Goal: Task Accomplishment & Management: Use online tool/utility

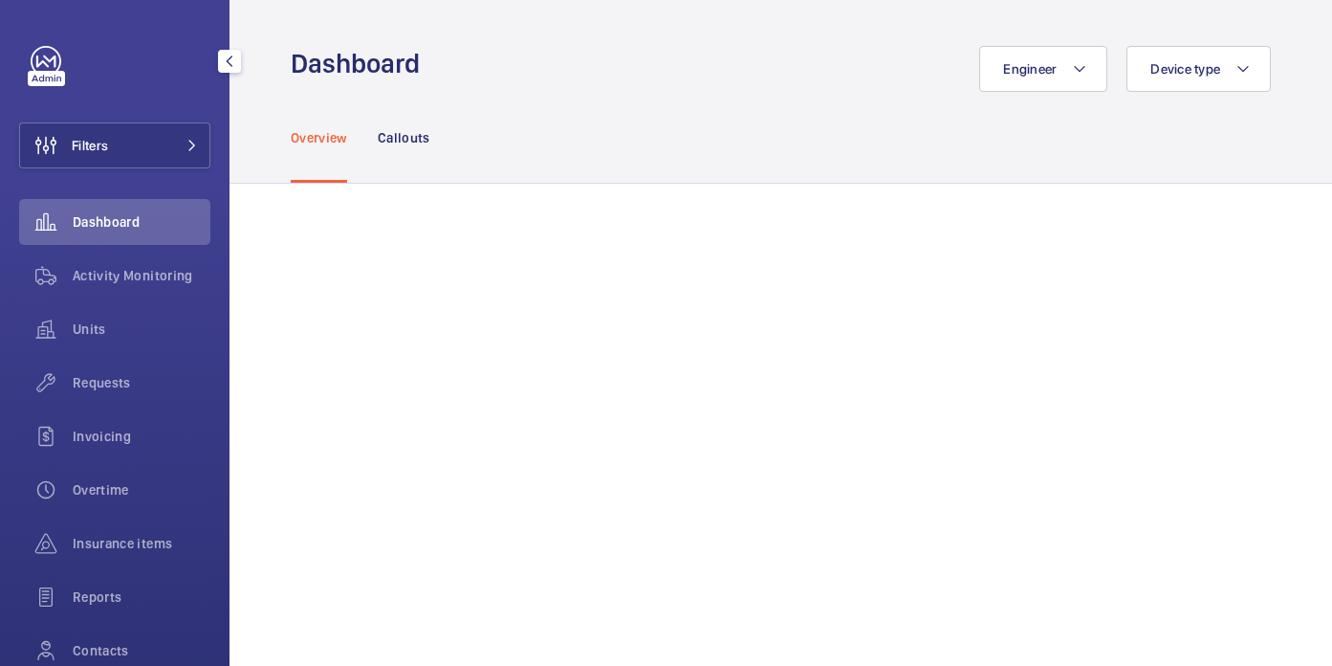
click at [109, 136] on button "Filters" at bounding box center [114, 145] width 191 height 46
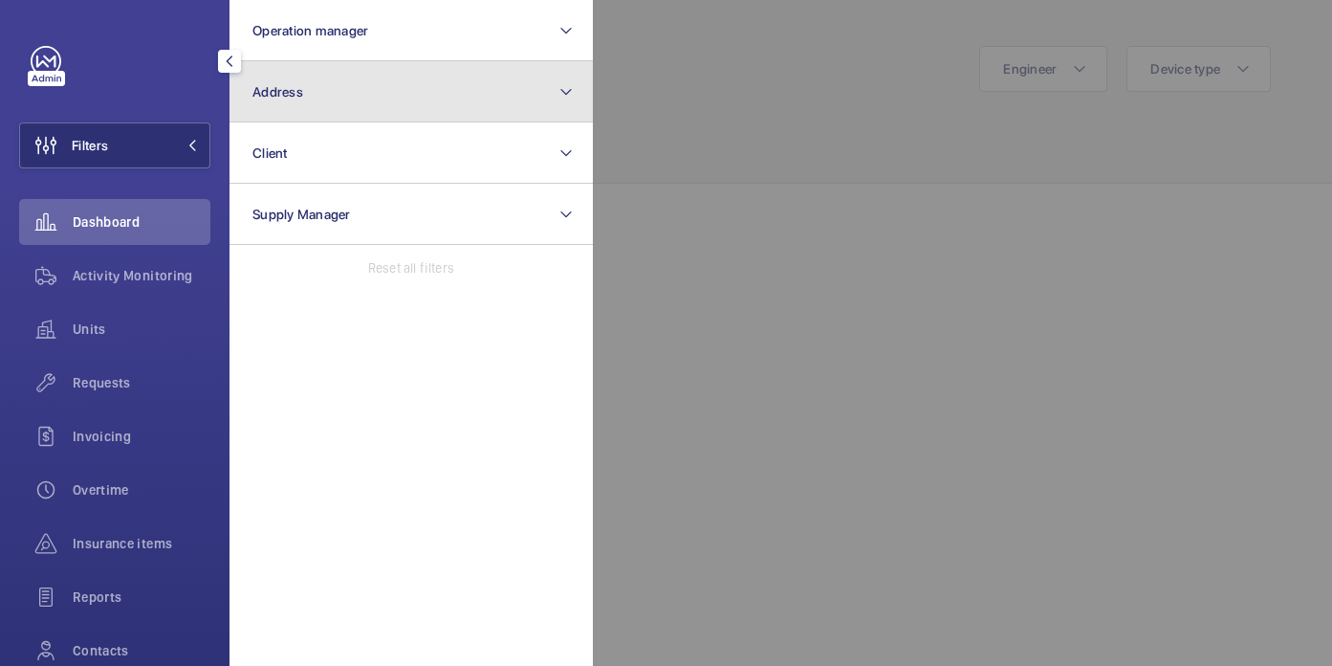
click at [335, 98] on button "Address" at bounding box center [411, 91] width 363 height 61
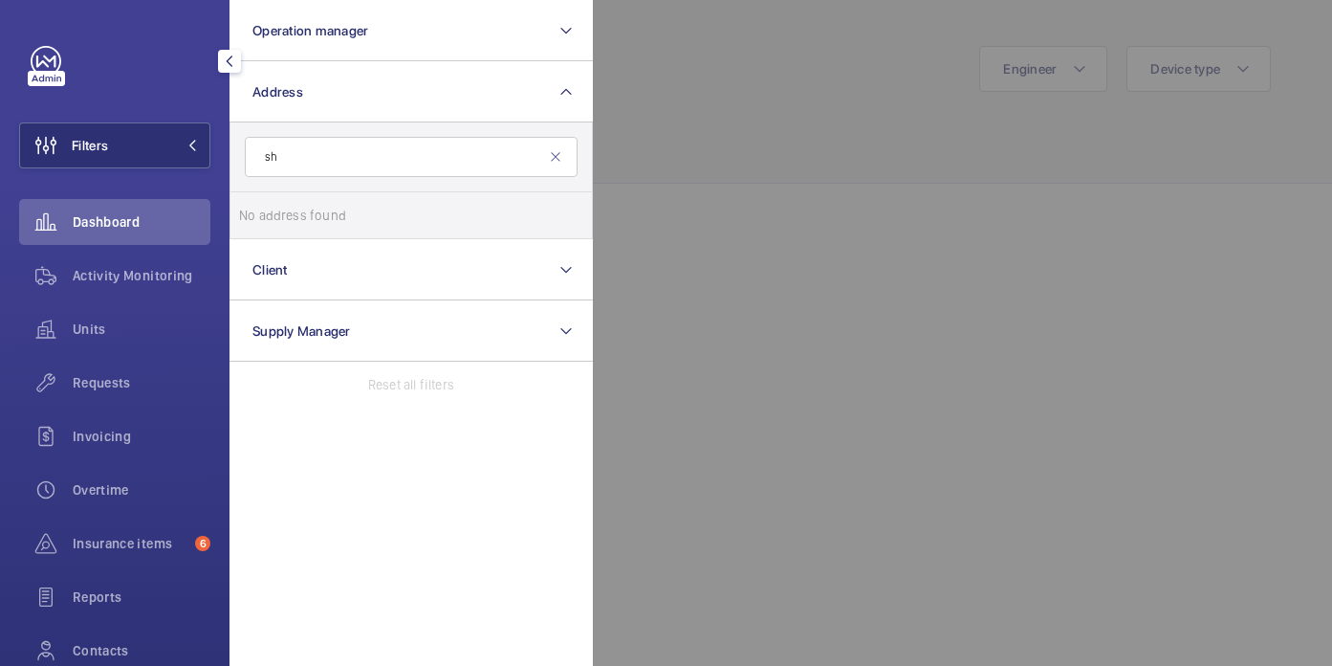
type input "s"
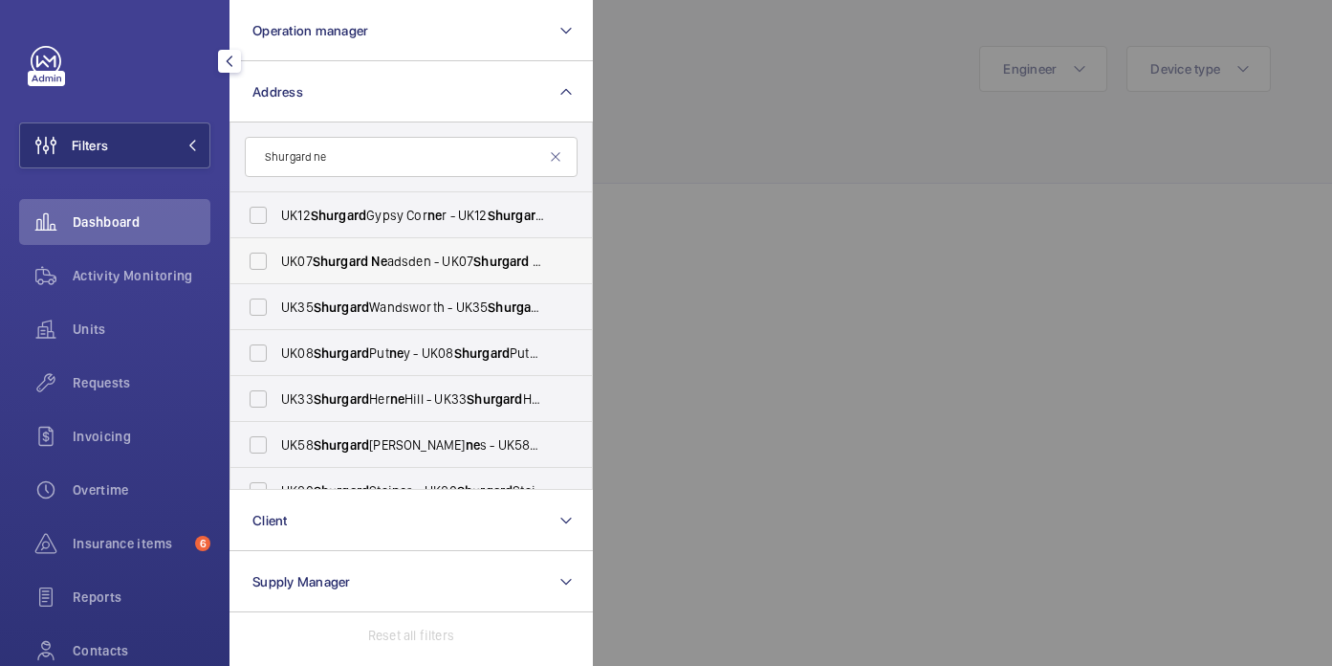
type input "Shurgard ne"
click at [428, 258] on span "UK07 Shurgard Ne adsden - UK07 Shurgard Ne adsden - 510 [GEOGRAPHIC_DATA]" at bounding box center [412, 261] width 263 height 19
click at [277, 258] on input "UK07 Shurgard Ne adsden - UK07 Shurgard Ne adsden - 510 Ne asden La ne , LONDON…" at bounding box center [258, 261] width 38 height 38
checkbox input "true"
click at [931, 134] on div at bounding box center [1259, 333] width 1332 height 666
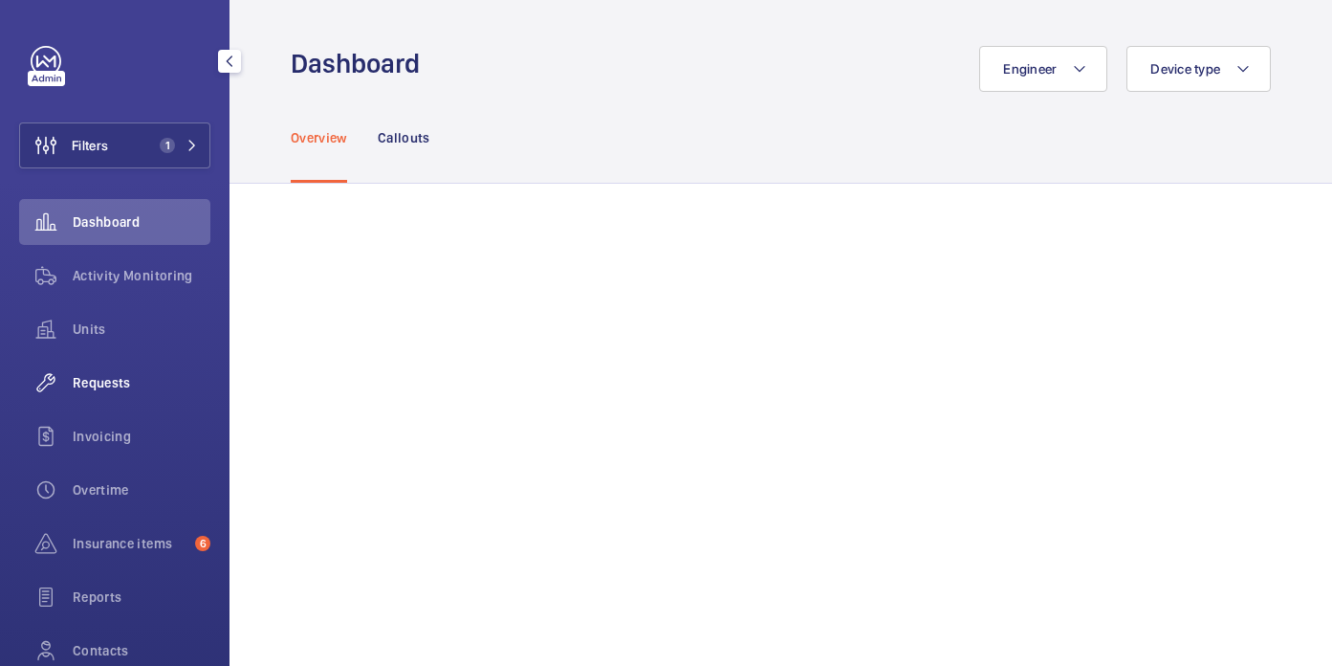
click at [120, 370] on div "Requests" at bounding box center [114, 383] width 191 height 46
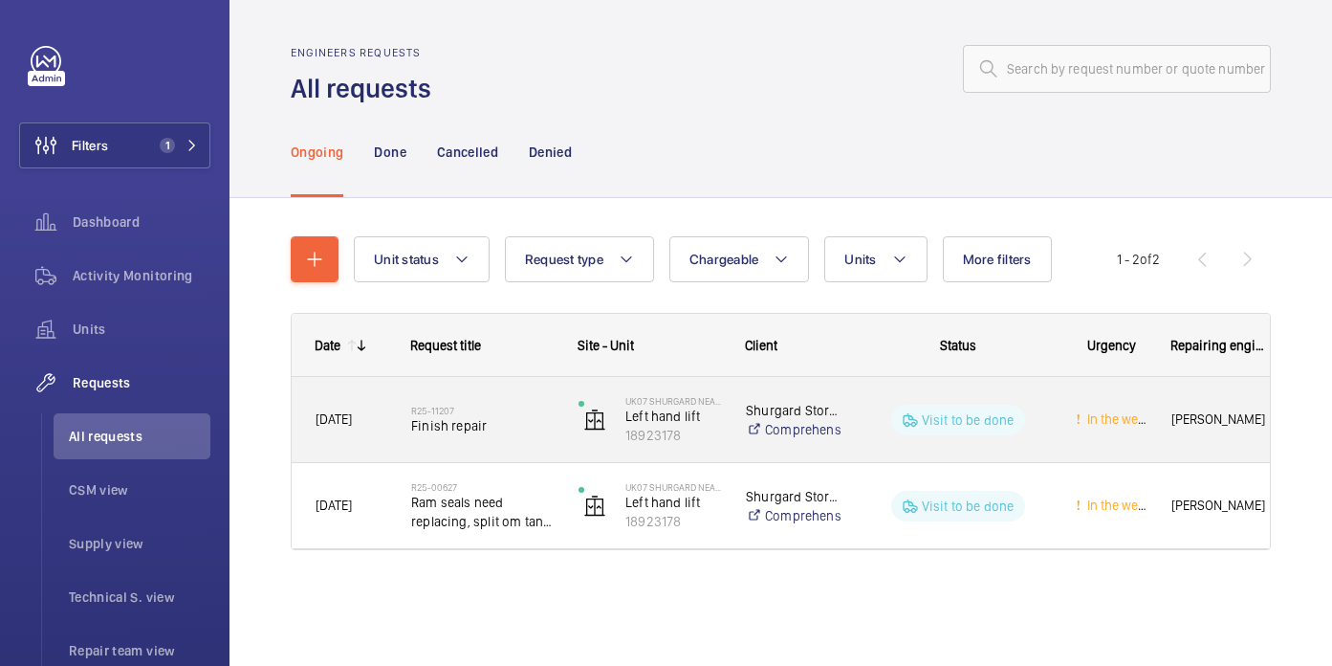
click at [509, 444] on div "R25-11207 Finish repair" at bounding box center [482, 419] width 142 height 55
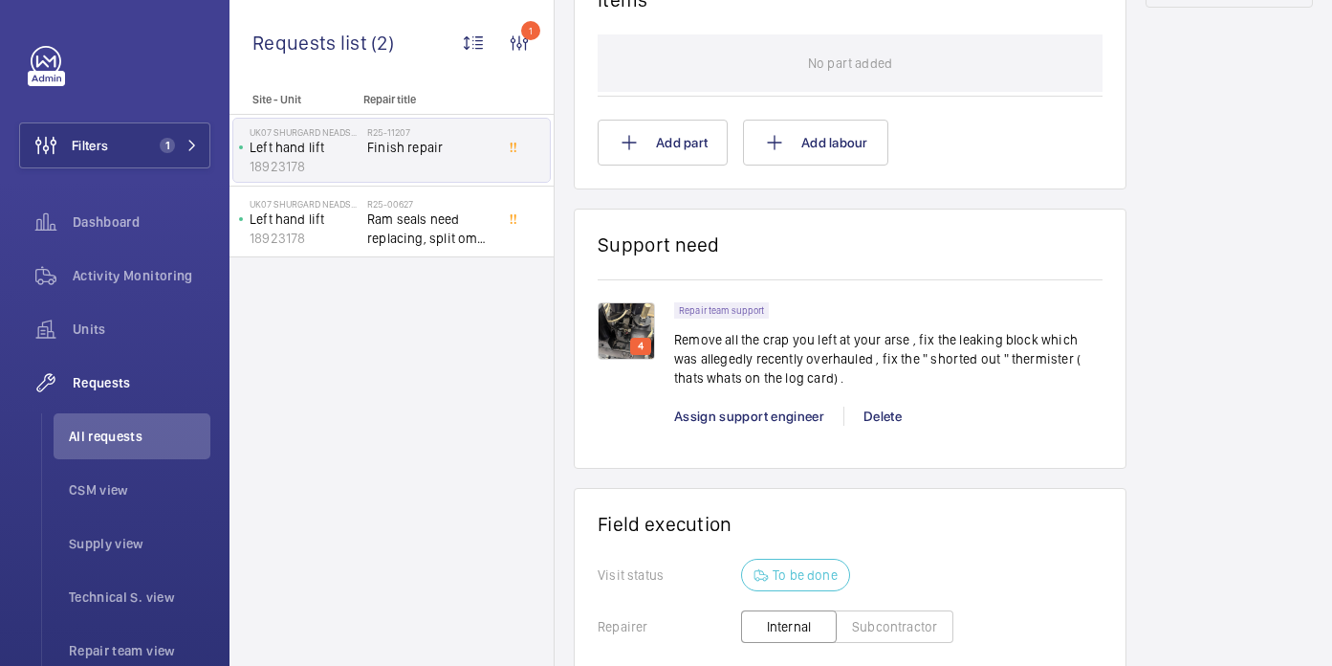
scroll to position [1161, 0]
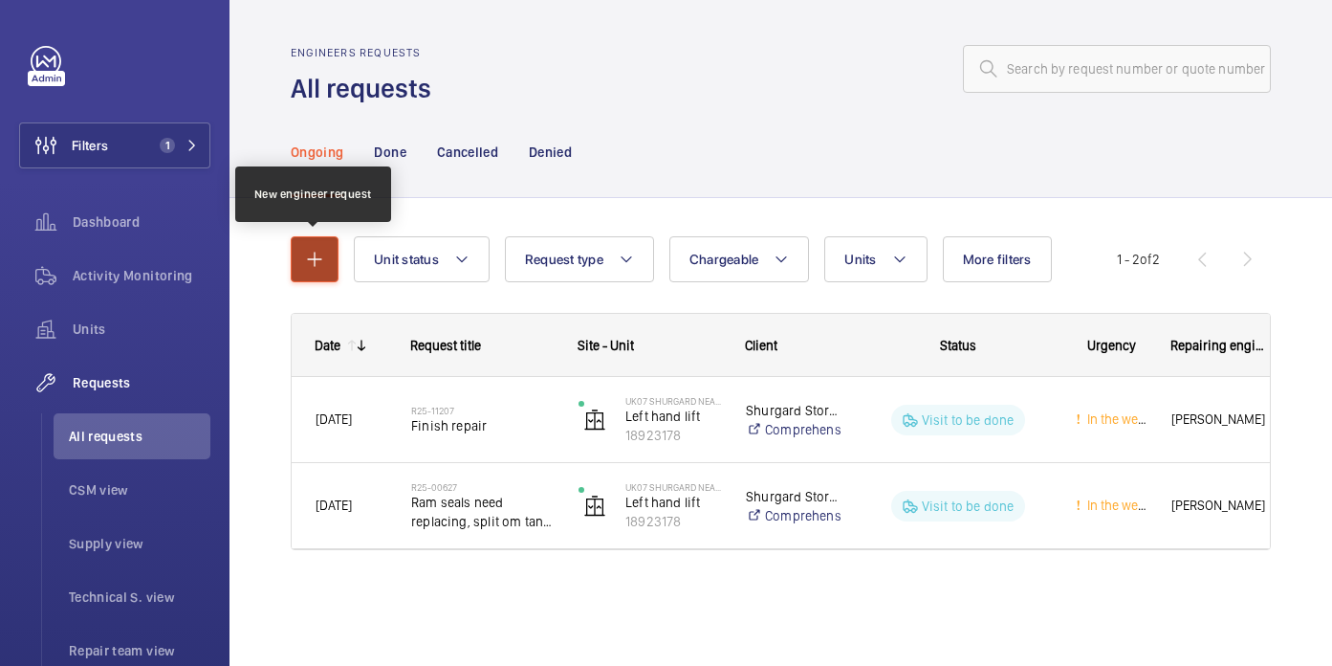
click at [312, 256] on mat-icon "button" at bounding box center [314, 259] width 23 height 23
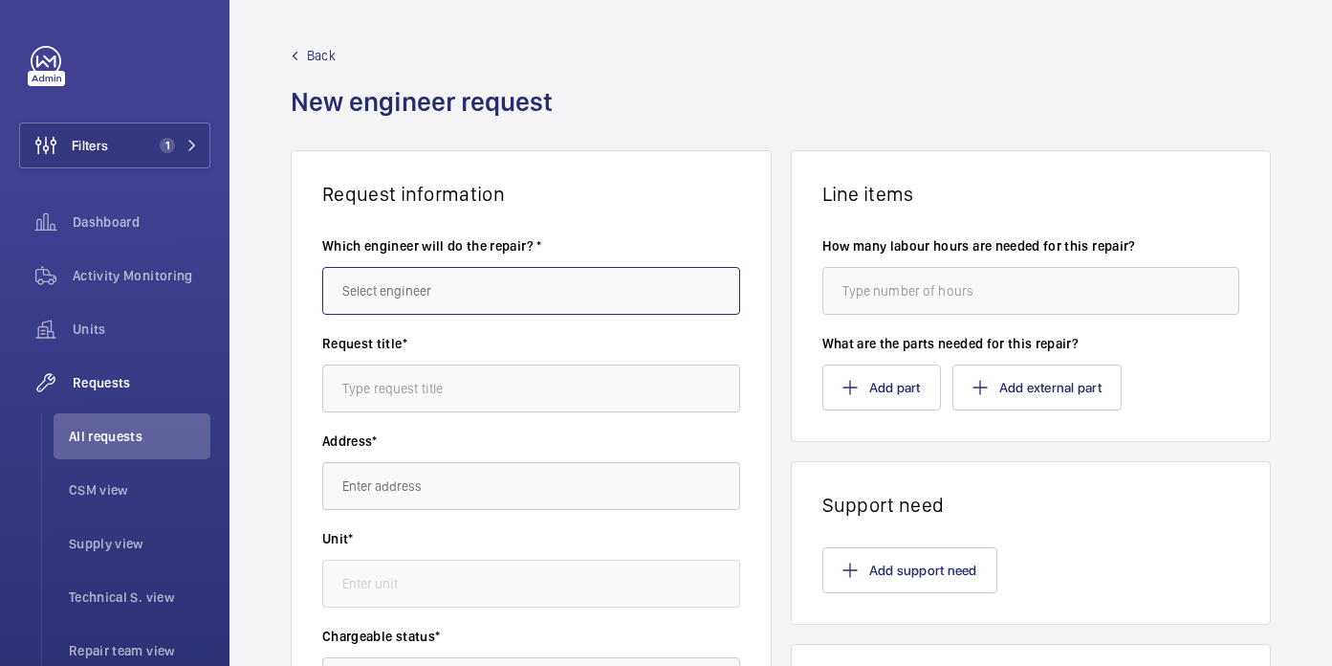
click at [401, 296] on input "text" at bounding box center [531, 291] width 418 height 48
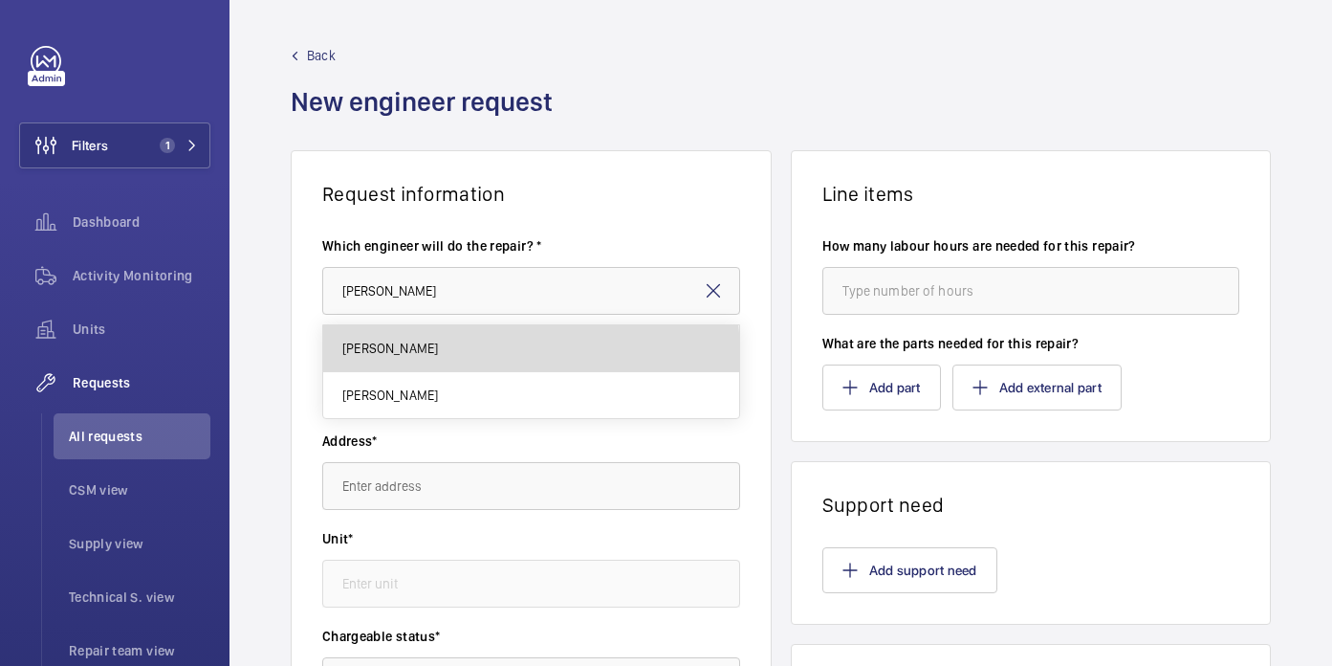
click at [445, 365] on mat-option "John Breslin" at bounding box center [531, 348] width 416 height 47
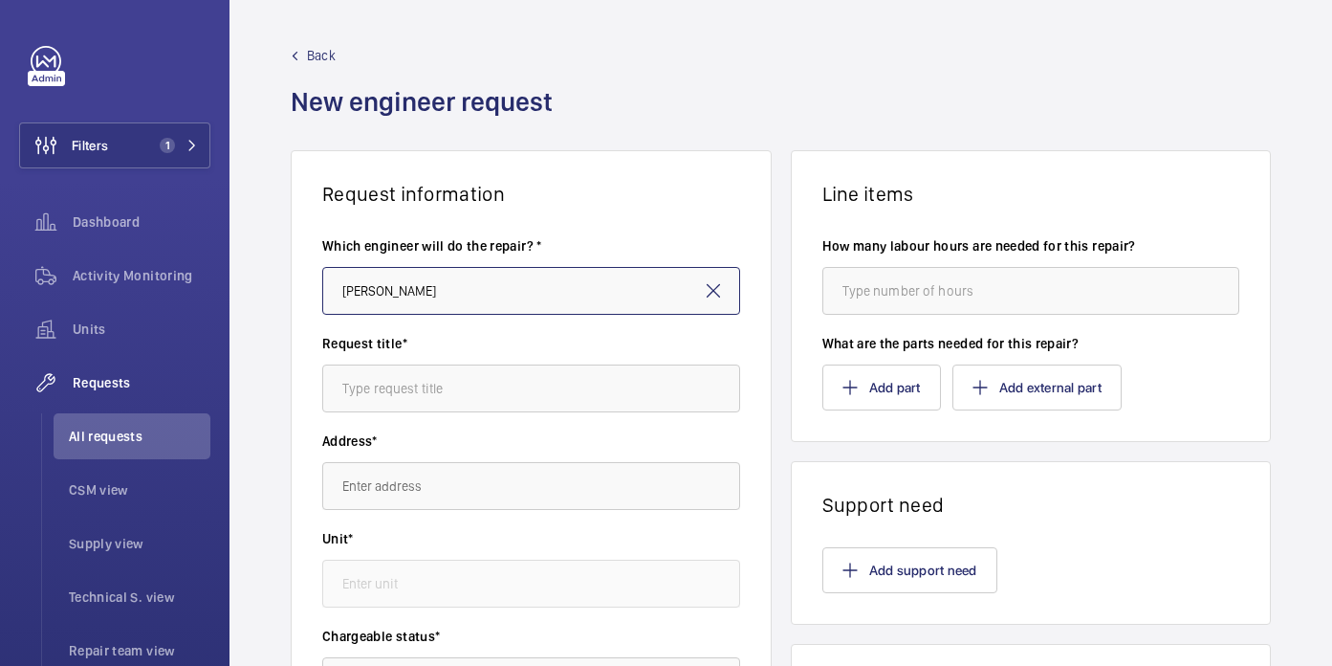
type input "John Breslin"
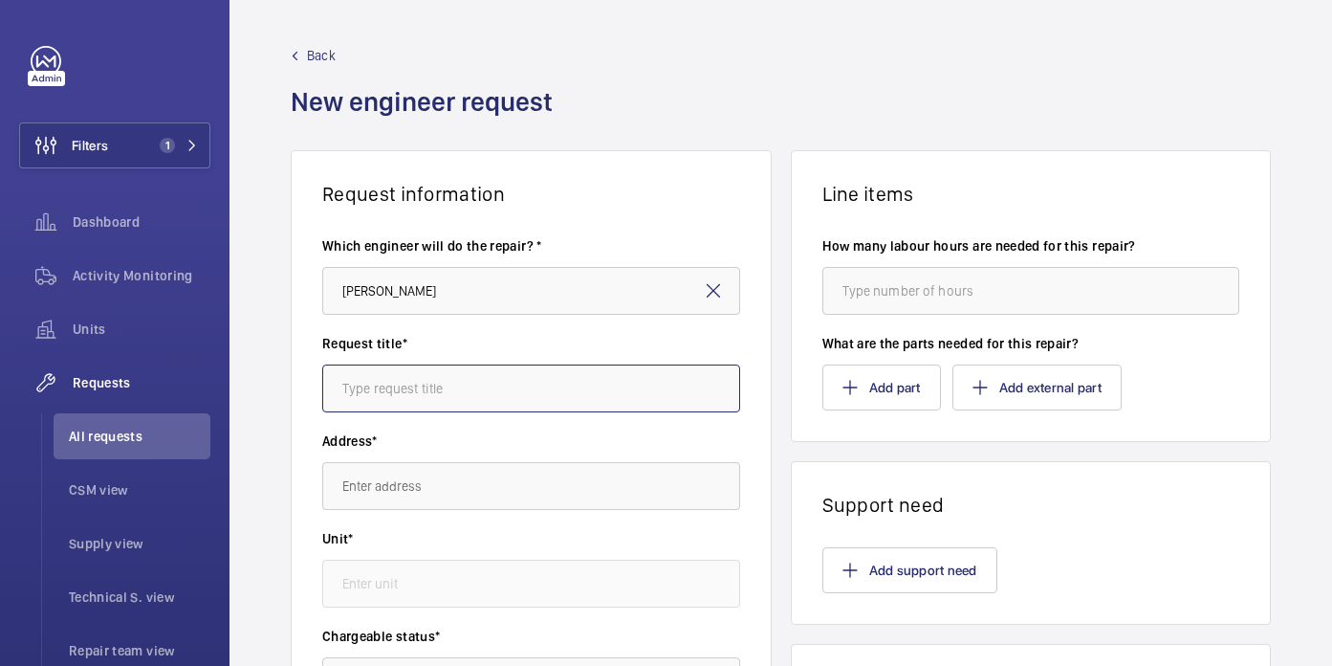
click at [417, 382] on input "text" at bounding box center [531, 388] width 418 height 48
type input "Door closer spring"
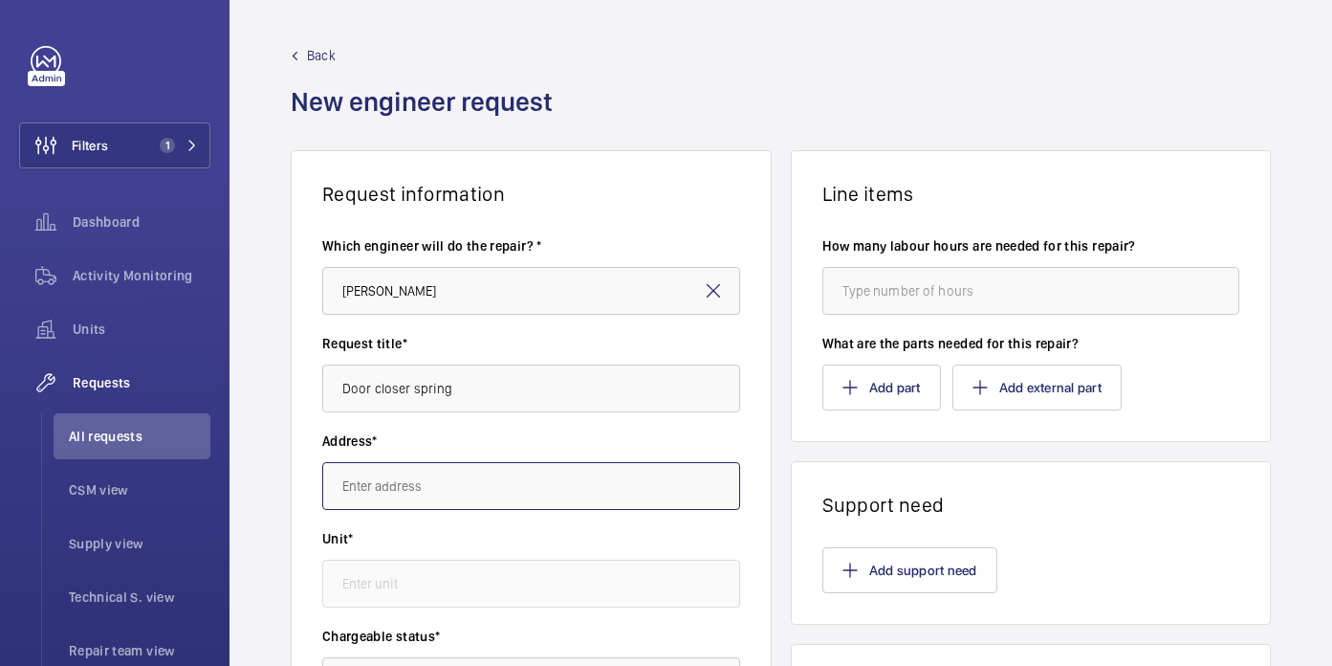
click at [437, 478] on input "text" at bounding box center [531, 486] width 418 height 48
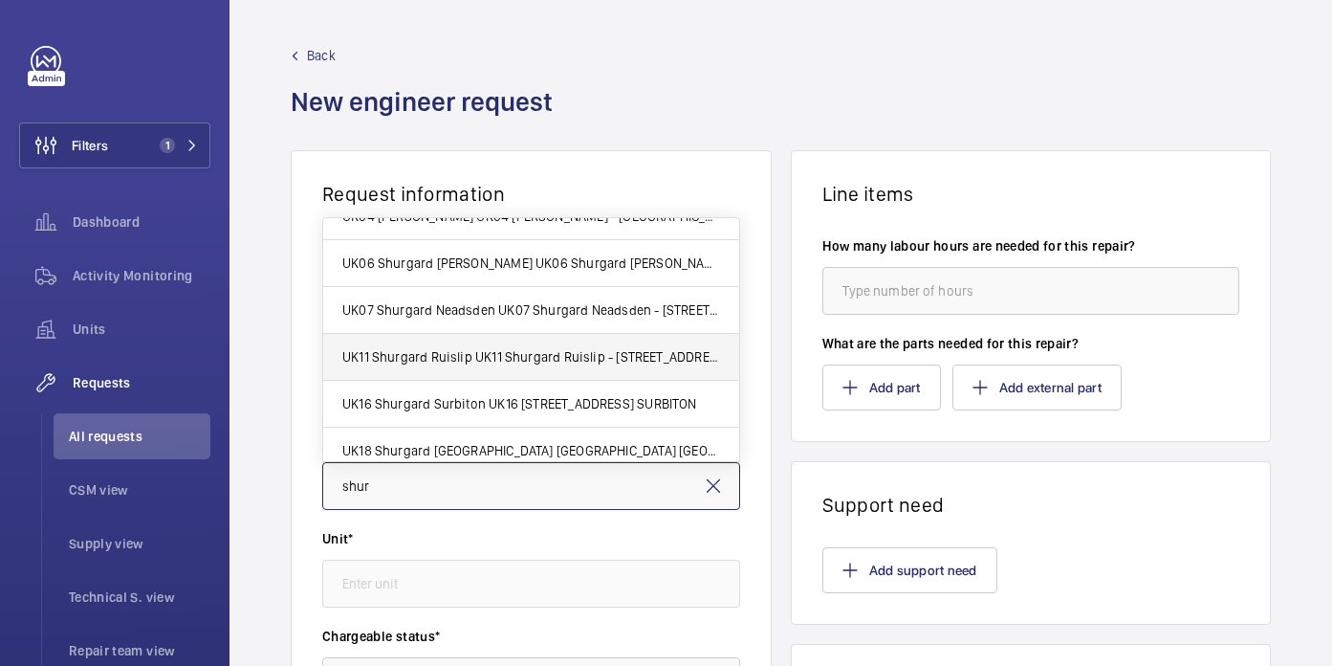
scroll to position [308, 0]
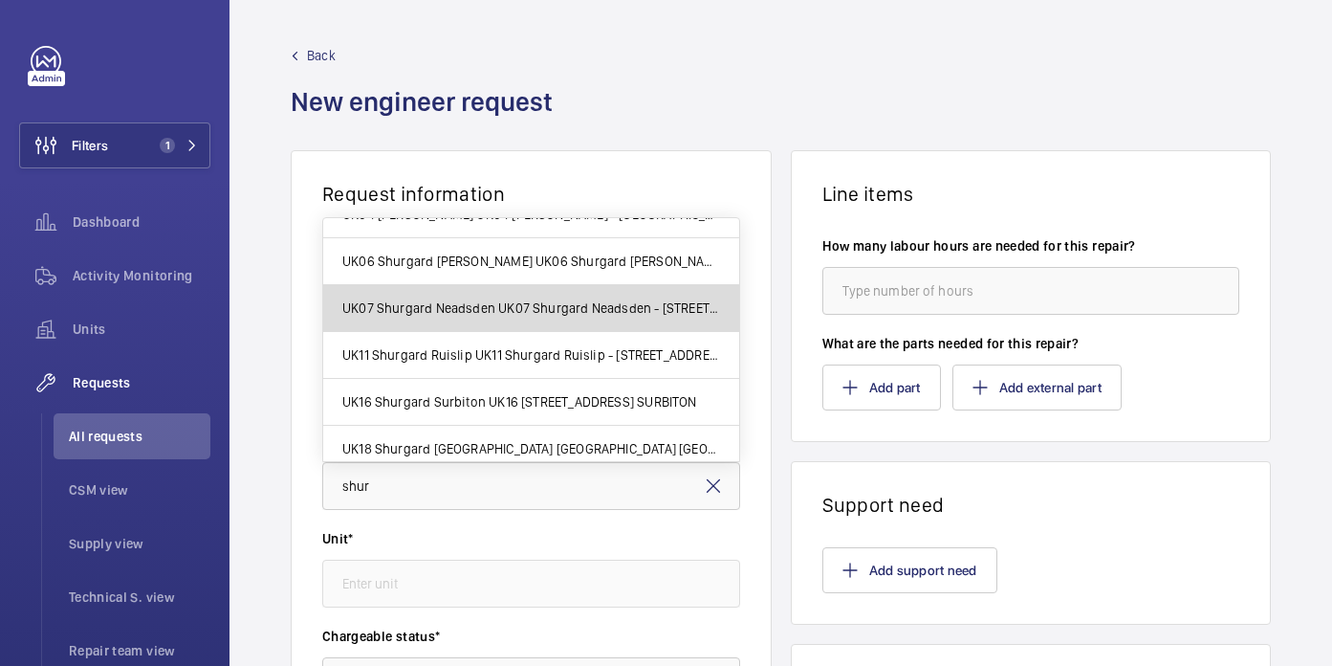
click at [533, 303] on span "UK07 Shurgard Neadsden UK07 Shurgard Neadsden - 510 Neasden Lane, NW10 0EA LOND…" at bounding box center [531, 307] width 378 height 19
type input "UK07 Shurgard Neadsden UK07 Shurgard Neadsden - 510 Neasden Lane, NW10 0EA LOND…"
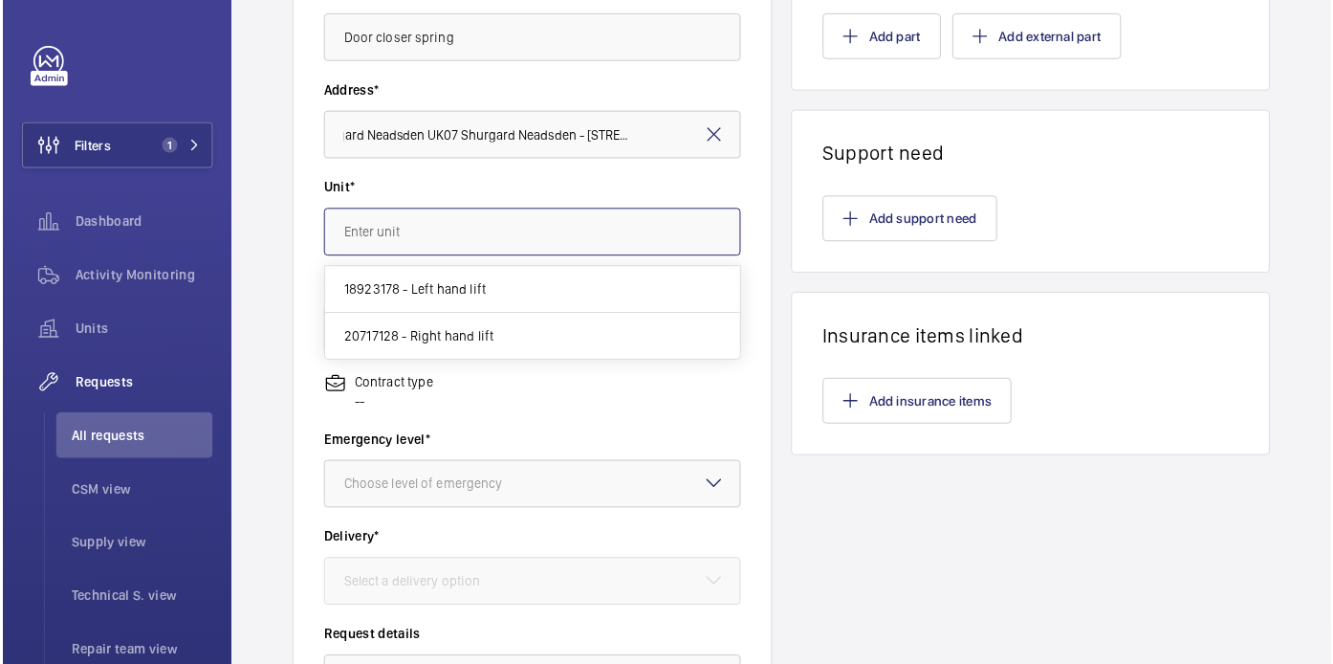
scroll to position [0, 0]
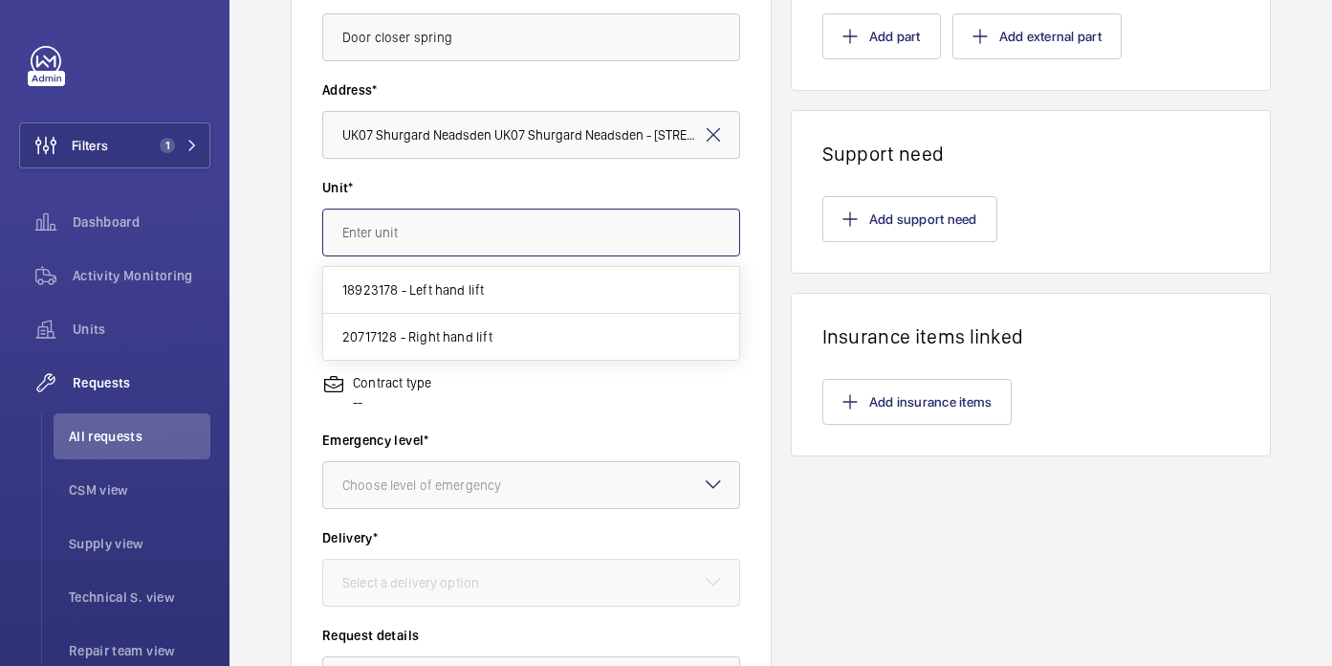
click at [462, 233] on input "text" at bounding box center [531, 232] width 418 height 48
click at [500, 176] on div "Address* UK07 Shurgard Neadsden UK07 Shurgard Neadsden - 510 Neasden Lane, NW10…" at bounding box center [531, 129] width 418 height 98
click at [502, 229] on input "text" at bounding box center [531, 232] width 418 height 48
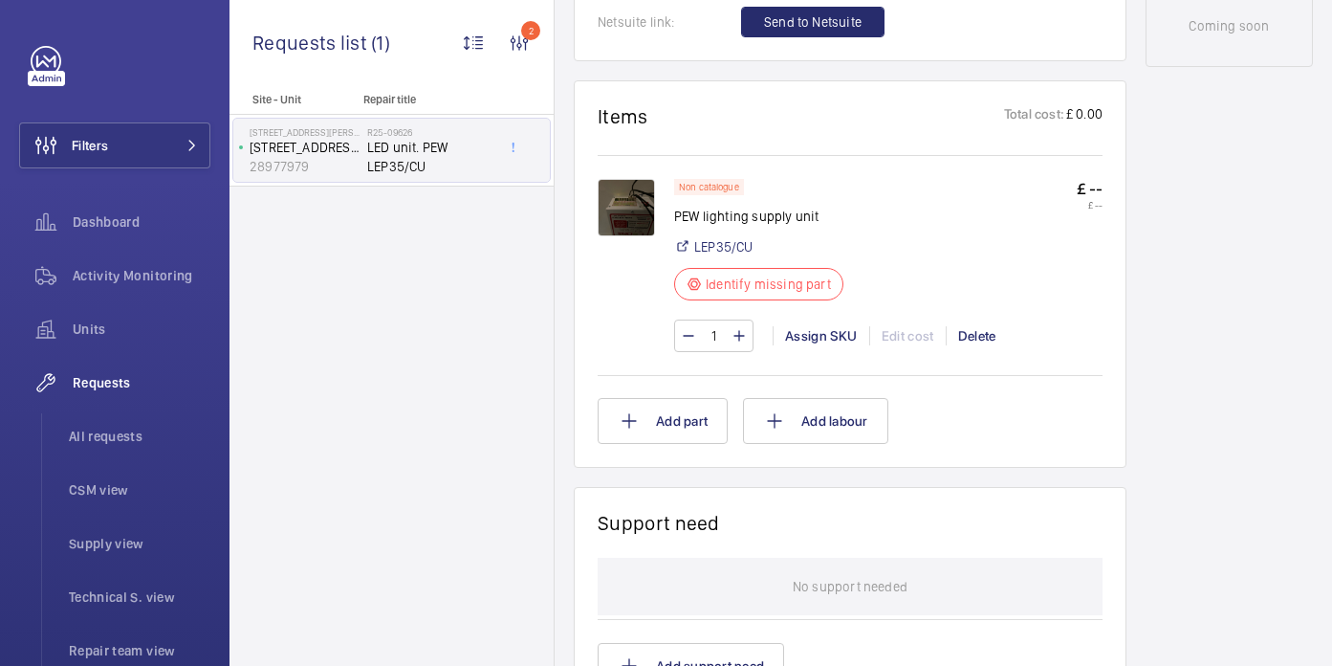
scroll to position [1116, 0]
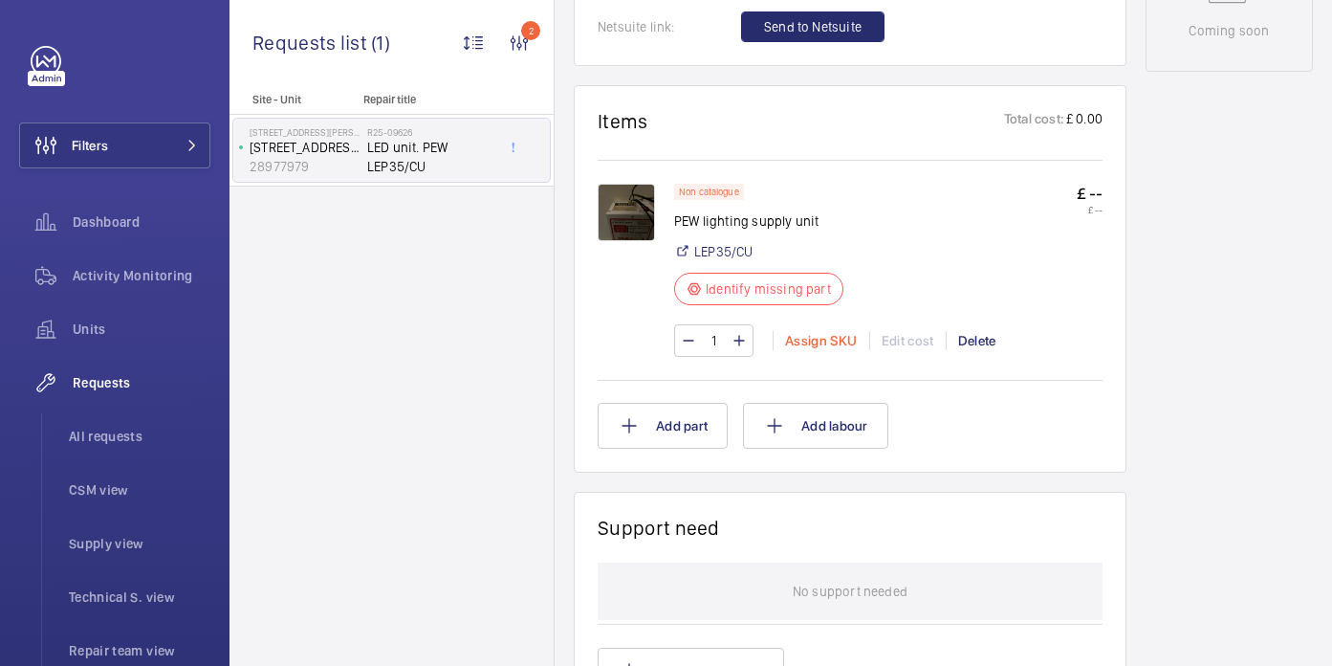
click at [809, 342] on div "Assign SKU" at bounding box center [821, 340] width 97 height 19
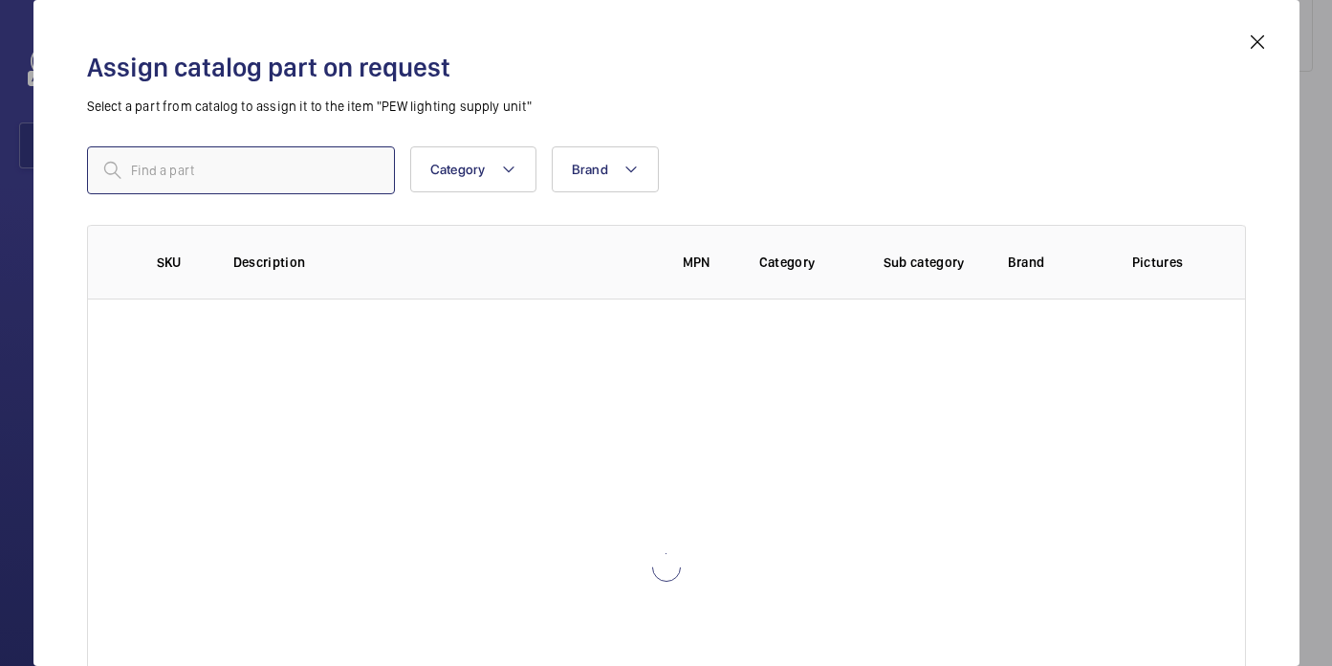
click at [340, 182] on input "text" at bounding box center [241, 170] width 308 height 48
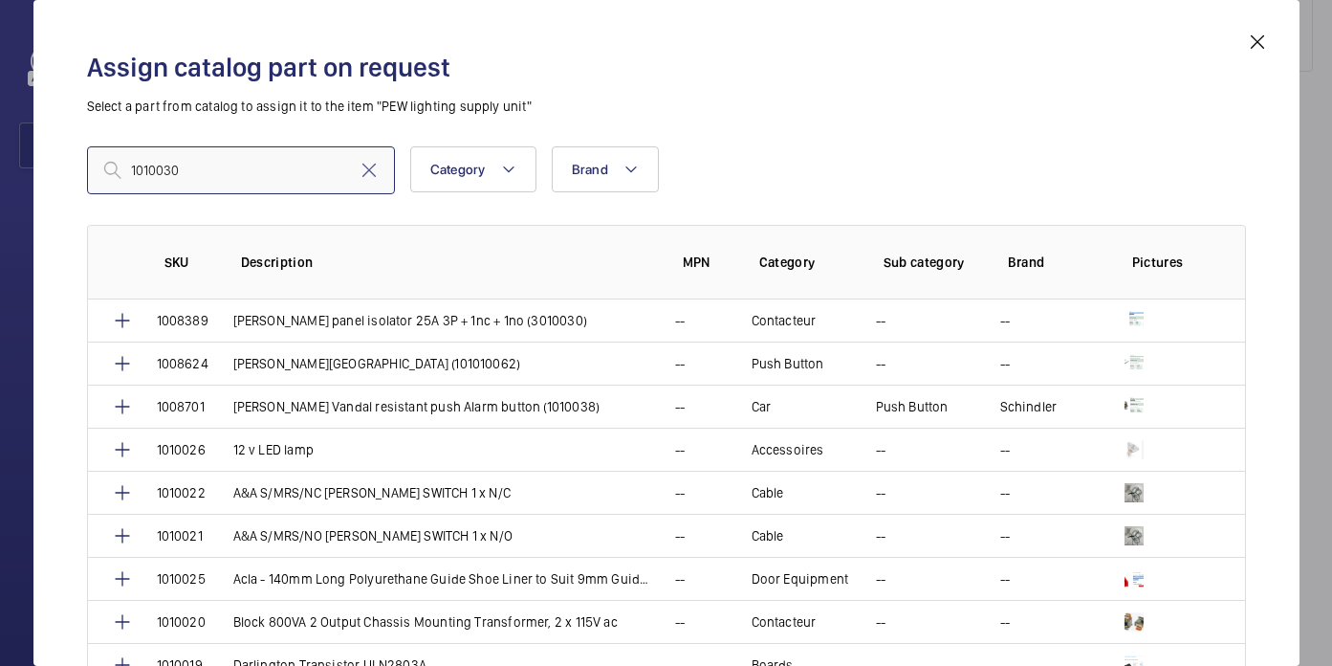
click at [138, 175] on input "1010030" at bounding box center [241, 170] width 308 height 48
type input "1010030"
click at [221, 163] on input "1010030" at bounding box center [241, 170] width 308 height 48
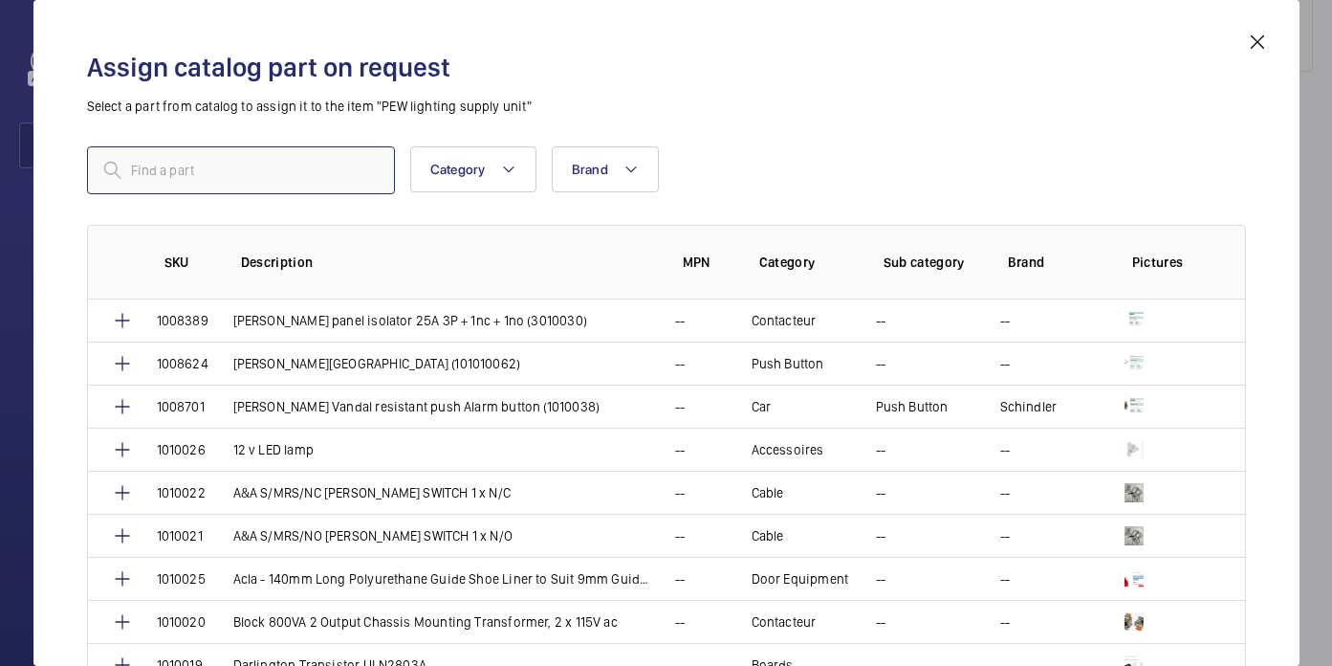
paste input "1010030"
type input "1010030"
click at [286, 170] on input "1010030" at bounding box center [241, 170] width 308 height 48
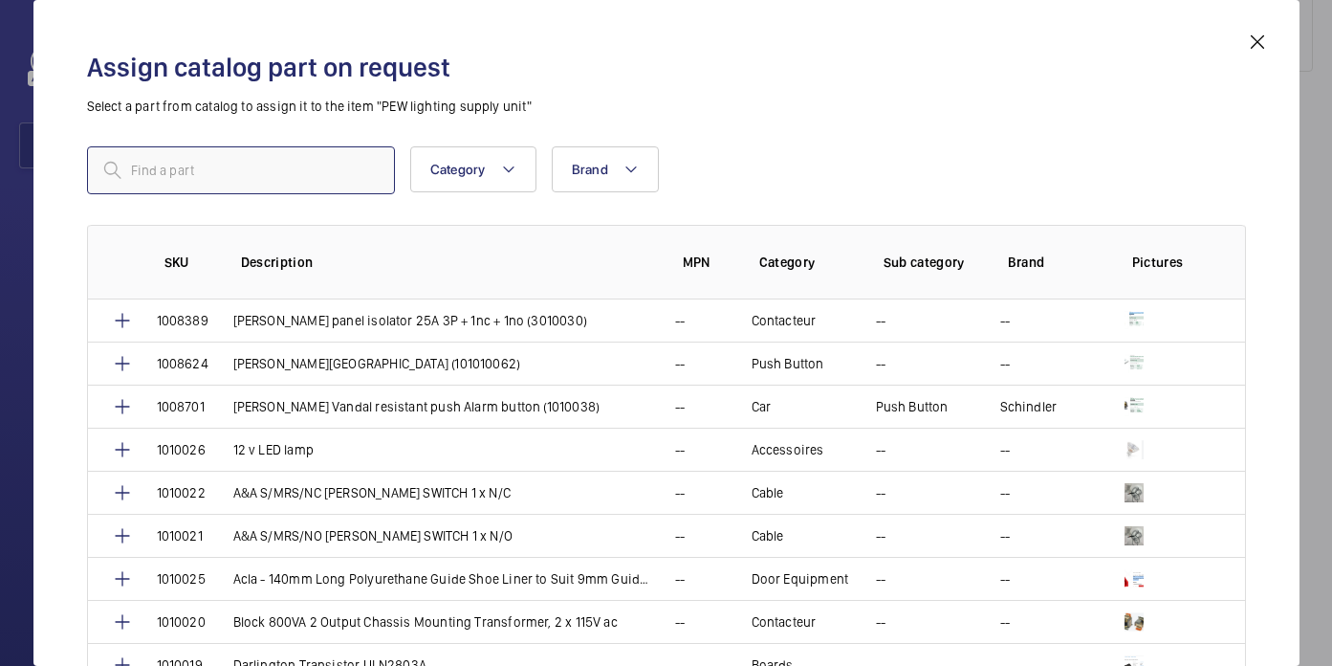
paste input "4WAY LEDELITE PRO50 COOL LED KIT S/STEEL"
type input "4WAY LEDELITE PRO50 COOL LED KIT S/STEEL"
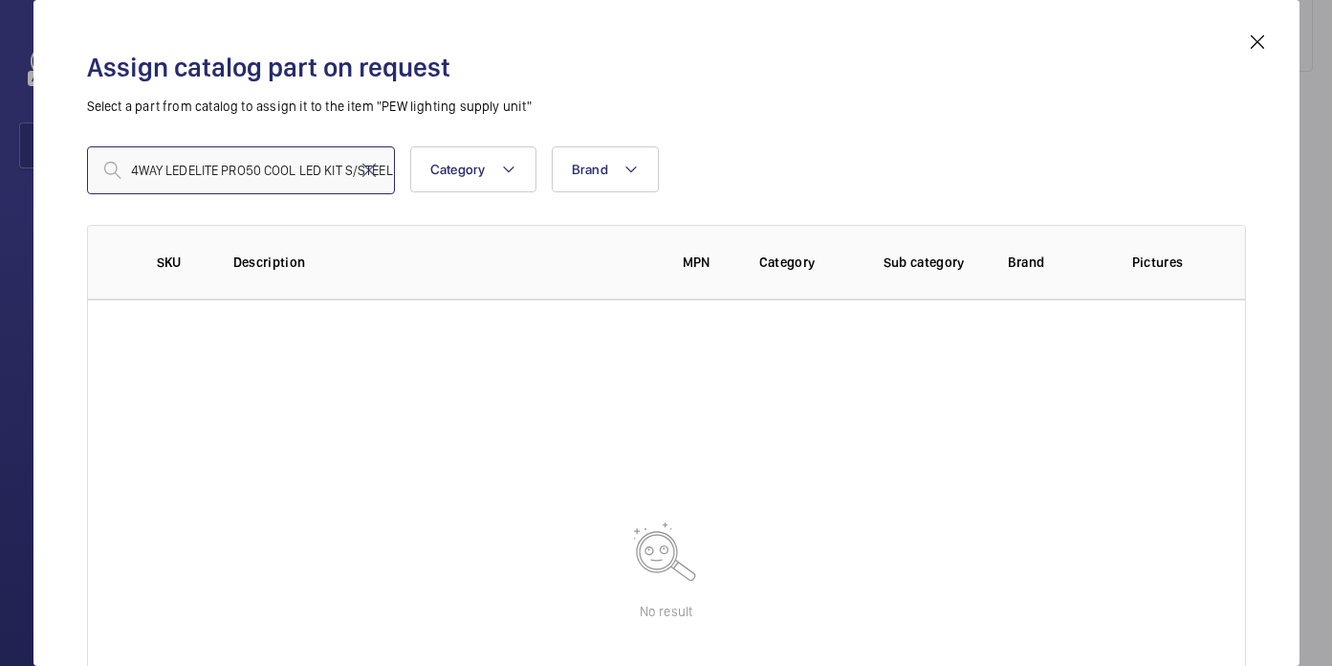
click at [293, 174] on input "4WAY LEDELITE PRO50 COOL LED KIT S/STEEL" at bounding box center [241, 170] width 308 height 48
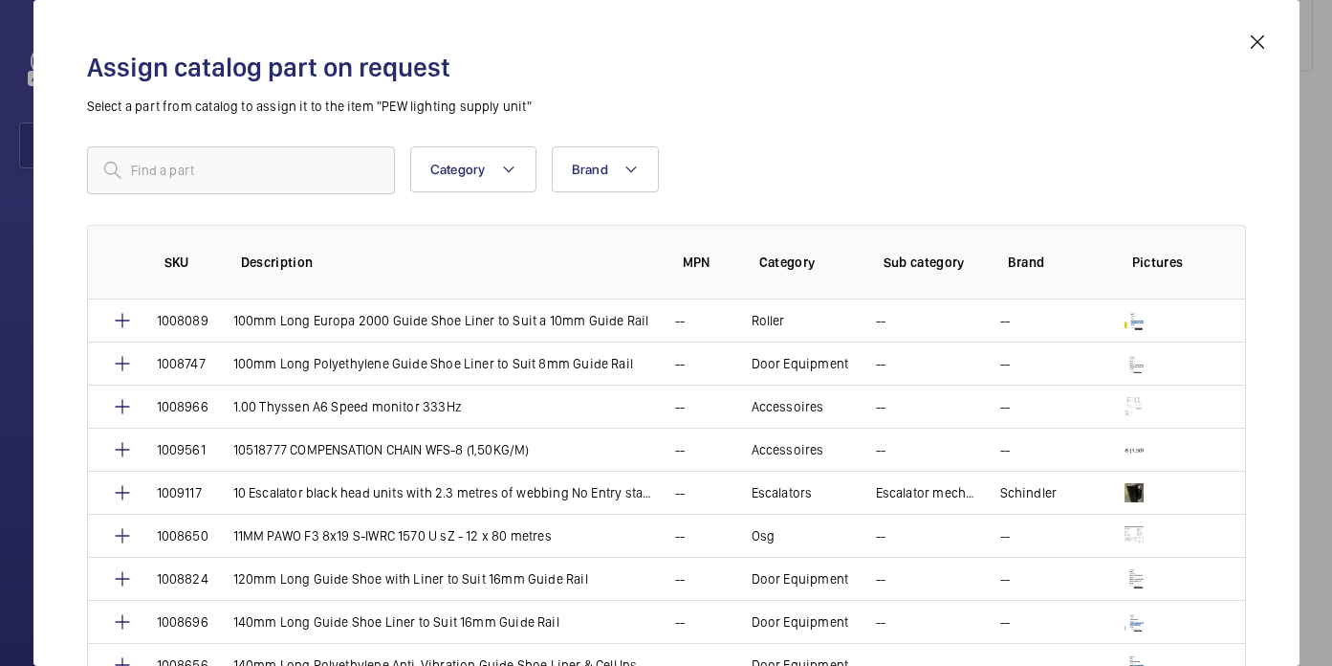
click at [1262, 42] on mat-icon at bounding box center [1257, 42] width 23 height 23
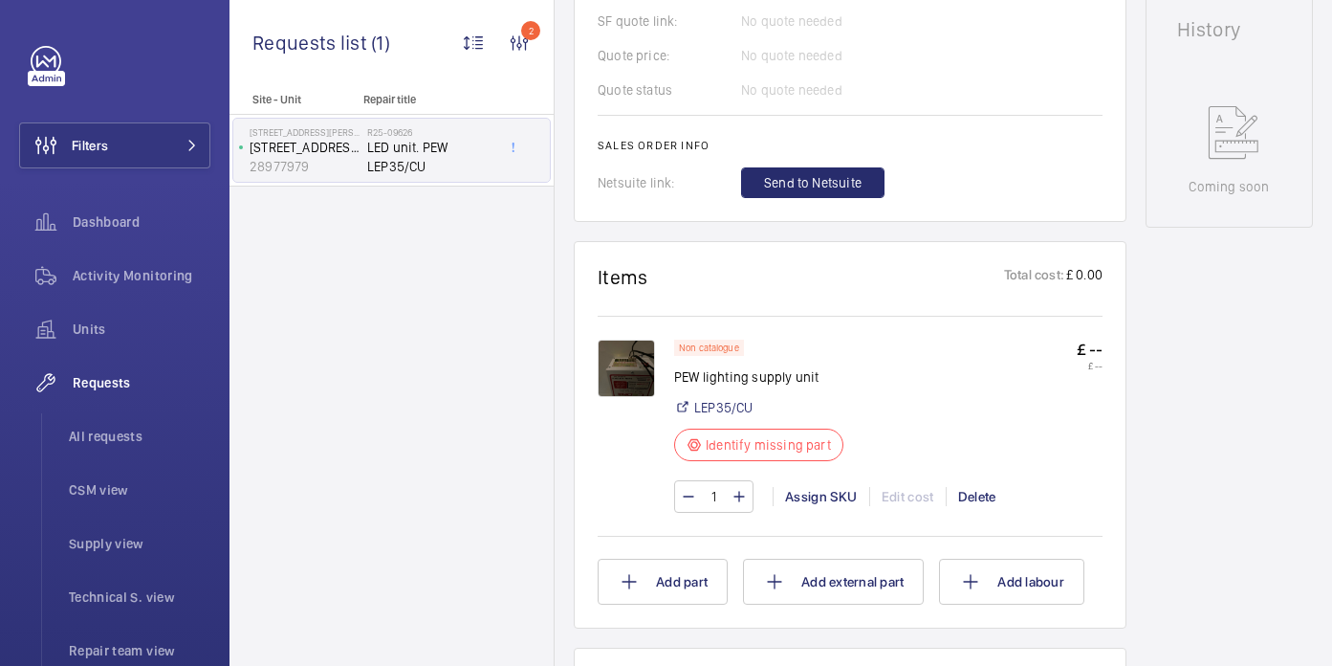
scroll to position [959, 0]
click at [816, 493] on div "Assign SKU" at bounding box center [821, 497] width 97 height 19
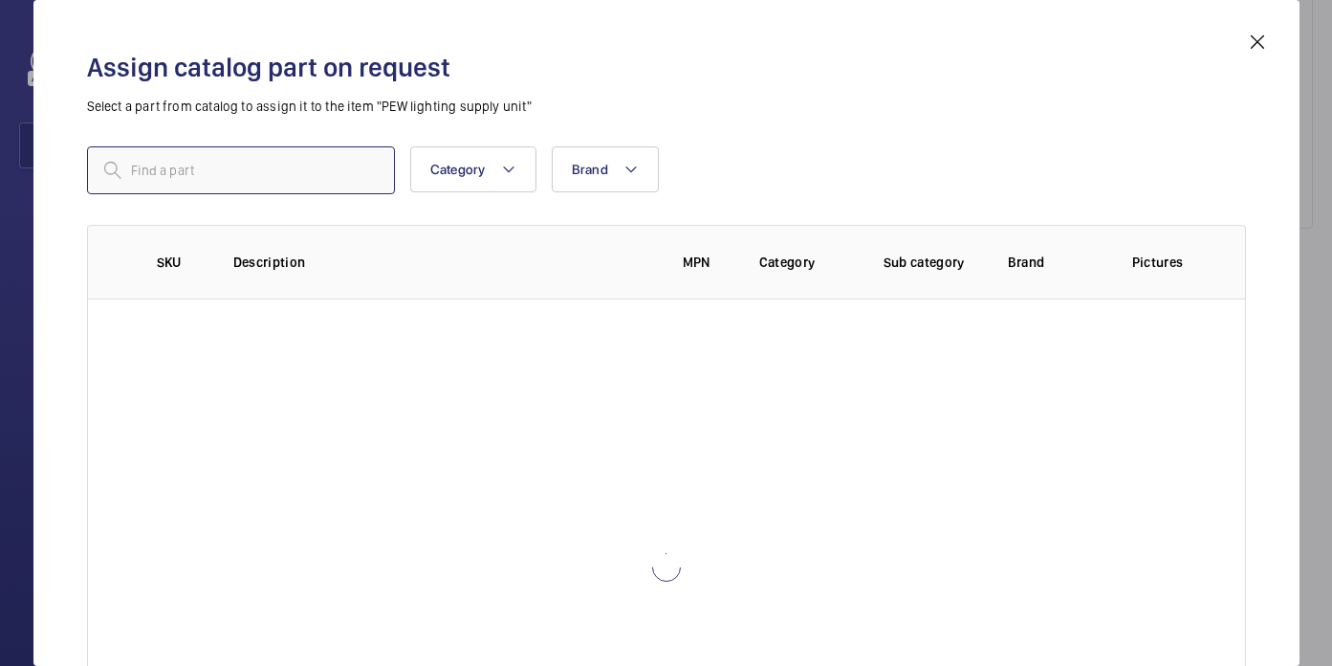
click at [292, 176] on input "text" at bounding box center [241, 170] width 308 height 48
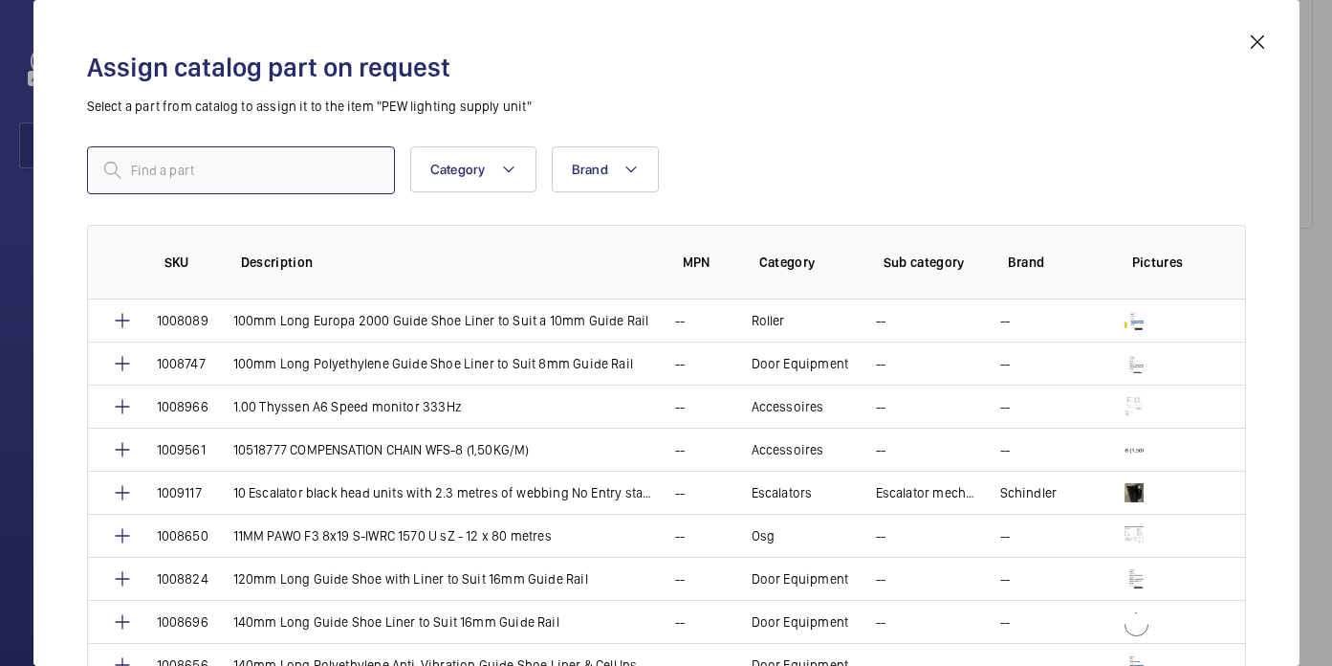
paste input "1010030"
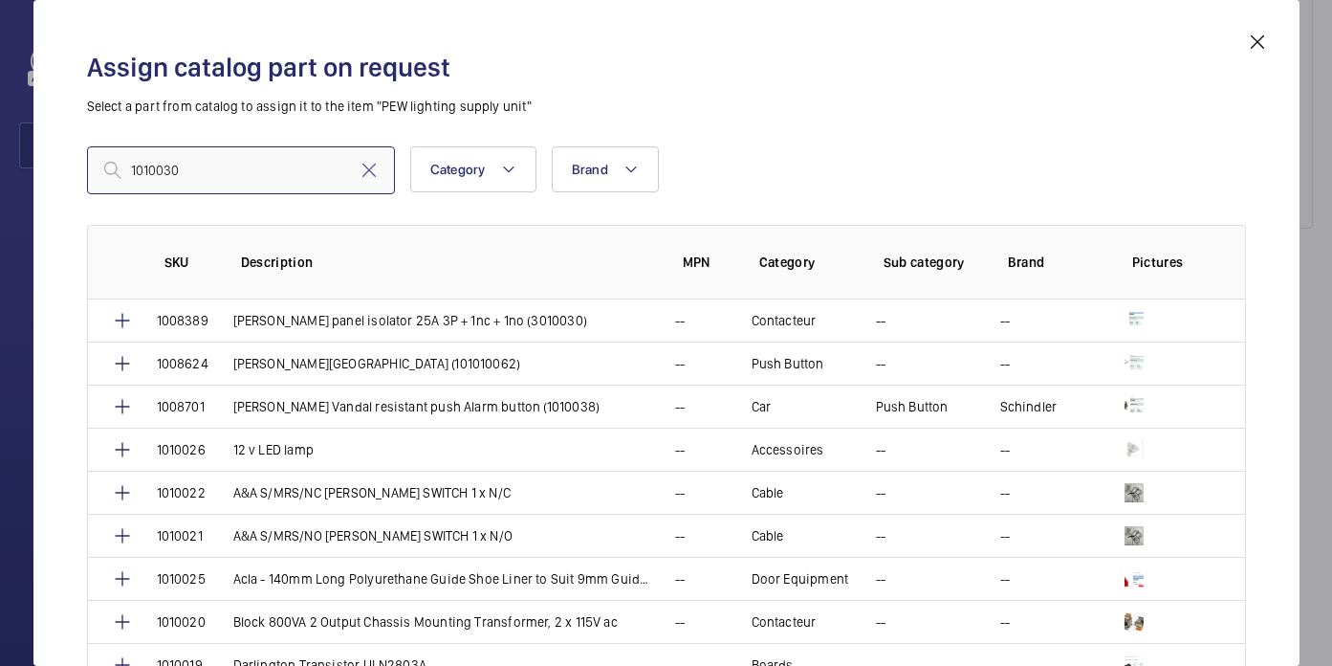
click at [136, 167] on input "1010030" at bounding box center [241, 170] width 308 height 48
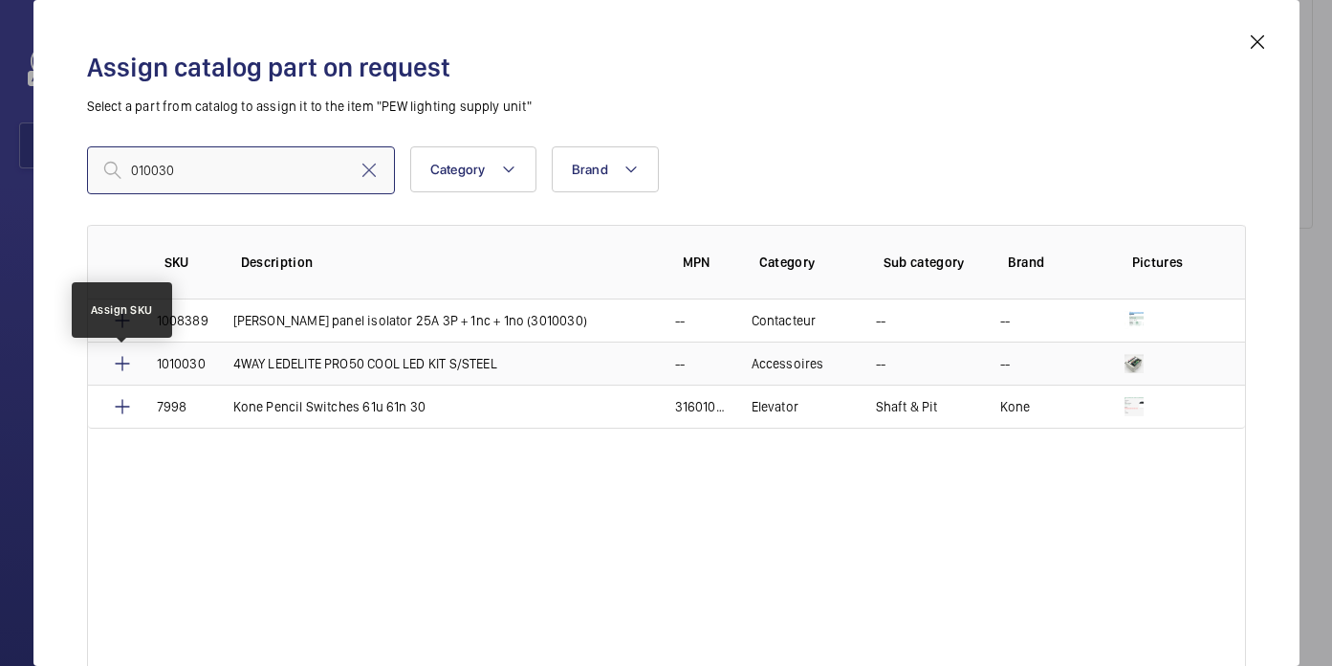
type input "010030"
click at [125, 365] on mat-icon at bounding box center [122, 363] width 23 height 23
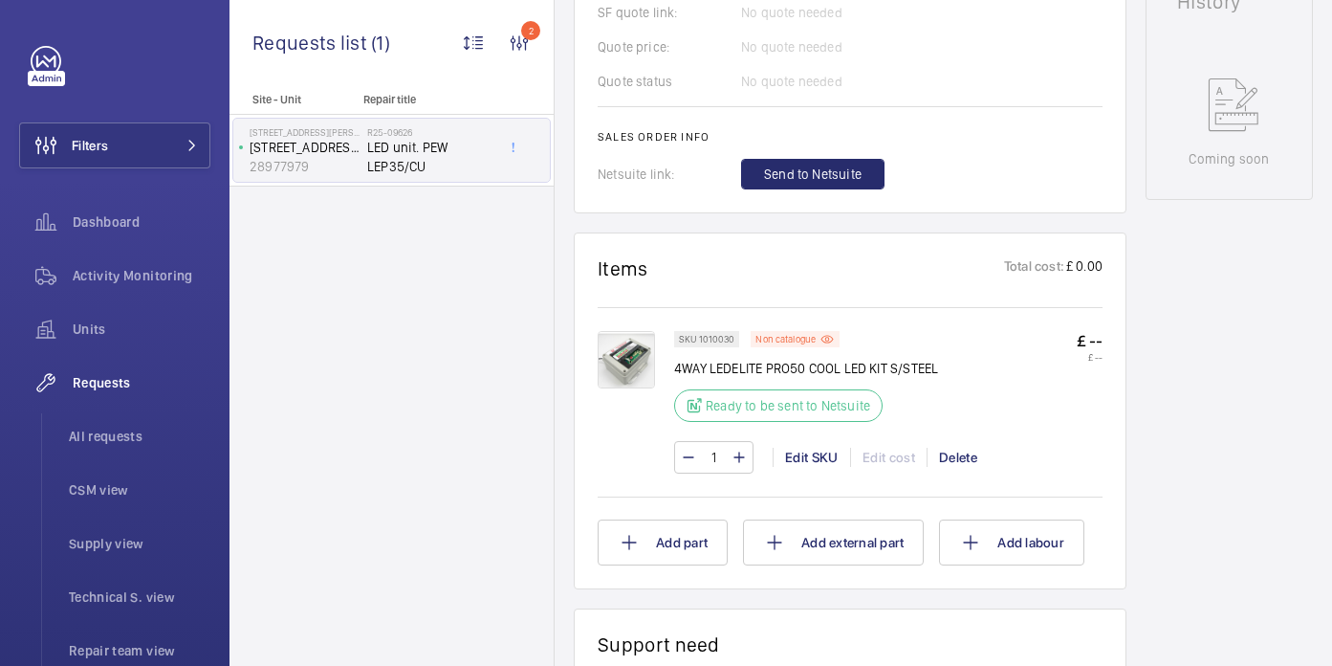
scroll to position [1019, 0]
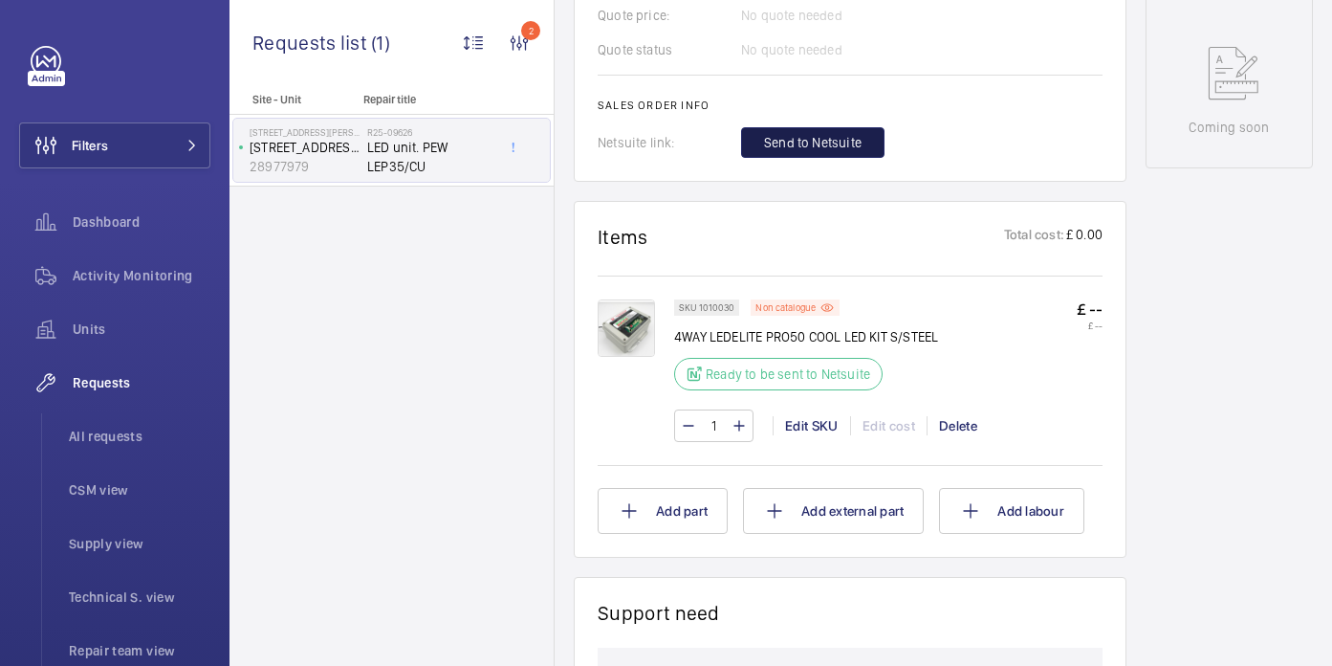
click at [775, 156] on button "Send to Netsuite" at bounding box center [812, 142] width 143 height 31
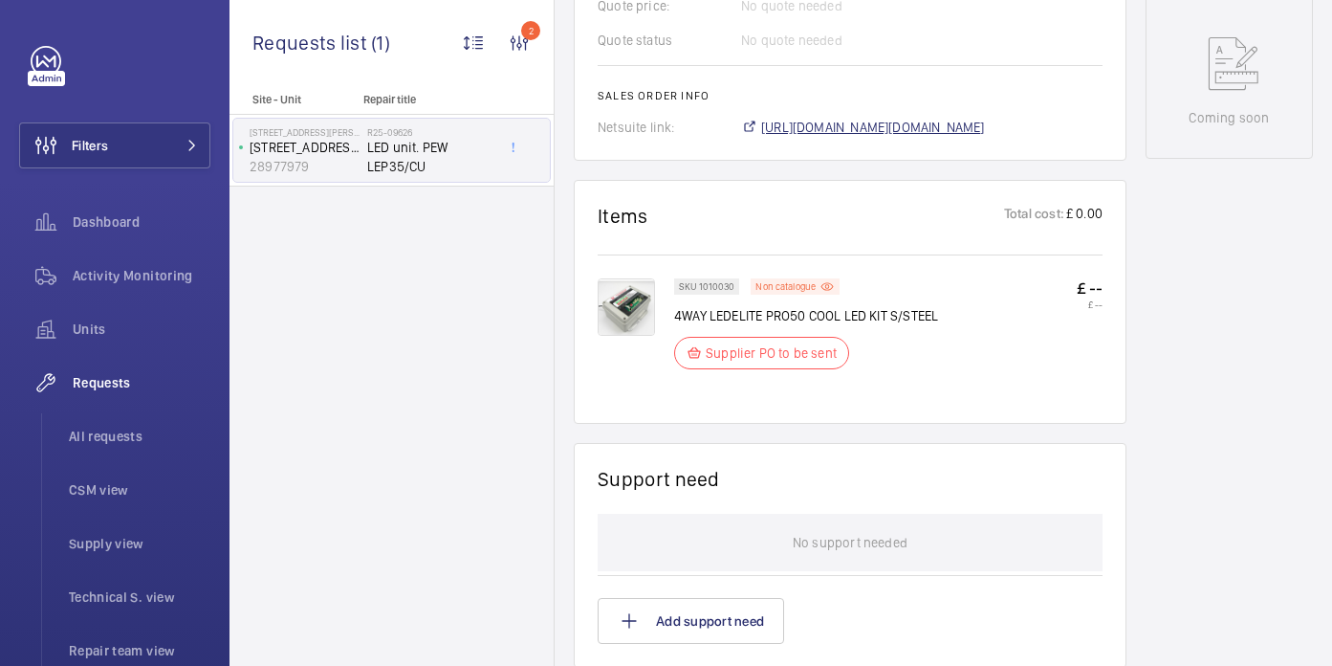
scroll to position [1025, 0]
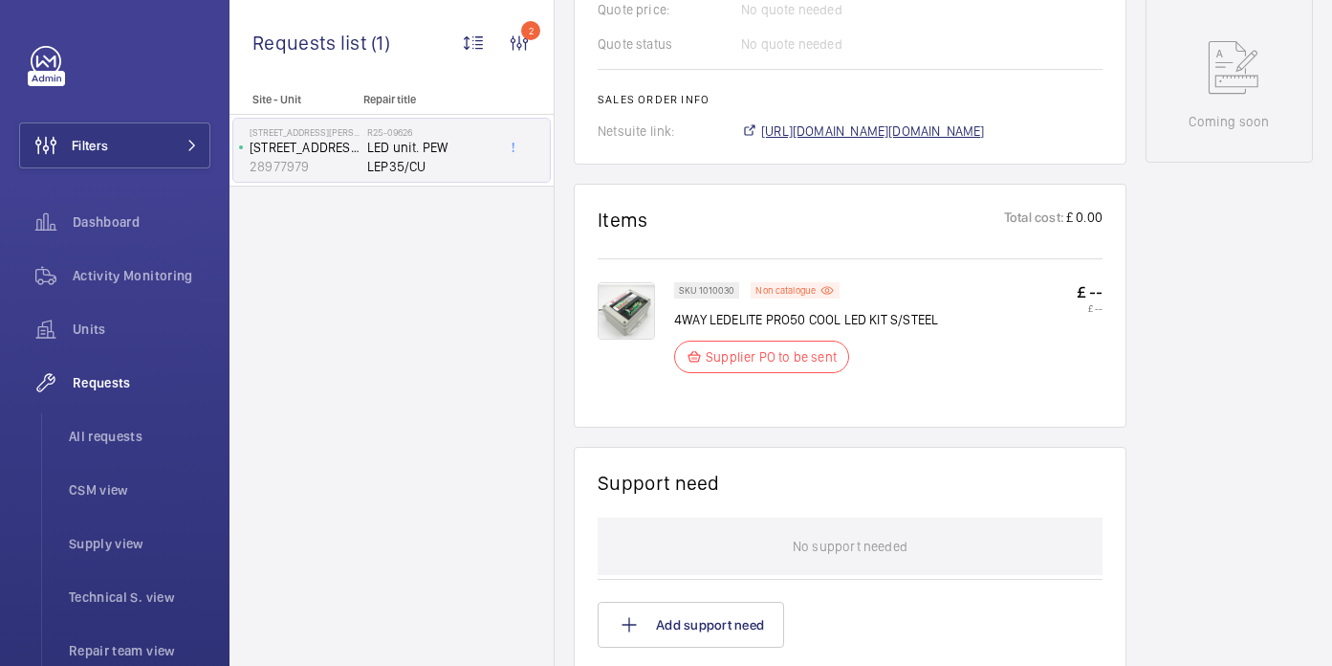
click at [859, 121] on span "https://6461500.app.netsuite.com/app/accounting/transactions/salesord.nl?id=293…" at bounding box center [873, 130] width 224 height 19
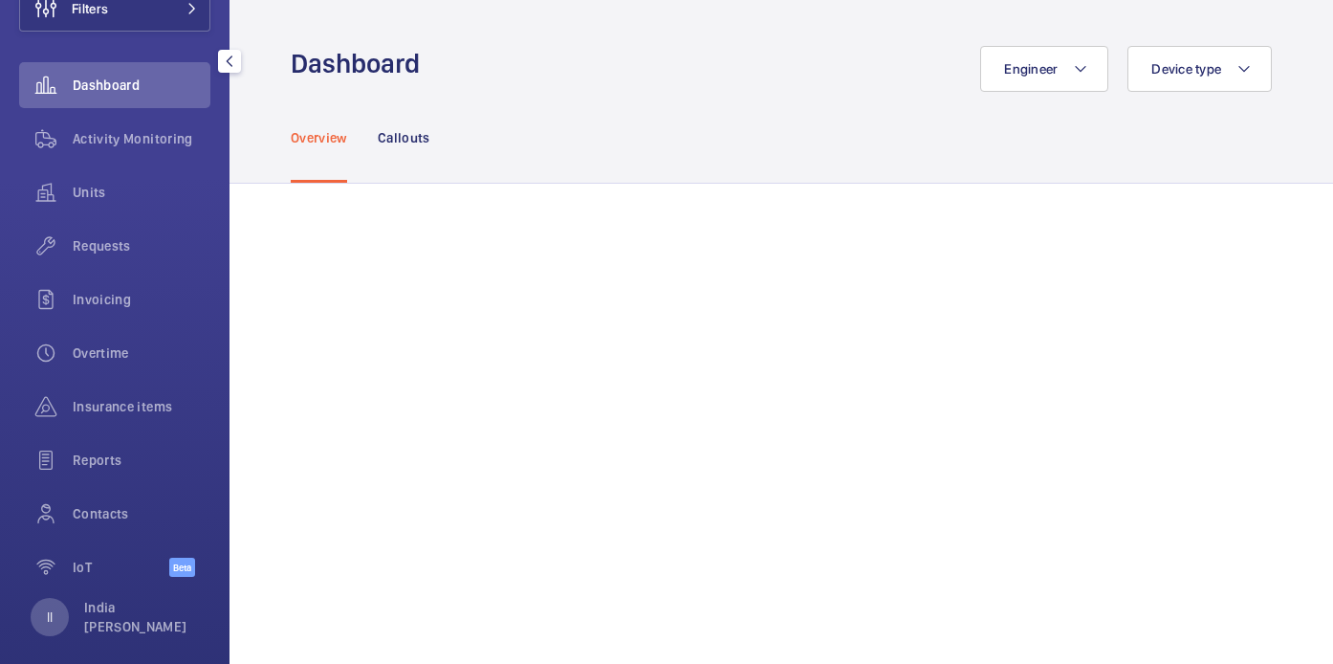
scroll to position [155, 0]
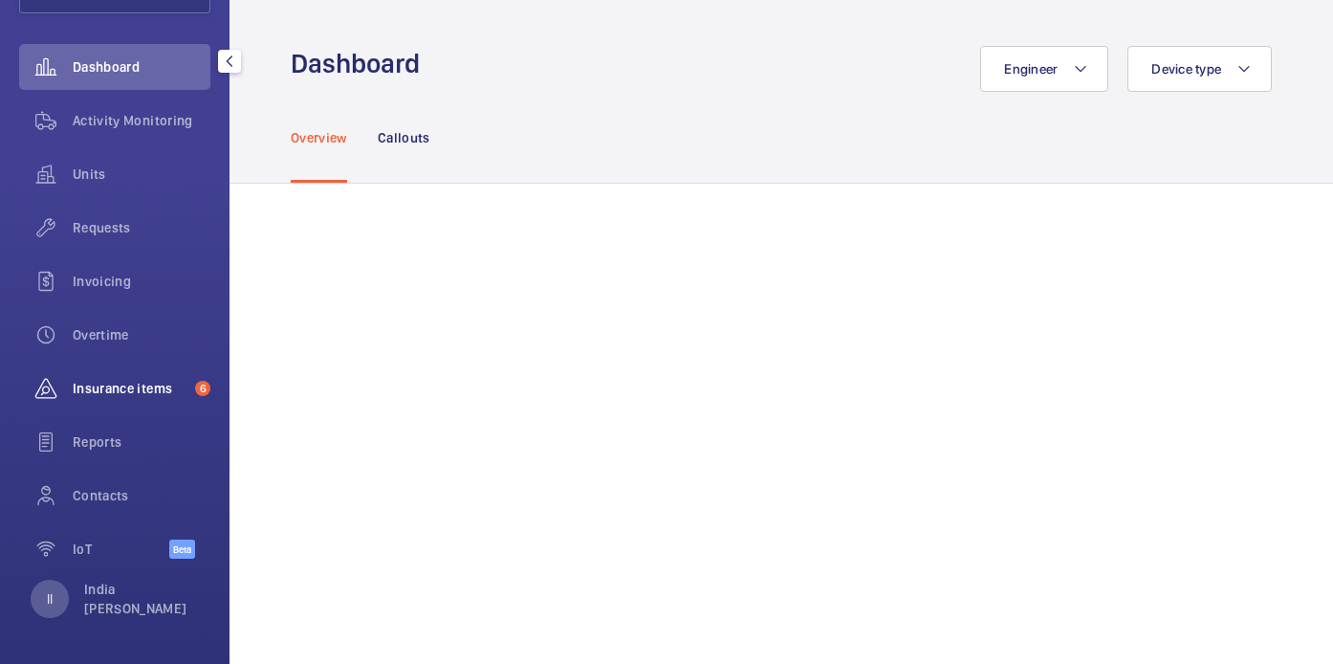
click at [96, 387] on span "Insurance items" at bounding box center [130, 388] width 115 height 19
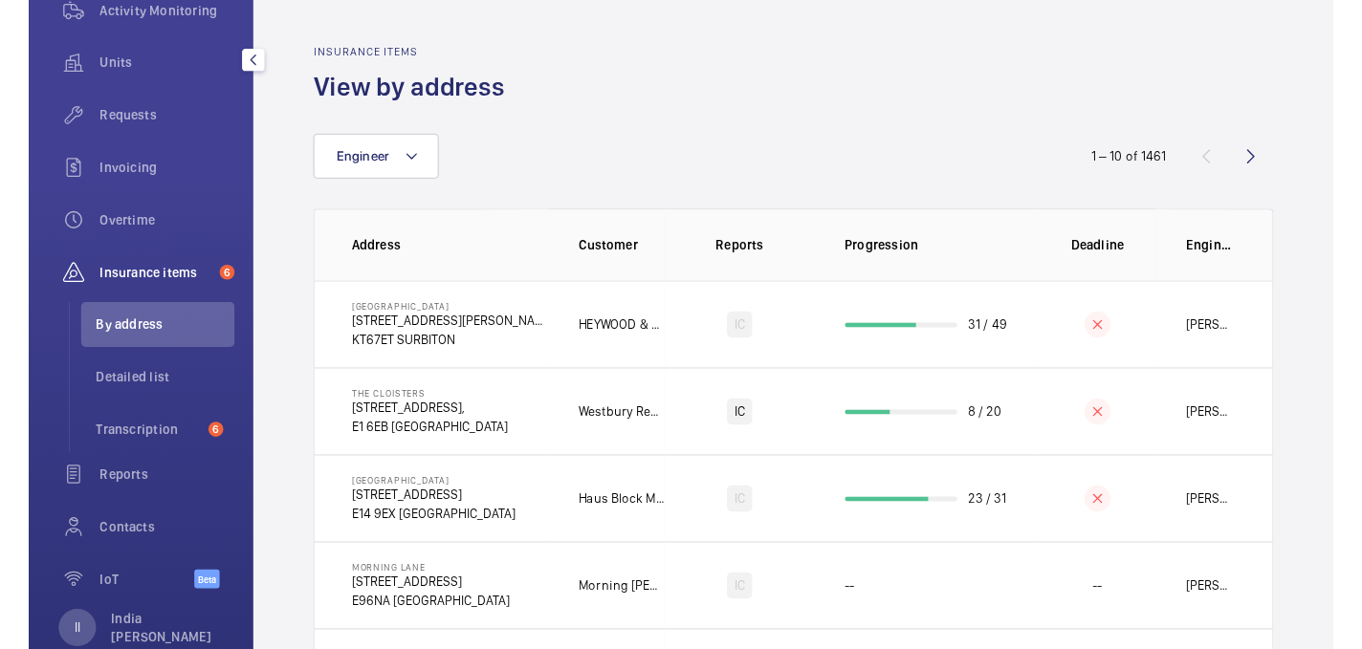
scroll to position [267, 0]
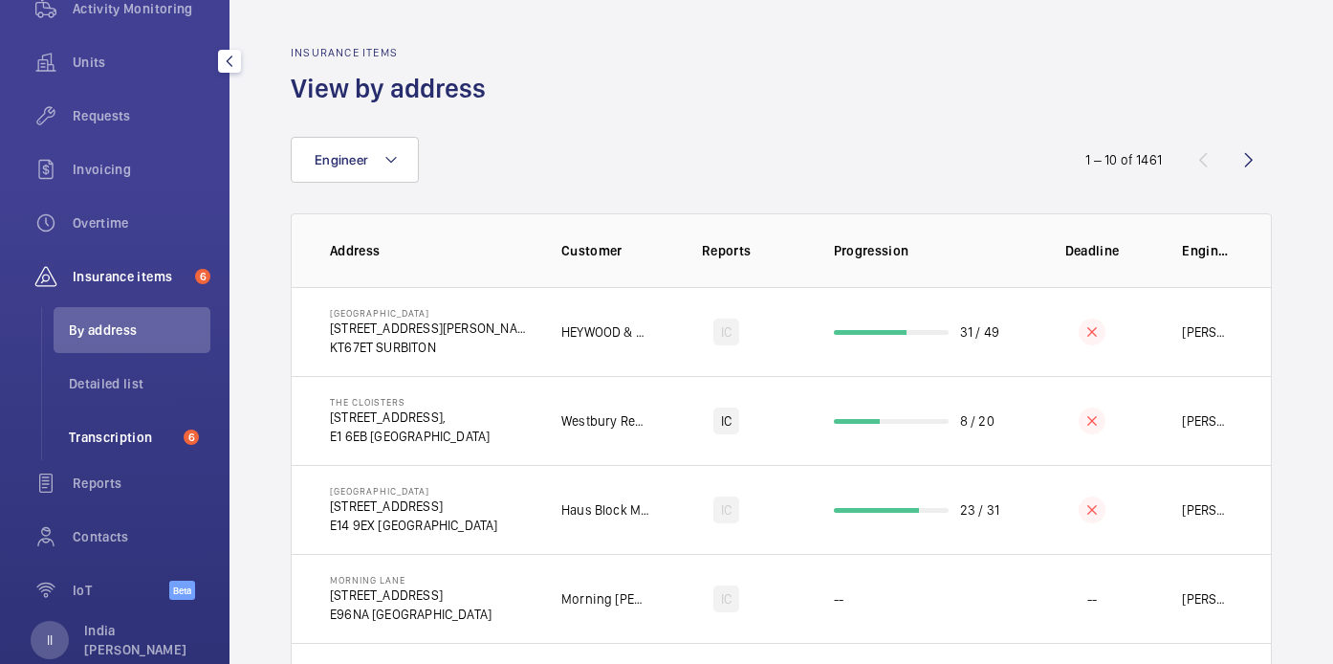
click at [118, 431] on span "Transcription" at bounding box center [122, 436] width 107 height 19
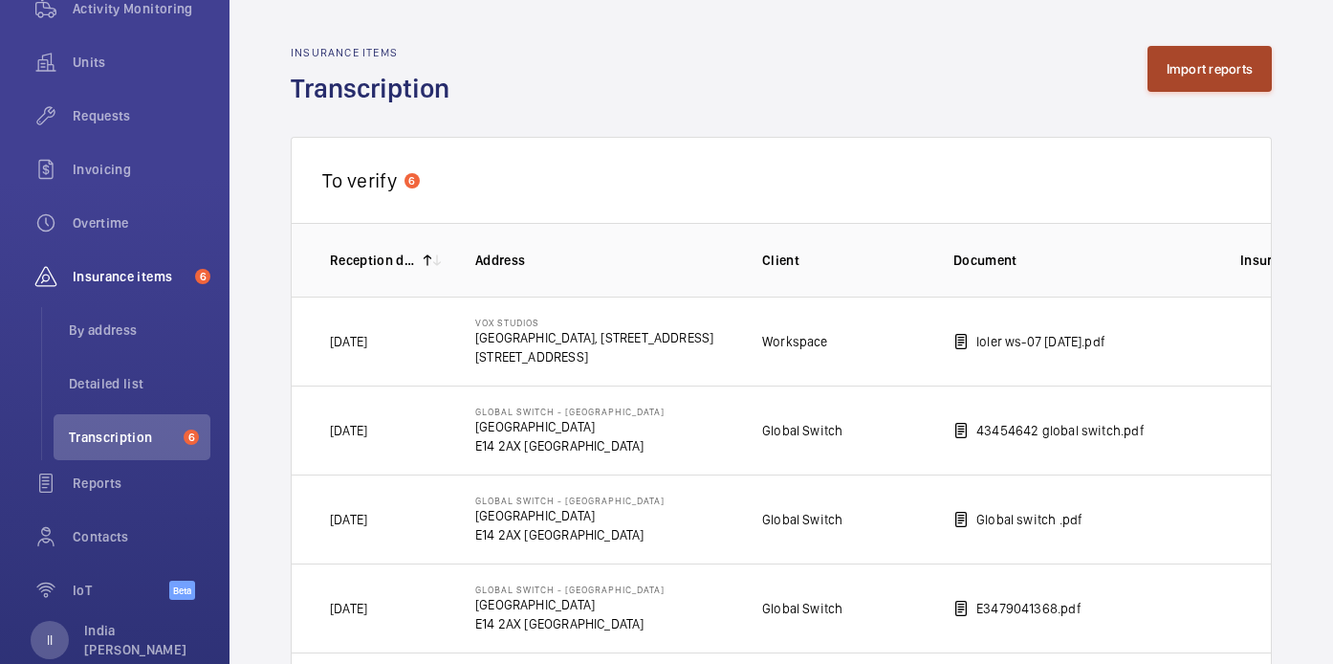
click at [1218, 51] on button "Import reports" at bounding box center [1210, 69] width 125 height 46
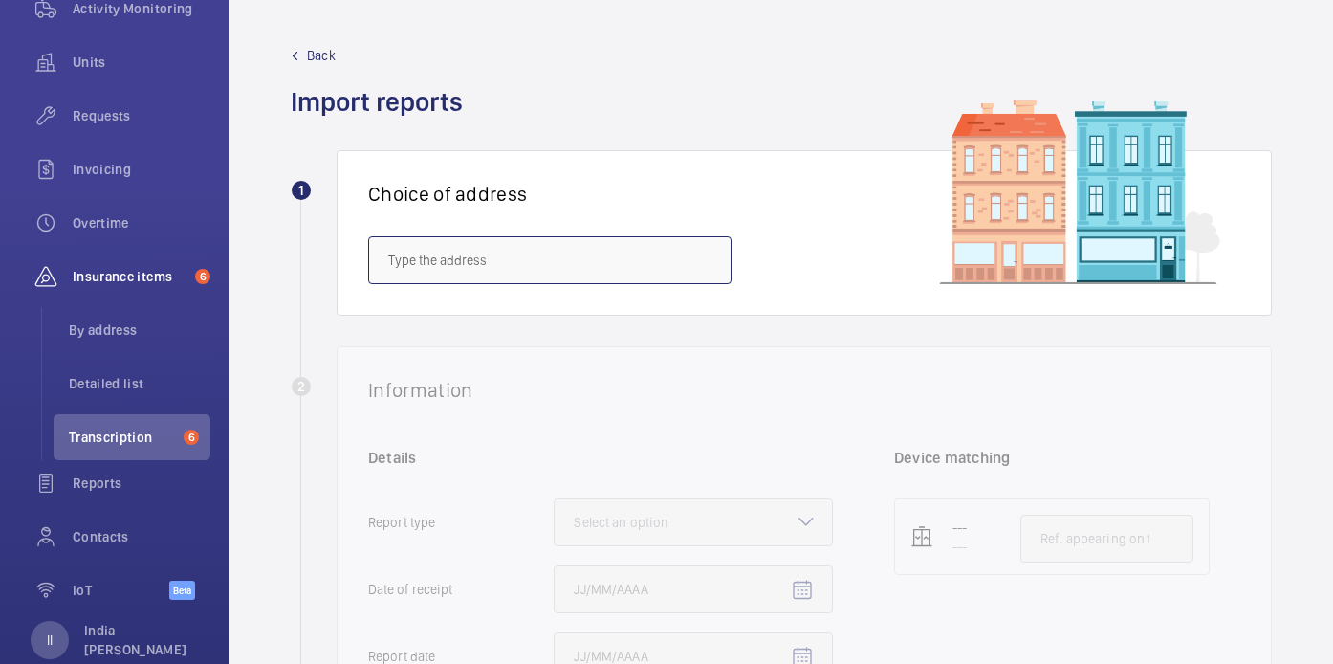
click at [501, 273] on input "text" at bounding box center [549, 260] width 363 height 48
paste input "STAINES, HAWTHORN ROAD,"
type input "STAINES, HAWTHORN ROAD,"
click at [545, 269] on input "STAINES, HAWTHORN ROAD," at bounding box center [549, 260] width 363 height 48
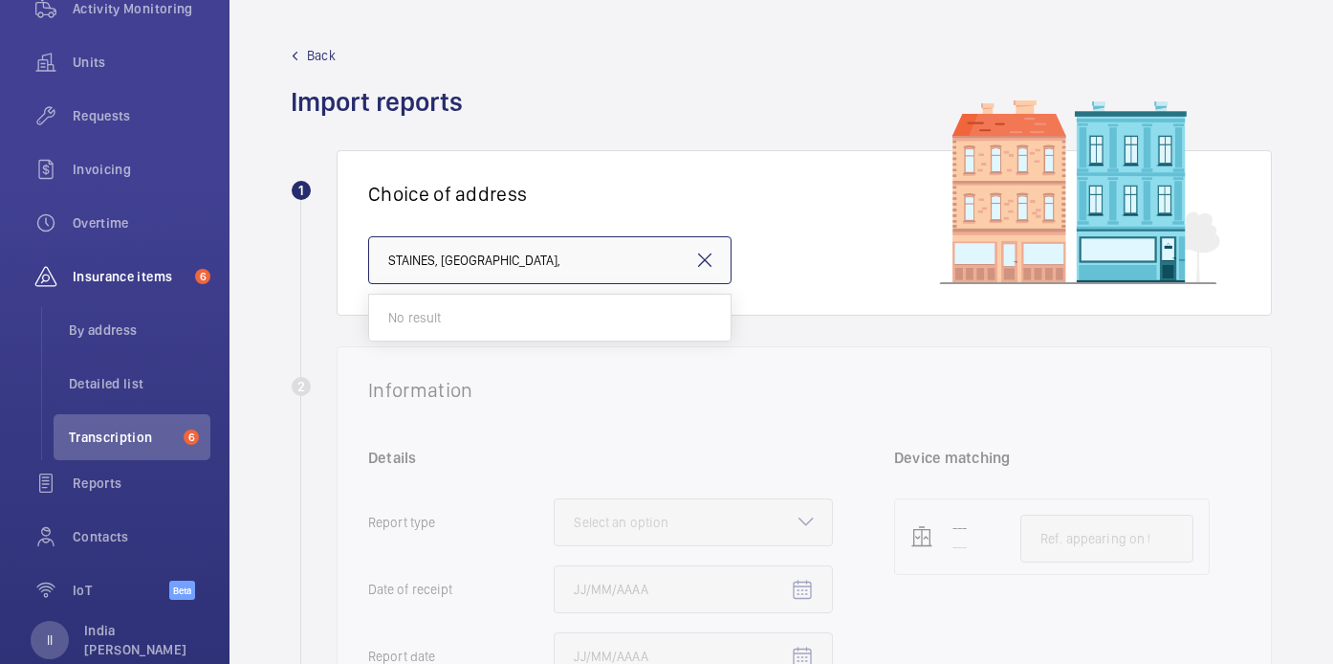
click at [545, 269] on input "STAINES, HAWTHORN ROAD," at bounding box center [549, 260] width 363 height 48
paste input "SHURGARD UK LNS HOLDINGS LTD"
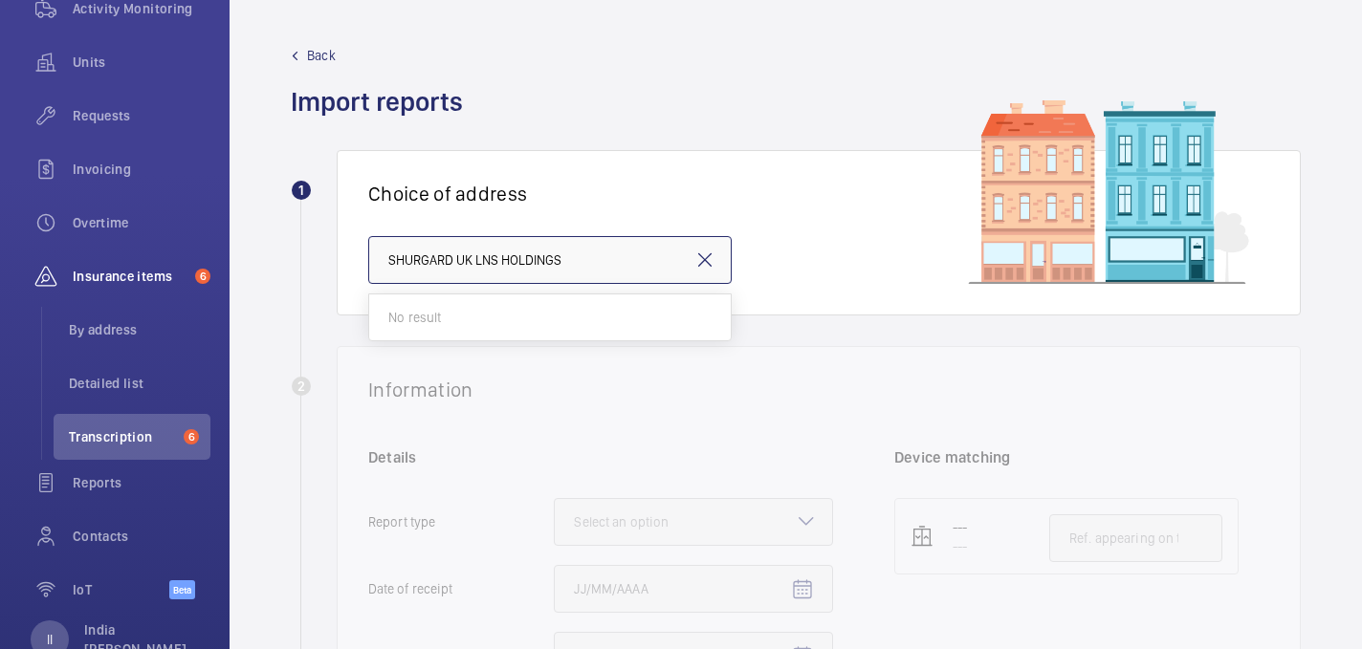
type input "SHURGARD UK LNS HOLDINGS"
click at [605, 252] on input "SHURGARD UK LNS HOLDINGS" at bounding box center [549, 260] width 363 height 48
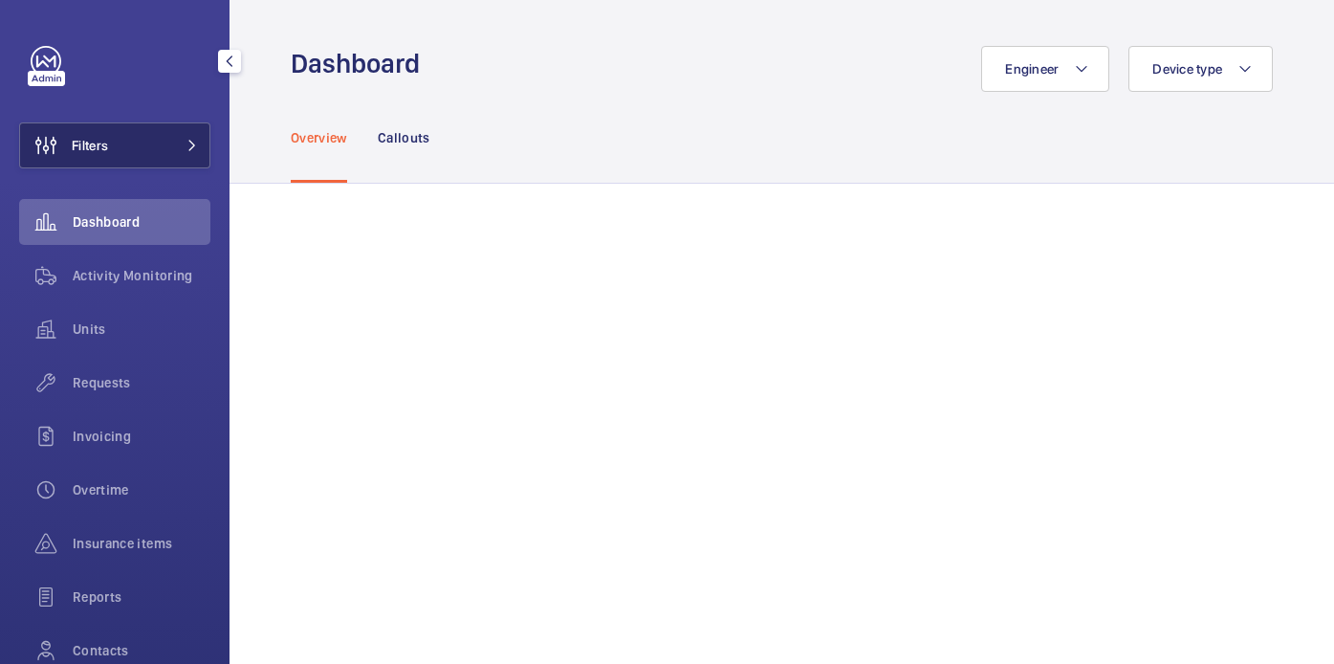
drag, startPoint x: 120, startPoint y: 142, endPoint x: 206, endPoint y: 124, distance: 88.0
click at [120, 142] on button "Filters" at bounding box center [114, 145] width 191 height 46
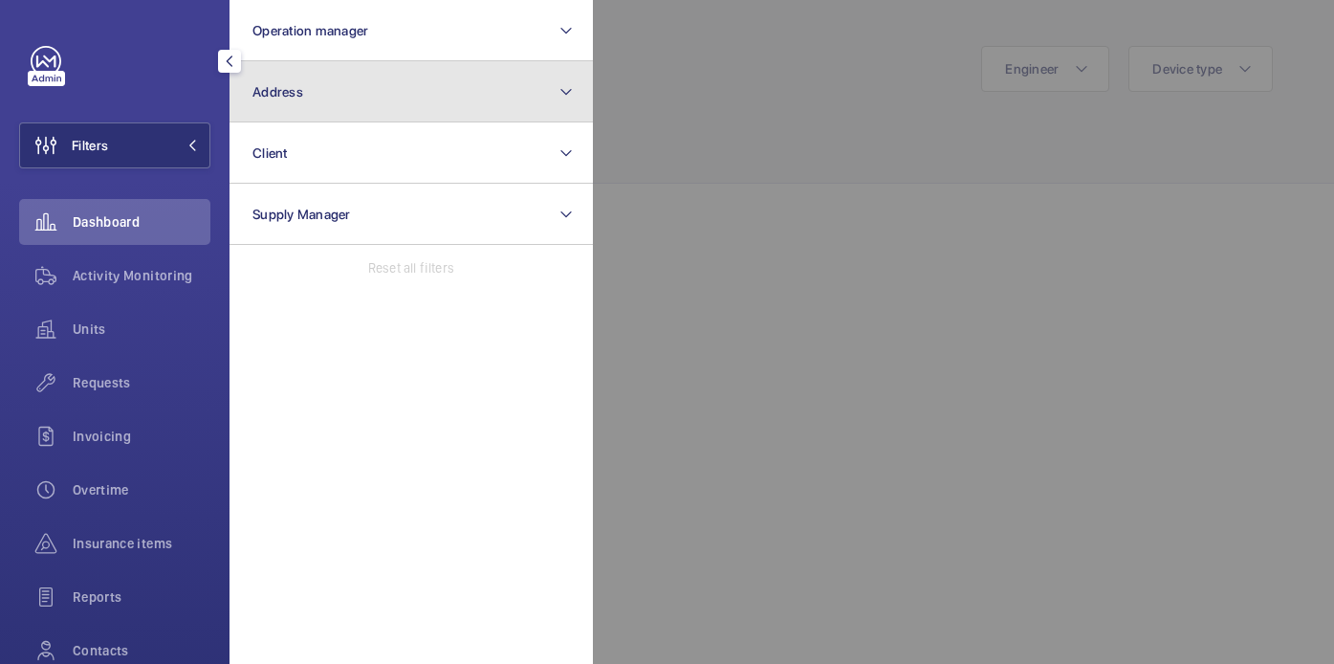
click at [401, 86] on button "Address" at bounding box center [411, 91] width 363 height 61
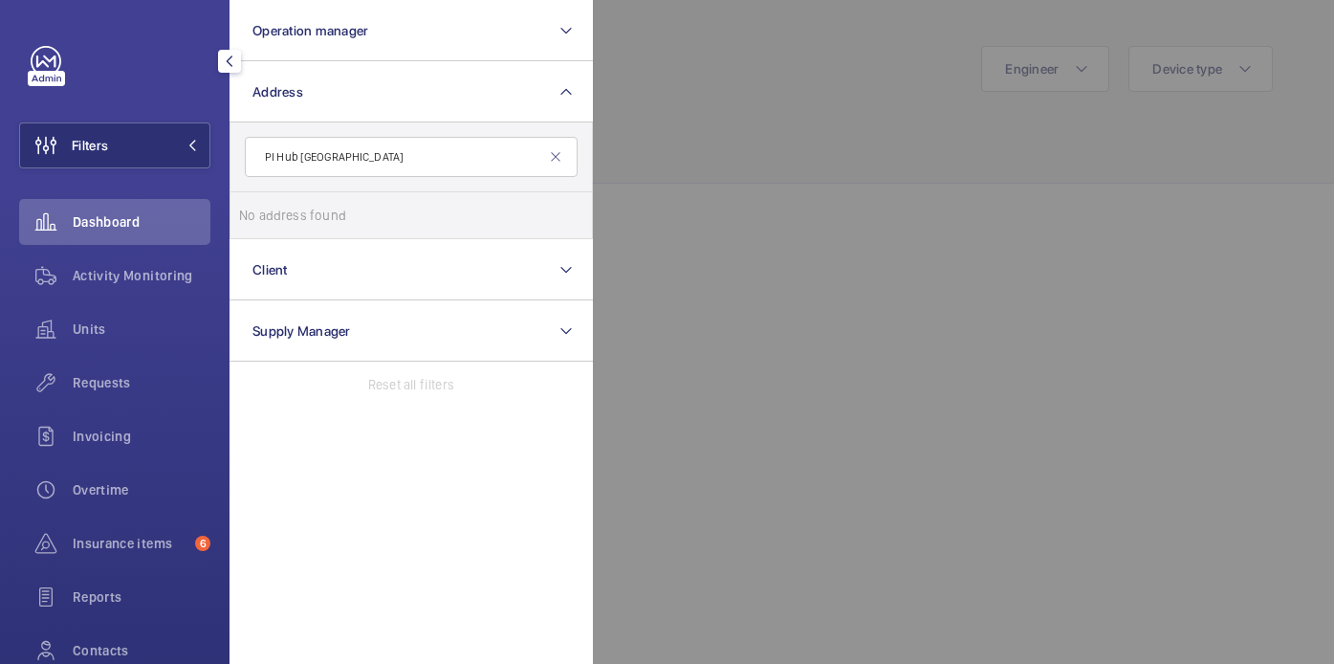
click at [344, 159] on input "PI Hub London - Goodge Street" at bounding box center [411, 157] width 333 height 40
type input "Goodge Street"
click span "Hub - Goodge Street - hub by Premier Inn London Goodge Street hotel, LONDON WC1…"
click input "Hub - Goodge Street - hub by Premier Inn London Goodge Street hotel, LONDON WC1…"
checkbox input "true"
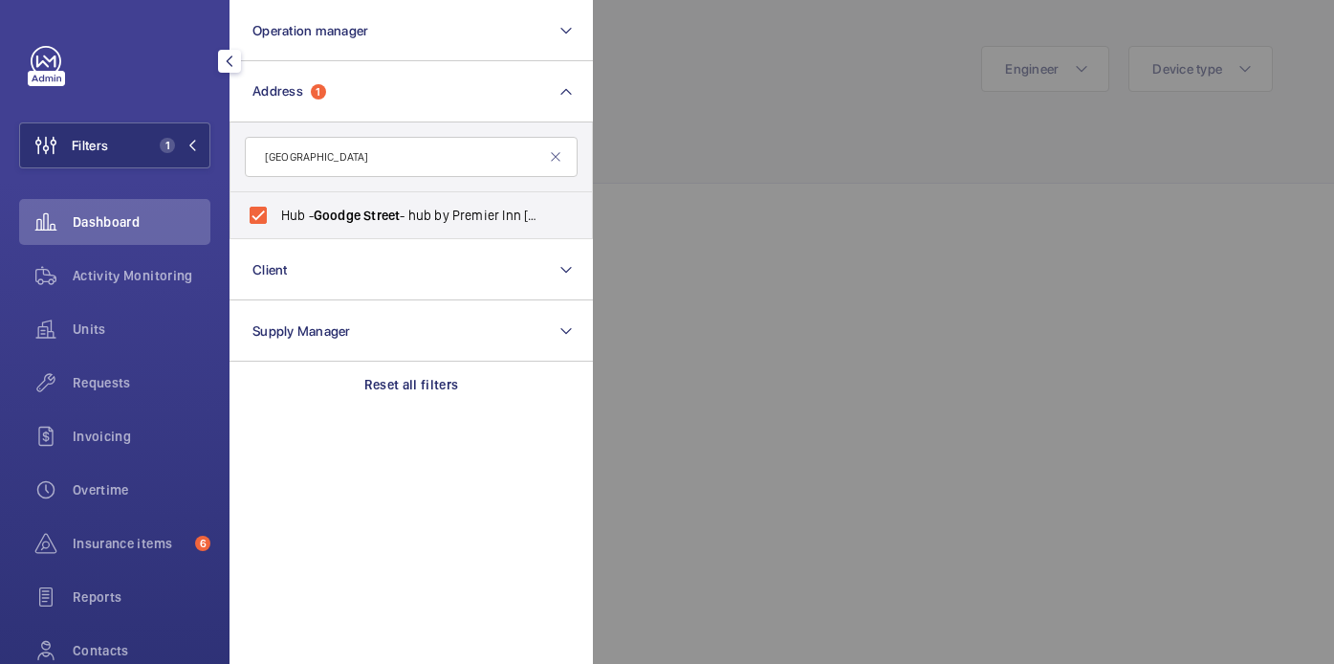
click div
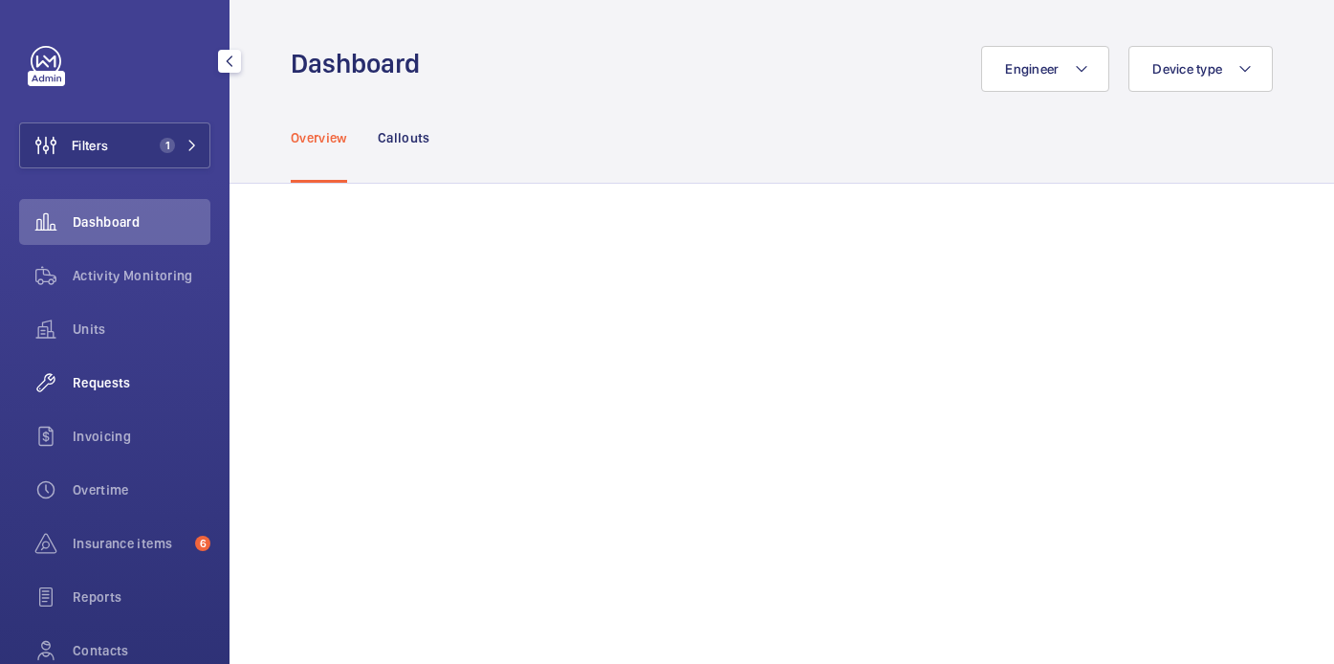
click span "Requests"
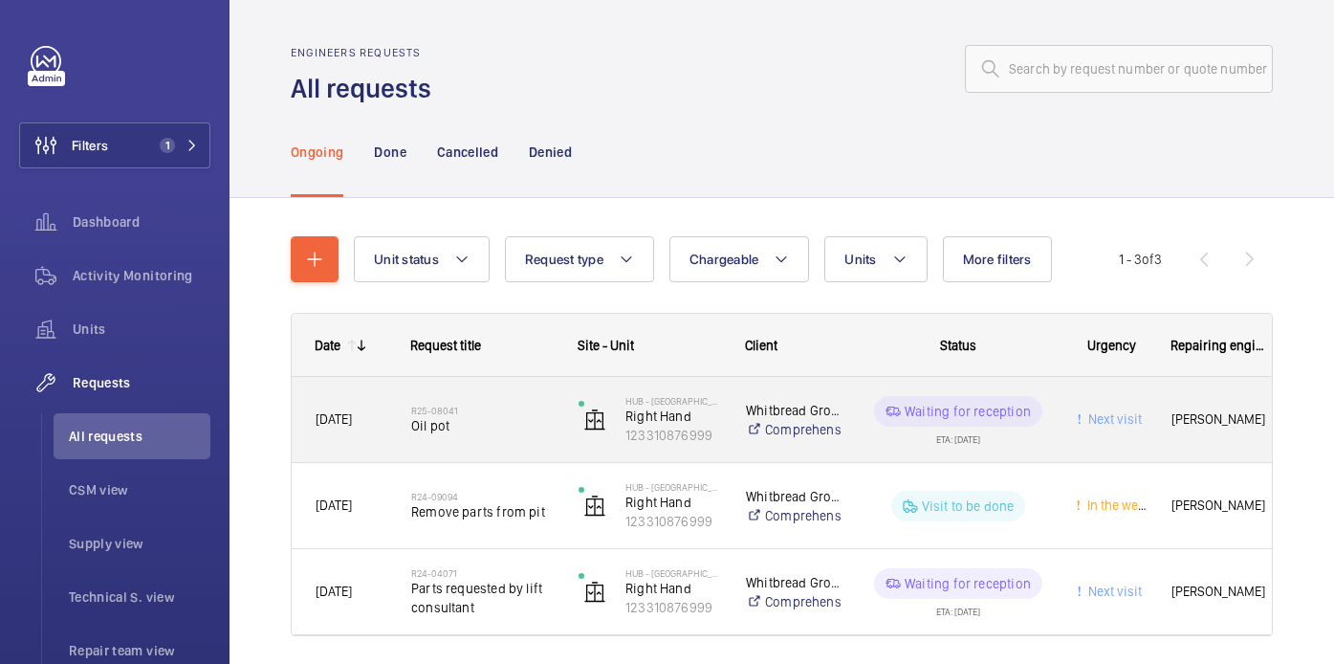
click span "Oil pot"
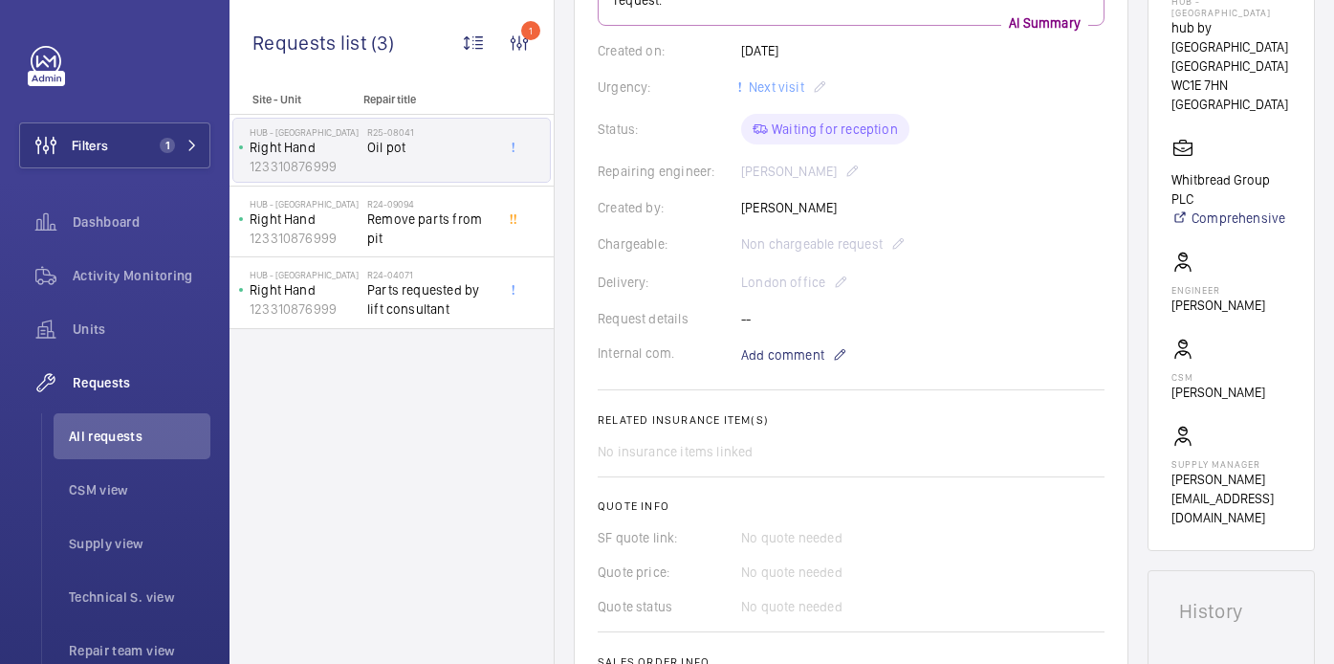
scroll to position [381, 0]
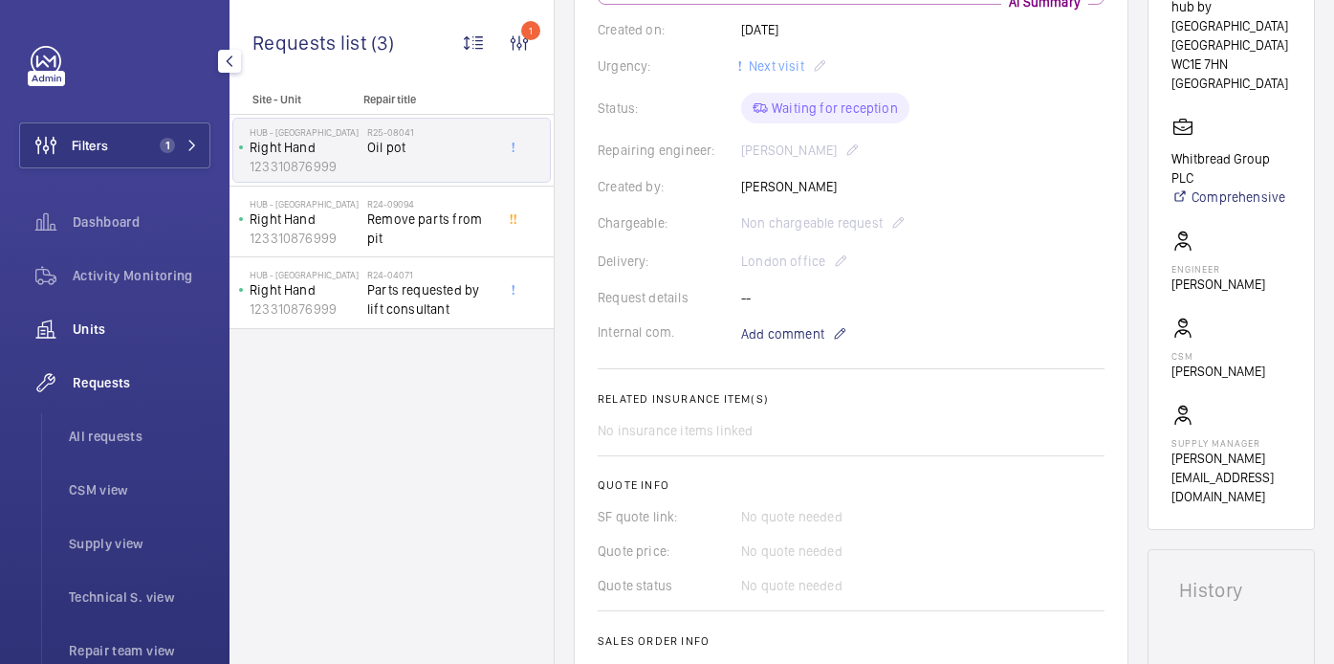
click div "Units"
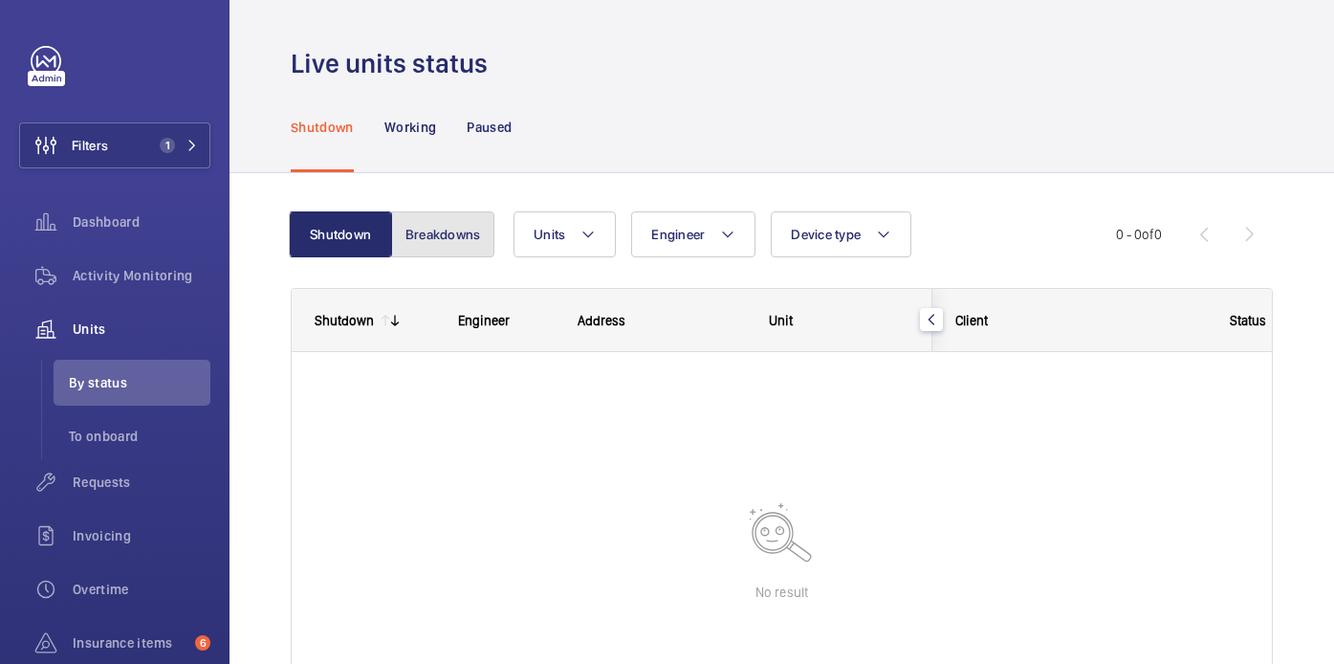
click button "Breakdowns"
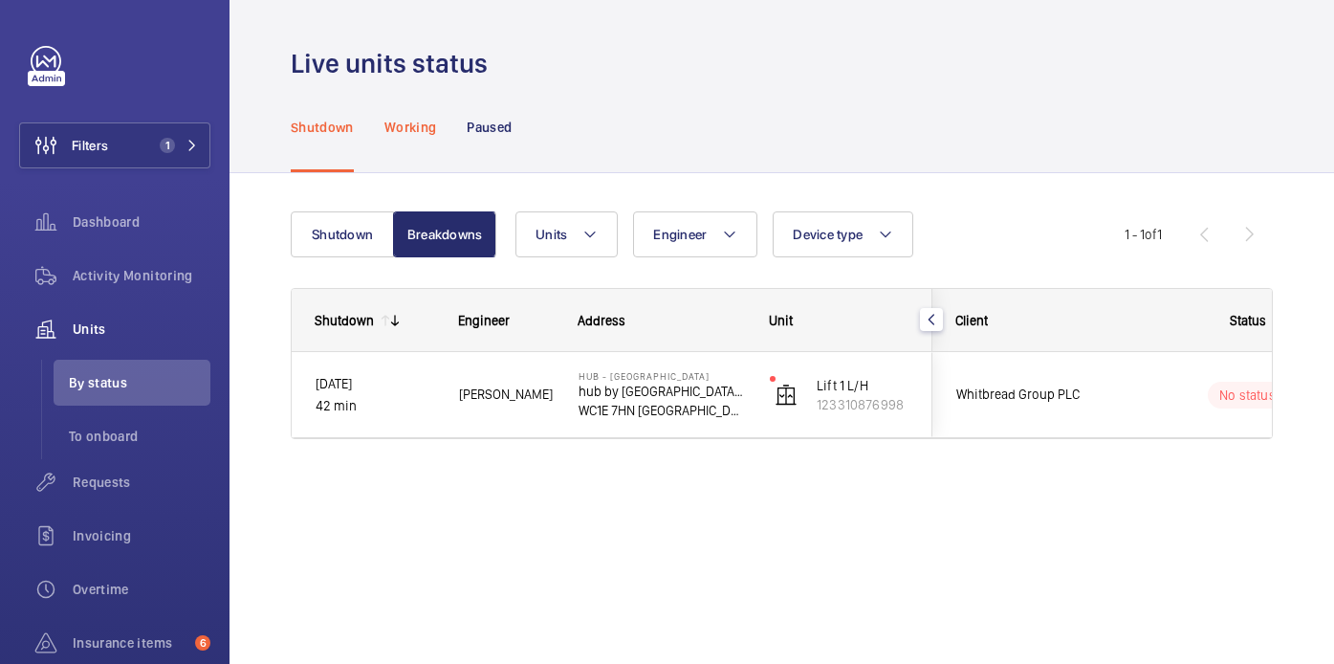
click div "Working"
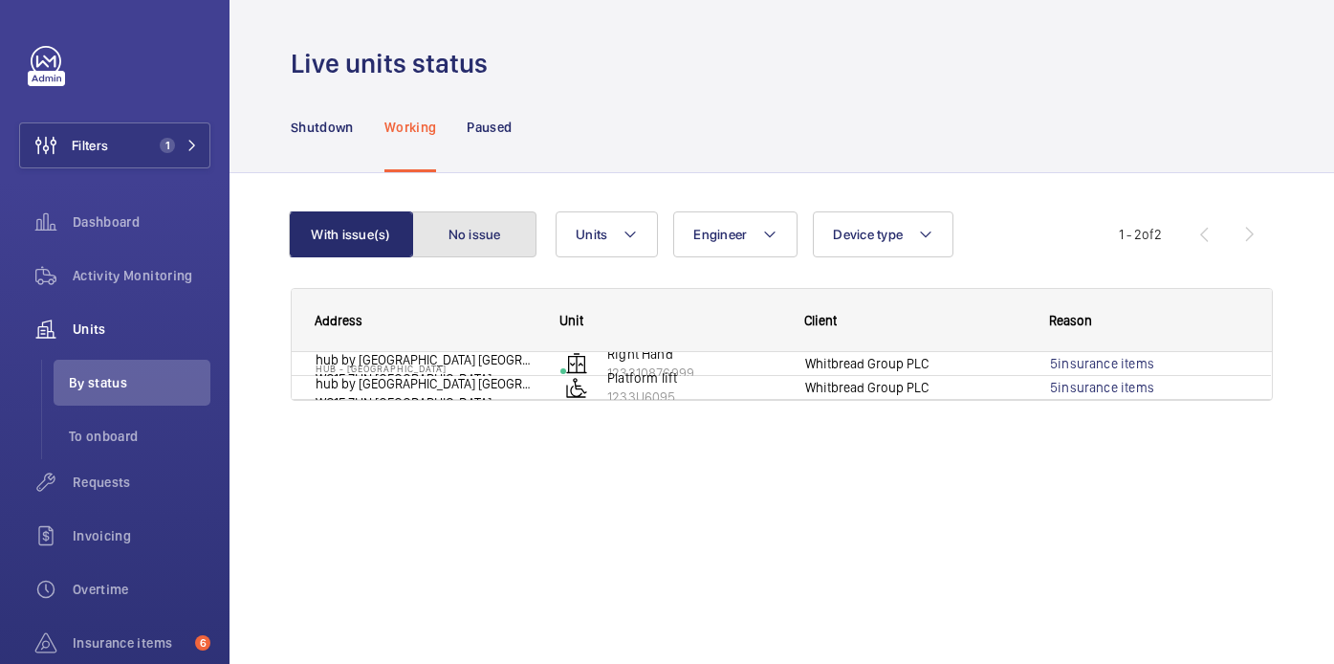
click button "No issue"
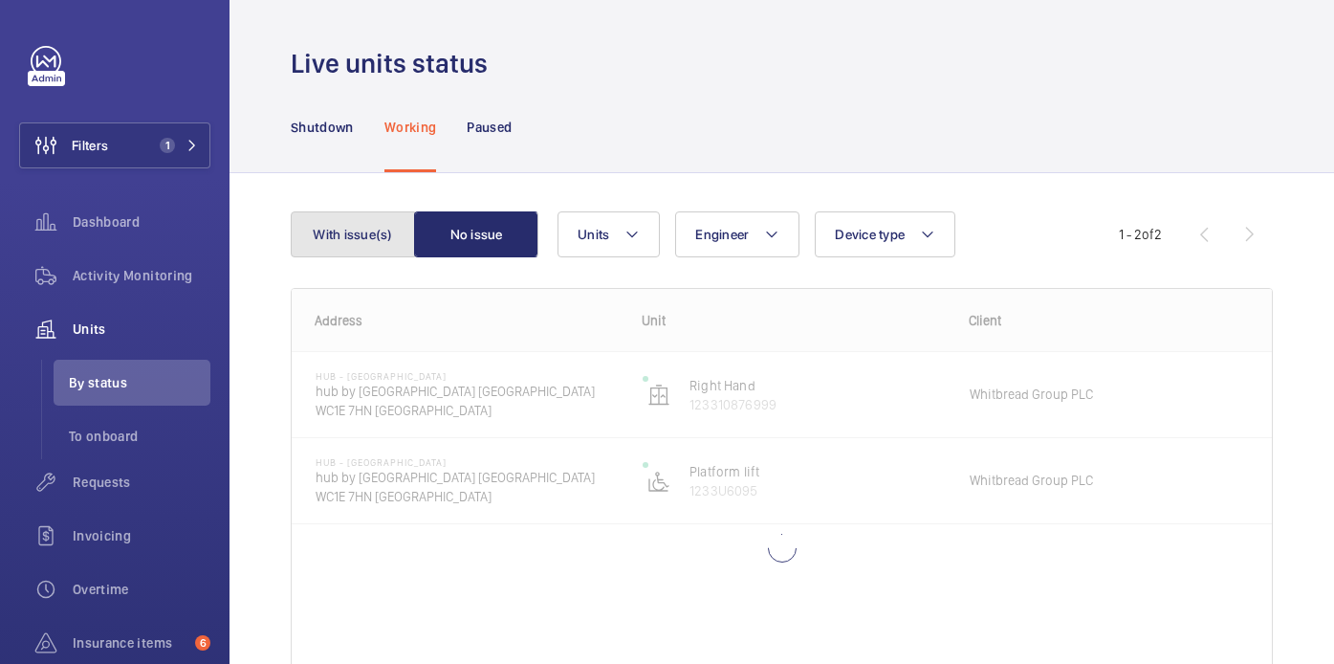
click button "With issue(s)"
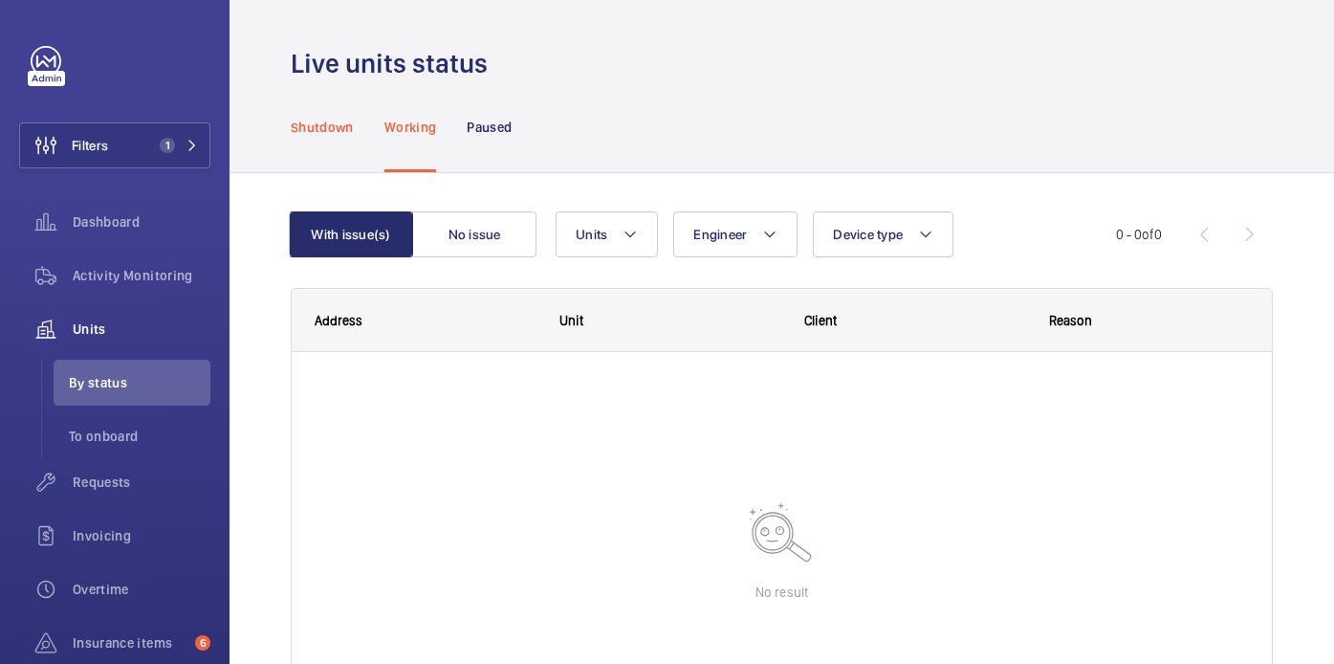
click div "Shutdown"
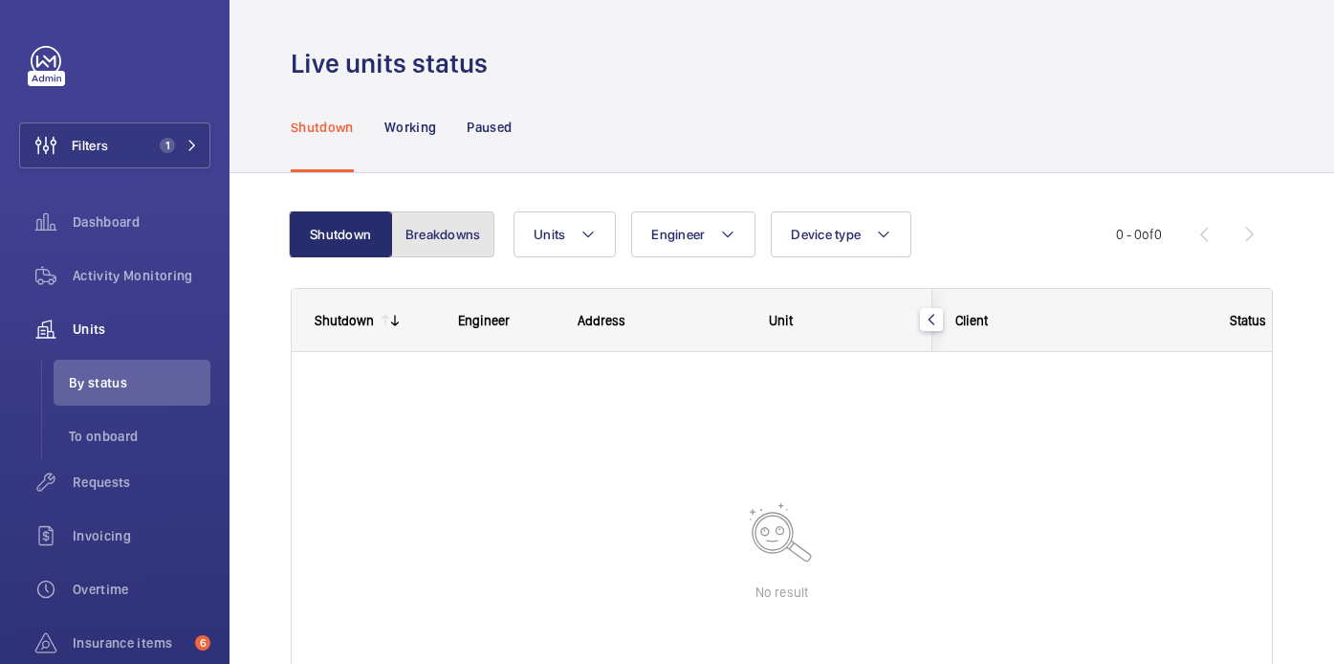
click button "Breakdowns"
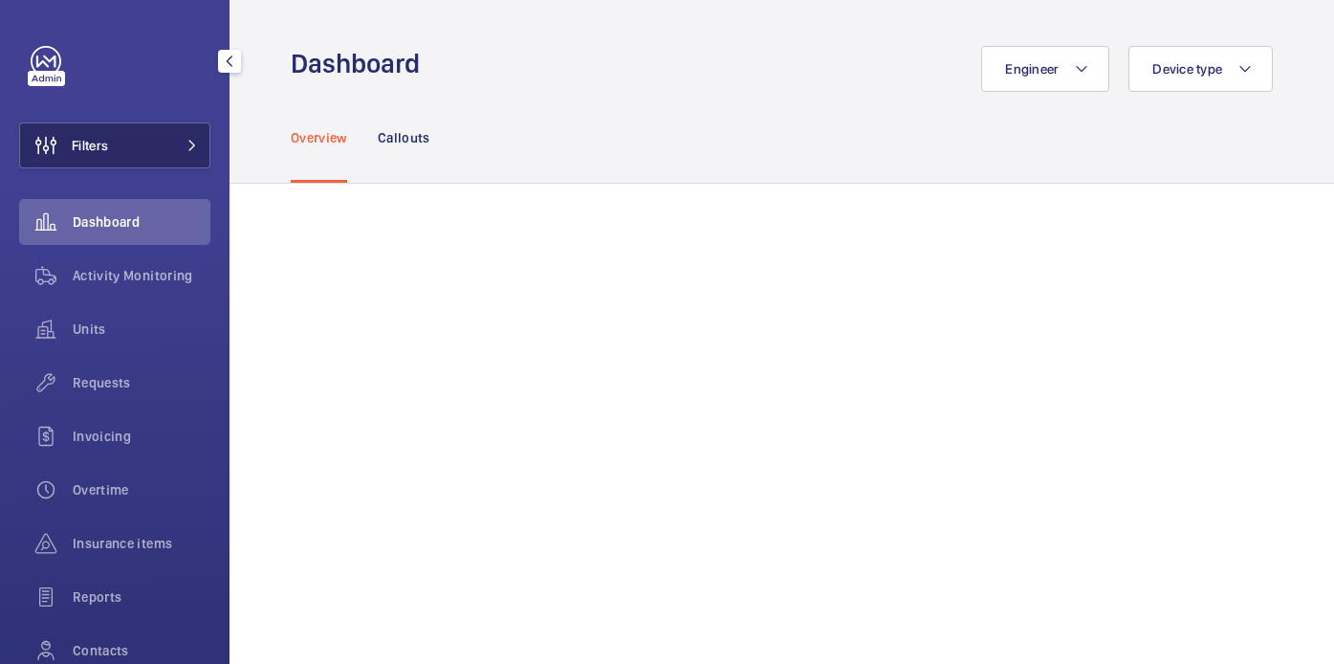
click at [147, 165] on button "Filters" at bounding box center [114, 145] width 191 height 46
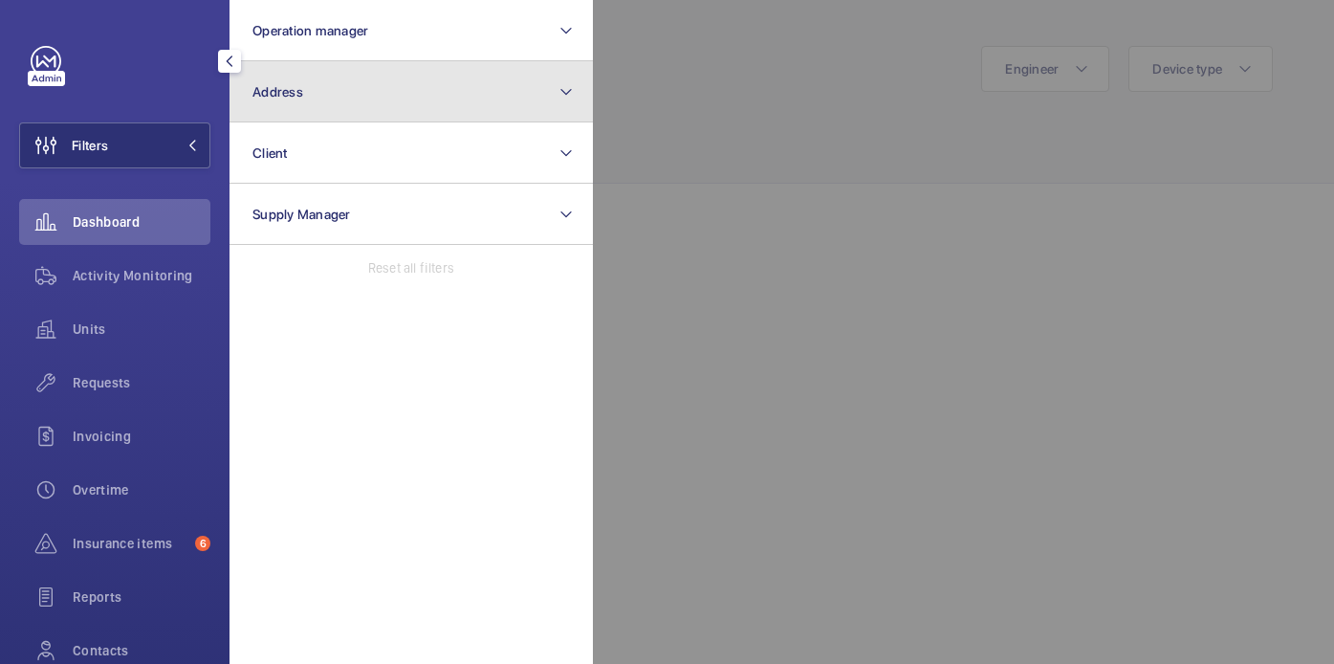
click at [354, 100] on button "Address" at bounding box center [411, 91] width 363 height 61
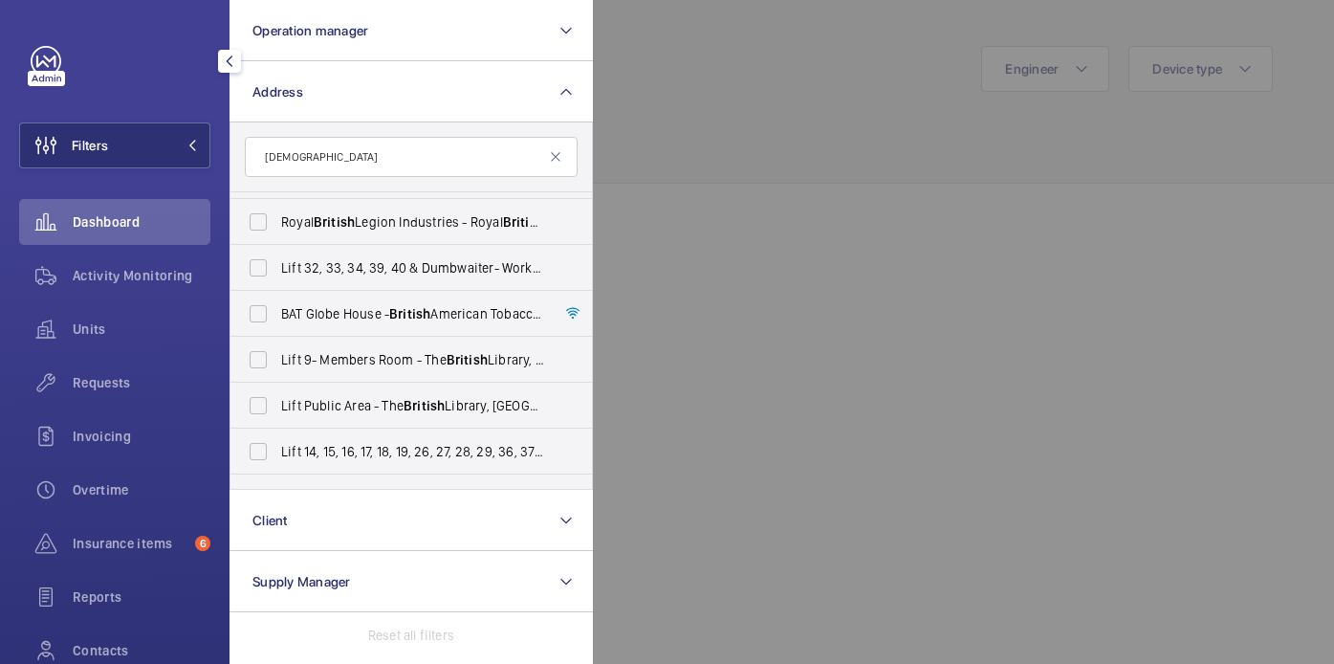
scroll to position [475, 0]
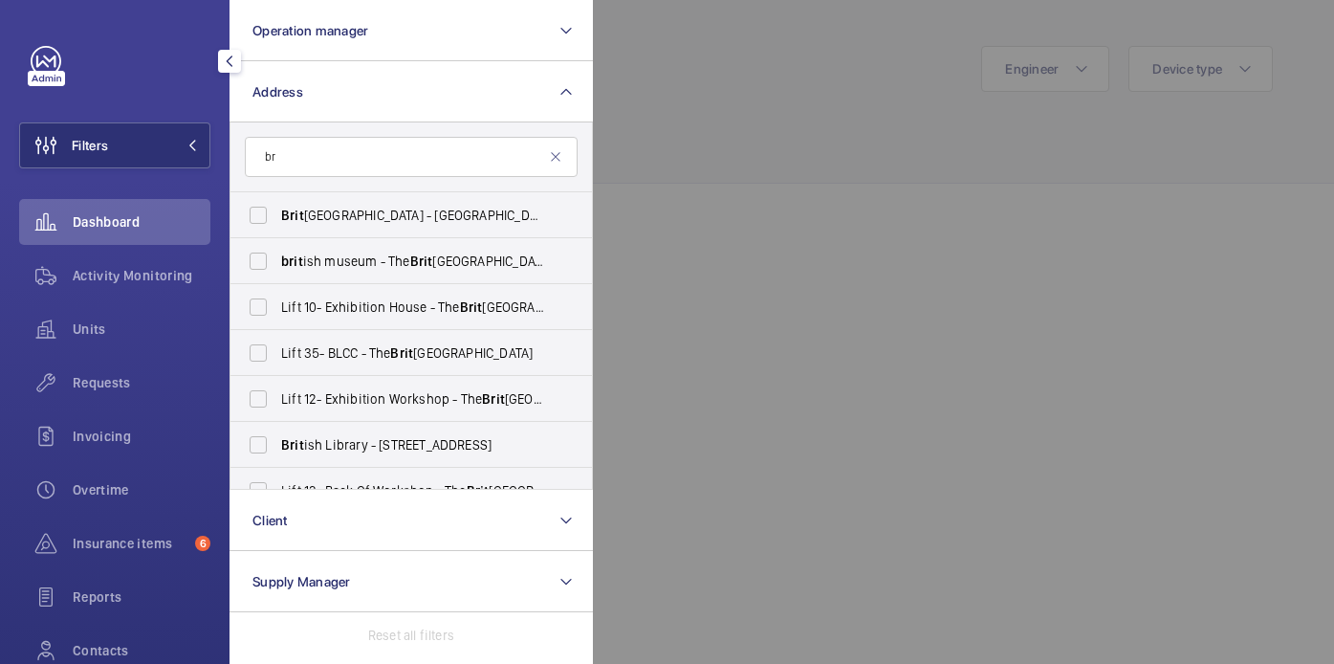
type input "b"
type input "t"
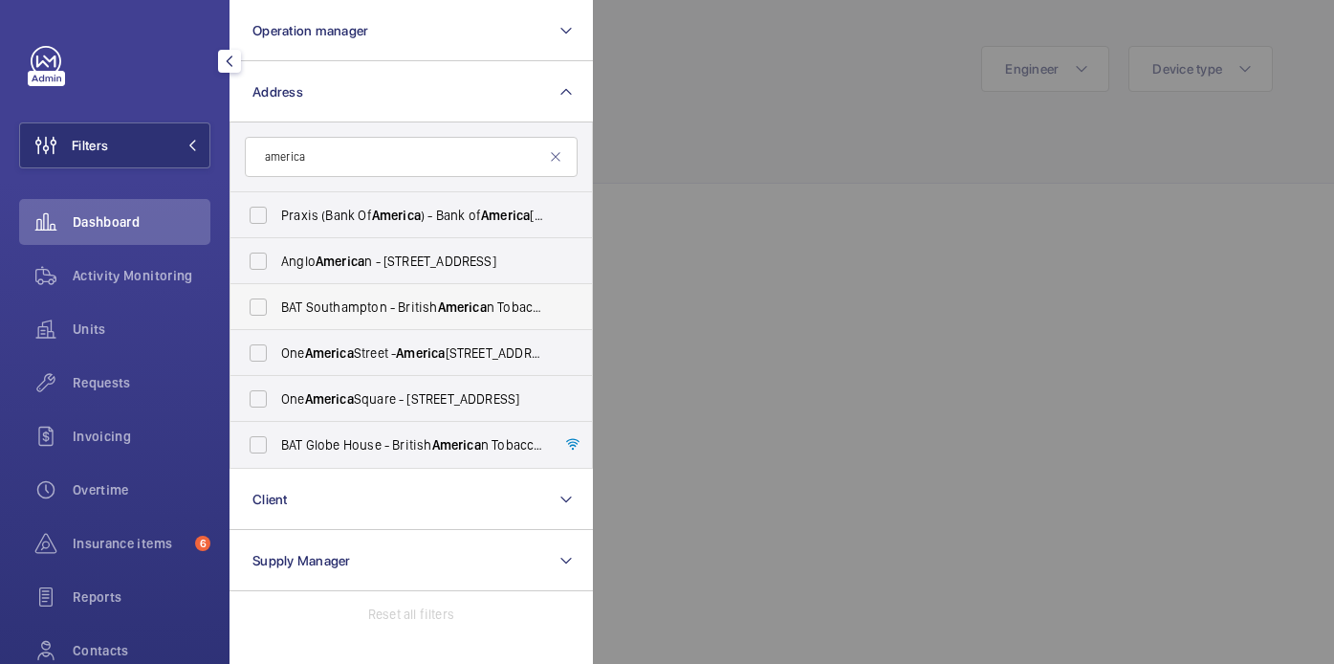
type input "america"
click at [503, 307] on span "BAT [GEOGRAPHIC_DATA] - [GEOGRAPHIC_DATA] n Tobacco, [GEOGRAPHIC_DATA]" at bounding box center [412, 306] width 263 height 19
click at [277, 307] on input "BAT [GEOGRAPHIC_DATA] - [GEOGRAPHIC_DATA] n Tobacco, [GEOGRAPHIC_DATA]" at bounding box center [258, 307] width 38 height 38
checkbox input "true"
click at [861, 39] on div at bounding box center [1260, 332] width 1334 height 664
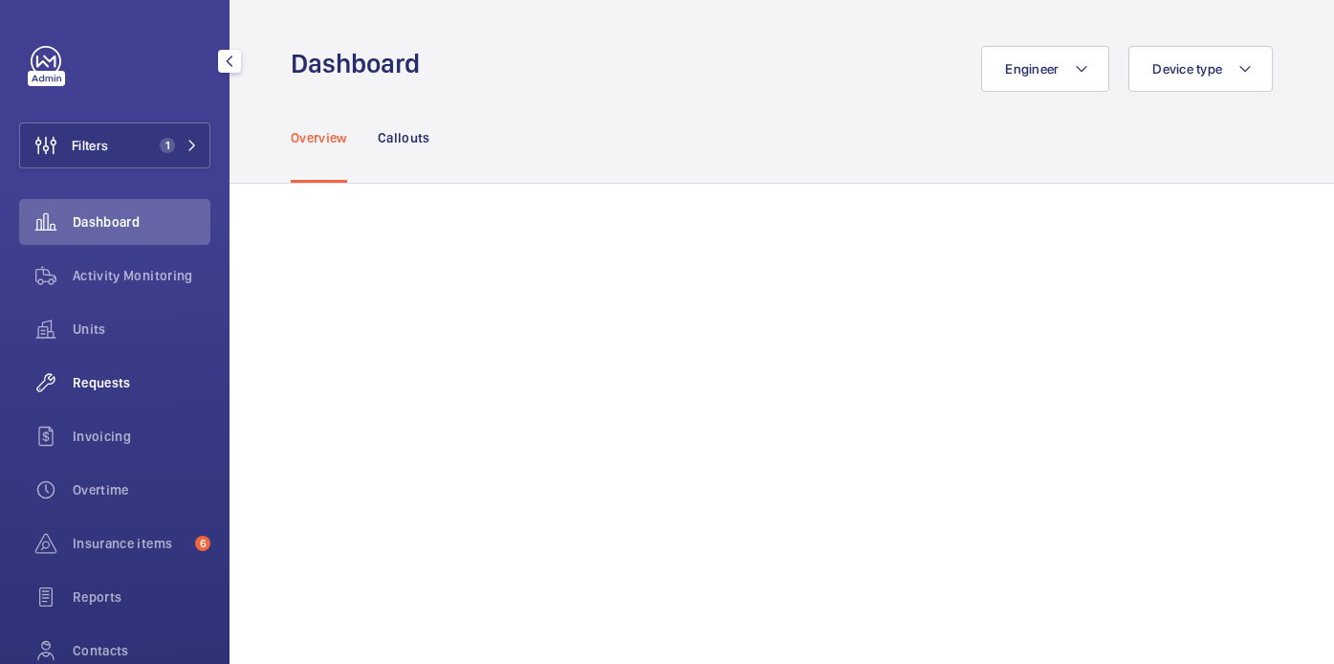
click at [118, 373] on span "Requests" at bounding box center [142, 382] width 138 height 19
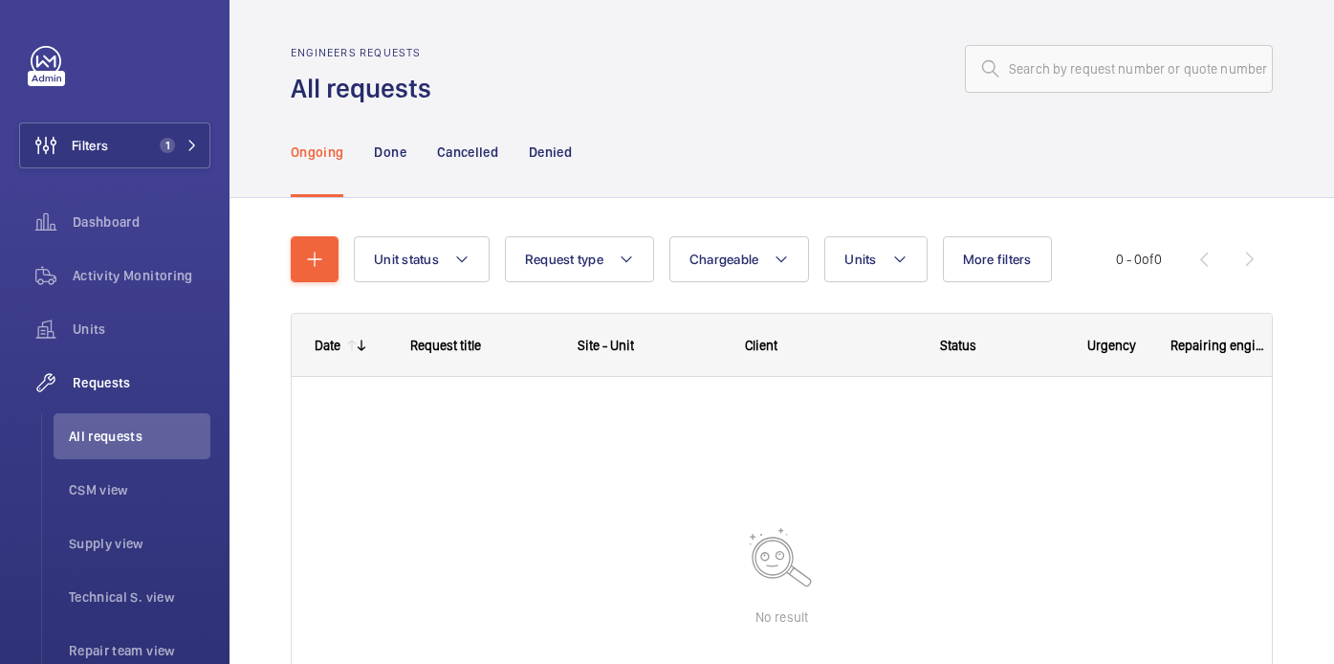
scroll to position [76, 0]
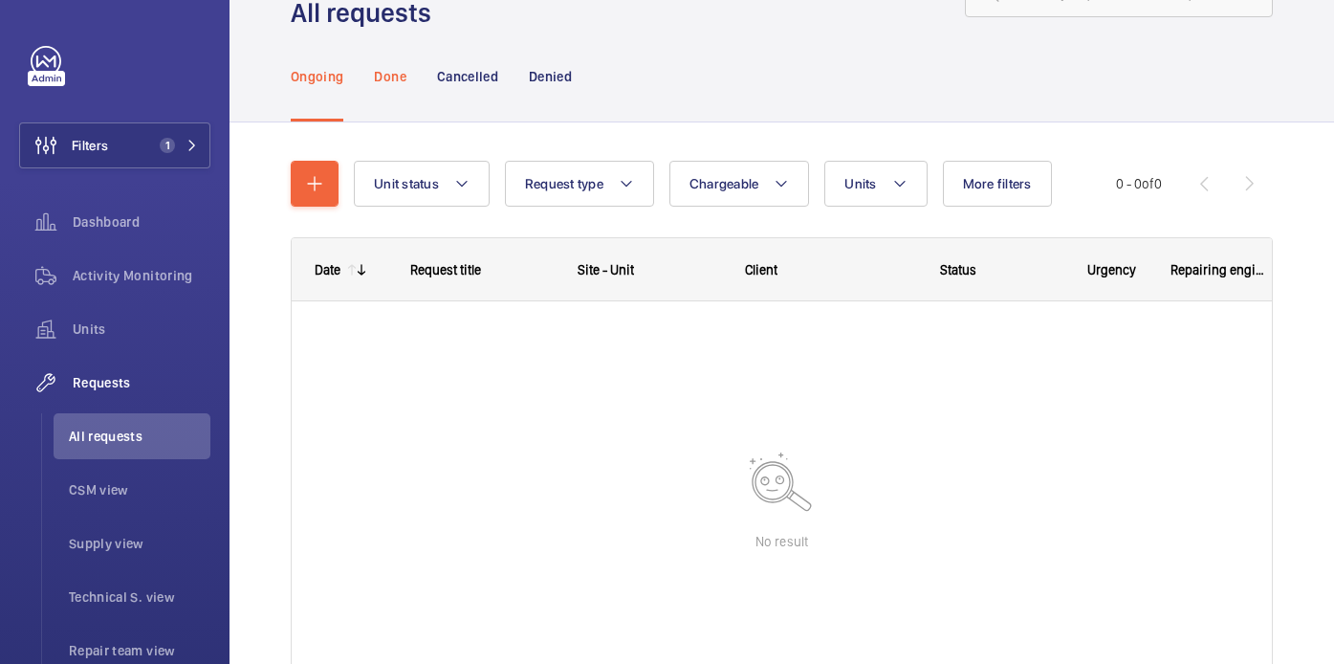
click at [385, 97] on div "Done" at bounding box center [390, 76] width 32 height 91
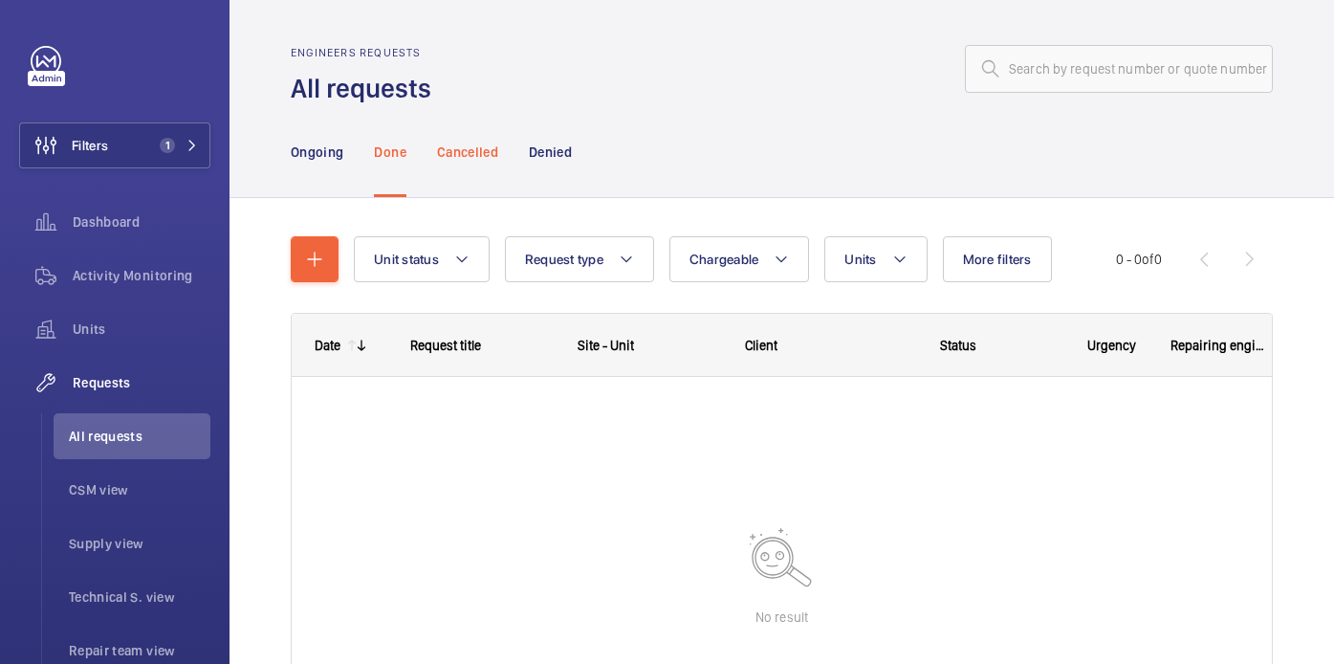
click at [481, 142] on p "Cancelled" at bounding box center [467, 151] width 61 height 19
click at [578, 162] on div "Ongoing Done Cancelled Denied" at bounding box center [782, 151] width 982 height 91
click at [541, 155] on p "Denied" at bounding box center [550, 151] width 43 height 19
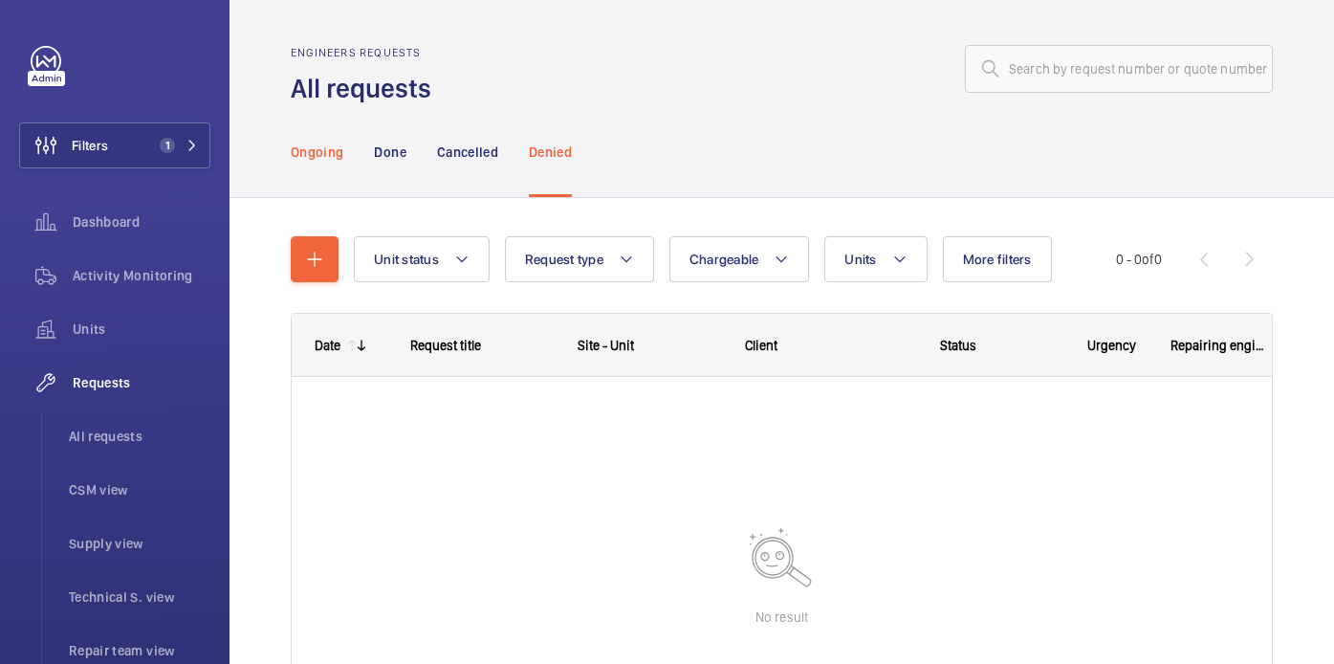
click at [335, 168] on div "Ongoing" at bounding box center [317, 151] width 53 height 91
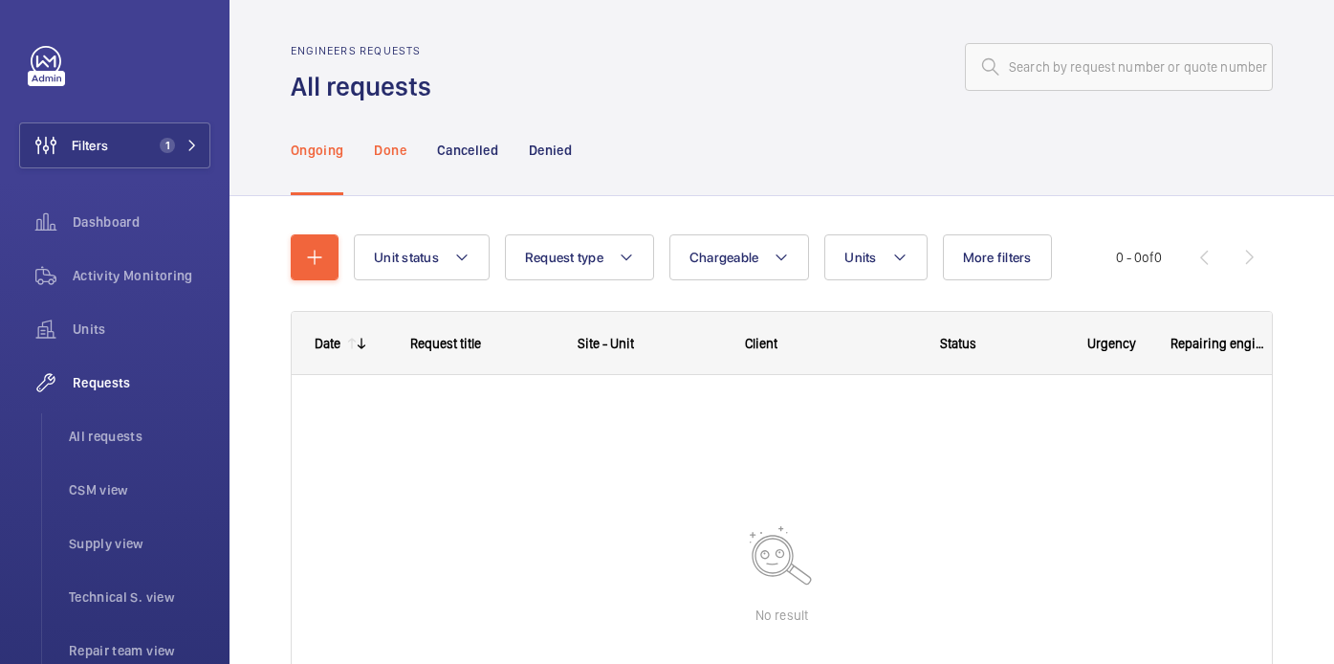
click at [381, 160] on div "Done" at bounding box center [390, 149] width 32 height 91
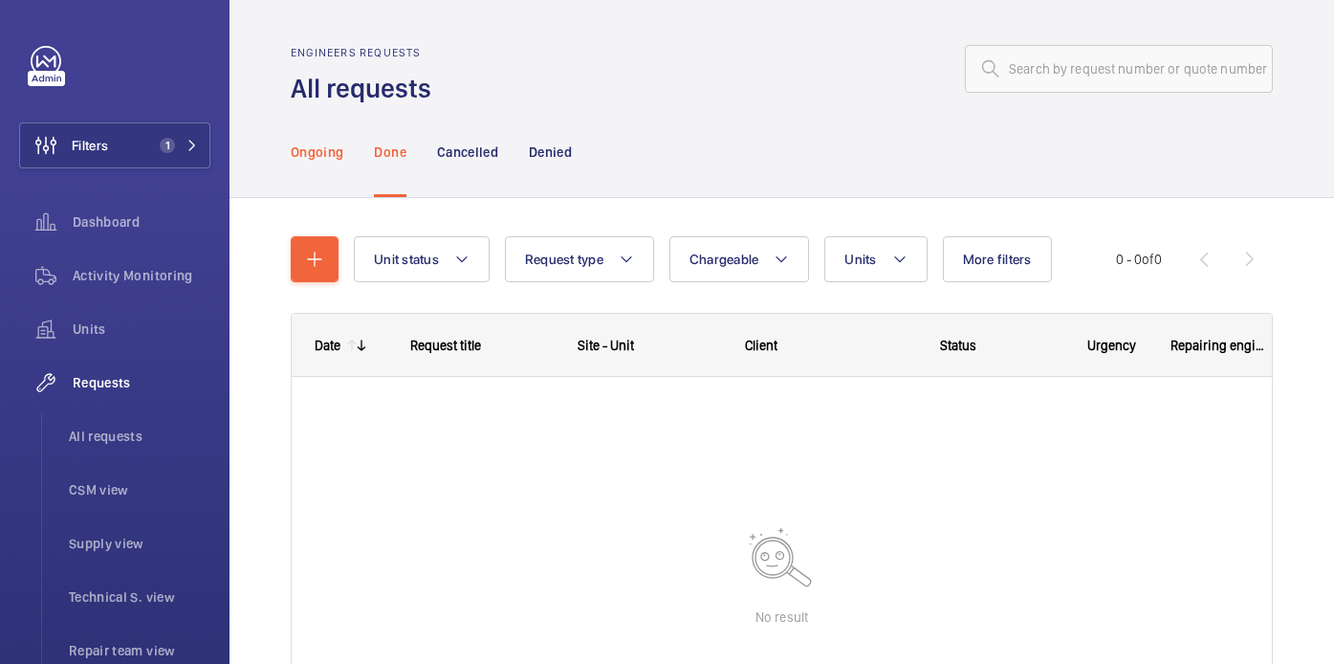
click at [324, 185] on div "Ongoing" at bounding box center [317, 151] width 53 height 91
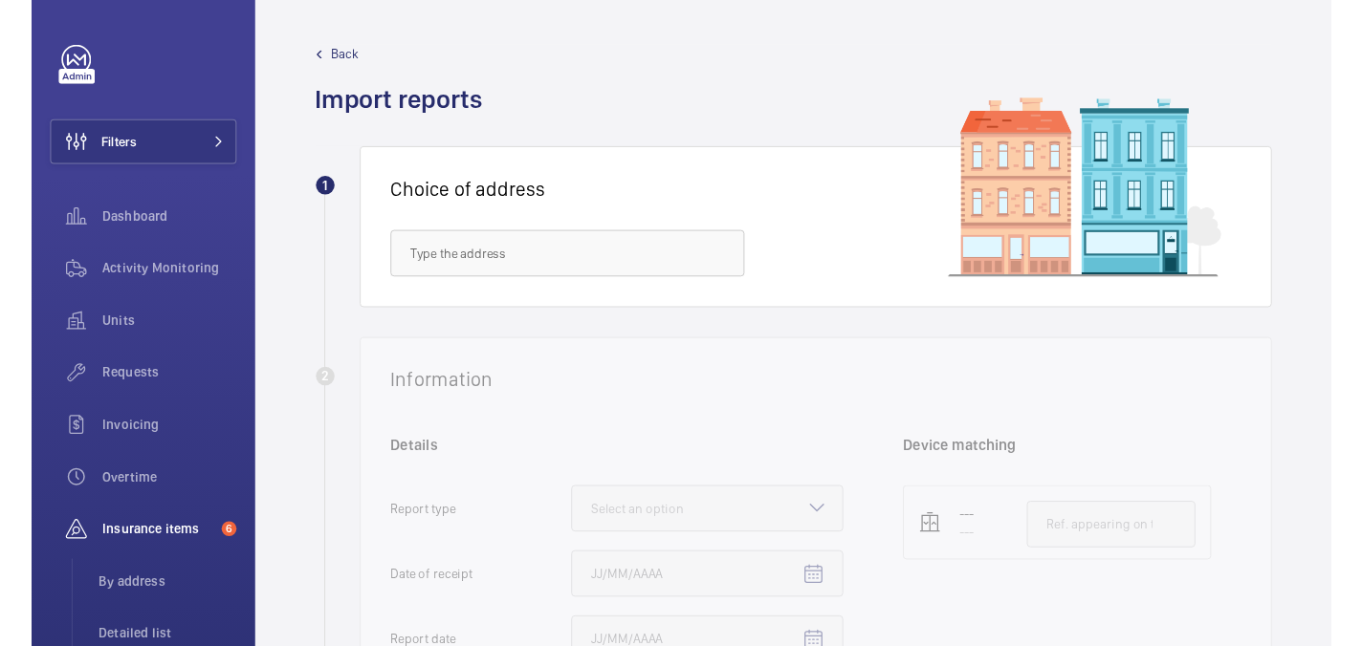
scroll to position [267, 0]
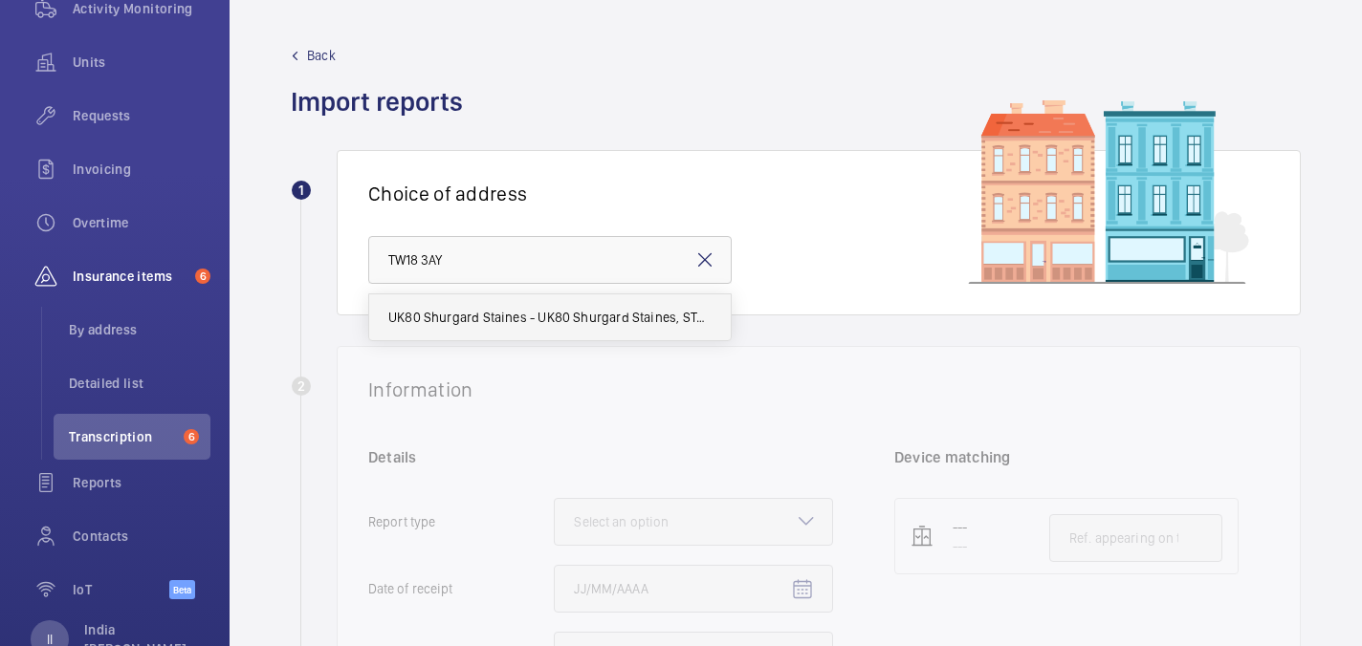
click at [523, 336] on mat-option "UK80 Shurgard Staines - UK80 Shurgard Staines, STAINES TW18 3AY" at bounding box center [550, 318] width 362 height 46
type input "UK80 Shurgard Staines - UK80 Shurgard Staines, STAINES TW18 3AY"
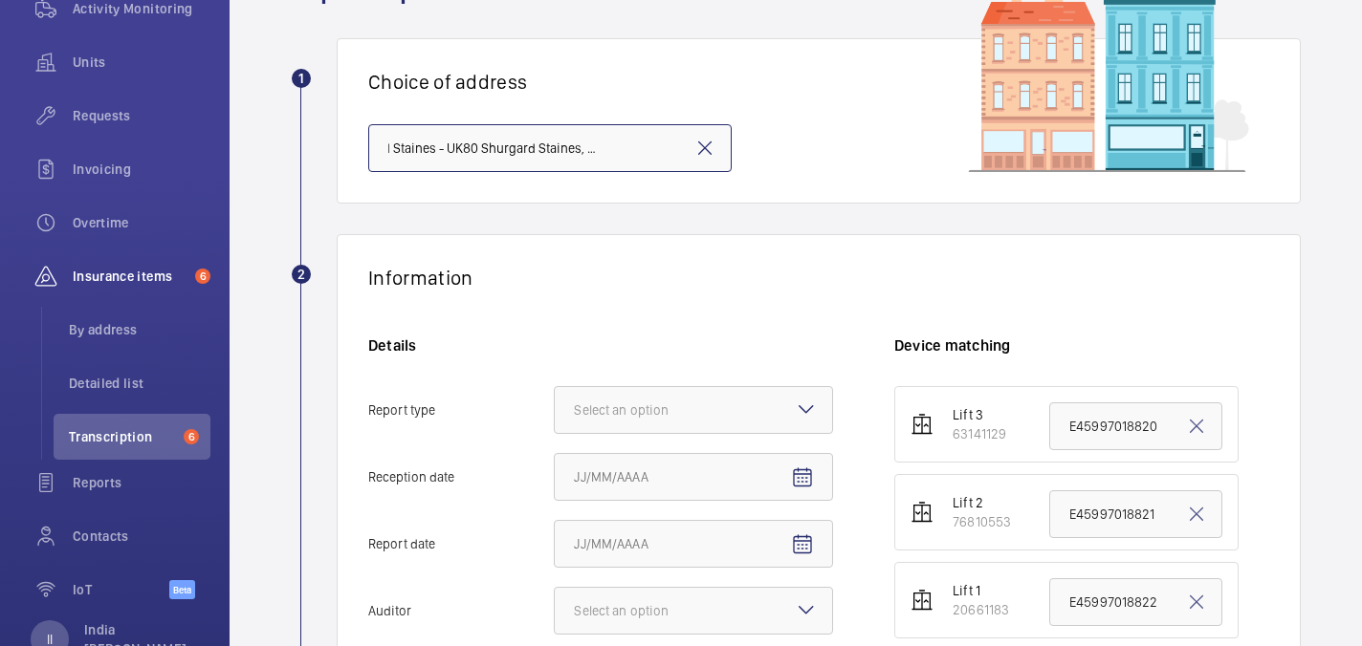
scroll to position [154, 0]
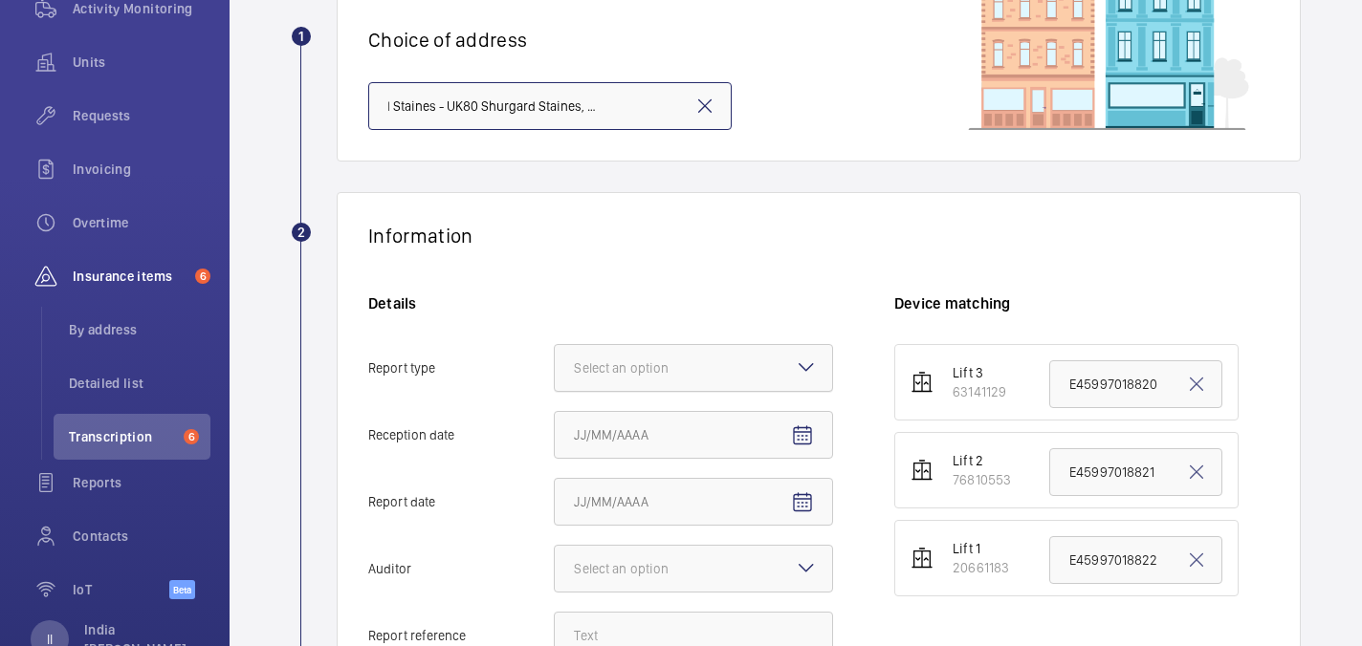
click at [729, 367] on div at bounding box center [693, 368] width 277 height 46
click at [555, 367] on input "Report type Select an option" at bounding box center [555, 368] width 0 height 46
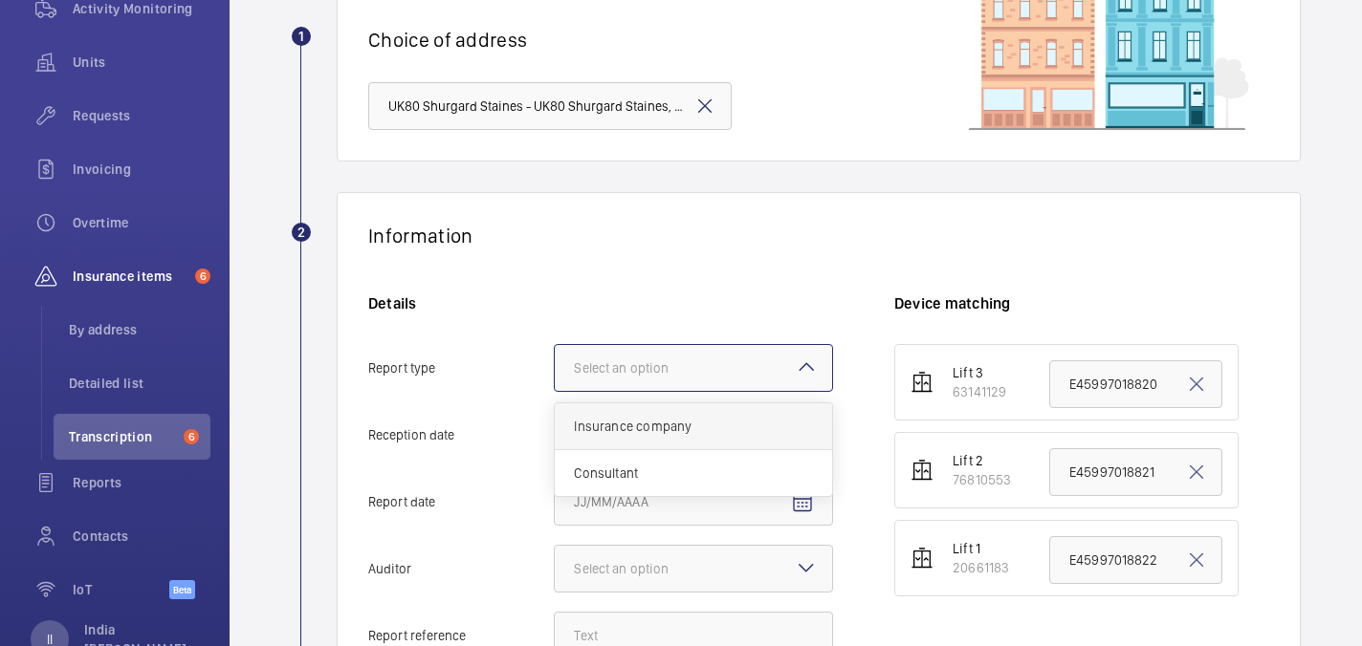
click at [710, 417] on span "Insurance company" at bounding box center [693, 426] width 239 height 19
click at [555, 391] on input "Report type Select an option Insurance company Consultant" at bounding box center [555, 368] width 0 height 46
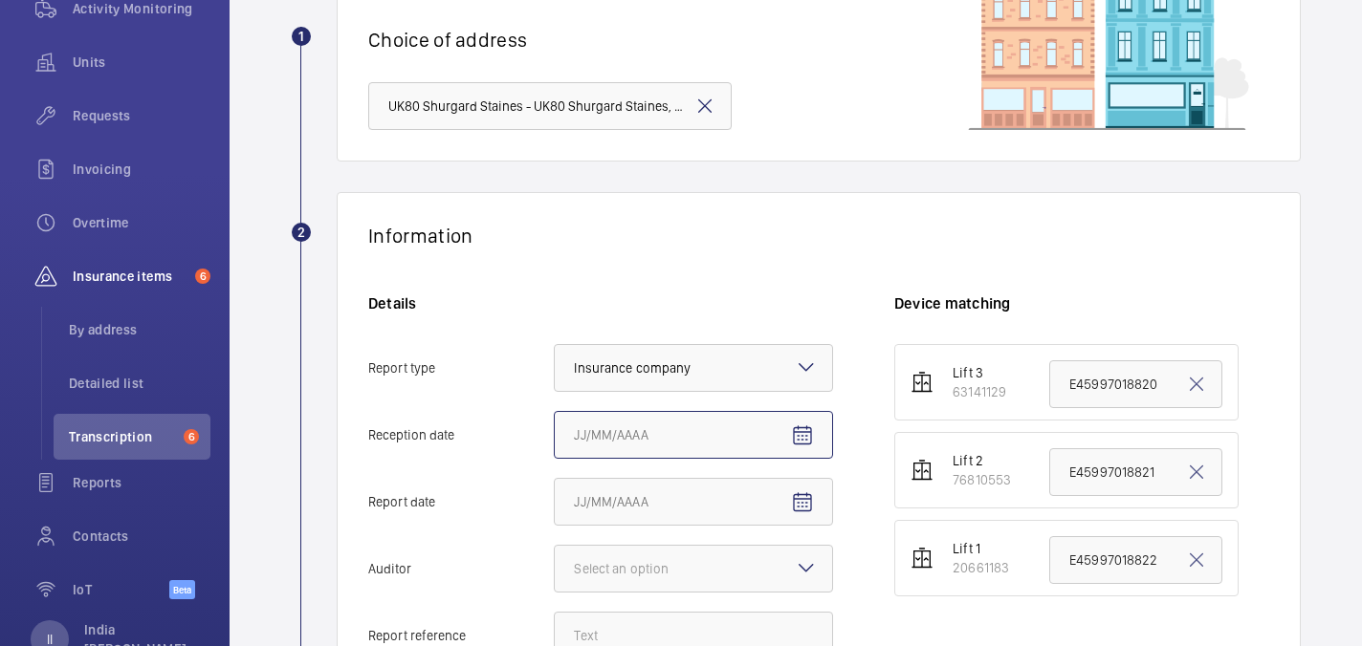
click at [648, 428] on input "Reception date" at bounding box center [693, 435] width 279 height 48
click at [800, 432] on mat-icon "Open calendar" at bounding box center [802, 436] width 23 height 23
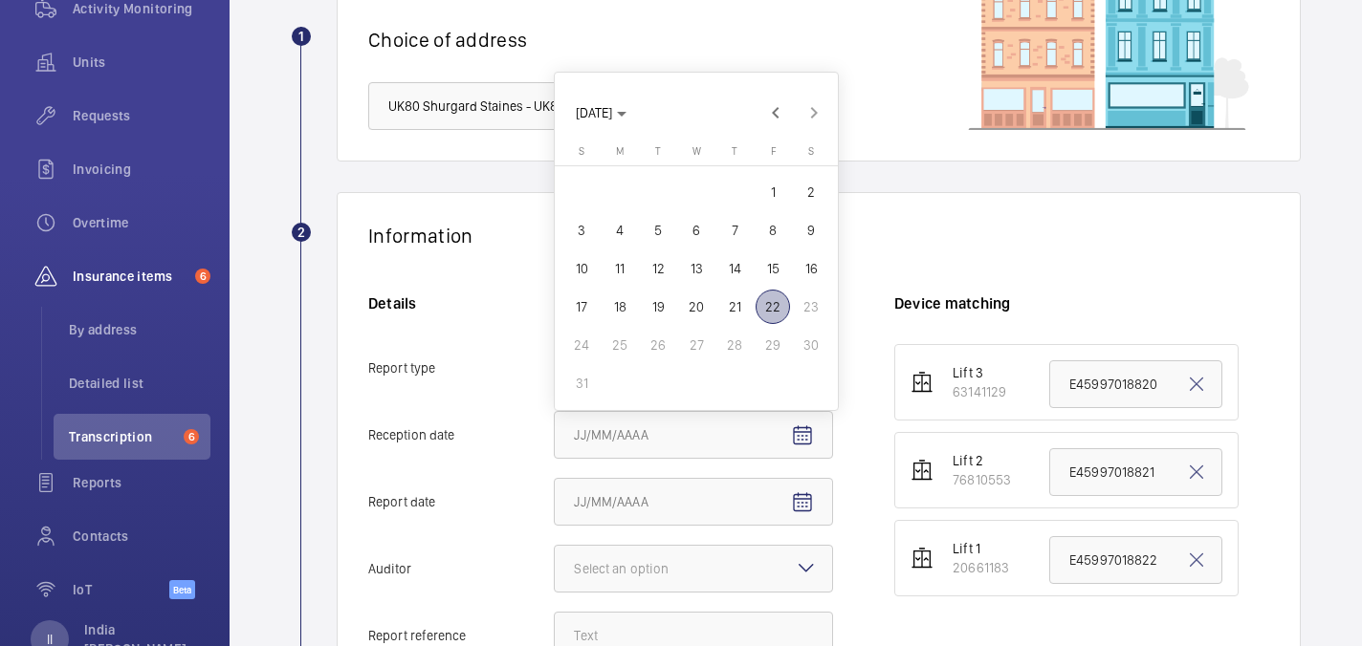
click at [776, 304] on span "22" at bounding box center [773, 307] width 34 height 34
type input "8/22/2025"
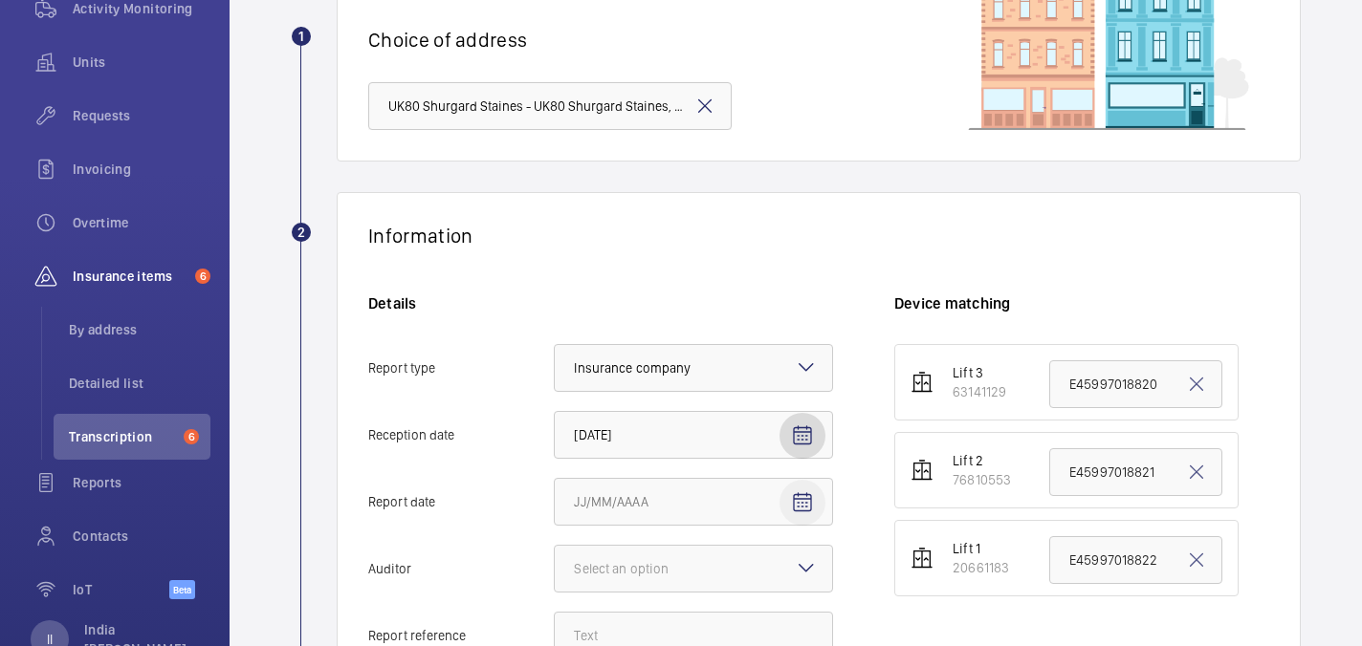
click at [812, 511] on mat-icon "Open calendar" at bounding box center [802, 503] width 23 height 23
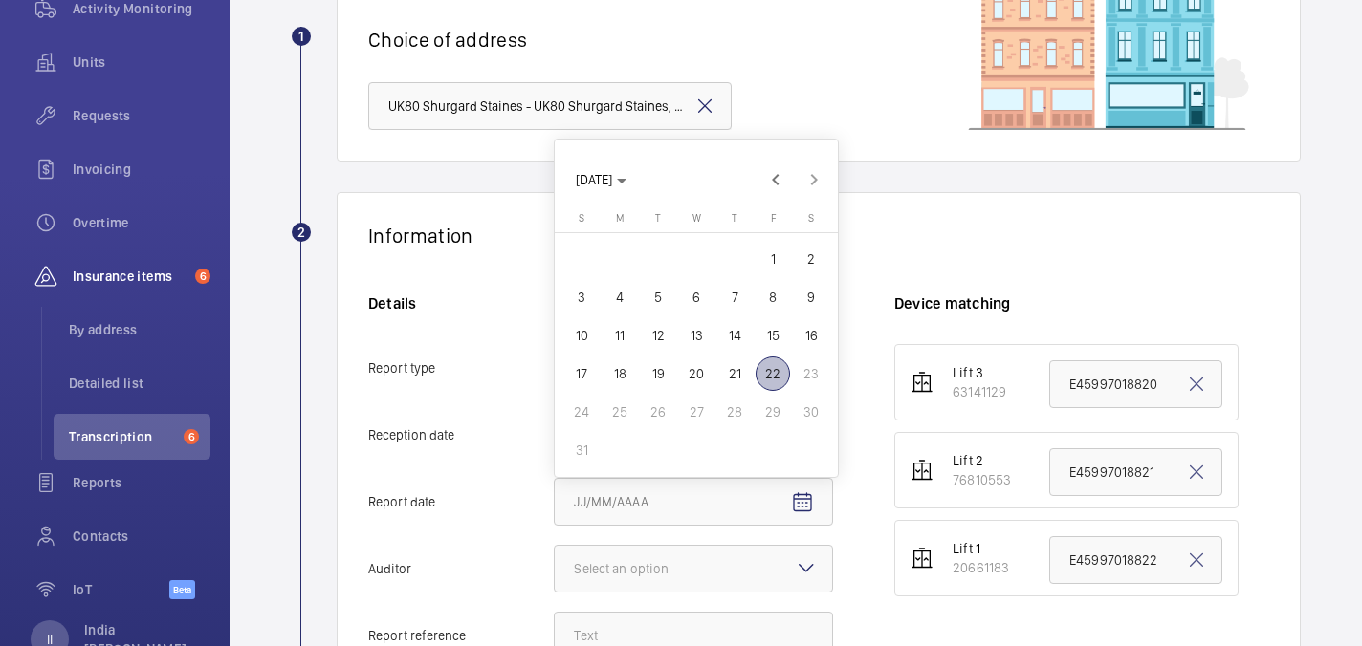
click at [479, 510] on div at bounding box center [681, 323] width 1362 height 646
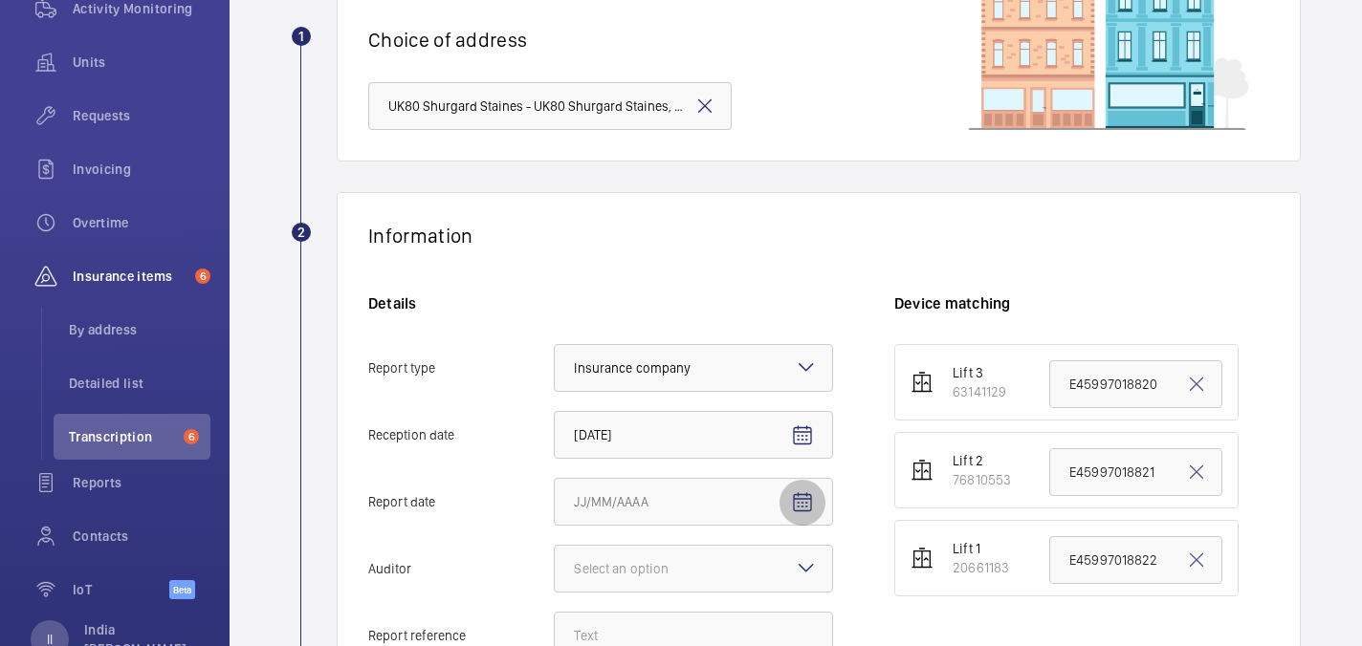
click at [801, 493] on mat-icon "Open calendar" at bounding box center [802, 503] width 23 height 23
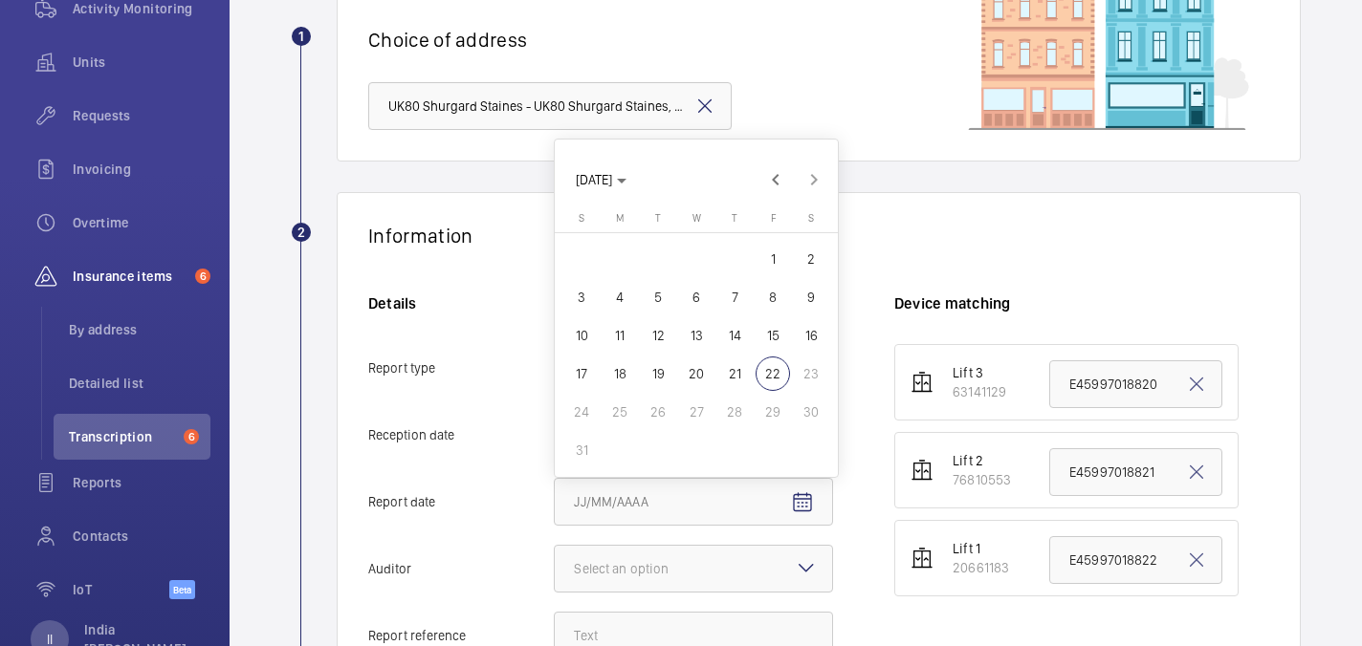
click at [717, 370] on button "21" at bounding box center [734, 374] width 38 height 38
type input "8/21/2025"
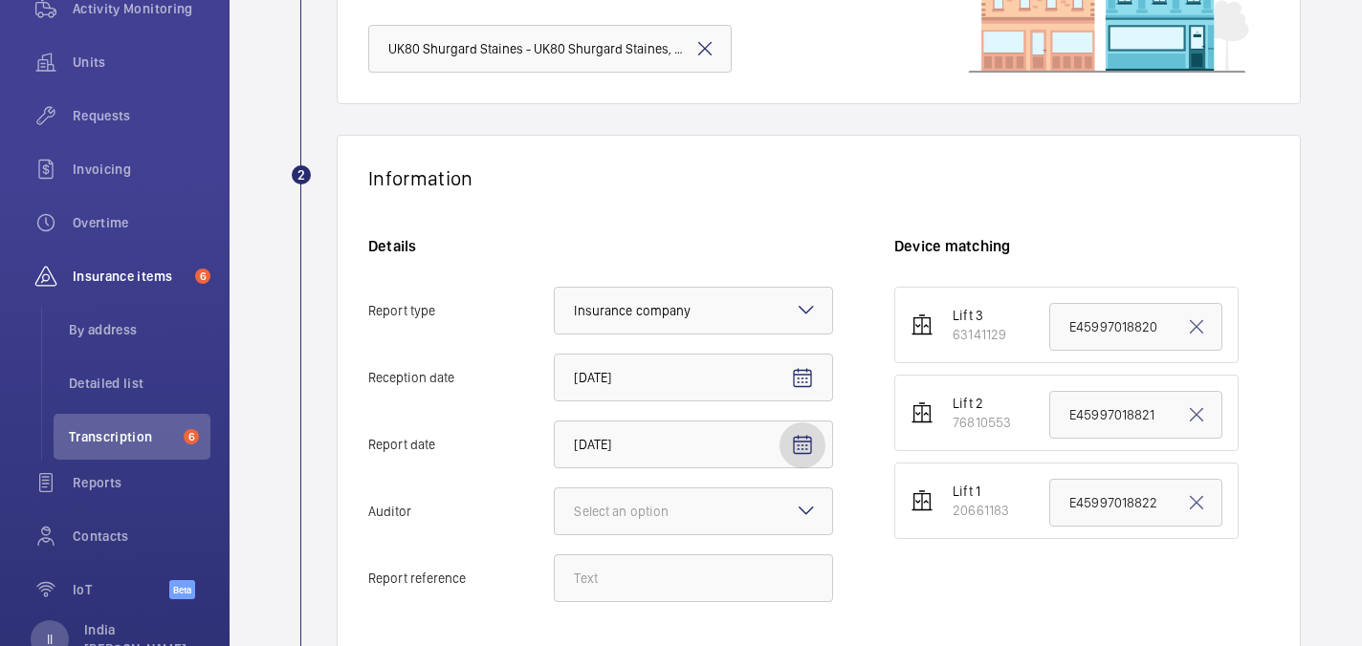
scroll to position [237, 0]
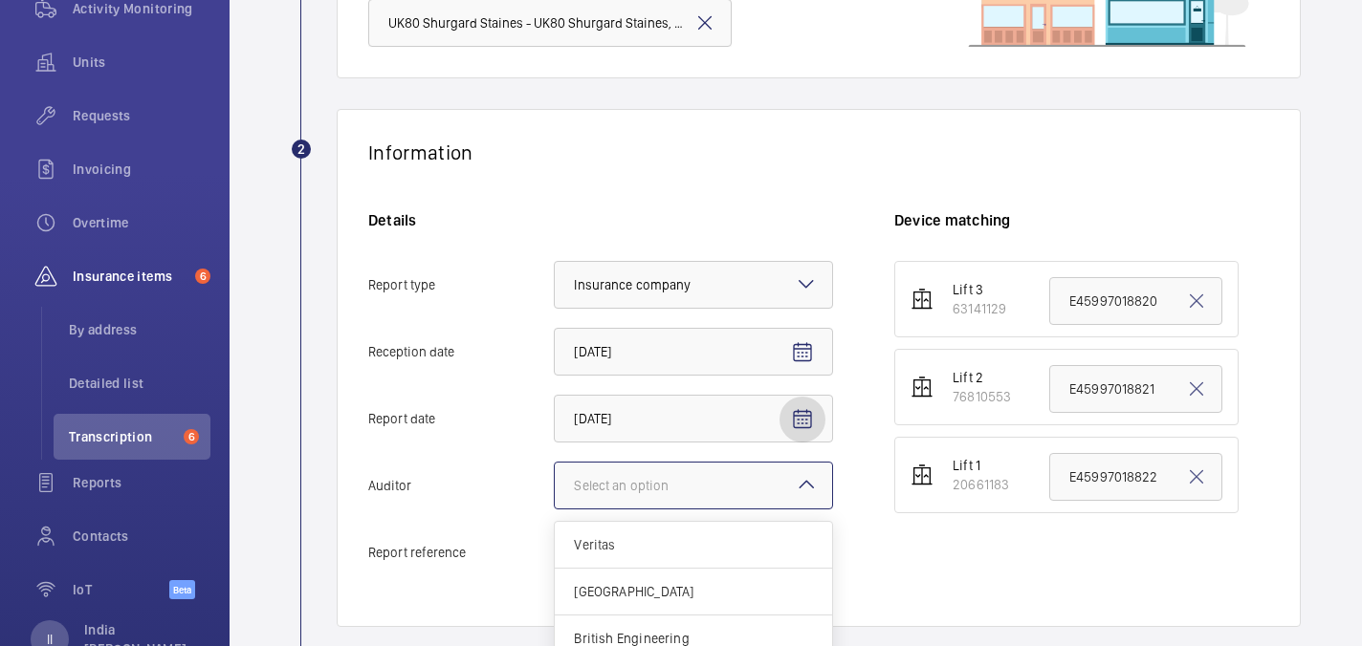
click at [691, 471] on div at bounding box center [693, 486] width 277 height 46
click at [555, 471] on input "Auditor Select an option Veritas Zurich British Engineering Allianz Other" at bounding box center [555, 486] width 0 height 46
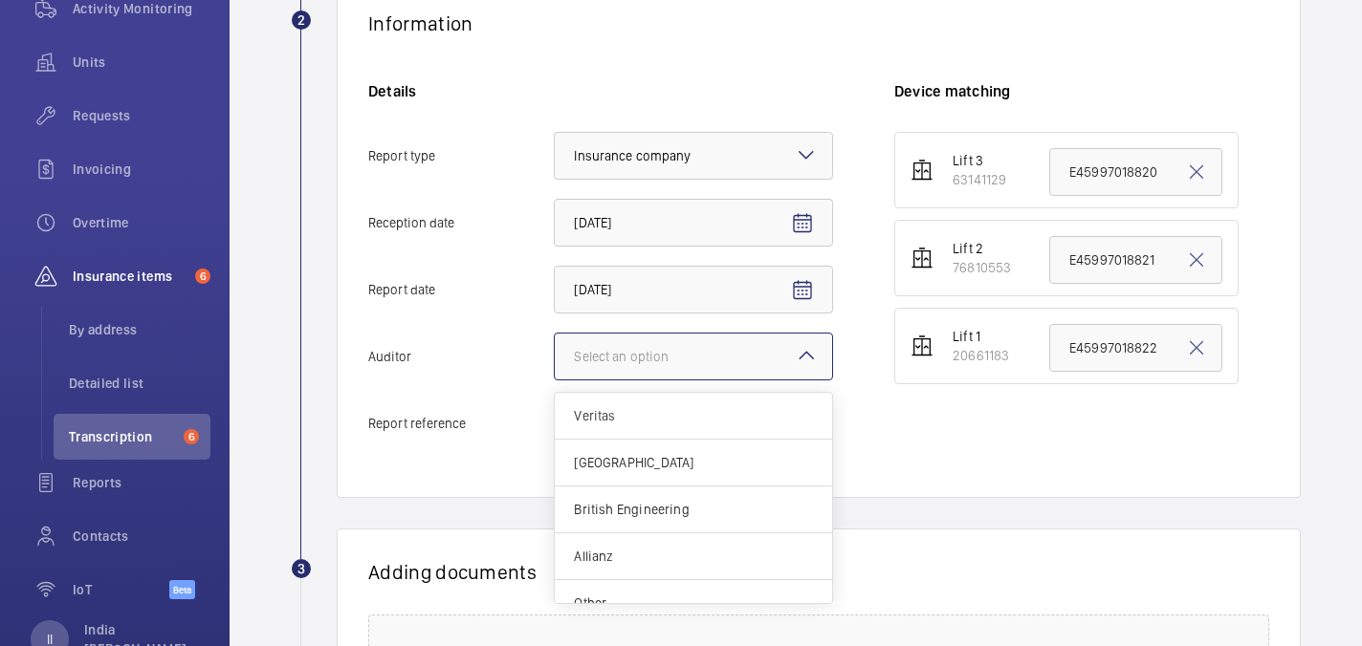
scroll to position [375, 0]
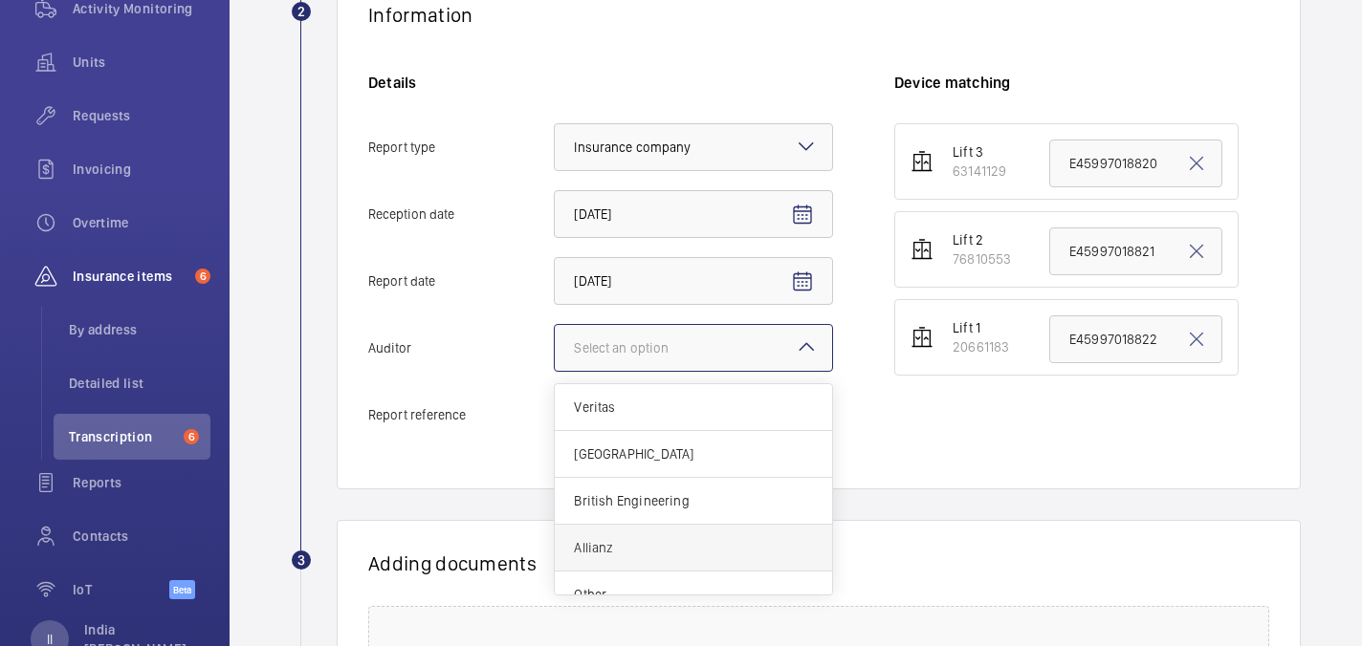
click at [660, 545] on span "Allianz" at bounding box center [693, 547] width 239 height 19
click at [555, 371] on input "Auditor Select an option Veritas Zurich British Engineering Allianz Other" at bounding box center [555, 348] width 0 height 46
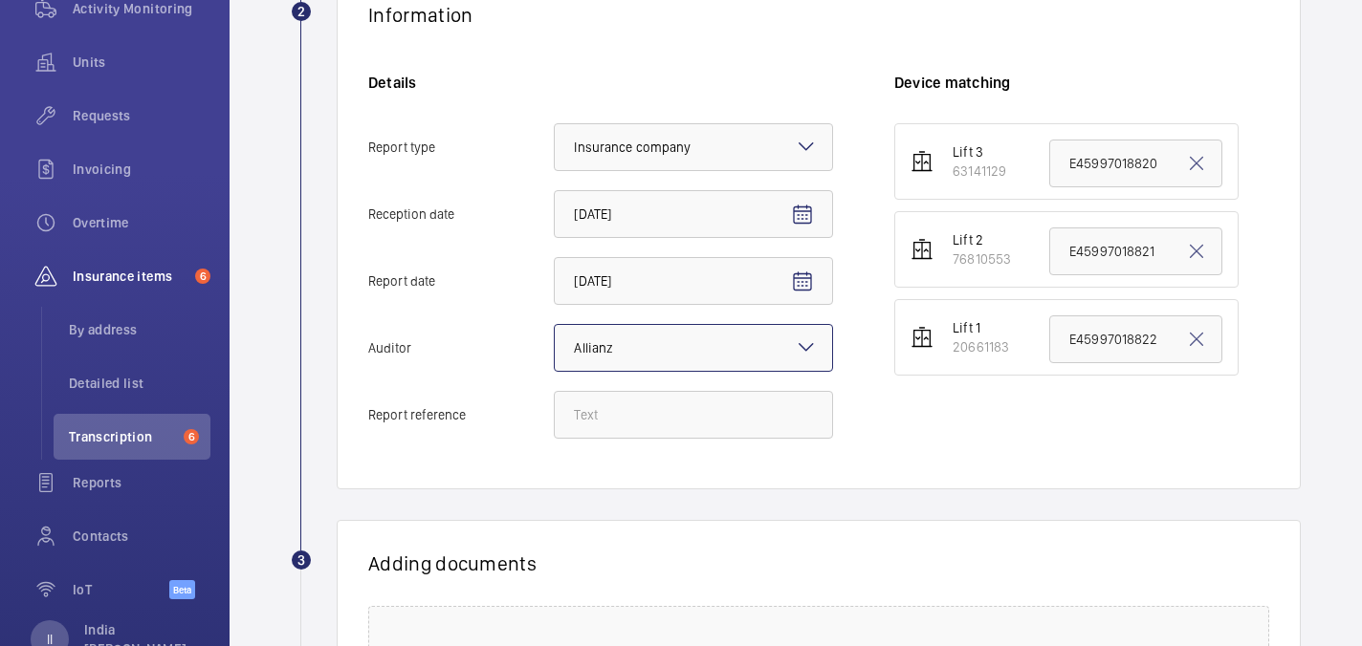
scroll to position [390, 0]
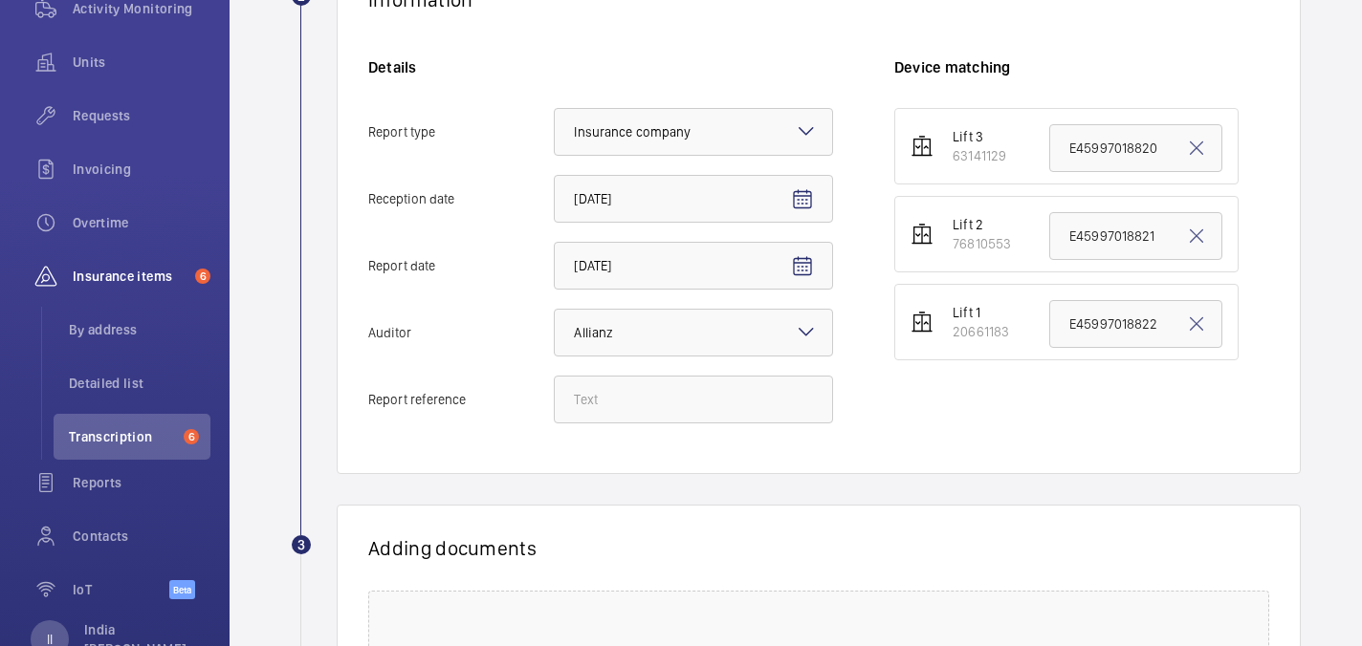
click at [975, 140] on div "Lift 3" at bounding box center [980, 136] width 54 height 19
click at [1005, 307] on div "Lift 1" at bounding box center [981, 312] width 56 height 19
click at [988, 327] on div "20661183" at bounding box center [981, 331] width 56 height 19
click at [1000, 234] on div "76810553" at bounding box center [982, 243] width 58 height 19
click at [1000, 159] on div "63141129" at bounding box center [980, 155] width 54 height 19
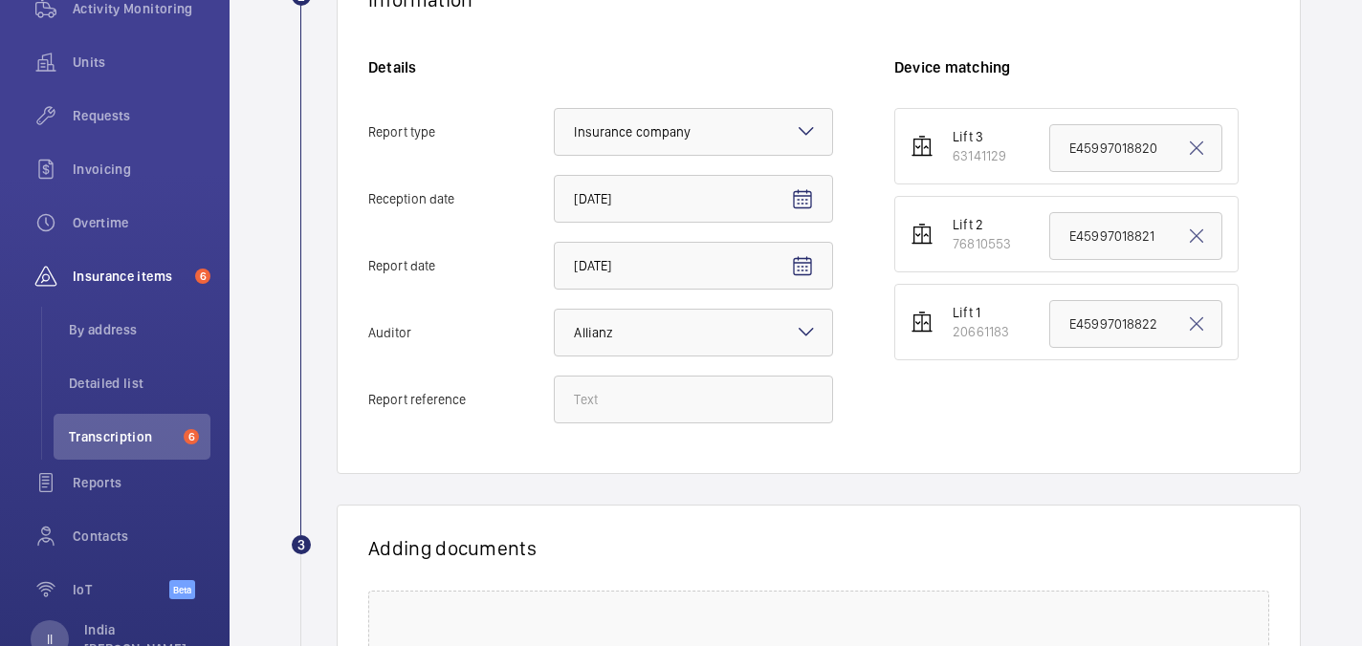
click at [1000, 274] on ul "Lift 3 63141129 E45997018820 Lift 2 76810553 E45997018821 Lift 1 20661183 E4599…" at bounding box center [1081, 234] width 375 height 252
click at [997, 324] on div "20661183" at bounding box center [981, 331] width 56 height 19
click at [996, 134] on div "Lift 3" at bounding box center [980, 136] width 54 height 19
click at [1126, 334] on input "E45997018822" at bounding box center [1135, 324] width 173 height 48
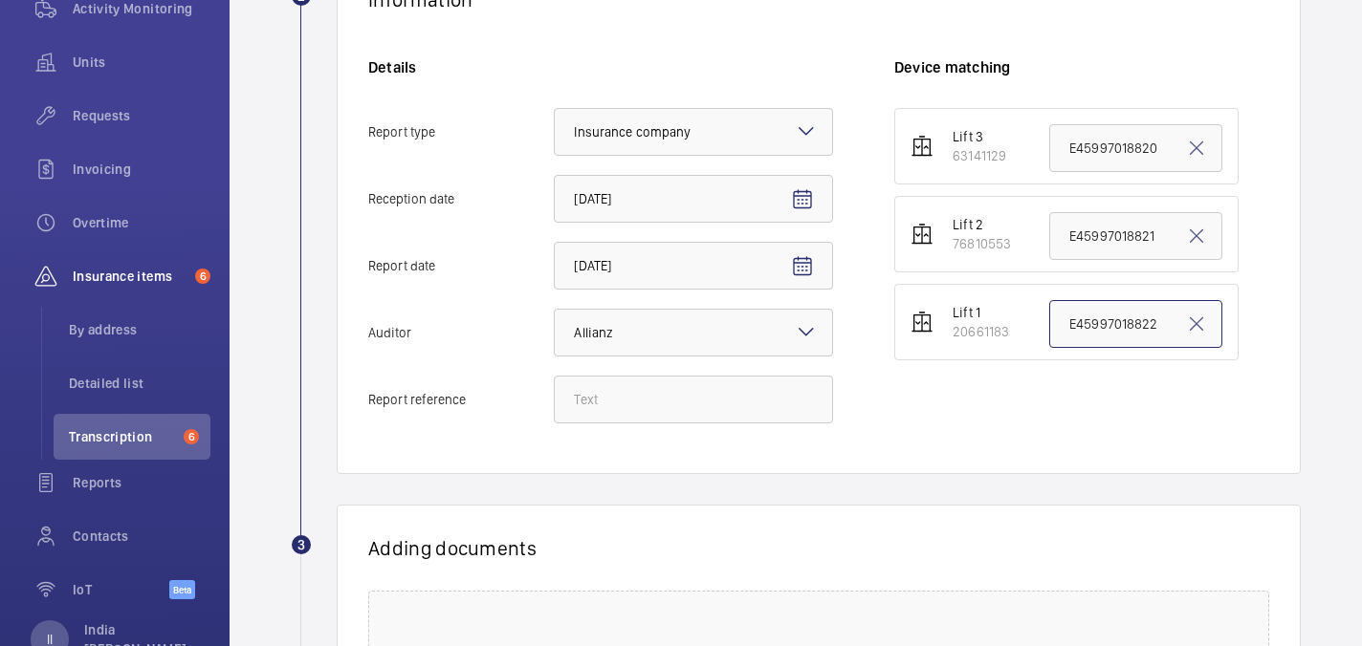
click at [1126, 334] on input "E45997018822" at bounding box center [1135, 324] width 173 height 48
click at [1157, 162] on input "E45997018820" at bounding box center [1135, 148] width 173 height 48
click at [1167, 146] on input "E45997018820" at bounding box center [1135, 148] width 173 height 48
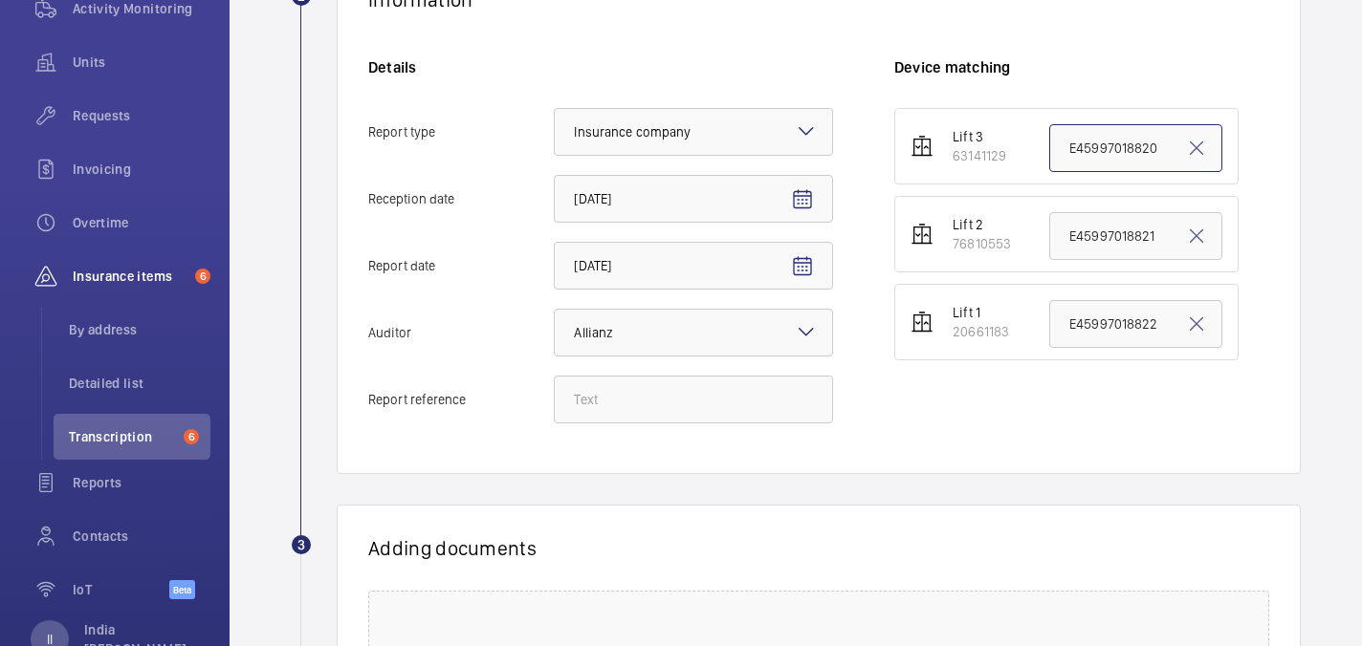
click at [1167, 146] on input "E45997018820" at bounding box center [1135, 148] width 173 height 48
paste input "E45997019947"
type input "E45997019947"
click at [745, 410] on input "Report reference" at bounding box center [693, 400] width 279 height 48
paste input "E45997019947"
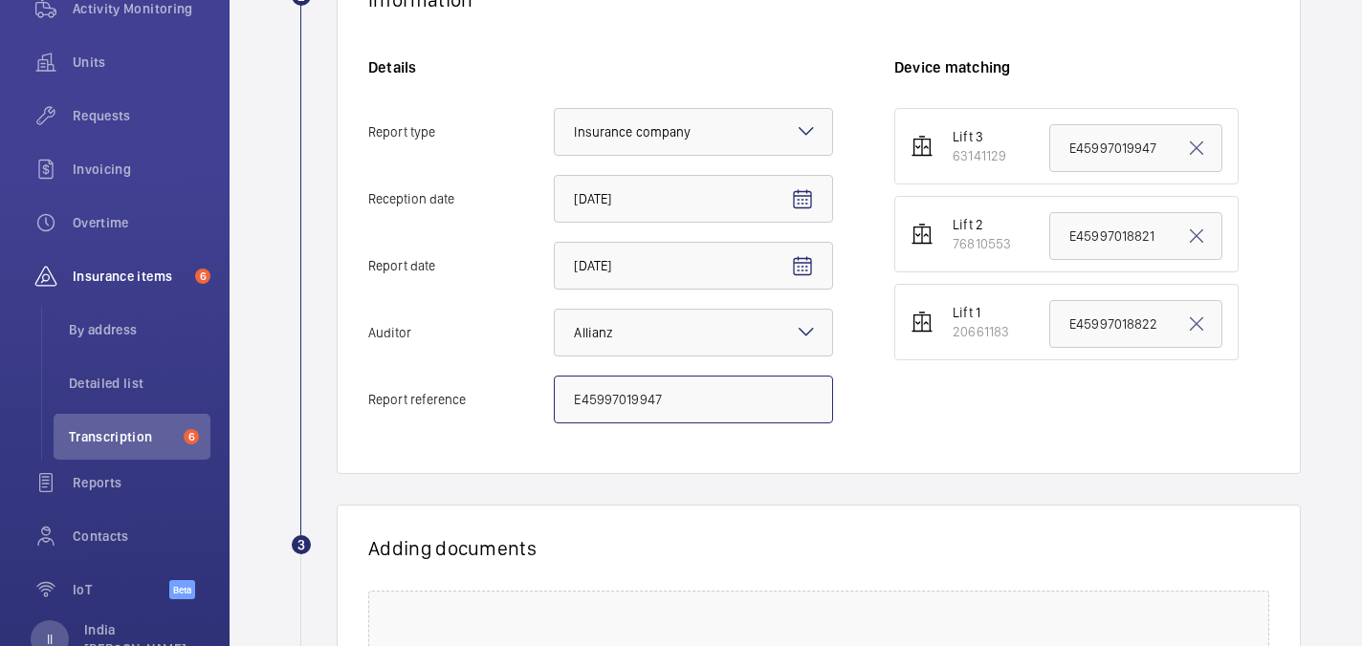
type input "E45997019947"
click at [903, 439] on div "Lift 3 63141129 E45997019947 Lift 2 76810553 E45997018821 Lift 1 20661183 E4599…" at bounding box center [1081, 275] width 375 height 335
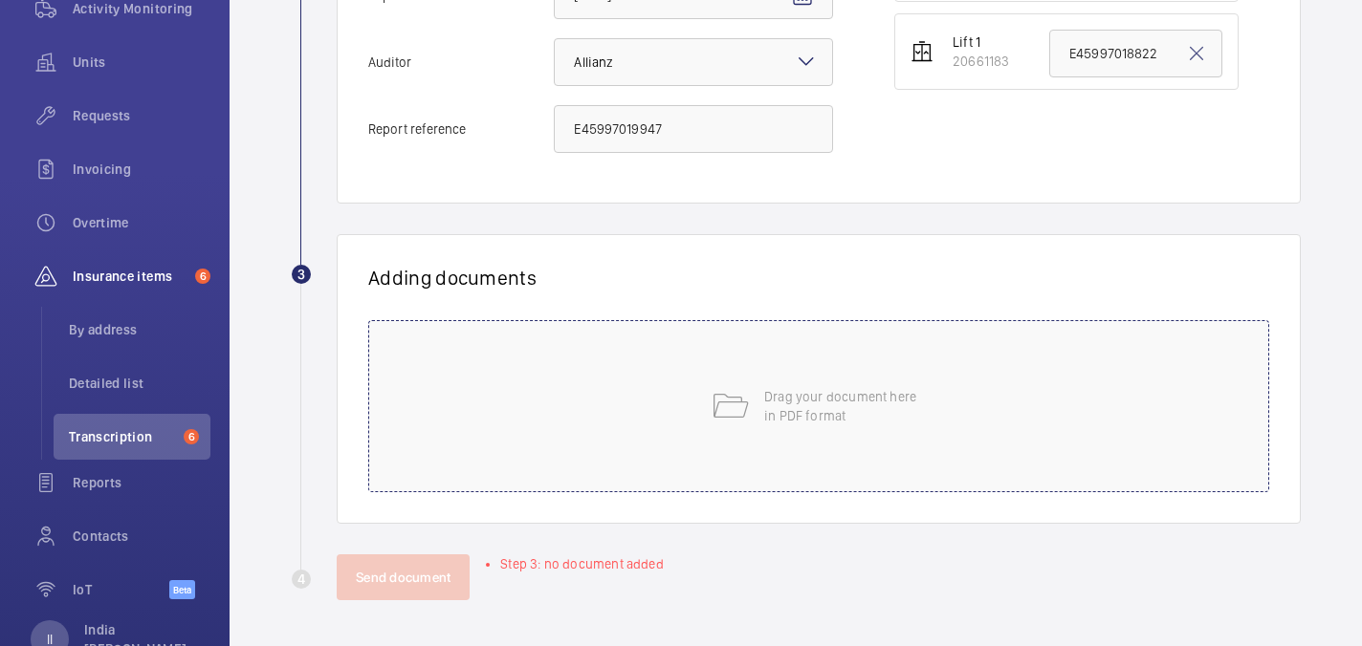
click at [844, 397] on p "Drag your document here in PDF format" at bounding box center [845, 406] width 163 height 38
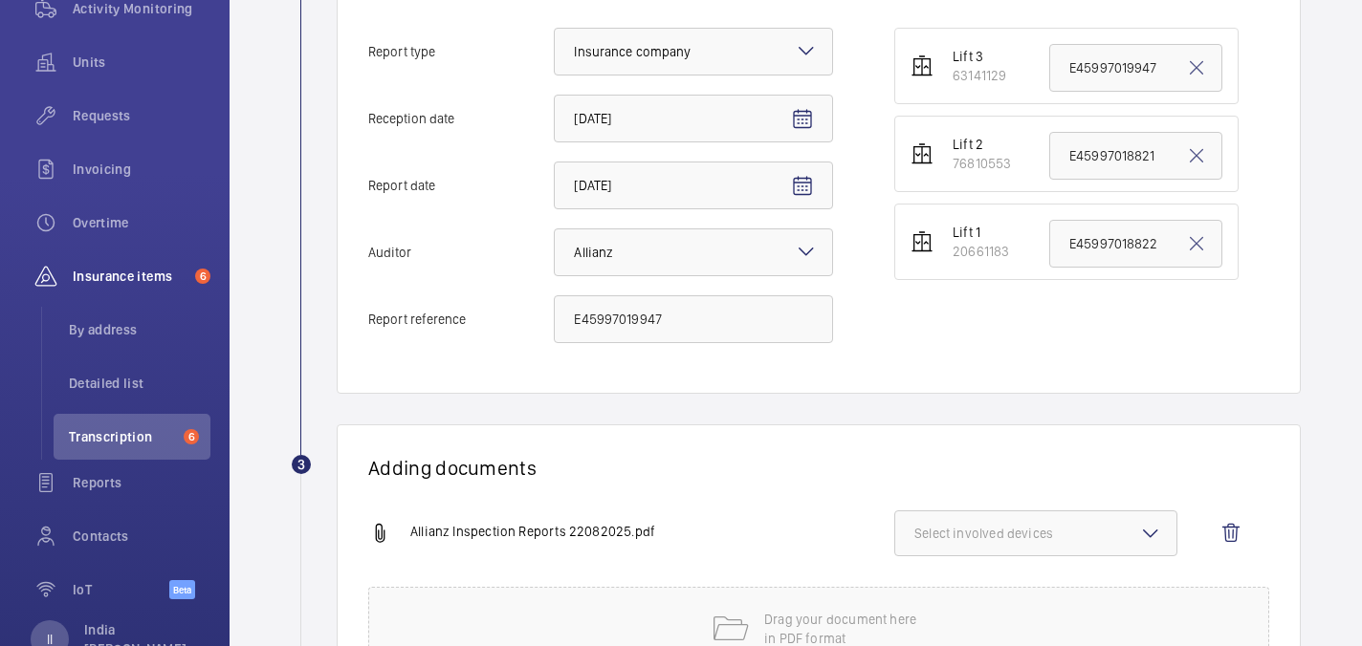
scroll to position [471, 0]
click at [1123, 528] on span "Select involved devices" at bounding box center [1035, 532] width 243 height 19
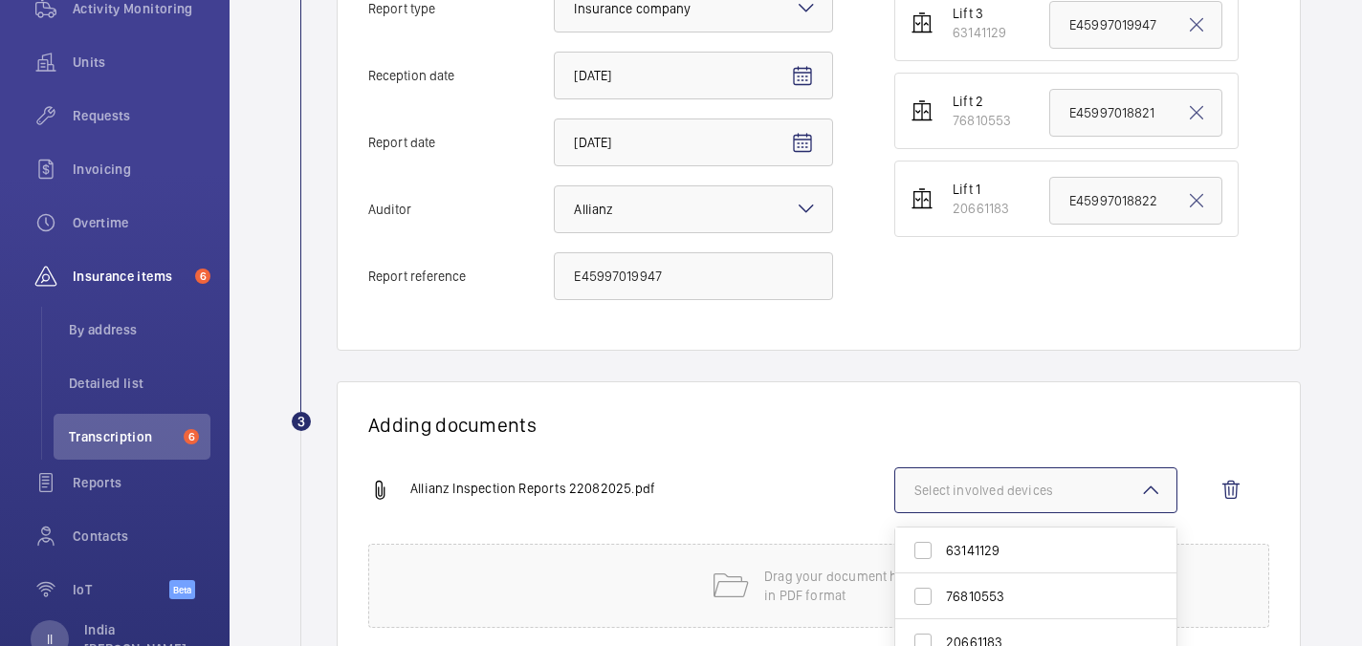
scroll to position [530, 0]
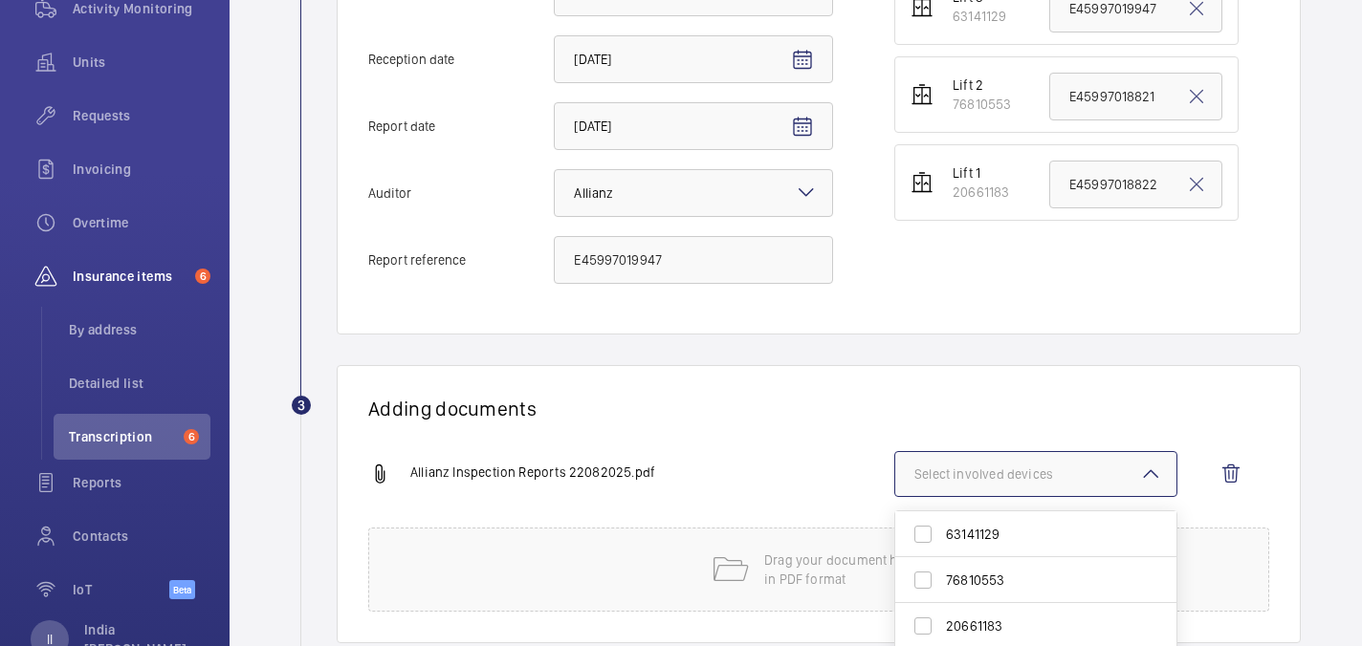
click at [1028, 528] on span "63141129" at bounding box center [1037, 534] width 183 height 19
click at [942, 528] on input "63141129" at bounding box center [923, 534] width 38 height 38
checkbox input "true"
click at [938, 422] on div "Adding documents Allianz Inspection Reports 22082025.pdf 1 device out of 3 invo…" at bounding box center [819, 504] width 964 height 278
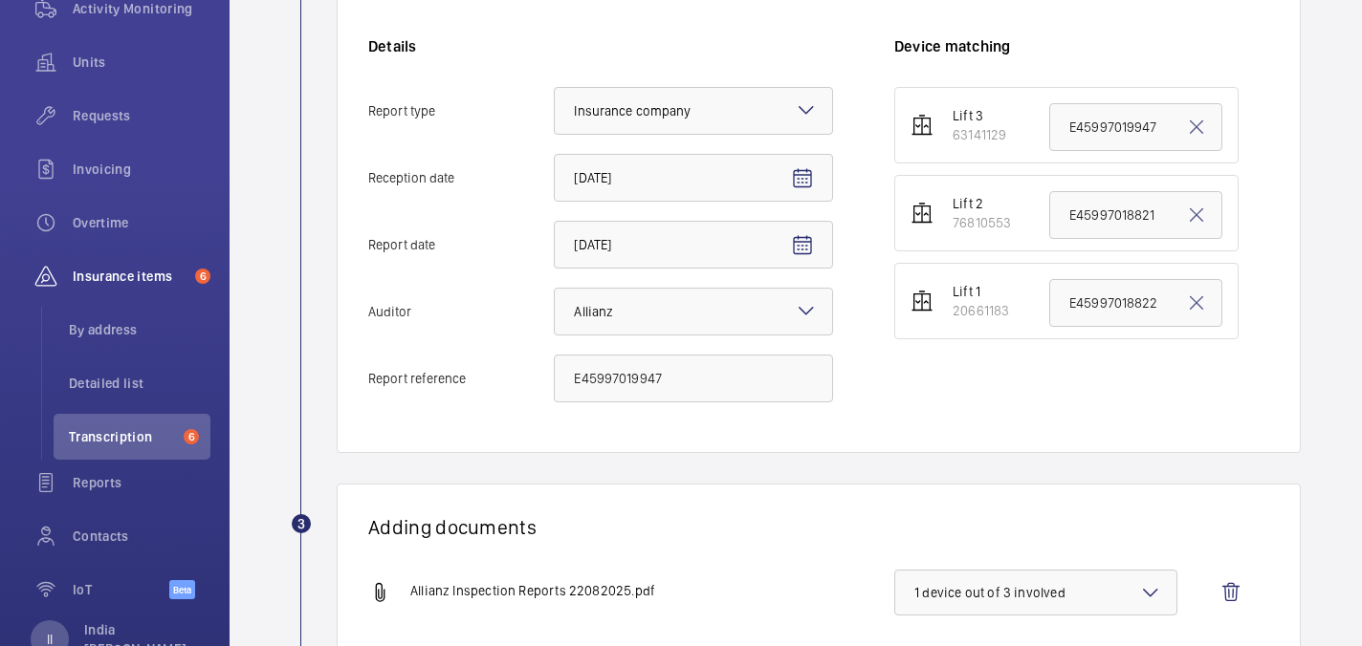
scroll to position [649, 0]
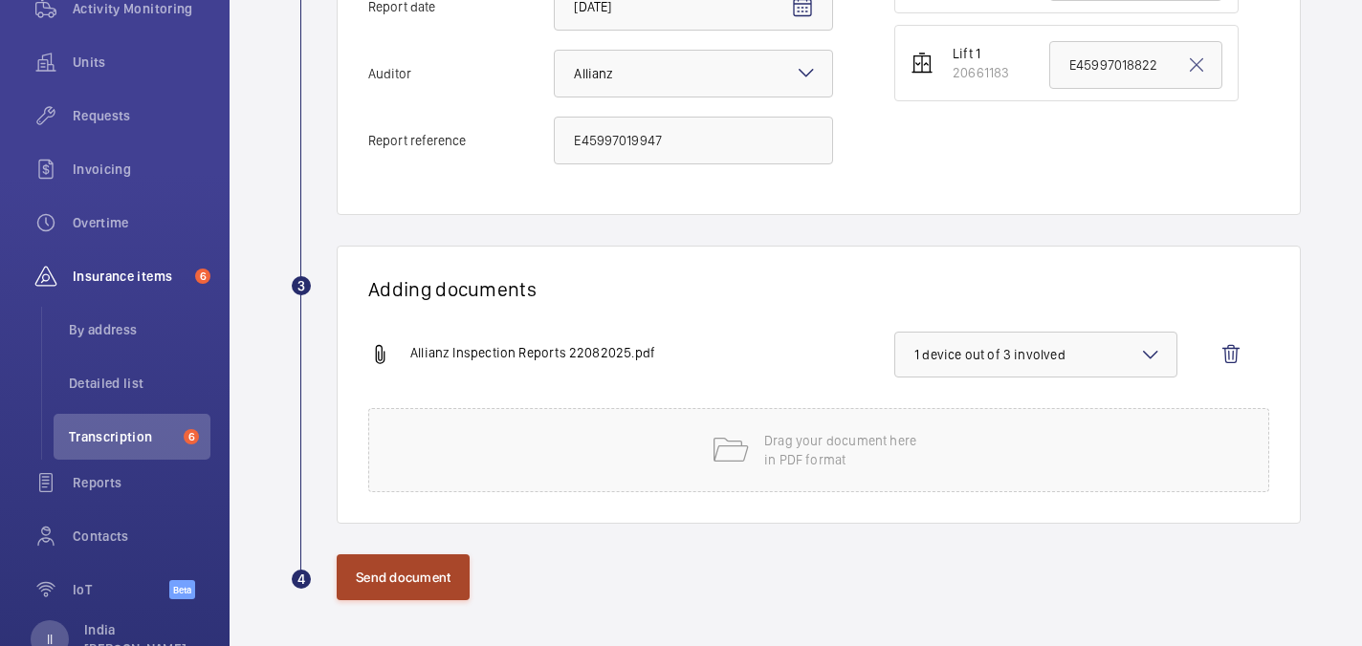
click at [444, 568] on button "Send document" at bounding box center [403, 578] width 133 height 46
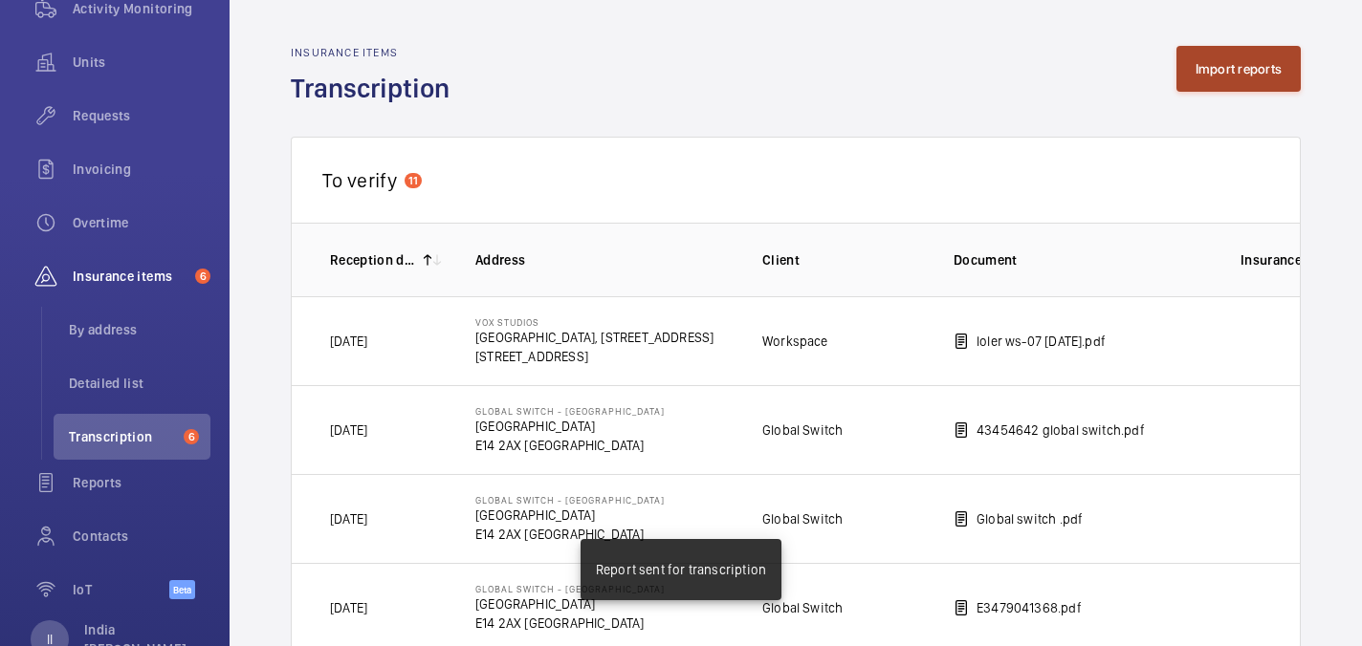
click at [1246, 70] on button "Import reports" at bounding box center [1238, 69] width 125 height 46
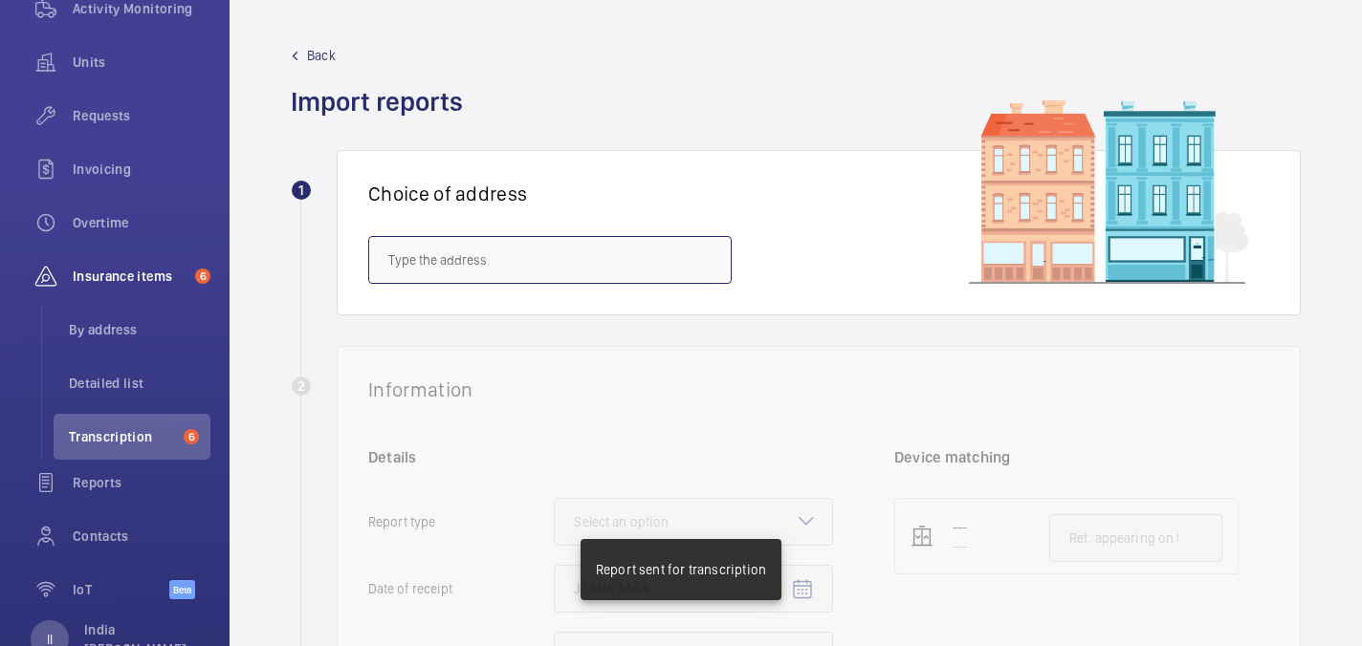
click at [497, 274] on input "text" at bounding box center [549, 260] width 363 height 48
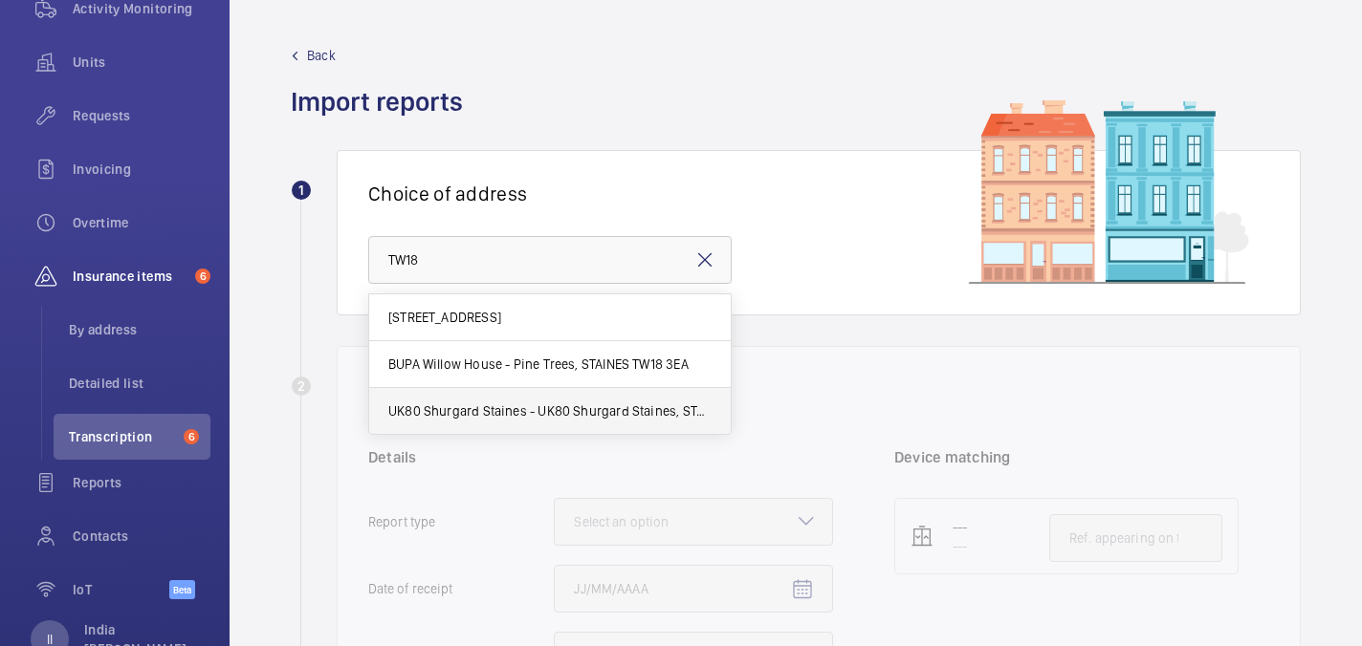
click at [500, 417] on span "UK80 Shurgard Staines - UK80 Shurgard Staines, STAINES TW18 3AY" at bounding box center [549, 411] width 323 height 19
type input "UK80 Shurgard Staines - UK80 Shurgard Staines, STAINES TW18 3AY"
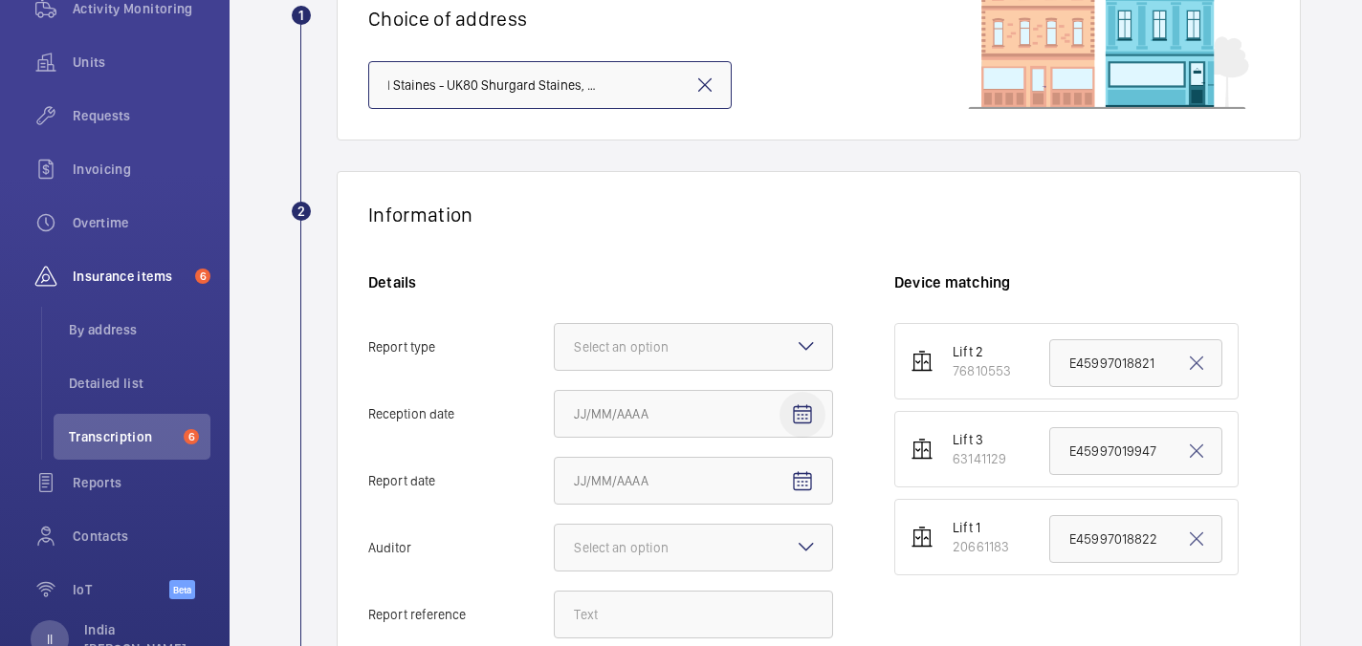
scroll to position [192, 0]
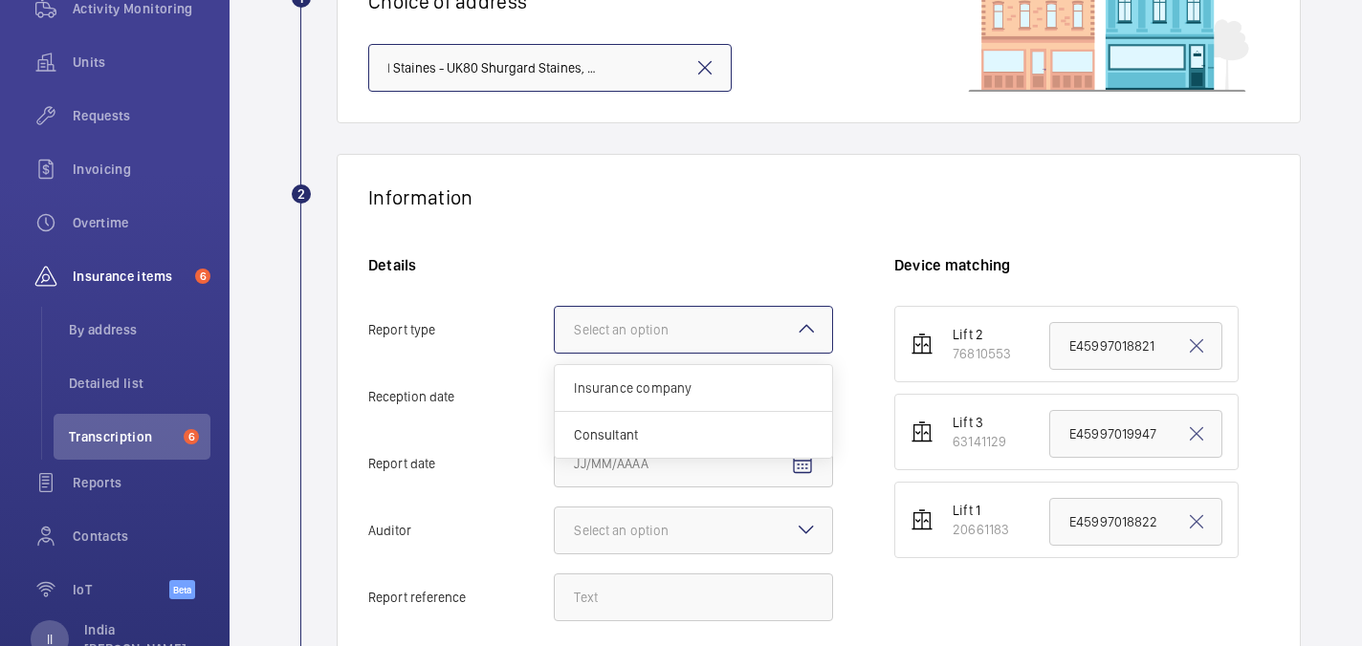
click at [771, 331] on div at bounding box center [693, 330] width 277 height 46
click at [555, 331] on input "Report type Select an option Insurance company Consultant" at bounding box center [555, 330] width 0 height 46
click at [720, 377] on div "Insurance company" at bounding box center [693, 388] width 277 height 47
click at [555, 353] on input "Report type Select an option Insurance company Consultant" at bounding box center [555, 330] width 0 height 46
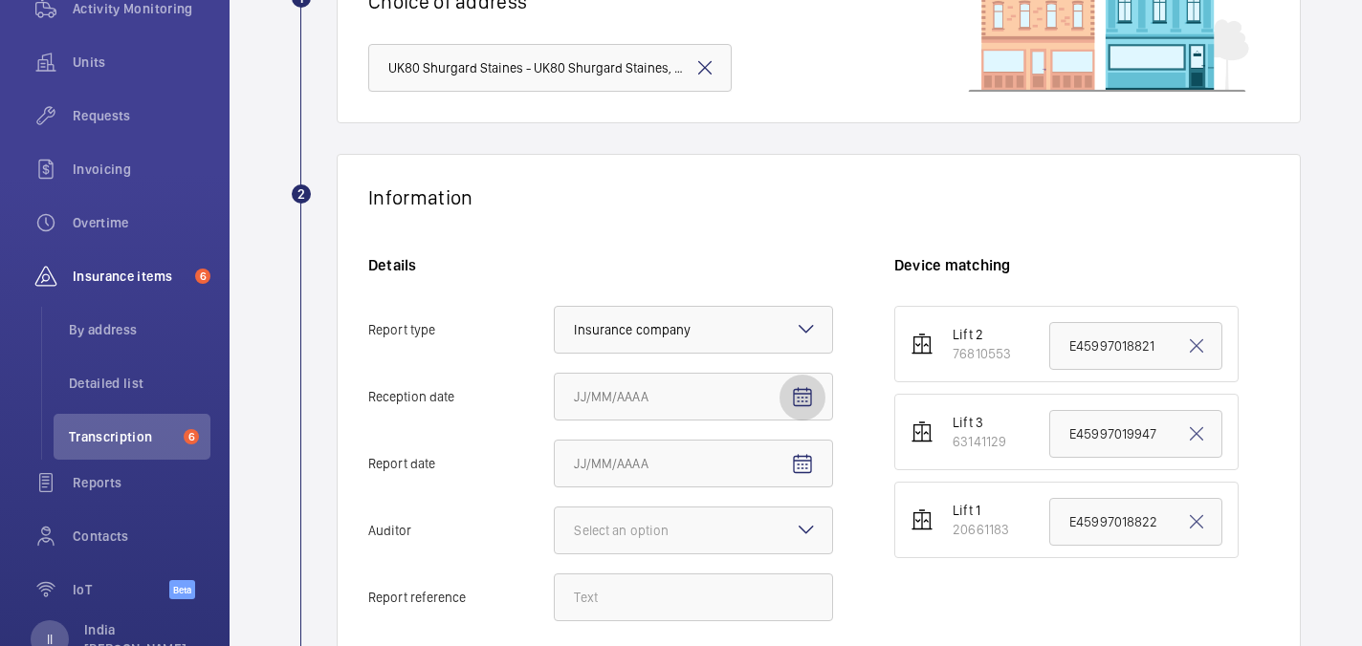
click at [807, 396] on mat-icon "Open calendar" at bounding box center [802, 397] width 23 height 23
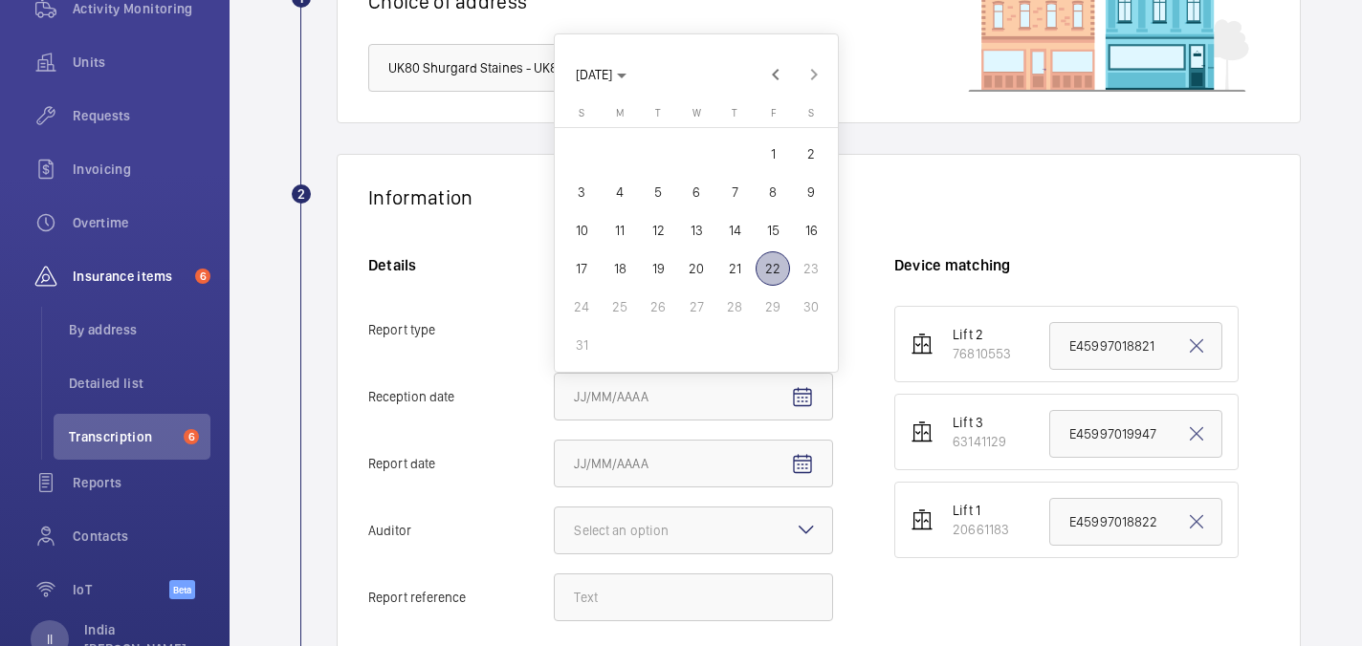
click at [775, 263] on span "22" at bounding box center [773, 269] width 34 height 34
type input "8/22/2025"
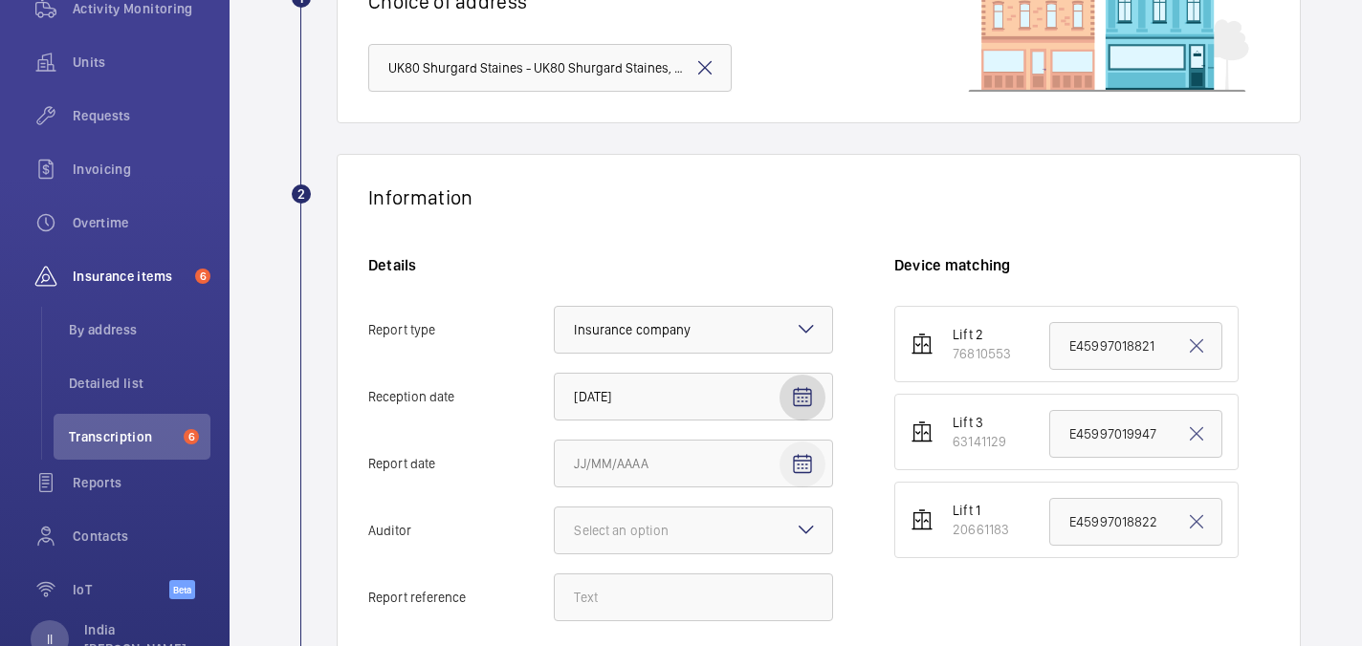
click at [786, 452] on span "Open calendar" at bounding box center [802, 465] width 46 height 46
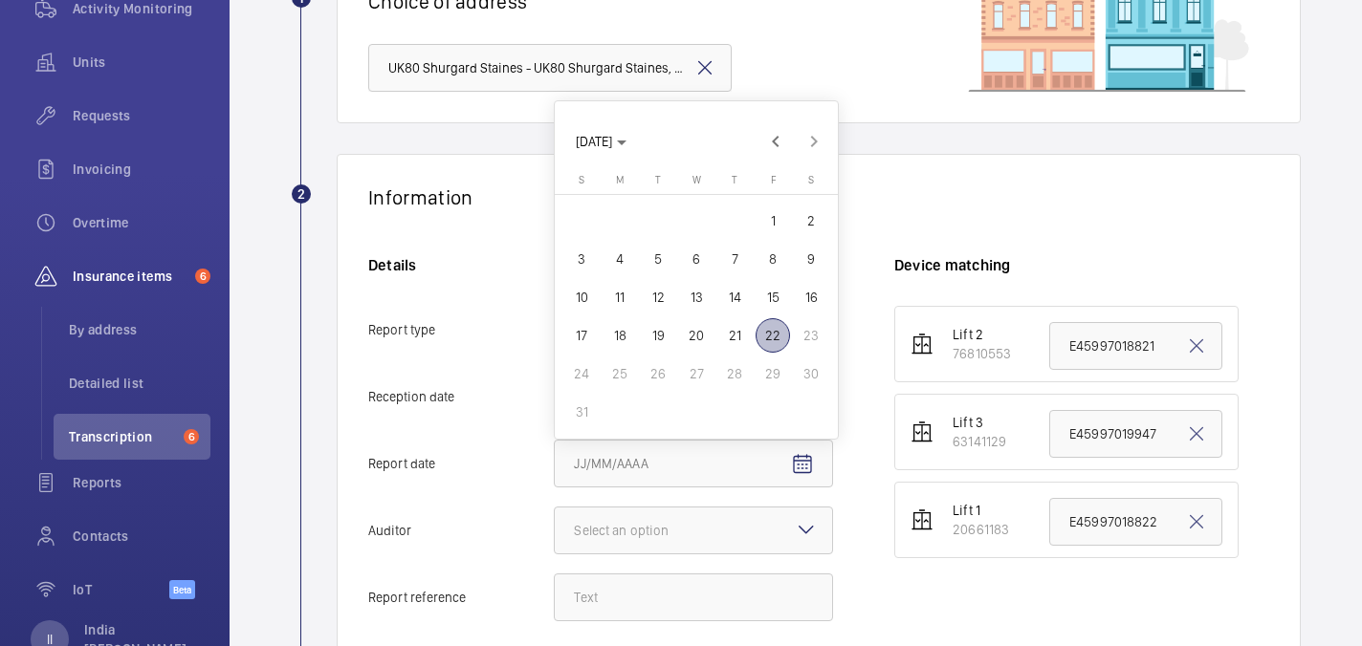
click at [737, 335] on span "21" at bounding box center [734, 335] width 34 height 34
type input "8/21/2025"
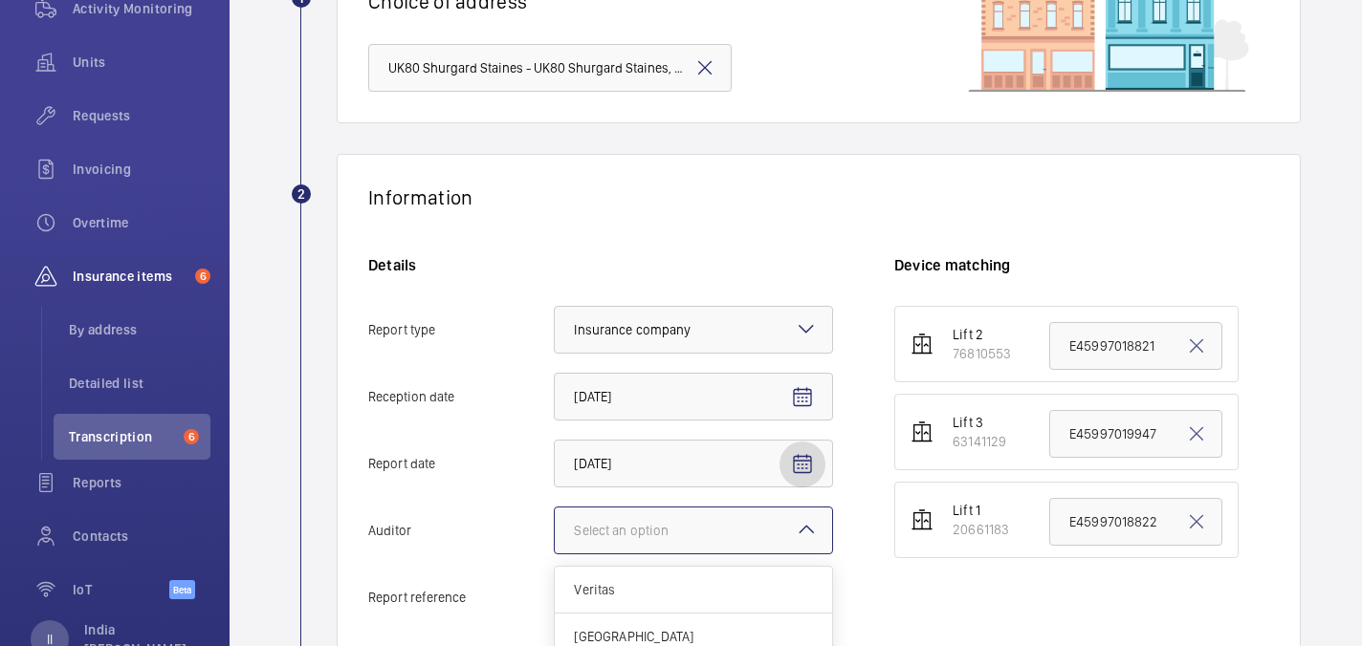
click at [755, 549] on div at bounding box center [693, 531] width 277 height 46
click at [555, 549] on input "Auditor Select an option Veritas Zurich British Engineering Allianz Other" at bounding box center [555, 531] width 0 height 46
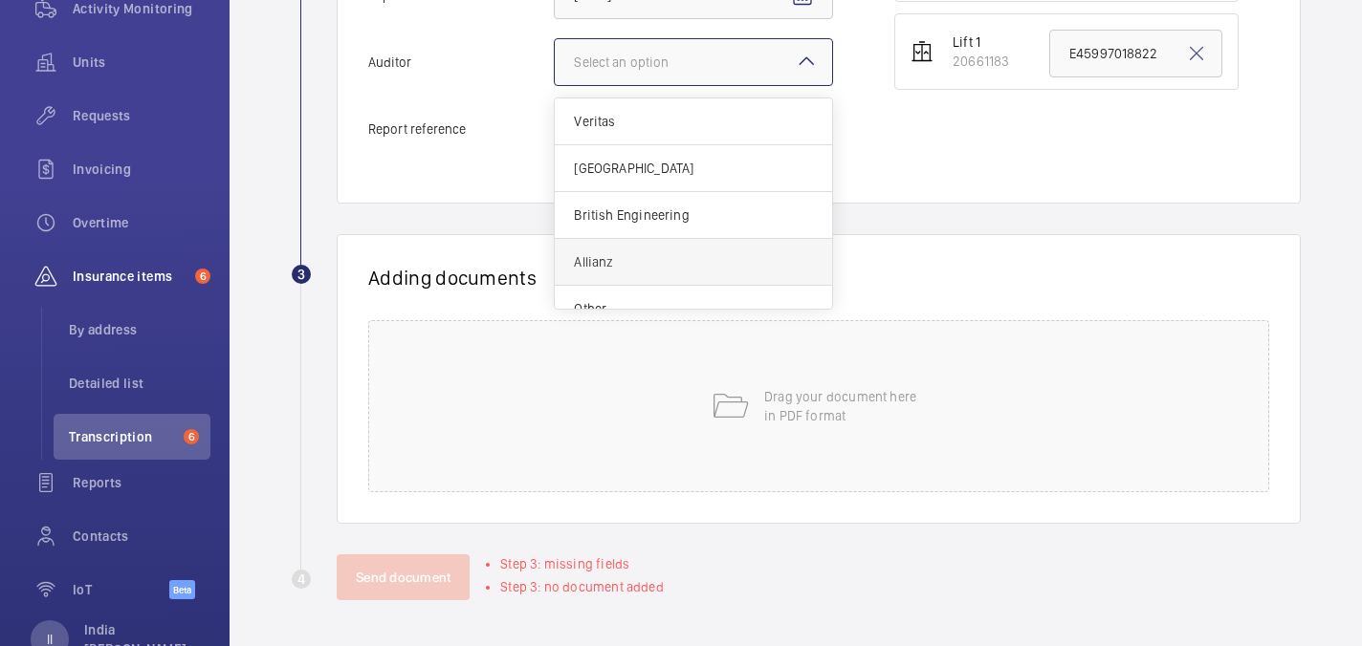
click at [656, 258] on span "Allianz" at bounding box center [693, 261] width 239 height 19
click at [555, 85] on input "Auditor Select an option Veritas Zurich British Engineering Allianz Other" at bounding box center [555, 62] width 0 height 46
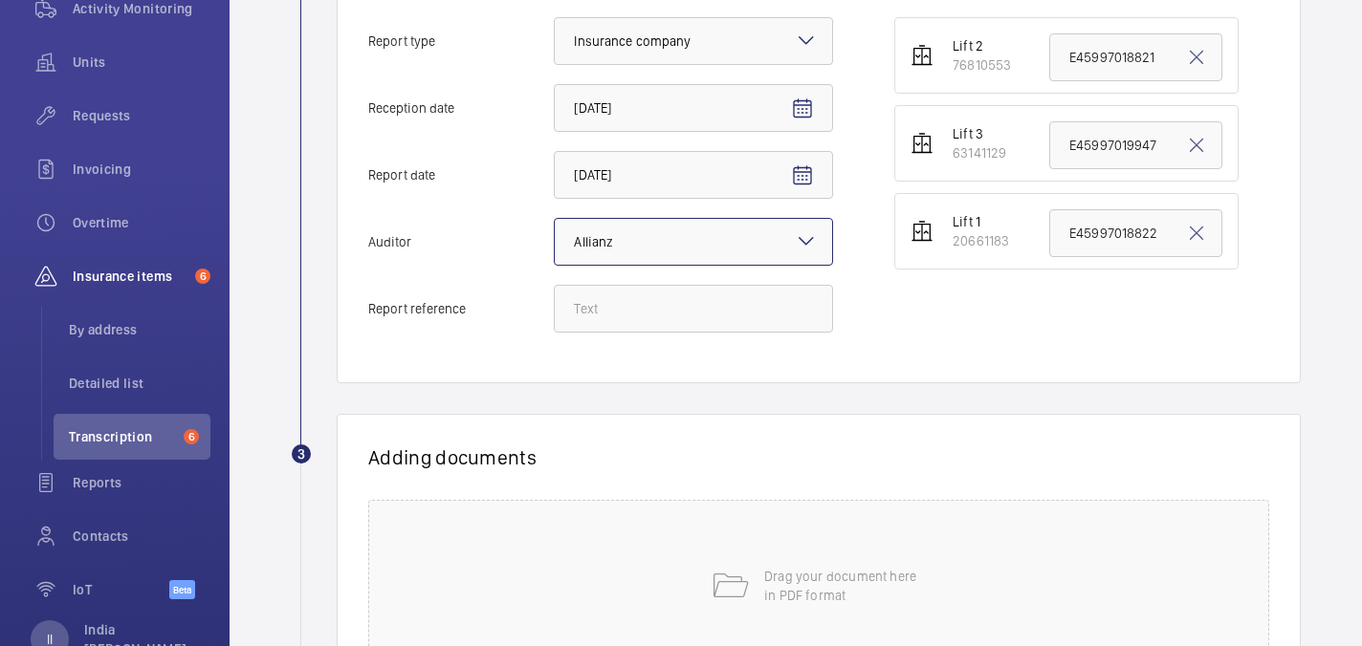
scroll to position [479, 0]
click at [1141, 152] on input "E45997019947" at bounding box center [1135, 147] width 173 height 48
paste input "E45997019948"
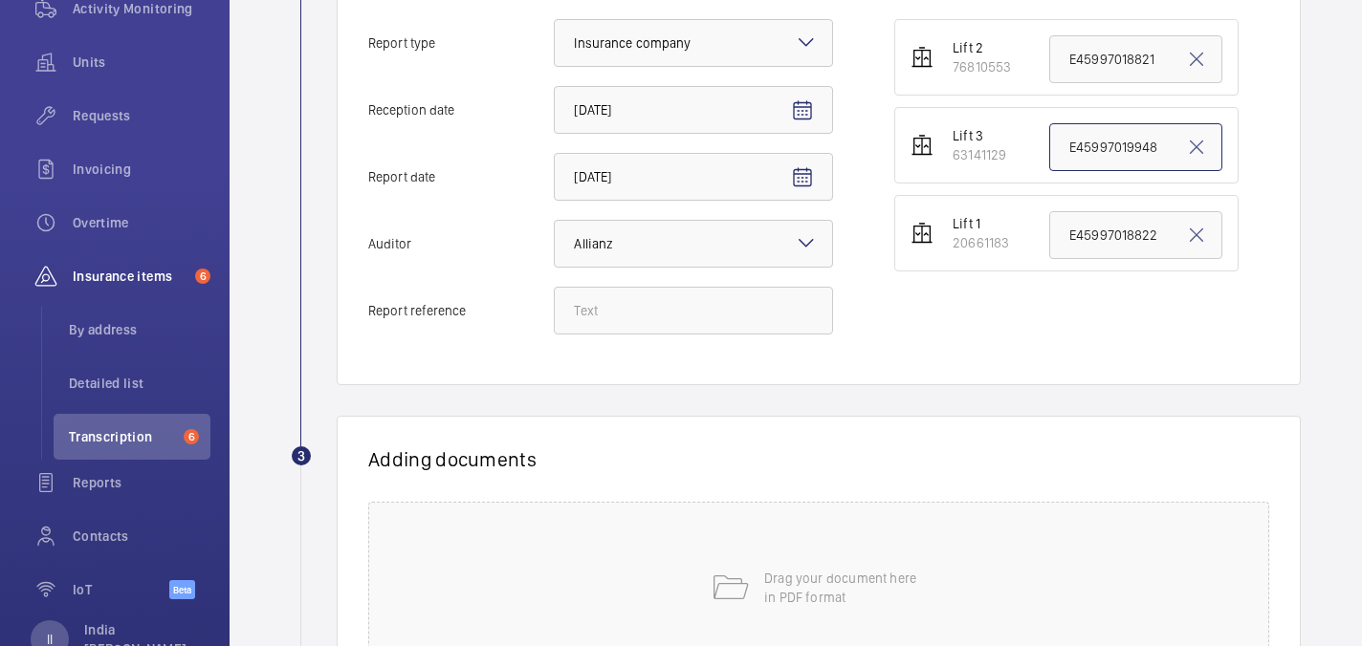
type input "E45997019948"
click at [714, 306] on input "Report reference" at bounding box center [693, 311] width 279 height 48
paste input "E45997019948"
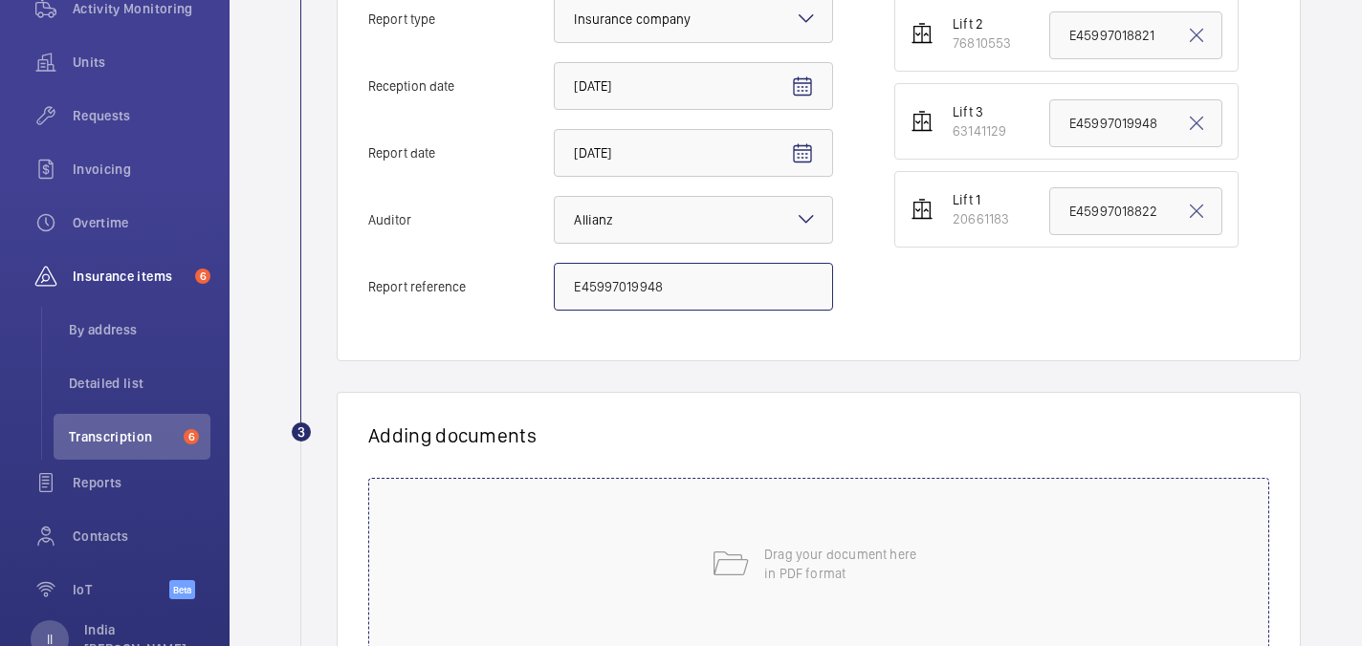
type input "E45997019948"
click at [810, 557] on p "Drag your document here in PDF format" at bounding box center [845, 564] width 163 height 38
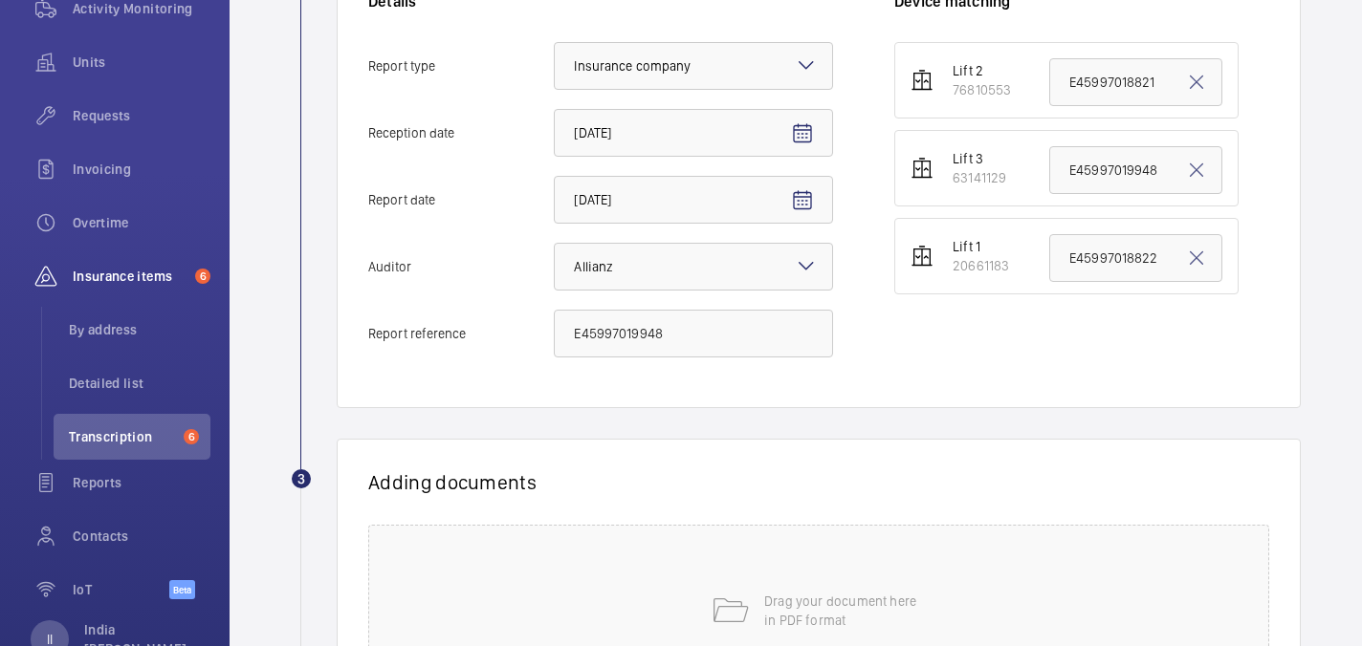
scroll to position [449, 0]
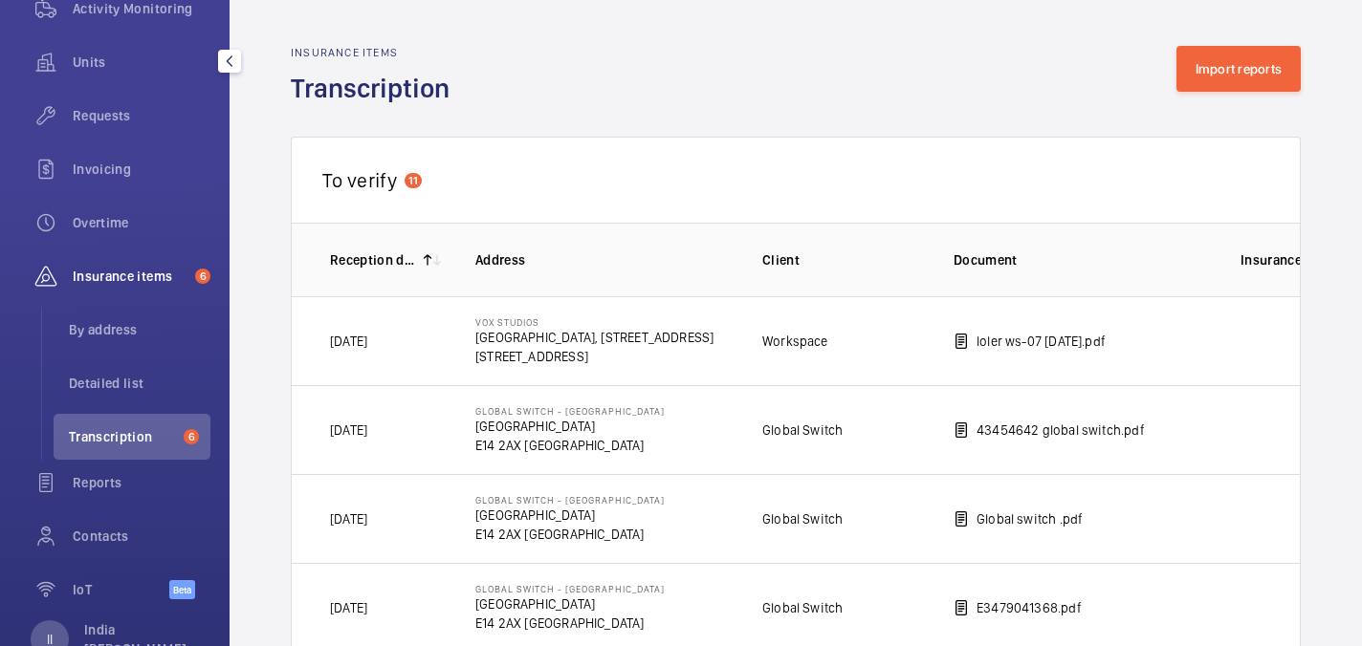
click at [141, 449] on li "Transcription 6" at bounding box center [132, 437] width 157 height 46
click at [134, 485] on span "Reports" at bounding box center [142, 482] width 138 height 19
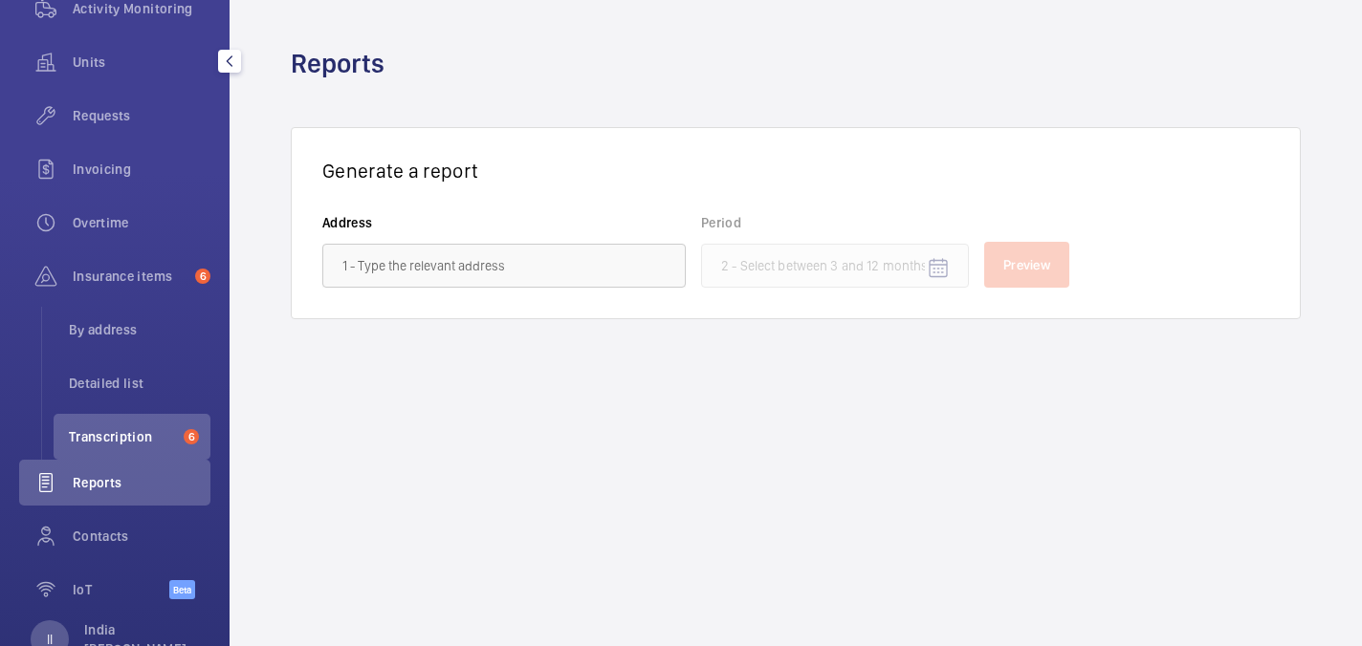
scroll to position [172, 0]
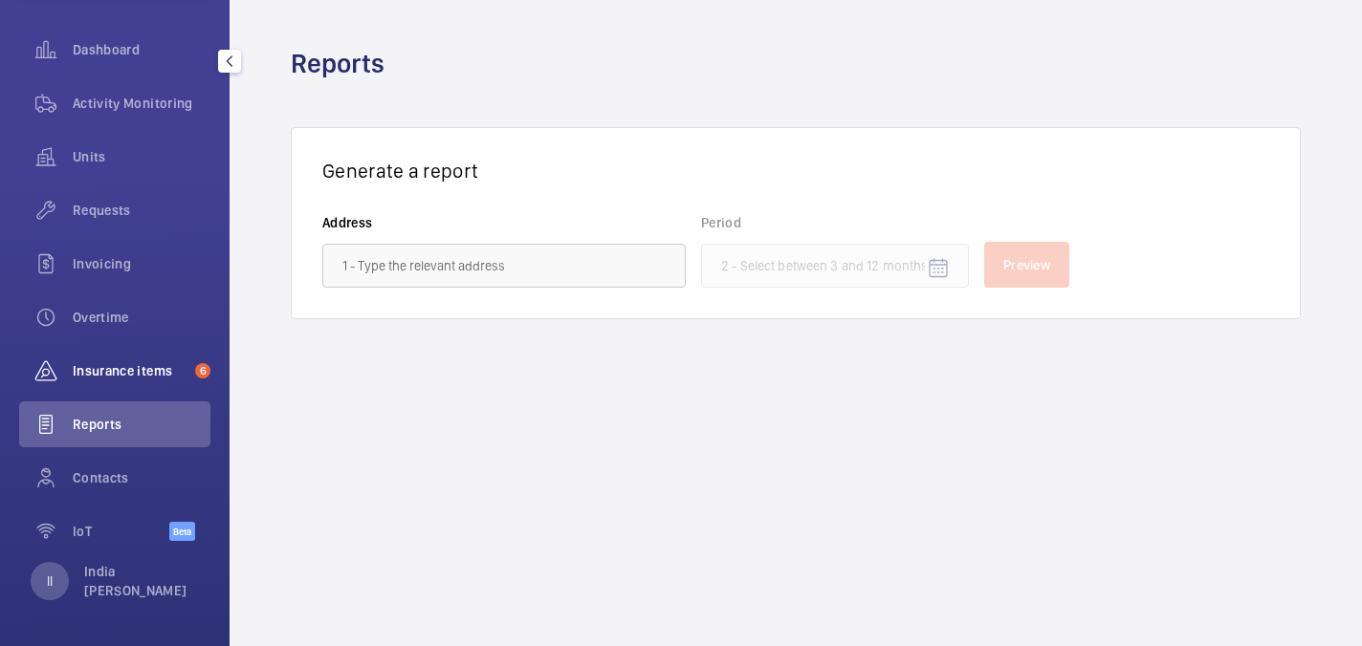
click at [112, 368] on span "Insurance items" at bounding box center [130, 371] width 115 height 19
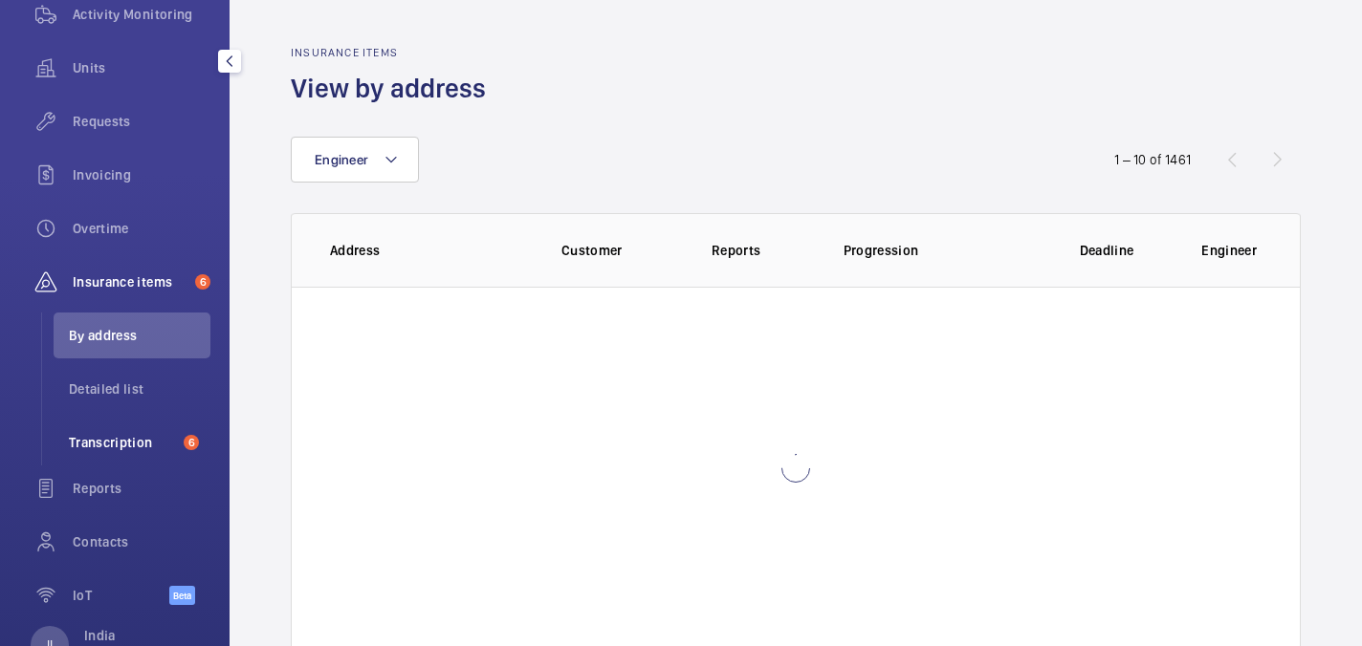
scroll to position [267, 0]
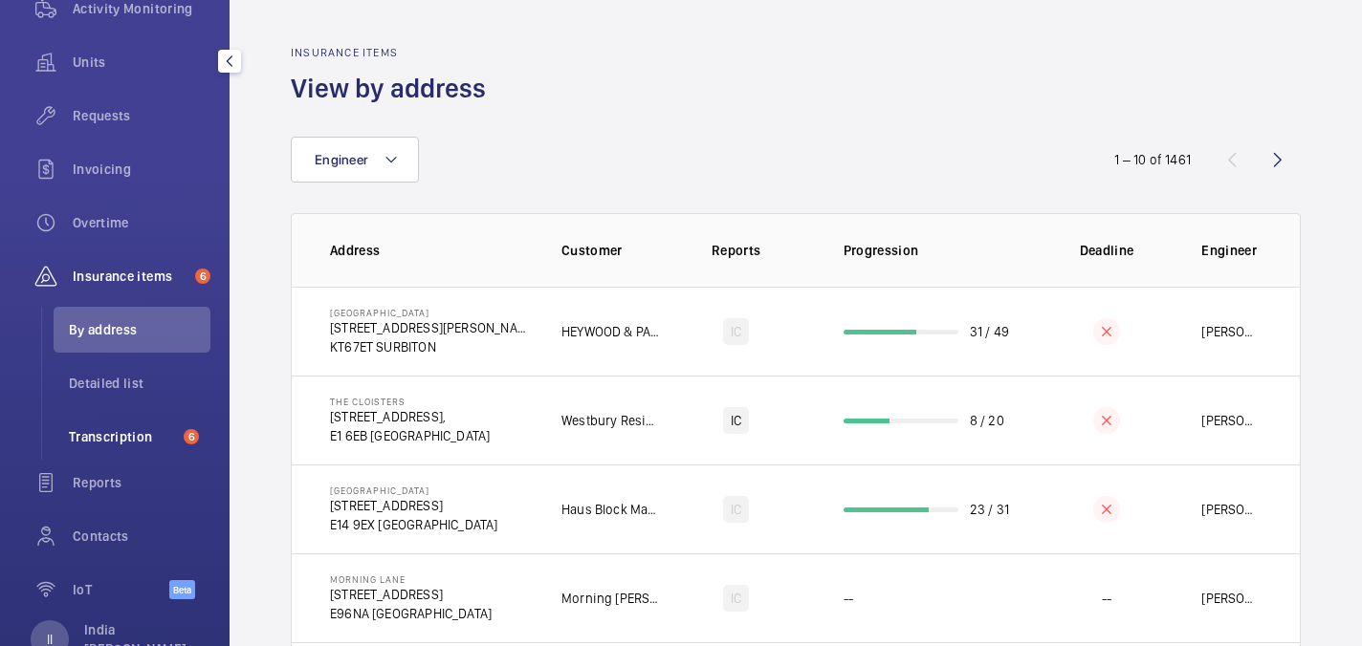
click at [116, 444] on span "Transcription" at bounding box center [122, 436] width 107 height 19
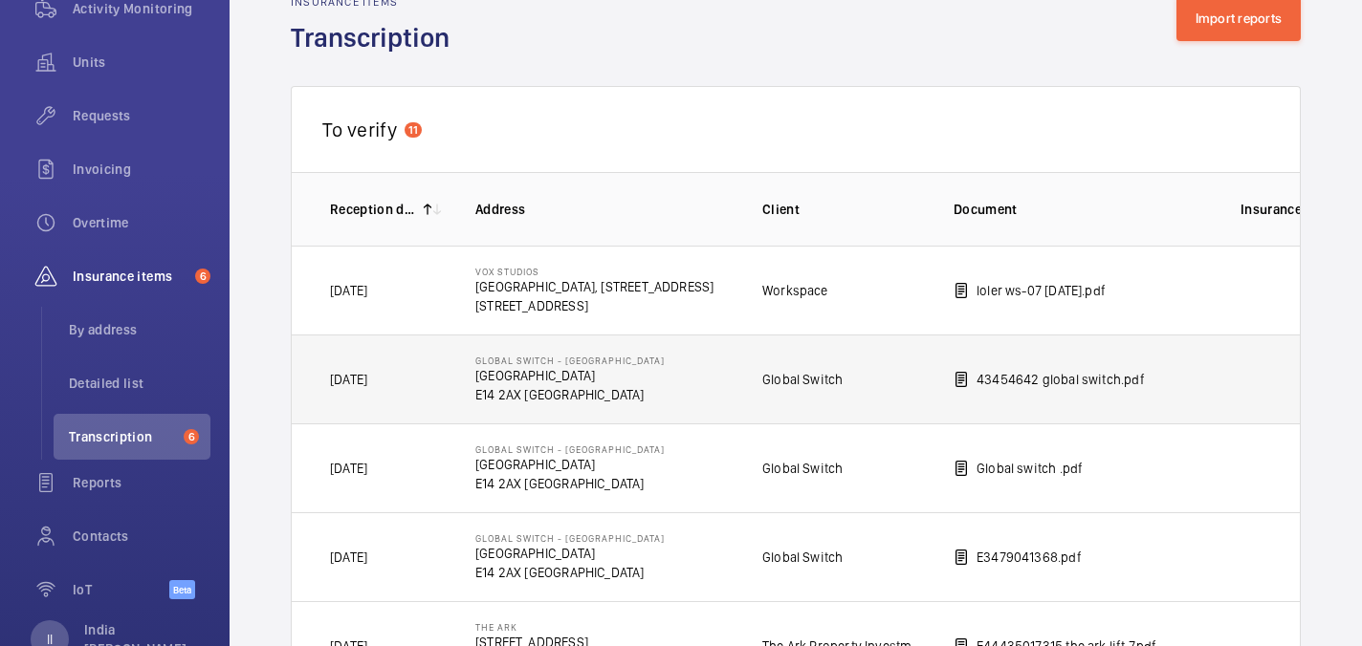
scroll to position [57, 0]
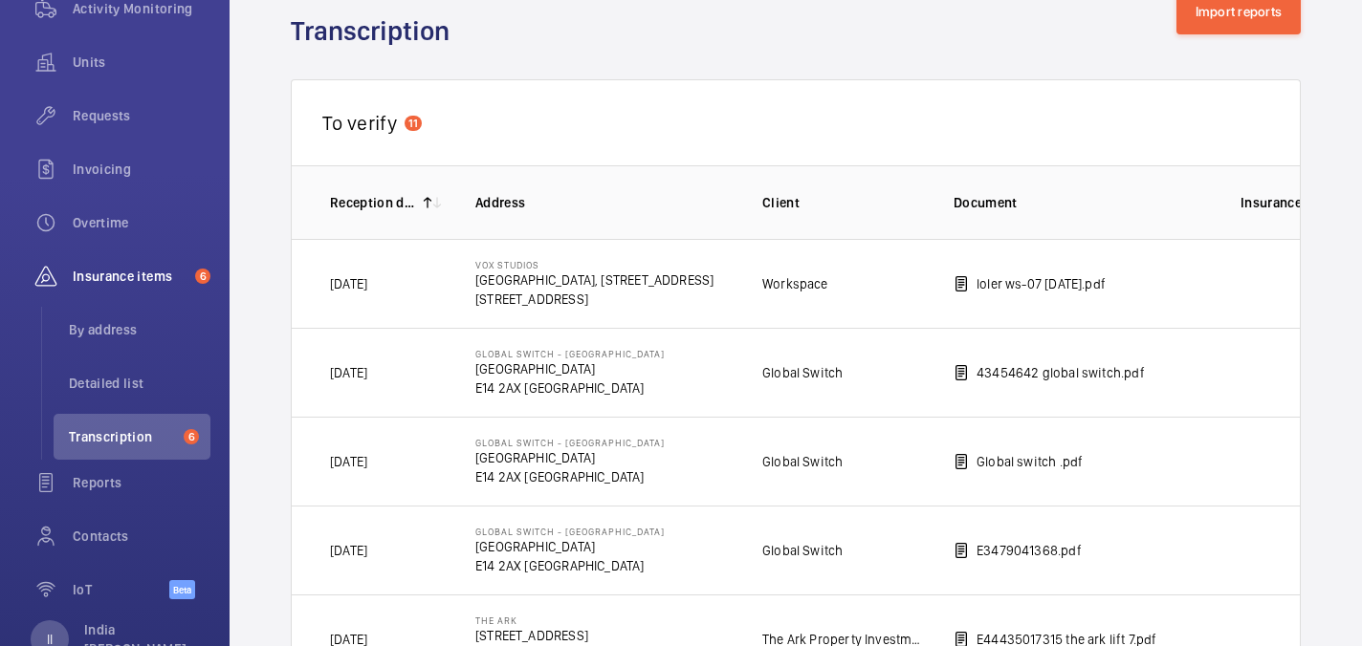
click at [427, 197] on mat-icon at bounding box center [427, 202] width 15 height 15
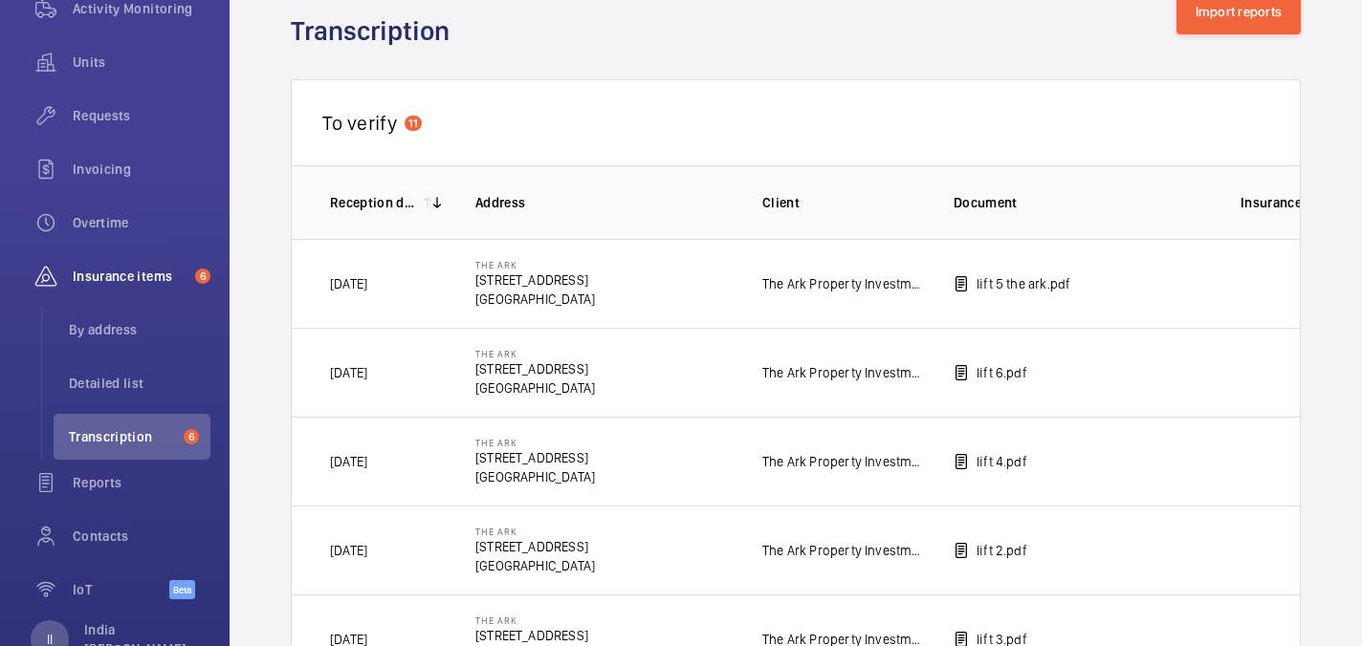
click at [427, 197] on mat-icon at bounding box center [427, 202] width 15 height 15
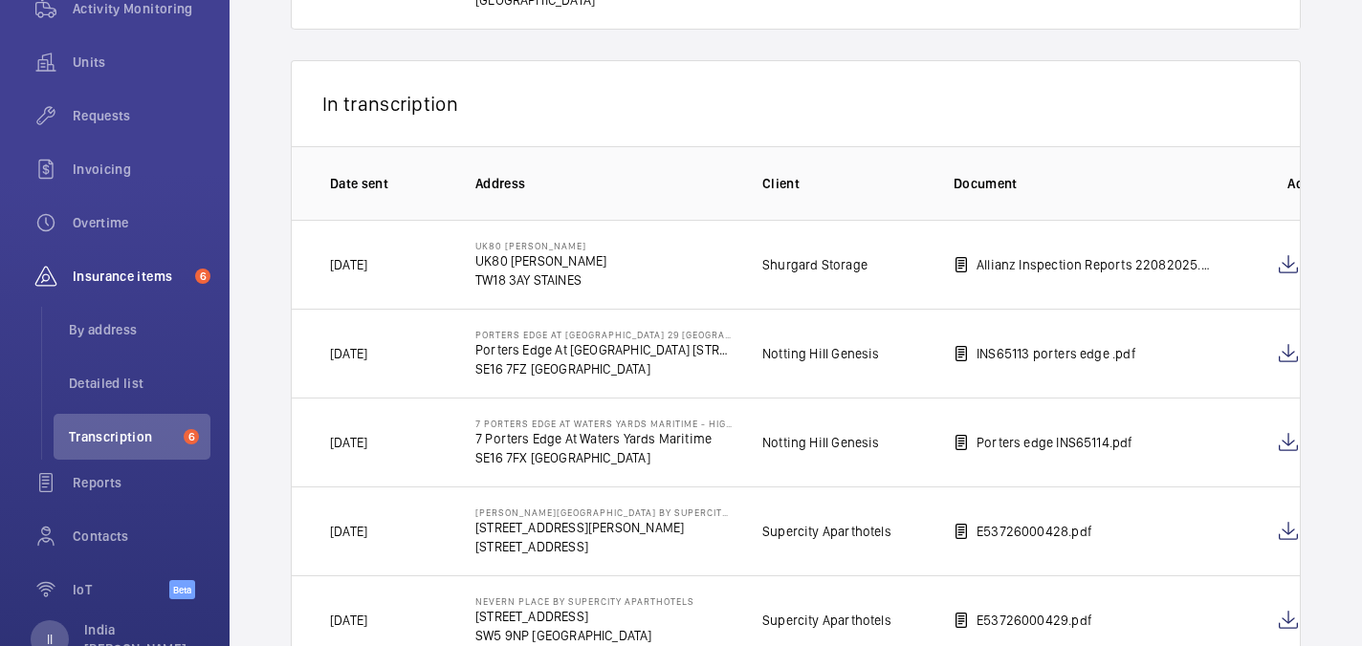
scroll to position [0, 121]
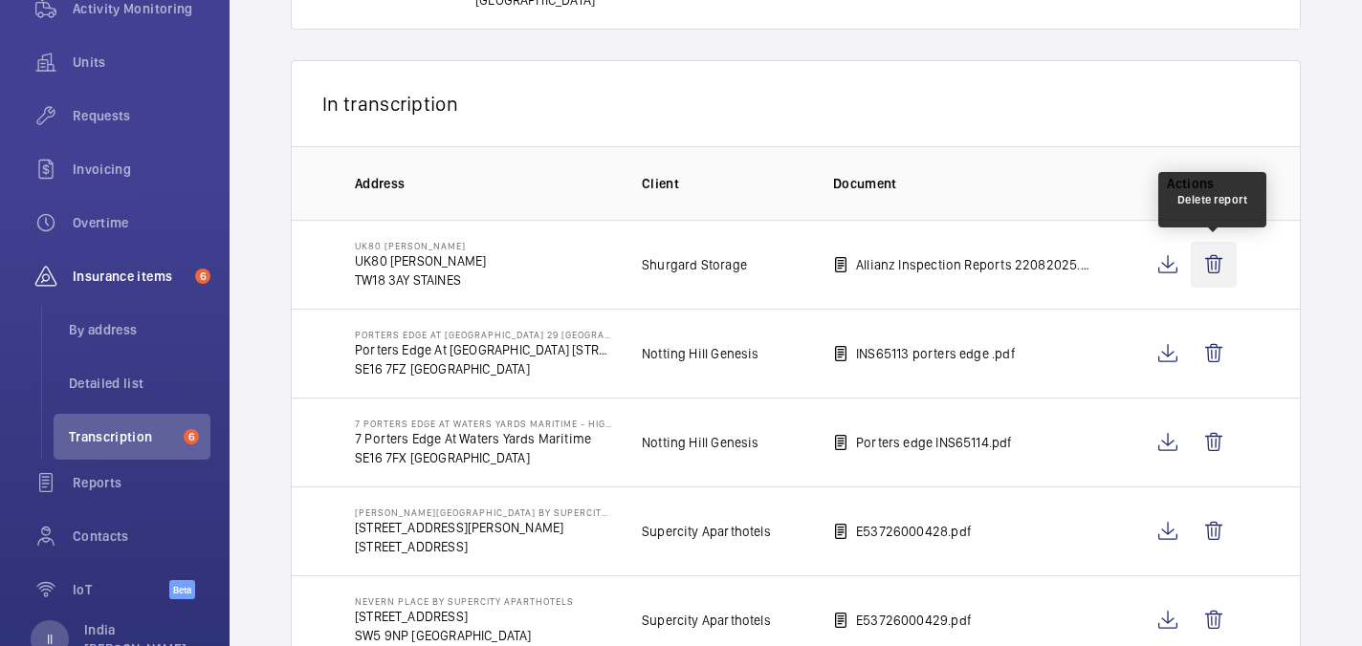
click at [1206, 269] on wm-front-icon-button at bounding box center [1214, 265] width 46 height 46
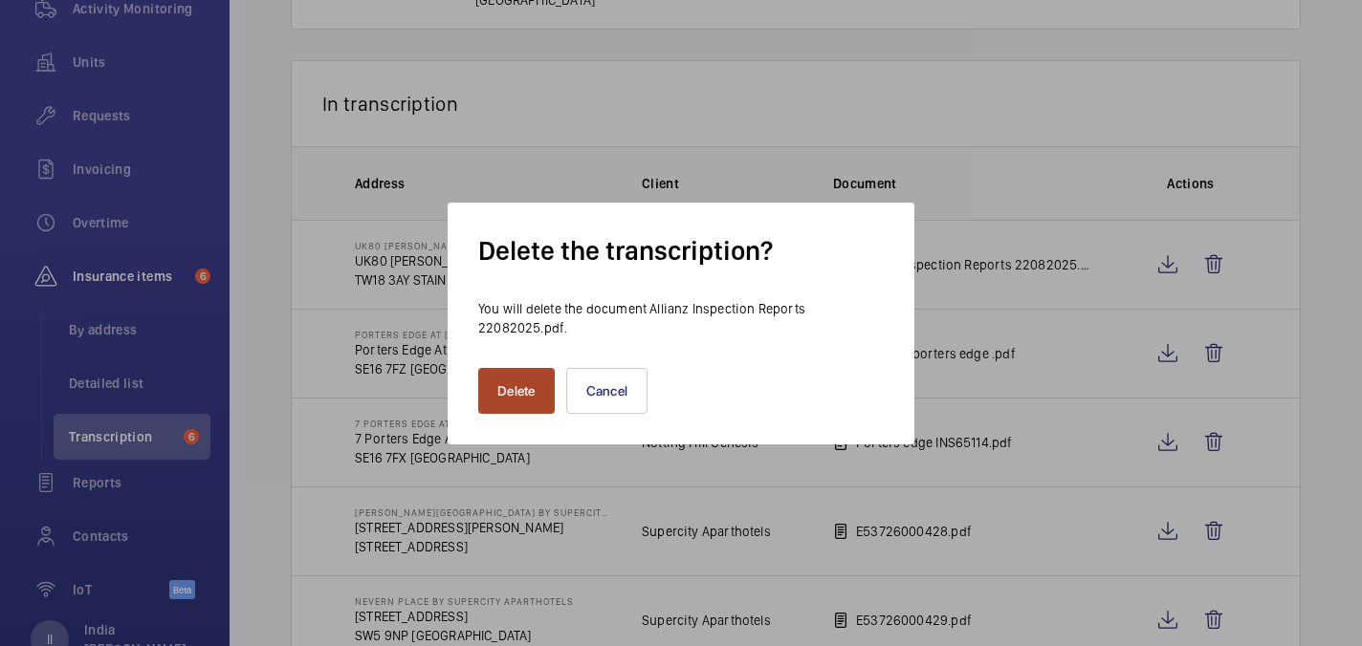
click at [494, 392] on button "Delete" at bounding box center [516, 391] width 77 height 46
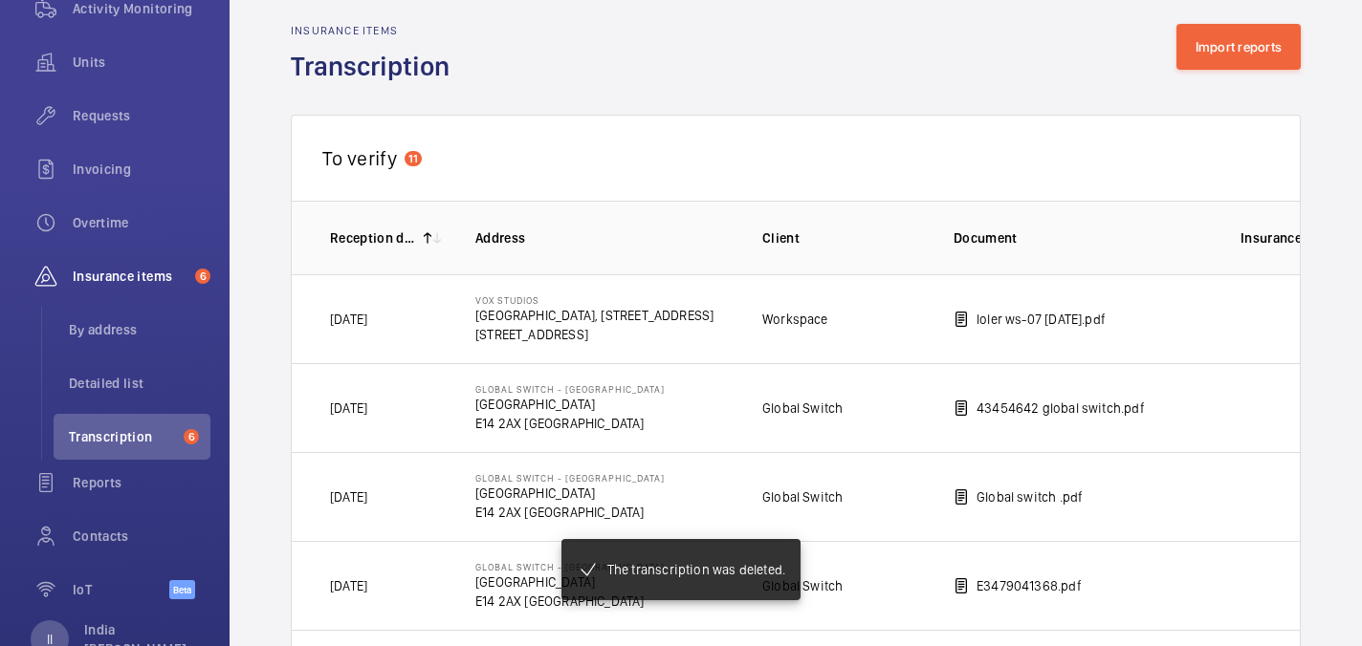
scroll to position [0, 0]
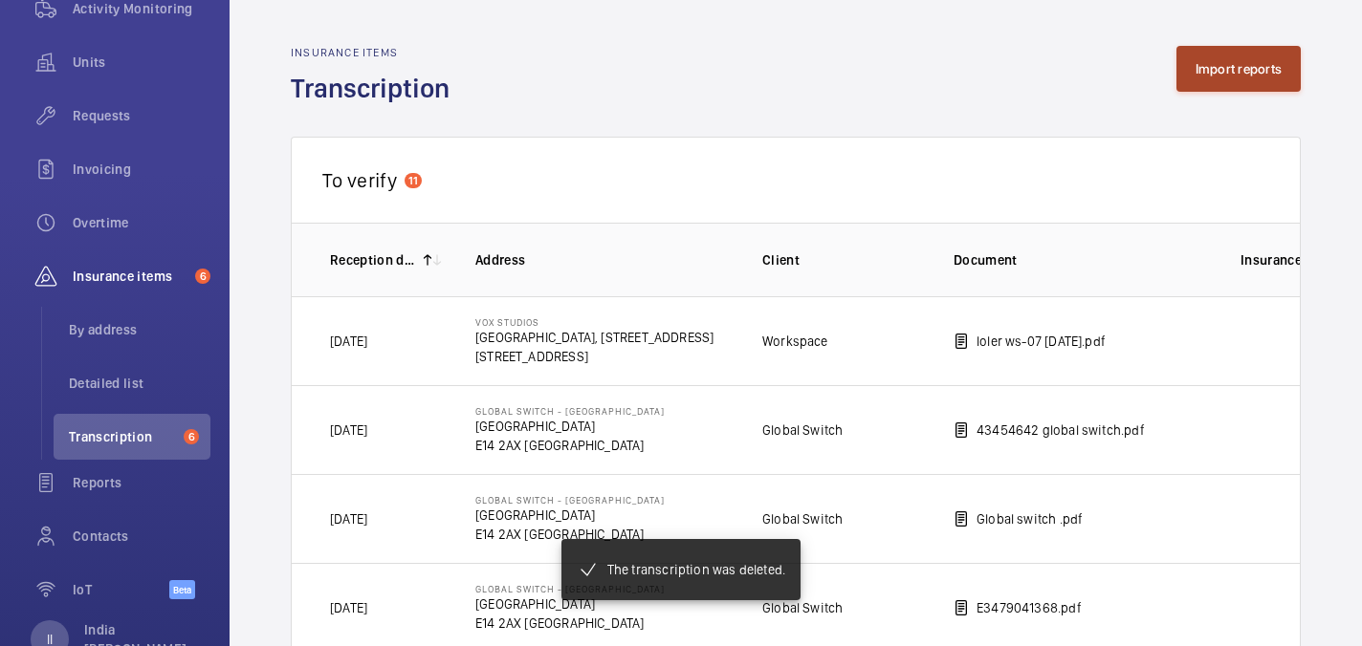
click at [1279, 63] on button "Import reports" at bounding box center [1238, 69] width 125 height 46
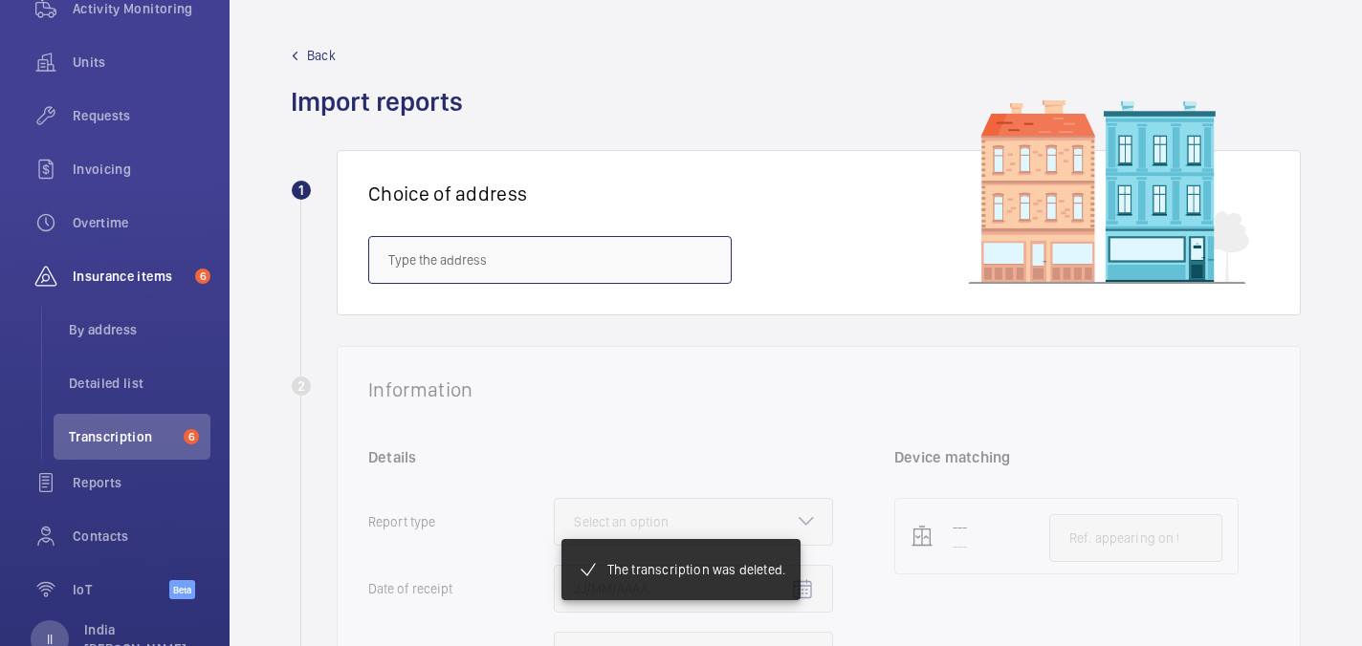
click at [545, 276] on input "text" at bounding box center [549, 260] width 363 height 48
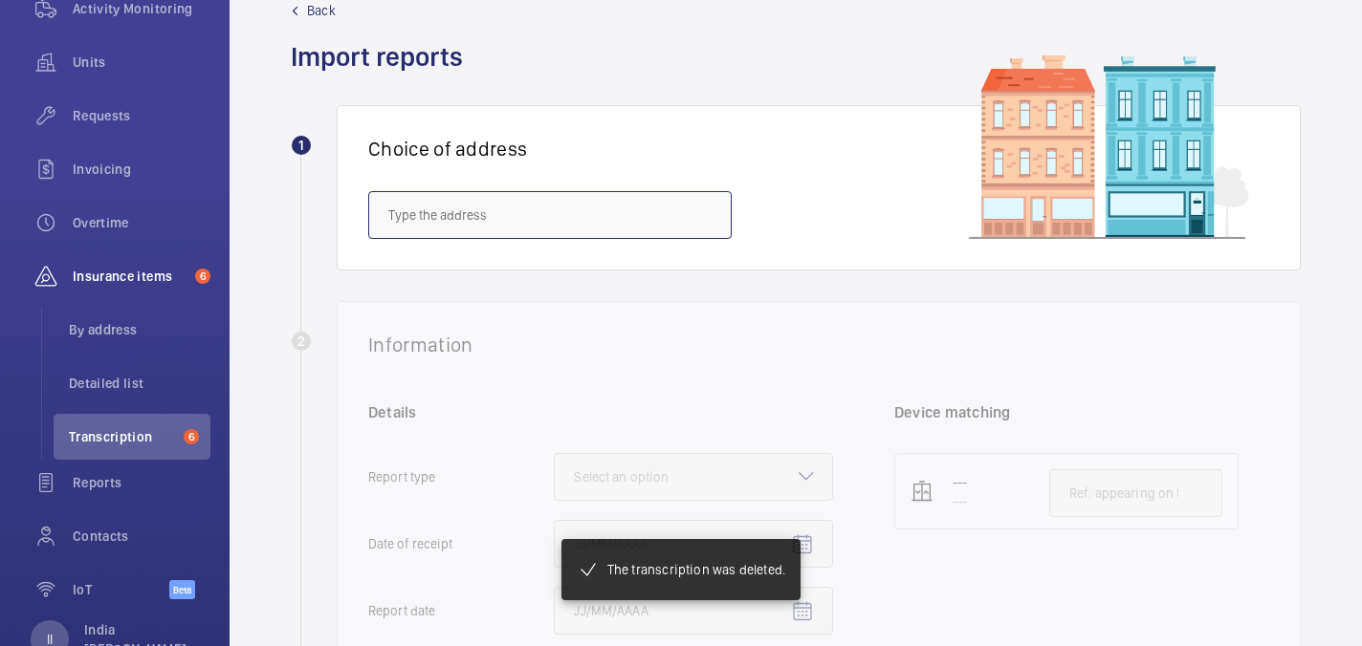
scroll to position [70, 0]
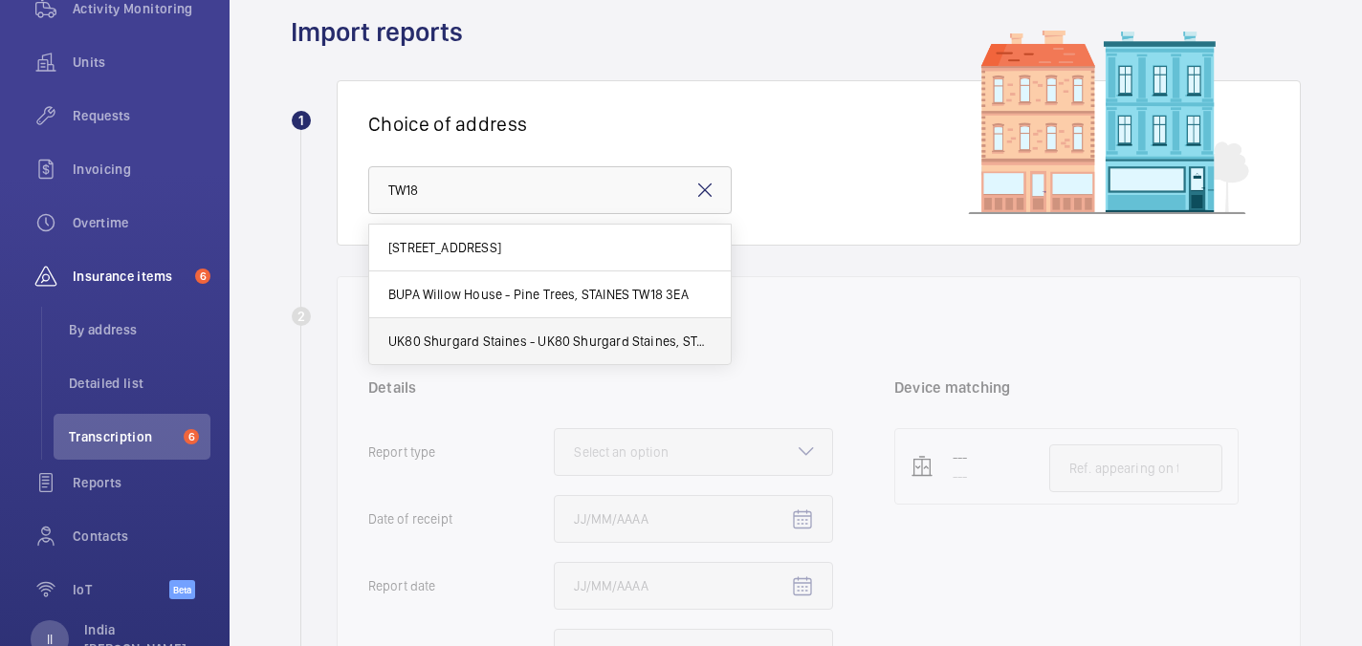
click at [555, 337] on span "UK80 Shurgard Staines - UK80 Shurgard Staines, STAINES TW18 3AY" at bounding box center [549, 341] width 323 height 19
type input "UK80 Shurgard Staines - UK80 Shurgard Staines, STAINES TW18 3AY"
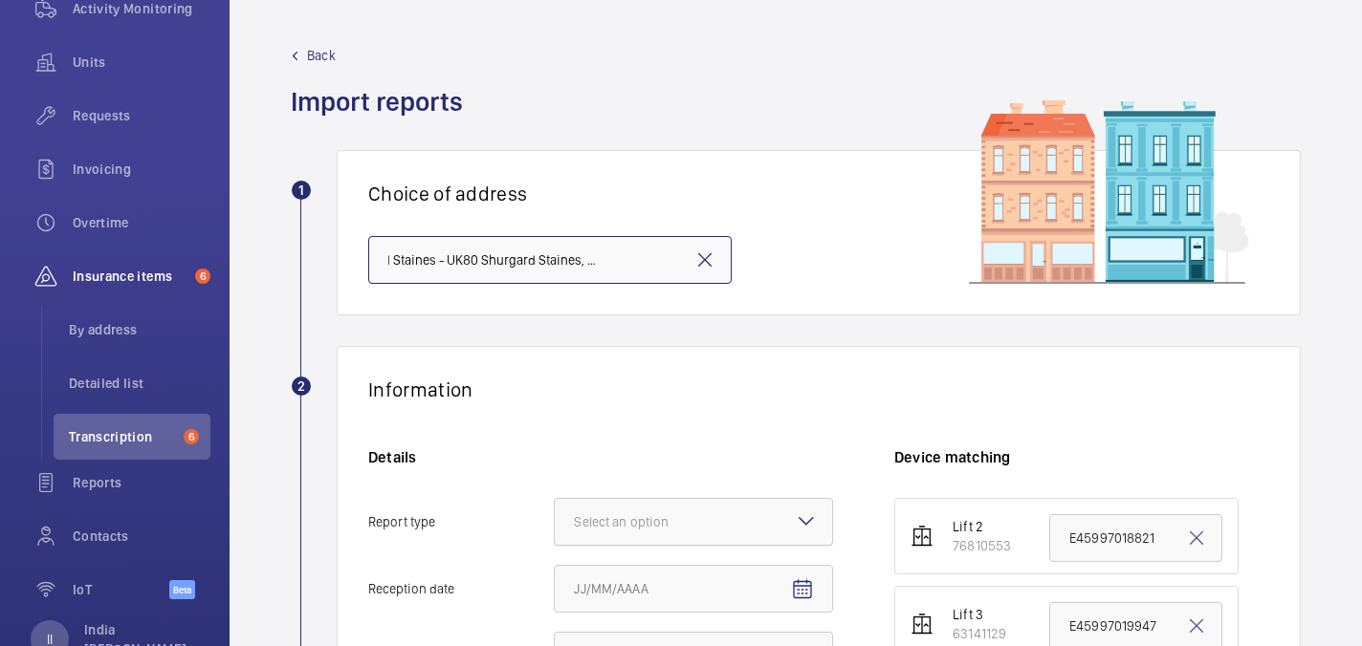
click at [710, 516] on div "Select an option" at bounding box center [645, 522] width 142 height 19
click at [555, 516] on input "Report type Select an option" at bounding box center [555, 522] width 0 height 46
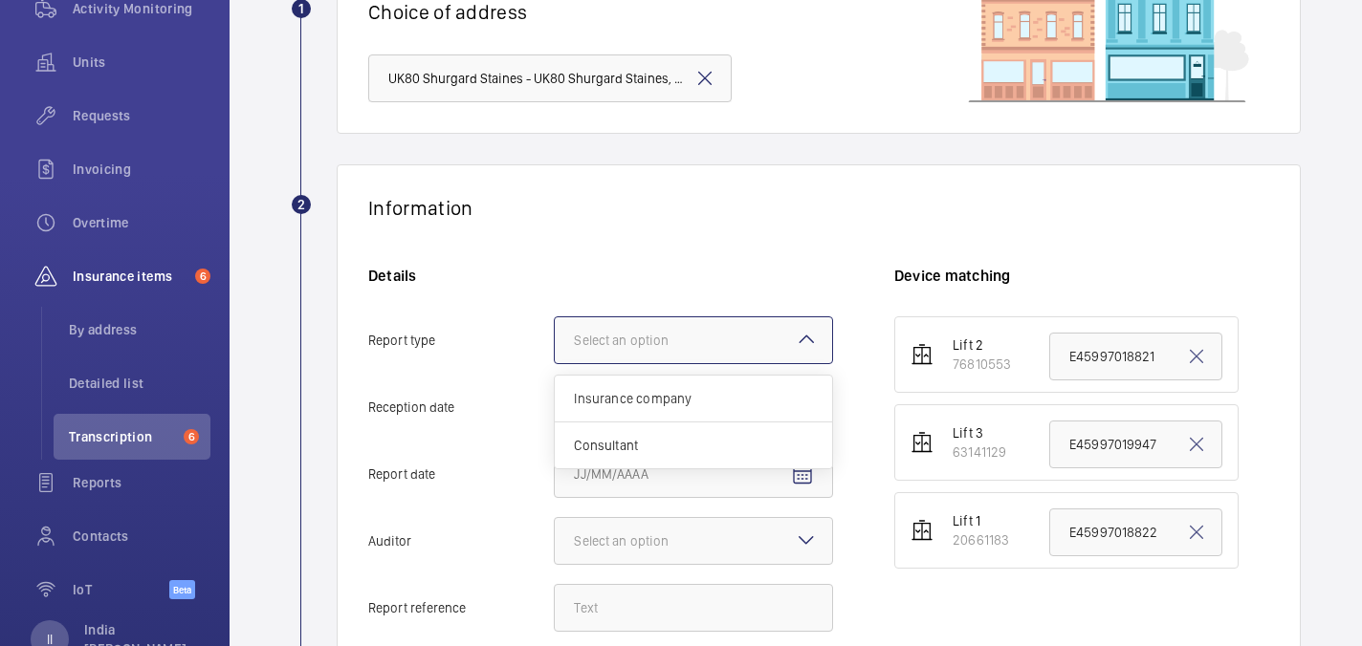
scroll to position [216, 0]
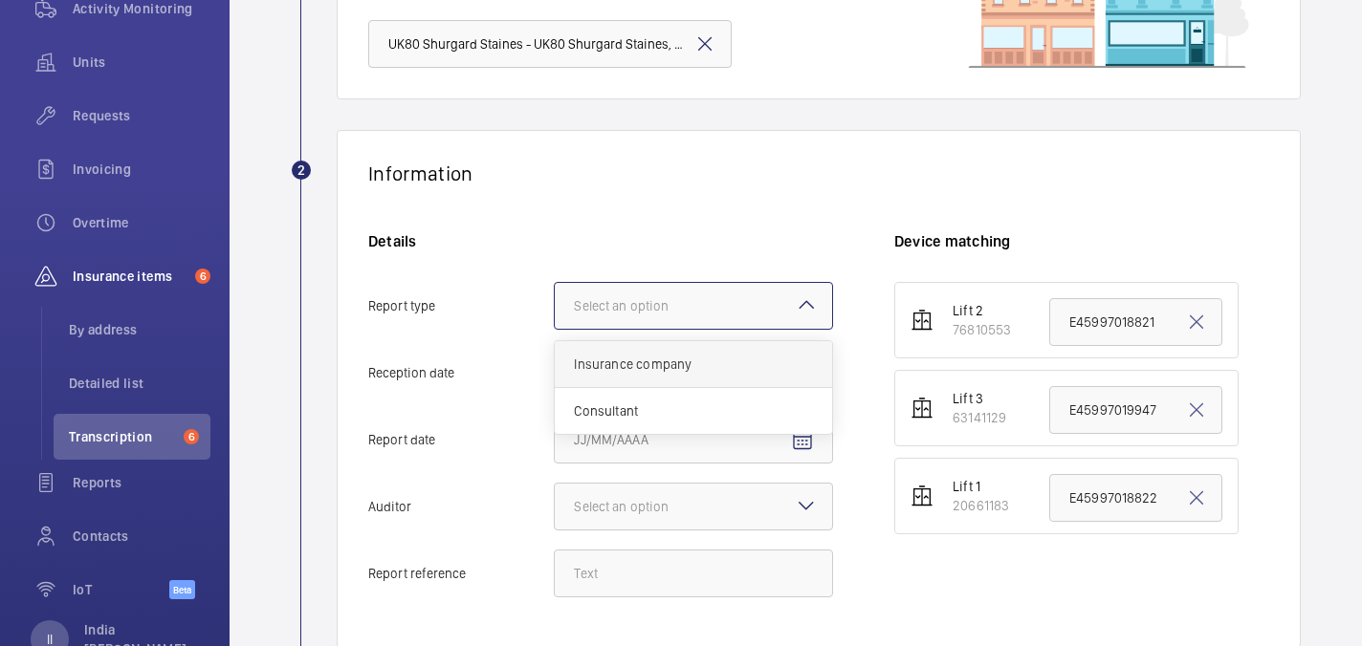
click at [654, 374] on div "Insurance company" at bounding box center [693, 364] width 277 height 47
click at [555, 329] on input "Report type Select an option Insurance company Consultant" at bounding box center [555, 306] width 0 height 46
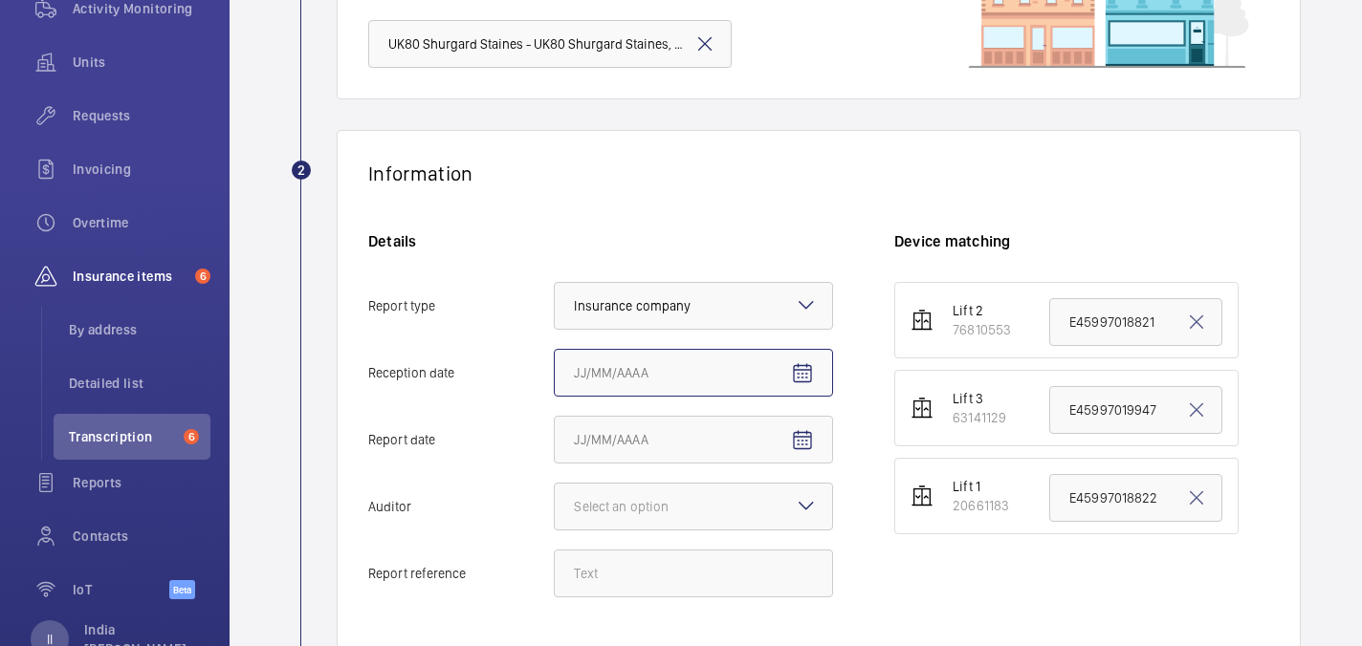
click at [637, 367] on input "Reception date" at bounding box center [693, 373] width 279 height 48
click at [795, 371] on mat-icon "Open calendar" at bounding box center [802, 373] width 23 height 23
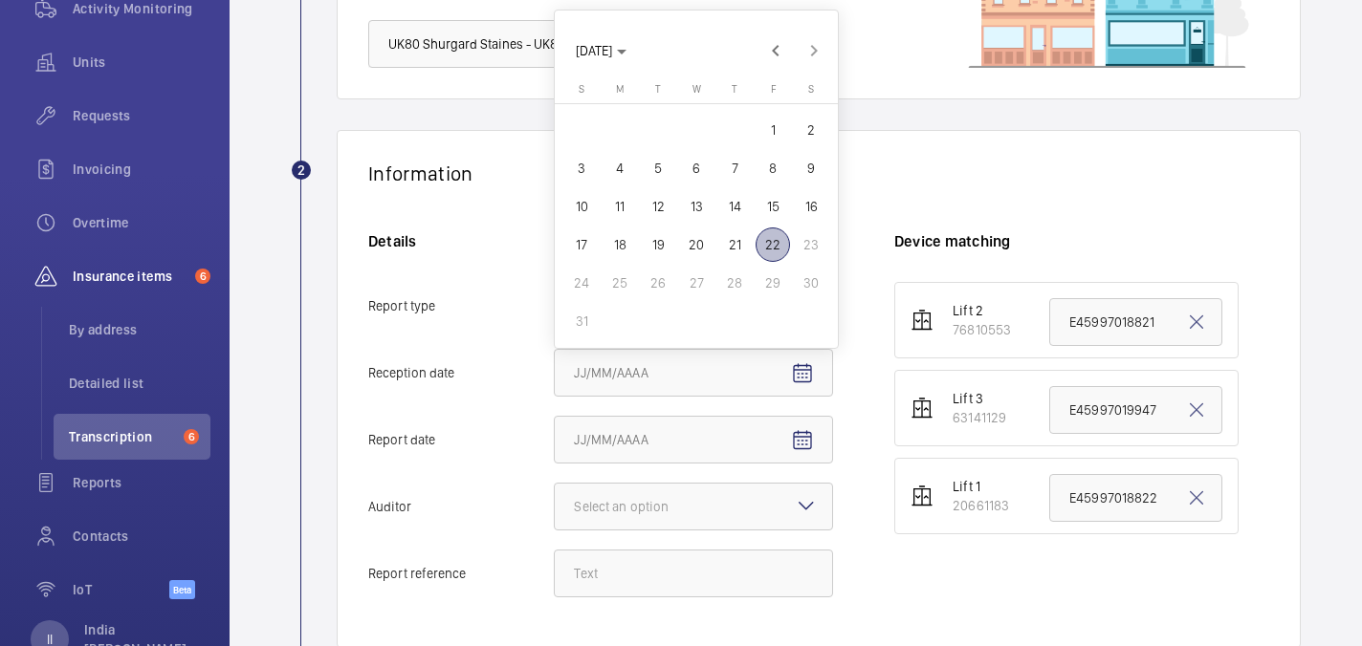
click at [778, 240] on span "22" at bounding box center [773, 245] width 34 height 34
type input "8/22/2025"
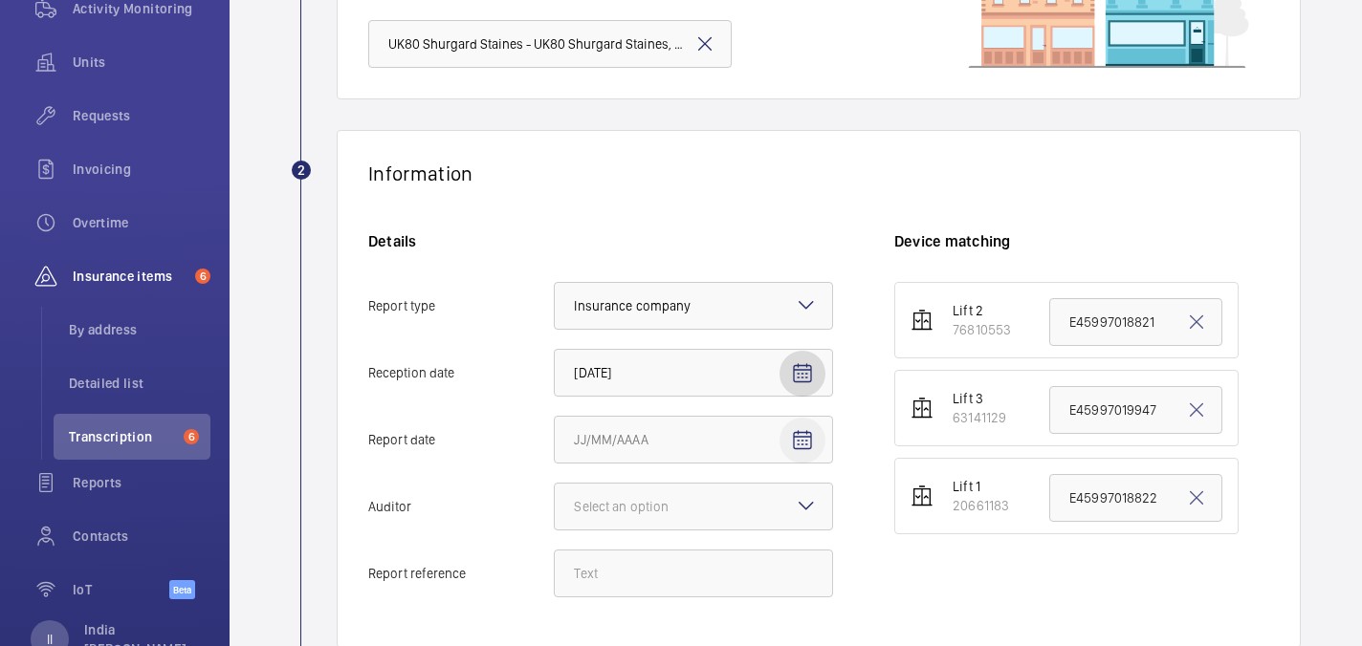
click at [798, 433] on mat-icon "Open calendar" at bounding box center [802, 440] width 23 height 23
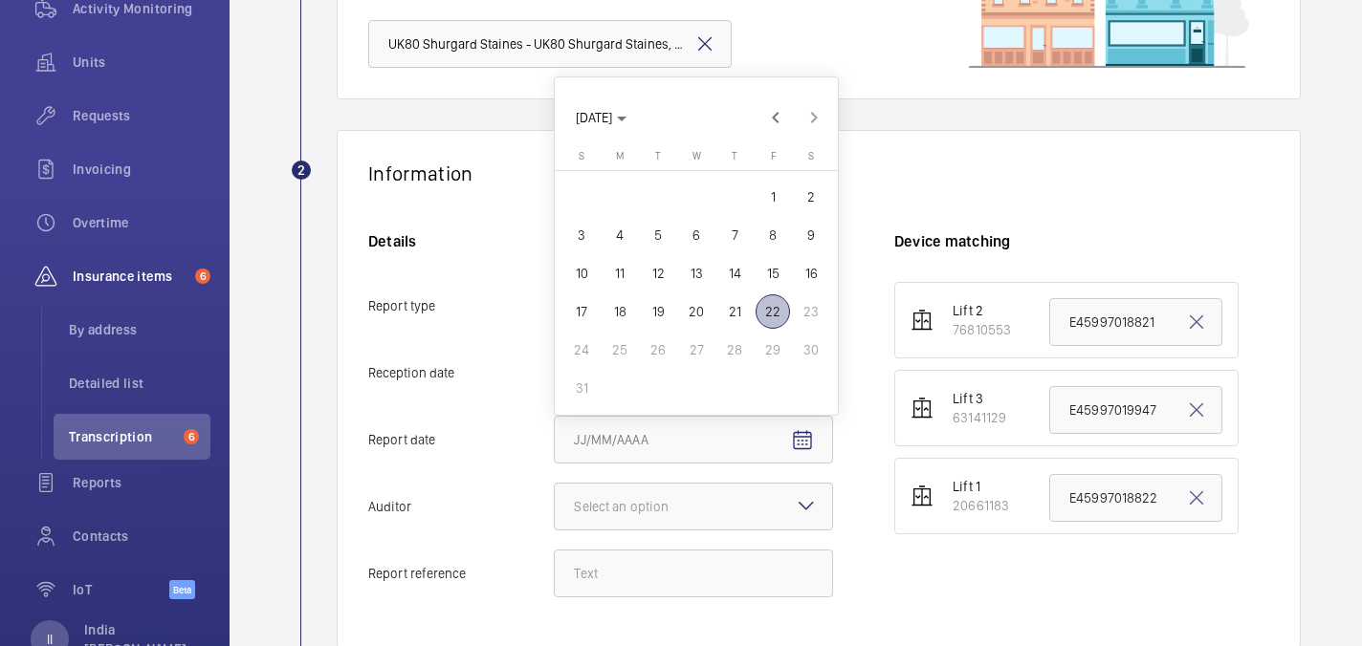
click at [742, 306] on span "21" at bounding box center [734, 312] width 34 height 34
type input "8/21/2025"
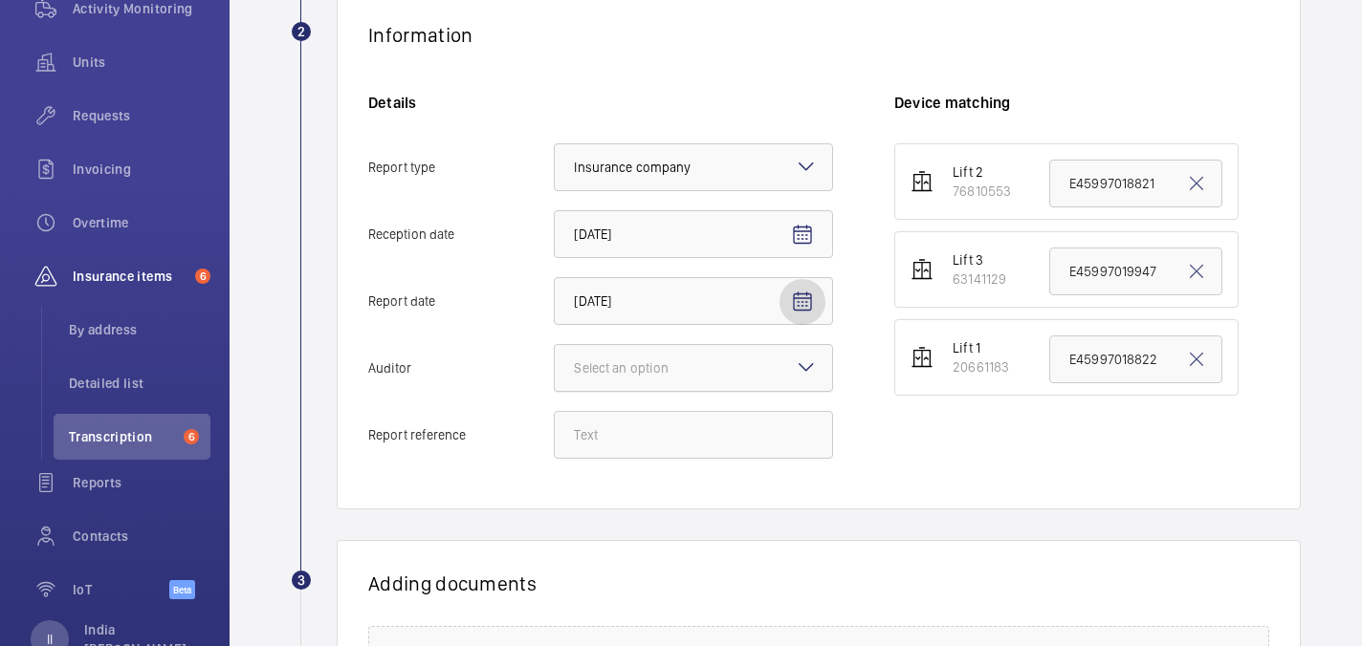
scroll to position [358, 0]
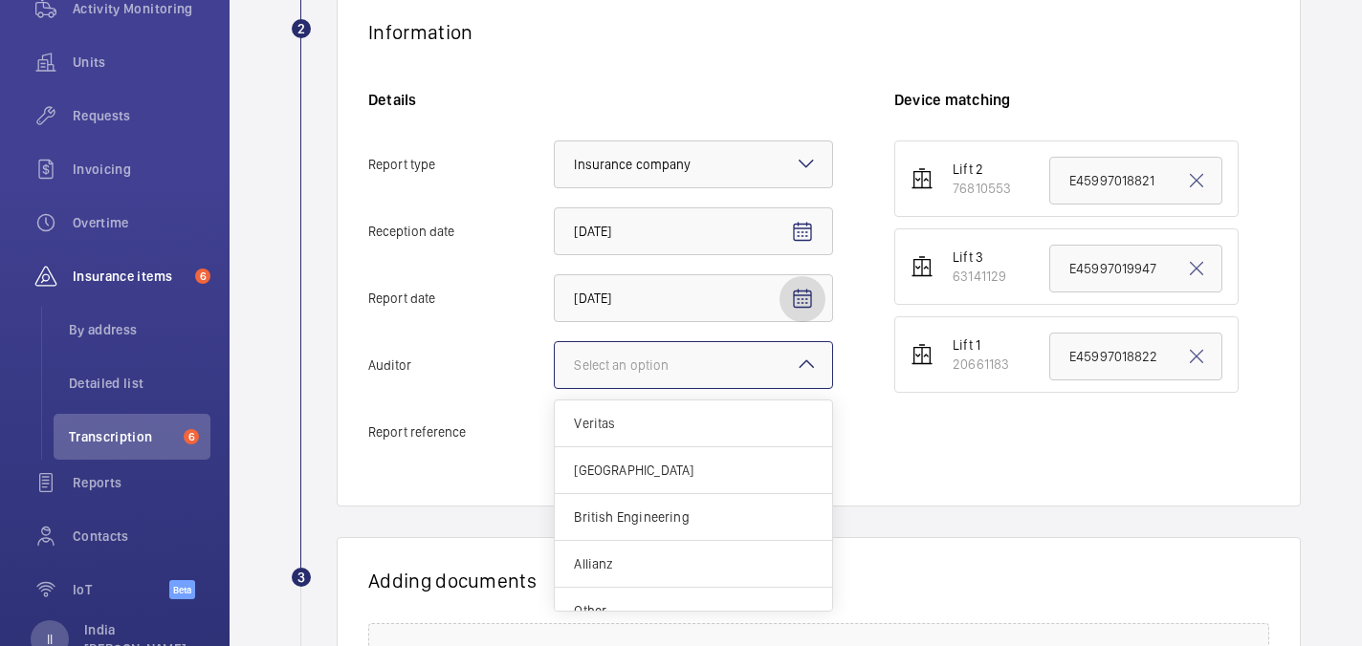
click at [769, 373] on div at bounding box center [693, 365] width 277 height 46
click at [555, 373] on input "Auditor Select an option Veritas Zurich British Engineering Allianz Other" at bounding box center [555, 365] width 0 height 46
click at [666, 560] on span "Allianz" at bounding box center [693, 564] width 239 height 19
click at [555, 388] on input "Auditor Select an option Veritas Zurich British Engineering Allianz Other" at bounding box center [555, 365] width 0 height 46
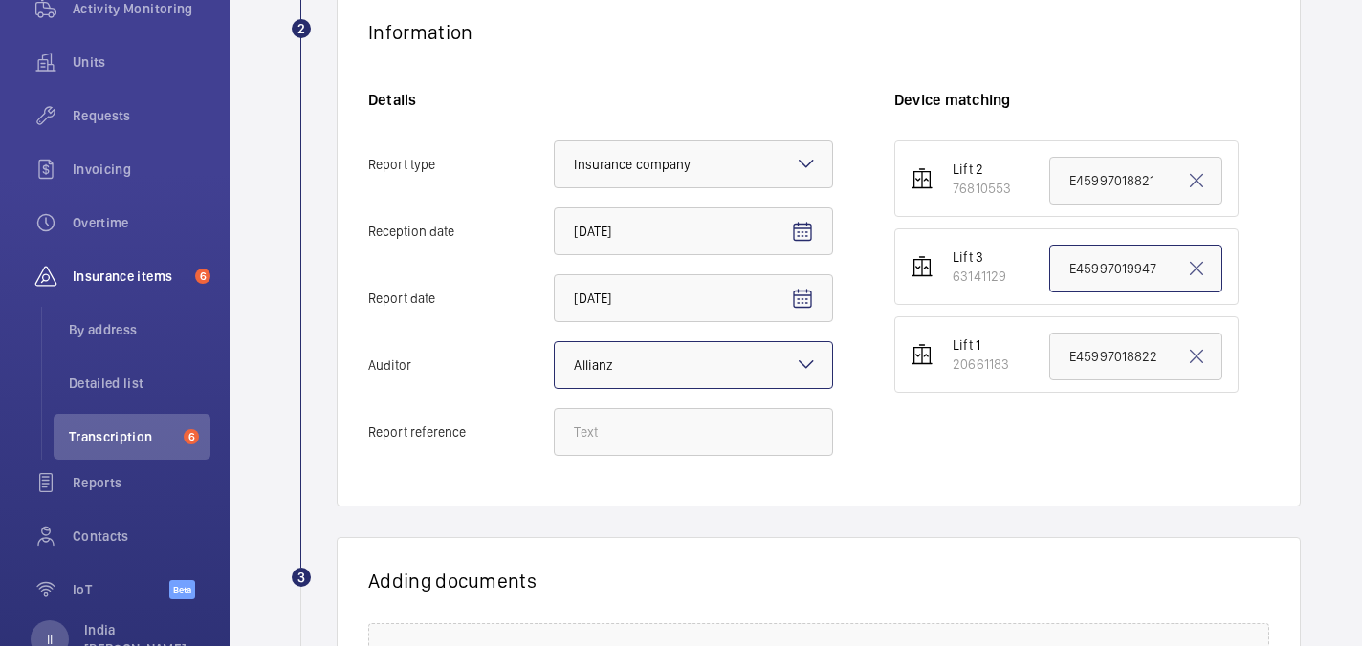
click at [1156, 280] on input "E45997019947" at bounding box center [1135, 269] width 173 height 48
paste input "E45997019947"
type input "E45997019947"
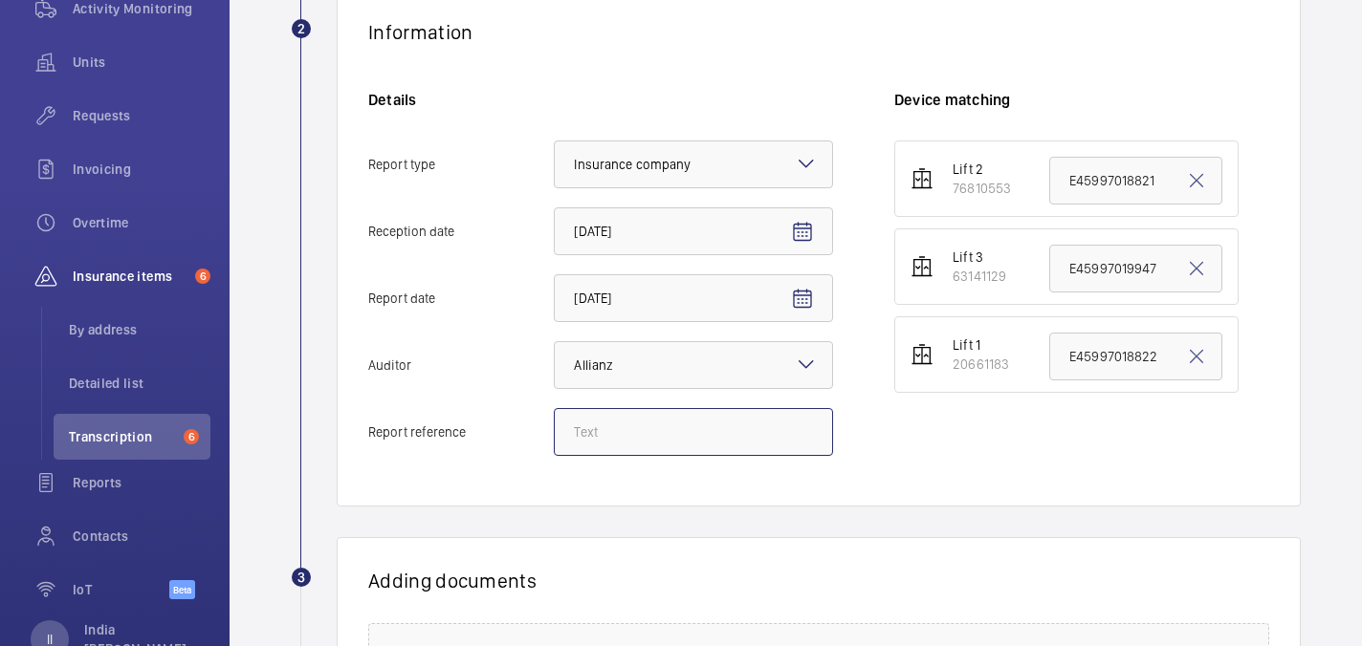
click at [680, 446] on input "Report reference" at bounding box center [693, 432] width 279 height 48
paste input "E45997019947"
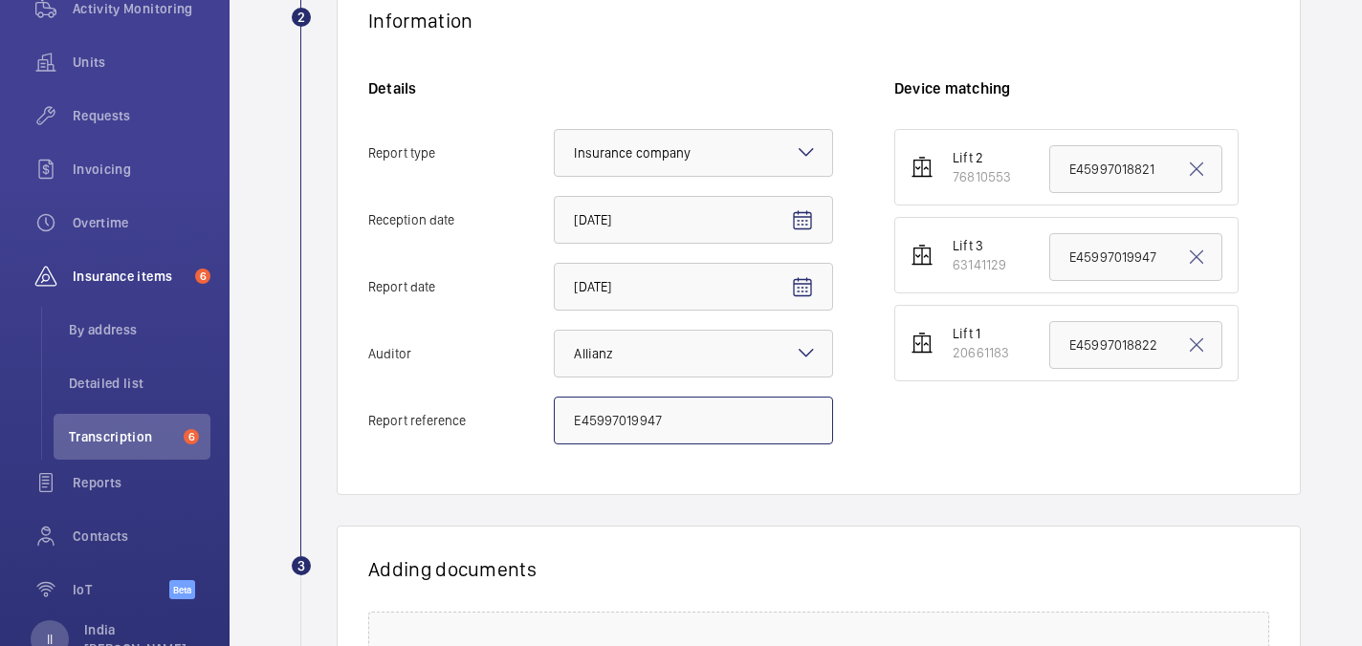
scroll to position [661, 0]
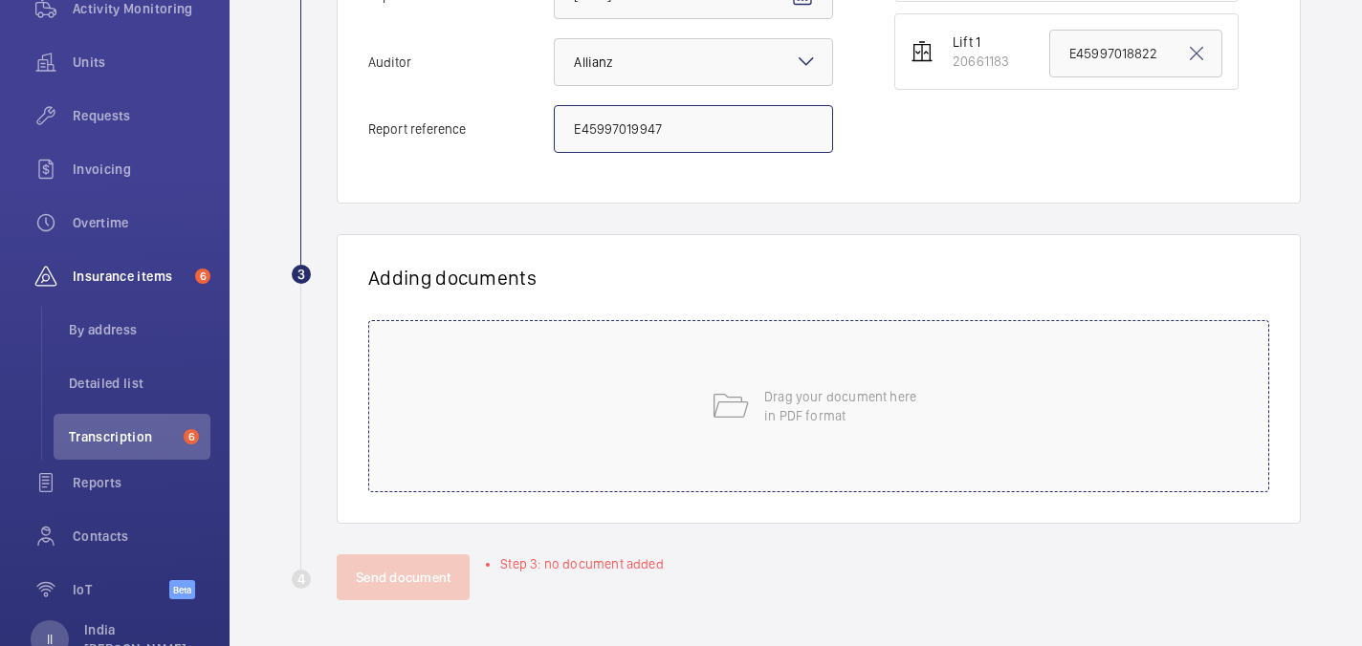
type input "E45997019947"
click at [848, 407] on p "Drag your document here in PDF format" at bounding box center [845, 406] width 163 height 38
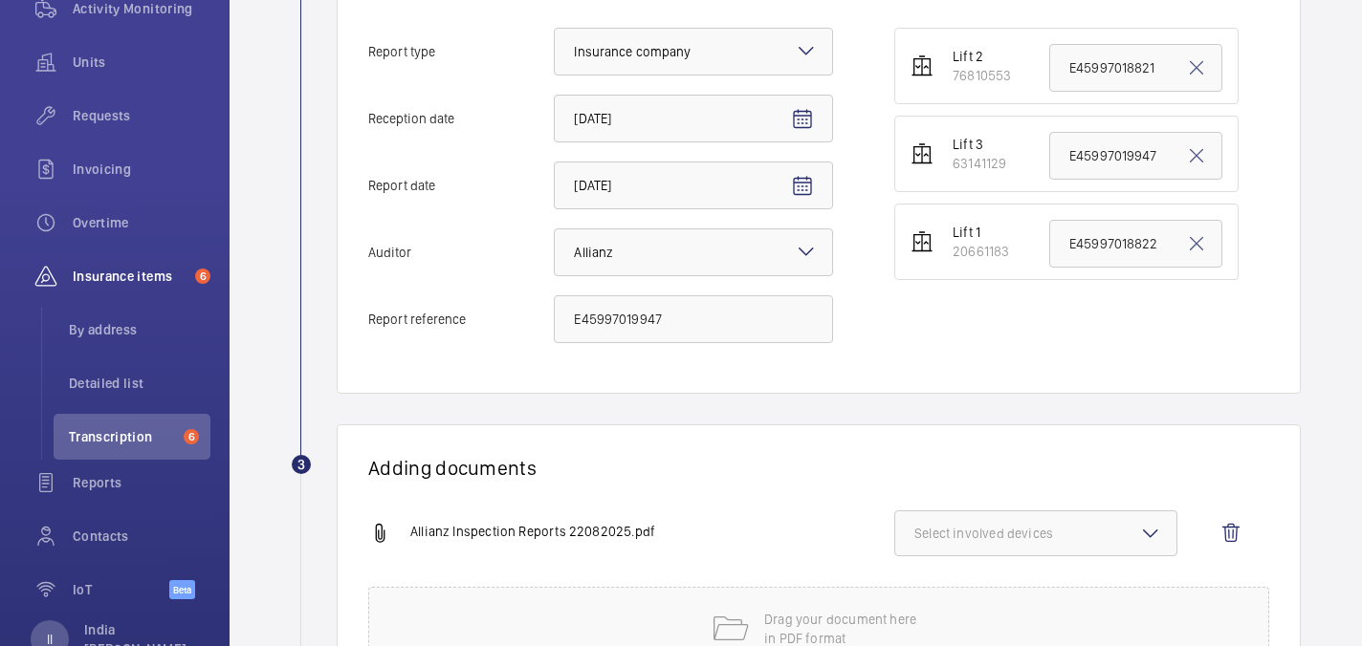
scroll to position [477, 0]
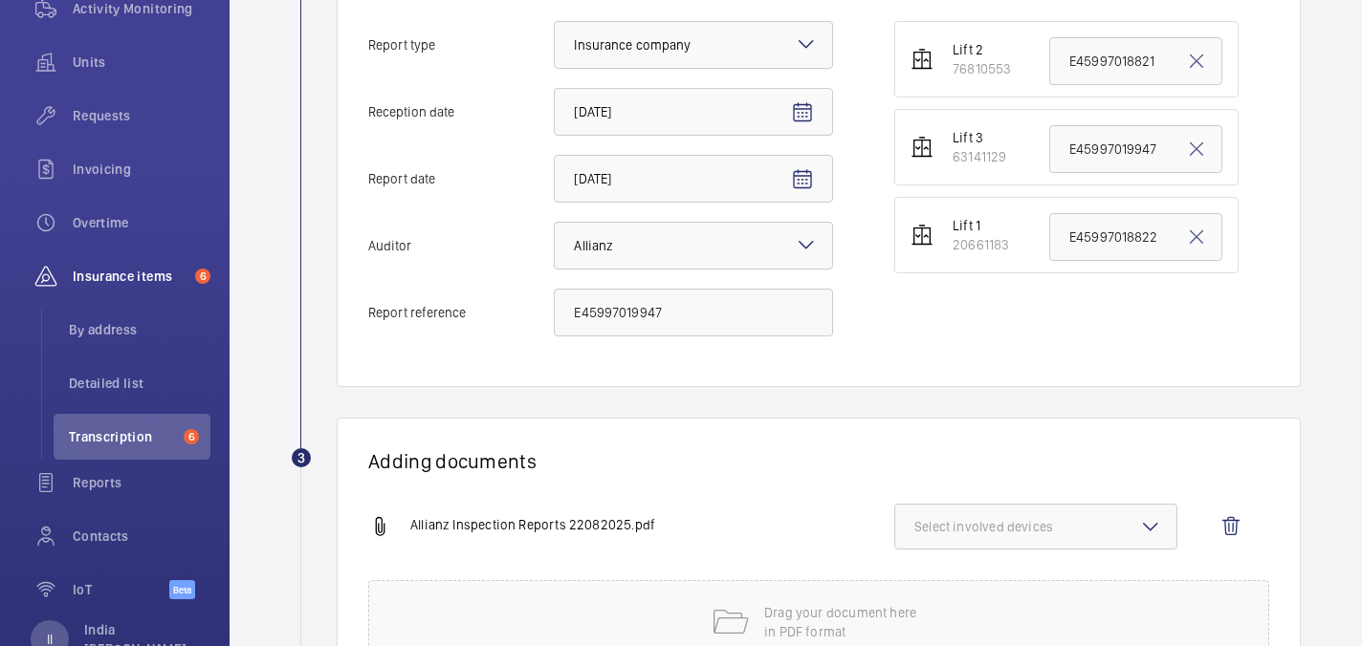
click at [1150, 523] on mat-icon at bounding box center [1150, 526] width 23 height 23
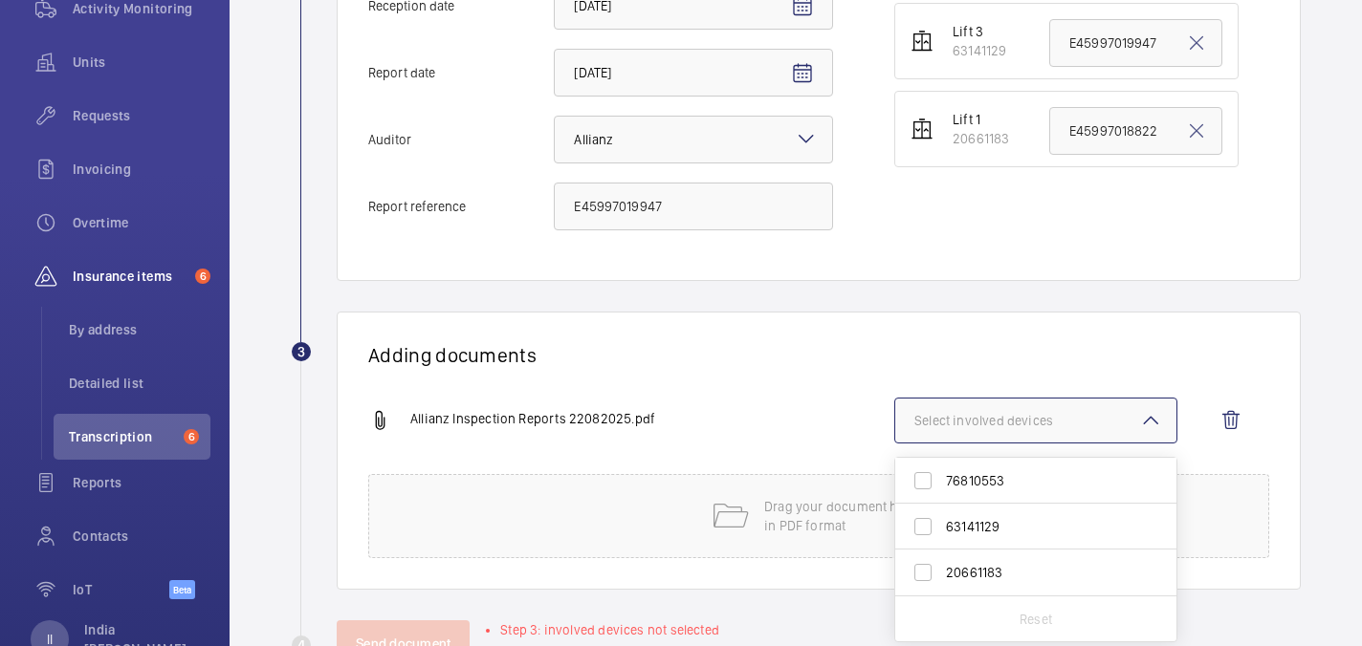
scroll to position [619, 0]
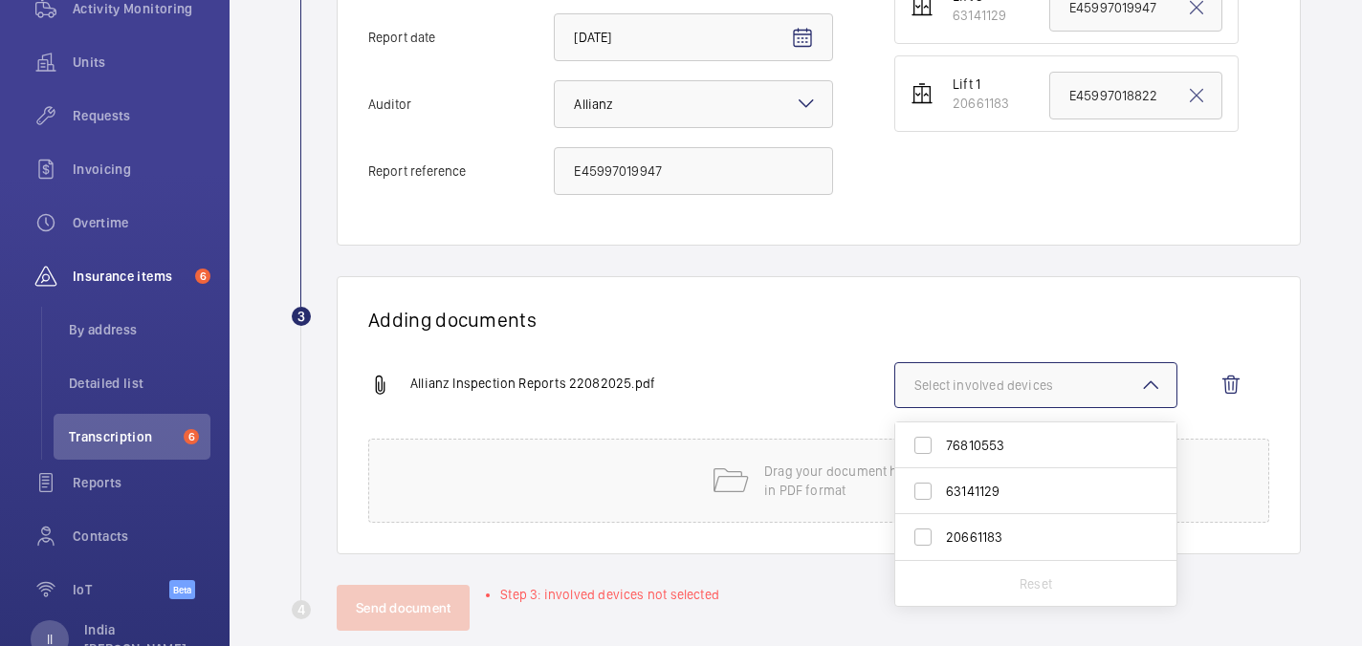
click at [988, 502] on label "63141129" at bounding box center [1021, 492] width 252 height 46
click at [942, 502] on input "63141129" at bounding box center [923, 491] width 38 height 38
checkbox input "true"
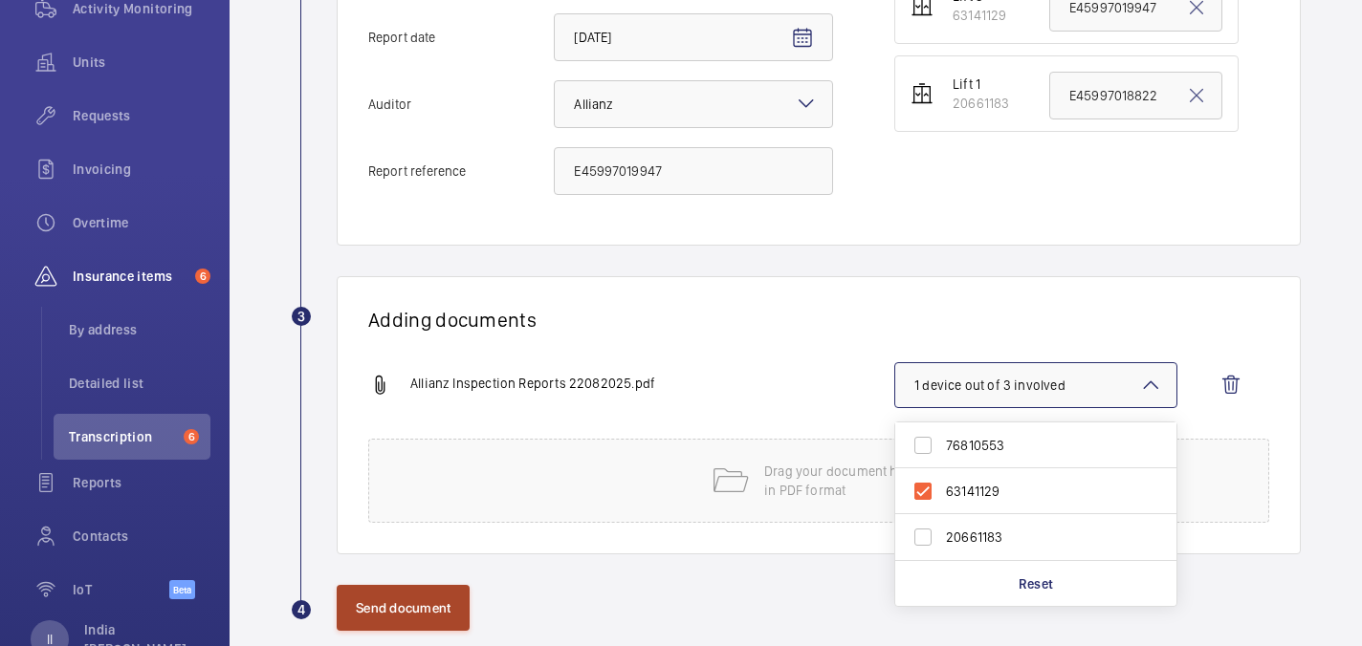
click at [420, 598] on button "Send document" at bounding box center [403, 608] width 133 height 46
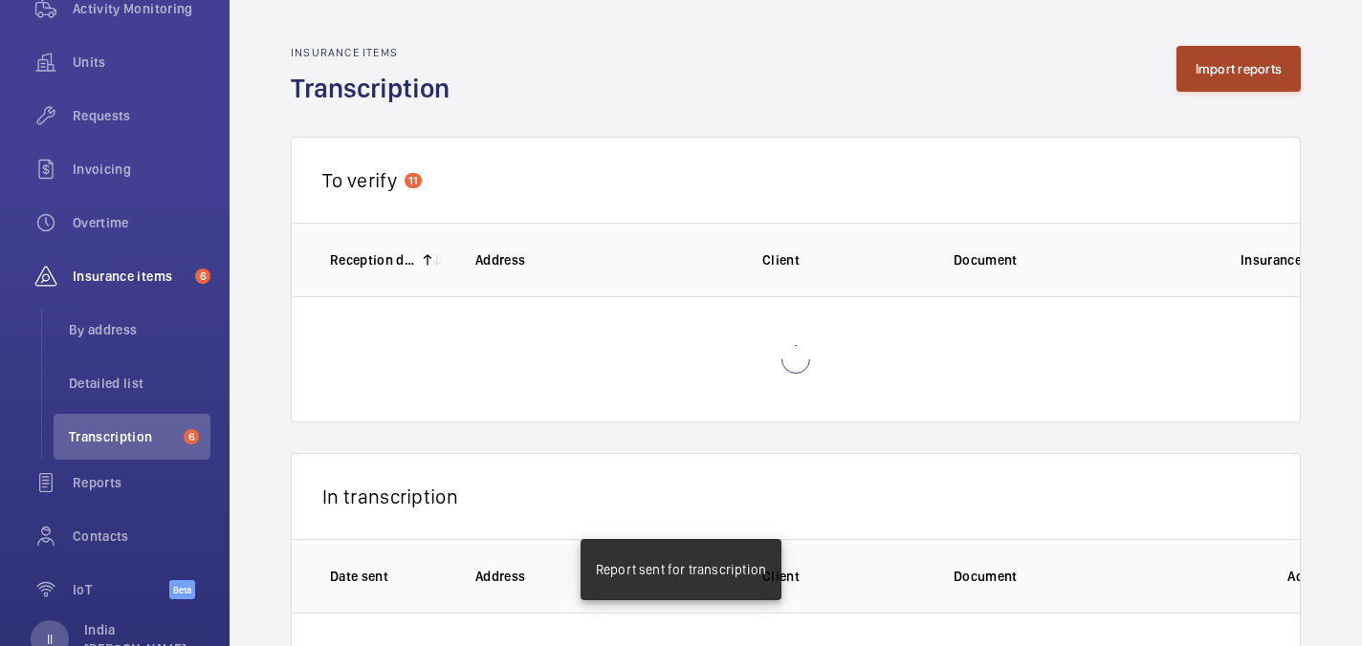
click at [1186, 71] on button "Import reports" at bounding box center [1238, 69] width 125 height 46
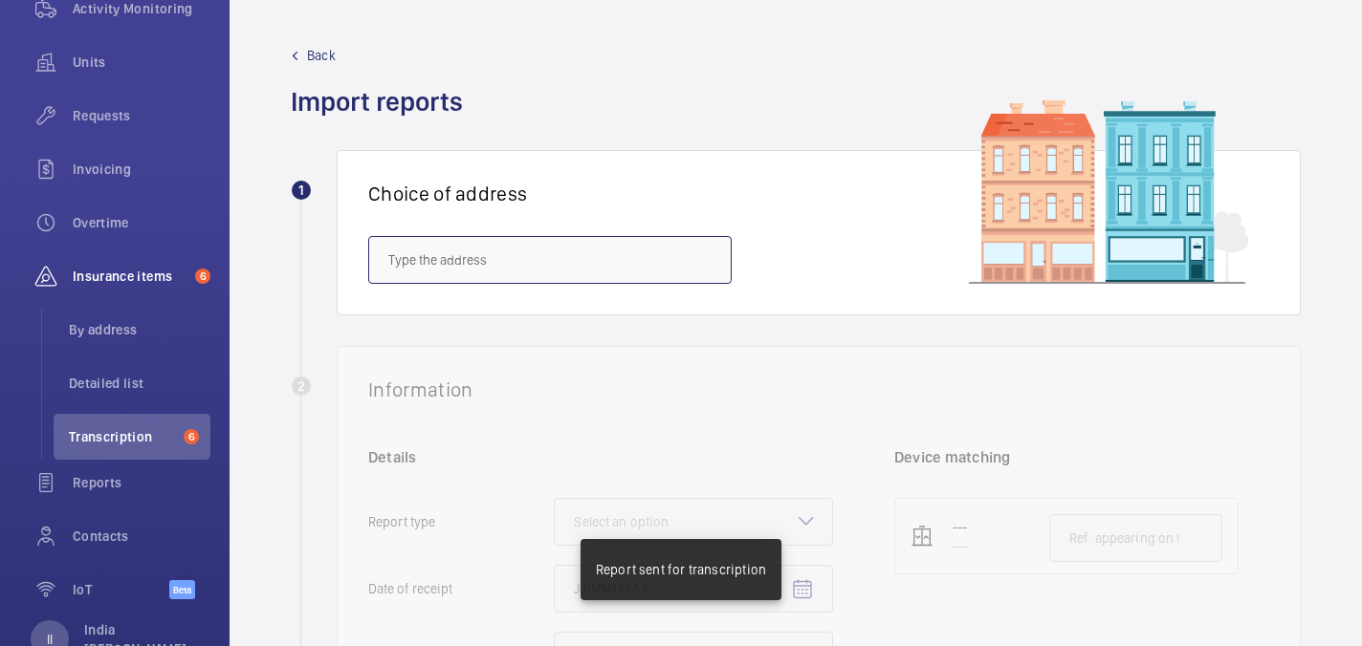
click at [495, 258] on input "text" at bounding box center [549, 260] width 363 height 48
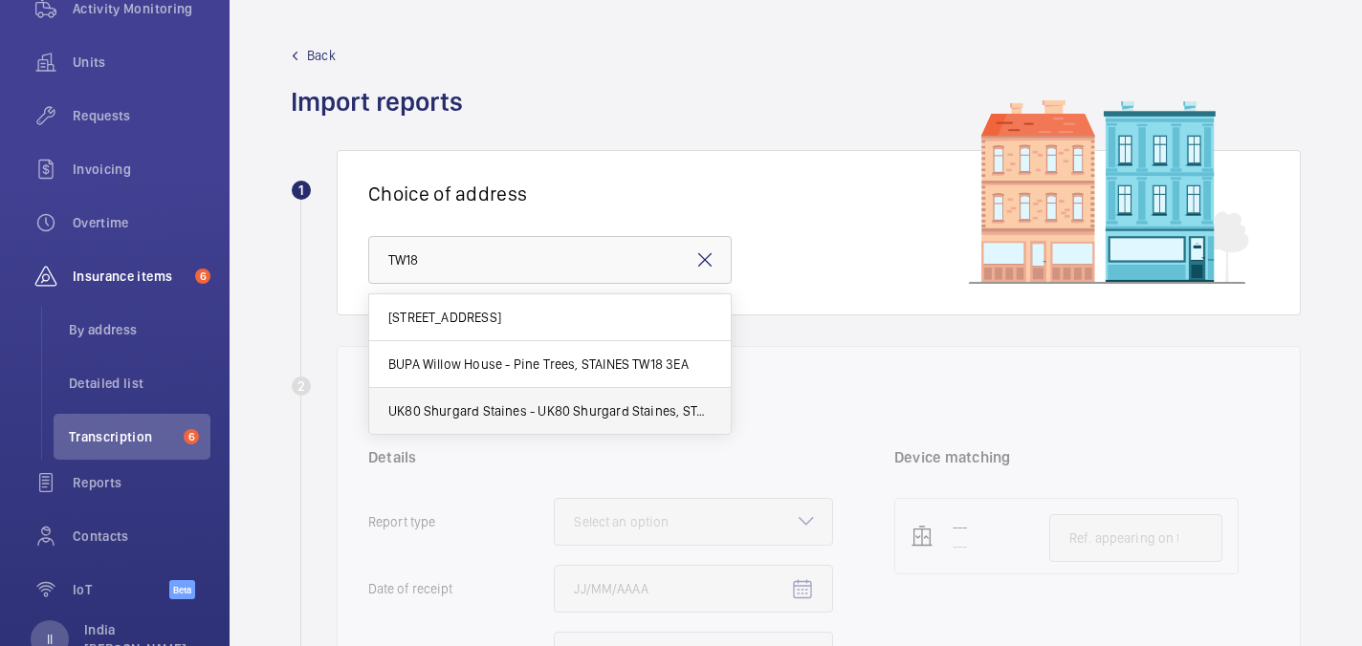
click at [528, 405] on span "UK80 Shurgard Staines - UK80 Shurgard Staines, STAINES TW18 3AY" at bounding box center [549, 411] width 323 height 19
type input "UK80 Shurgard Staines - UK80 Shurgard Staines, STAINES TW18 3AY"
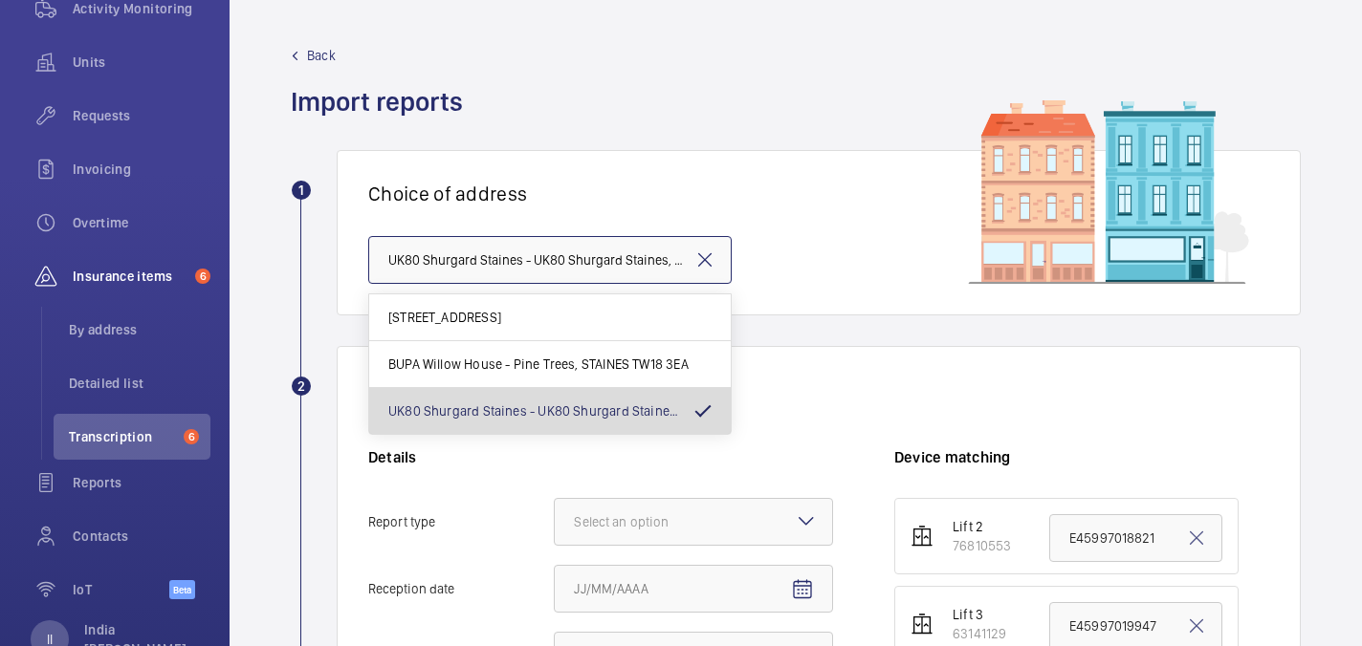
scroll to position [0, 87]
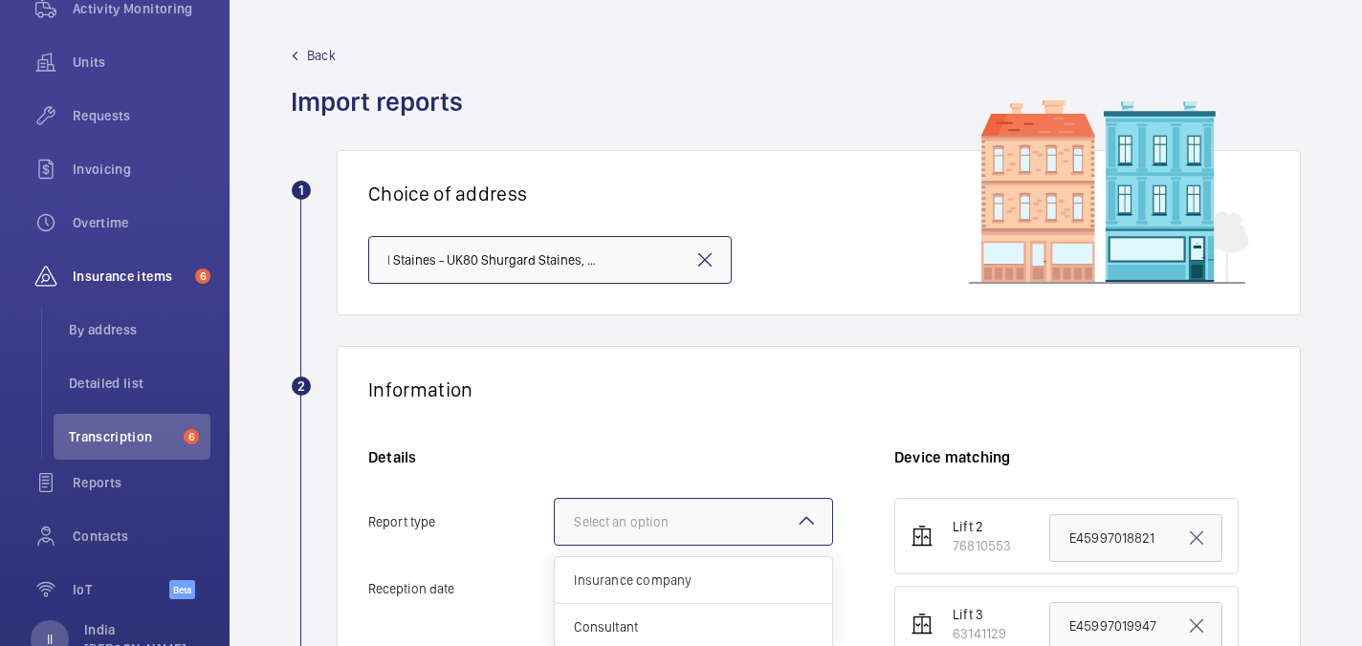
click at [714, 514] on div "Select an option" at bounding box center [645, 522] width 142 height 19
click at [555, 514] on input "Report type Select an option Insurance company Consultant" at bounding box center [555, 522] width 0 height 46
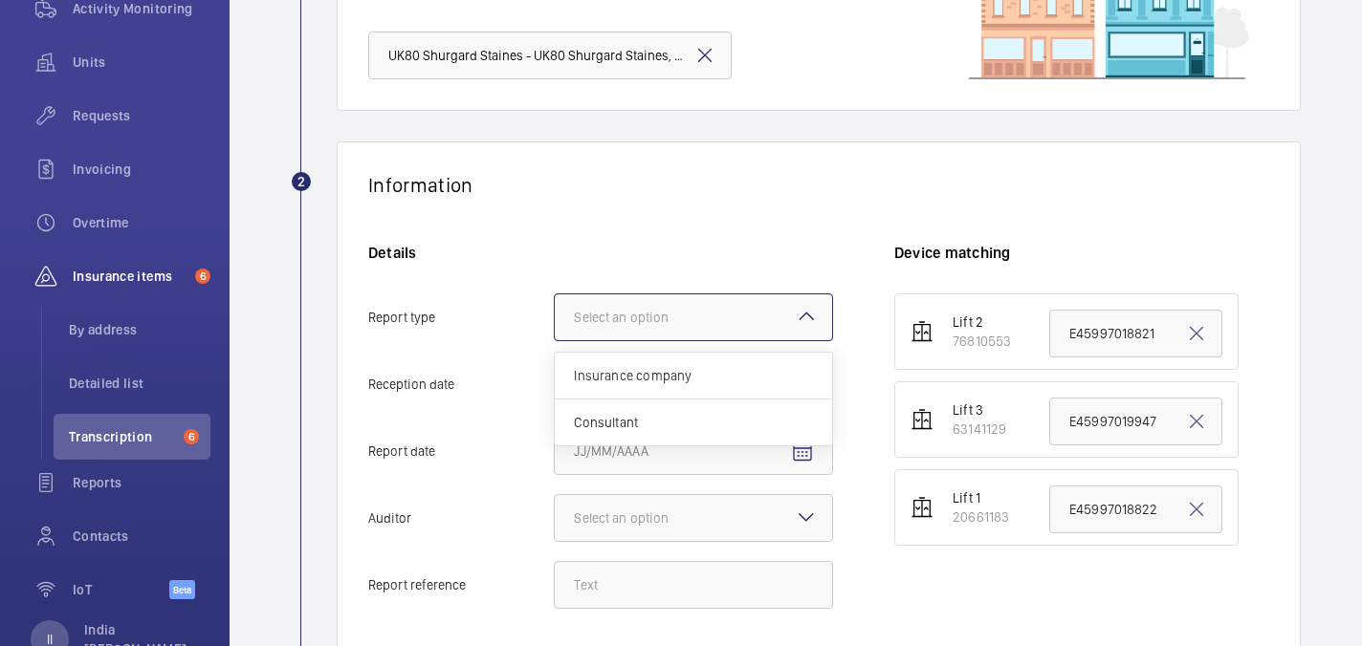
scroll to position [240, 0]
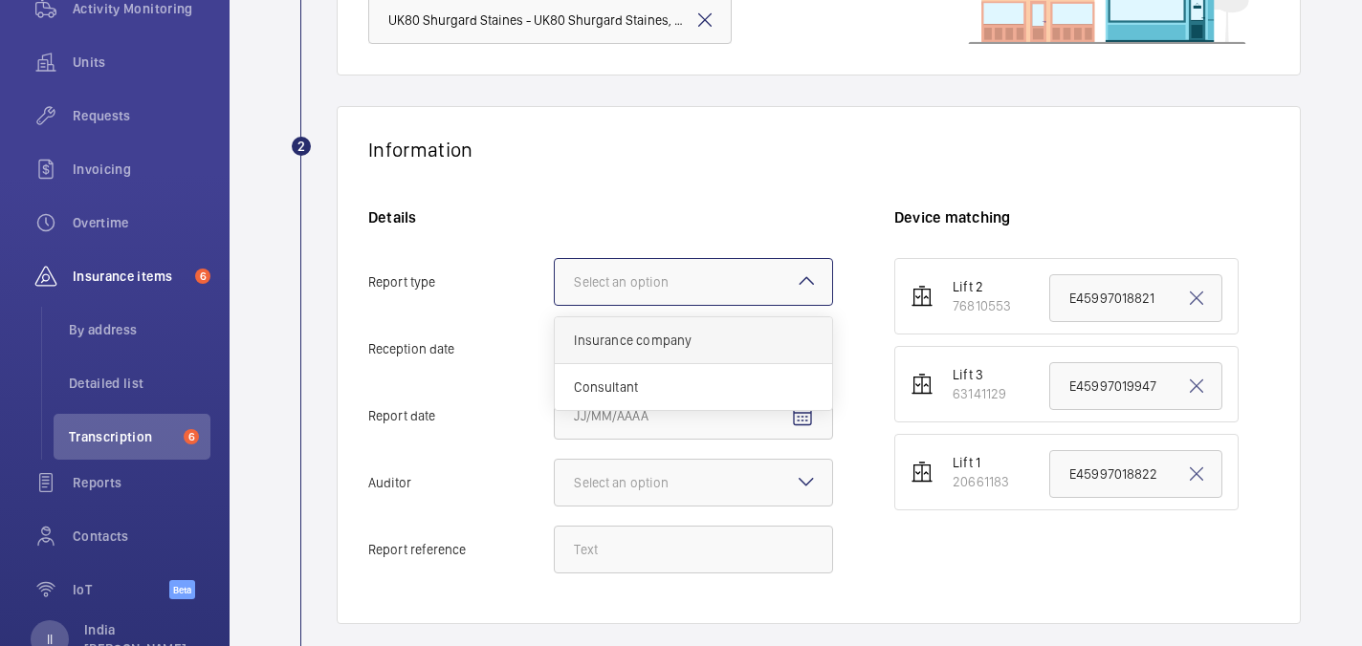
click at [629, 338] on span "Insurance company" at bounding box center [693, 340] width 239 height 19
click at [555, 305] on input "Report type Select an option Insurance company Consultant" at bounding box center [555, 282] width 0 height 46
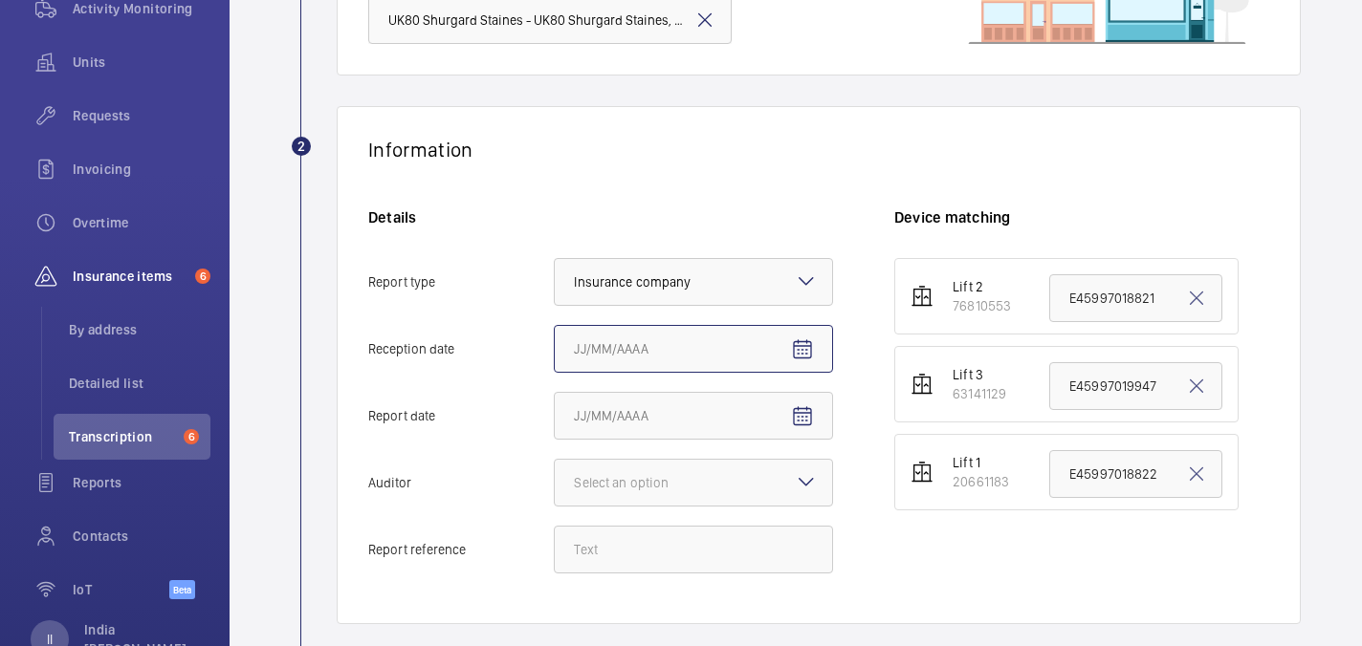
click at [827, 338] on input "Reception date" at bounding box center [693, 349] width 279 height 48
click at [812, 338] on span "Open calendar" at bounding box center [802, 350] width 46 height 46
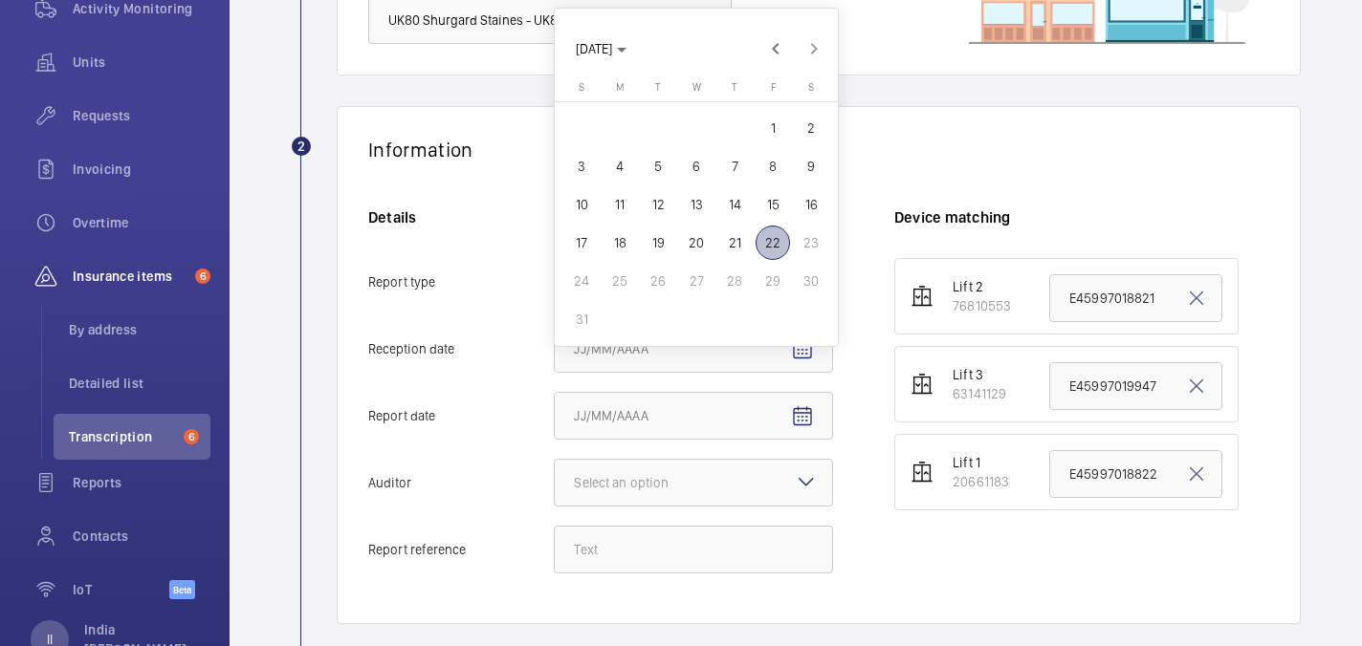
click at [769, 239] on span "22" at bounding box center [773, 243] width 34 height 34
type input "8/22/2025"
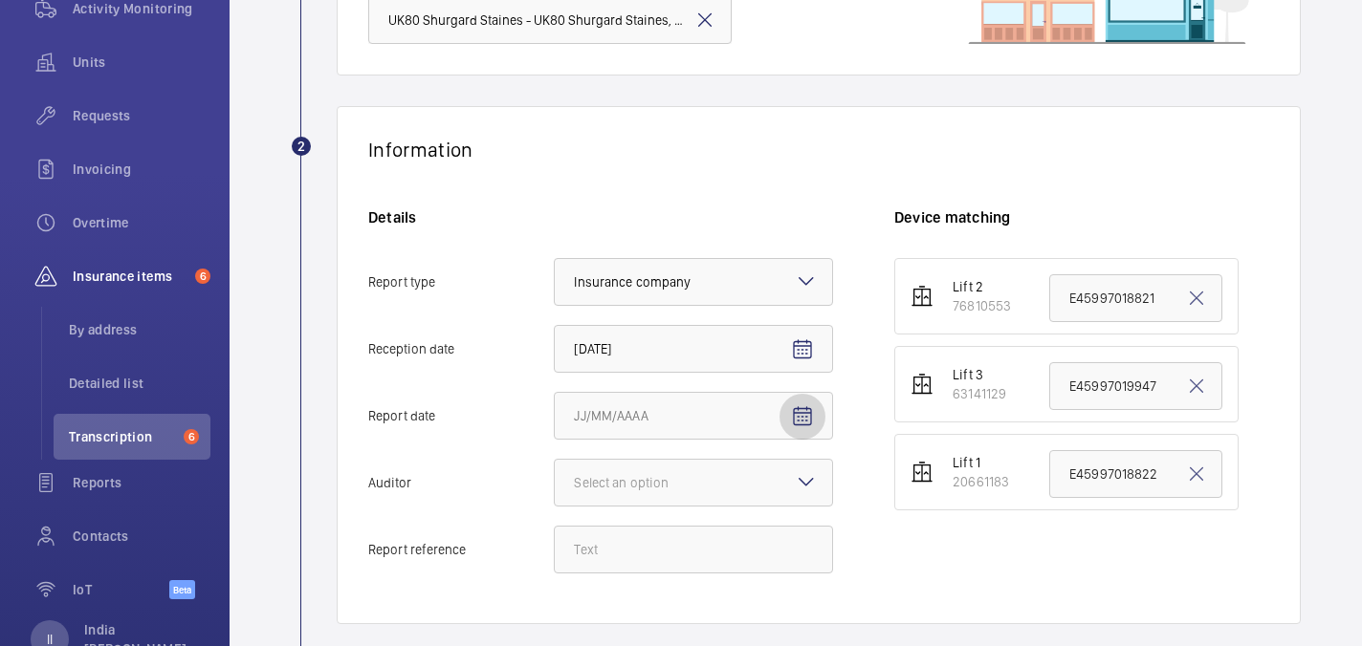
click at [799, 405] on span "Open calendar" at bounding box center [802, 417] width 46 height 46
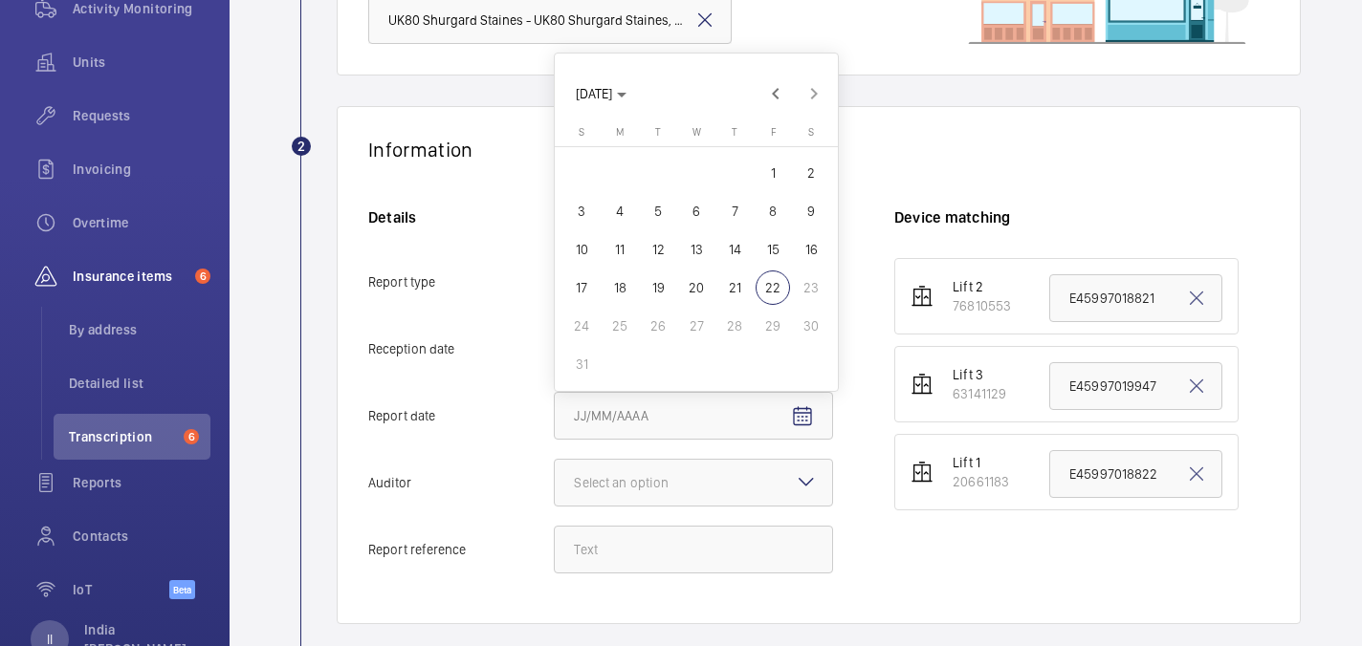
click at [742, 281] on span "21" at bounding box center [734, 288] width 34 height 34
type input "8/21/2025"
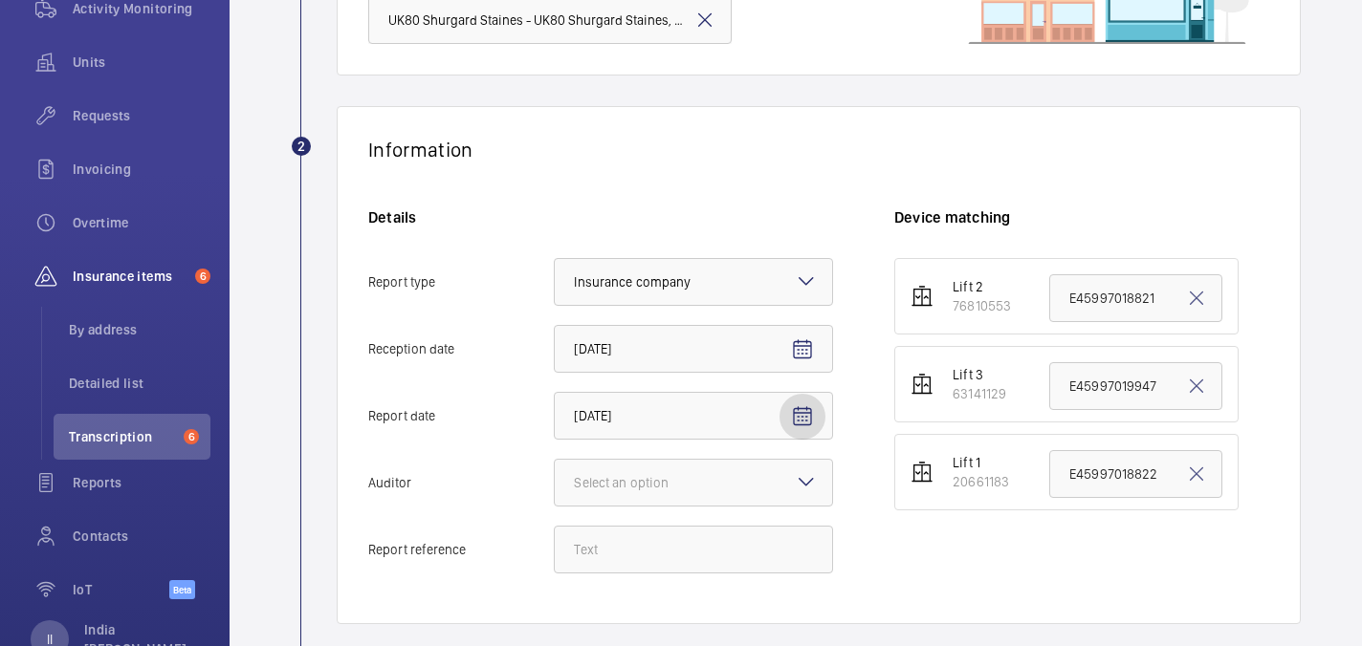
click at [771, 508] on div "Details Report type Select an option × Insurance company × Reception date 8/22/…" at bounding box center [631, 400] width 526 height 385
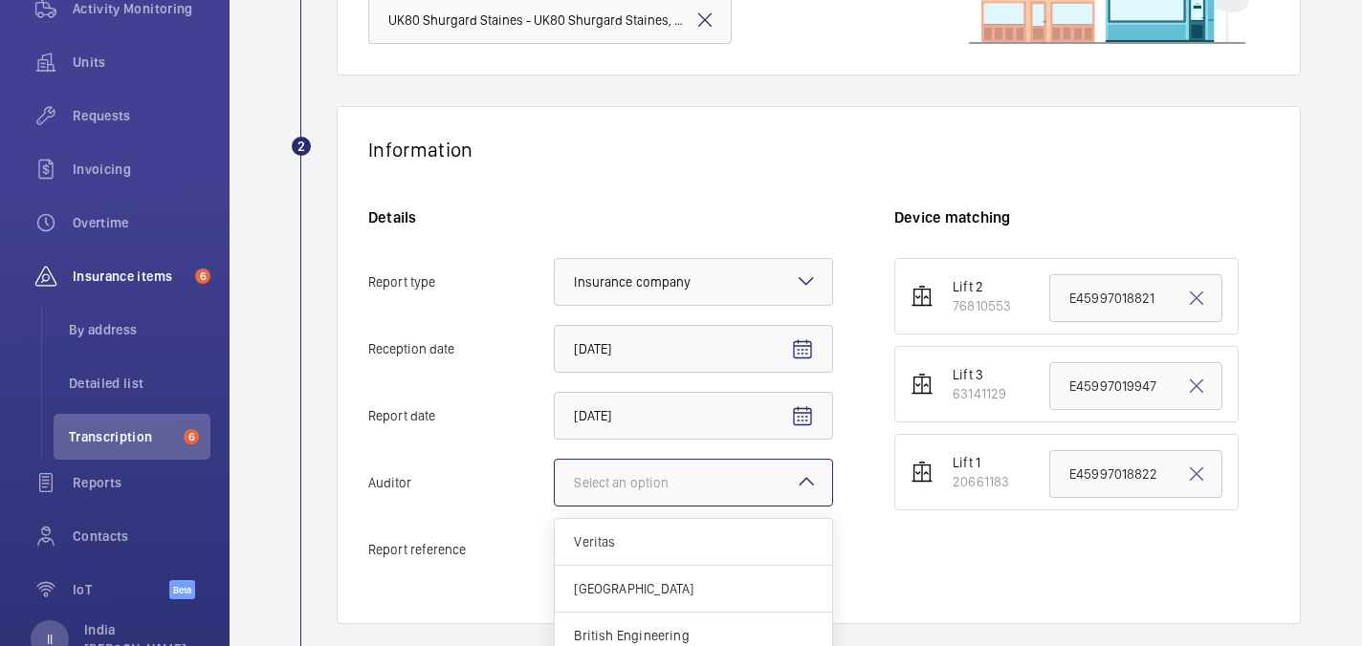
click at [765, 495] on div at bounding box center [693, 483] width 277 height 46
click at [555, 495] on input "Auditor Select an option Veritas Zurich British Engineering Allianz Other" at bounding box center [555, 483] width 0 height 46
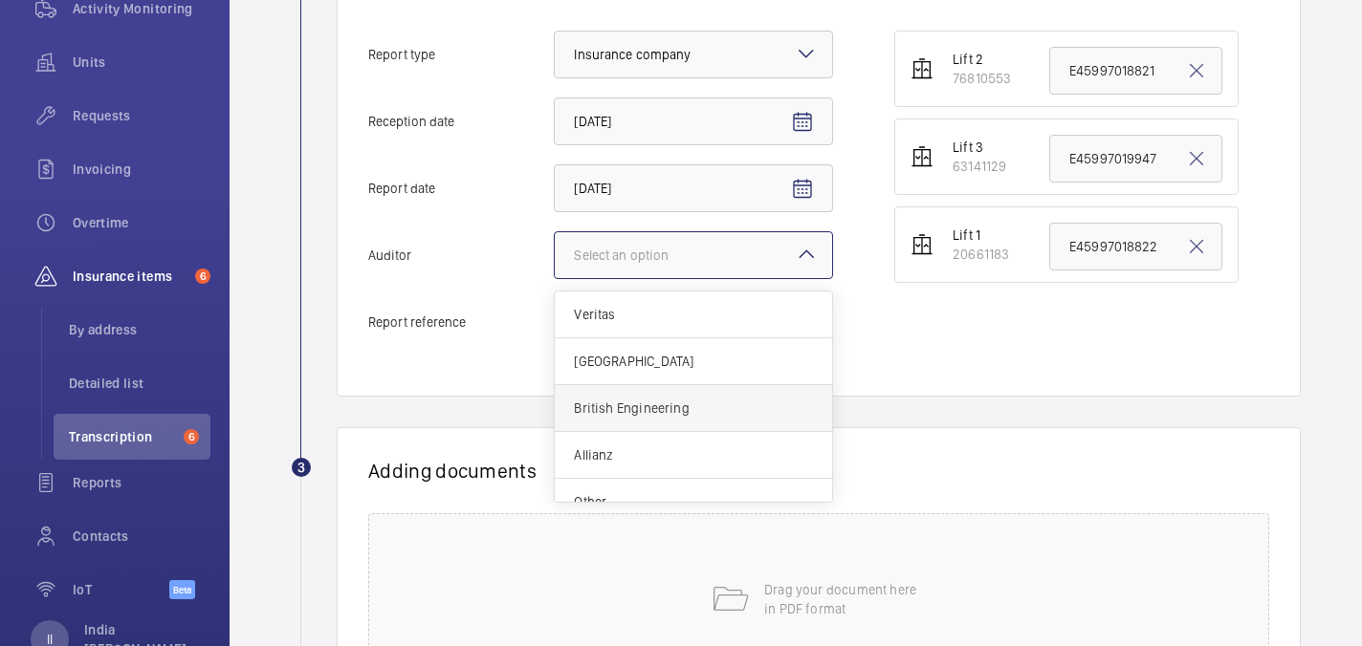
scroll to position [23, 0]
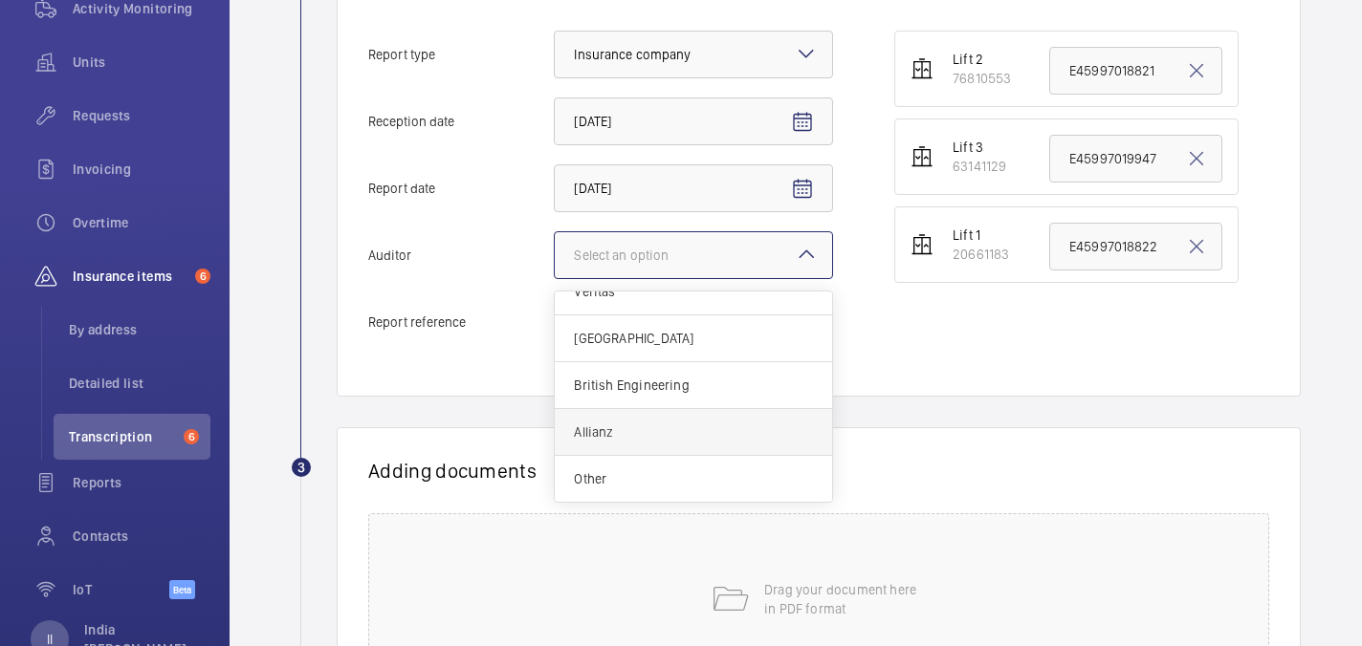
click at [635, 424] on span "Allianz" at bounding box center [693, 432] width 239 height 19
click at [555, 278] on input "Auditor Select an option Veritas Zurich British Engineering Allianz Other" at bounding box center [555, 255] width 0 height 46
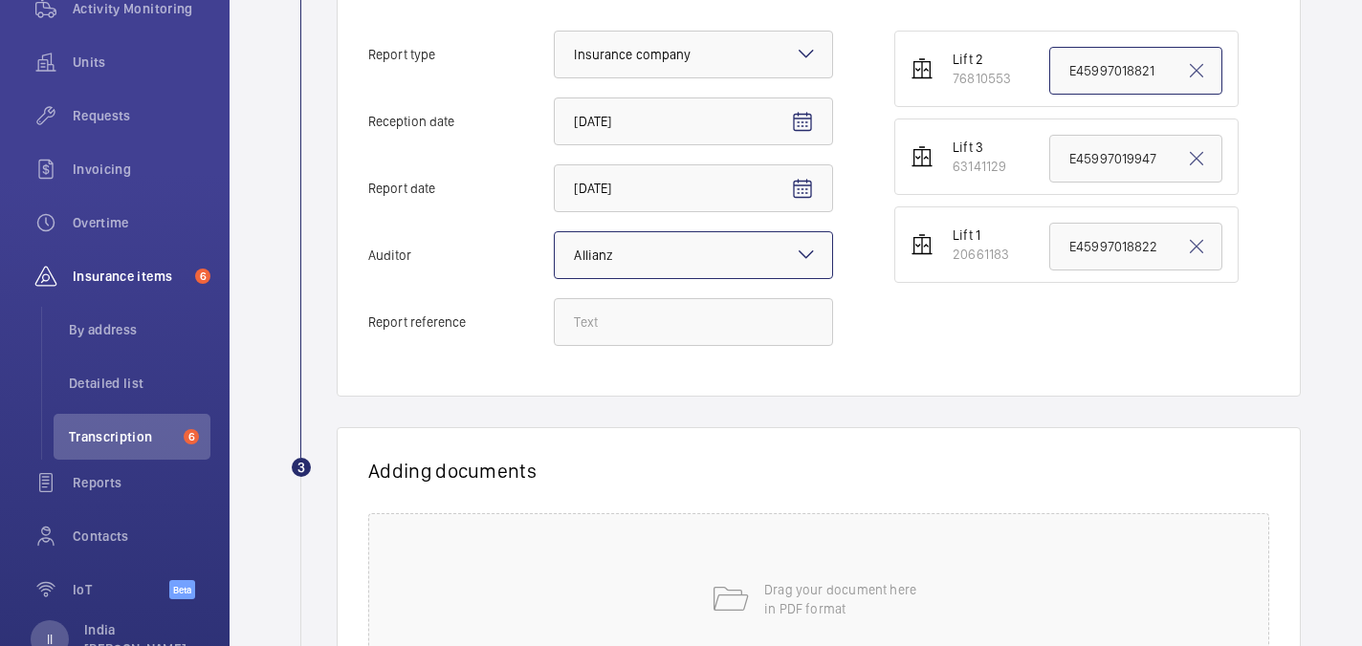
click at [1121, 75] on input "E45997018821" at bounding box center [1135, 71] width 173 height 48
paste input "E45997019948"
type input "E45997019948"
click at [593, 337] on input "Report reference" at bounding box center [693, 322] width 279 height 48
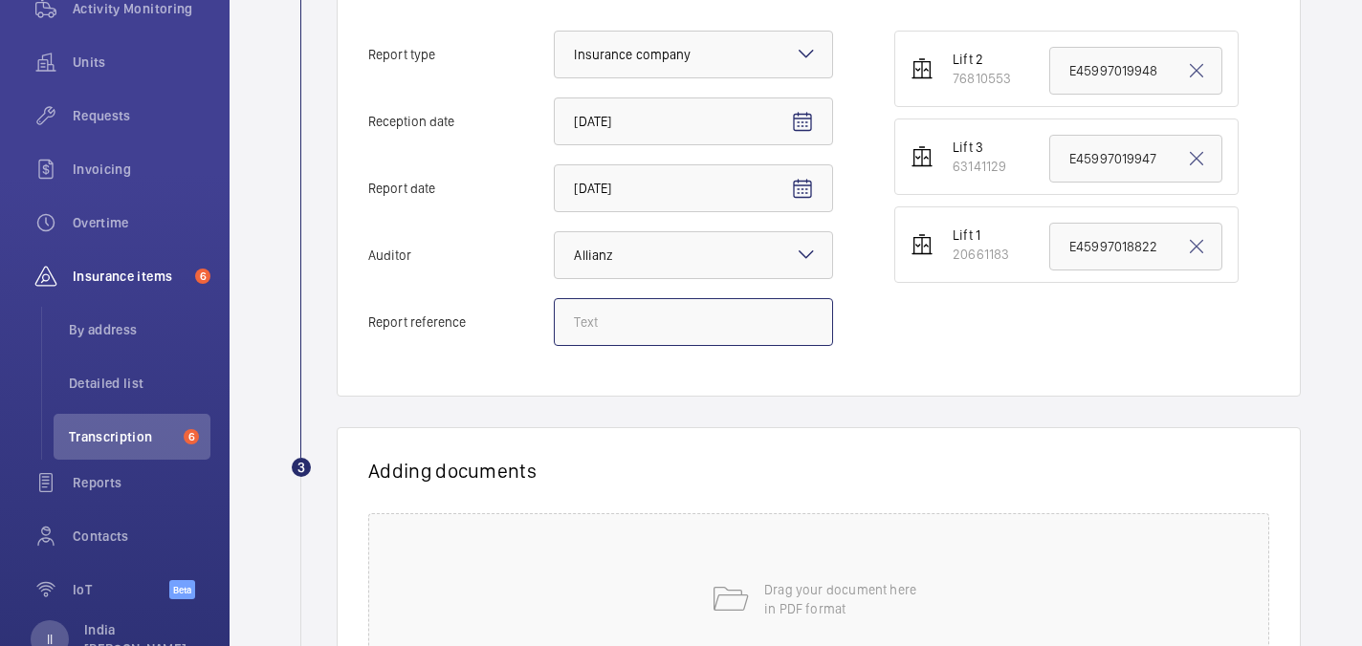
paste input "E45997019948"
type input "E45997019948"
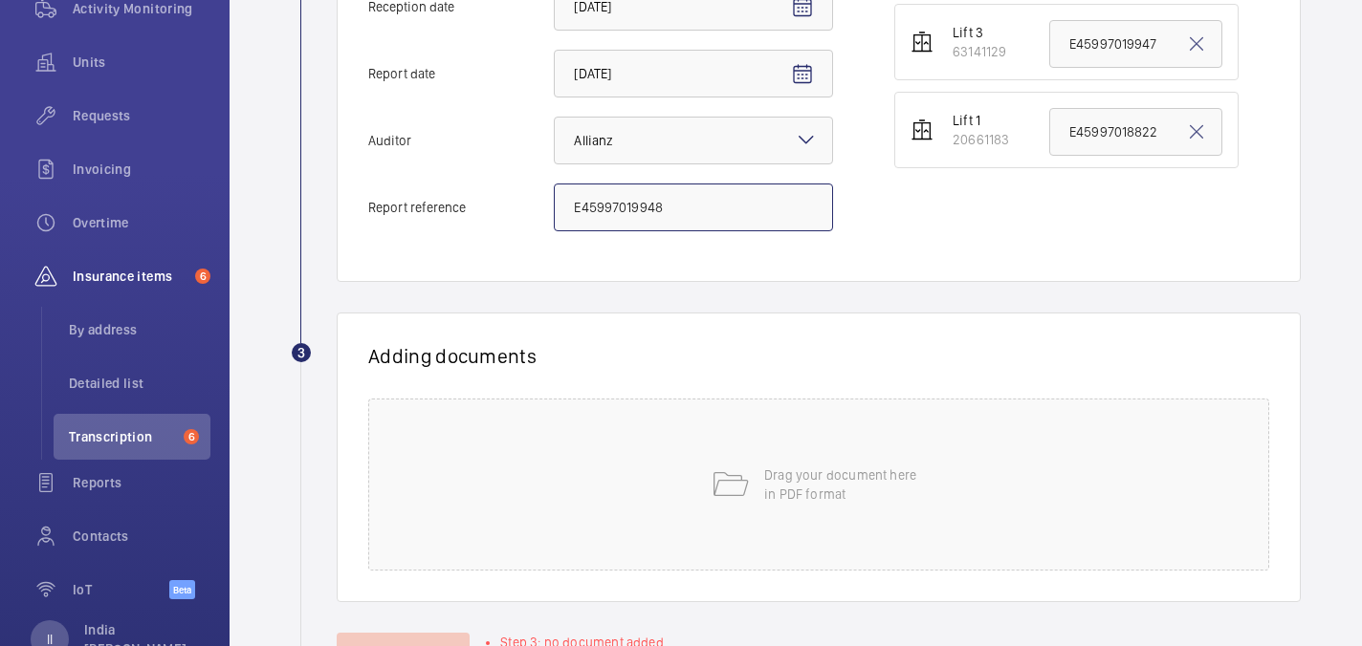
scroll to position [661, 0]
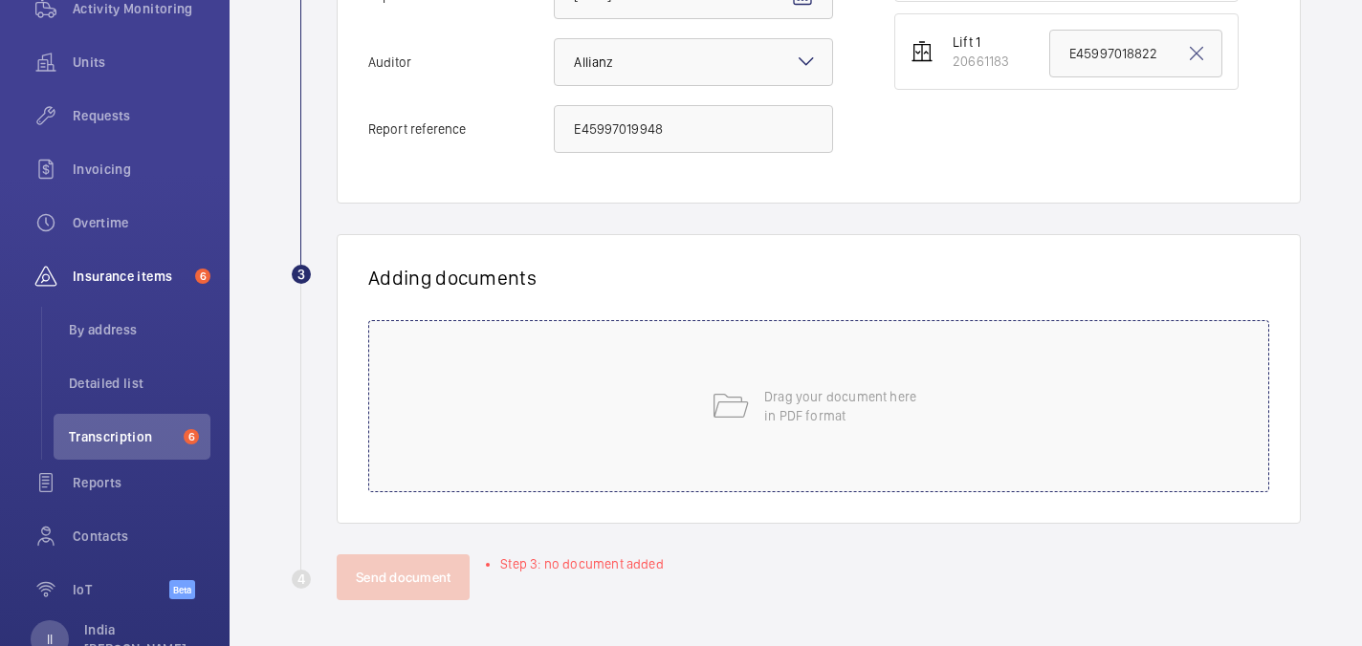
click at [802, 452] on div "Drag your document here in PDF format" at bounding box center [818, 406] width 901 height 172
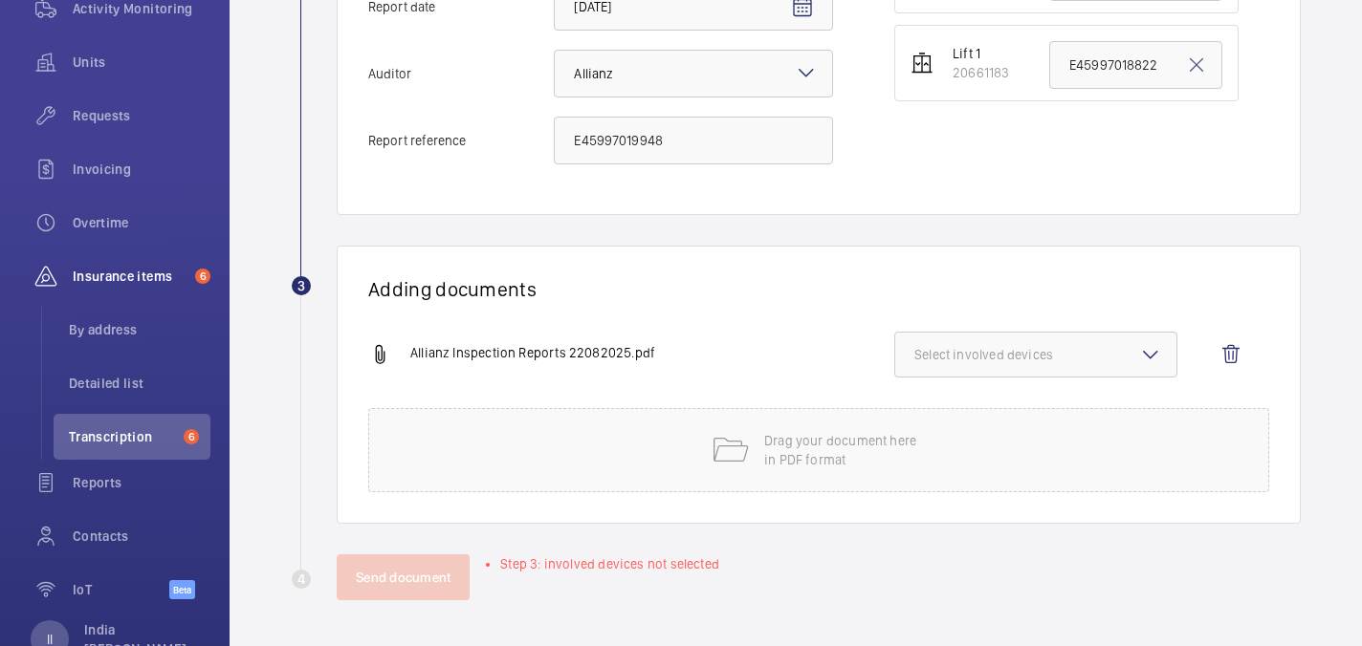
click at [1104, 339] on button "Select involved devices" at bounding box center [1035, 355] width 283 height 46
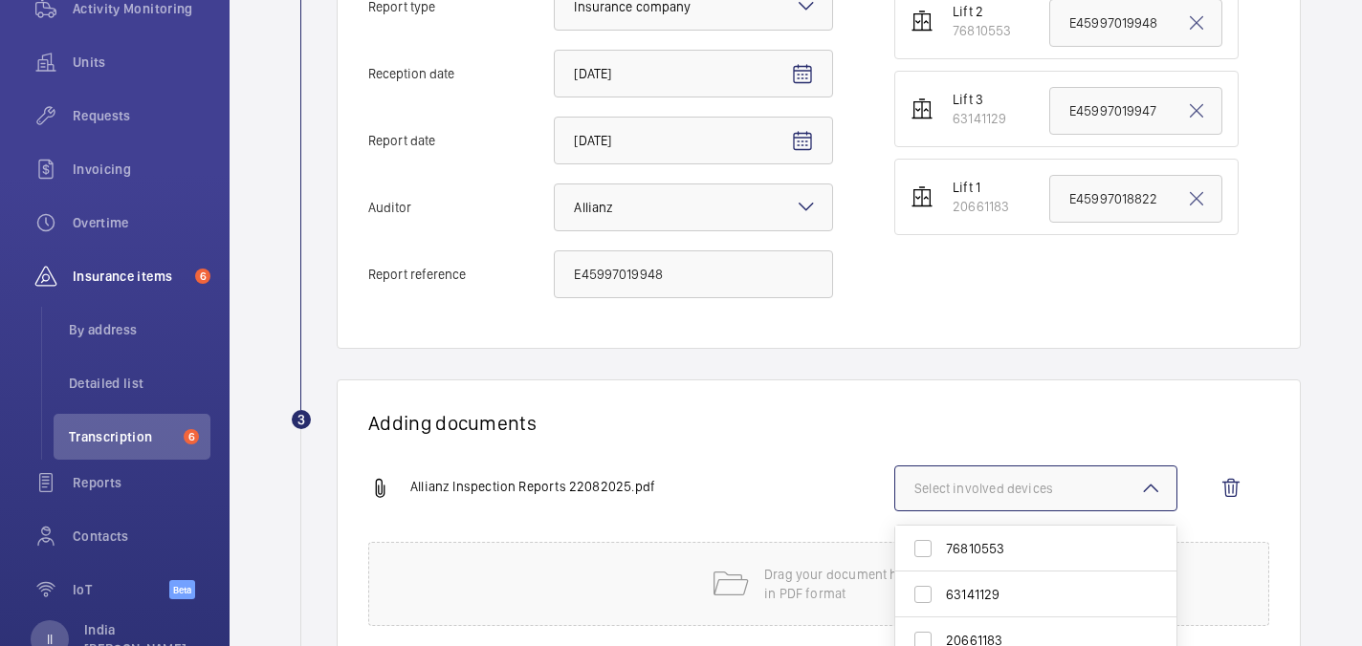
scroll to position [548, 0]
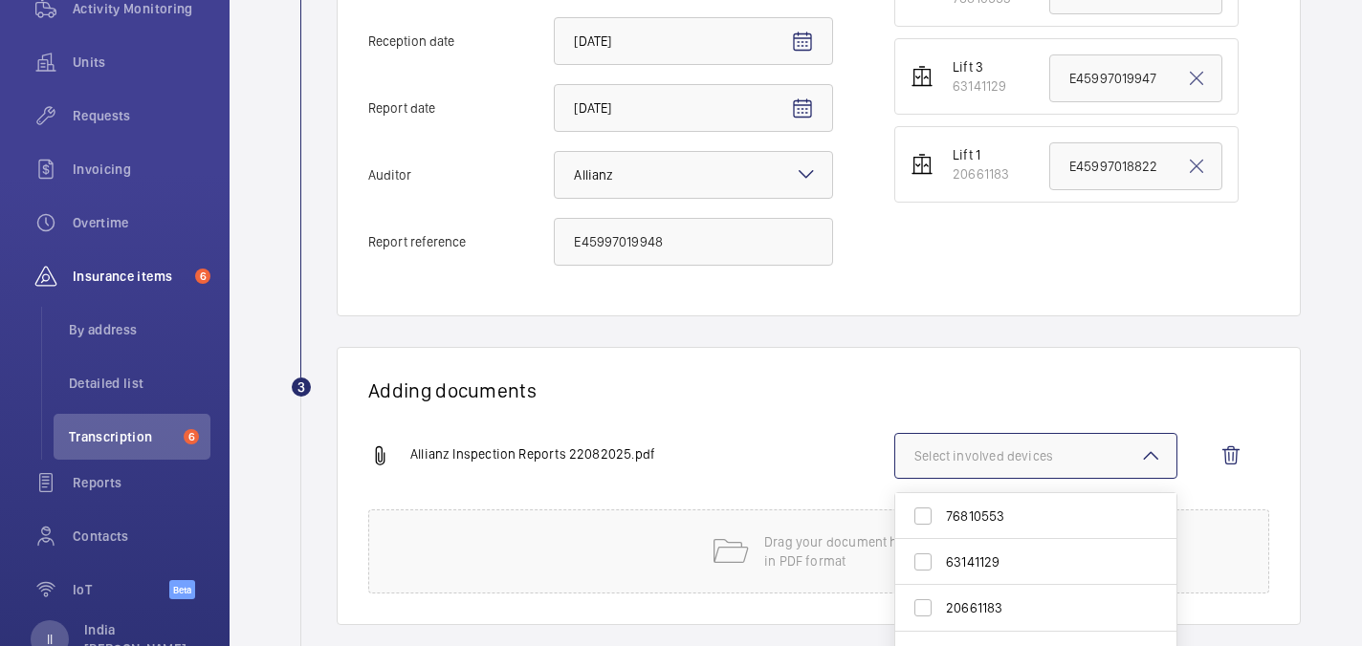
click at [1004, 517] on span "76810553" at bounding box center [1037, 516] width 183 height 19
click at [942, 517] on input "76810553" at bounding box center [923, 516] width 38 height 38
checkbox input "true"
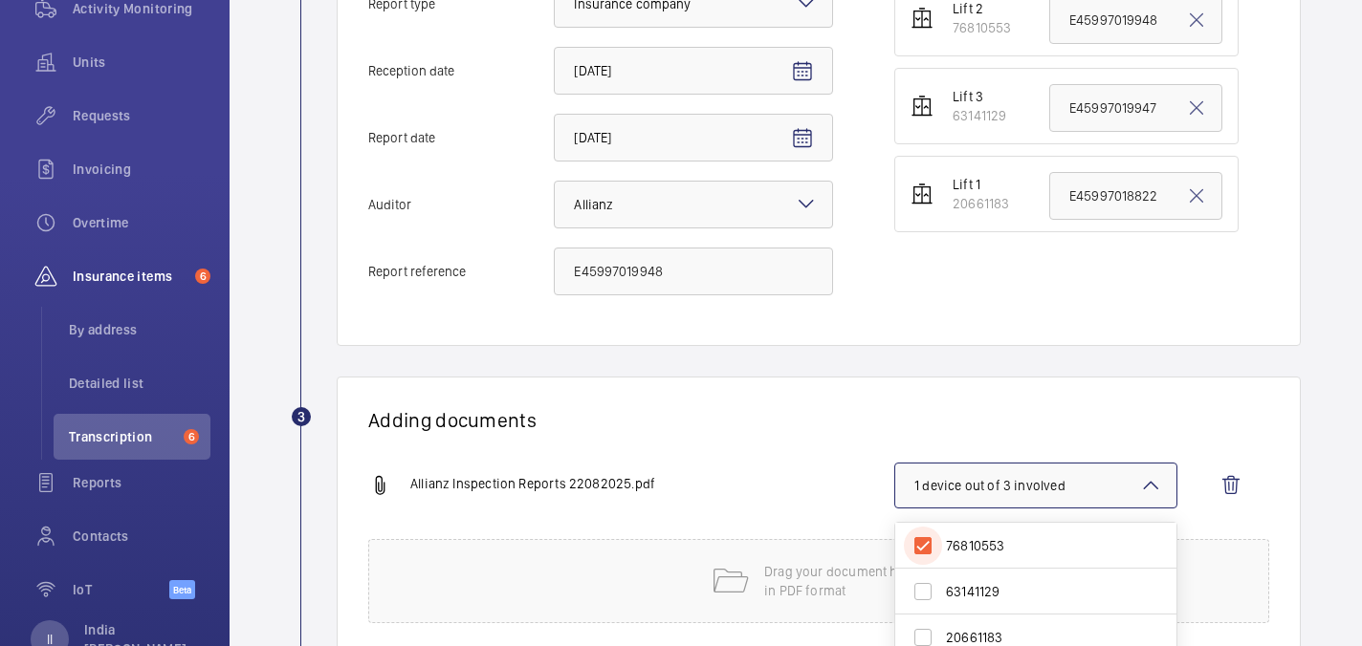
scroll to position [649, 0]
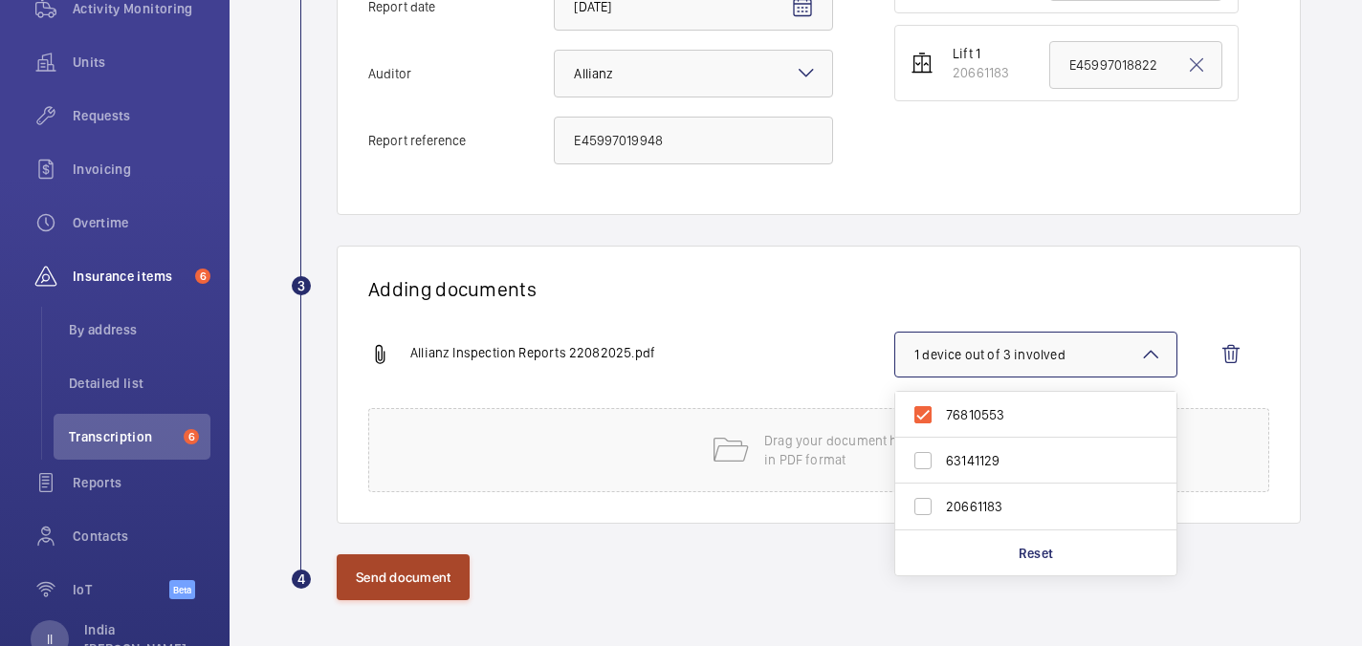
click at [433, 590] on button "Send document" at bounding box center [403, 578] width 133 height 46
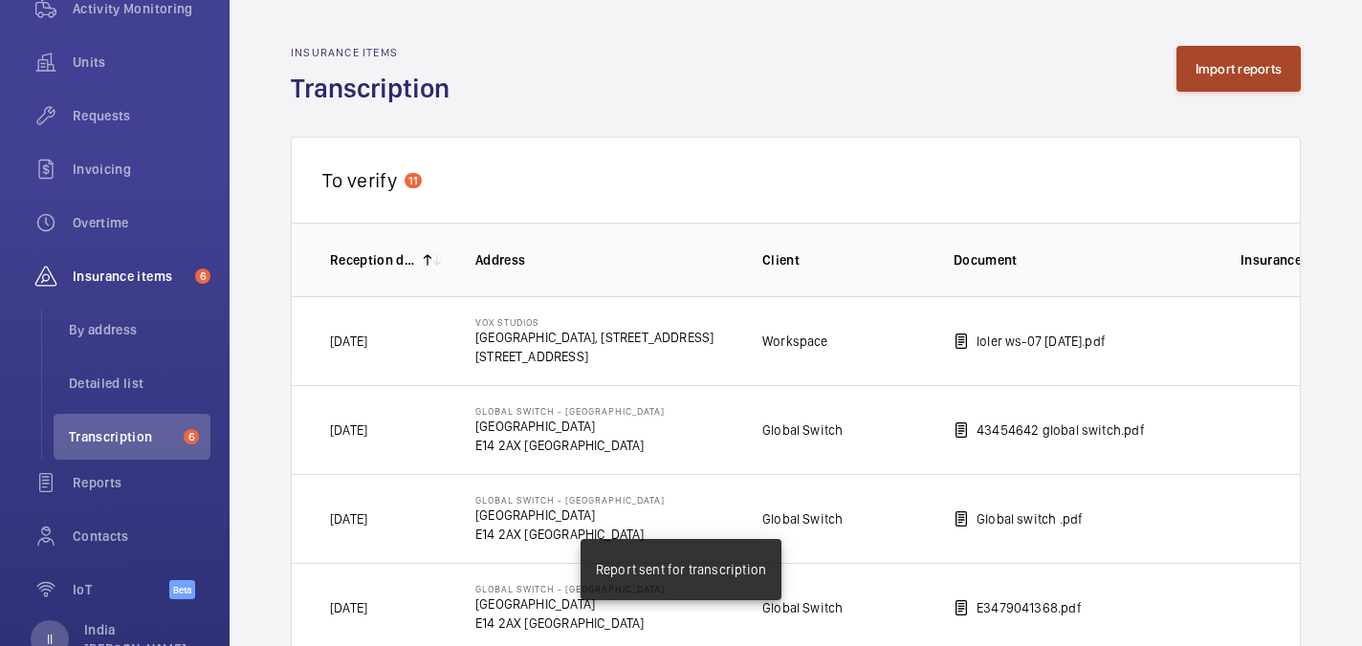
click at [1212, 66] on button "Import reports" at bounding box center [1238, 69] width 125 height 46
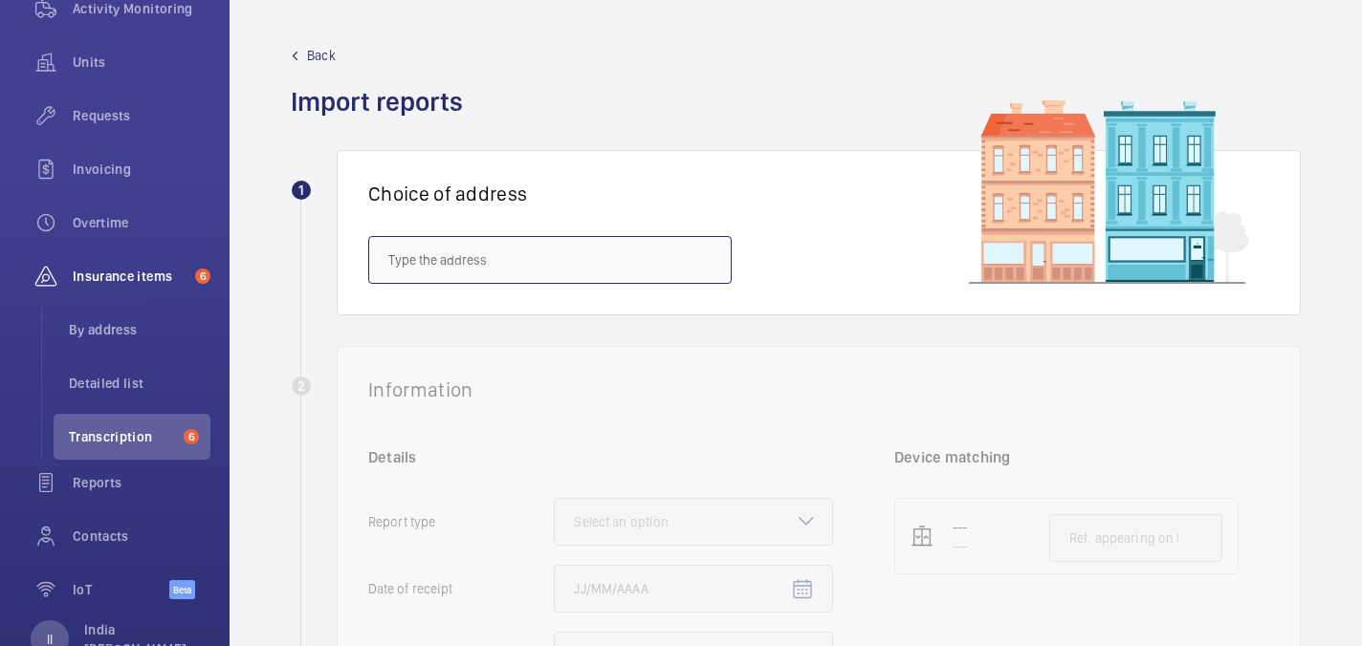
click at [499, 262] on input "text" at bounding box center [549, 260] width 363 height 48
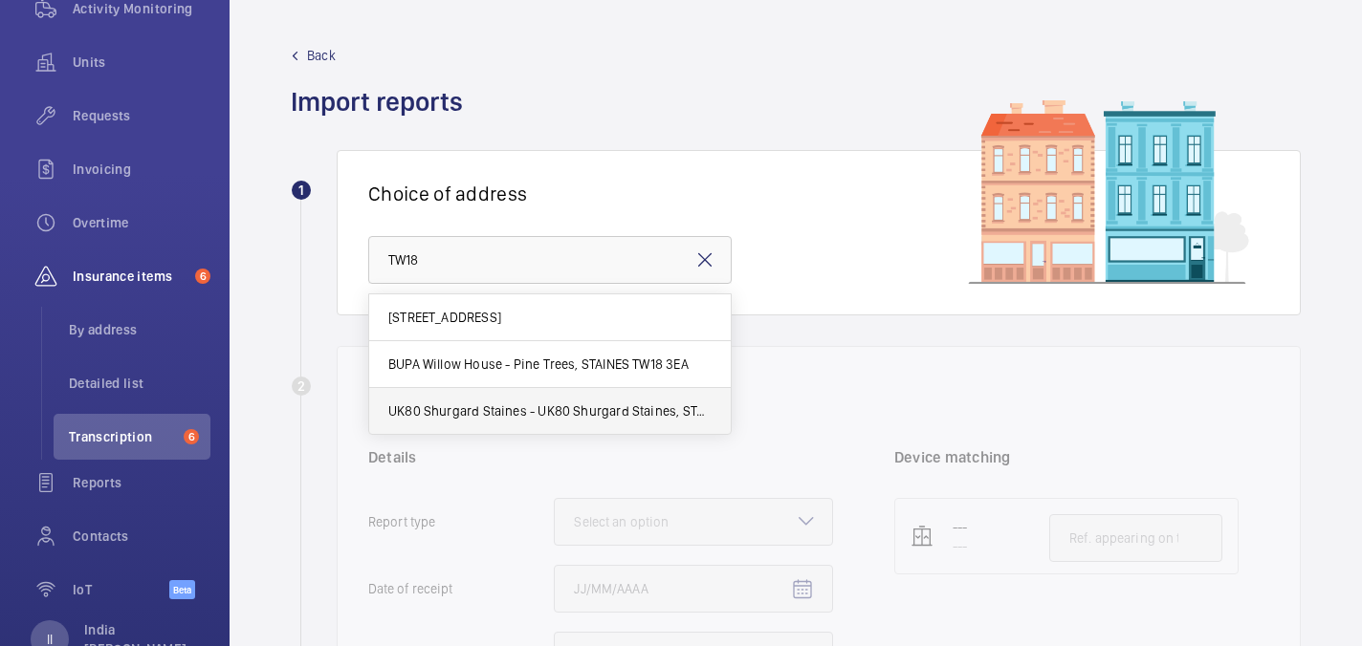
click at [559, 402] on span "UK80 Shurgard Staines - UK80 Shurgard Staines, STAINES TW18 3AY" at bounding box center [549, 411] width 323 height 19
type input "UK80 Shurgard Staines - UK80 Shurgard Staines, STAINES TW18 3AY"
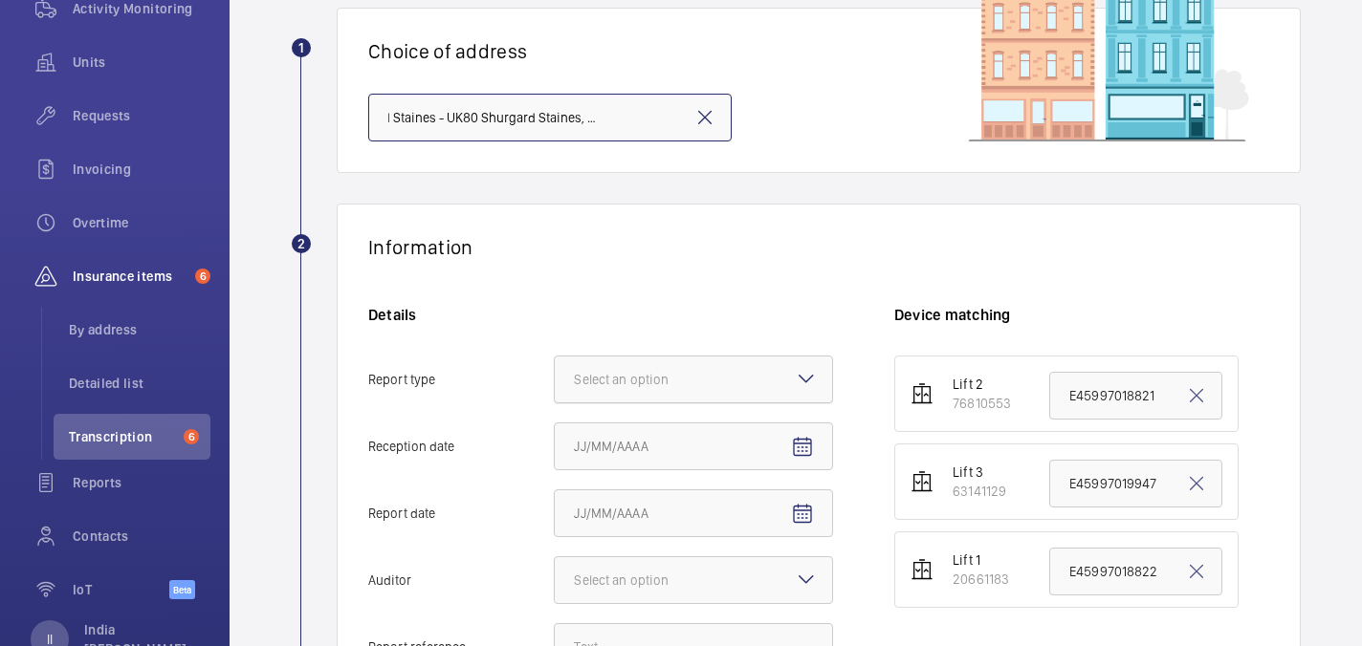
scroll to position [172, 0]
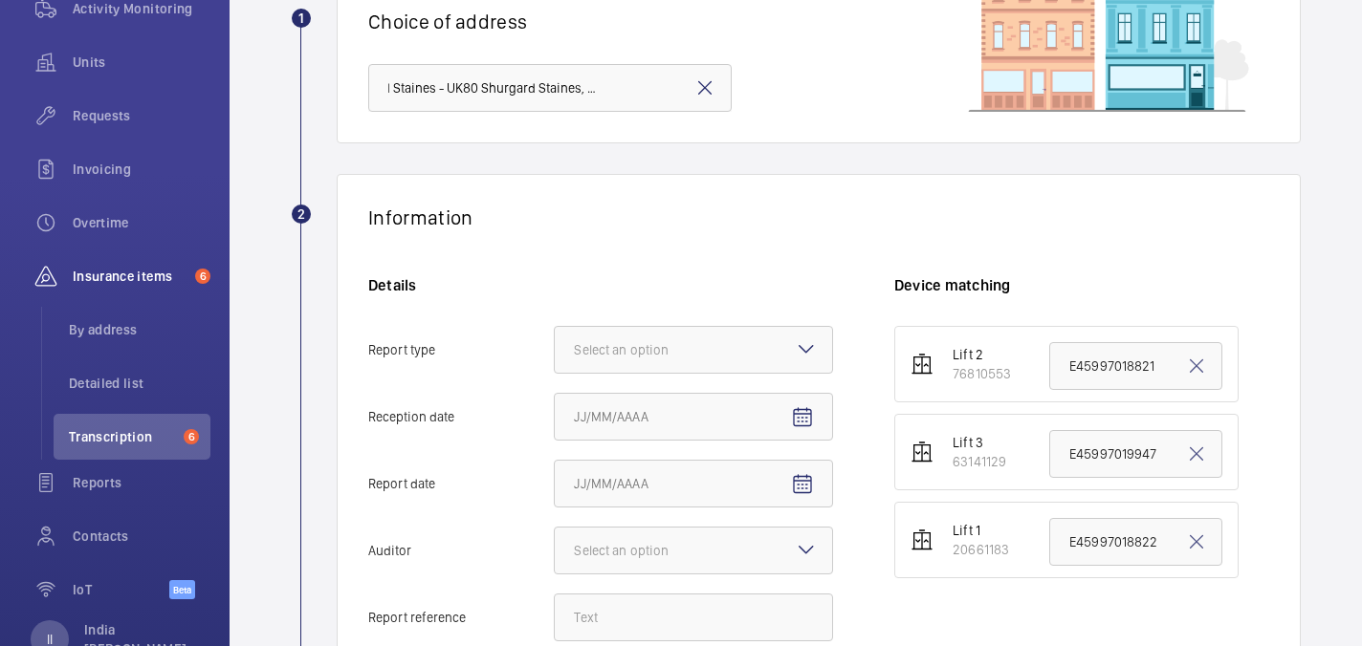
click at [647, 322] on div "Details Report type Select an option Reception date Report date Auditor Select …" at bounding box center [631, 467] width 526 height 385
click at [652, 350] on div "Select an option" at bounding box center [645, 349] width 142 height 19
click at [555, 350] on input "Report type Select an option" at bounding box center [555, 350] width 0 height 46
click at [664, 406] on span "Insurance company" at bounding box center [693, 408] width 239 height 19
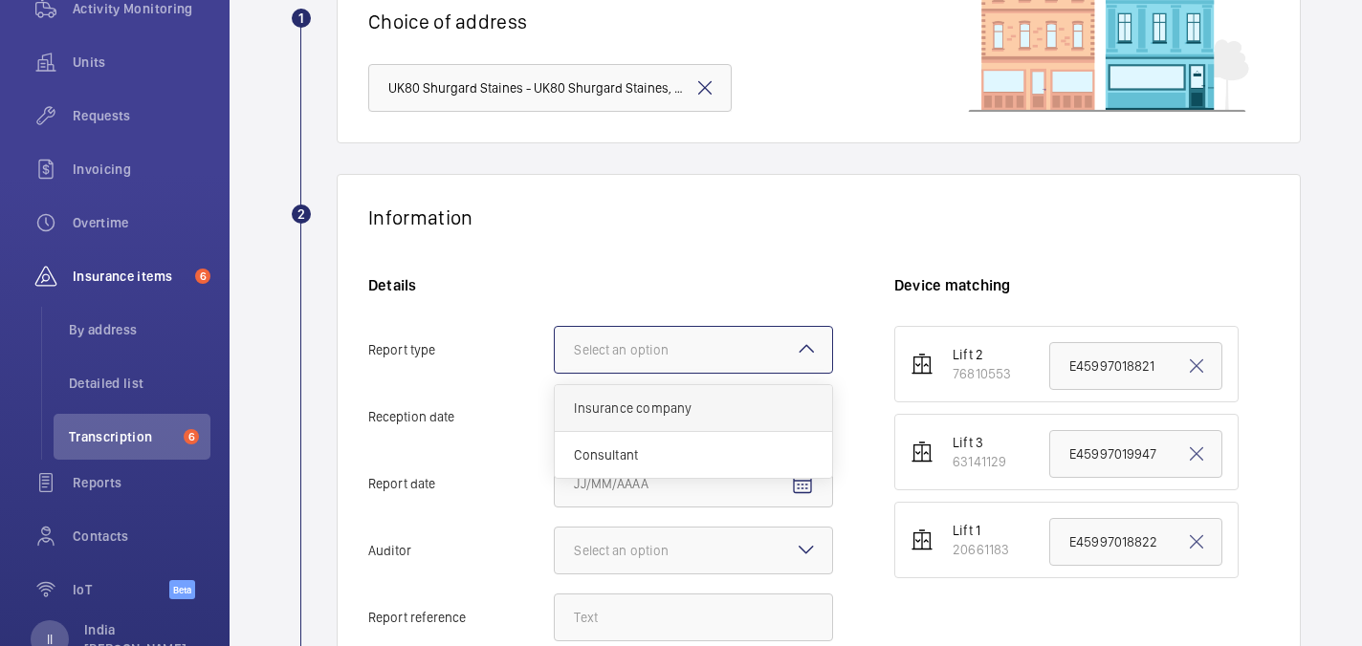
click at [555, 373] on input "Report type Select an option Insurance company Consultant" at bounding box center [555, 350] width 0 height 46
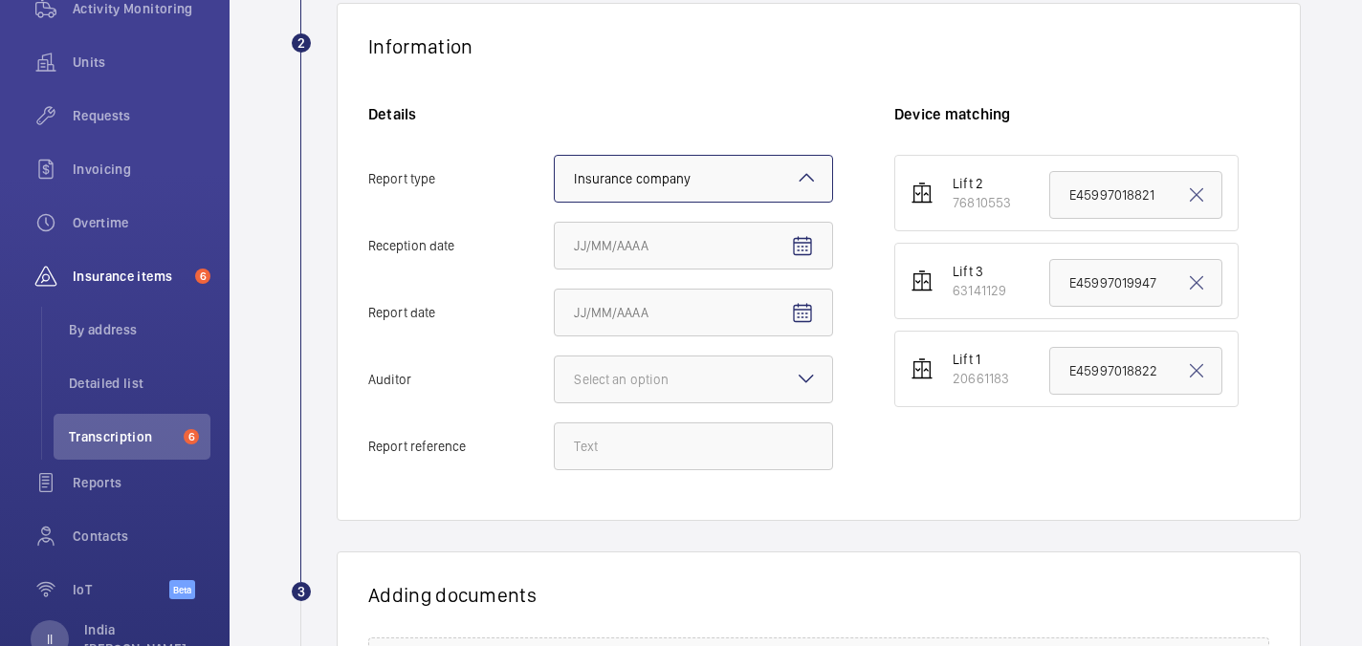
scroll to position [369, 0]
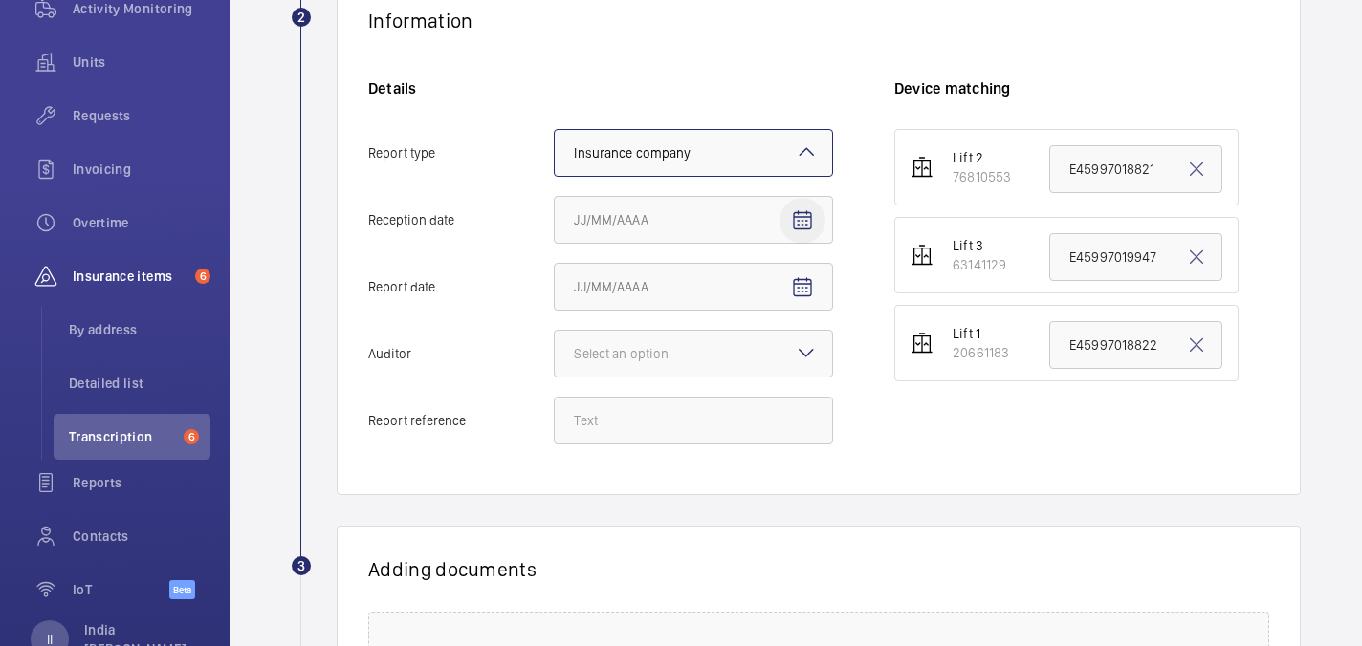
click at [805, 220] on mat-icon "Open calendar" at bounding box center [802, 220] width 23 height 23
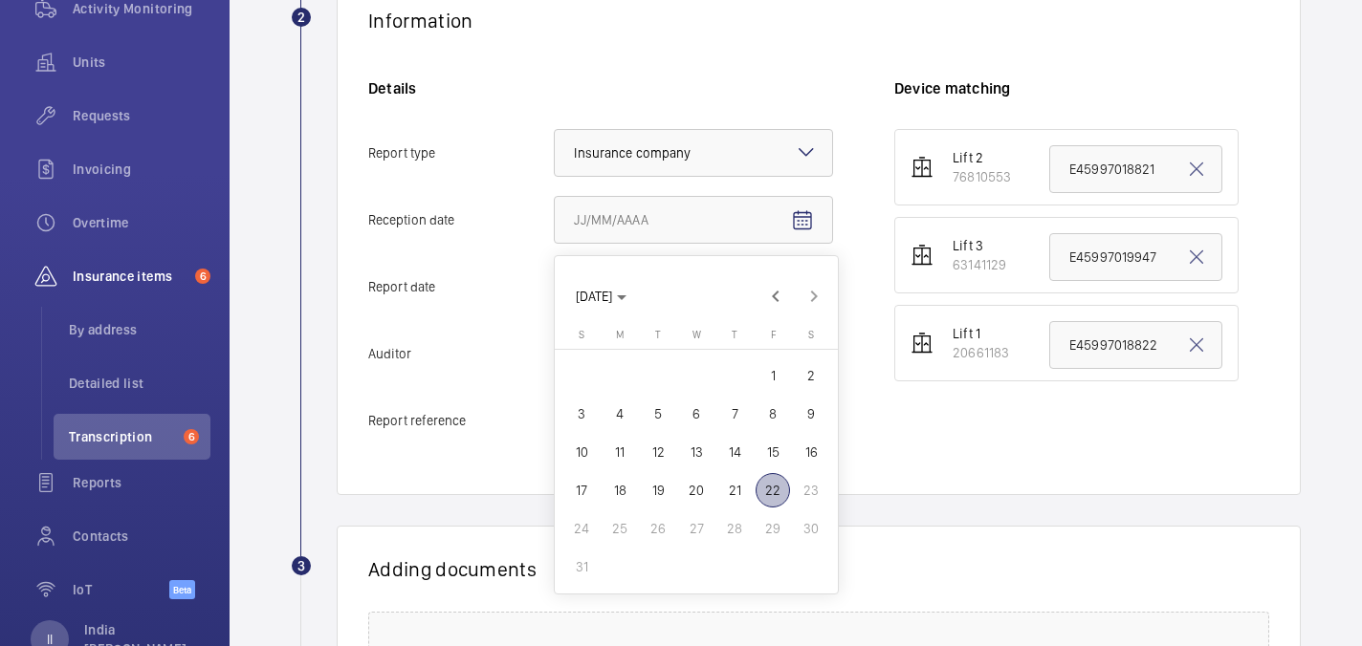
click at [781, 487] on span "22" at bounding box center [773, 490] width 34 height 34
type input "8/22/2025"
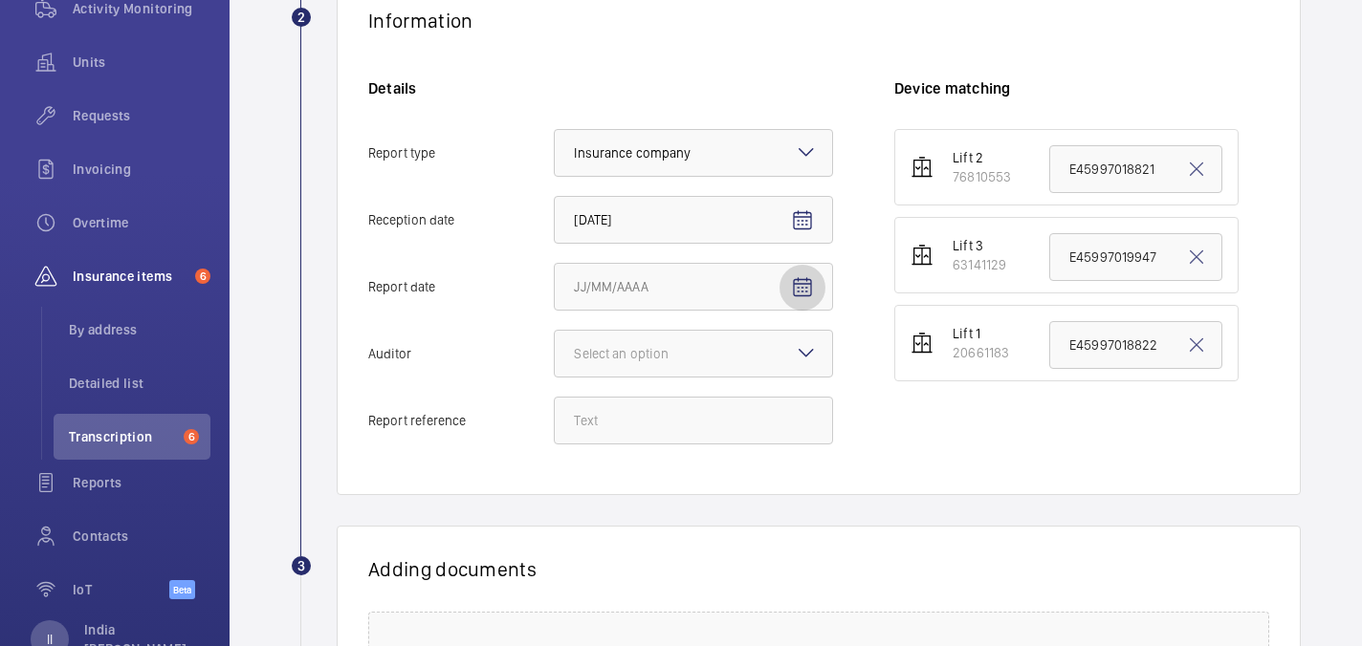
click at [796, 284] on mat-icon "Open calendar" at bounding box center [802, 287] width 23 height 23
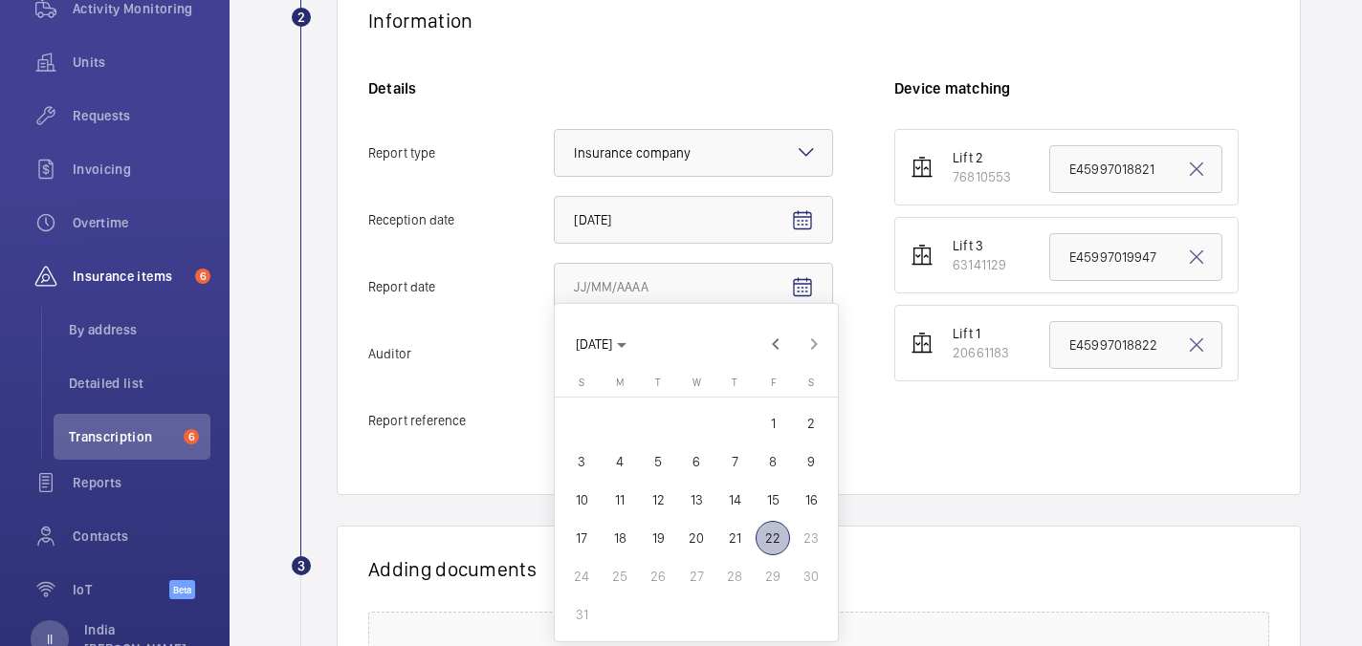
click at [741, 520] on button "21" at bounding box center [734, 538] width 38 height 38
type input "8/21/2025"
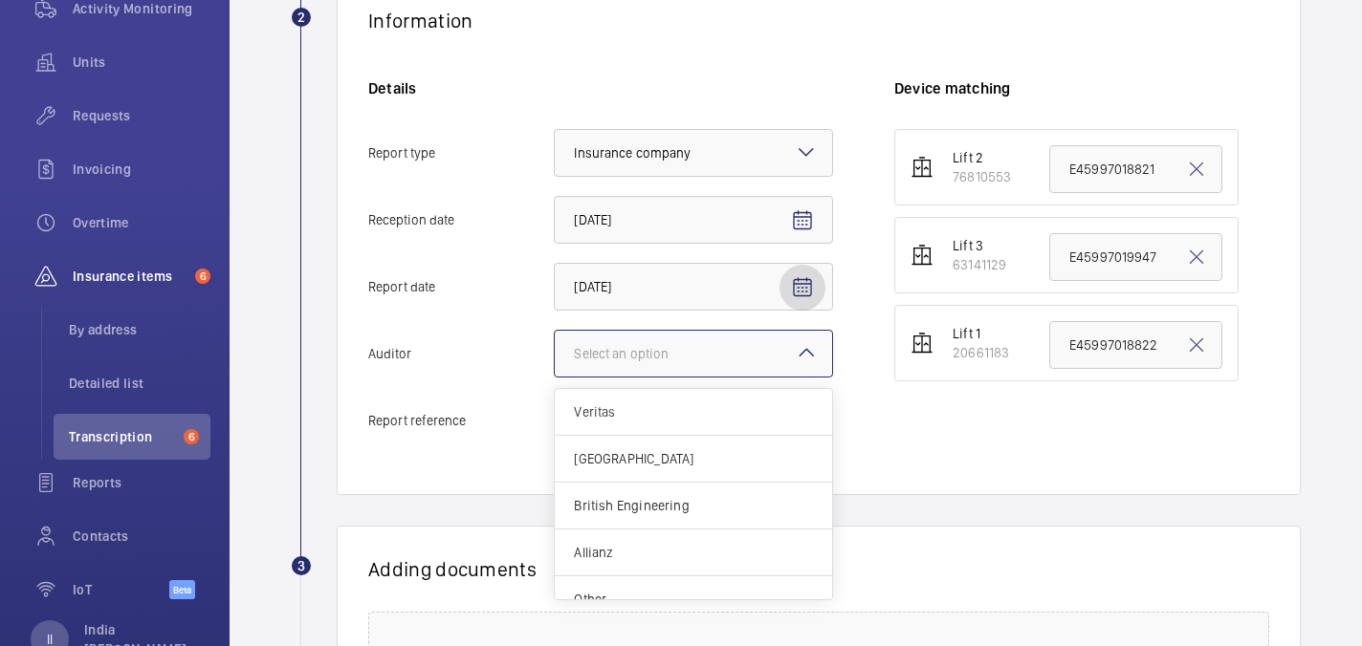
click at [771, 352] on div at bounding box center [693, 354] width 277 height 46
click at [555, 352] on input "Auditor Select an option Veritas Zurich British Engineering Allianz Other" at bounding box center [555, 354] width 0 height 46
click at [646, 551] on span "Allianz" at bounding box center [693, 552] width 239 height 19
click at [555, 377] on input "Auditor Select an option Veritas Zurich British Engineering Allianz Other" at bounding box center [555, 354] width 0 height 46
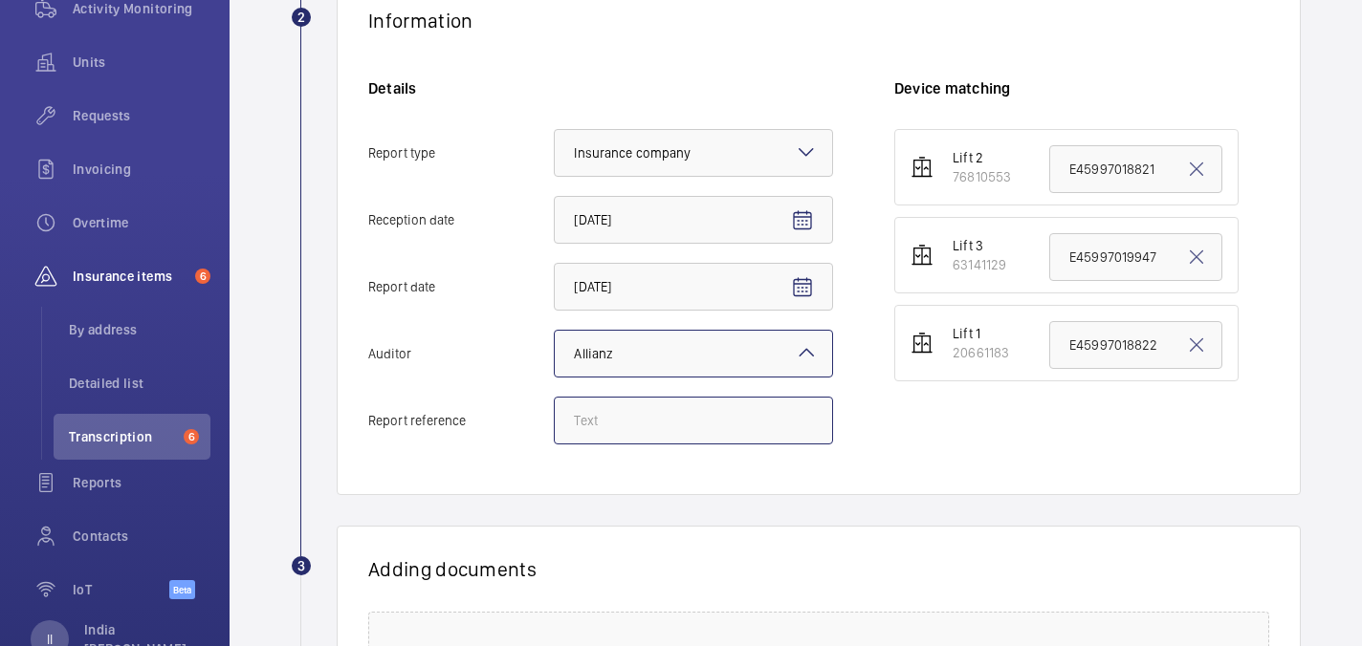
click at [634, 425] on input "Report reference" at bounding box center [693, 421] width 279 height 48
paste input "E45997019949"
type input "E45997019949"
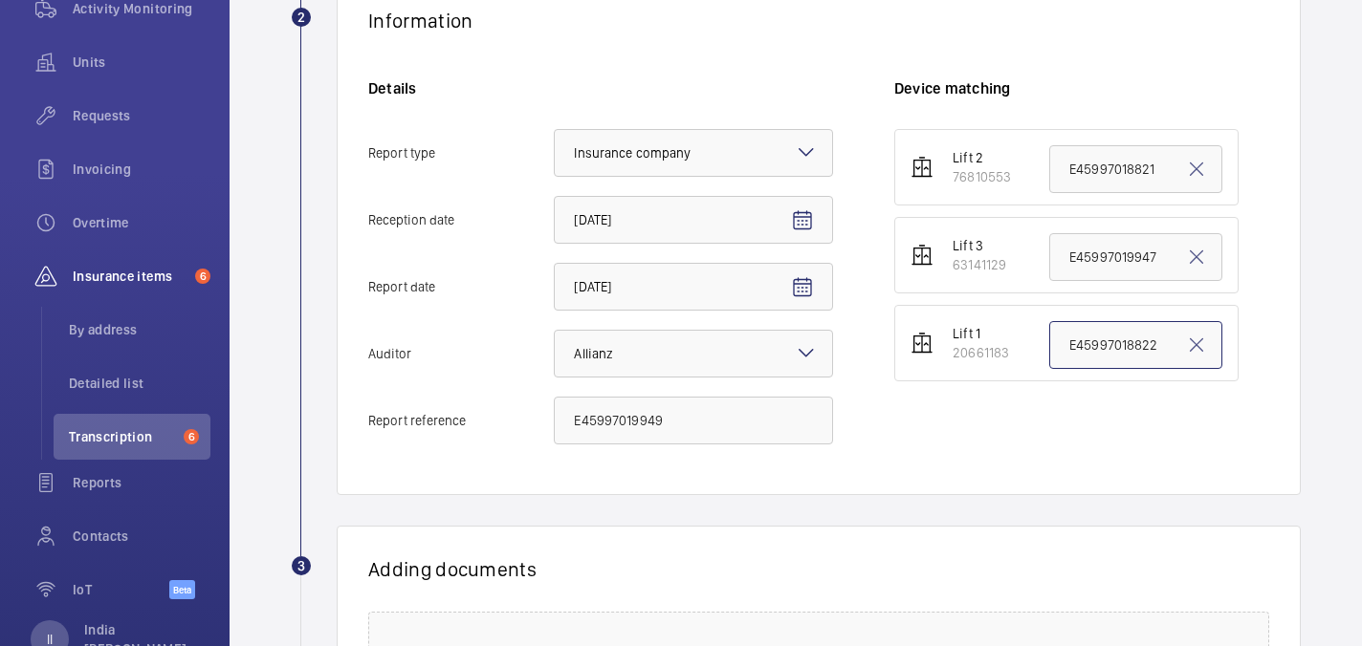
click at [1159, 349] on input "E45997018822" at bounding box center [1135, 345] width 173 height 48
paste input "E45997019949"
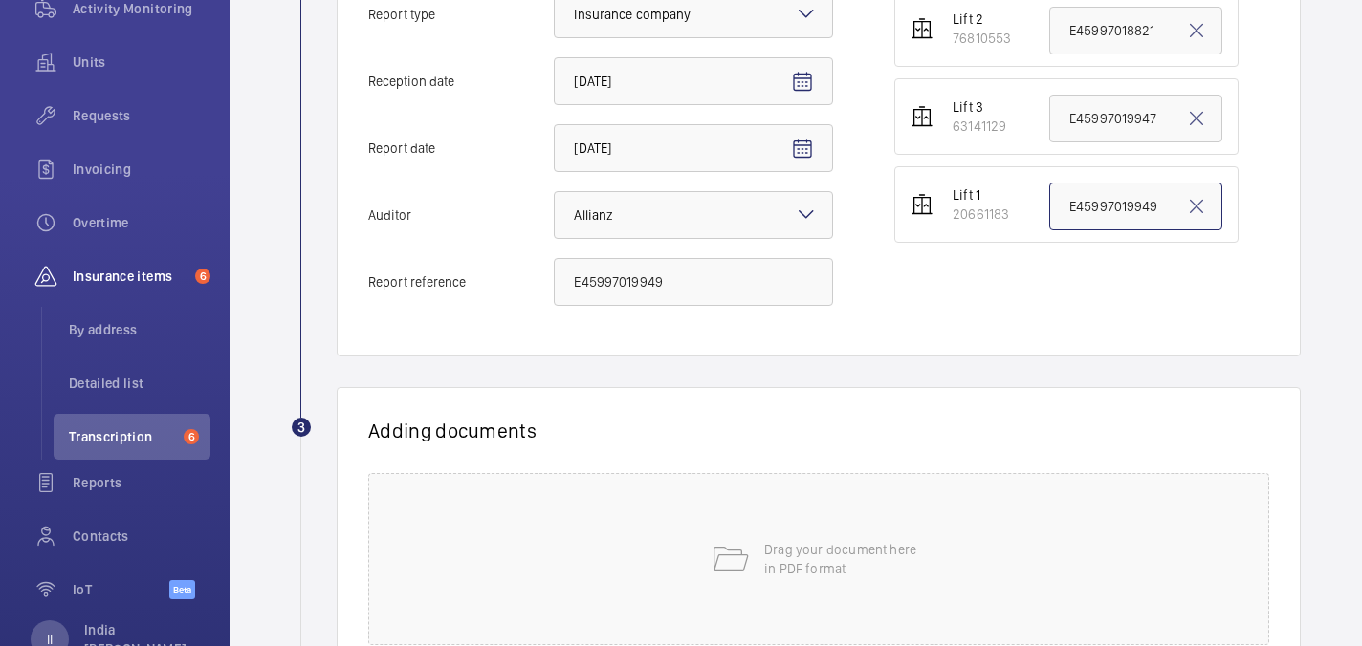
scroll to position [661, 0]
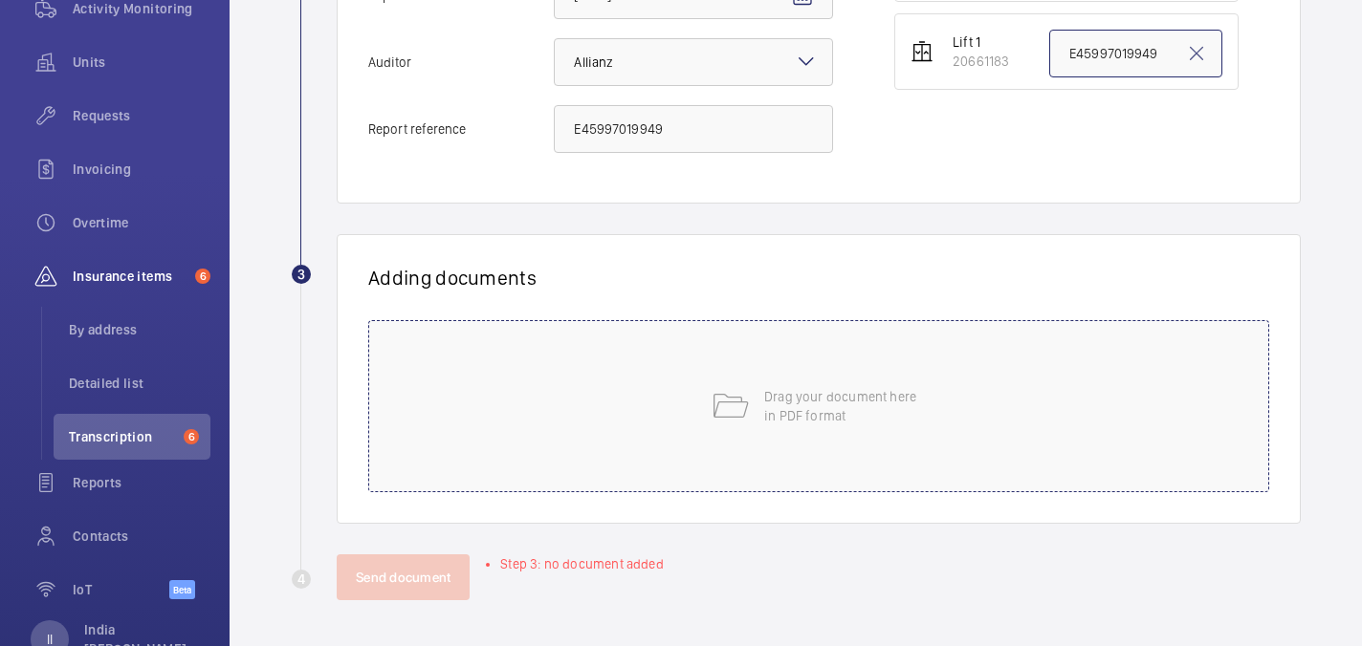
type input "E45997019949"
click at [854, 362] on div "Drag your document here in PDF format" at bounding box center [818, 406] width 901 height 172
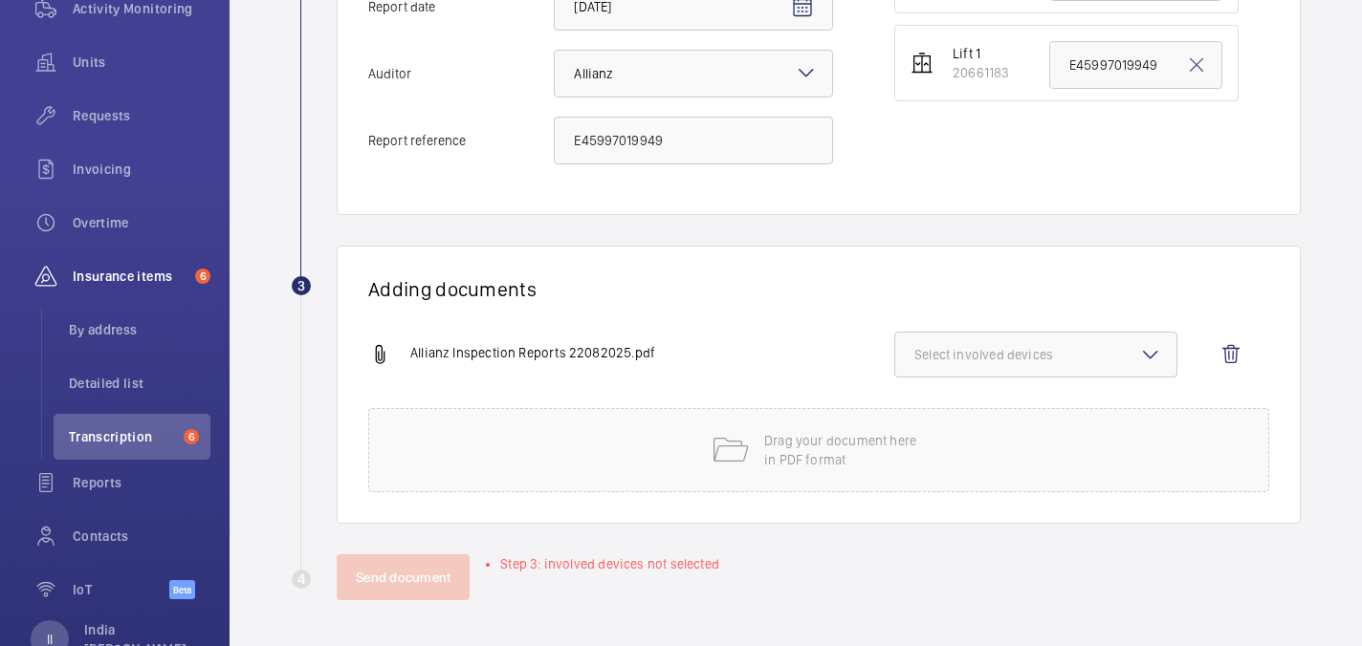
scroll to position [649, 0]
click at [1101, 343] on button "Select involved devices" at bounding box center [1035, 355] width 283 height 46
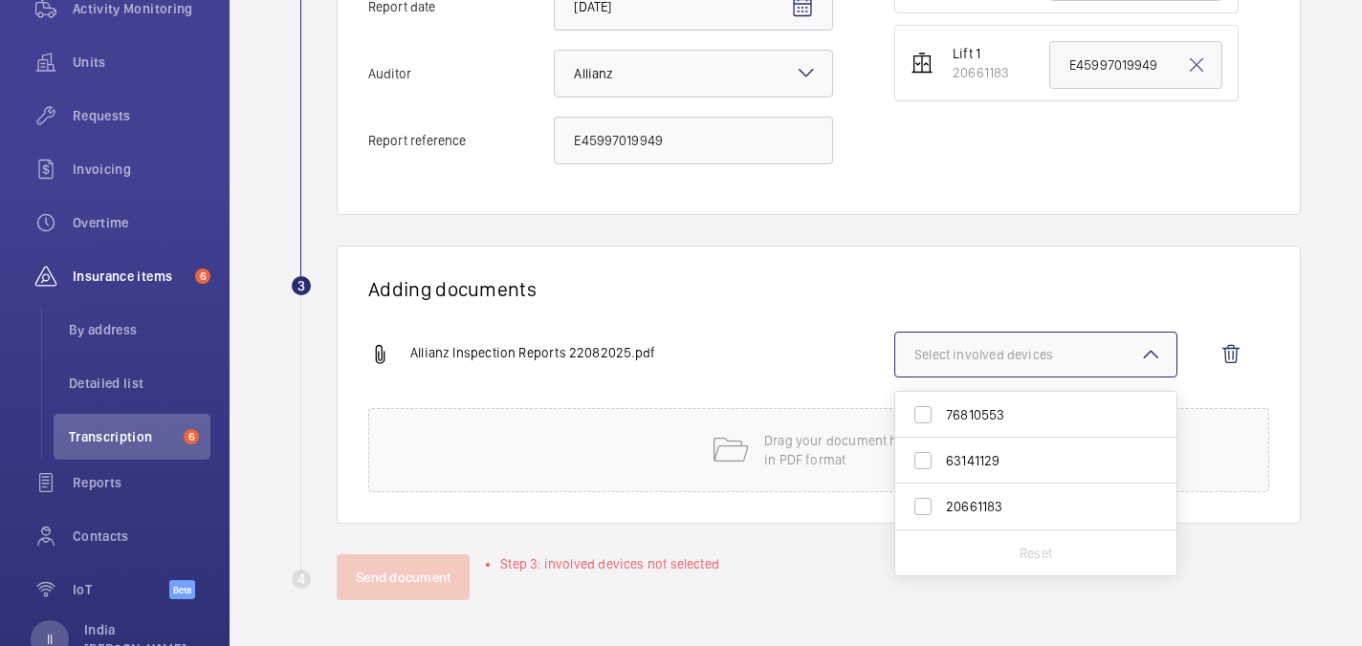
click at [986, 507] on span "20661183" at bounding box center [1037, 506] width 183 height 19
click at [942, 507] on input "20661183" at bounding box center [923, 507] width 38 height 38
checkbox input "true"
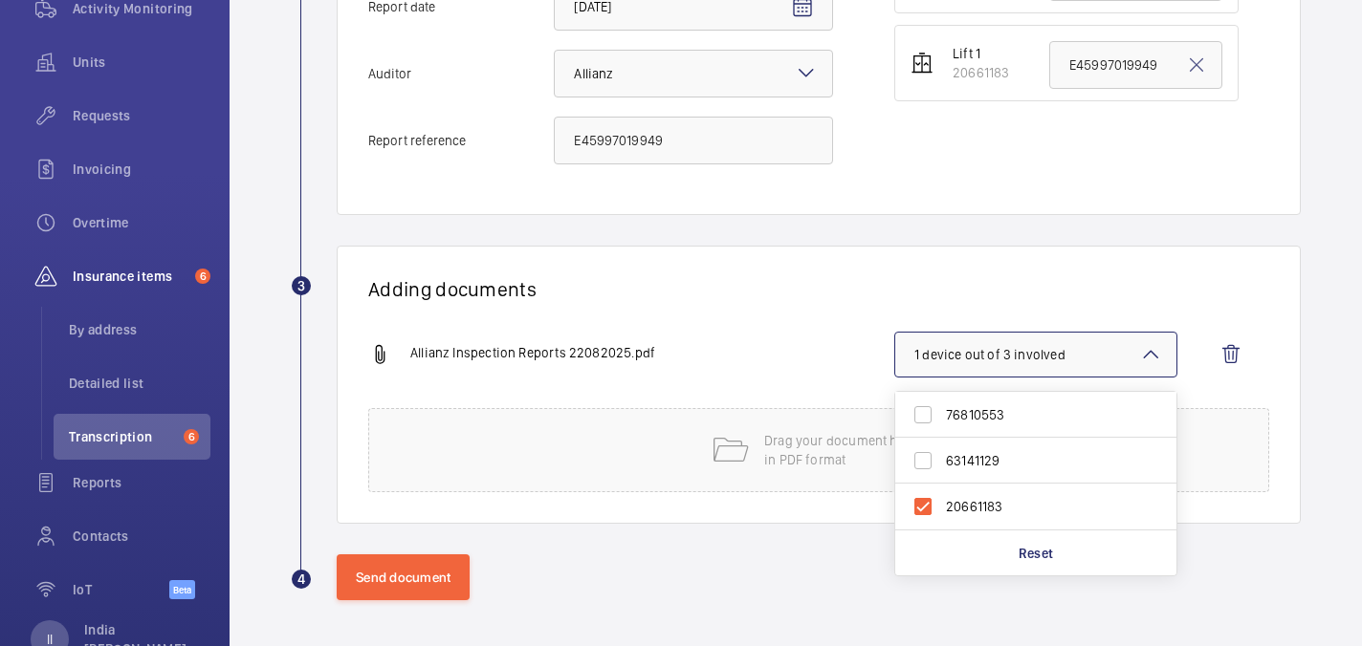
click at [747, 305] on div "Adding documents Allianz Inspection Reports 22082025.pdf 1 device out of 3 invo…" at bounding box center [819, 385] width 964 height 278
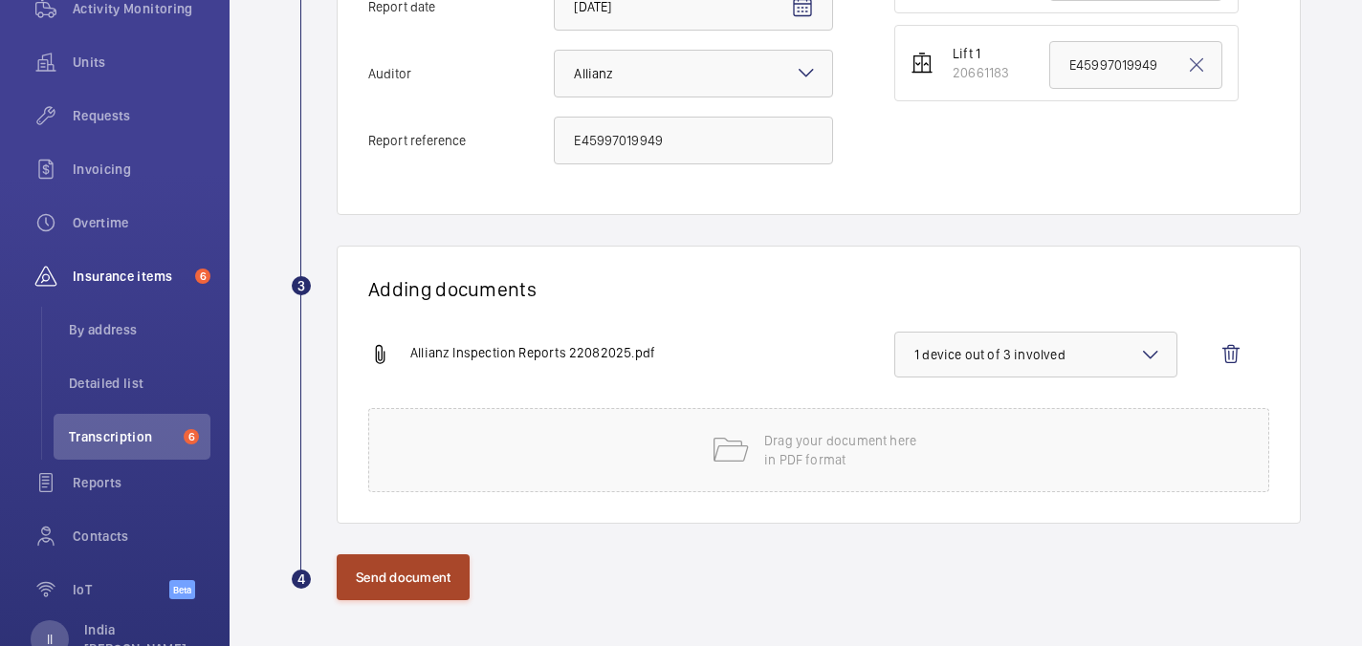
click at [391, 573] on button "Send document" at bounding box center [403, 578] width 133 height 46
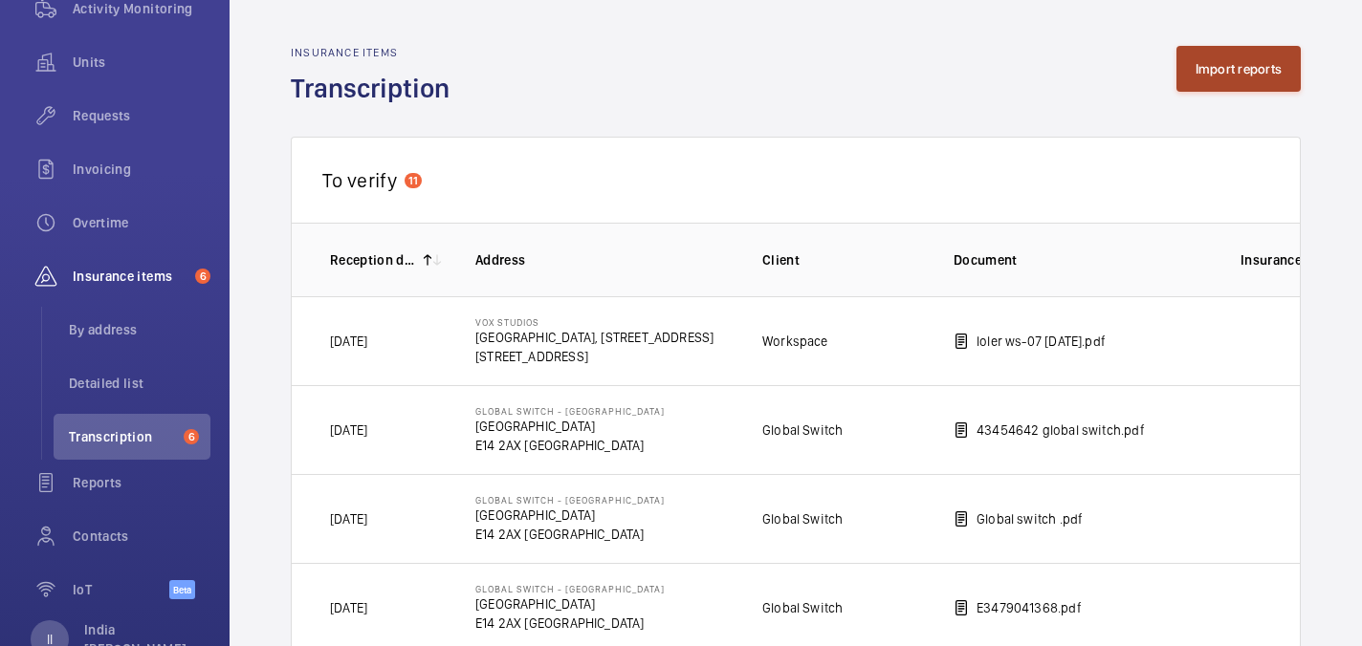
click at [1238, 74] on button "Import reports" at bounding box center [1238, 69] width 125 height 46
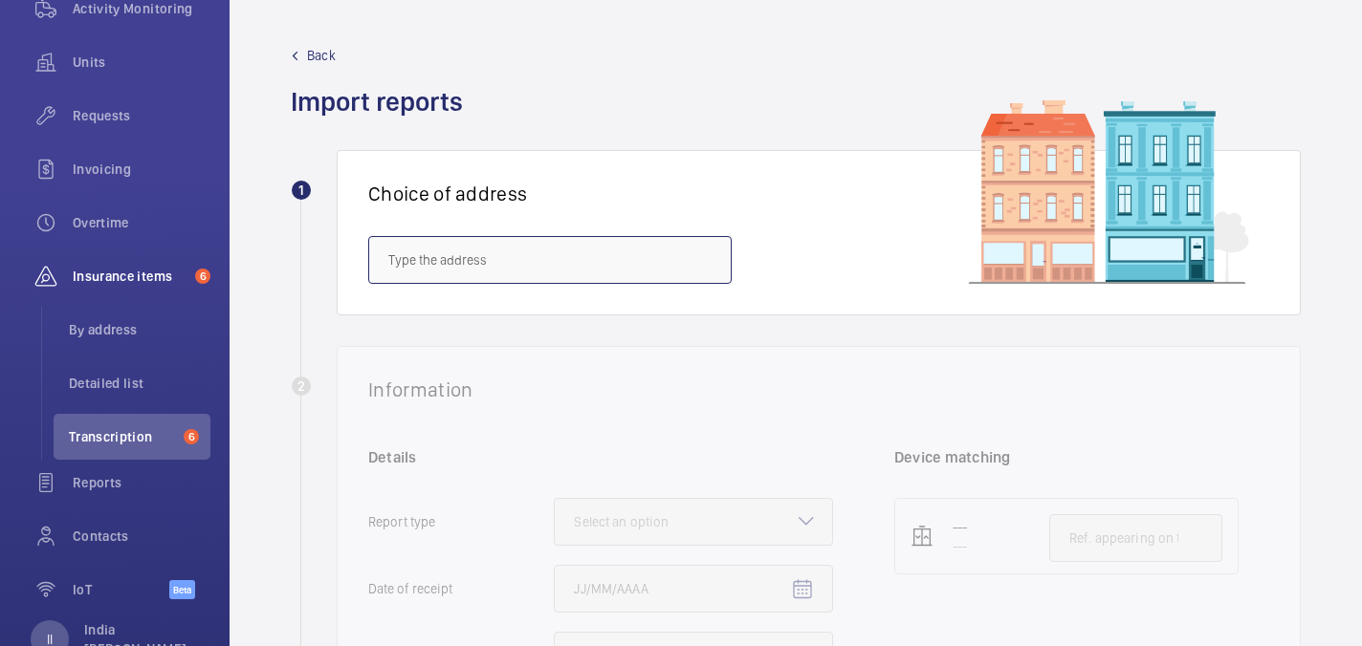
click at [560, 260] on input "text" at bounding box center [549, 260] width 363 height 48
paste input "CF11 8TU"
type input "CF11 8TU"
click at [476, 268] on input "CF11 8TU" at bounding box center [549, 260] width 363 height 48
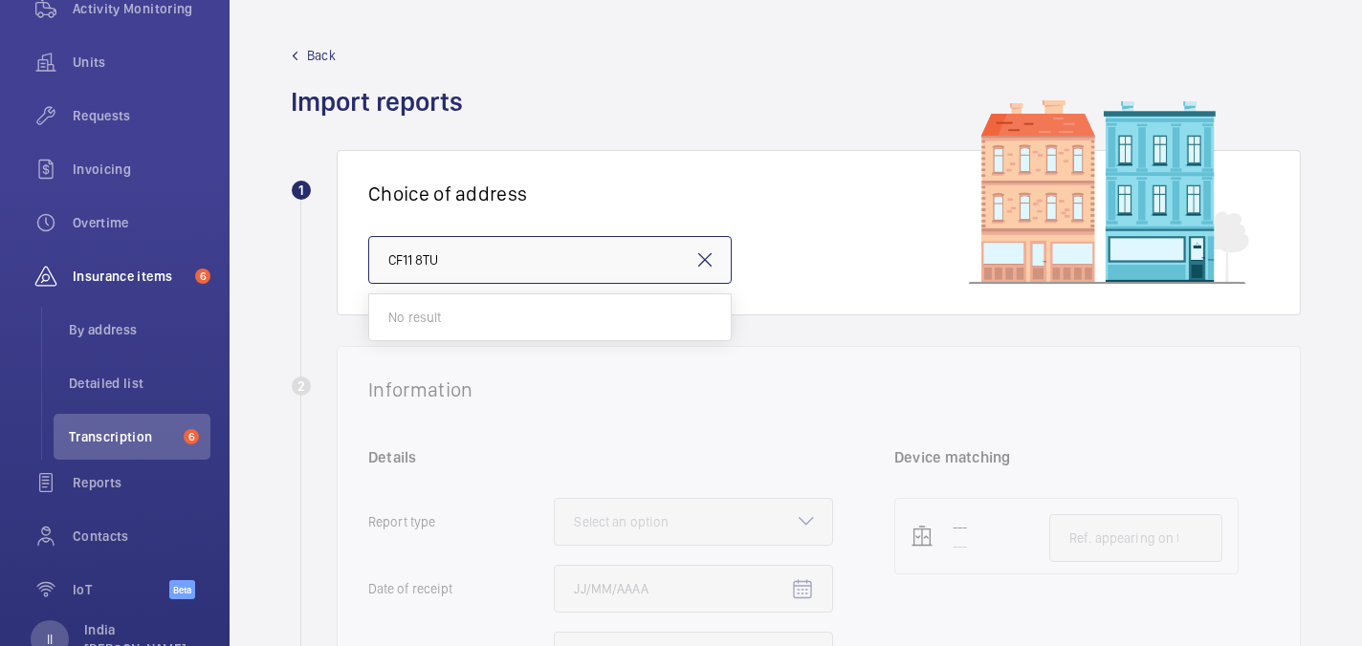
click at [476, 268] on input "CF11 8TU" at bounding box center [549, 260] width 363 height 48
paste input "LOK N STORE, 234 PENARTH ROAD, CARDIF, CF11 8TU"
type input "LOK N STORE, 234 PENARTH ROAD, CARDIF, CF11 8TU"
click at [503, 260] on input "LOK N STORE, 234 PENARTH ROAD, CARDIF, CF11 8TU" at bounding box center [549, 260] width 363 height 48
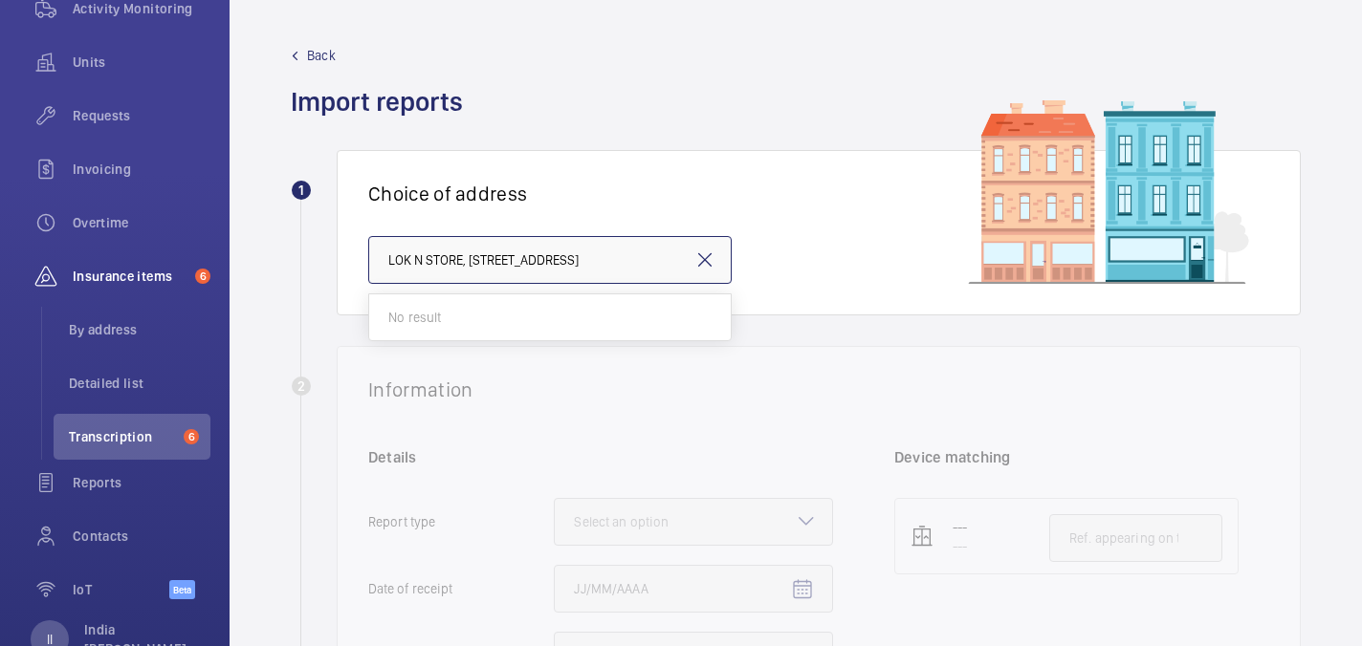
click at [503, 260] on input "LOK N STORE, 234 PENARTH ROAD, CARDIF, CF11 8TU" at bounding box center [549, 260] width 363 height 48
paste input "SHURGARD UK LNS HOLDINGS LTD LOK N STORE, 234"
click at [502, 262] on input "SHURGARD UK LNS HOLDINGS LTD LOK N STORE, 234" at bounding box center [549, 260] width 363 height 48
drag, startPoint x: 650, startPoint y: 264, endPoint x: 517, endPoint y: 263, distance: 132.9
click at [517, 263] on input "SHURGARD HOLDINGS LTD LOK N STORE, 234" at bounding box center [549, 260] width 363 height 48
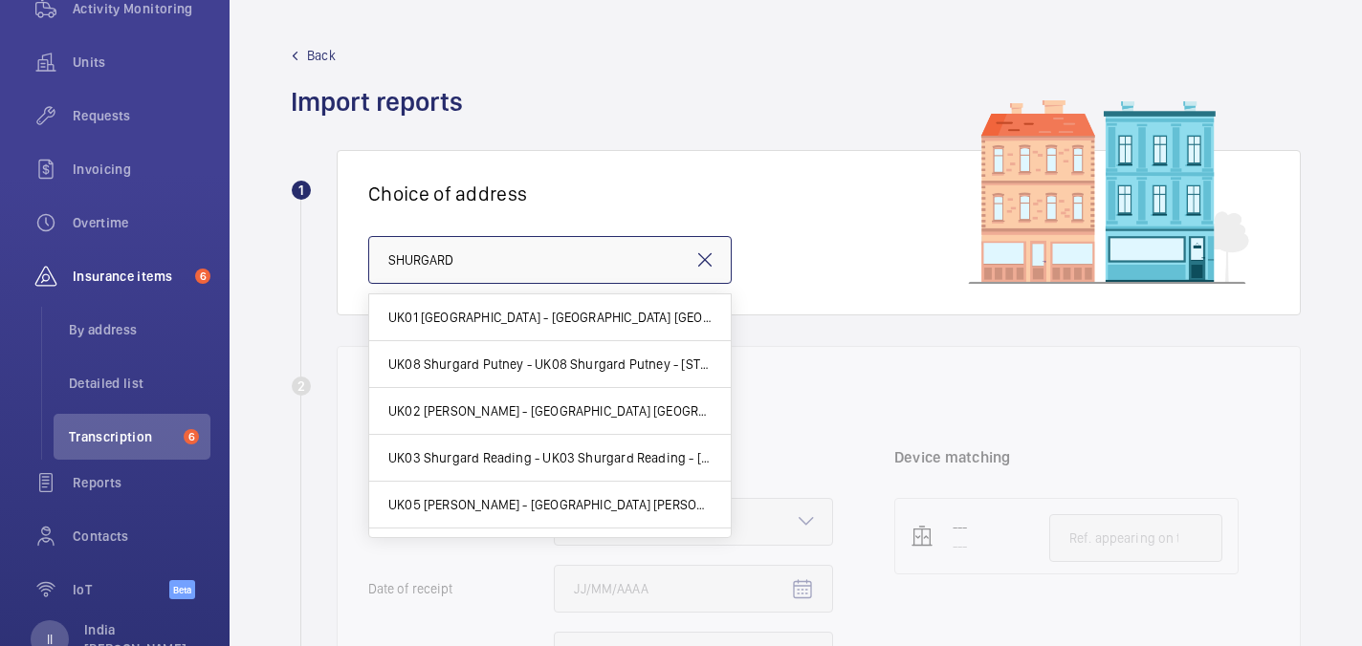
paste input "LTD LOK N STORE, 234"
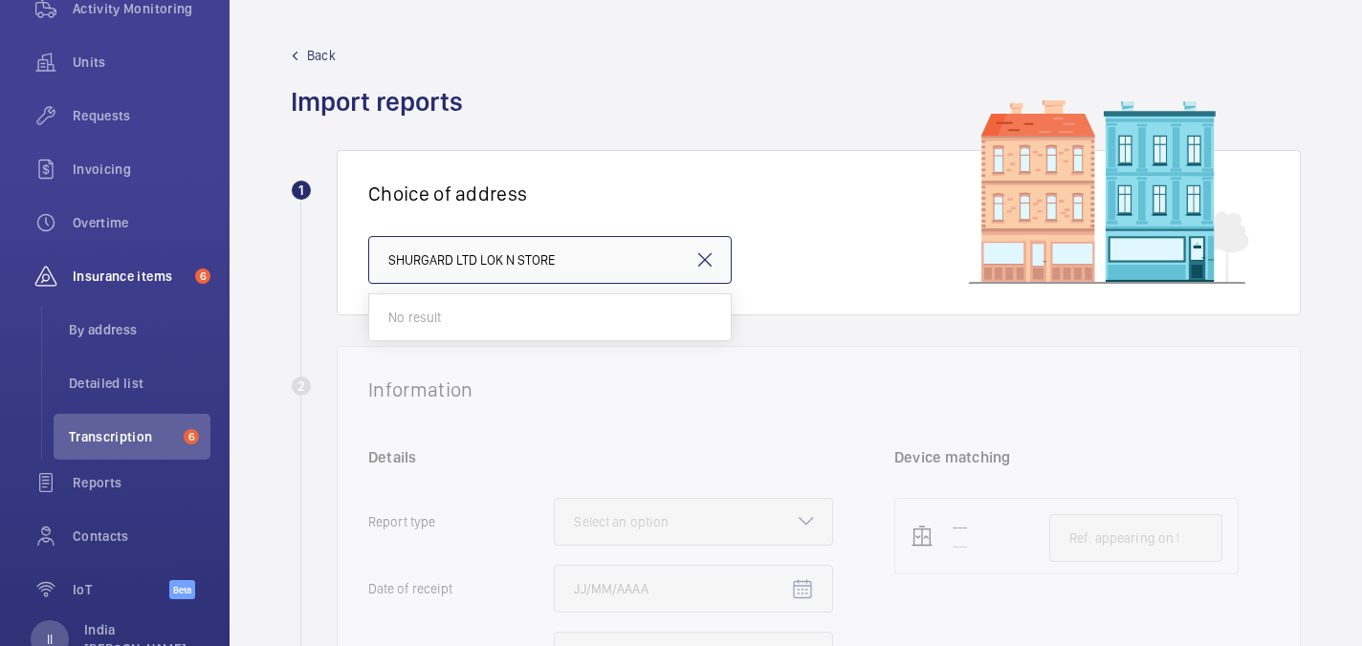
click at [481, 266] on input "SHURGARD LTD LOK N STORE" at bounding box center [549, 260] width 363 height 48
click at [489, 260] on input "SHURGARD LOK N STORE" at bounding box center [549, 260] width 363 height 48
type input "SHURGARD LOK STORE"
click at [517, 272] on input "SHURGARD LOK STORE" at bounding box center [549, 260] width 363 height 48
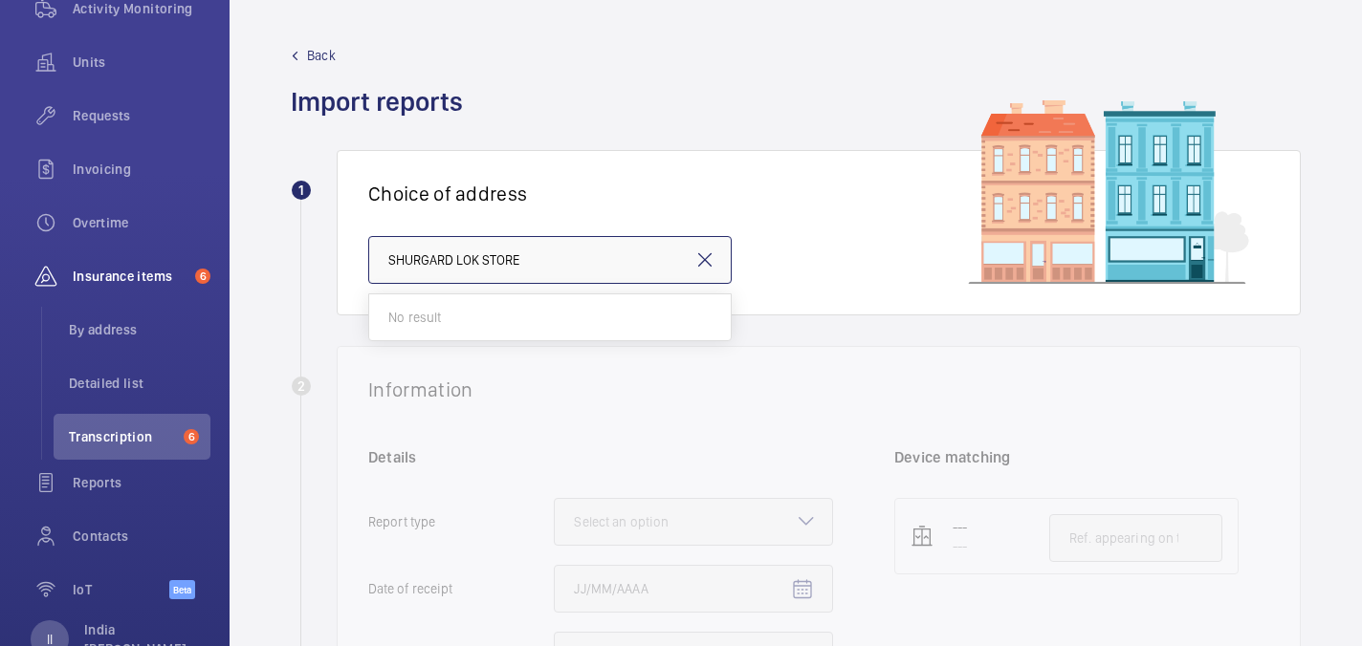
click at [517, 272] on input "SHURGARD LOK STORE" at bounding box center [549, 260] width 363 height 48
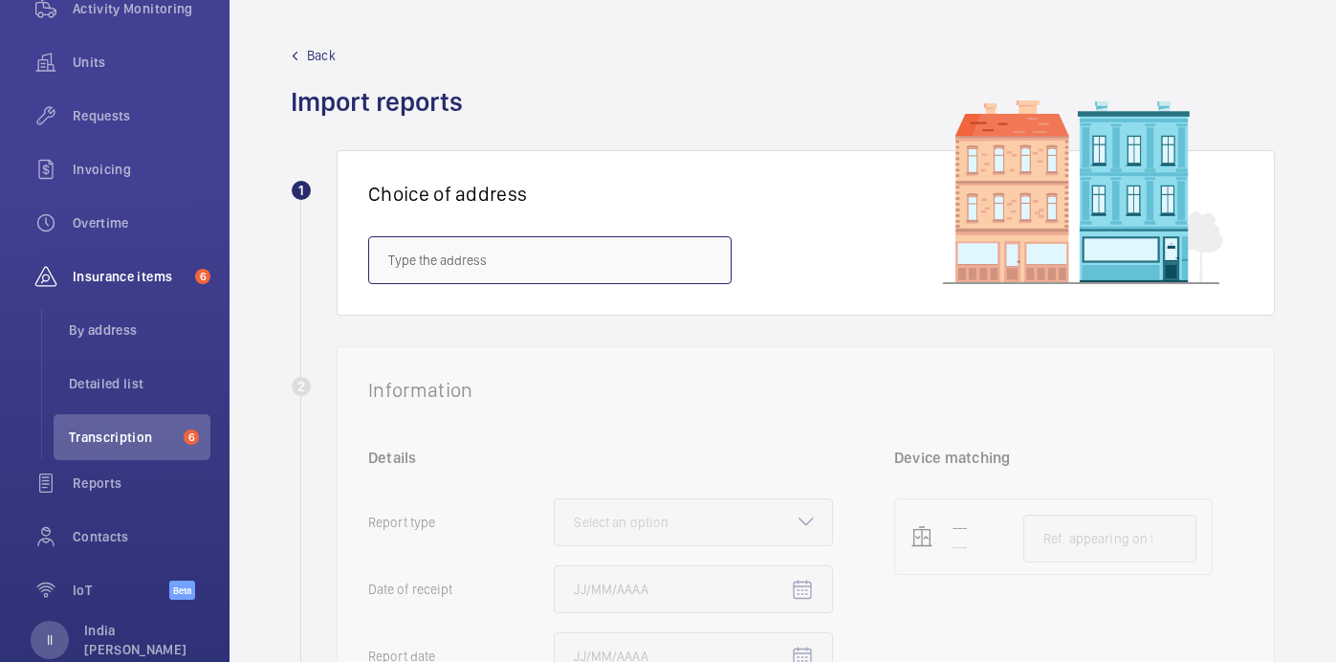
click at [478, 261] on input "text" at bounding box center [549, 260] width 363 height 48
paste input "UK91 Shurgard Cardiff"
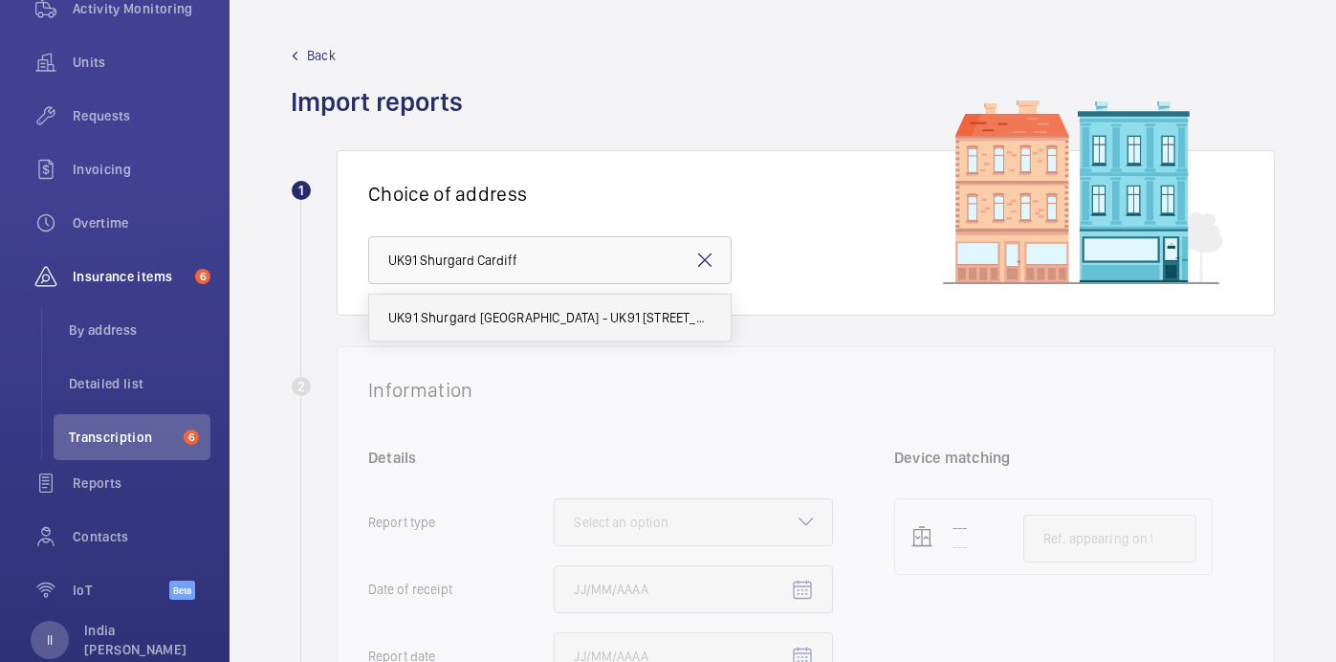
click at [517, 328] on mat-option "UK91 Shurgard Cardiff - UK91 Shurgard Cardiff, CARDIFF CF11 8TU" at bounding box center [550, 318] width 362 height 46
type input "UK91 Shurgard Cardiff - UK91 Shurgard Cardiff, CARDIFF CF11 8TU"
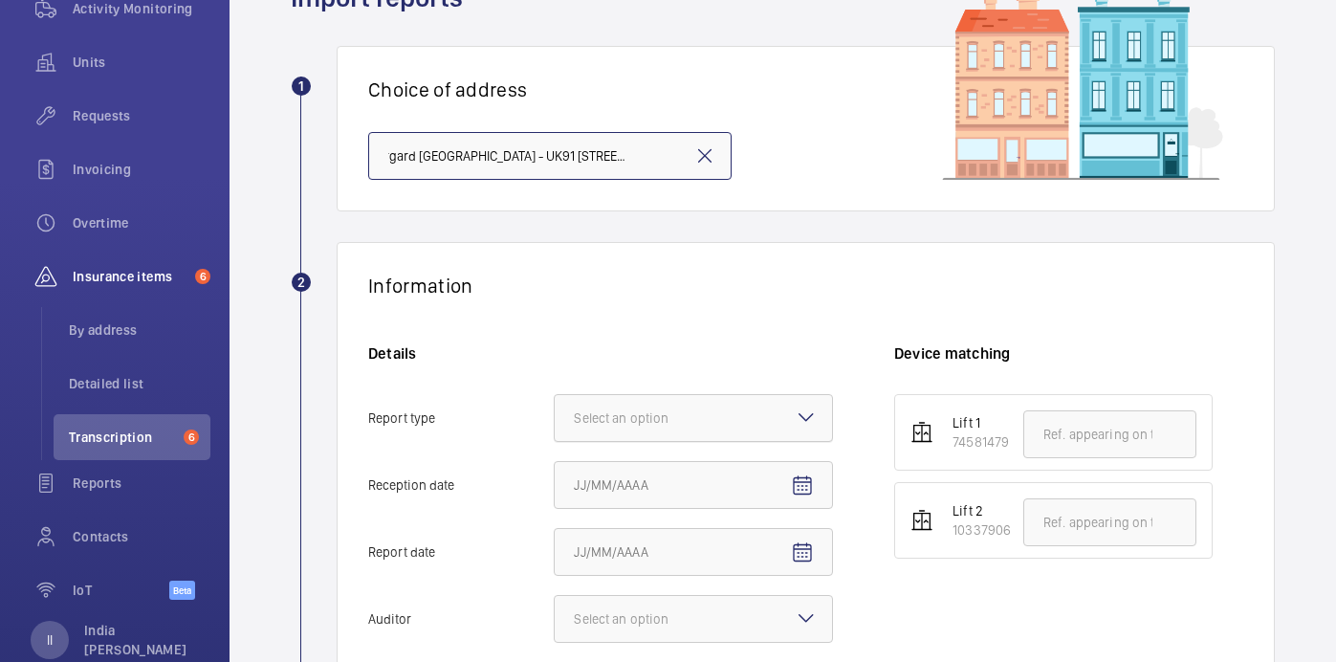
scroll to position [111, 0]
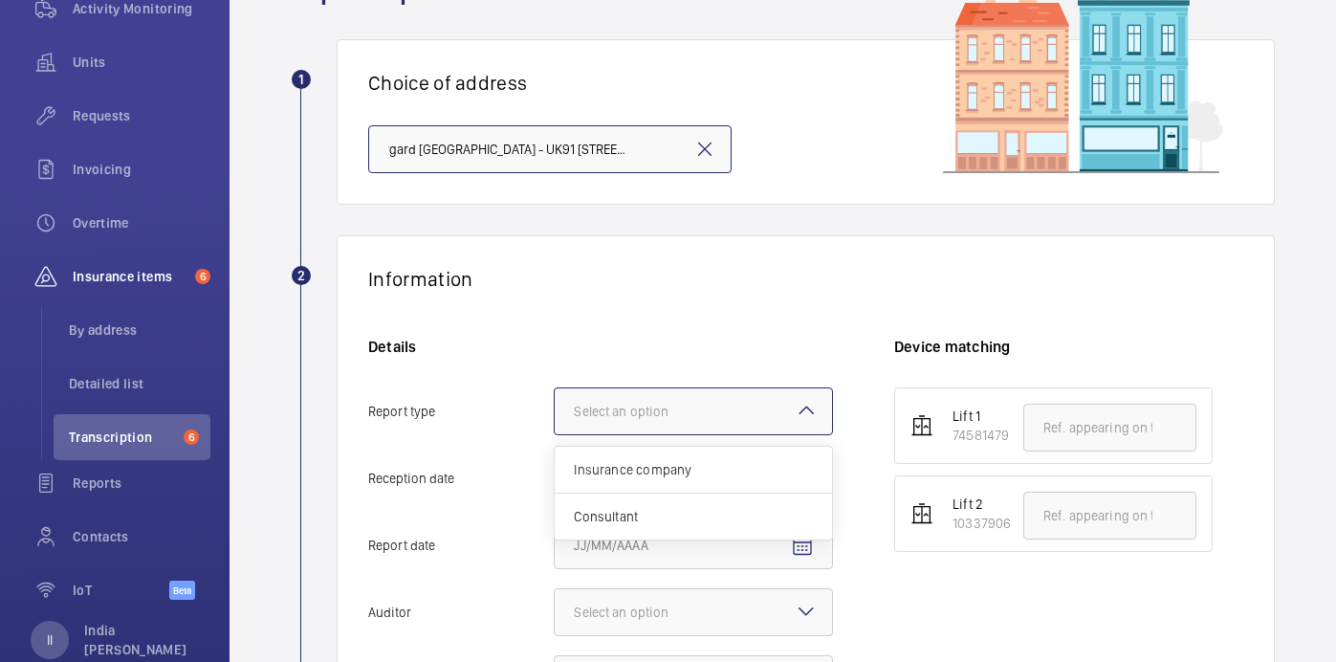
click at [652, 428] on div at bounding box center [693, 411] width 277 height 46
click at [555, 428] on input "Report type Select an option Insurance company Consultant" at bounding box center [555, 411] width 0 height 46
click at [710, 479] on div "Insurance company" at bounding box center [693, 470] width 277 height 47
click at [555, 434] on input "Report type Select an option Insurance company Consultant" at bounding box center [555, 411] width 0 height 46
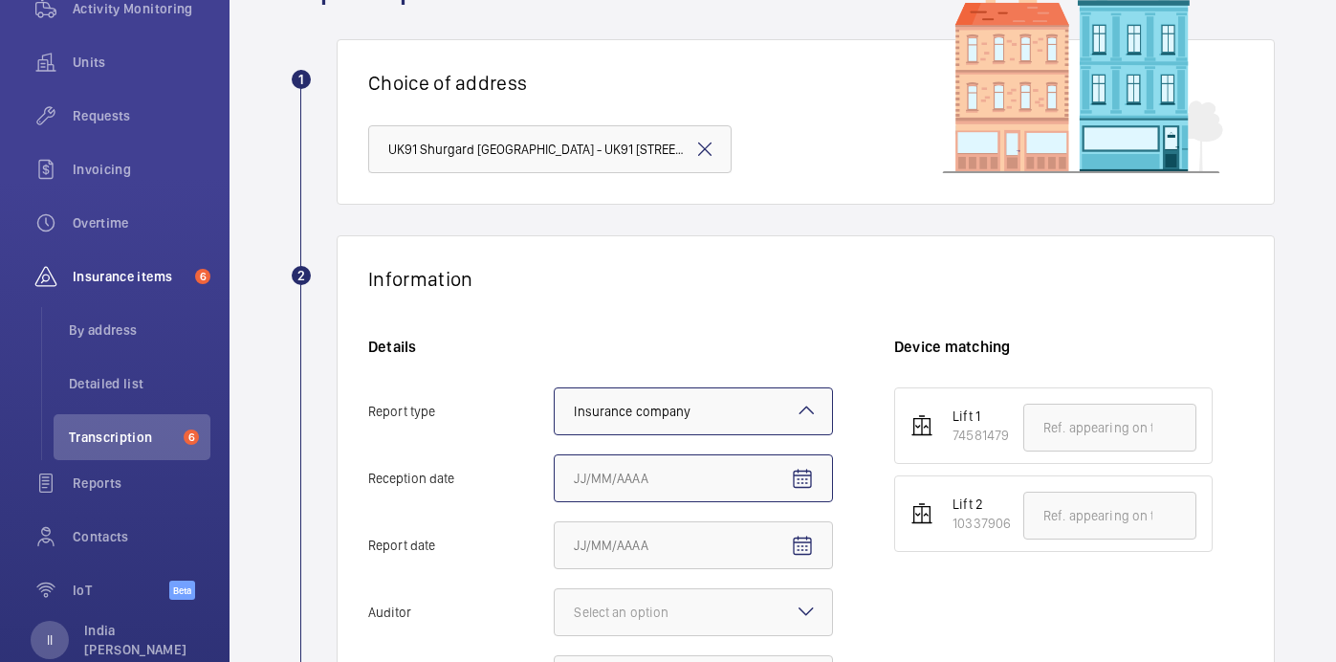
click at [690, 478] on input "Reception date" at bounding box center [693, 478] width 279 height 48
click at [778, 478] on input "Reception date" at bounding box center [693, 478] width 279 height 48
click at [812, 478] on mat-icon "Open calendar" at bounding box center [802, 479] width 23 height 23
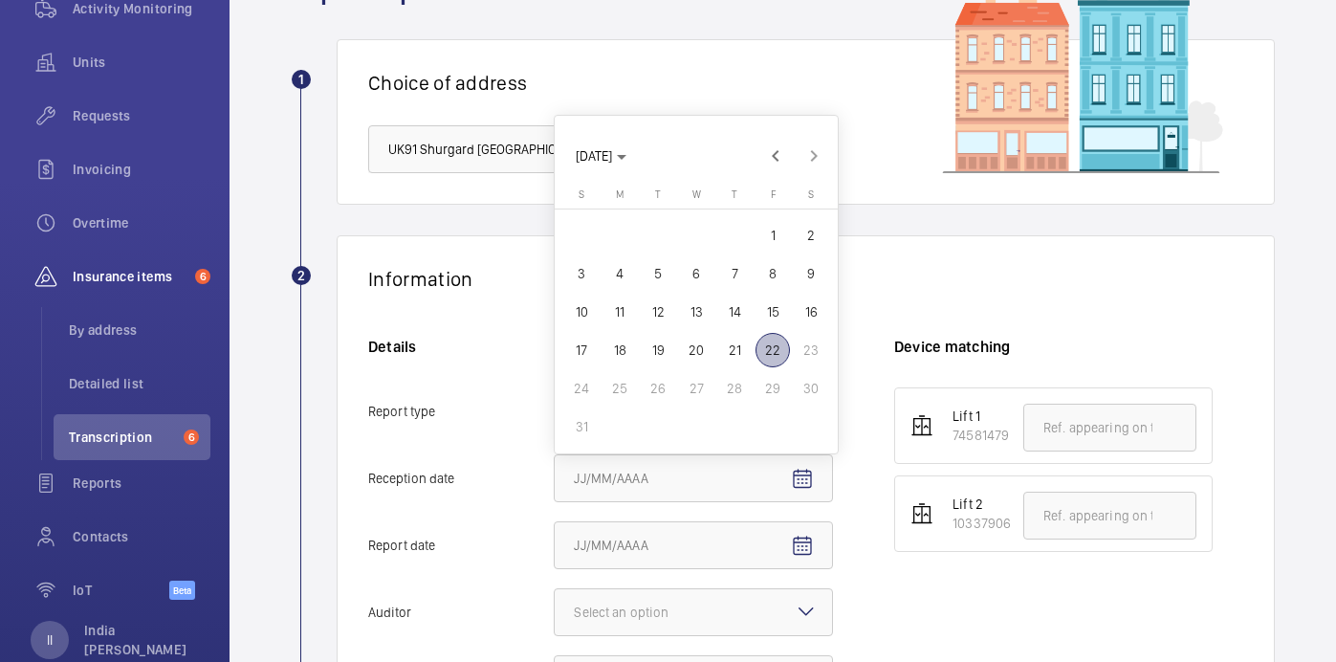
click at [775, 348] on span "22" at bounding box center [773, 350] width 34 height 34
type input "8/22/2025"
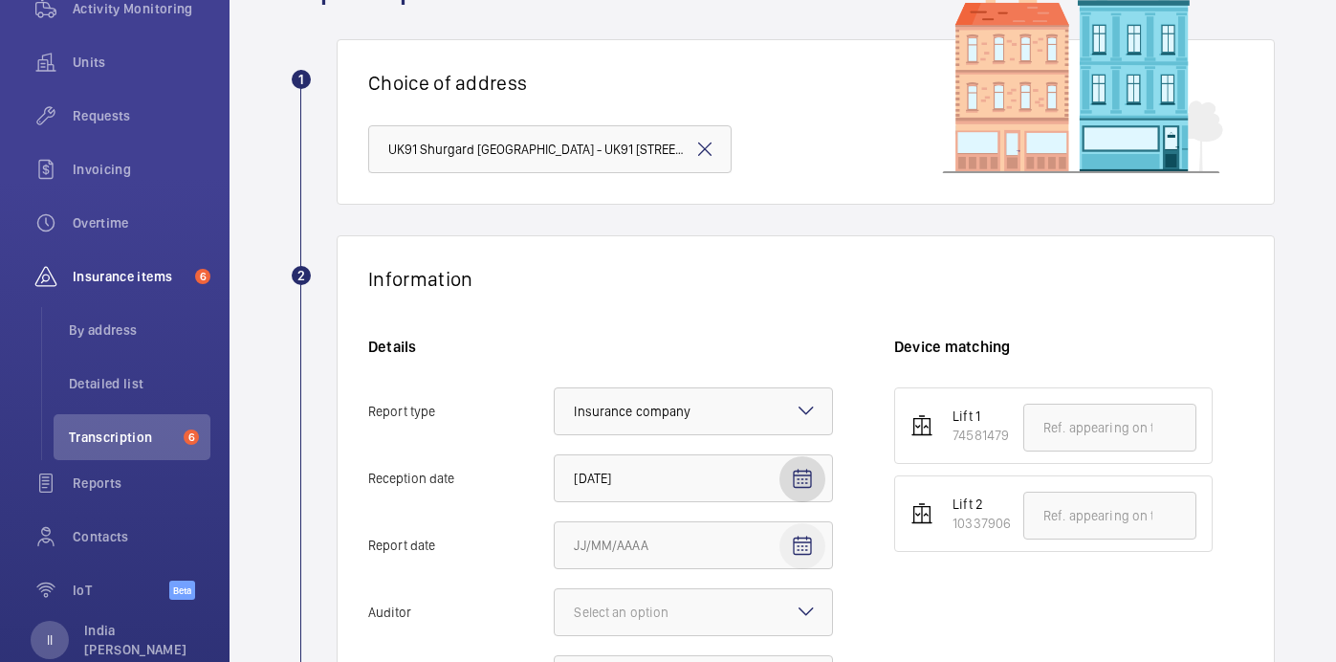
click at [796, 541] on mat-icon "Open calendar" at bounding box center [802, 546] width 23 height 23
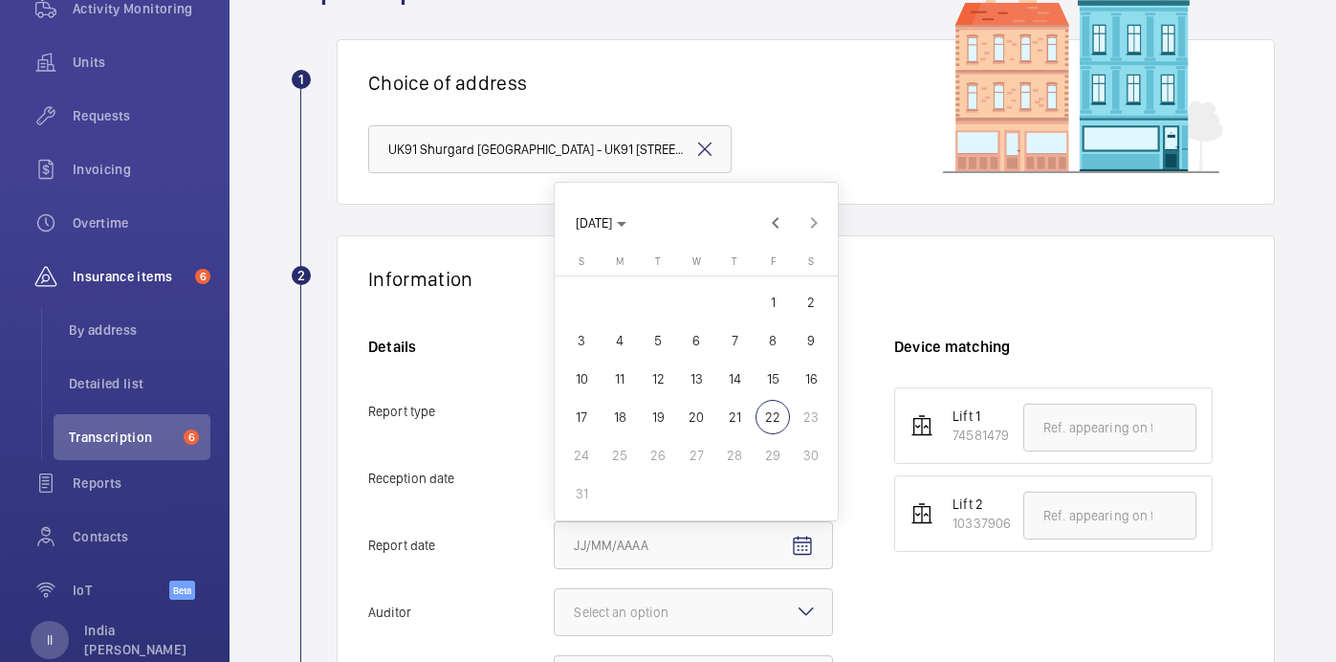
click at [721, 416] on span "21" at bounding box center [734, 417] width 34 height 34
type input "8/21/2025"
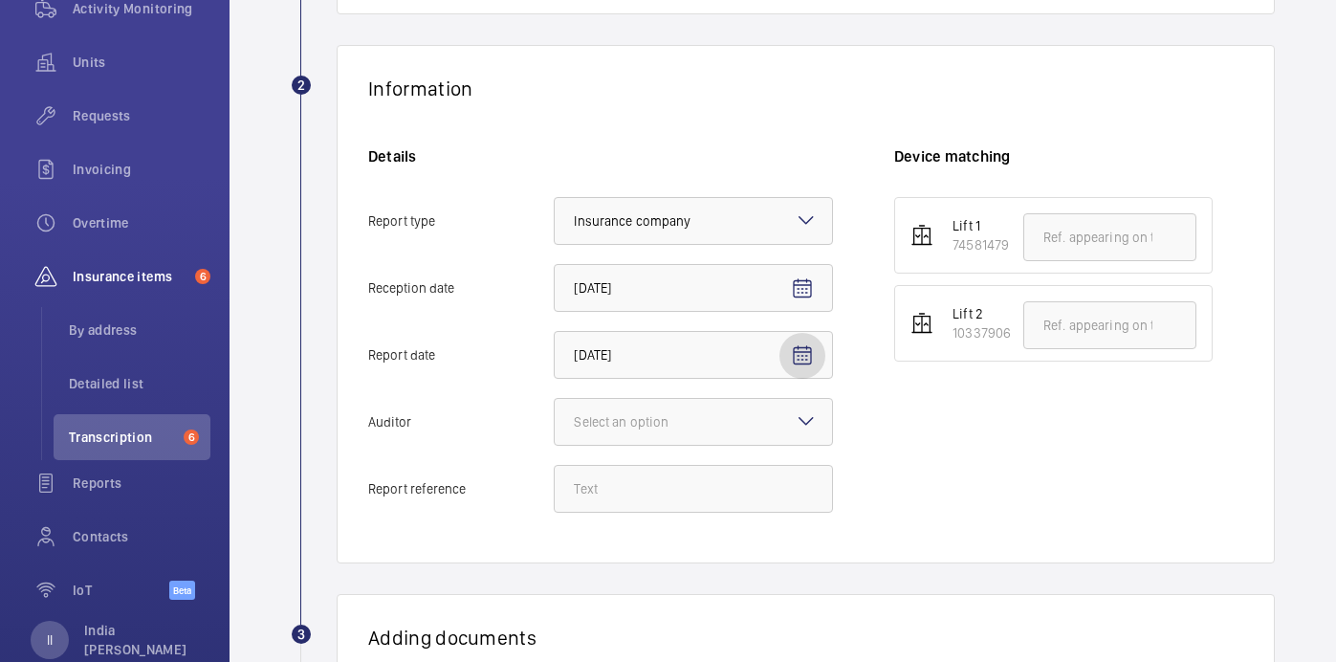
scroll to position [311, 0]
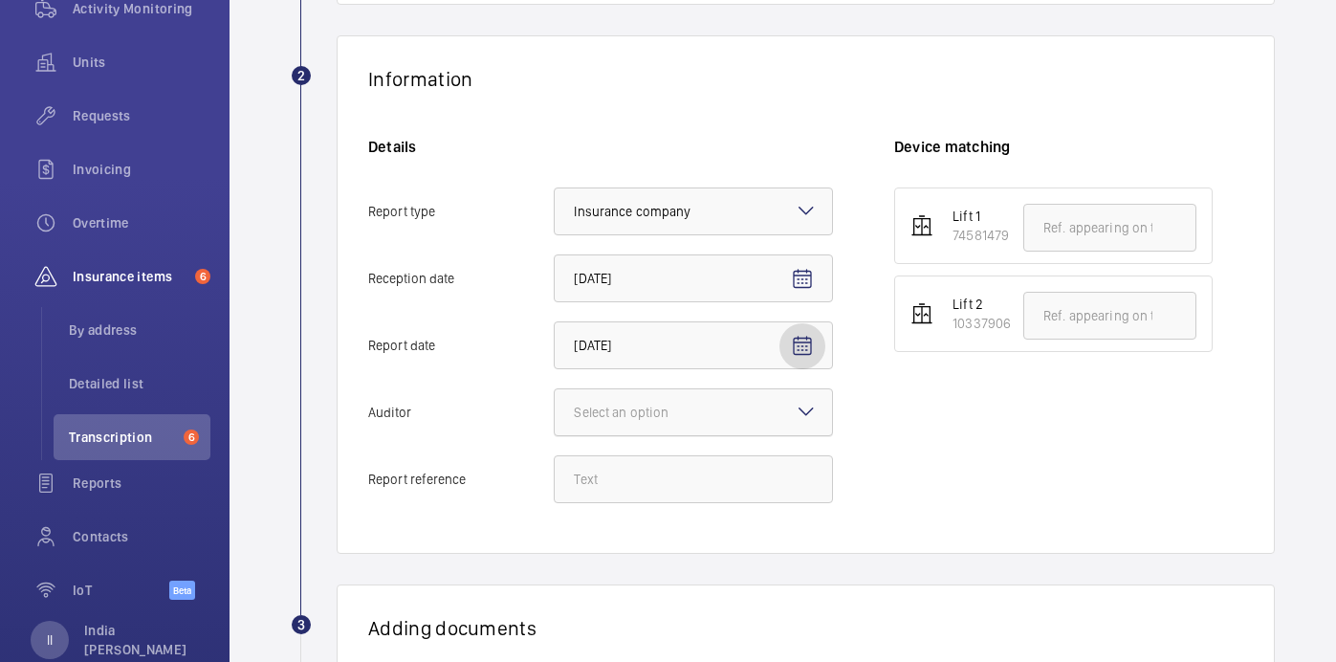
click at [680, 426] on div at bounding box center [693, 412] width 277 height 46
click at [555, 426] on input "Auditor Select an option" at bounding box center [555, 412] width 0 height 46
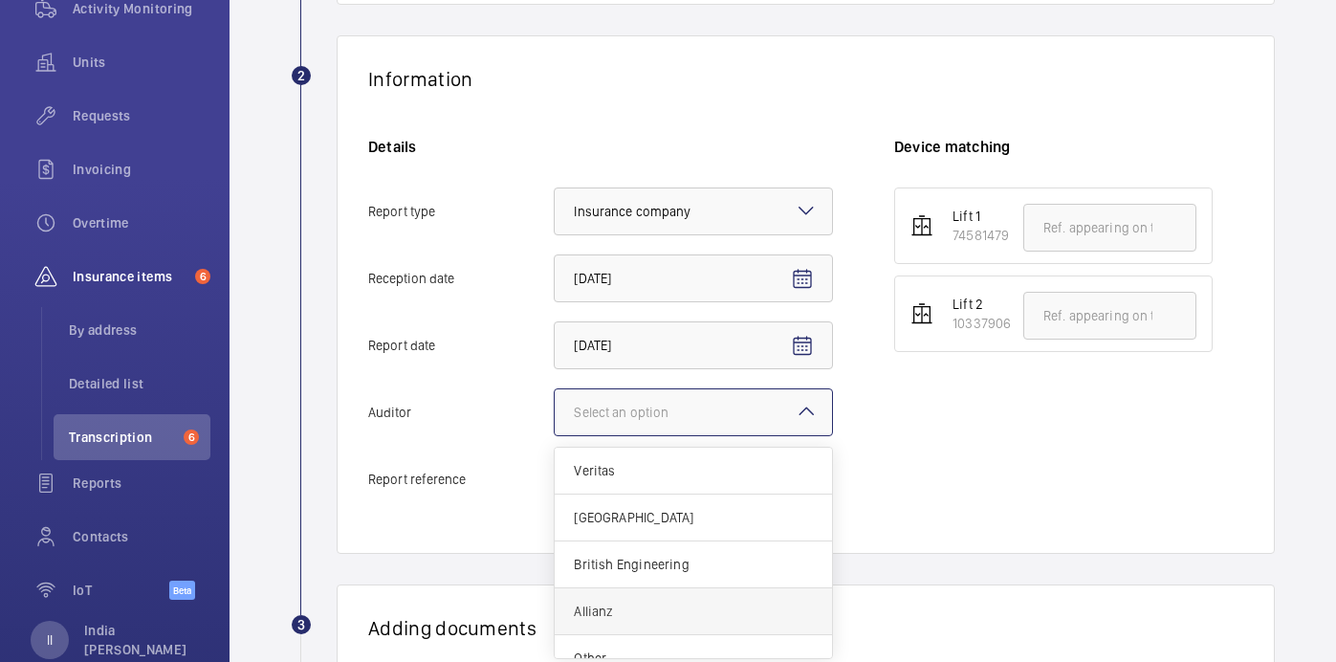
click at [655, 607] on span "Allianz" at bounding box center [693, 611] width 239 height 19
click at [555, 435] on input "Auditor Select an option Veritas Zurich British Engineering Allianz Other" at bounding box center [555, 412] width 0 height 46
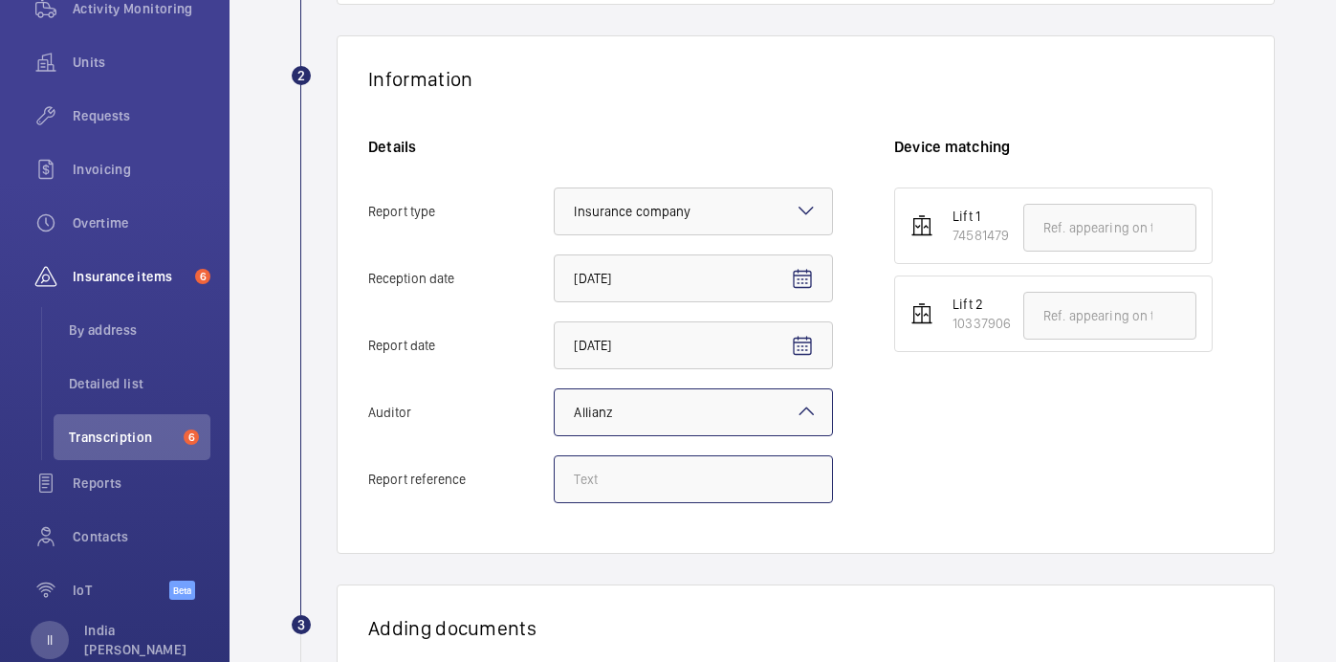
click at [650, 458] on input "Report reference" at bounding box center [693, 479] width 279 height 48
paste input "E49910009004"
type input "E49910009004"
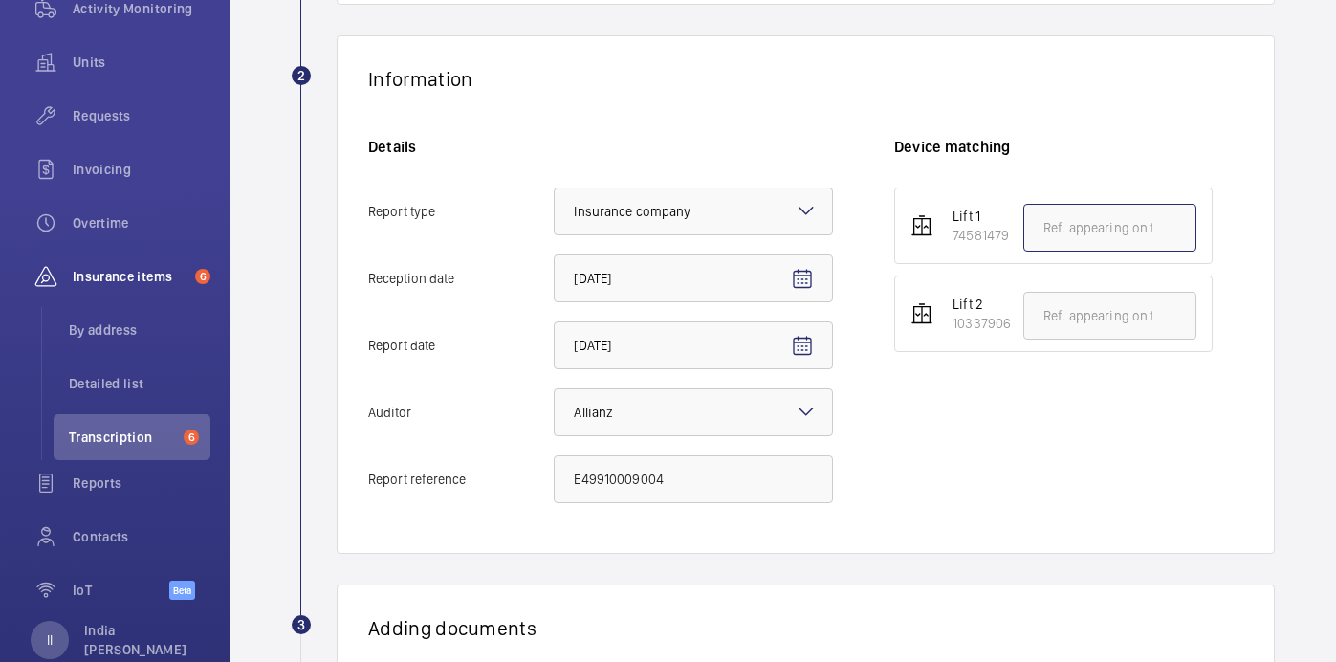
click at [1088, 224] on input "text" at bounding box center [1109, 228] width 173 height 48
paste input "E49910009004"
type input "E49910009004"
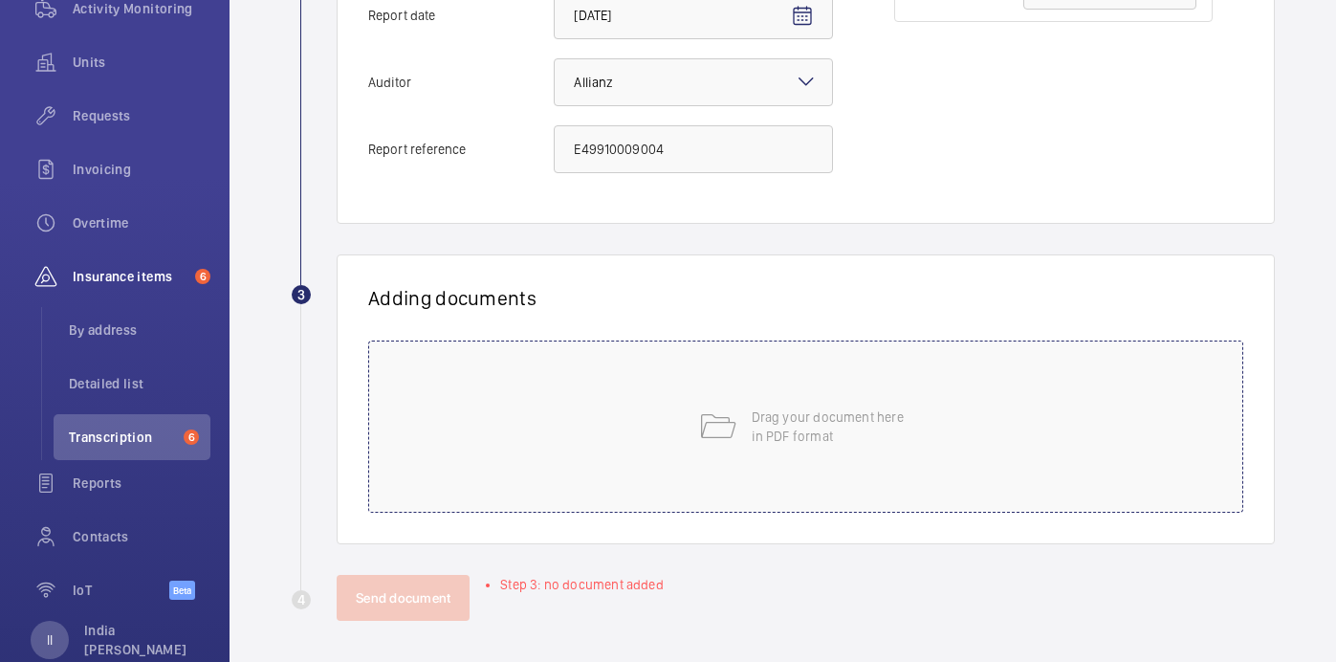
scroll to position [646, 0]
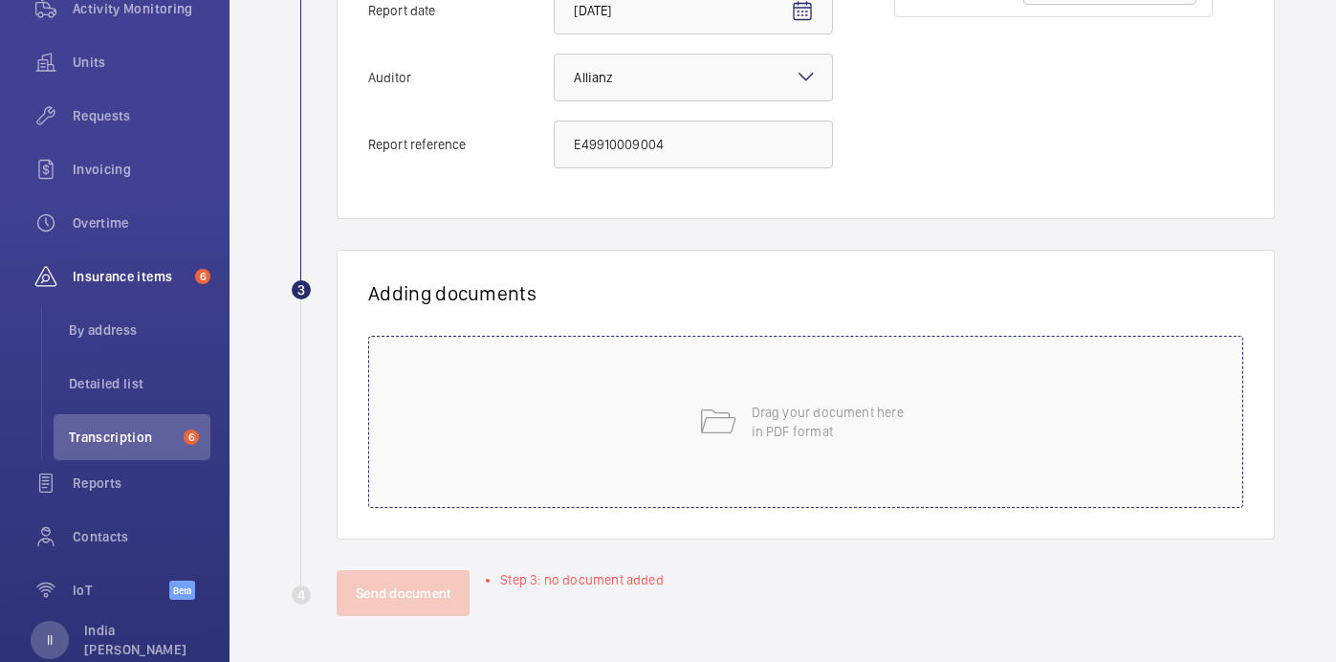
click at [761, 423] on p "Drag your document here in PDF format" at bounding box center [833, 422] width 163 height 38
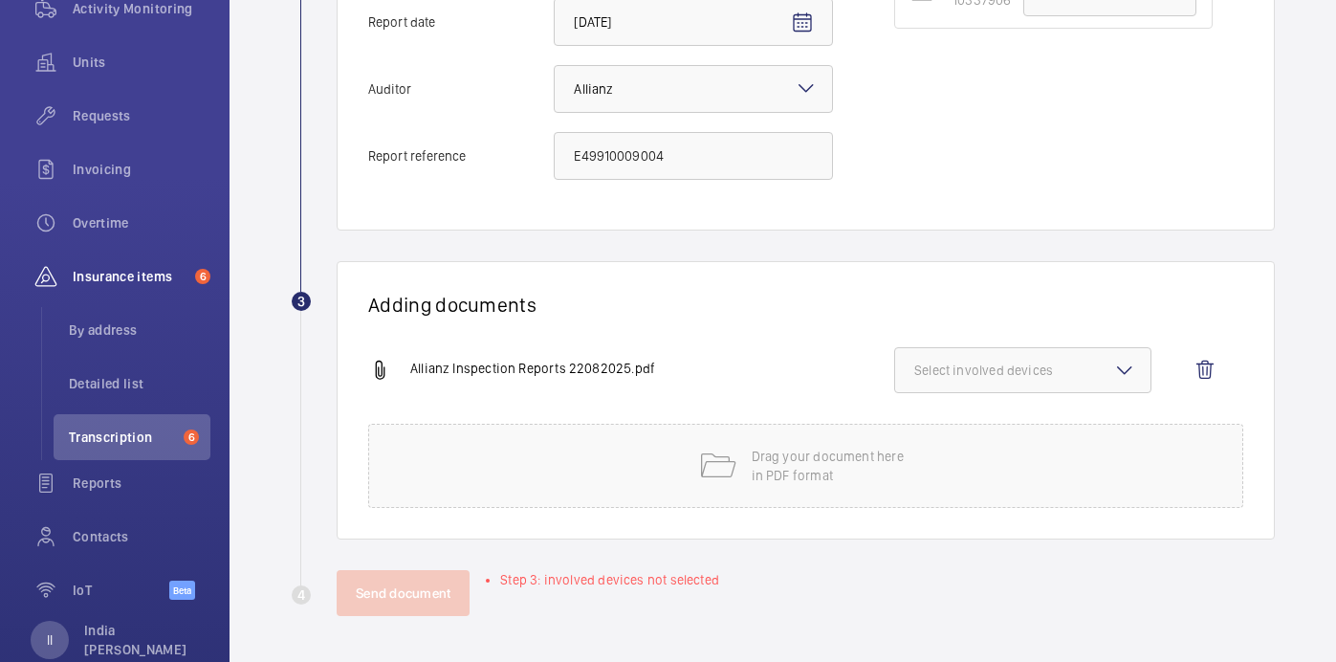
click at [1054, 384] on button "Select involved devices" at bounding box center [1022, 370] width 257 height 46
click at [995, 421] on span "74581479" at bounding box center [1024, 430] width 157 height 19
click at [942, 421] on input "74581479" at bounding box center [923, 430] width 38 height 38
checkbox input "true"
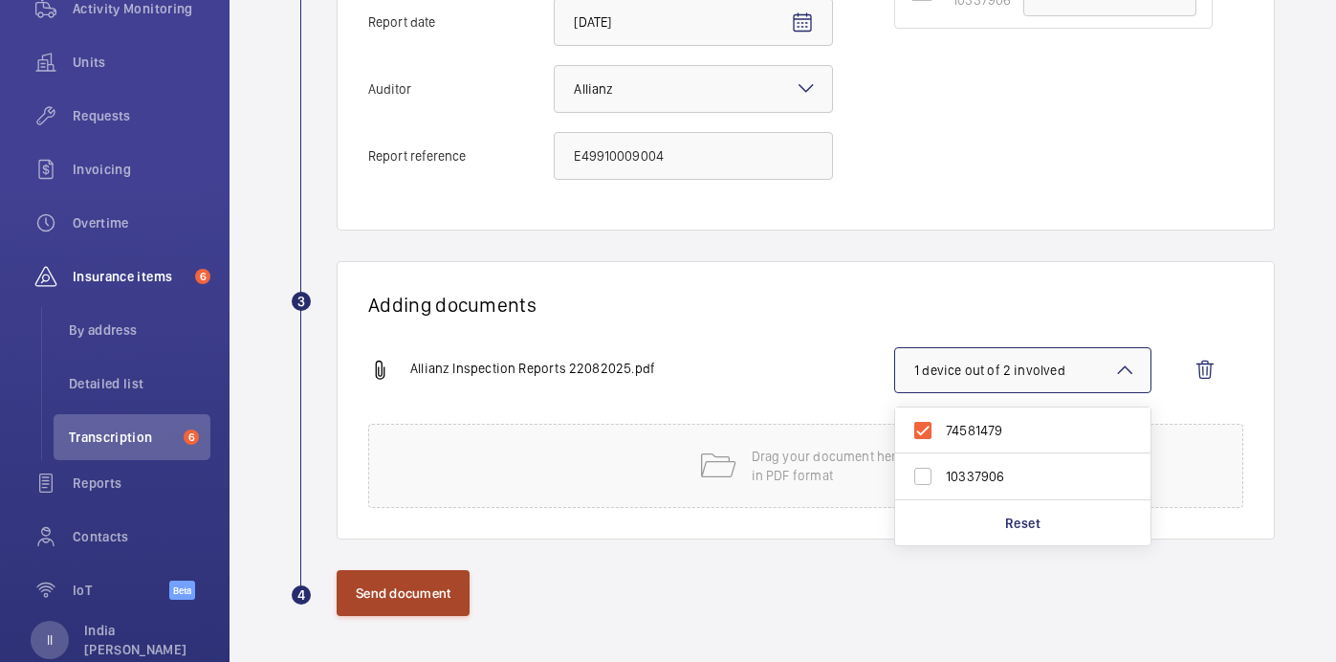
click at [421, 589] on button "Send document" at bounding box center [403, 593] width 133 height 46
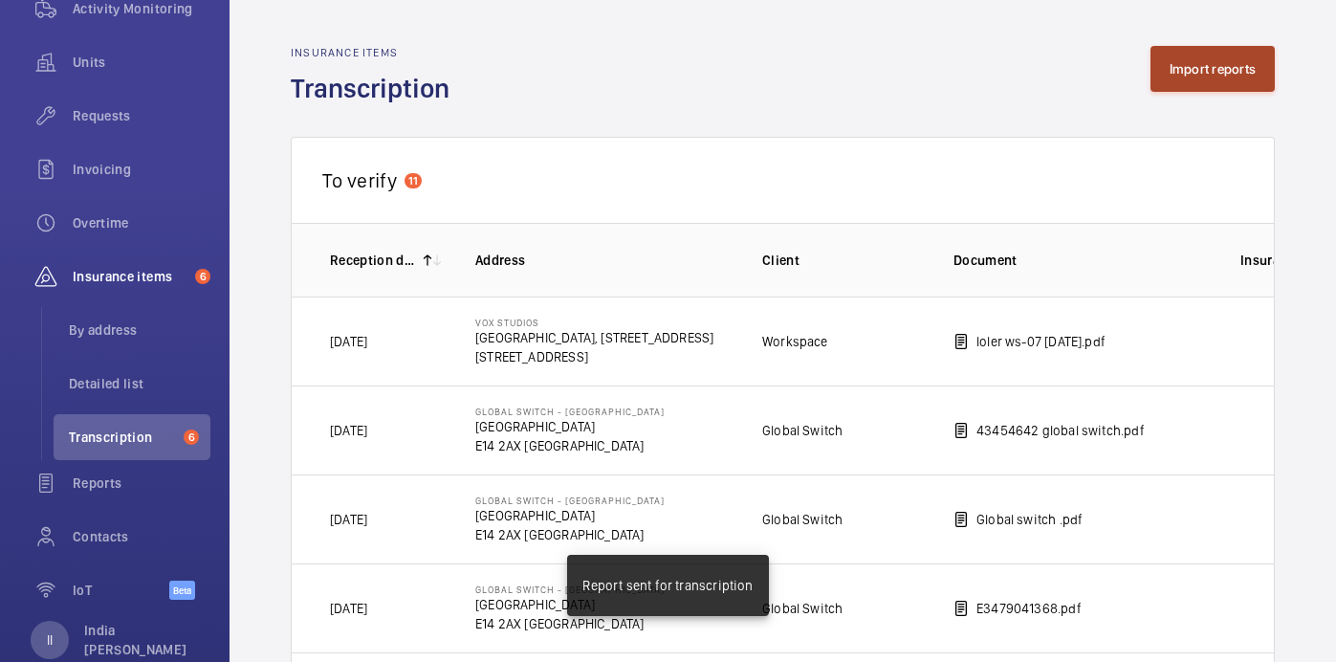
click at [1207, 46] on button "Import reports" at bounding box center [1213, 69] width 125 height 46
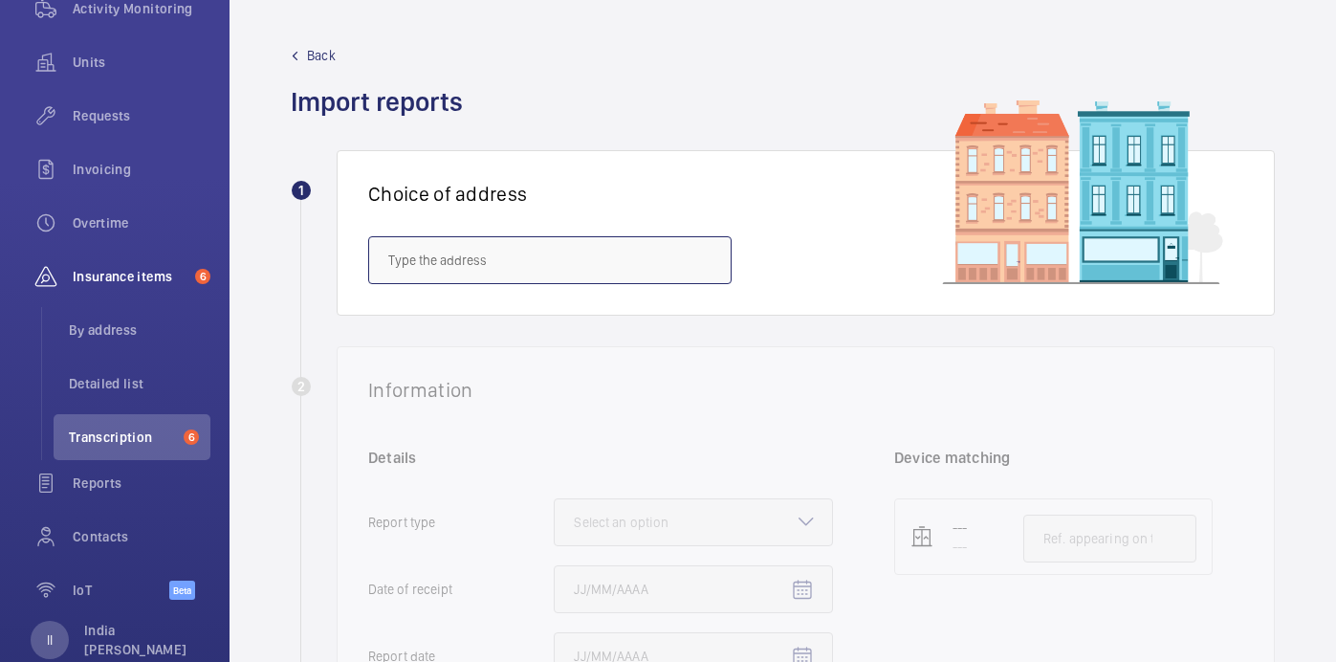
click at [573, 263] on input "text" at bounding box center [549, 260] width 363 height 48
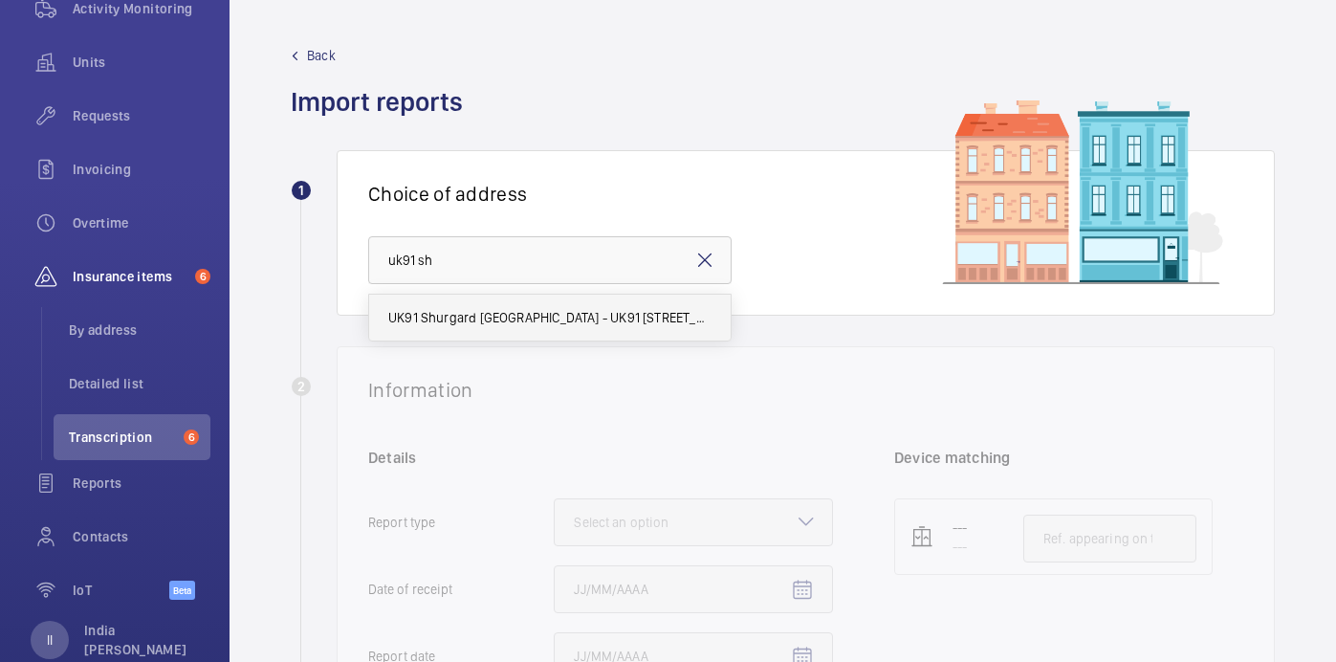
click at [556, 325] on span "UK91 Shurgard Cardiff - UK91 Shurgard Cardiff, CARDIFF CF11 8TU" at bounding box center [549, 317] width 323 height 19
type input "UK91 Shurgard Cardiff - UK91 Shurgard Cardiff, CARDIFF CF11 8TU"
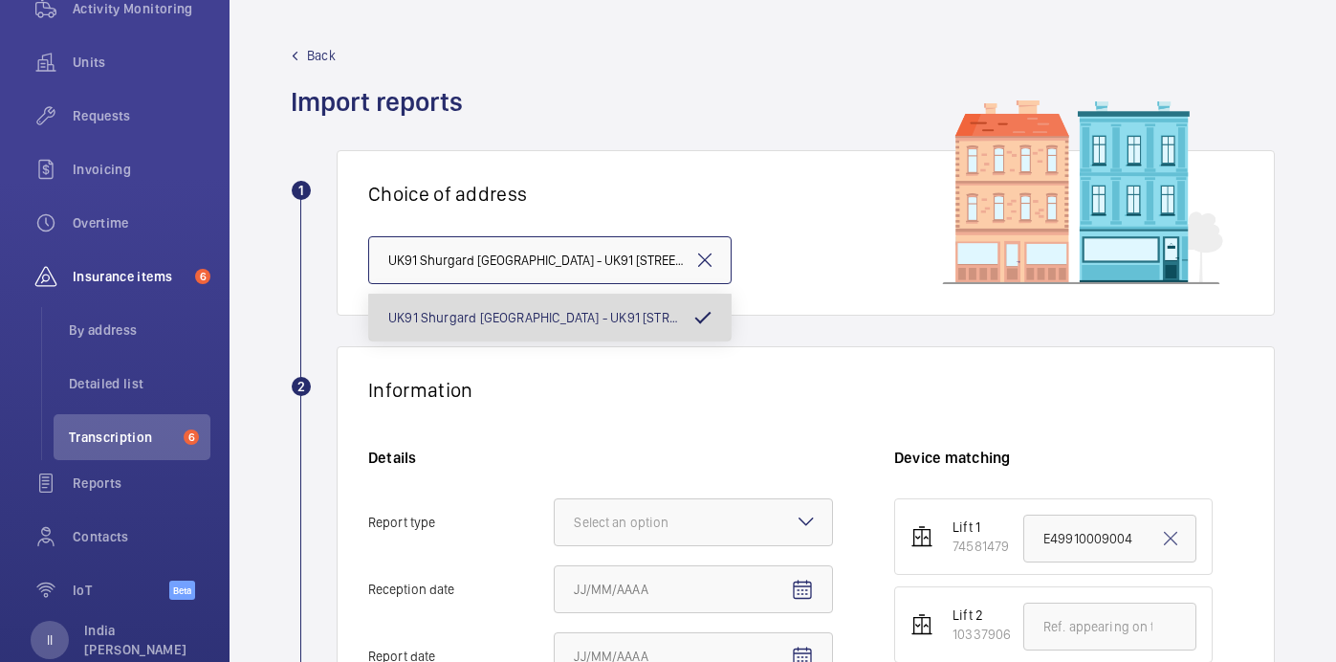
scroll to position [0, 70]
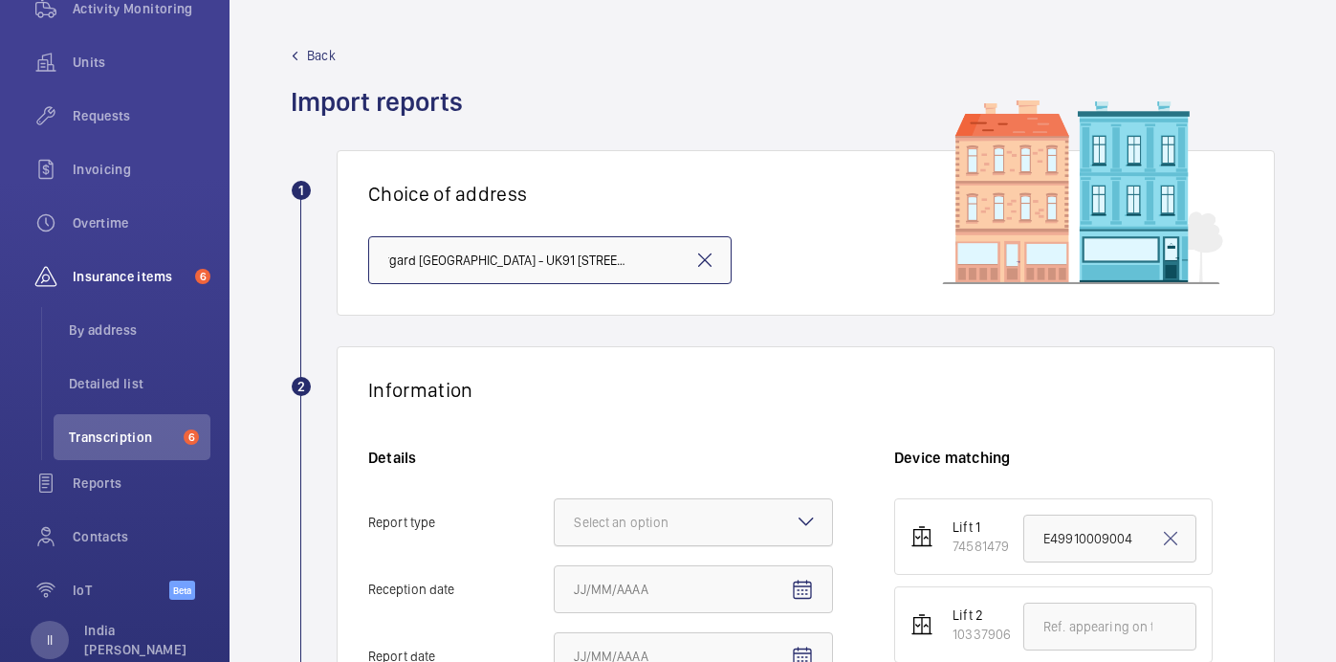
click at [655, 500] on div at bounding box center [693, 522] width 277 height 46
click at [555, 500] on input "Report type Select an option" at bounding box center [555, 522] width 0 height 46
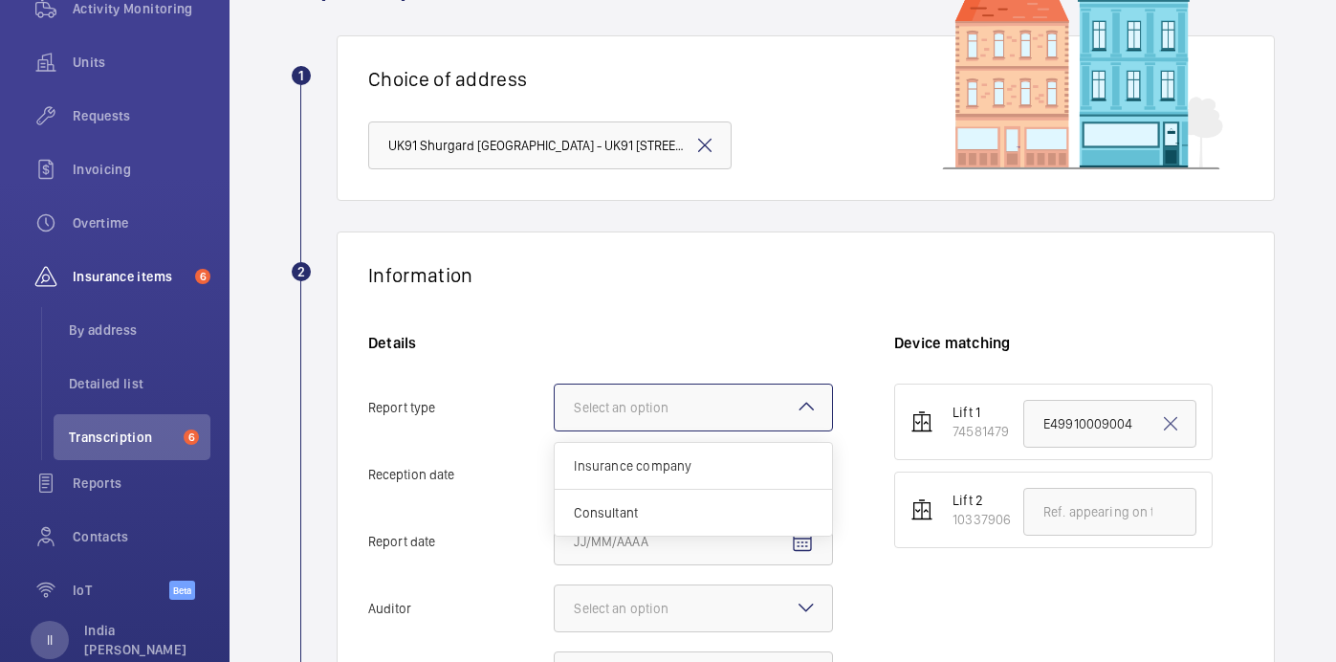
scroll to position [142, 0]
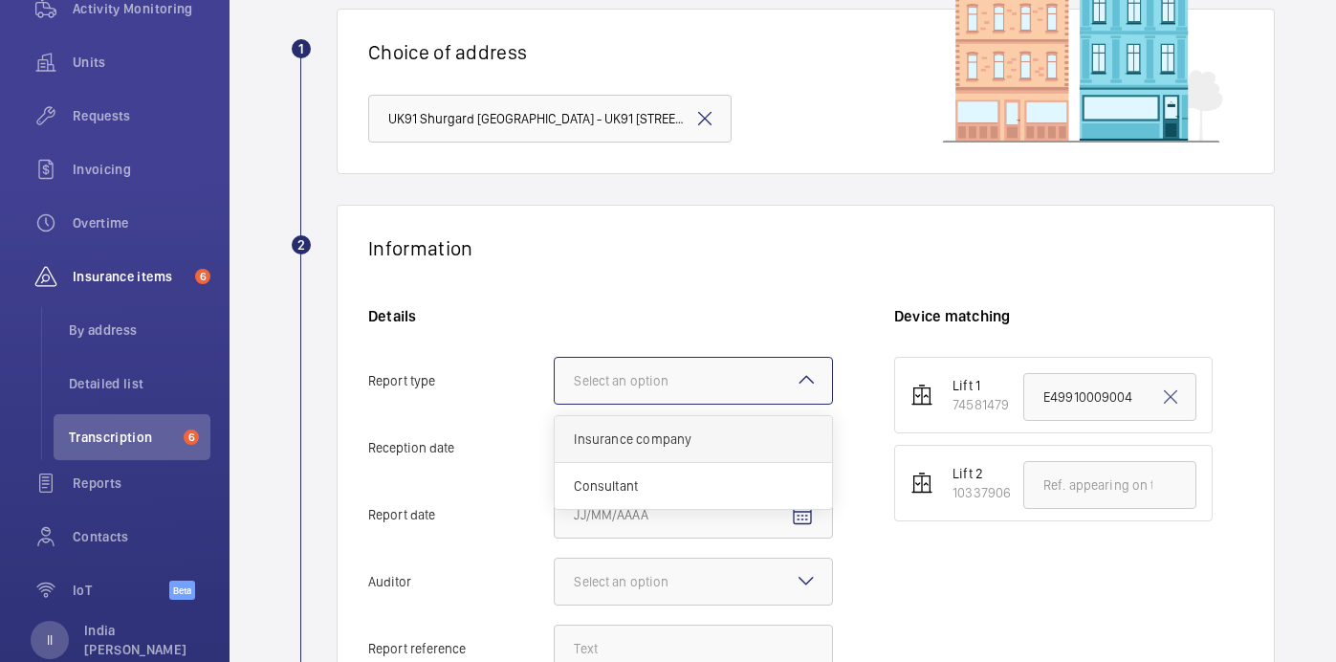
click at [636, 440] on span "Insurance company" at bounding box center [693, 438] width 239 height 19
click at [555, 404] on input "Report type Select an option Insurance company Consultant" at bounding box center [555, 381] width 0 height 46
click at [809, 449] on mat-icon "Open calendar" at bounding box center [802, 448] width 23 height 23
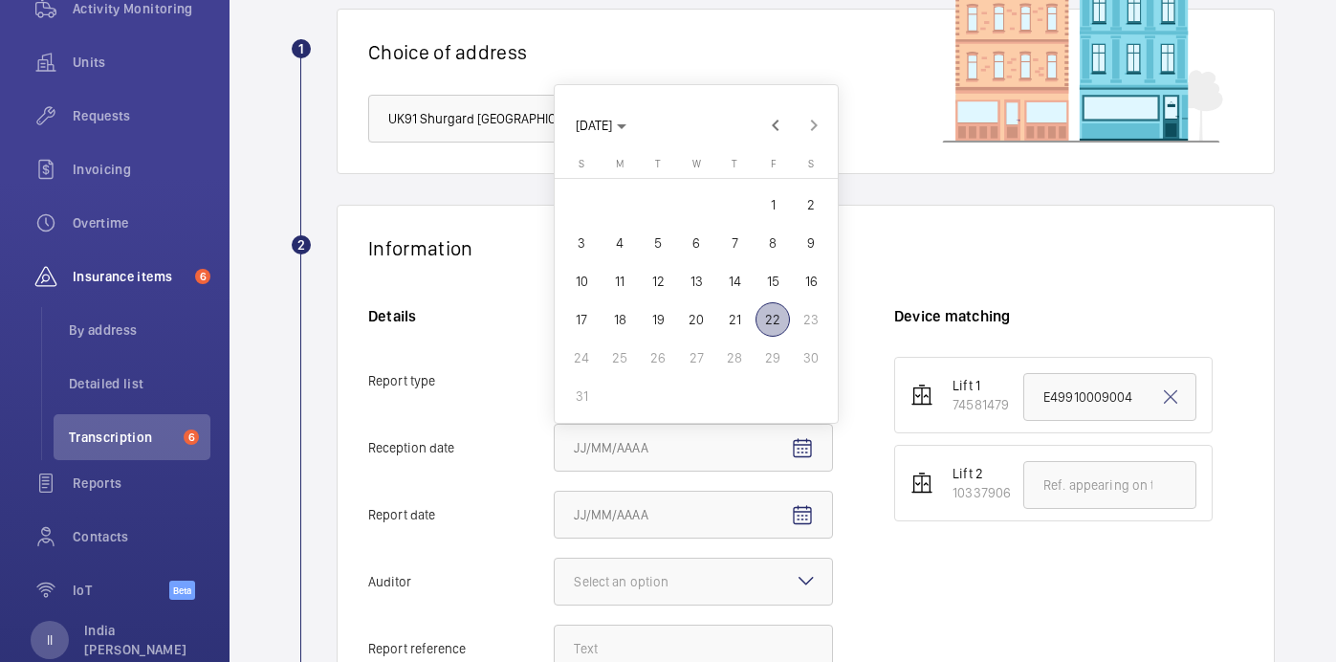
click at [772, 326] on span "22" at bounding box center [773, 319] width 34 height 34
type input "8/22/2025"
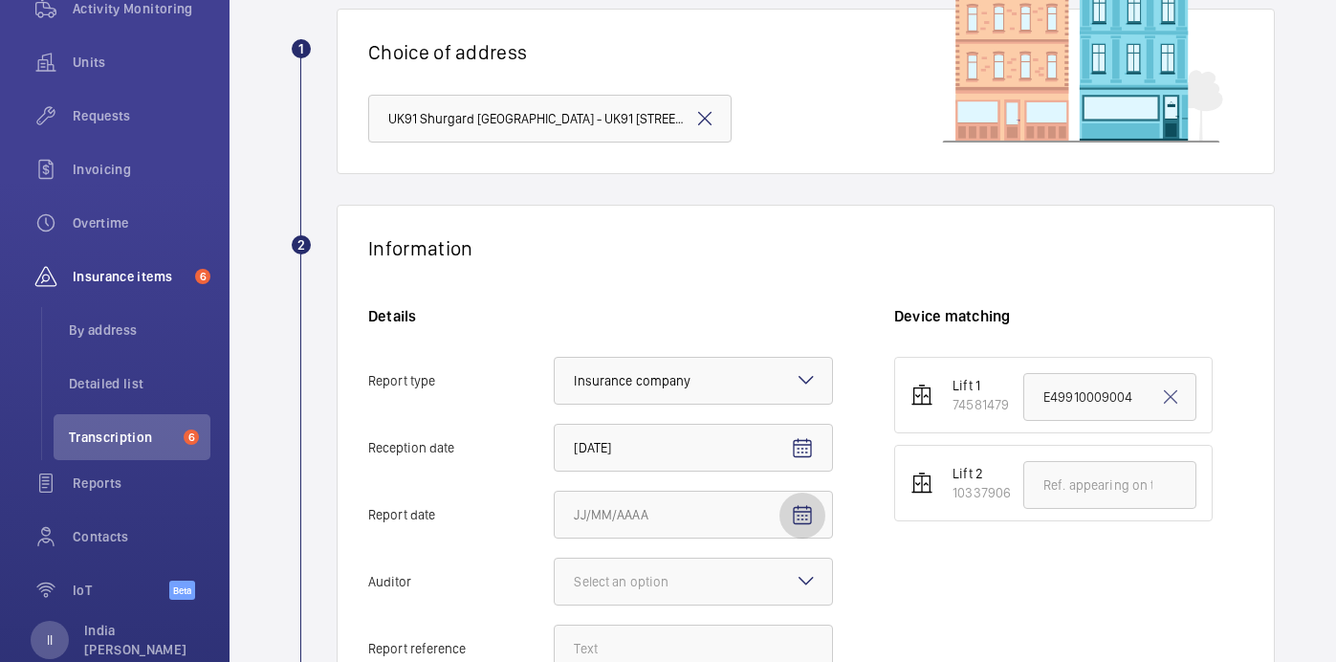
click at [792, 536] on span "Open calendar" at bounding box center [802, 516] width 46 height 46
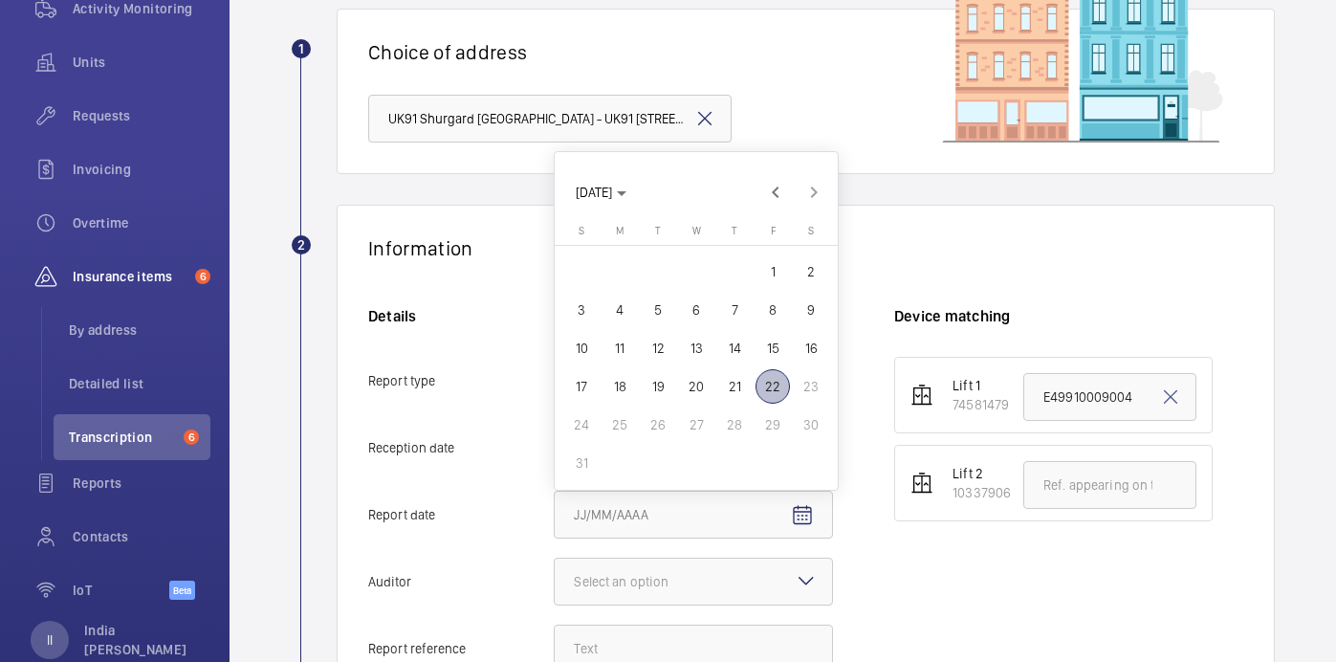
click at [730, 390] on span "21" at bounding box center [734, 386] width 34 height 34
type input "8/21/2025"
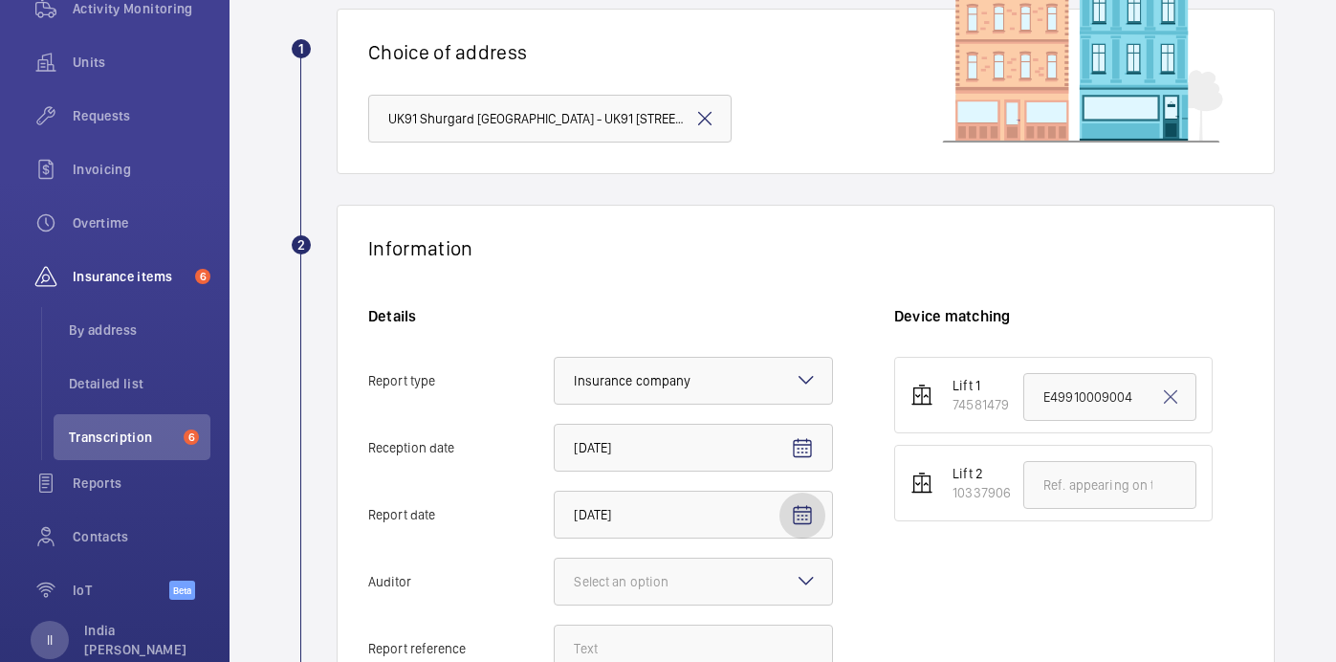
scroll to position [239, 0]
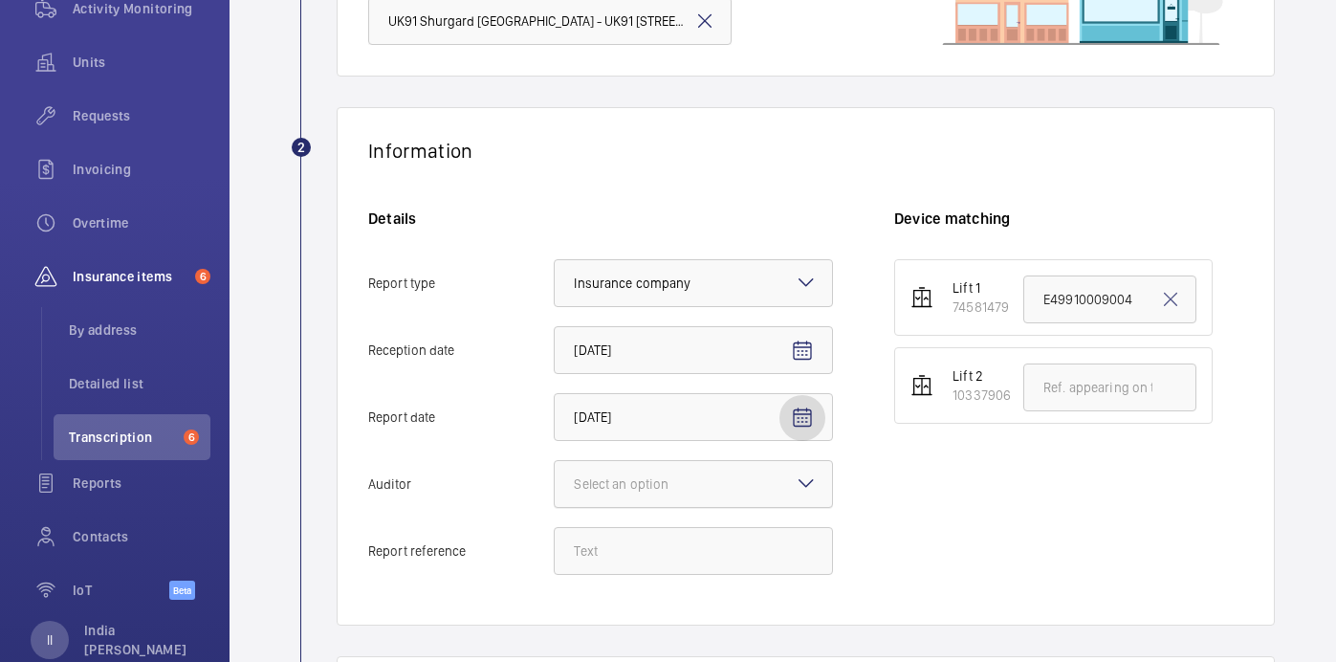
click at [697, 472] on div at bounding box center [693, 484] width 277 height 46
click at [555, 472] on input "Auditor Select an option" at bounding box center [555, 484] width 0 height 46
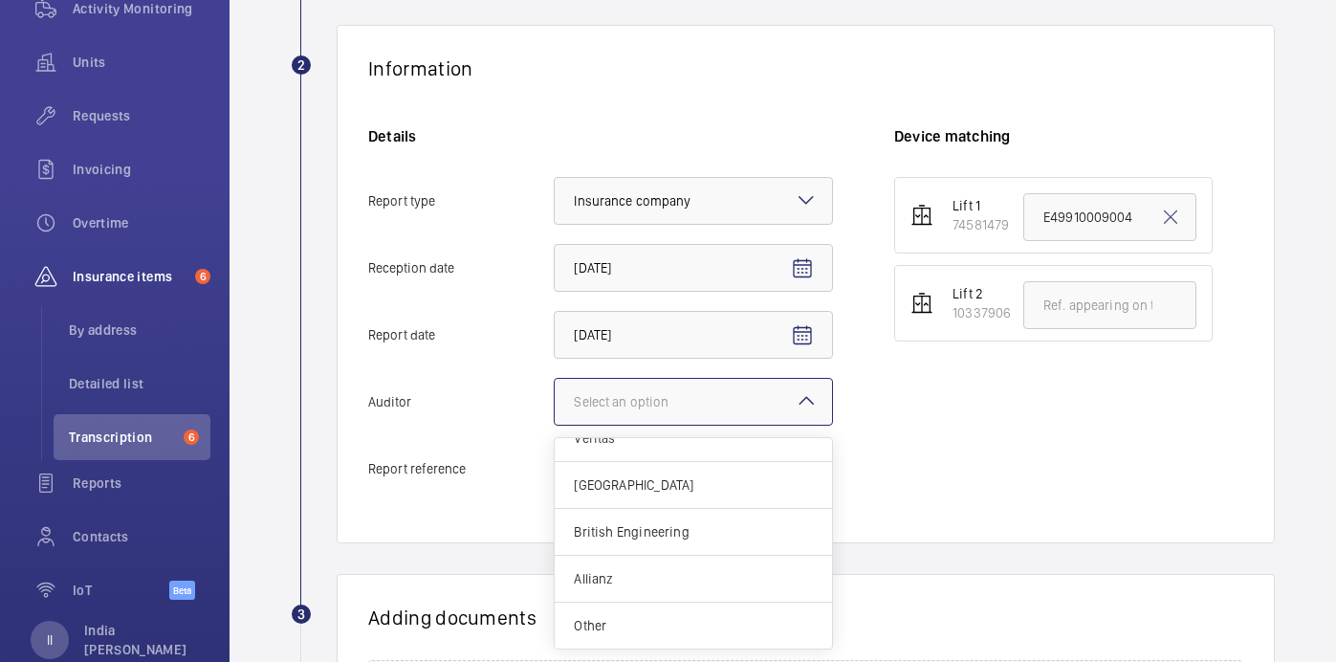
scroll to position [340, 0]
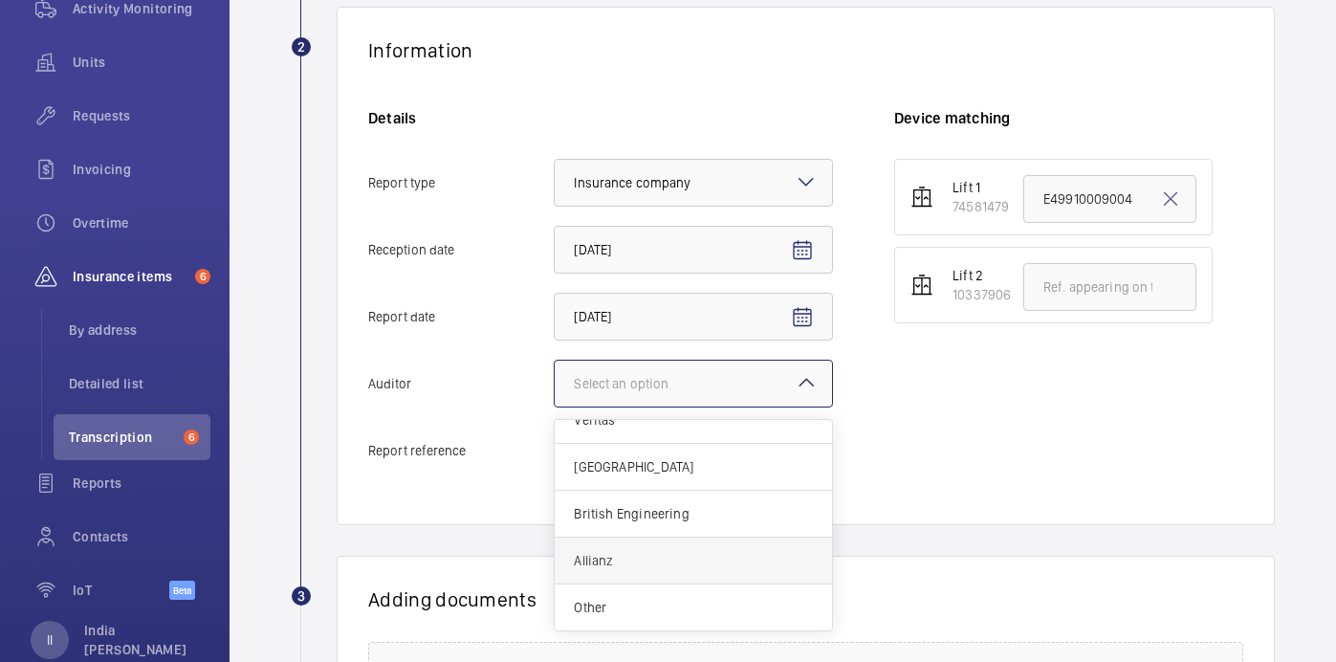
click at [642, 571] on div "Allianz" at bounding box center [693, 560] width 277 height 47
click at [555, 406] on input "Auditor Select an option Veritas Zurich British Engineering Allianz Other" at bounding box center [555, 384] width 0 height 46
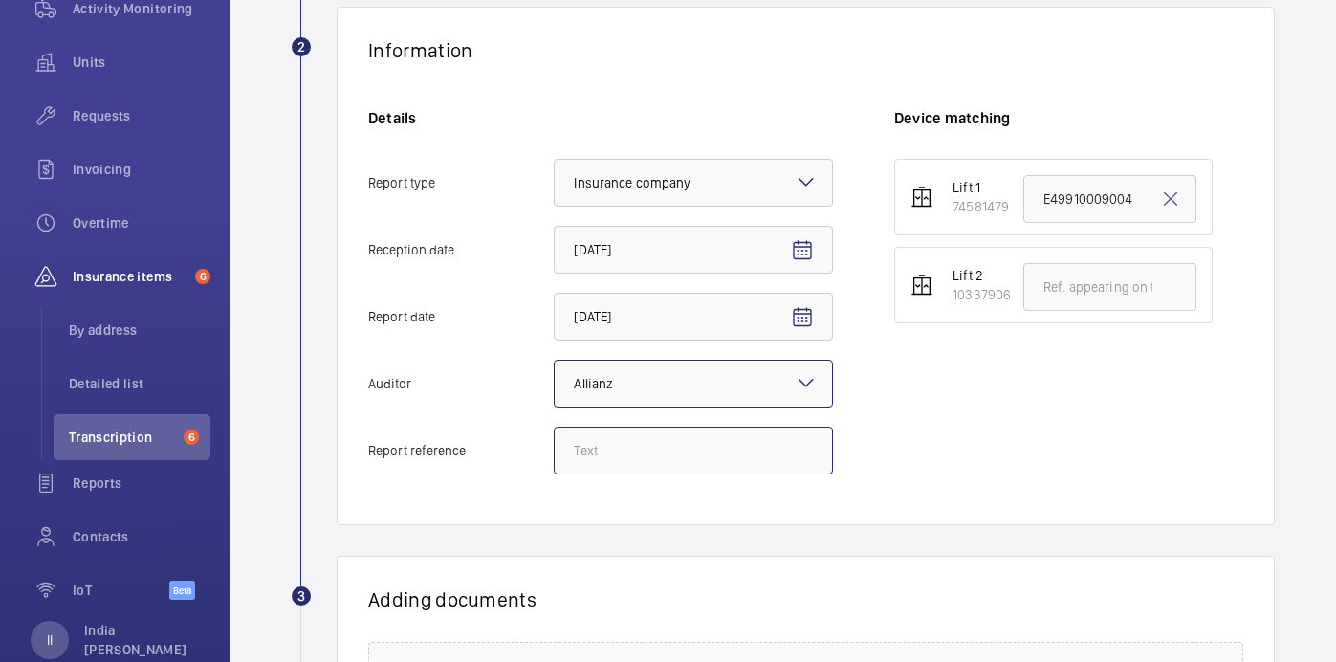
click at [657, 436] on input "Report reference" at bounding box center [693, 451] width 279 height 48
paste input "E49910009005"
type input "E49910009005"
click at [1134, 296] on input "text" at bounding box center [1109, 287] width 173 height 48
paste input "E49910009005"
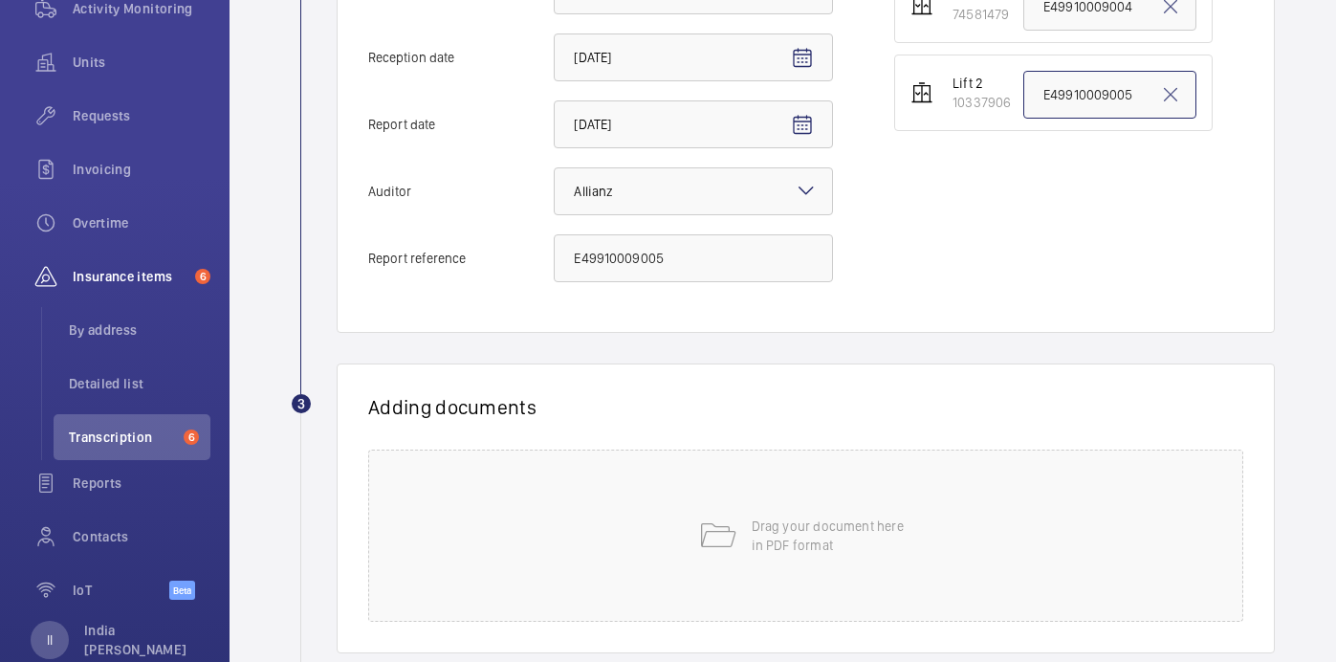
scroll to position [533, 0]
type input "E49910009005"
click at [824, 507] on div "Drag your document here in PDF format" at bounding box center [805, 535] width 875 height 172
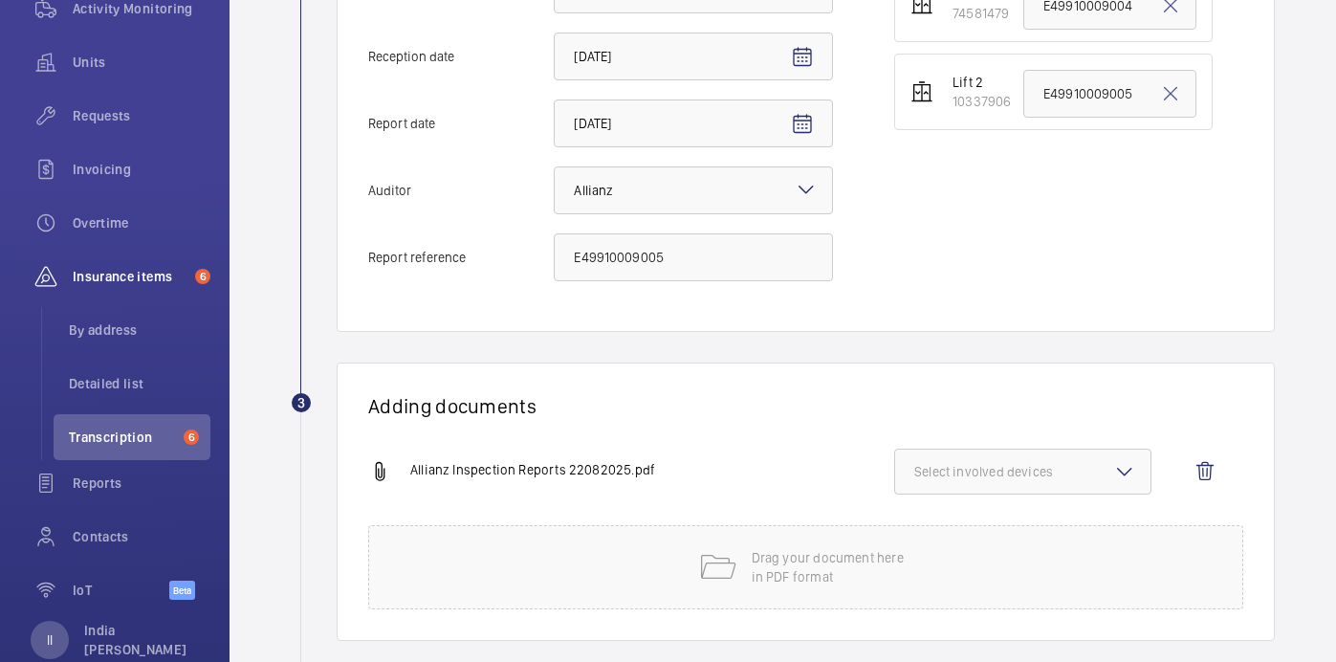
click at [1046, 469] on span "Select involved devices" at bounding box center [1022, 471] width 217 height 19
click at [997, 577] on span "10337906" at bounding box center [1024, 577] width 157 height 19
click at [942, 577] on input "10337906" at bounding box center [923, 578] width 38 height 38
checkbox input "true"
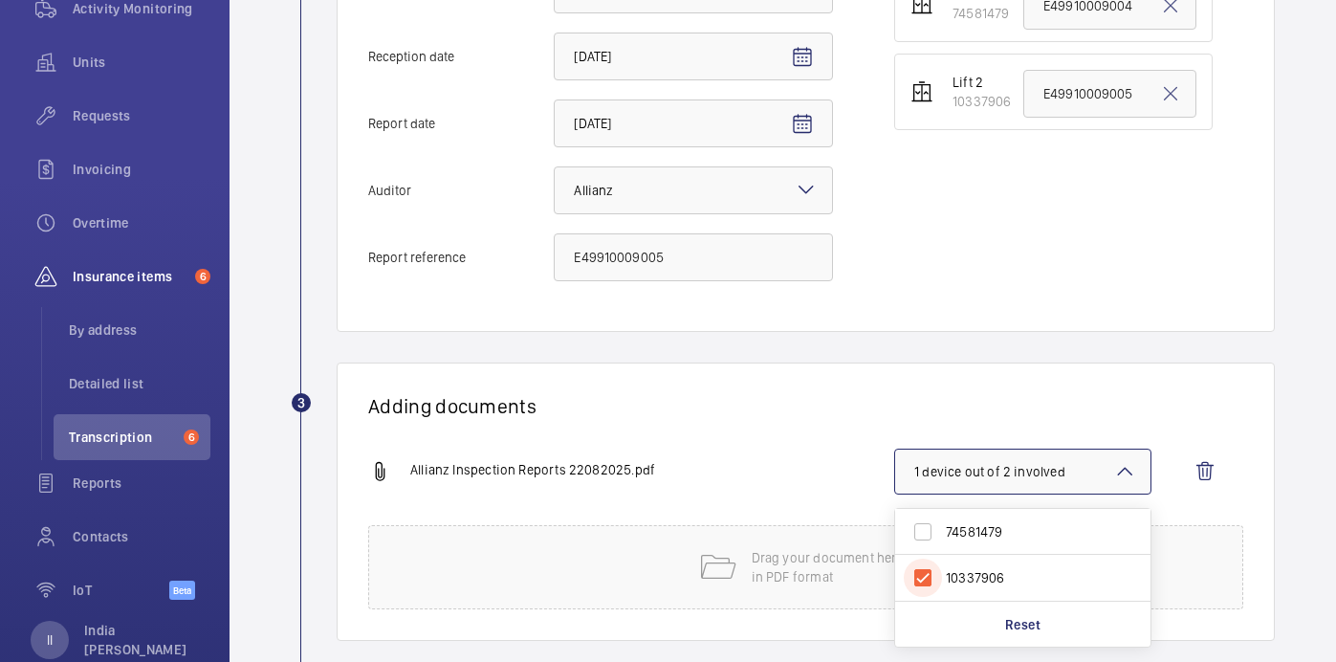
scroll to position [634, 0]
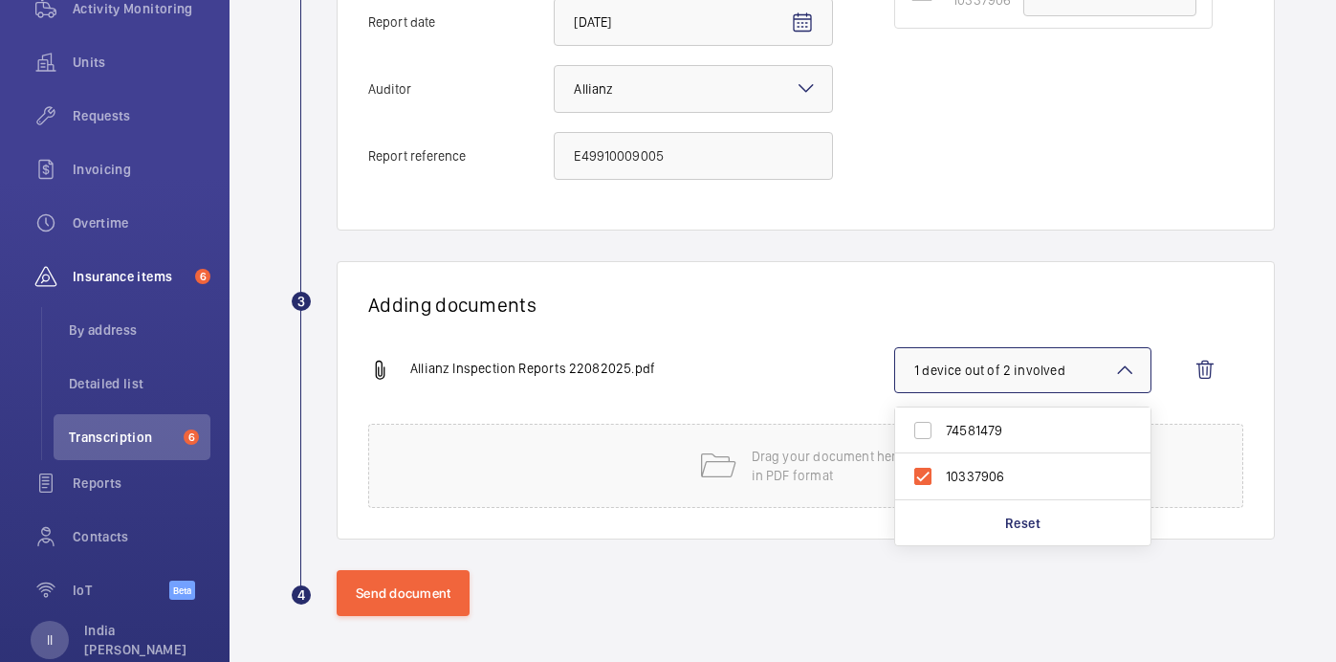
click at [786, 340] on div "Adding documents Allianz Inspection Reports 22082025.pdf 1 device out of 2 invo…" at bounding box center [806, 400] width 938 height 278
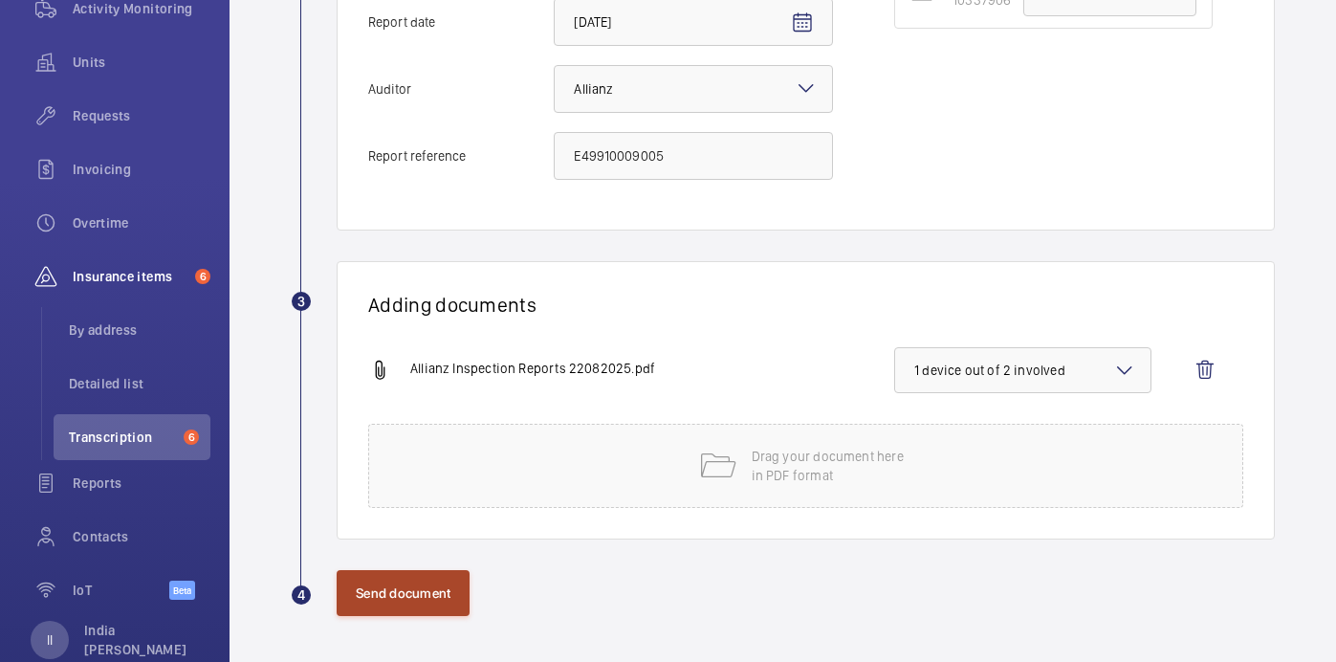
click at [375, 590] on button "Send document" at bounding box center [403, 593] width 133 height 46
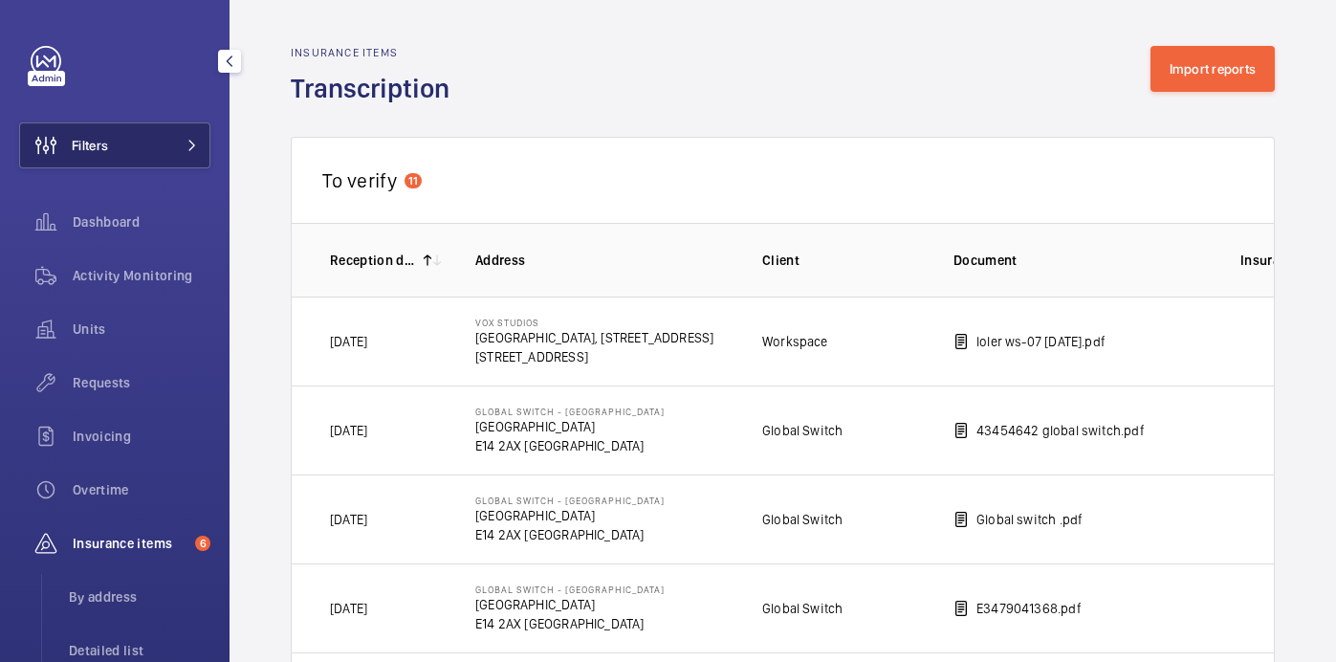
click at [86, 152] on span "Filters" at bounding box center [90, 145] width 36 height 19
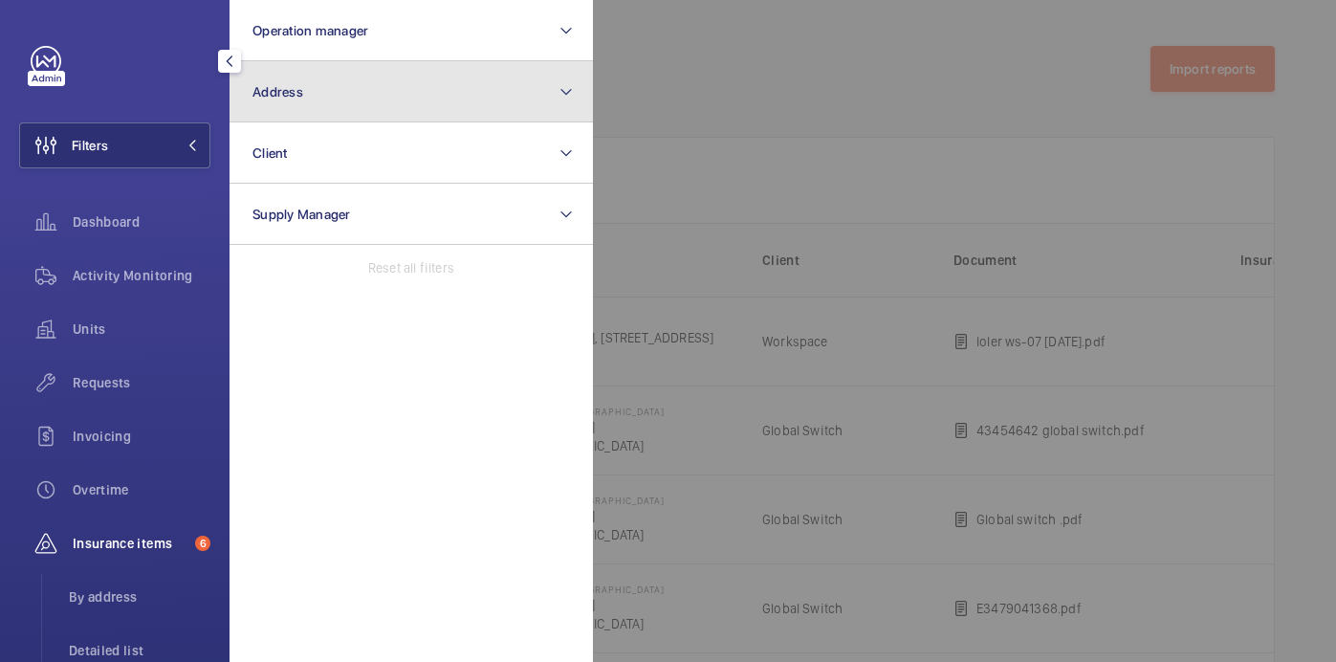
click at [364, 85] on button "Address" at bounding box center [411, 91] width 363 height 61
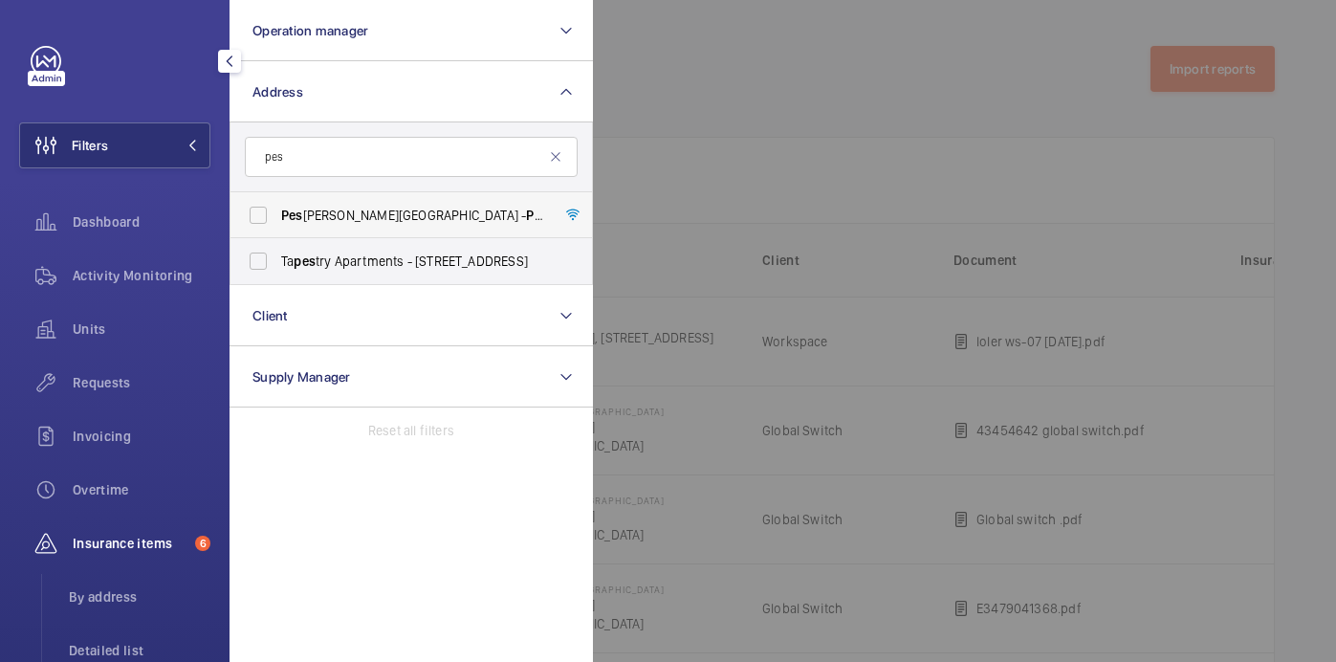
type input "pes"
click at [428, 216] on span "Pes tana Chelsea Bridge Hotel - Pes tana Chelsea Bridge Hotel, LONDON SW11 8AE" at bounding box center [412, 215] width 263 height 19
click at [277, 216] on input "Pes tana Chelsea Bridge Hotel - Pes tana Chelsea Bridge Hotel, LONDON SW11 8AE" at bounding box center [258, 215] width 38 height 38
checkbox input "true"
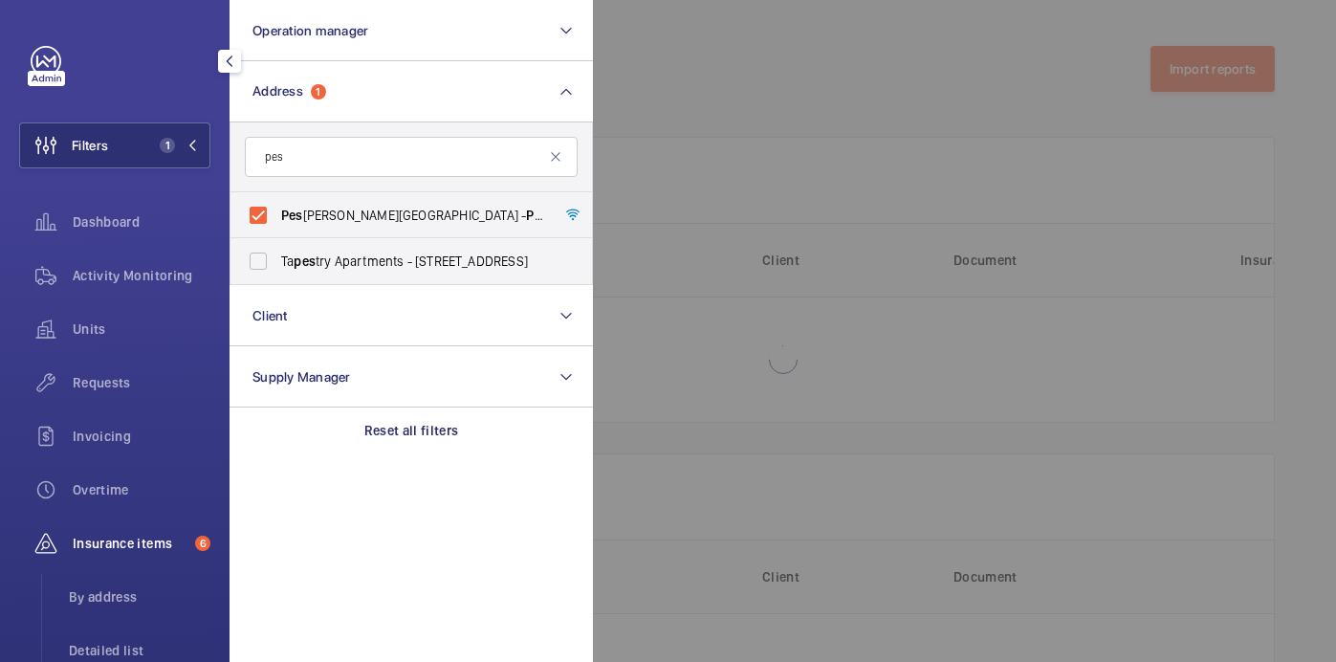
drag, startPoint x: 807, startPoint y: 143, endPoint x: 795, endPoint y: 143, distance: 12.4
click at [807, 143] on div at bounding box center [1261, 331] width 1336 height 662
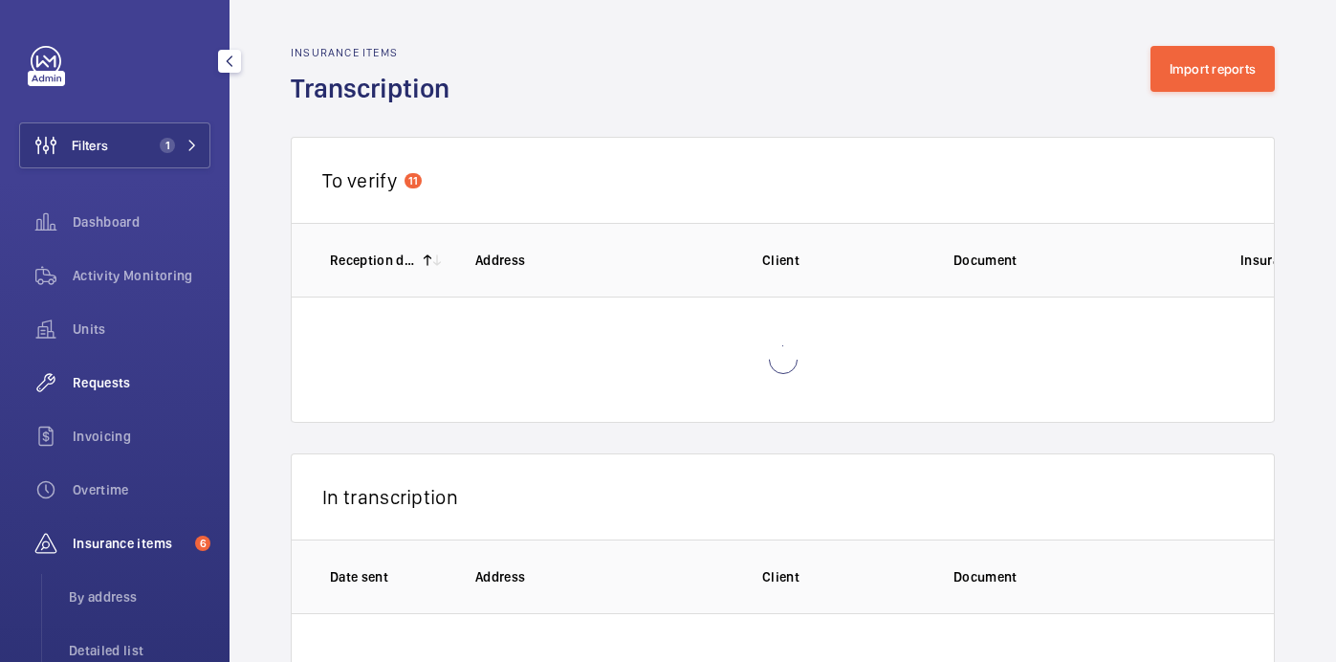
click at [102, 378] on span "Requests" at bounding box center [142, 382] width 138 height 19
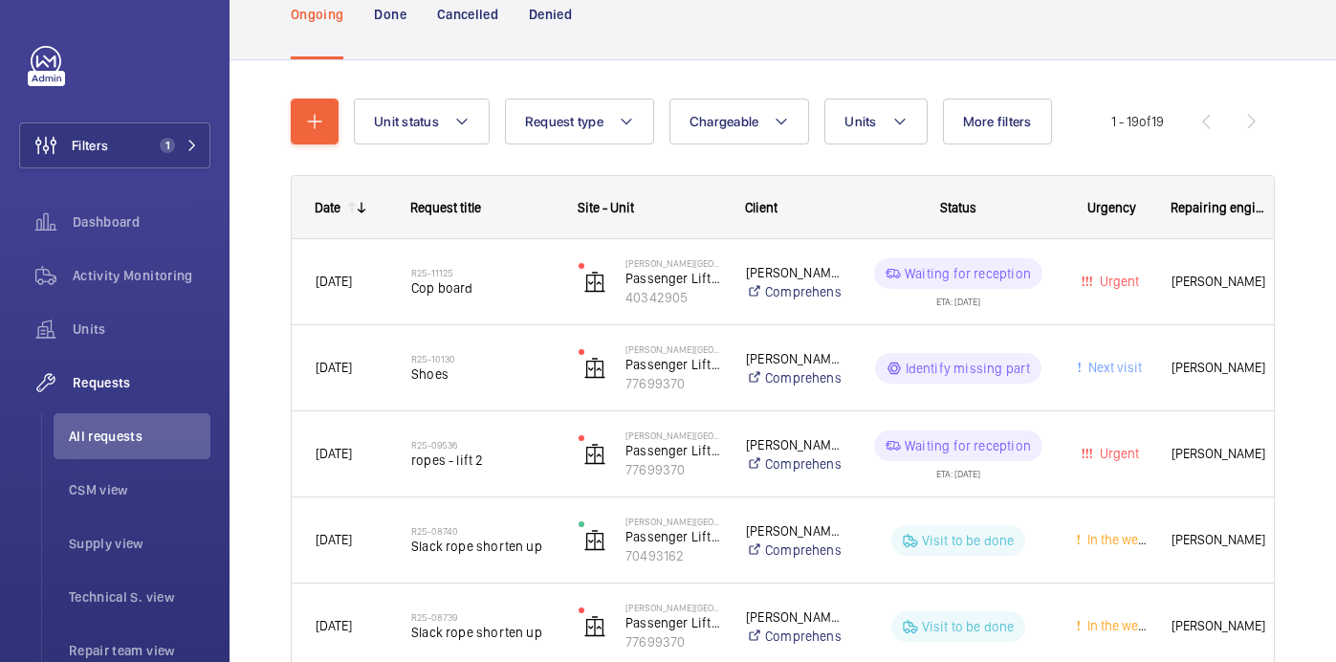
scroll to position [142, 0]
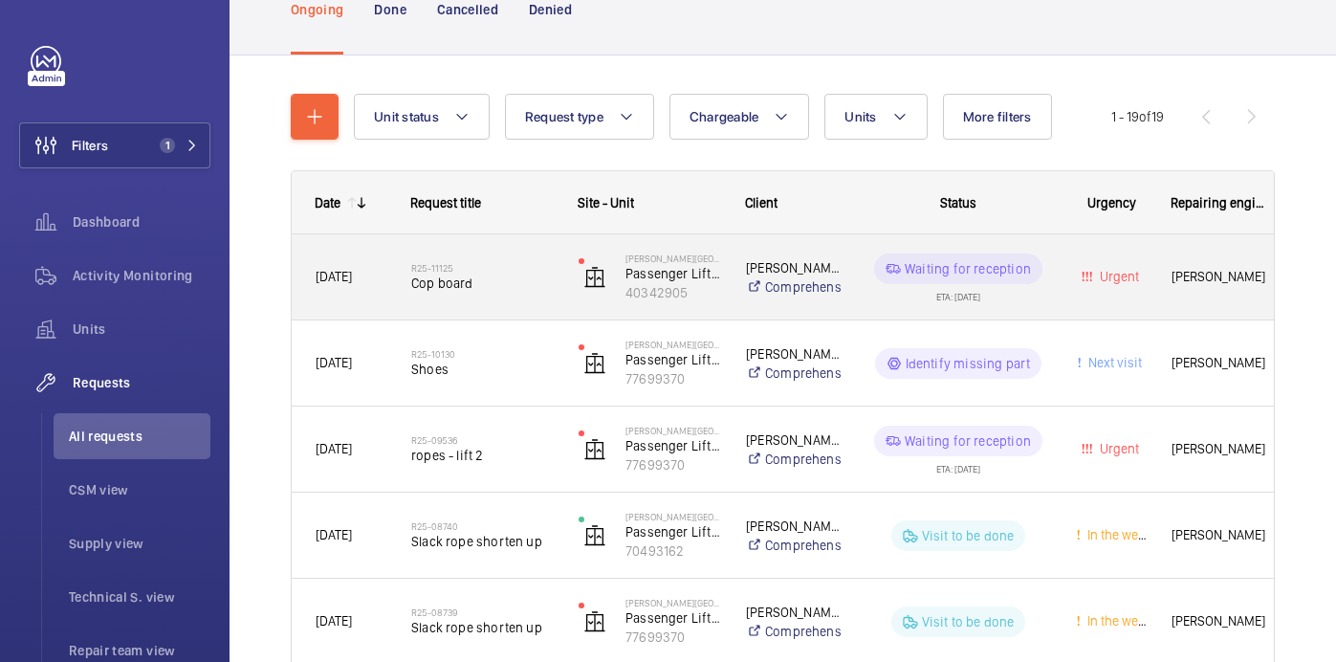
click at [528, 290] on span "Cop board" at bounding box center [482, 283] width 142 height 19
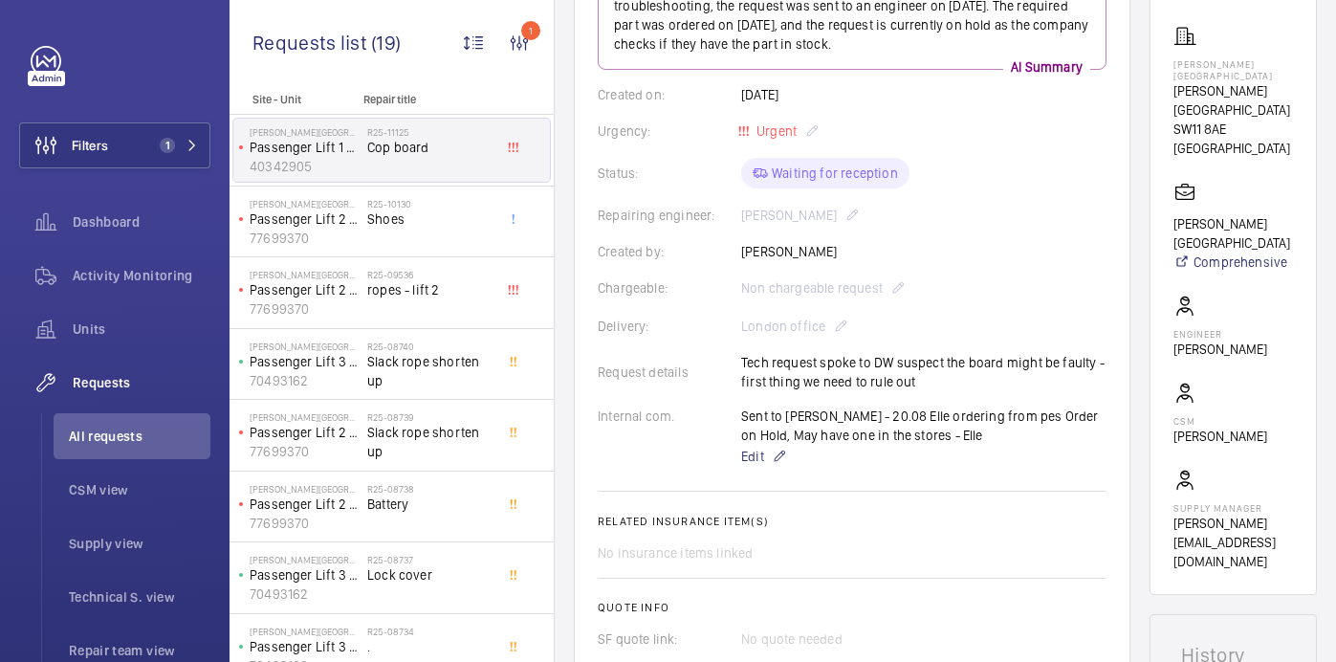
scroll to position [299, 0]
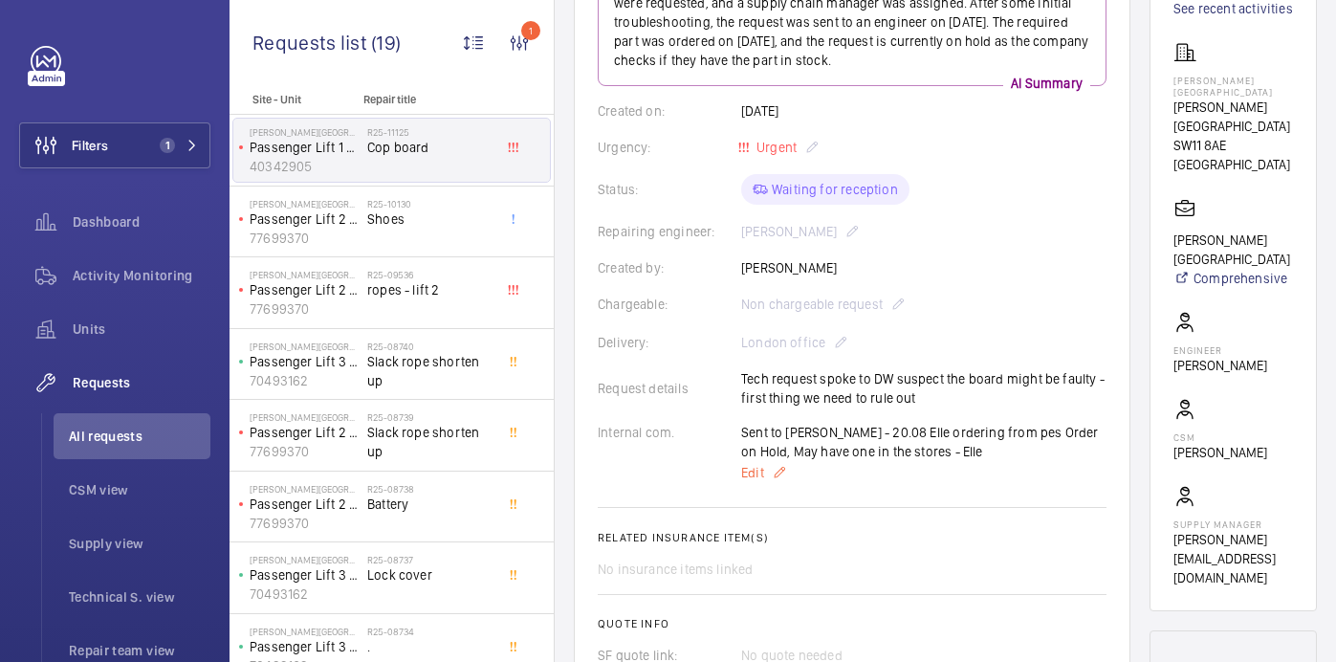
click at [749, 479] on span "Edit" at bounding box center [752, 472] width 23 height 19
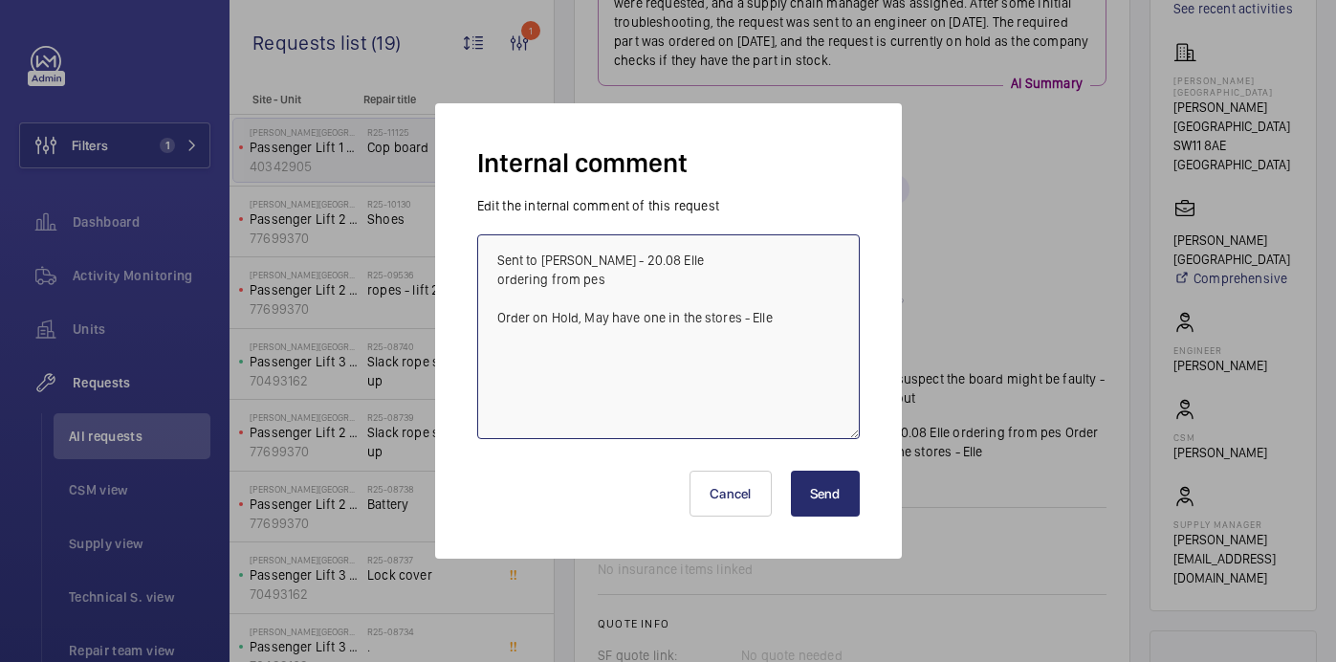
click at [781, 324] on textarea "Sent to Kris - 20.08 Elle ordering from pes Order on Hold, May have one in the …" at bounding box center [668, 336] width 383 height 205
click at [802, 357] on textarea "Sent to Kris - 20.08 Elle ordering from pes Order on Hold, May have one in the …" at bounding box center [668, 336] width 383 height 205
type textarea "Sent to Kris - 20.08 Elle ordering from pes Order on Hold, May have one in the …"
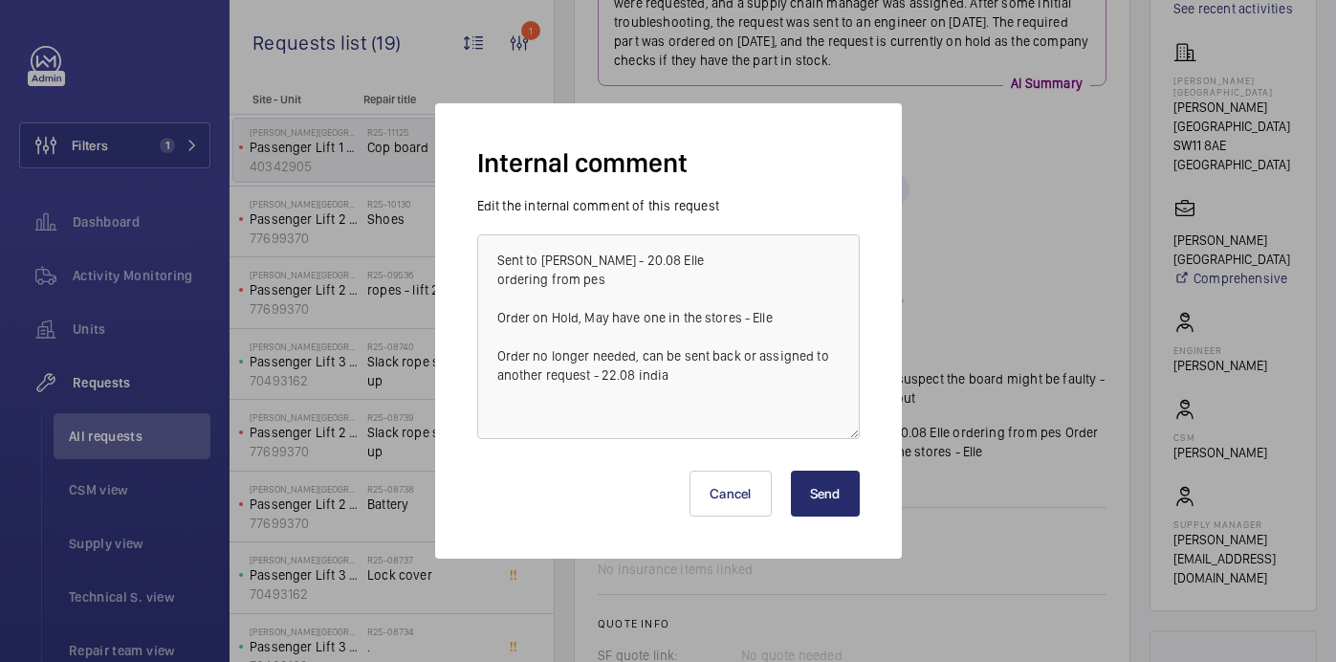
click at [833, 482] on button "Send" at bounding box center [825, 494] width 69 height 46
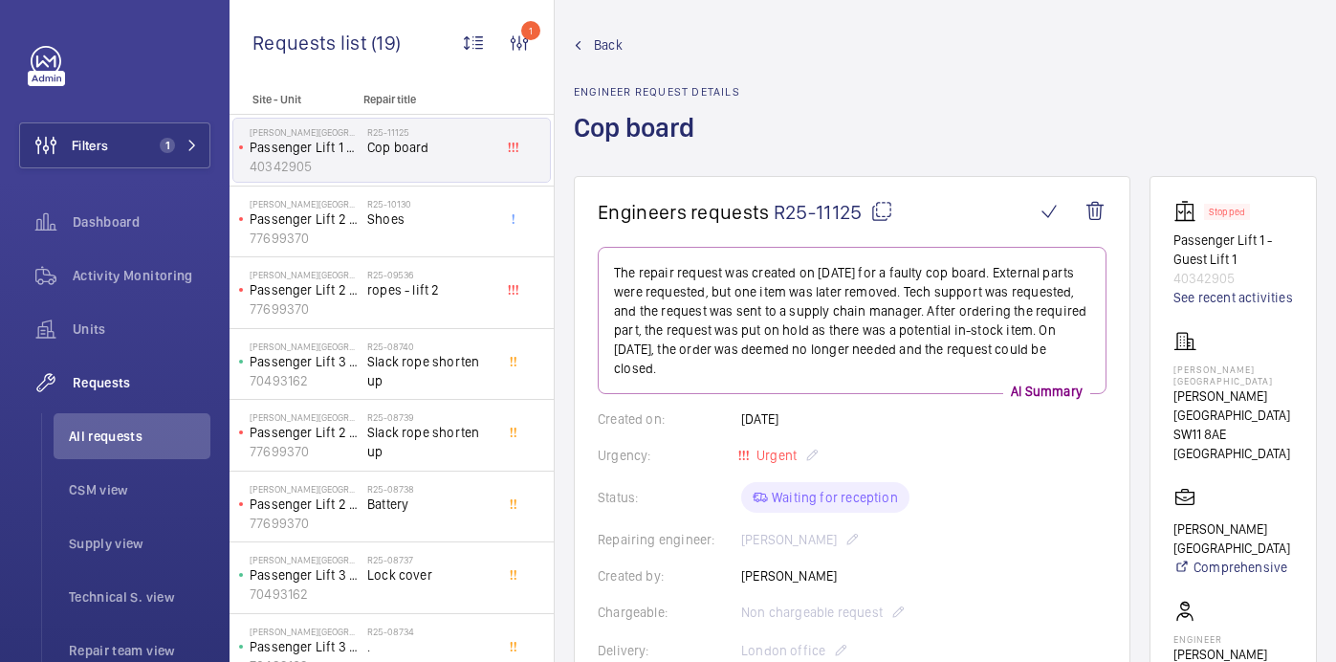
scroll to position [0, 0]
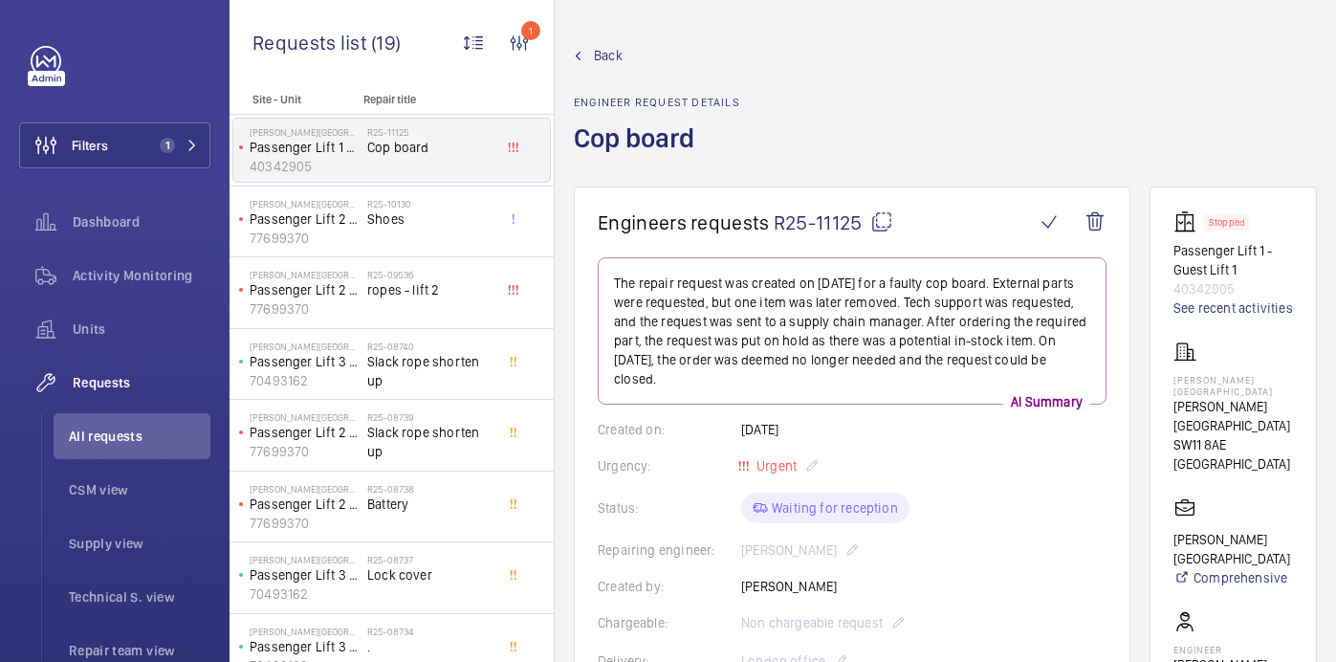
click at [875, 227] on mat-icon at bounding box center [881, 221] width 23 height 23
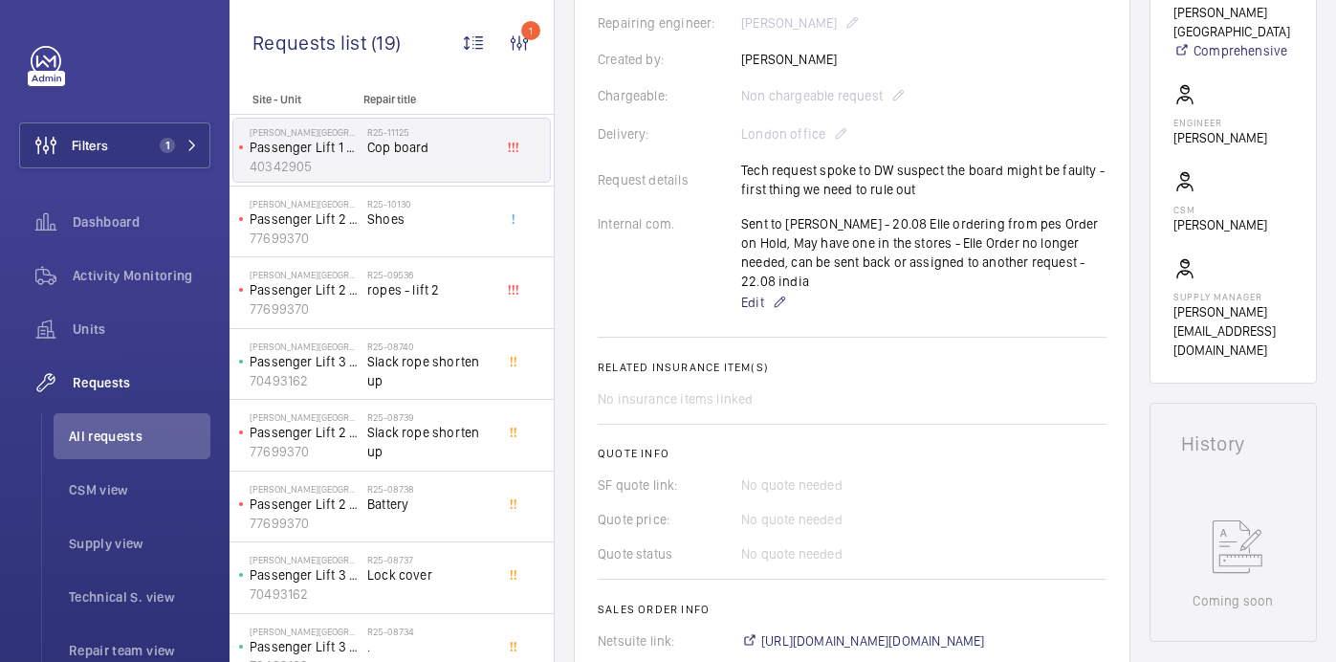
scroll to position [535, 0]
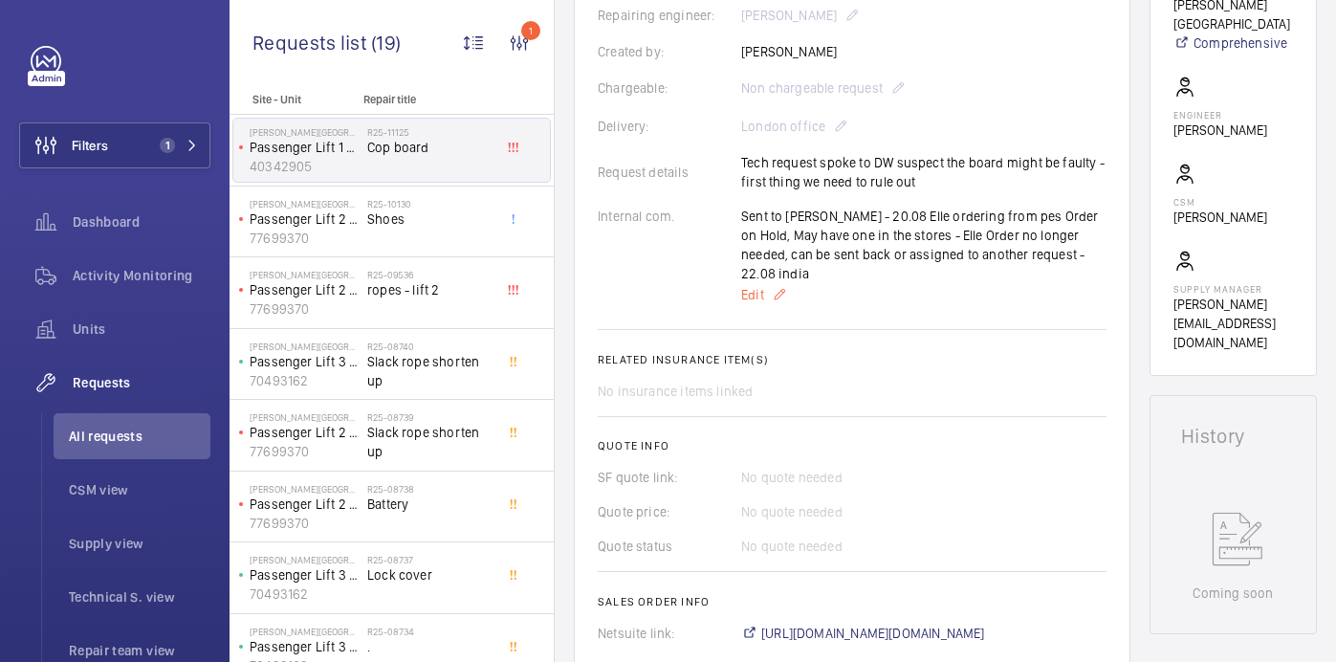
click at [753, 272] on wm-front-card-body "The repair request was created on 19 Aug 2025 for a faulty cop board. External …" at bounding box center [852, 183] width 509 height 920
click at [753, 285] on span "Edit" at bounding box center [752, 294] width 23 height 19
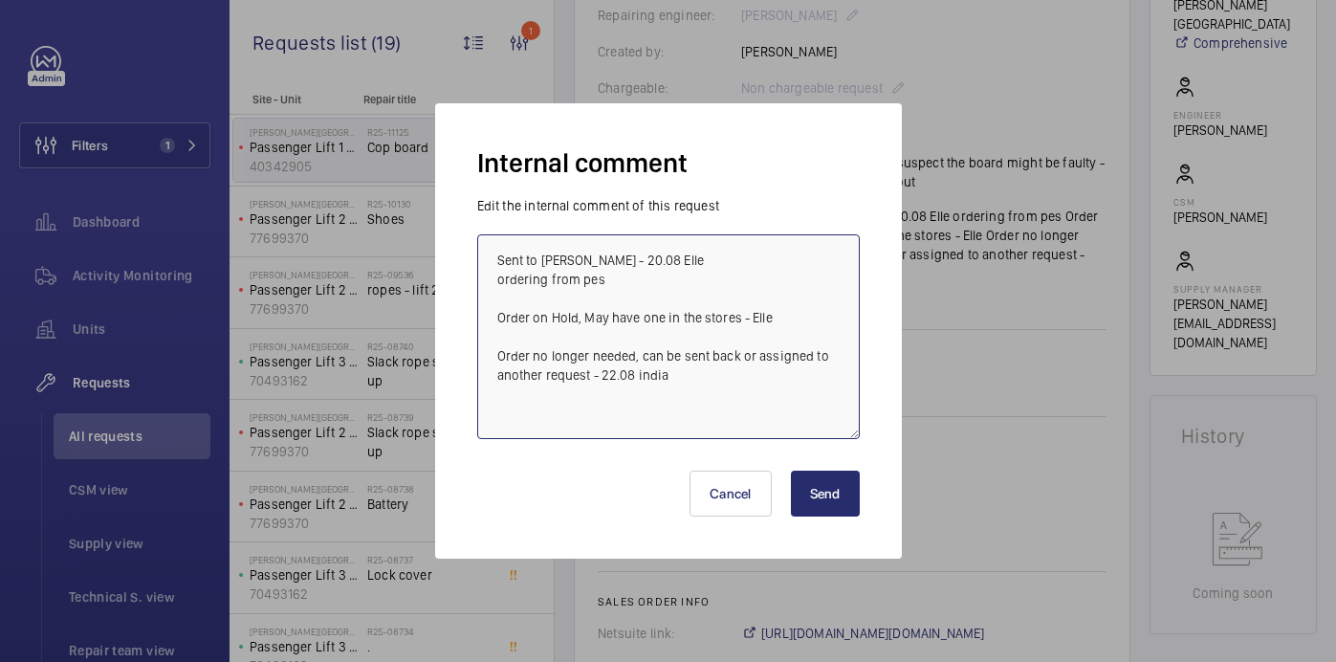
drag, startPoint x: 646, startPoint y: 357, endPoint x: 587, endPoint y: 378, distance: 62.0
click at [587, 378] on textarea "Sent to Kris - 20.08 Elle ordering from pes Order on Hold, May have one in the …" at bounding box center [668, 336] width 383 height 205
click at [745, 503] on button "Cancel" at bounding box center [731, 494] width 82 height 46
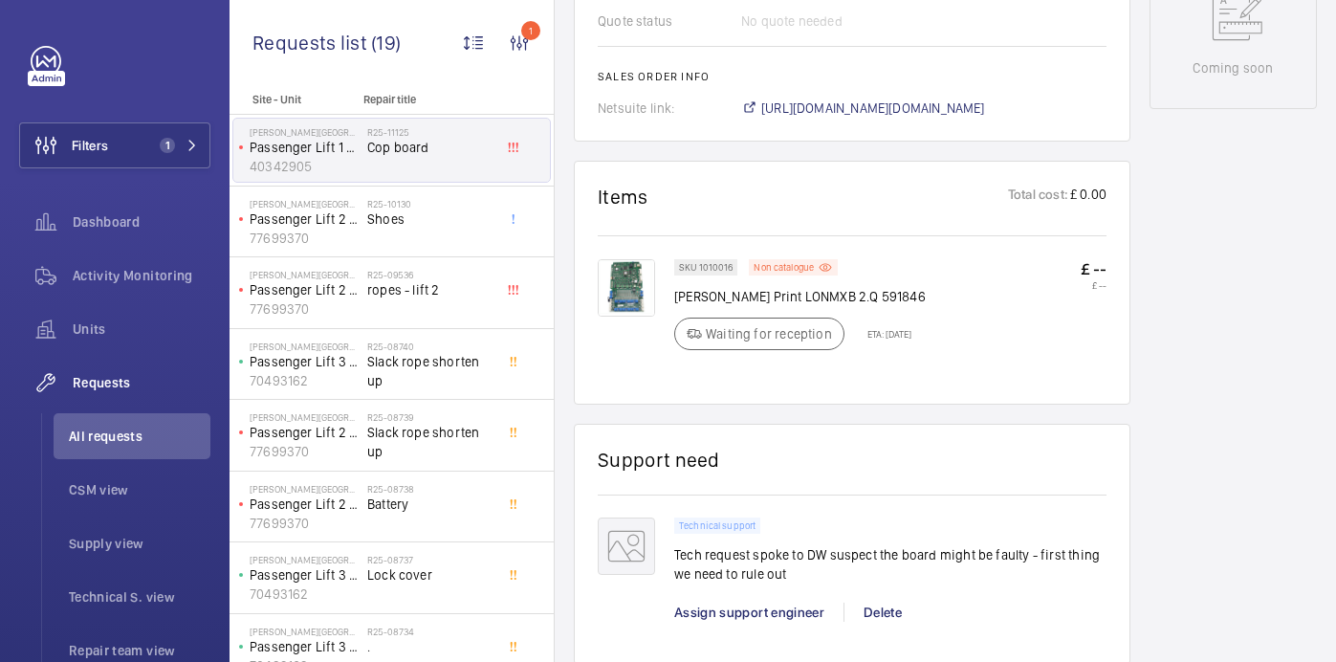
scroll to position [1017, 0]
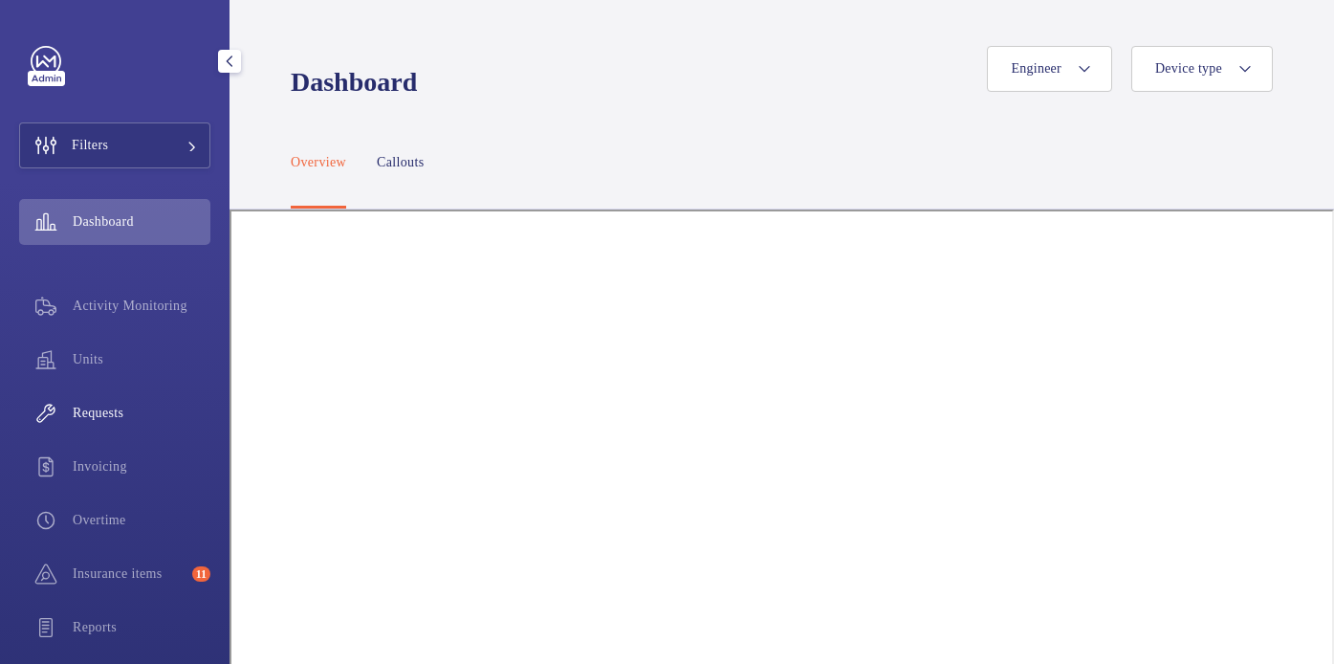
click at [106, 404] on span "Requests" at bounding box center [142, 413] width 138 height 19
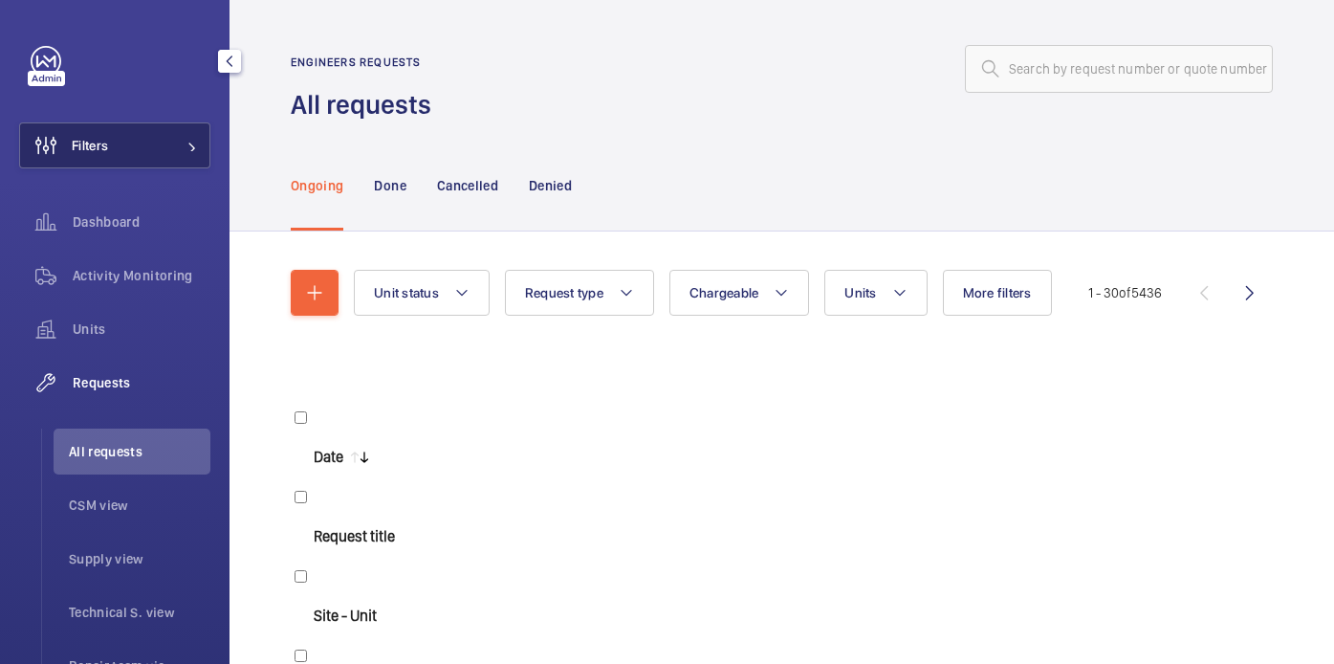
click at [160, 139] on button "Filters" at bounding box center [114, 145] width 191 height 46
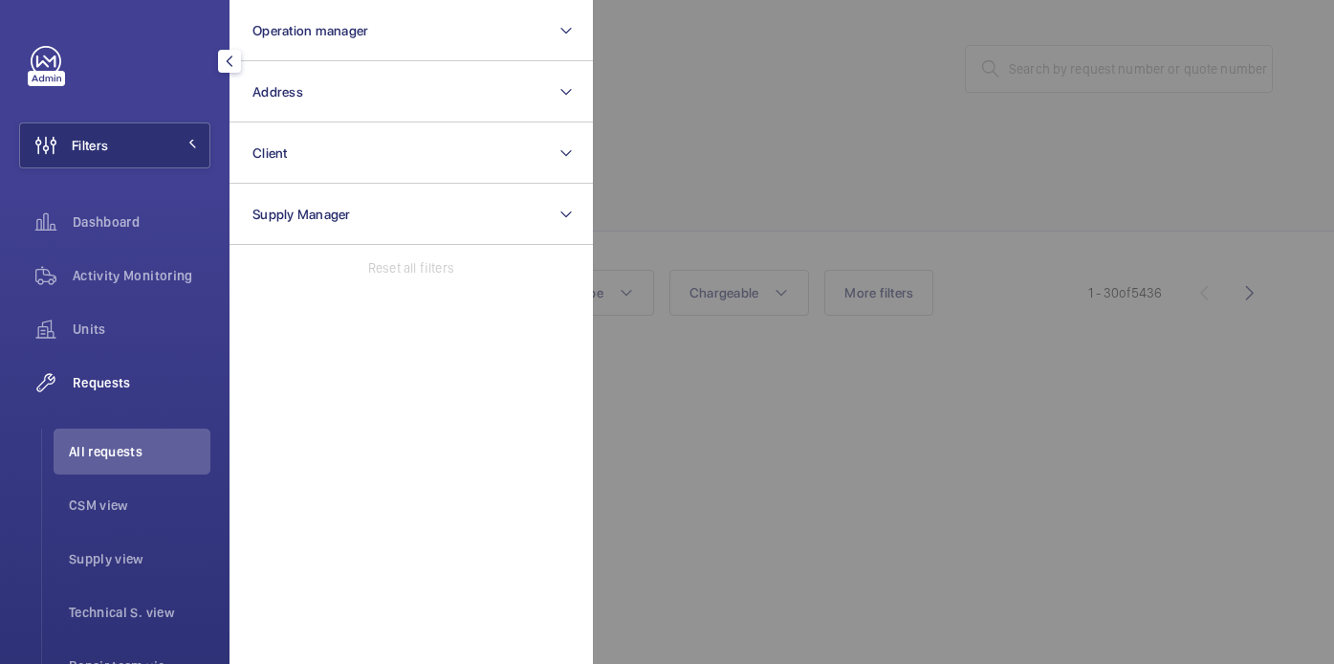
click at [856, 141] on div at bounding box center [1260, 332] width 1334 height 664
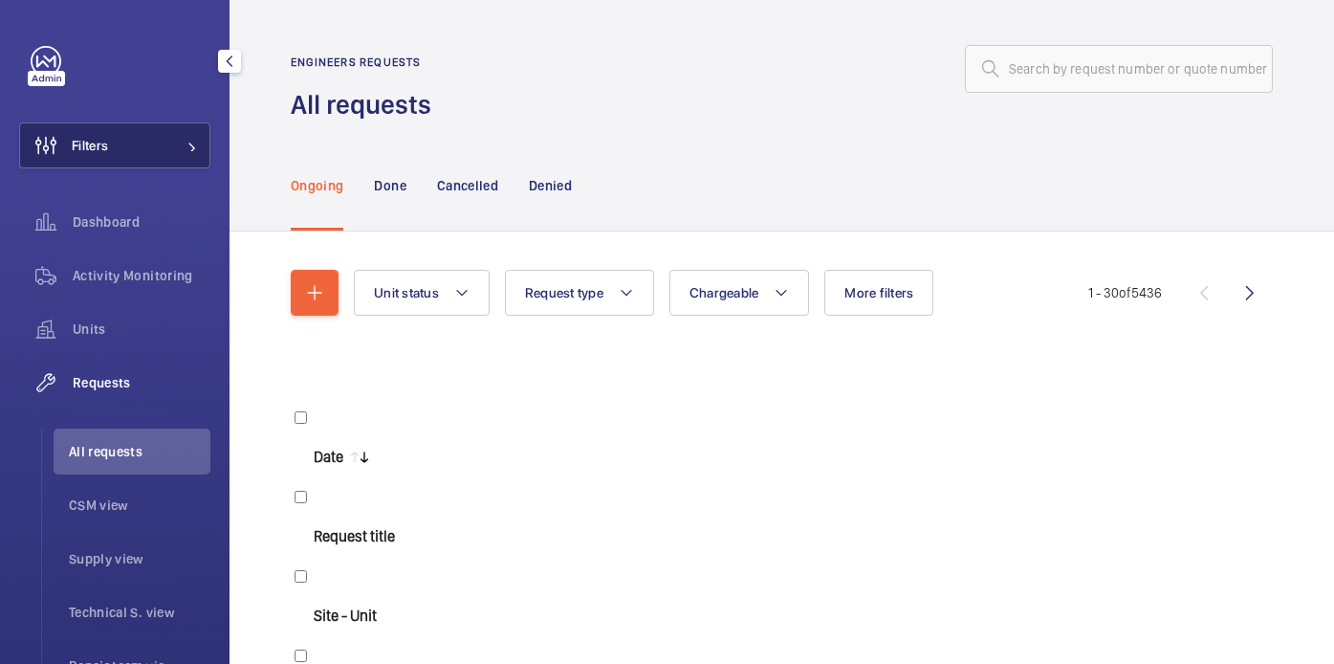
click at [105, 145] on span "Filters" at bounding box center [90, 145] width 36 height 19
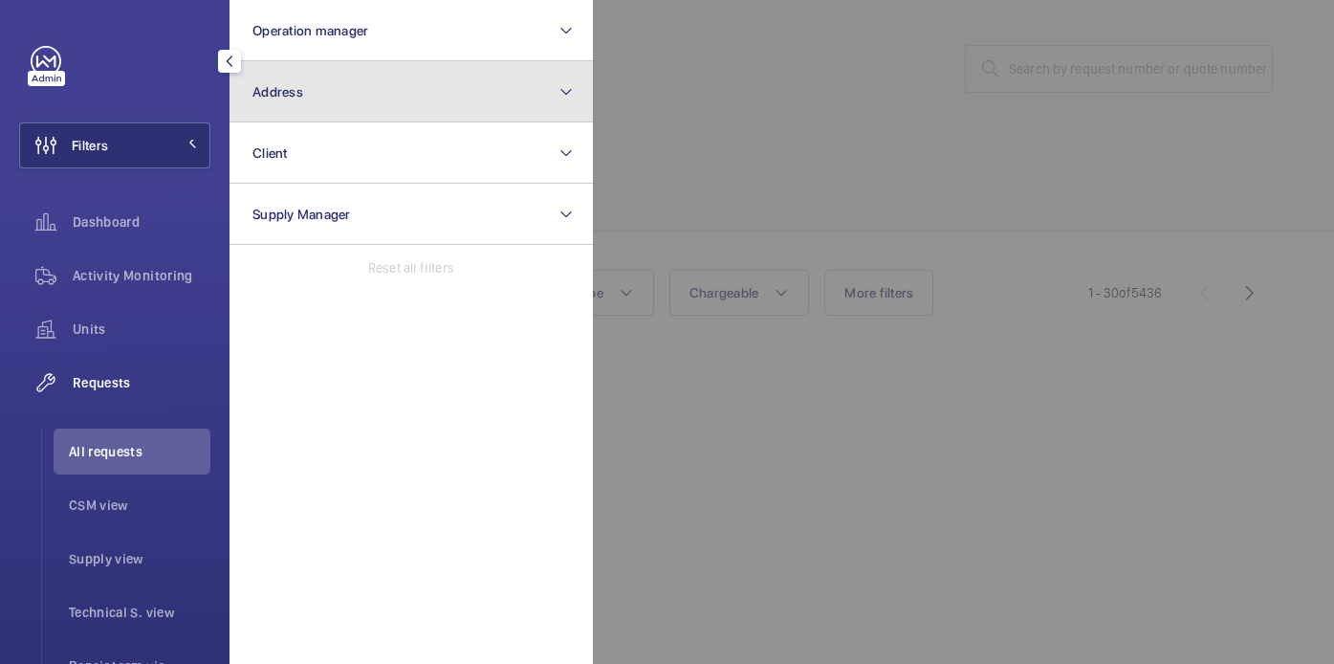
click at [486, 92] on button "Address" at bounding box center [411, 91] width 363 height 61
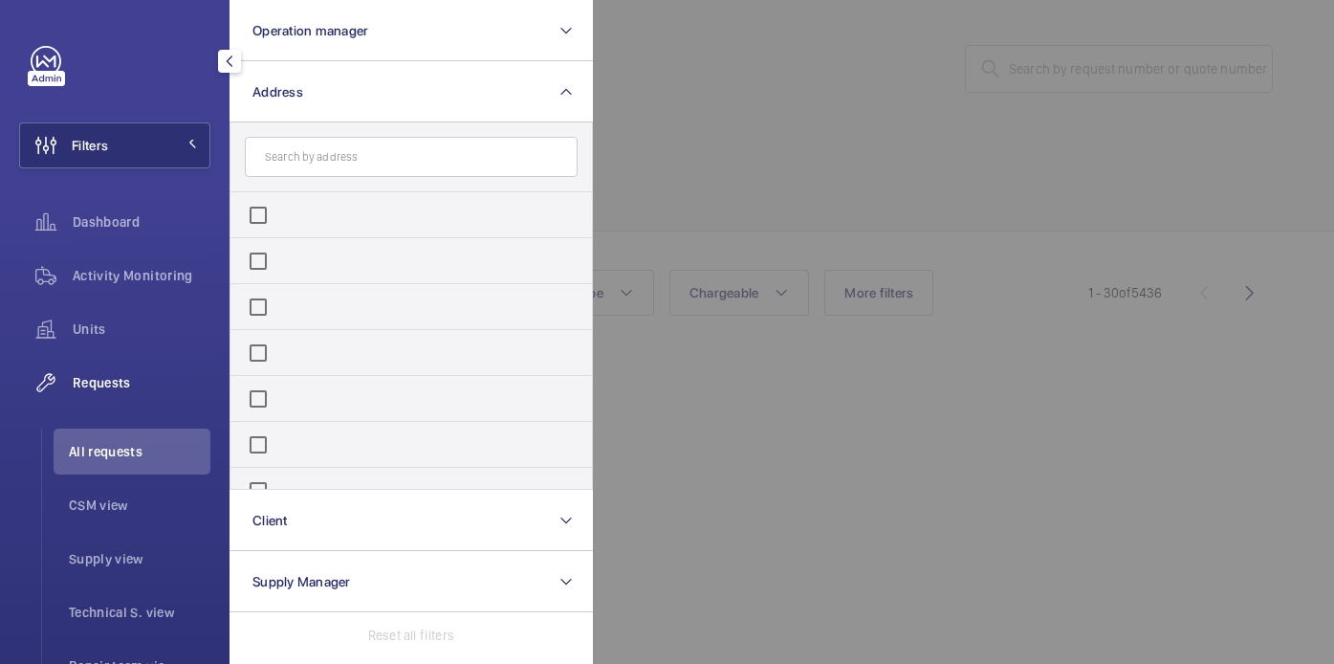
click at [453, 161] on input "text" at bounding box center [411, 157] width 333 height 40
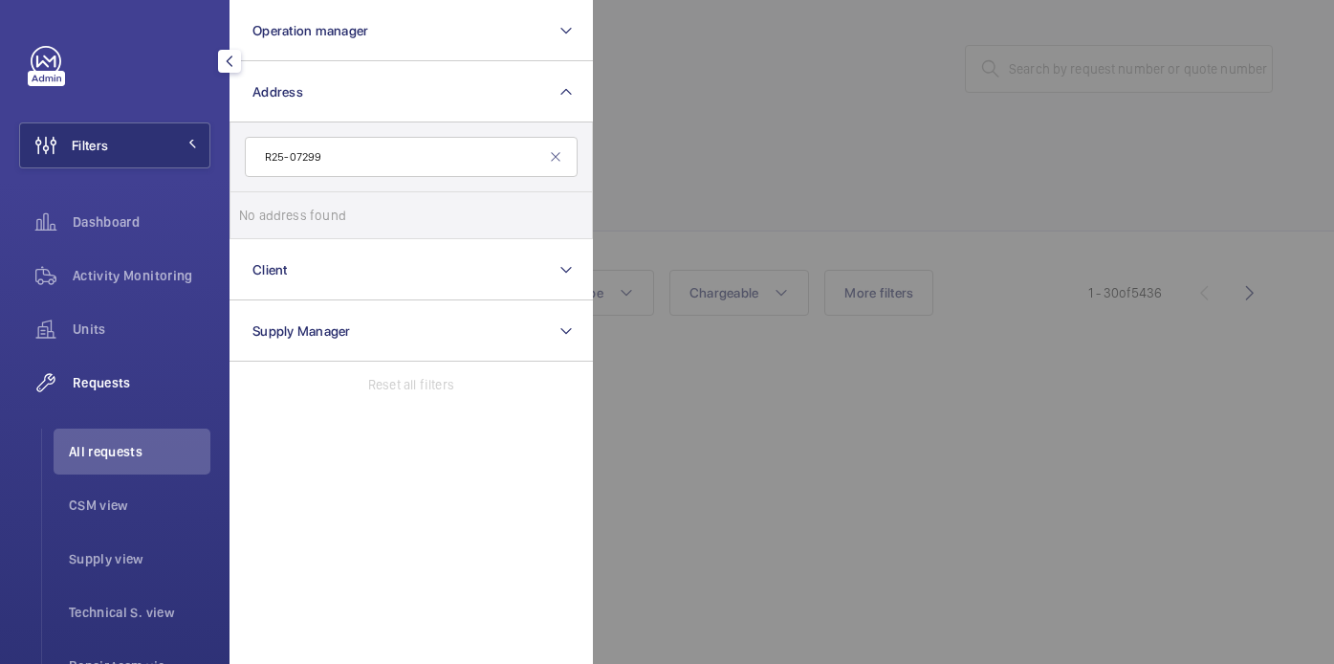
click at [431, 150] on input "R25-07299" at bounding box center [411, 157] width 333 height 40
type input "R"
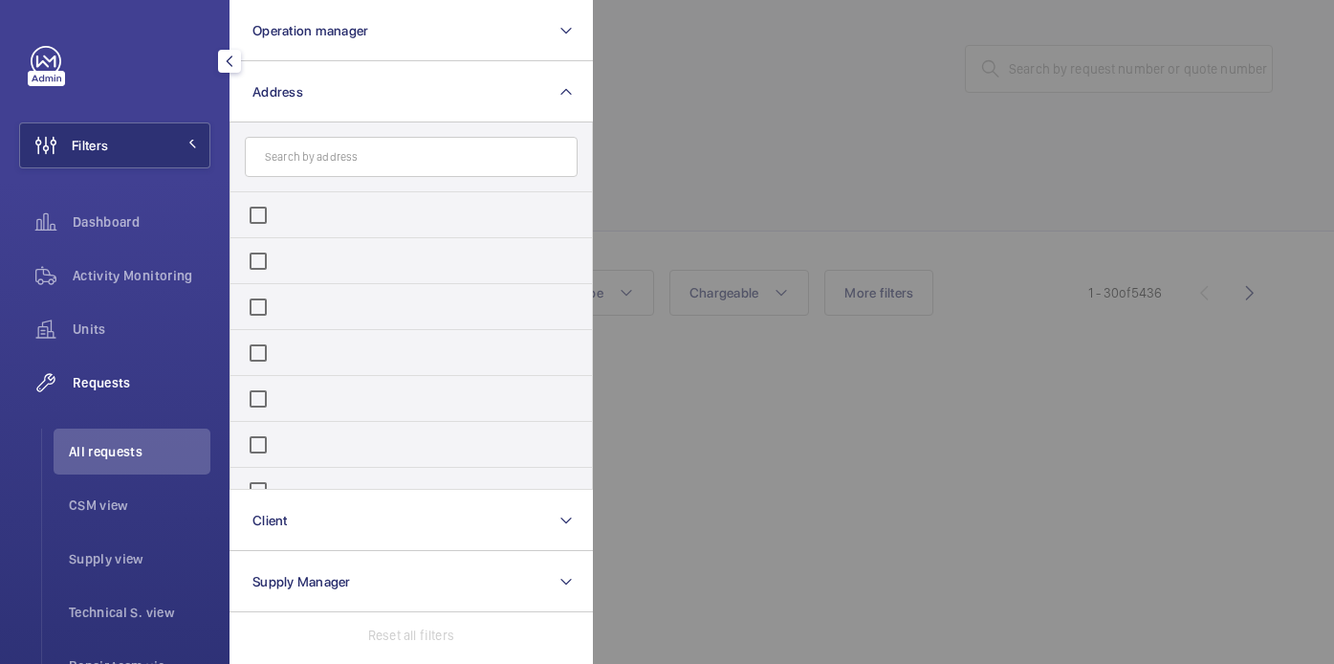
click at [816, 171] on div at bounding box center [1260, 332] width 1334 height 664
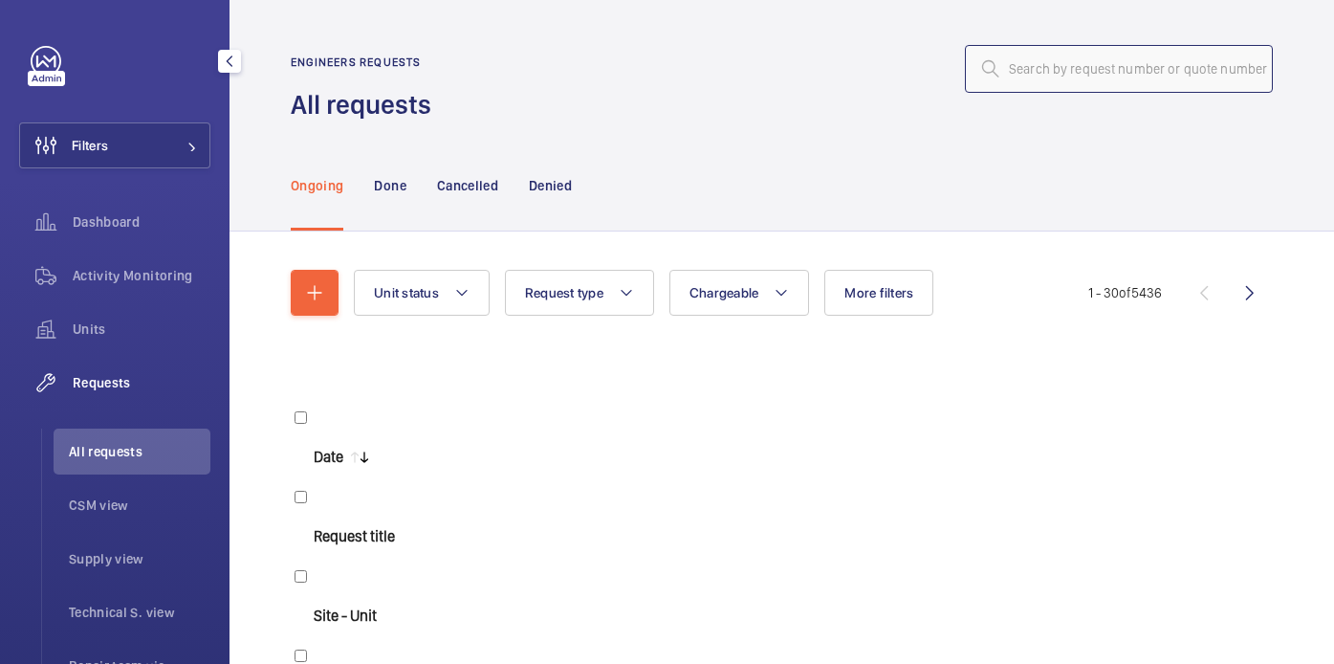
click at [1116, 78] on input "text" at bounding box center [1119, 69] width 308 height 48
paste input "R25-07299"
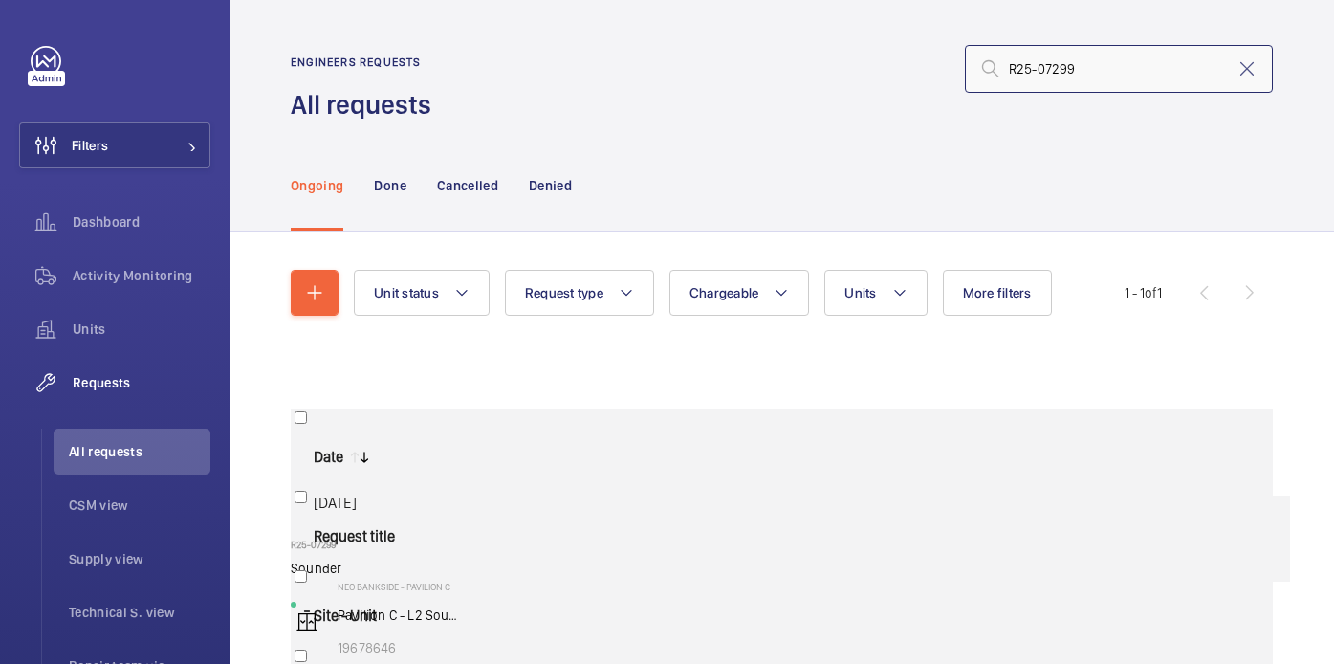
type input "R25-07299"
click at [458, 538] on h2 "R25-07299" at bounding box center [374, 543] width 167 height 11
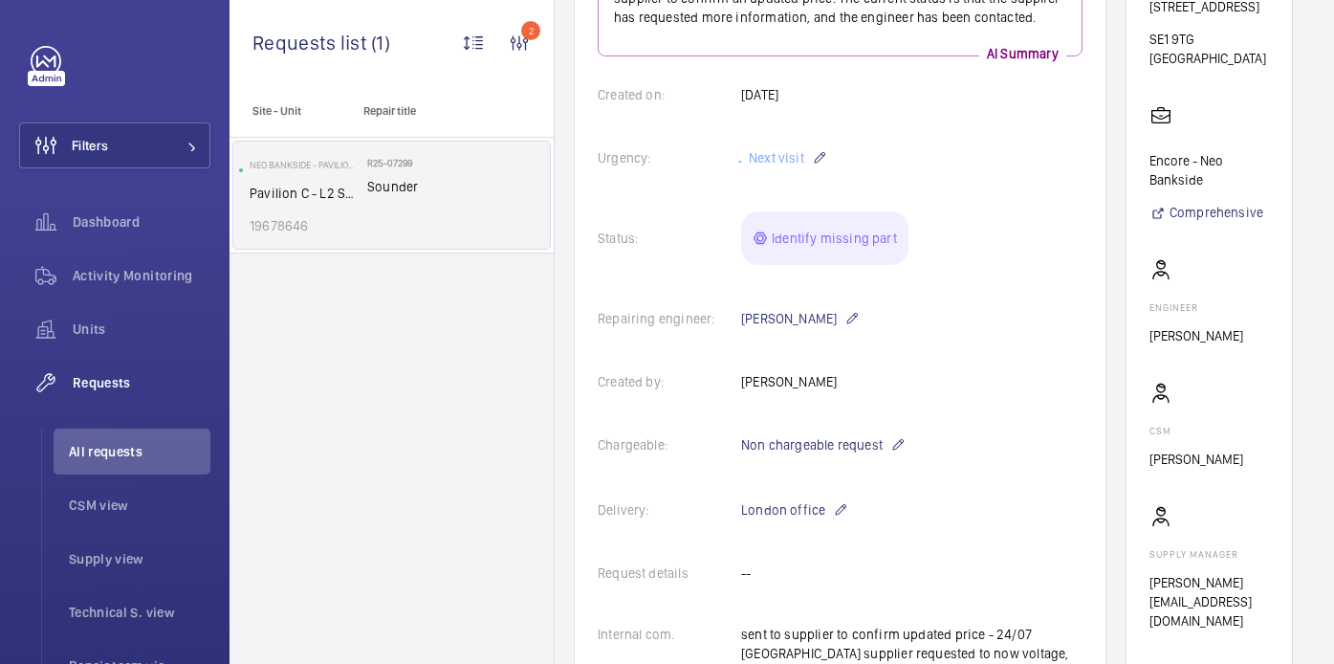
scroll to position [511, 0]
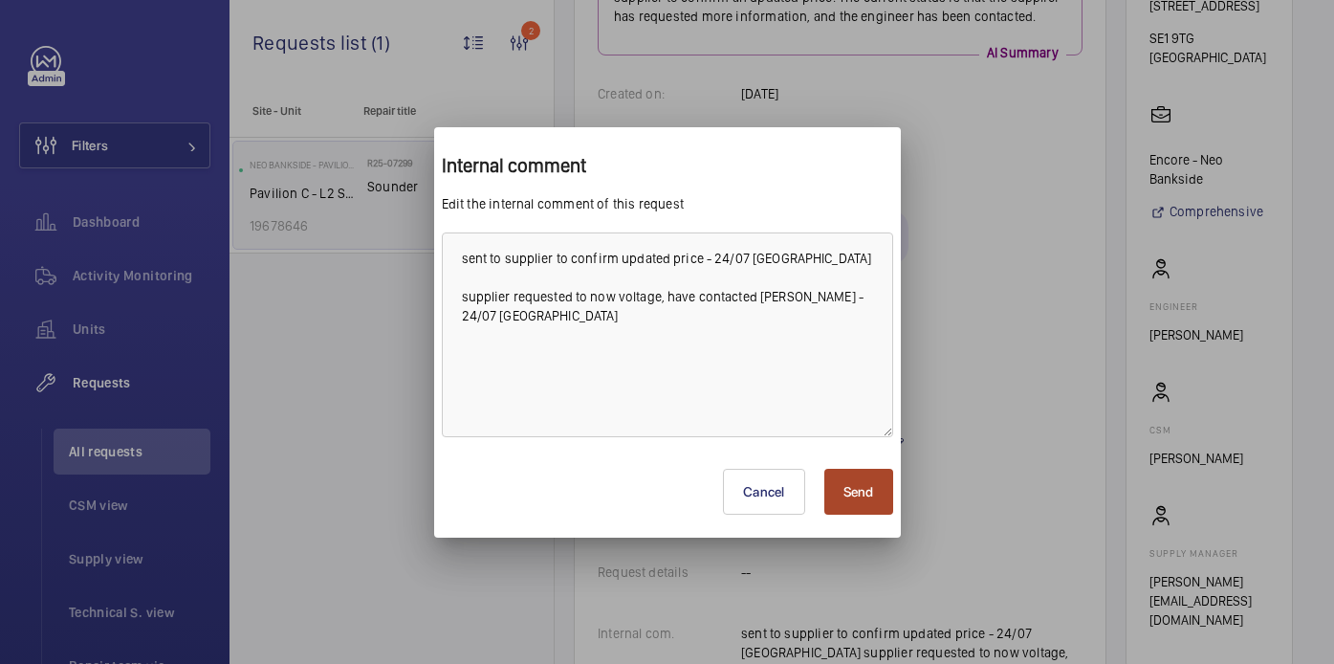
click at [828, 494] on button "Send" at bounding box center [858, 492] width 69 height 46
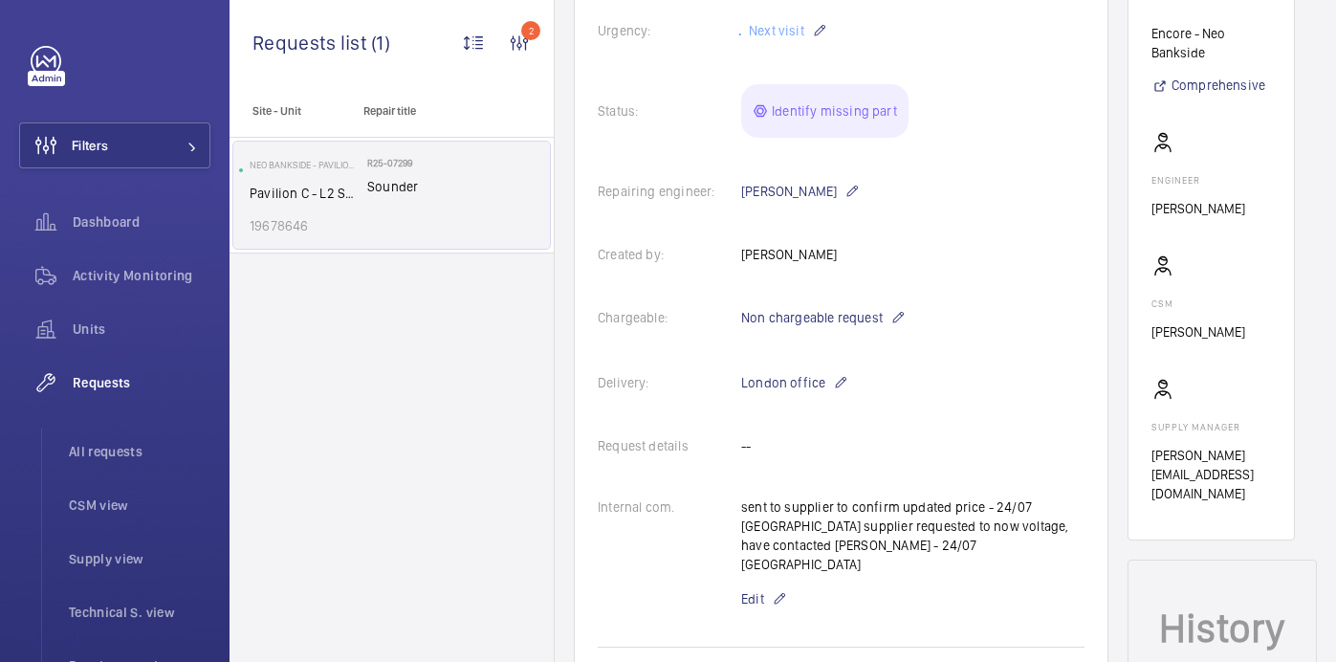
scroll to position [630, 0]
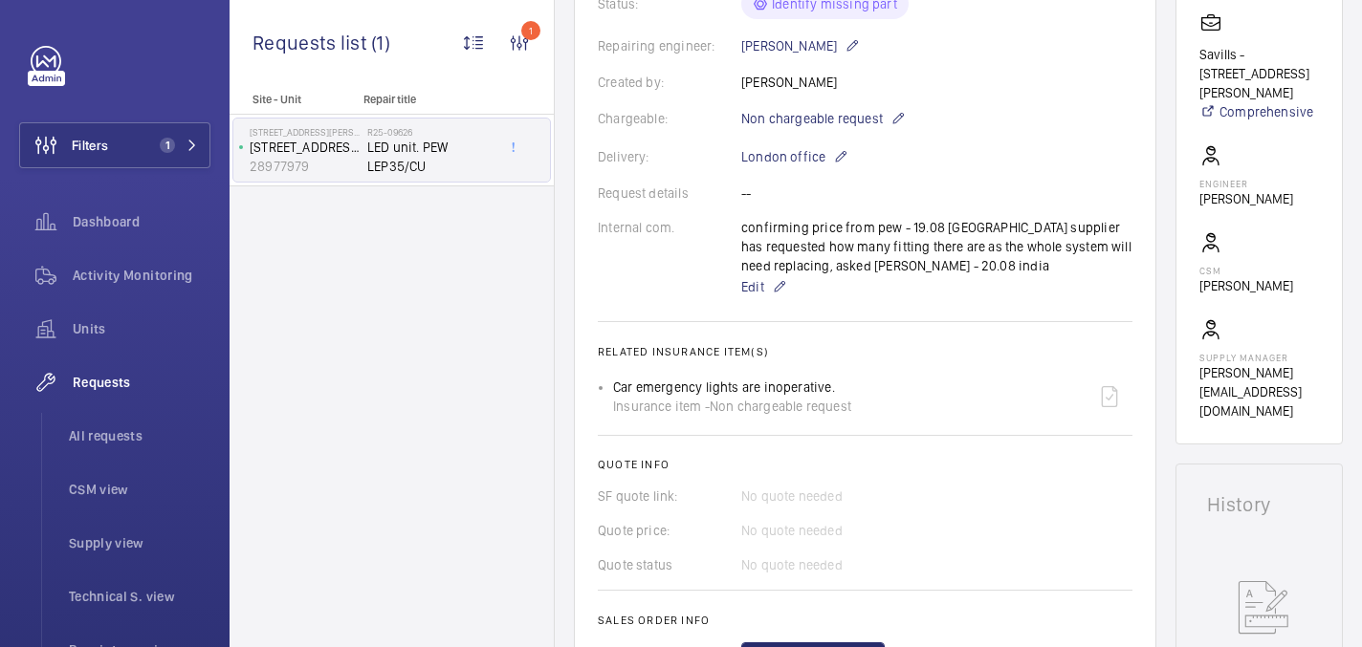
scroll to position [1218, 0]
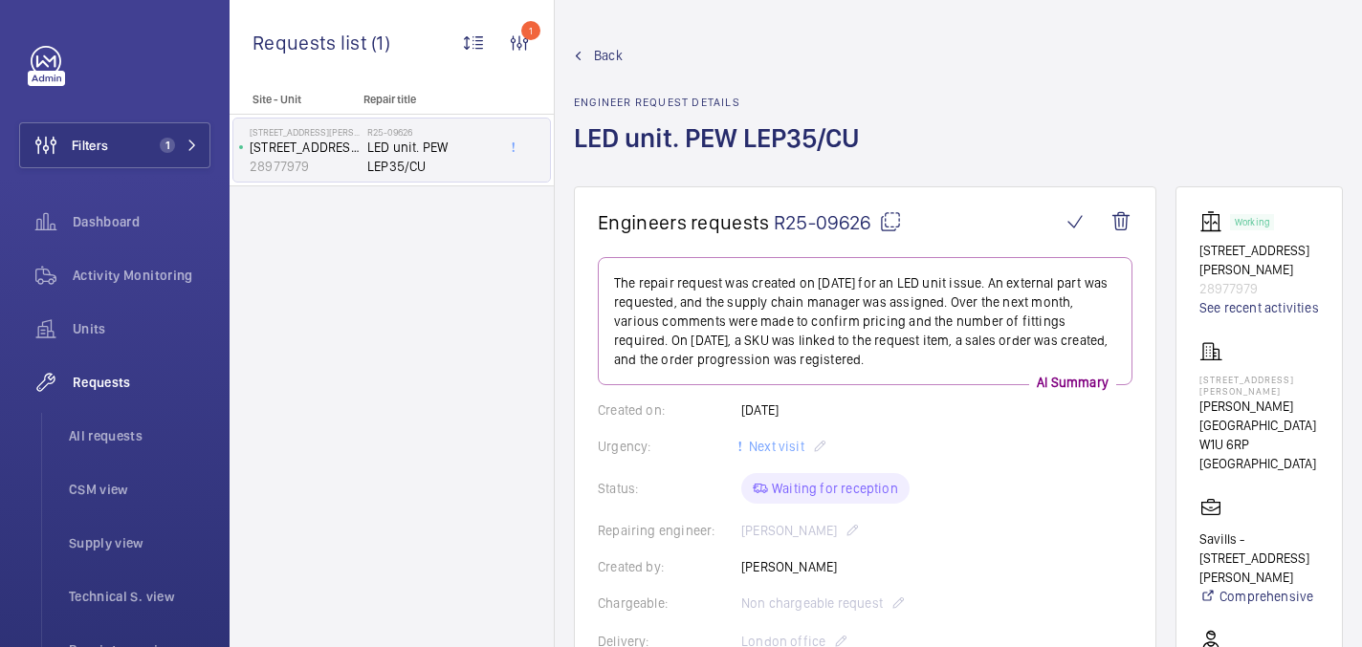
scroll to position [782, 0]
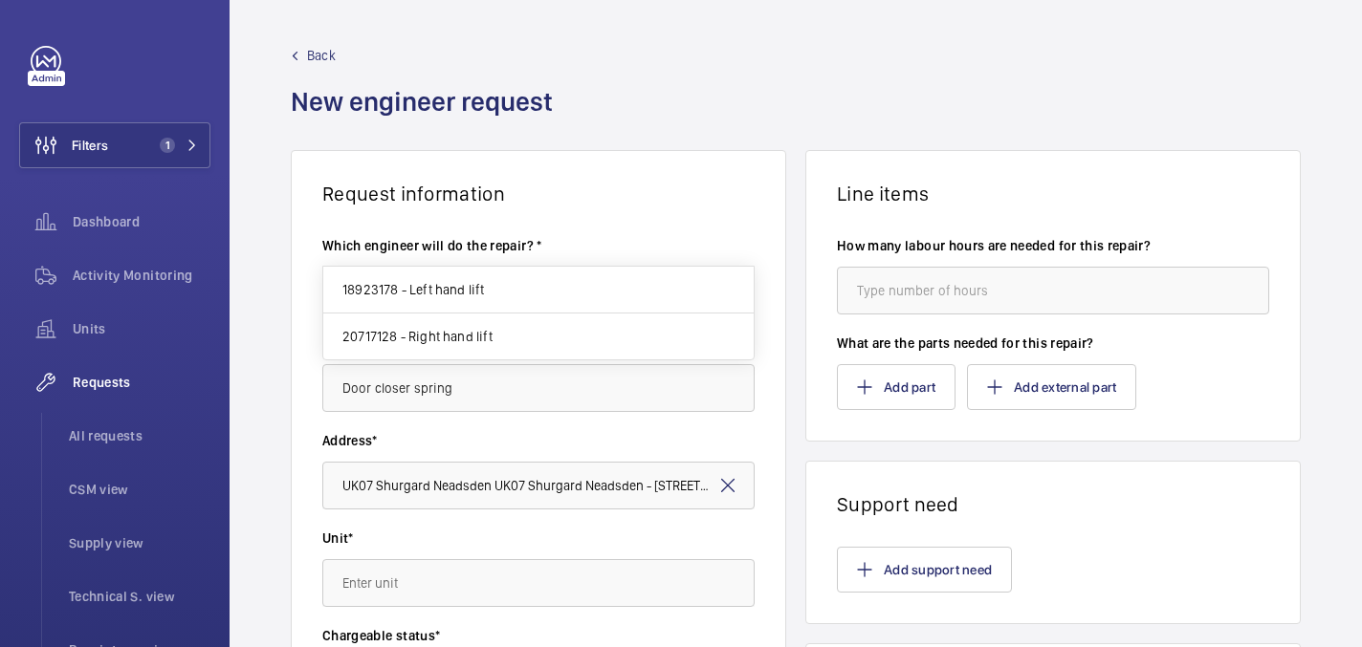
scroll to position [351, 0]
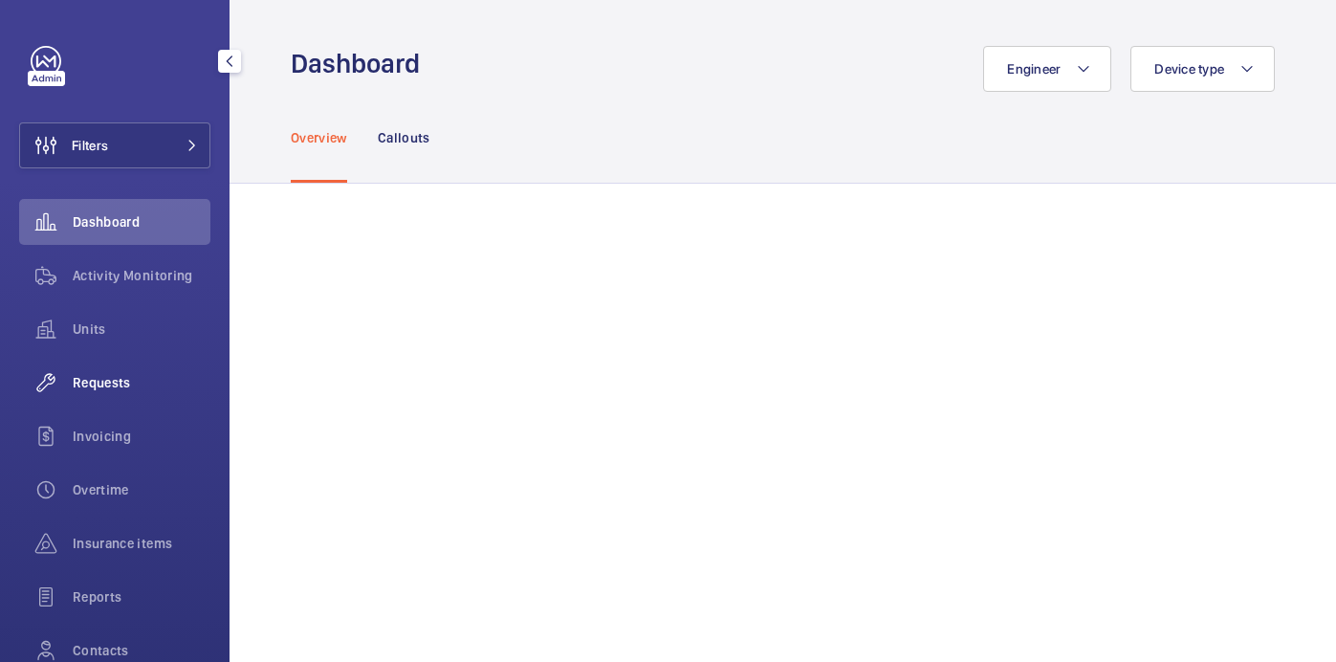
click at [121, 390] on span "Requests" at bounding box center [142, 382] width 138 height 19
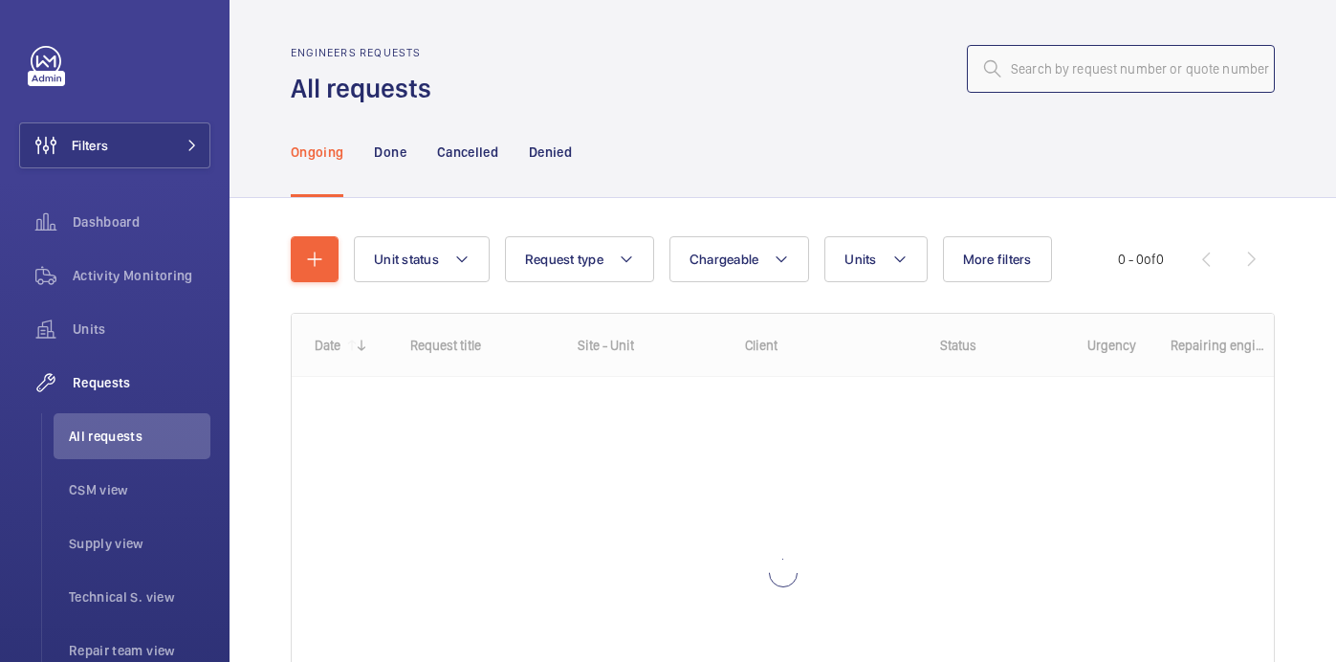
click at [1091, 80] on input "text" at bounding box center [1121, 69] width 308 height 48
paste input "R25-07299"
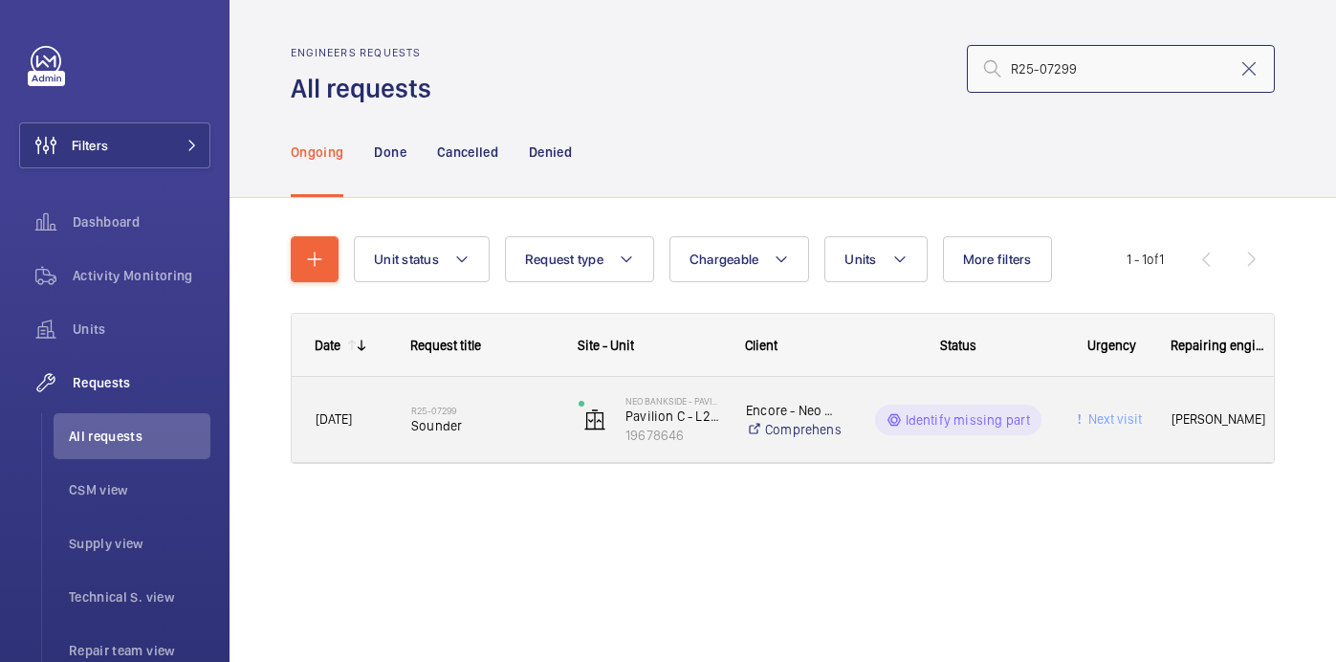
type input "R25-07299"
click at [467, 413] on h2 "R25-07299" at bounding box center [482, 410] width 142 height 11
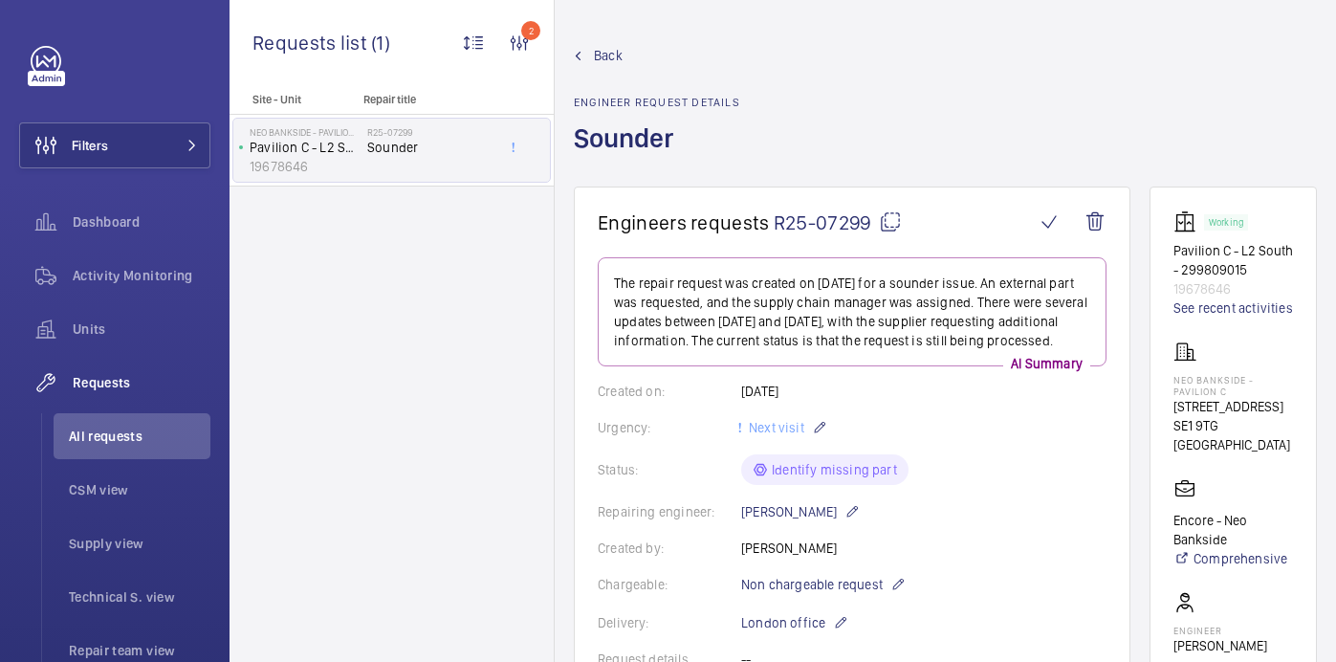
scroll to position [1065, 0]
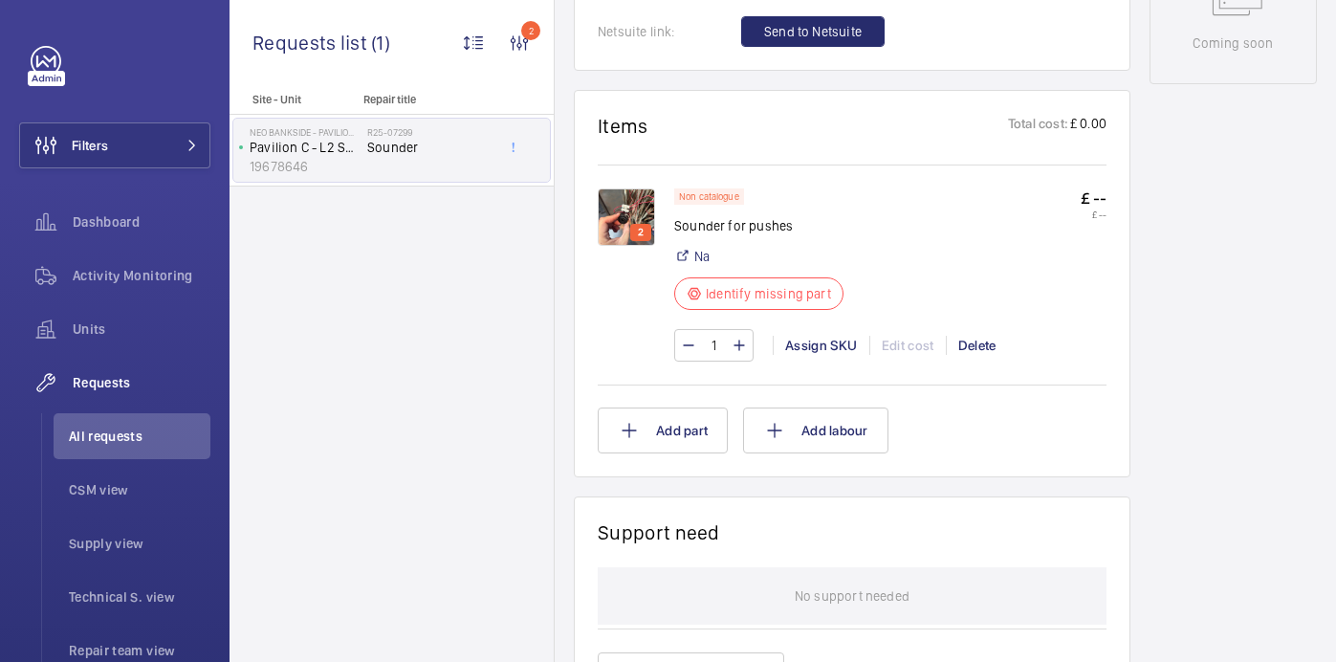
click at [621, 237] on img at bounding box center [626, 216] width 57 height 57
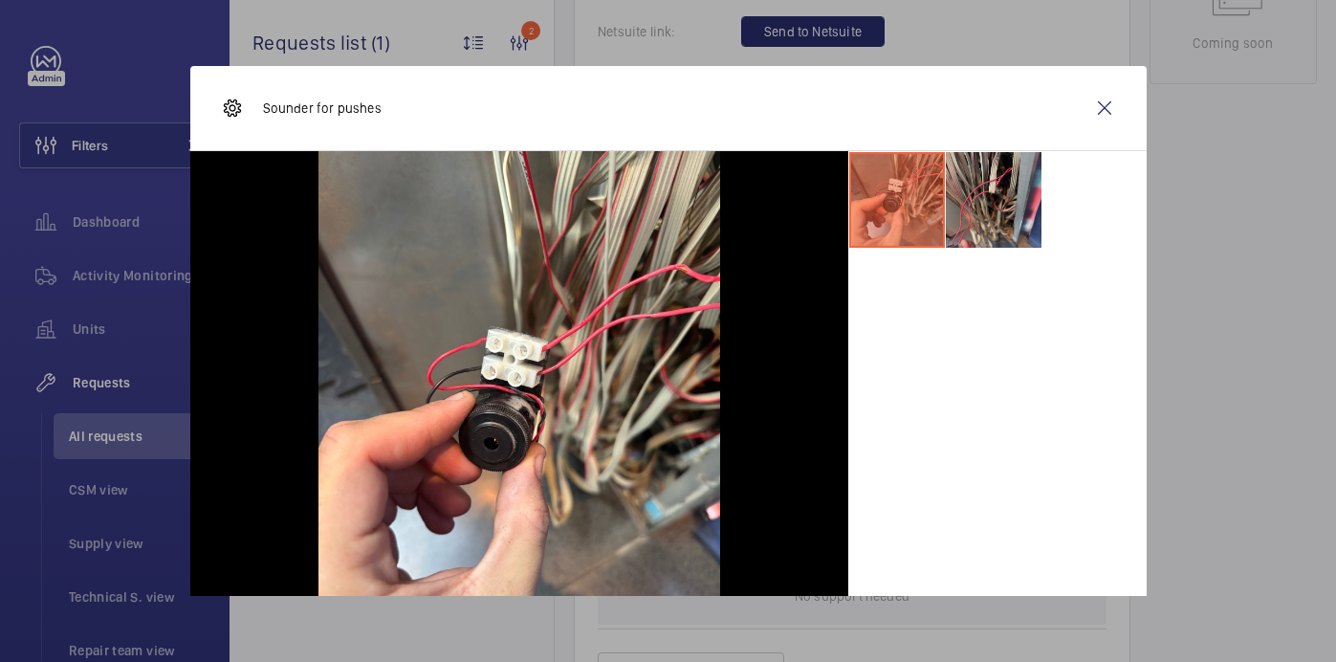
click at [1011, 197] on li at bounding box center [994, 200] width 96 height 96
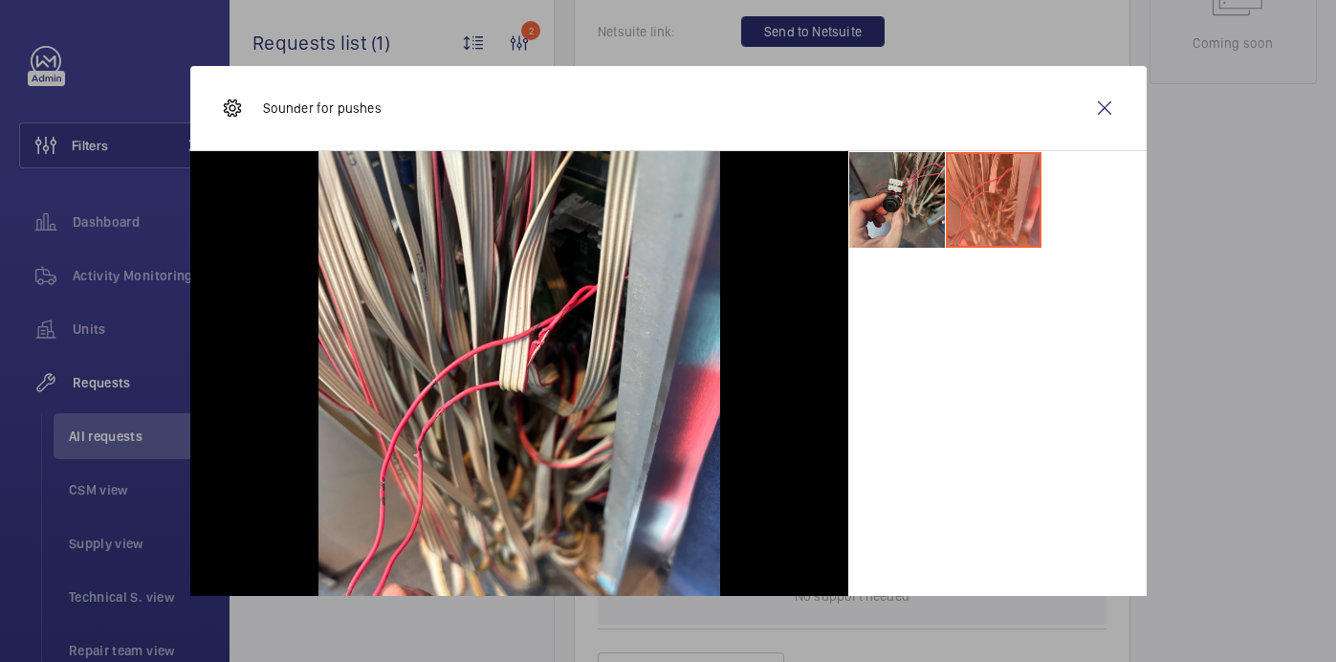
click at [922, 196] on li at bounding box center [897, 200] width 96 height 96
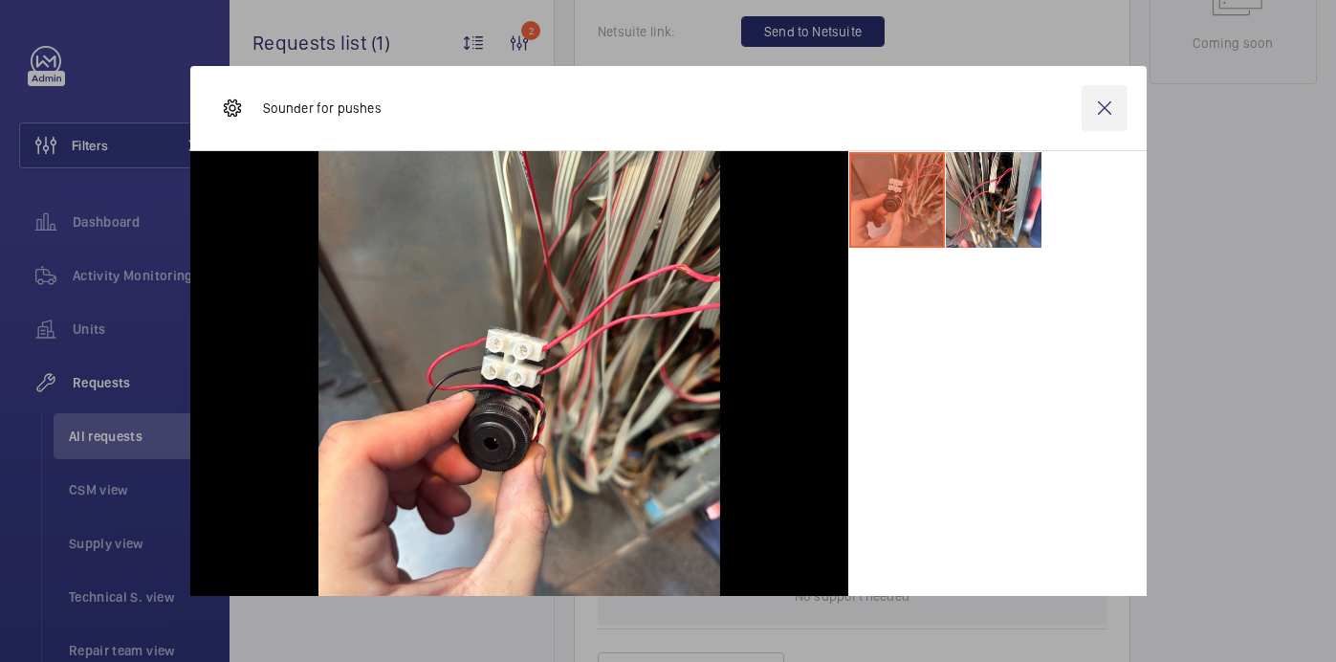
click at [1106, 118] on wm-front-icon-button at bounding box center [1105, 108] width 46 height 46
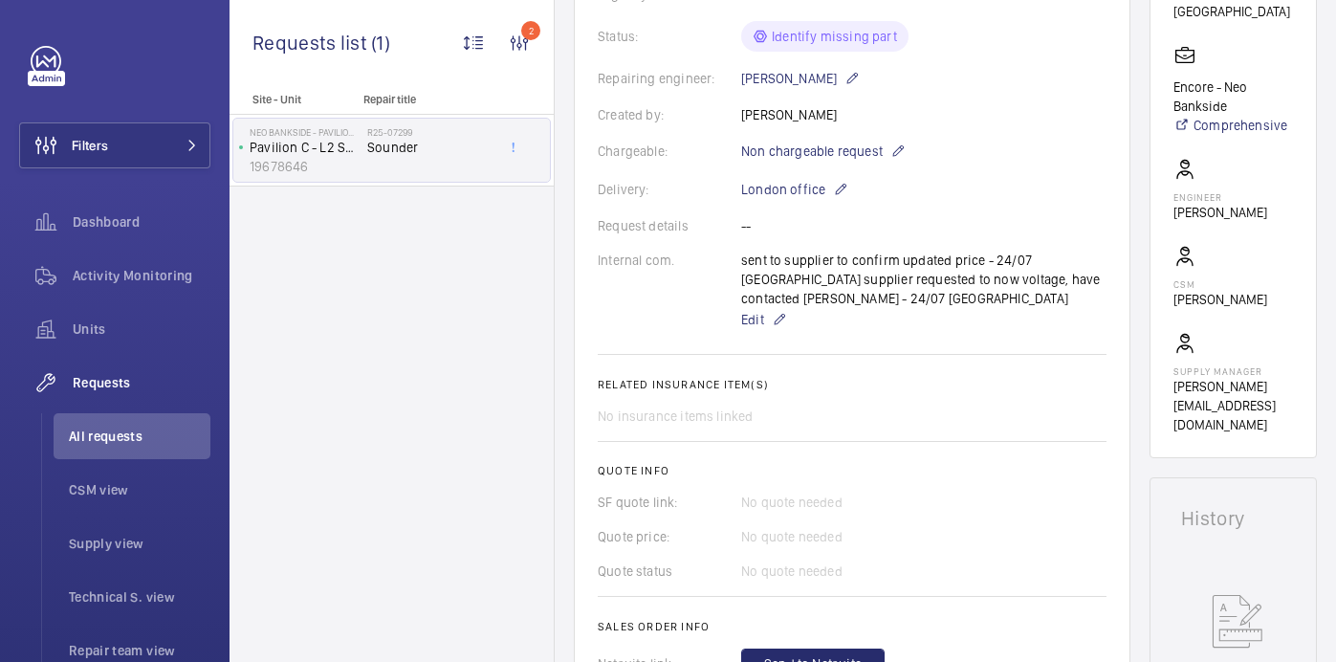
scroll to position [979, 0]
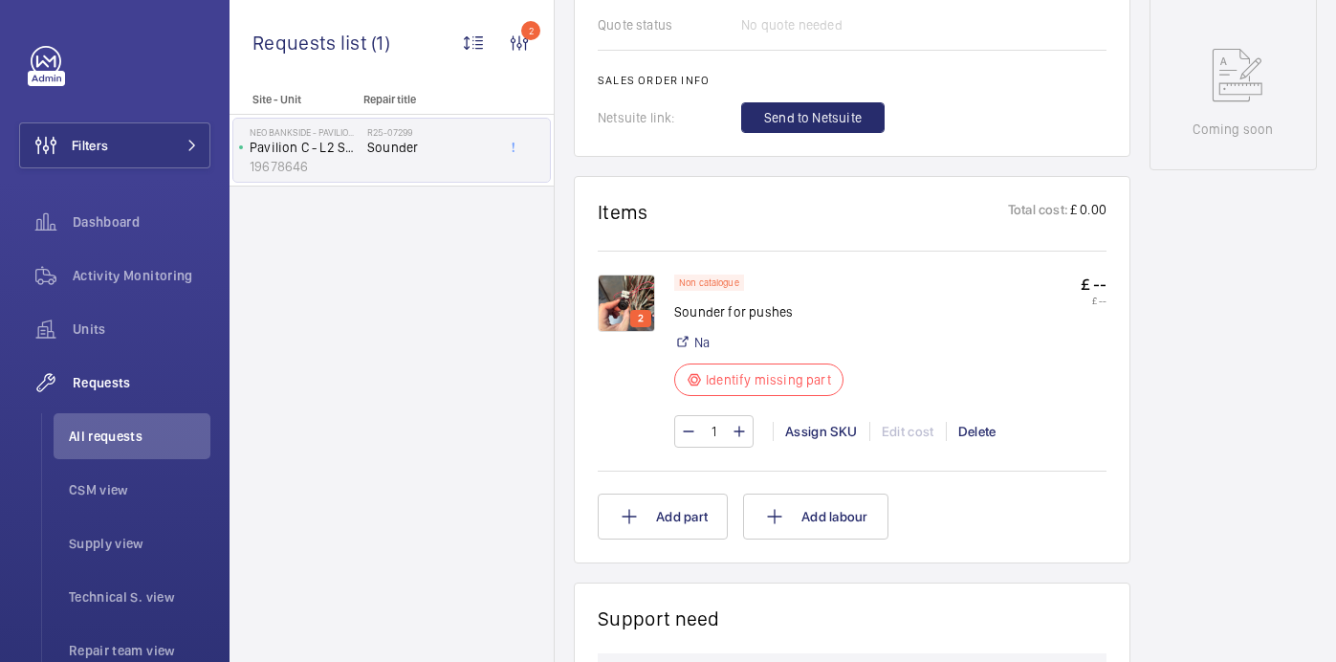
click at [632, 324] on img at bounding box center [626, 302] width 57 height 57
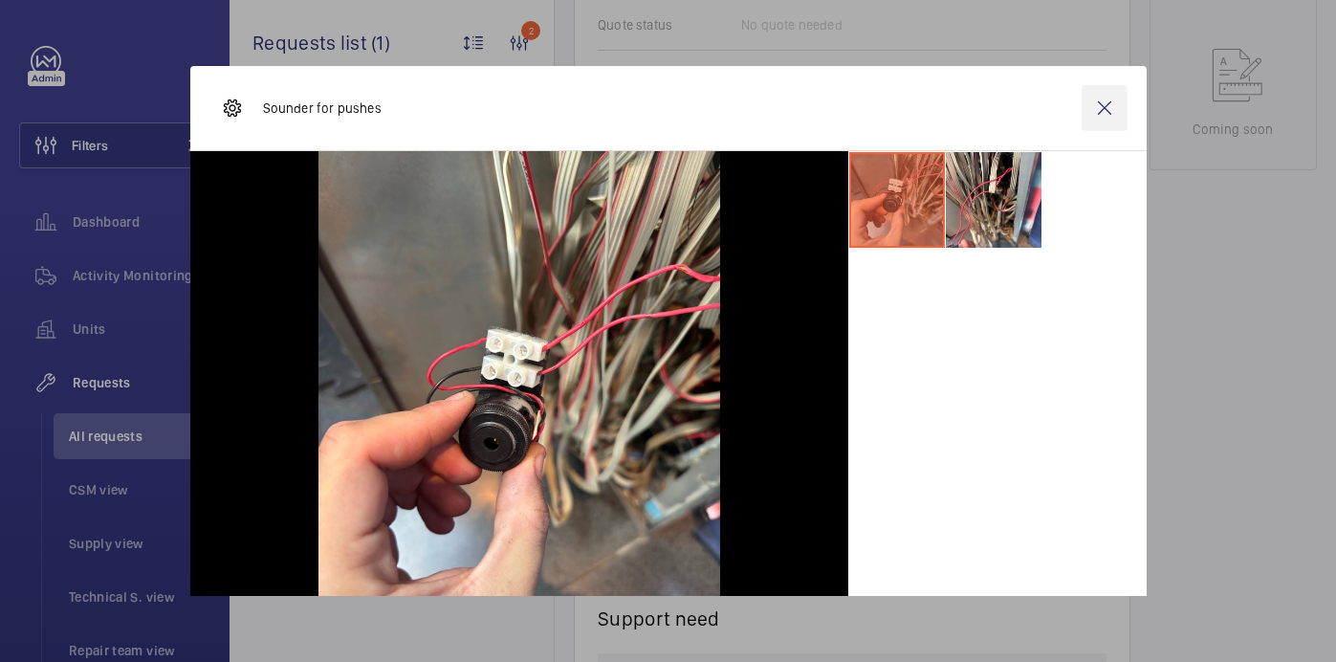
click at [1106, 109] on wm-front-icon-button at bounding box center [1105, 108] width 46 height 46
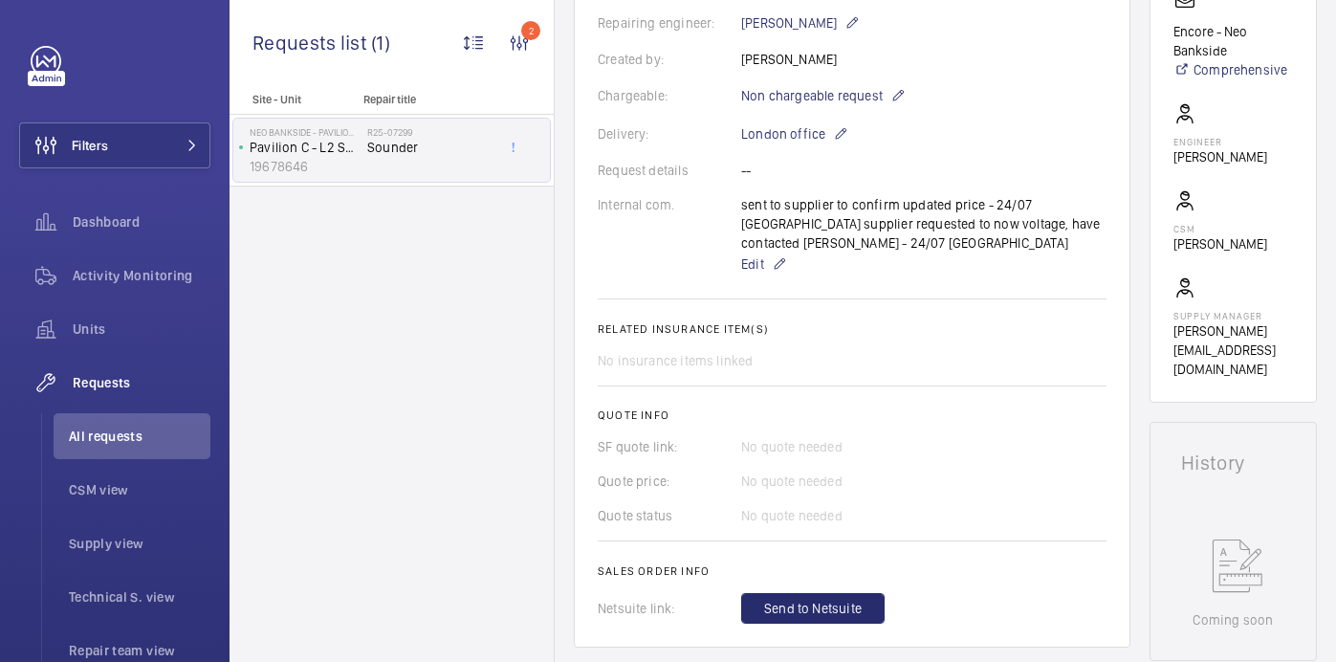
scroll to position [0, 0]
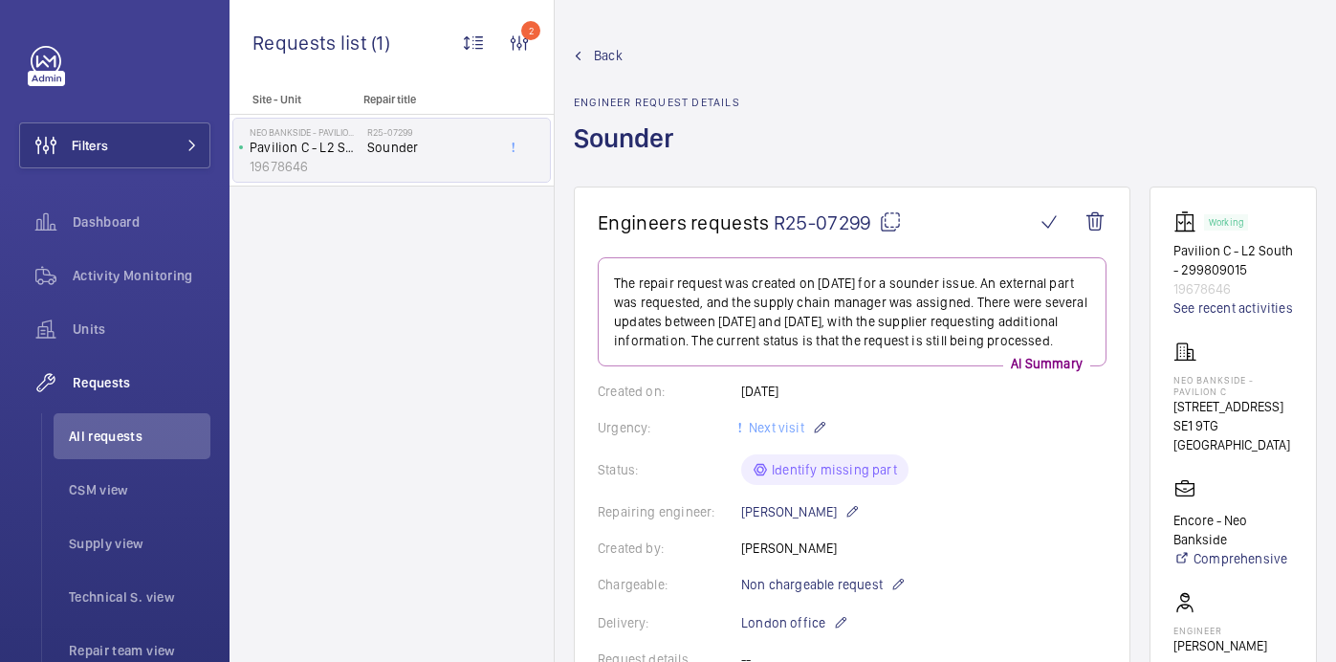
click at [884, 229] on mat-icon at bounding box center [890, 221] width 23 height 23
click at [1177, 374] on p "Neo Bankside - Pavilion C" at bounding box center [1233, 385] width 120 height 23
copy p "Neo Bankside - Pavilion C"
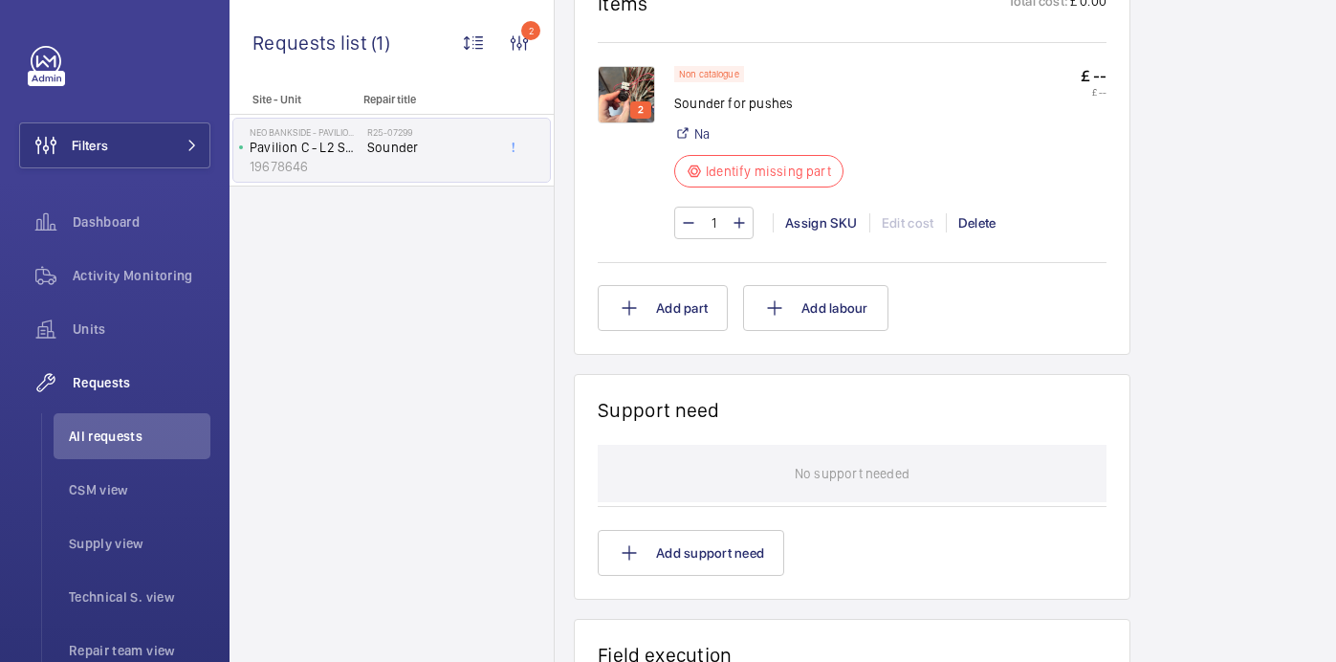
scroll to position [1139, 0]
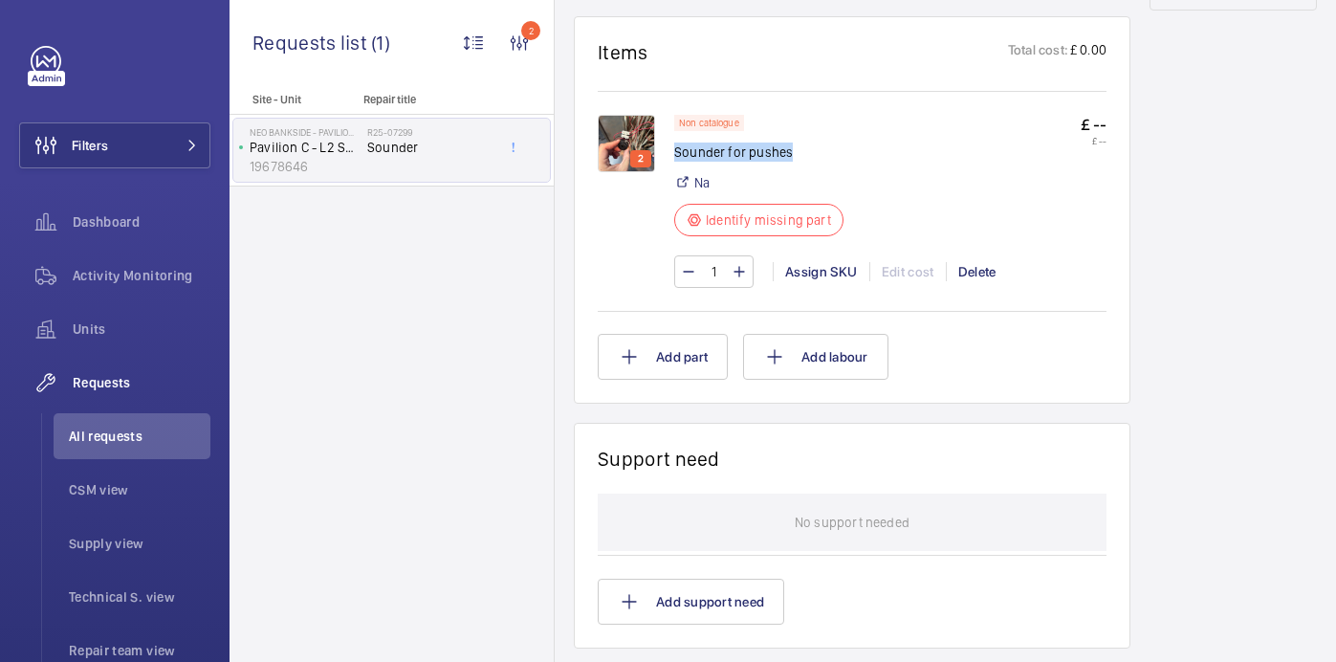
drag, startPoint x: 677, startPoint y: 175, endPoint x: 837, endPoint y: 170, distance: 159.8
click at [837, 162] on p "Sounder for pushes" at bounding box center [764, 151] width 181 height 19
copy p "Sounder for pushes"
click at [125, 434] on span "All requests" at bounding box center [140, 436] width 142 height 19
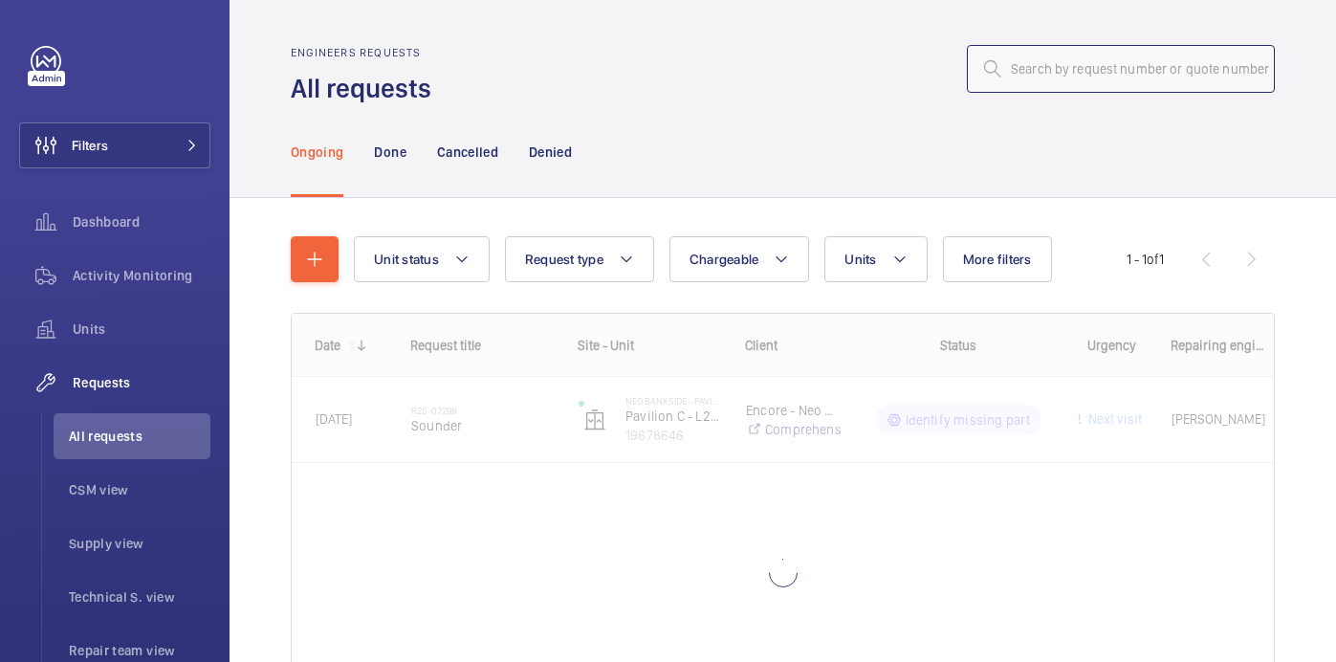
click at [1085, 62] on input "text" at bounding box center [1121, 69] width 308 height 48
paste input "R25-04184"
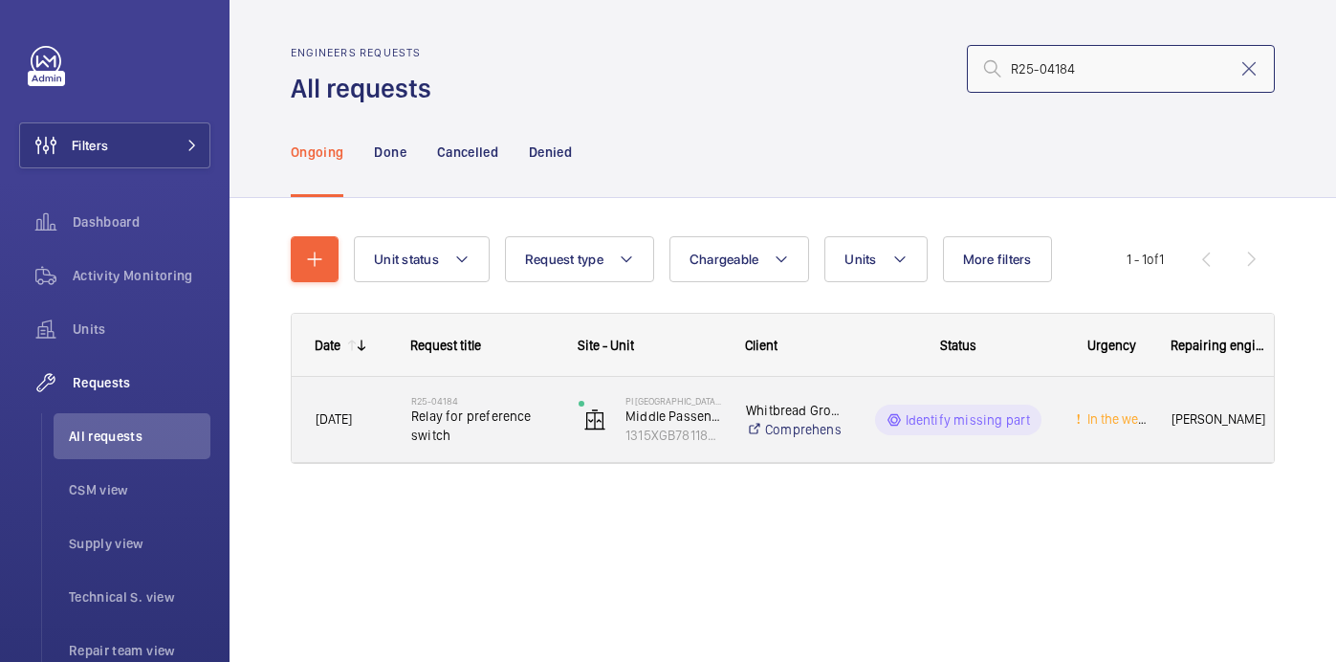
type input "R25-04184"
click at [521, 419] on span "Relay for preference switch" at bounding box center [482, 425] width 142 height 38
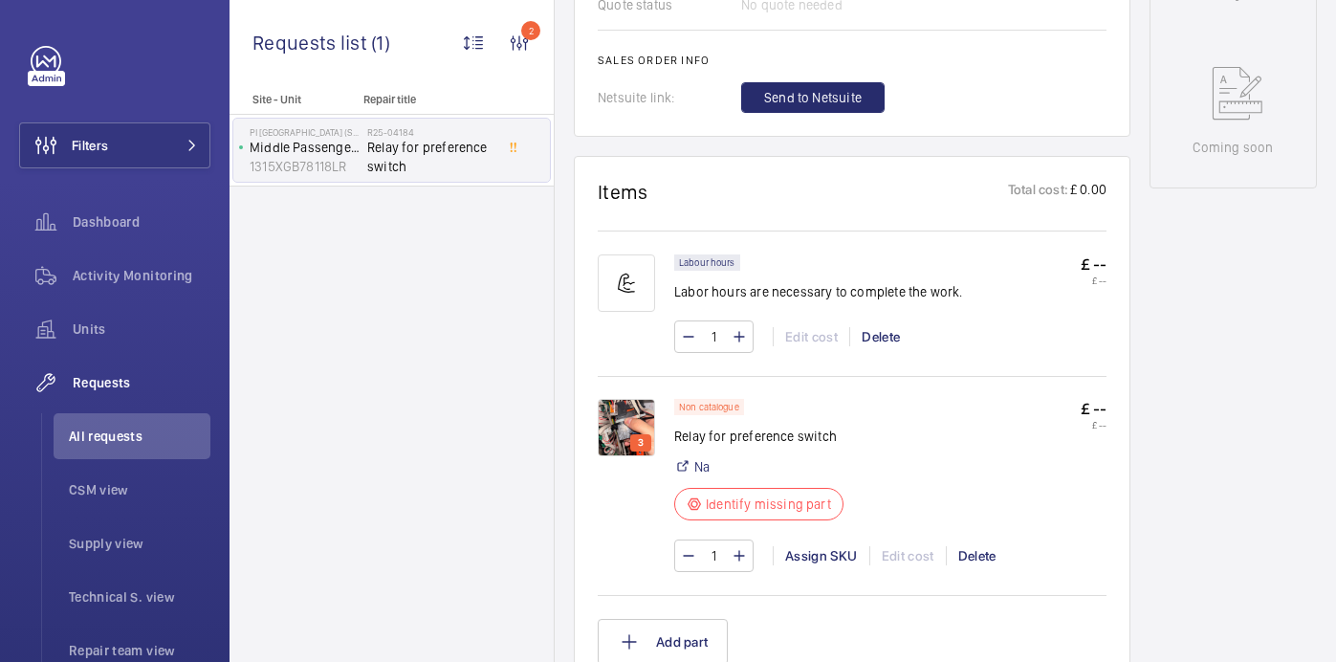
scroll to position [997, 0]
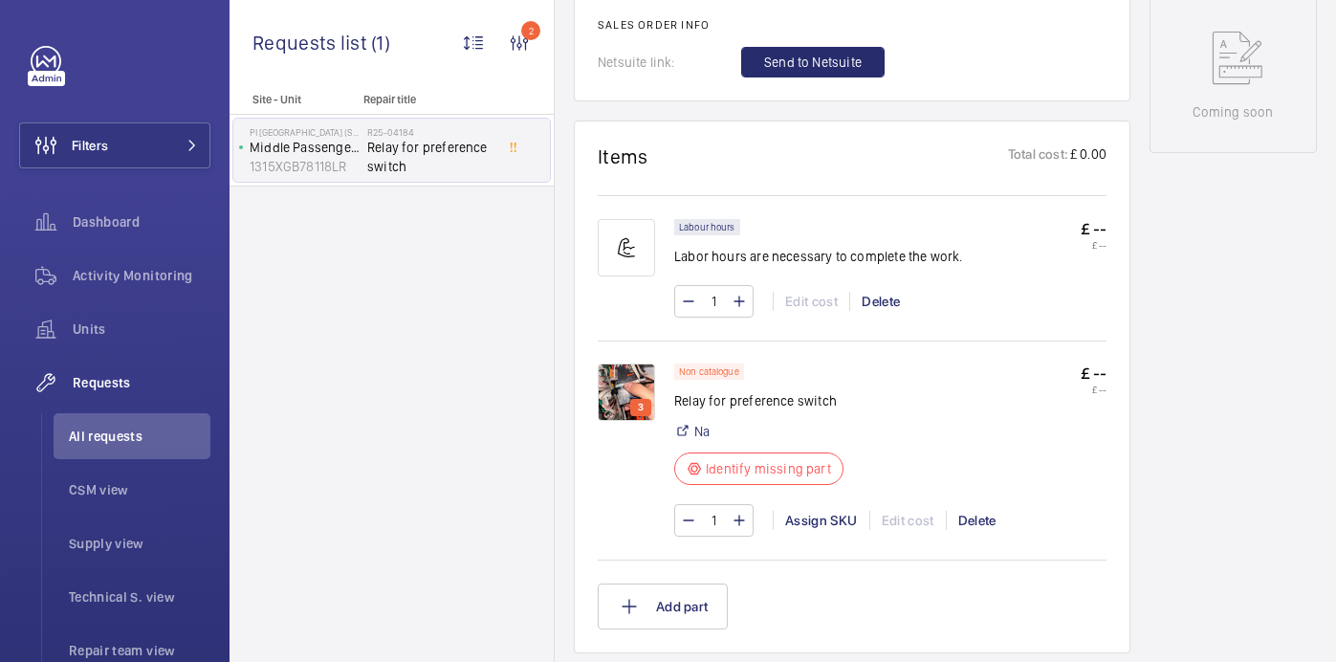
click at [634, 381] on img at bounding box center [626, 391] width 57 height 57
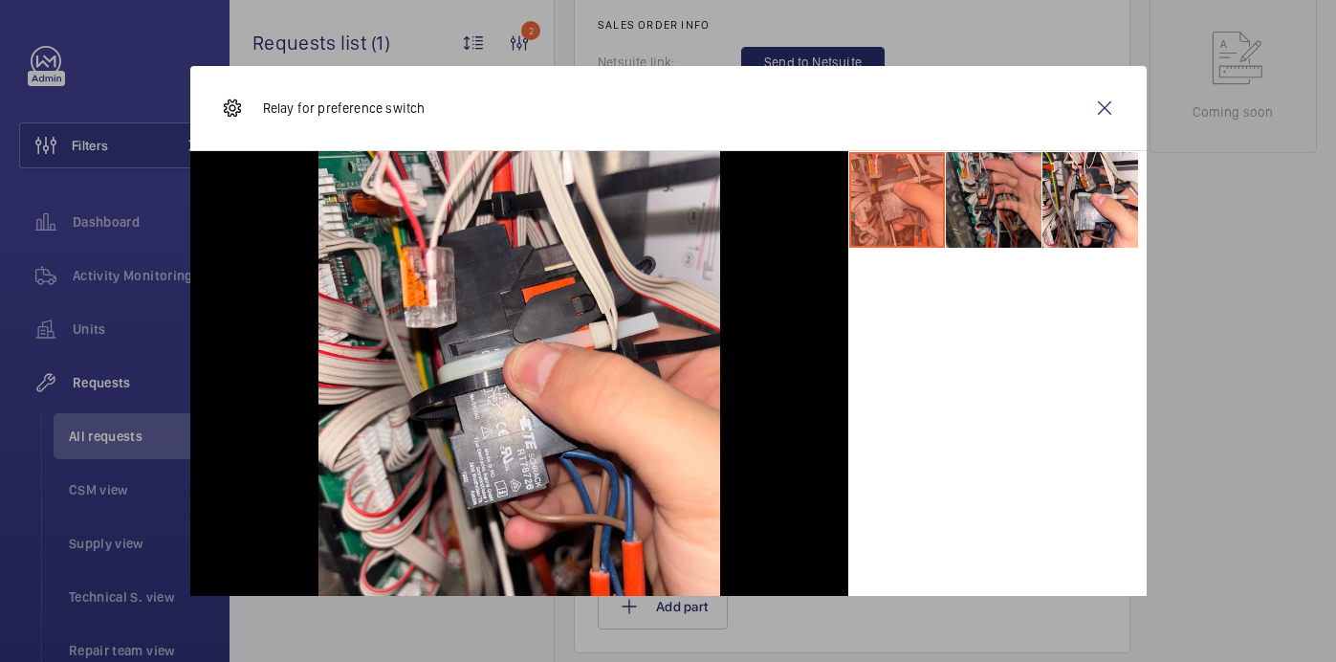
click at [1006, 190] on li at bounding box center [994, 200] width 96 height 96
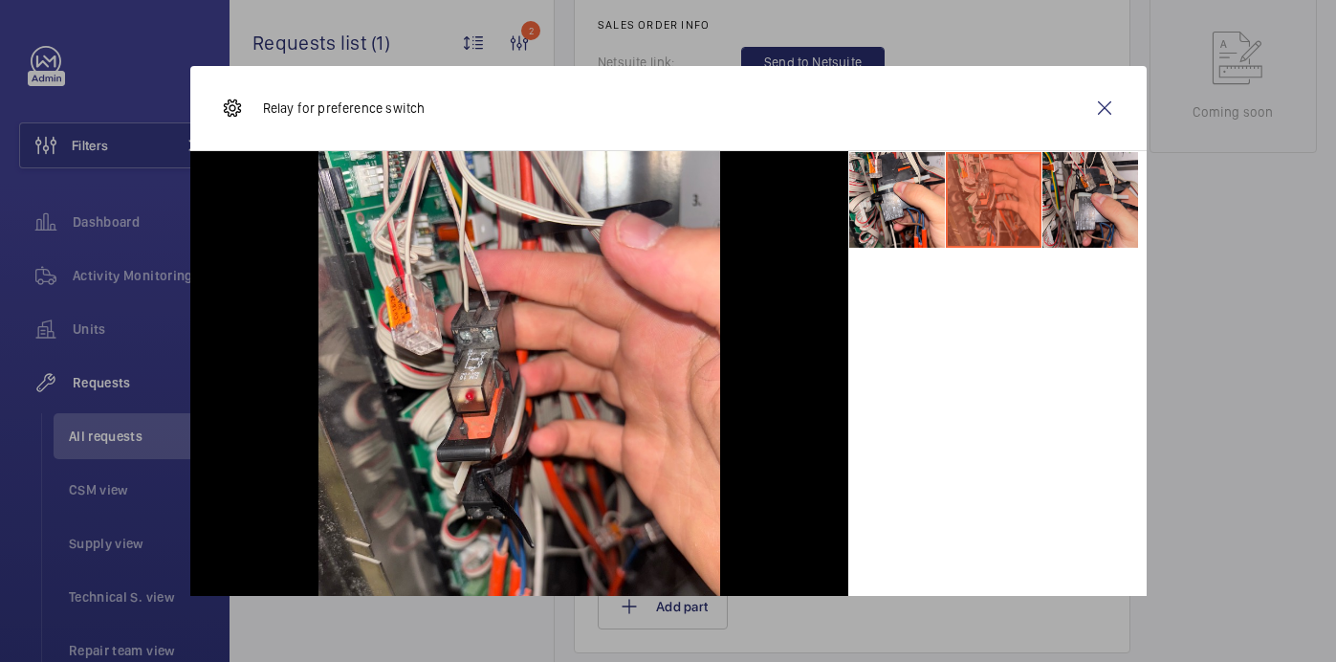
click at [1091, 186] on li at bounding box center [1090, 200] width 96 height 96
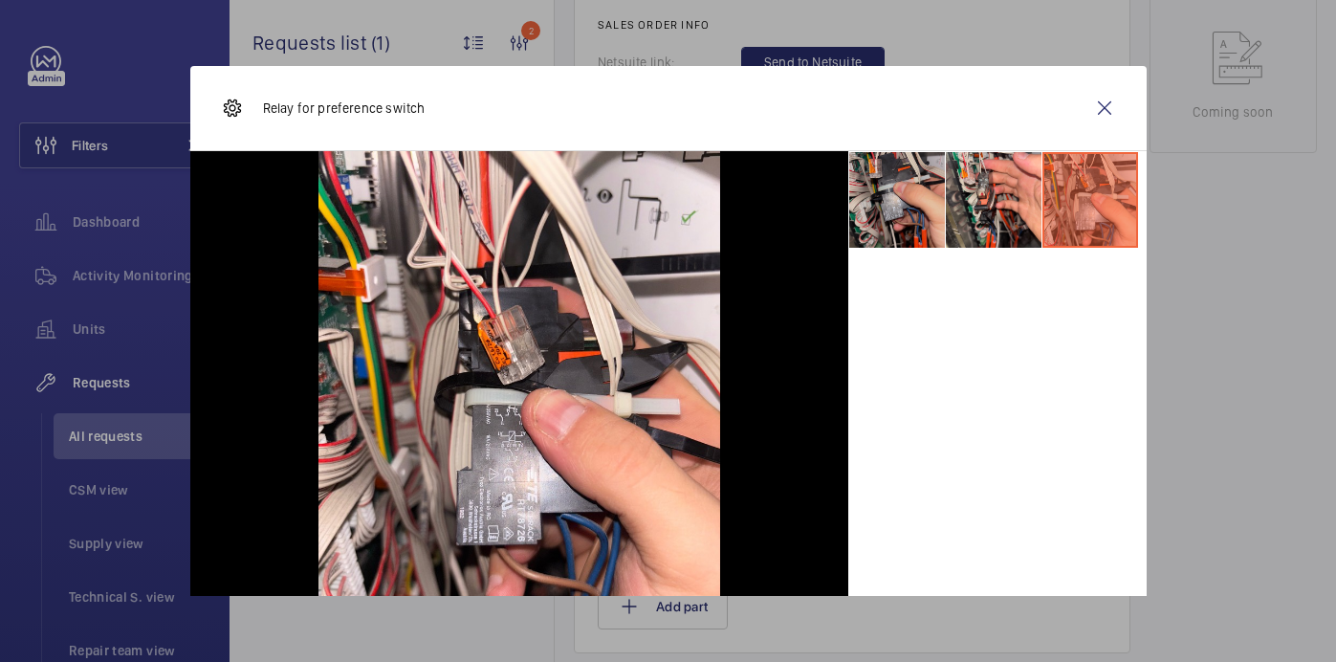
click at [889, 193] on li at bounding box center [897, 200] width 96 height 96
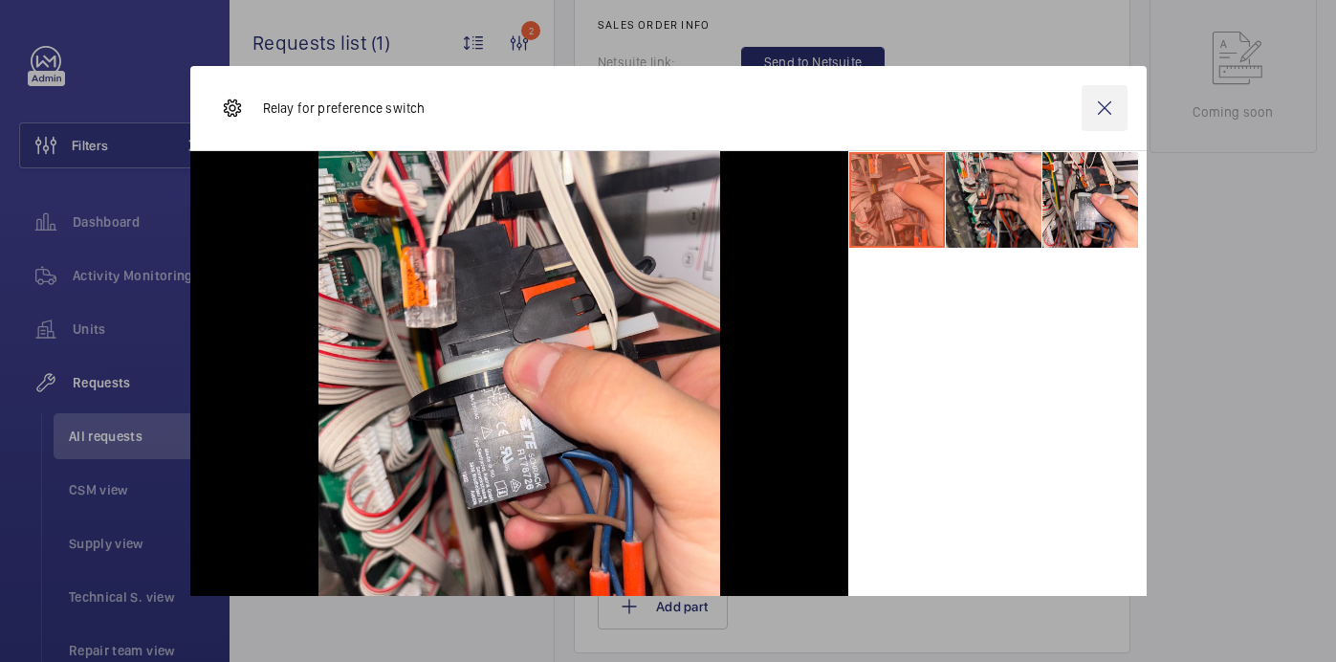
click at [1095, 117] on wm-front-icon-button at bounding box center [1105, 108] width 46 height 46
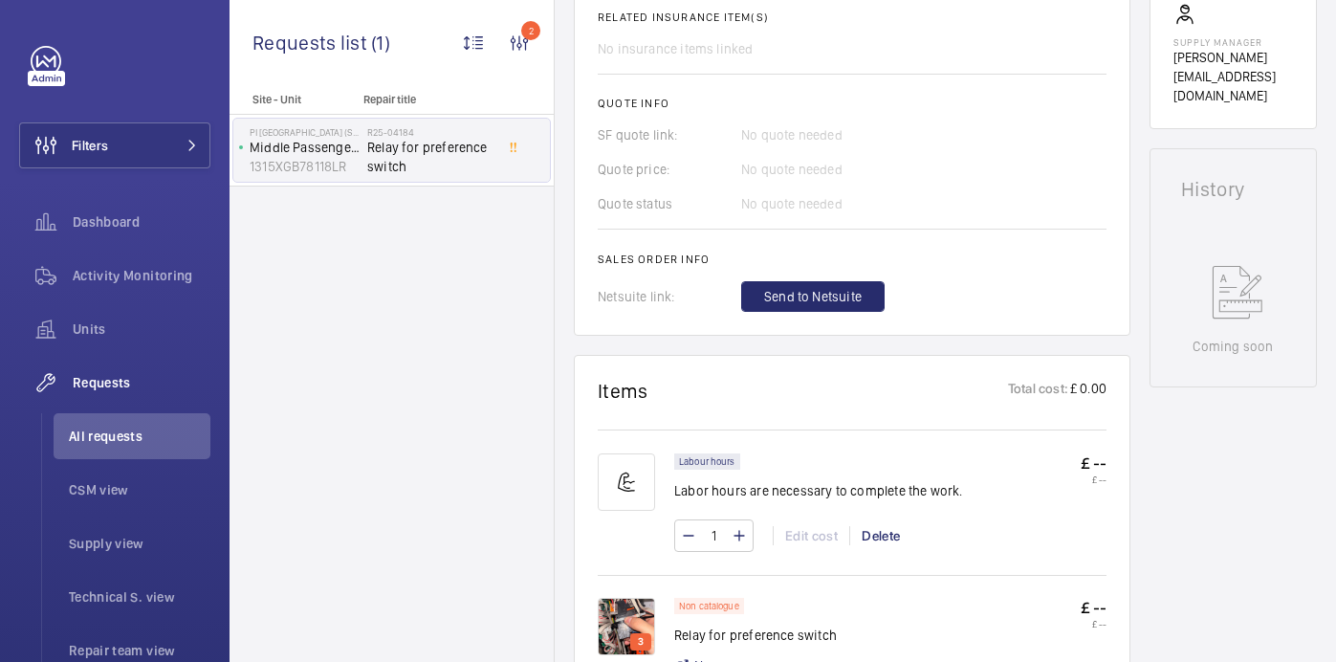
scroll to position [478, 0]
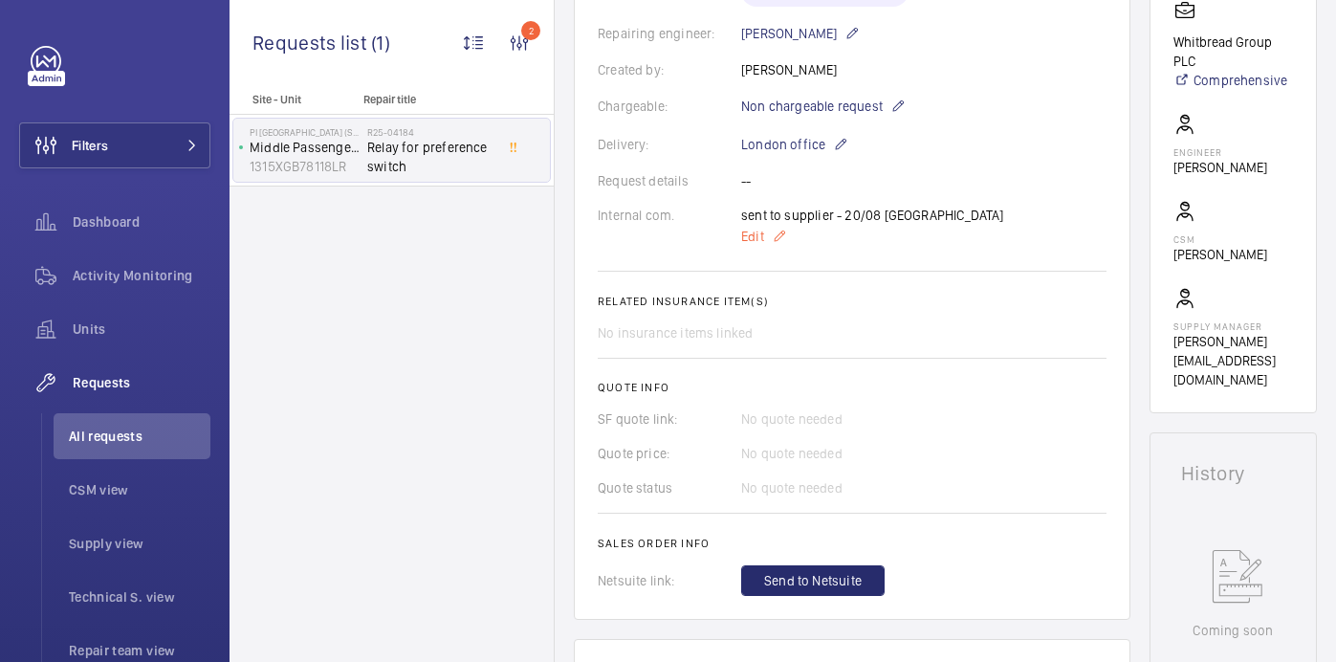
click at [751, 232] on span "Edit" at bounding box center [752, 236] width 23 height 19
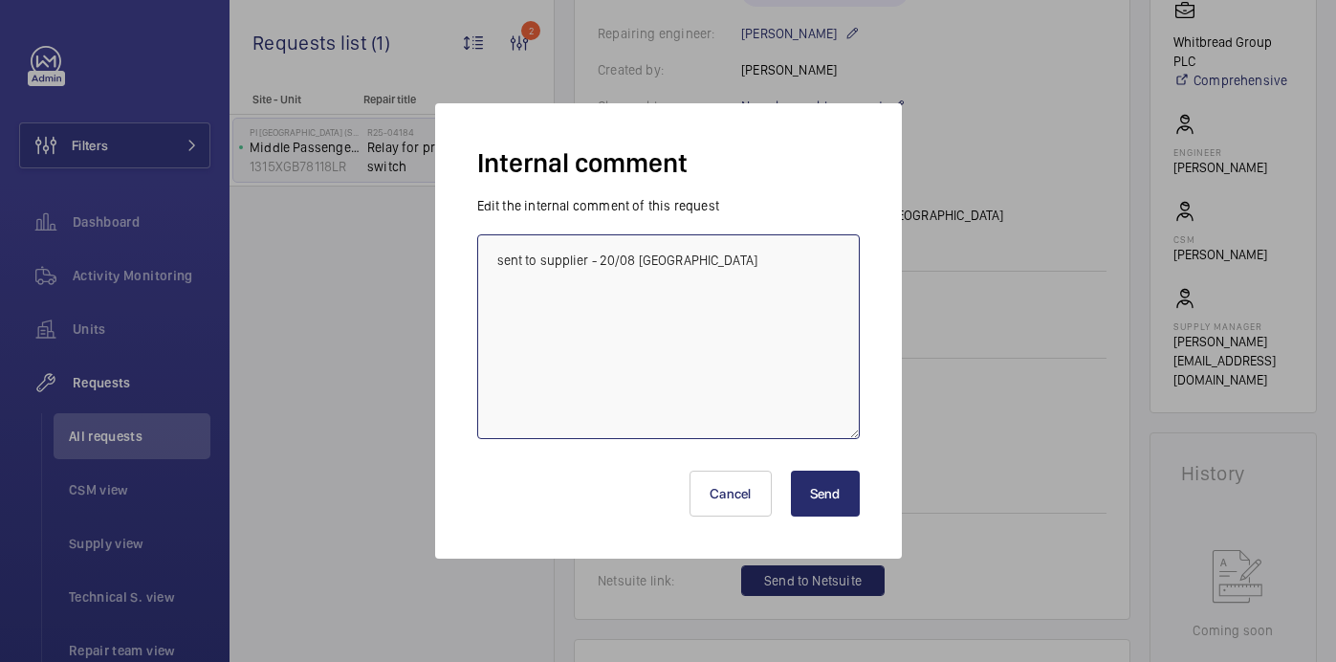
click at [746, 281] on textarea "sent to supplier - 20/08 india" at bounding box center [668, 336] width 383 height 205
type textarea "sent to supplier - 20/08 india 250 VAC - 22.08 india"
click at [851, 521] on div "Cancel Send" at bounding box center [668, 486] width 383 height 92
click at [840, 510] on button "Send" at bounding box center [825, 494] width 69 height 46
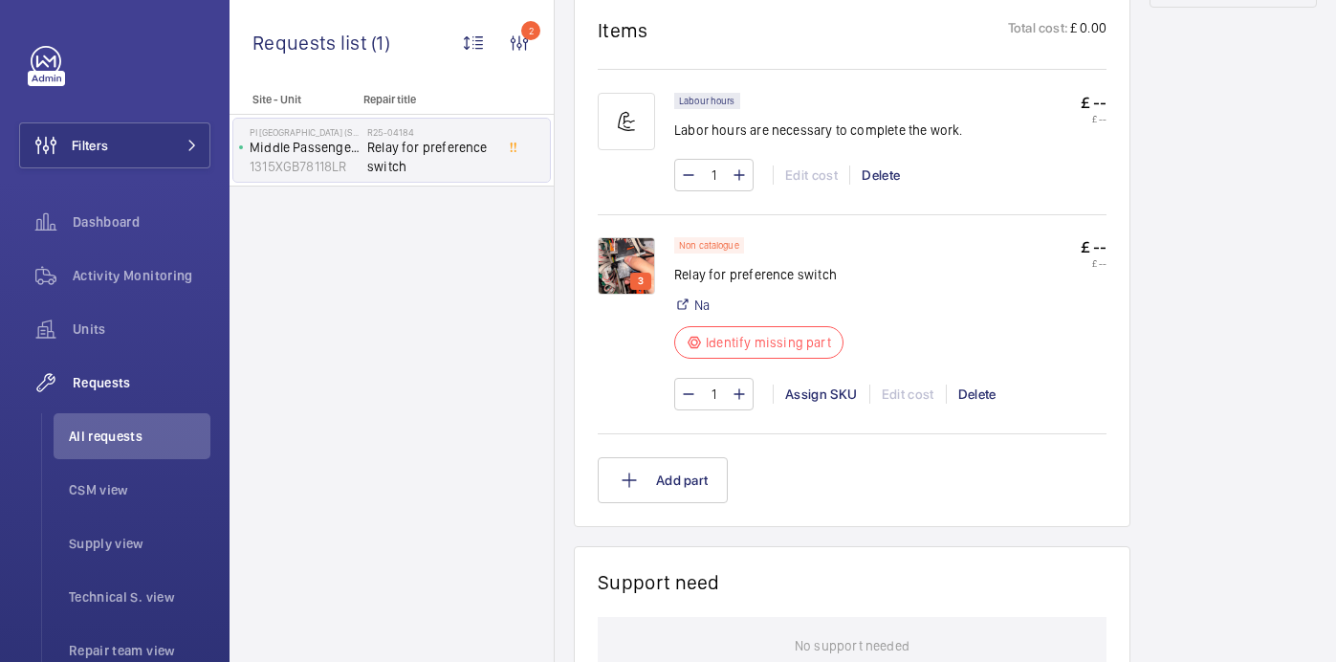
scroll to position [1140, 0]
click at [637, 245] on img at bounding box center [626, 267] width 57 height 57
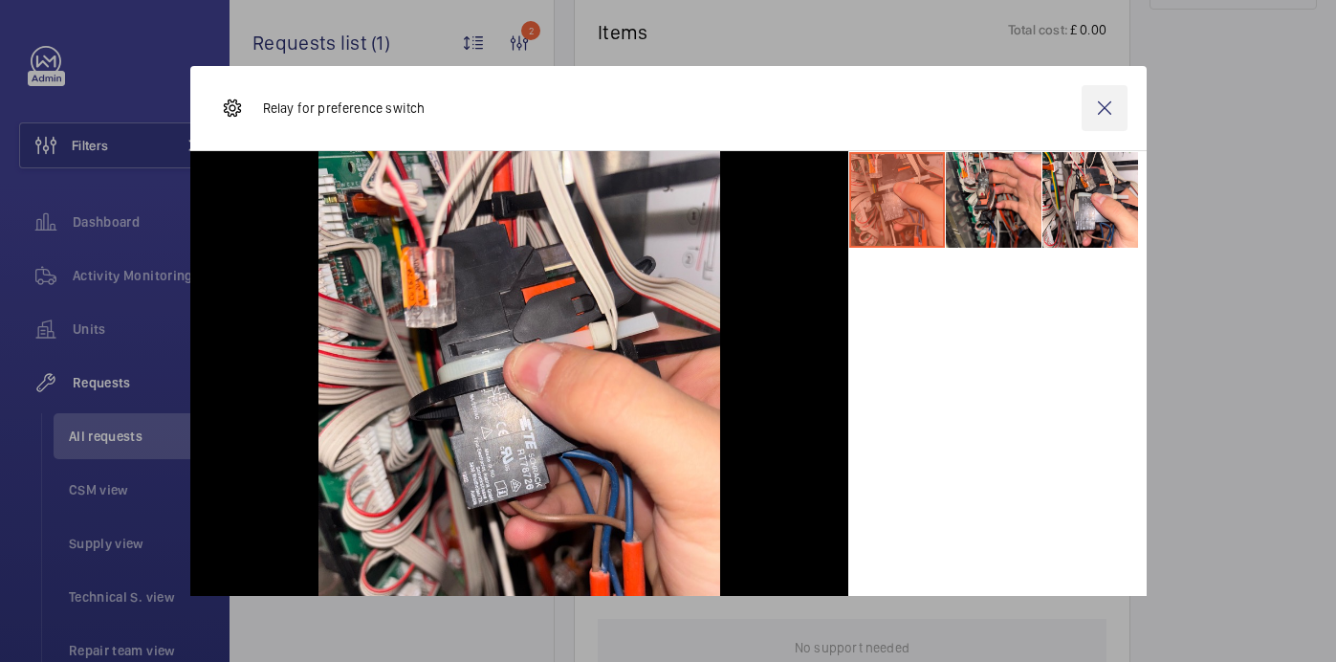
click at [1107, 104] on wm-front-icon-button at bounding box center [1105, 108] width 46 height 46
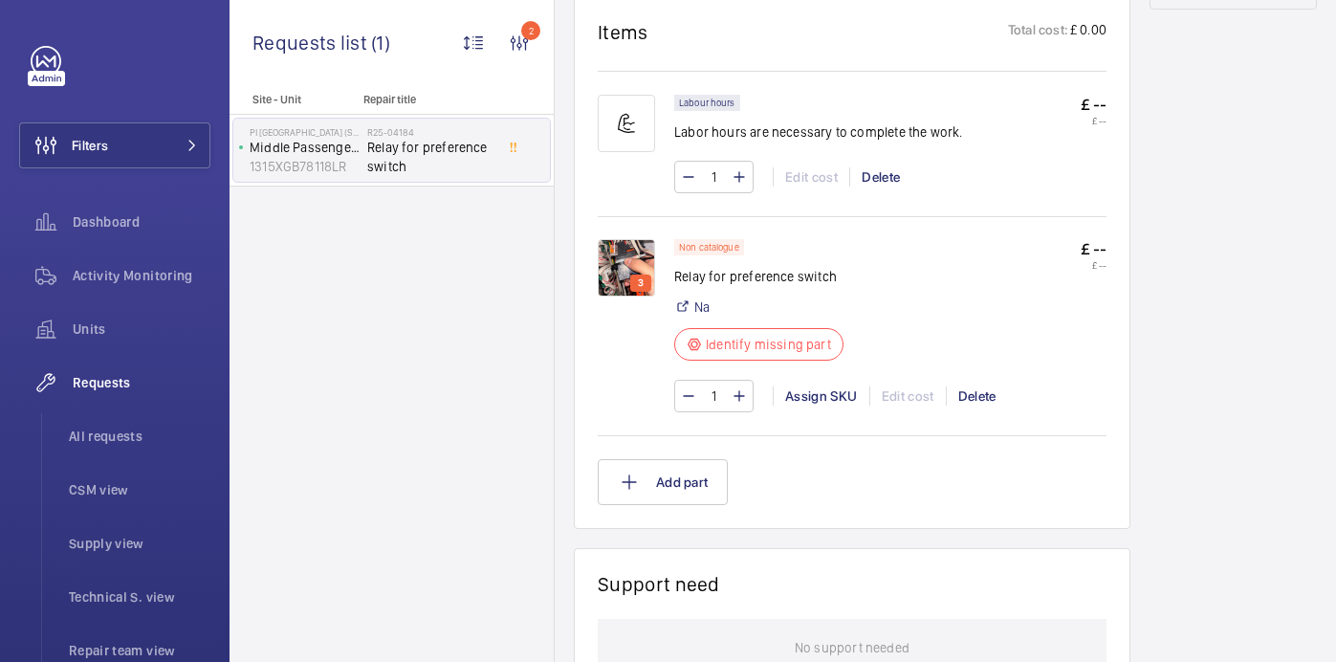
click at [632, 241] on img at bounding box center [626, 267] width 57 height 57
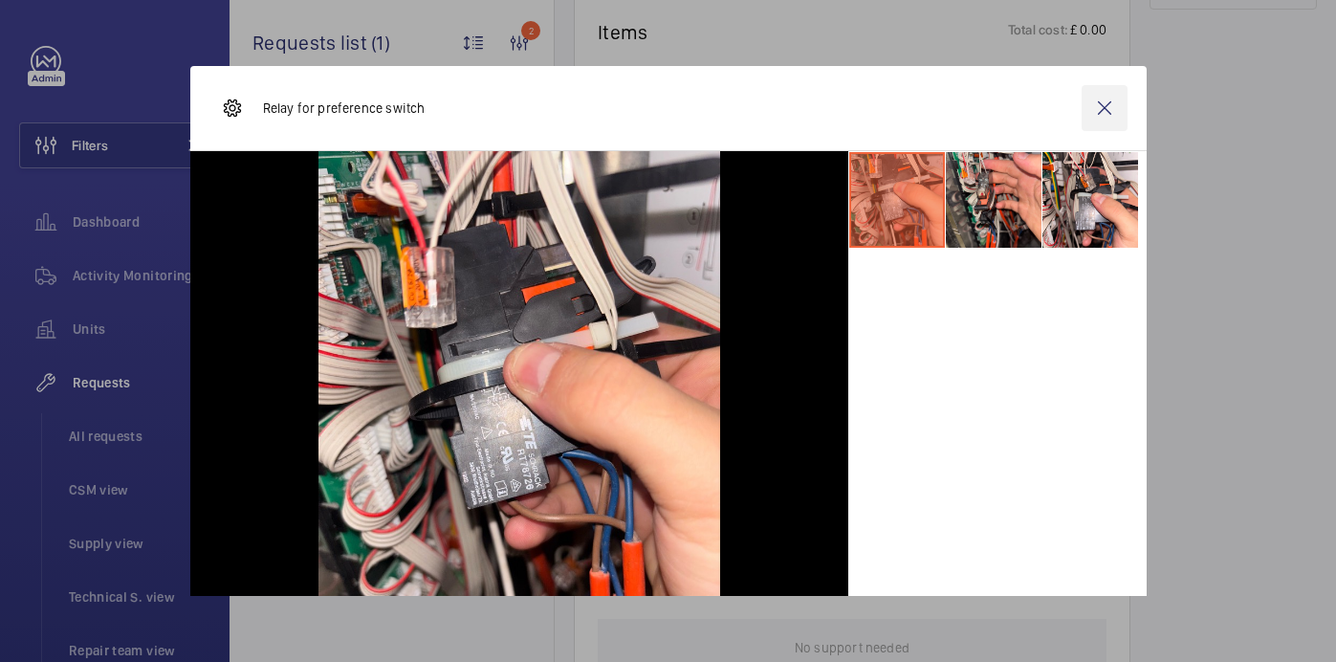
click at [1108, 116] on wm-front-icon-button at bounding box center [1105, 108] width 46 height 46
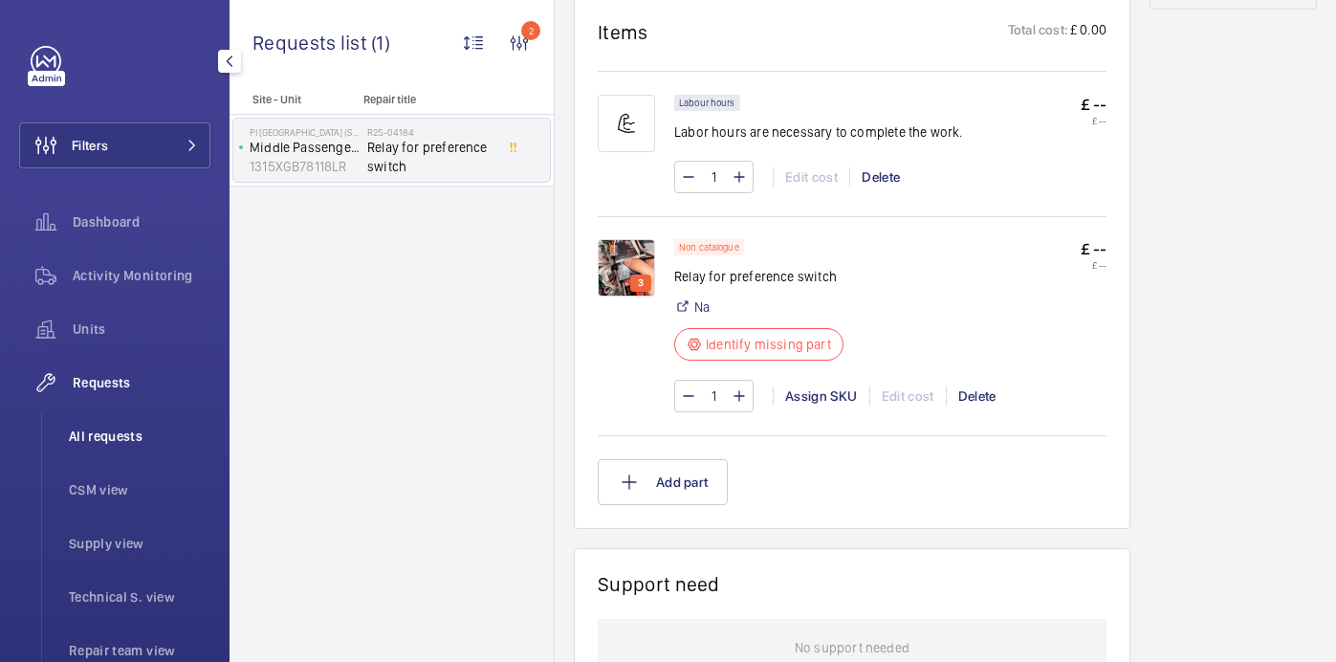
click at [114, 433] on span "All requests" at bounding box center [140, 436] width 142 height 19
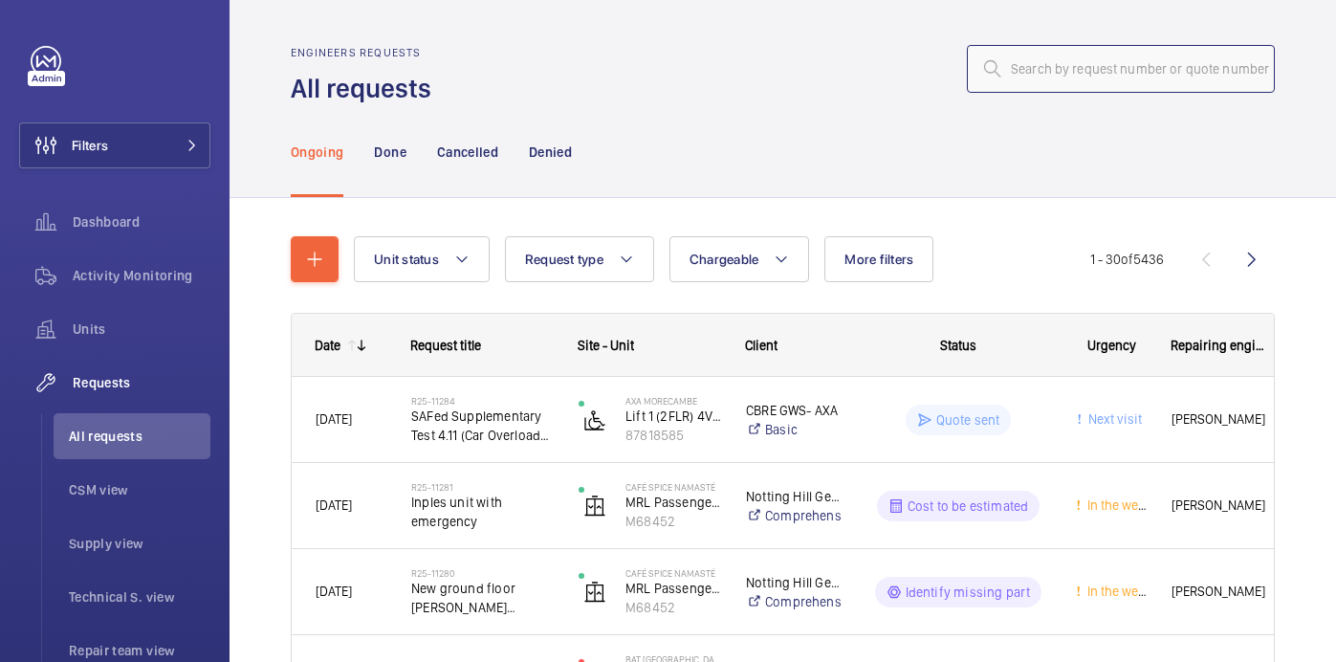
click at [1069, 69] on input "text" at bounding box center [1121, 69] width 308 height 48
click at [1010, 71] on input "11235" at bounding box center [1121, 69] width 308 height 48
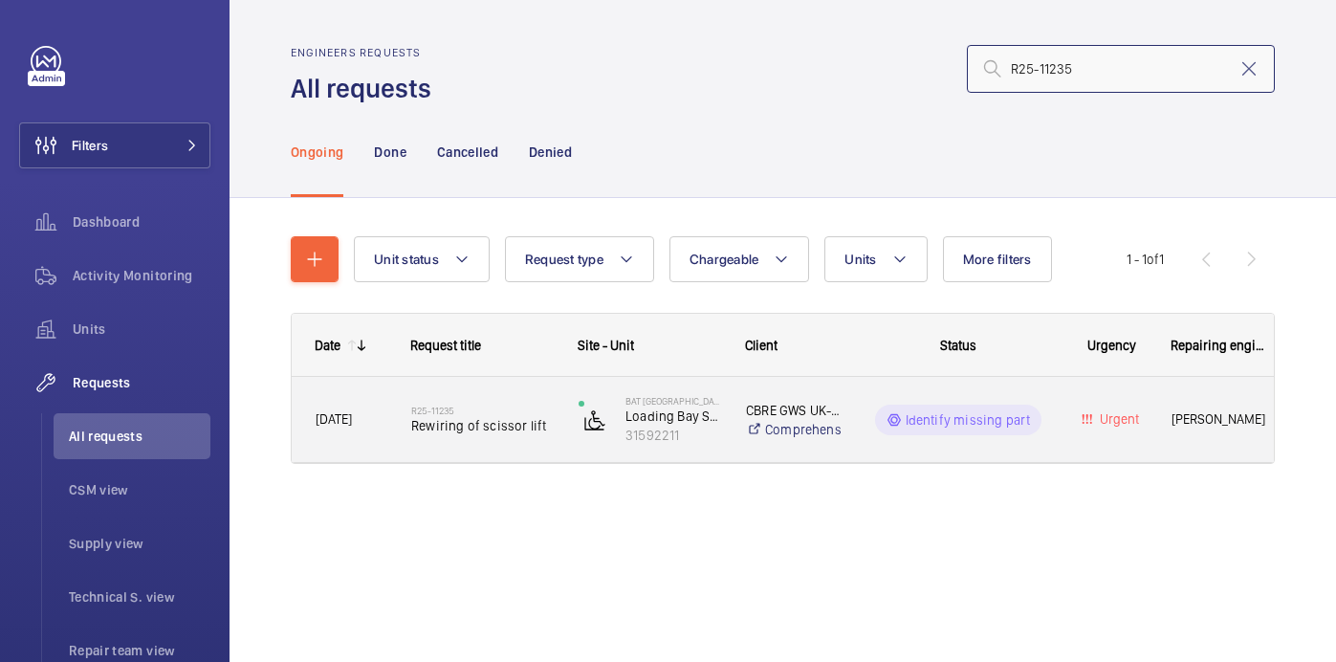
type input "R25-11235"
click at [508, 420] on span "Rewiring of scissor lift" at bounding box center [482, 425] width 142 height 19
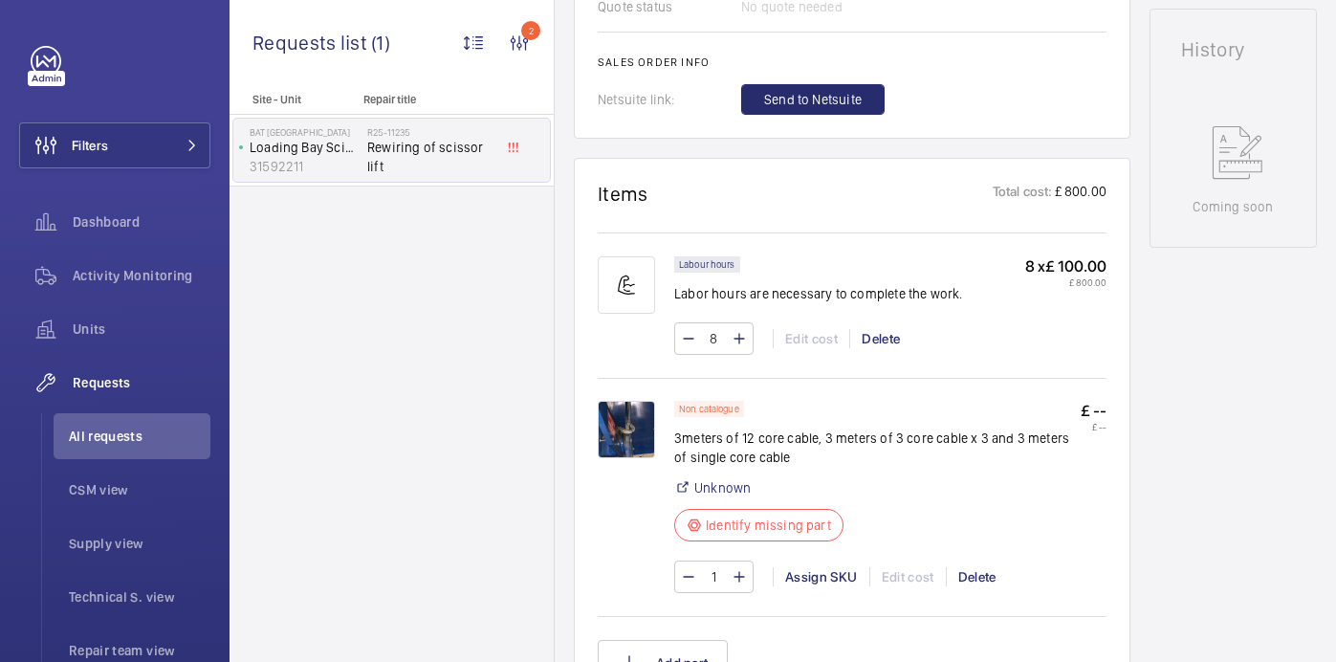
scroll to position [1177, 0]
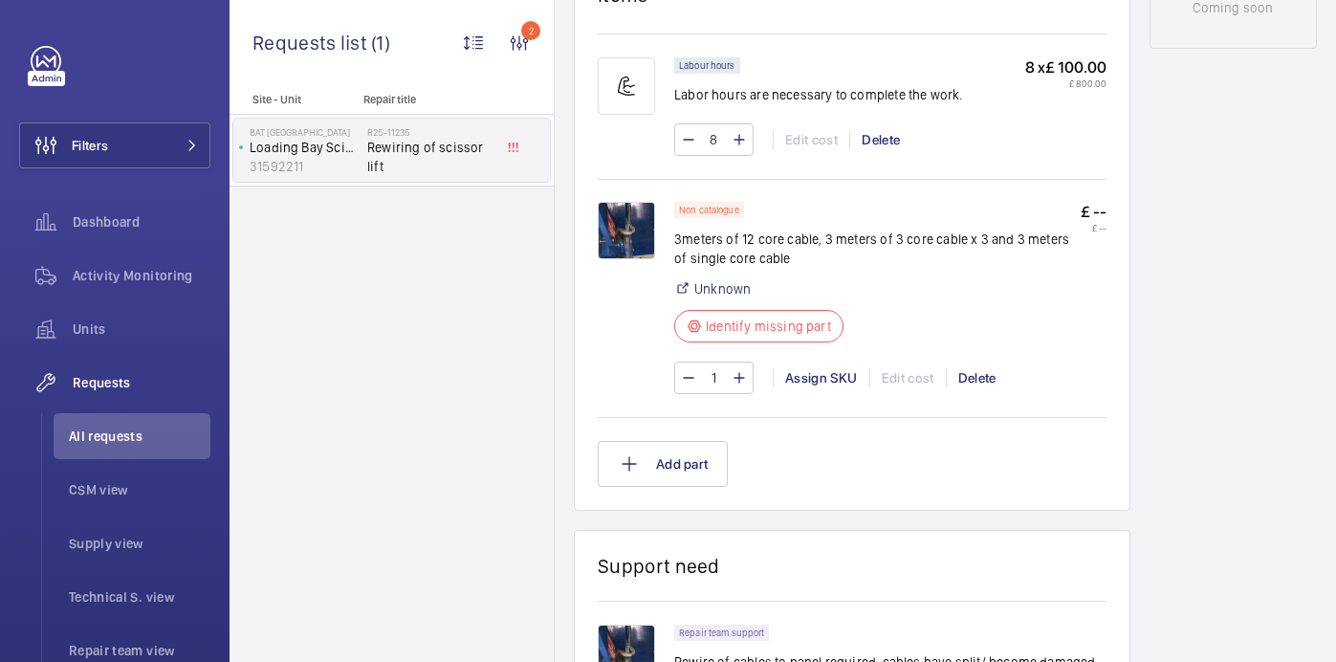
click at [640, 236] on img at bounding box center [626, 230] width 57 height 57
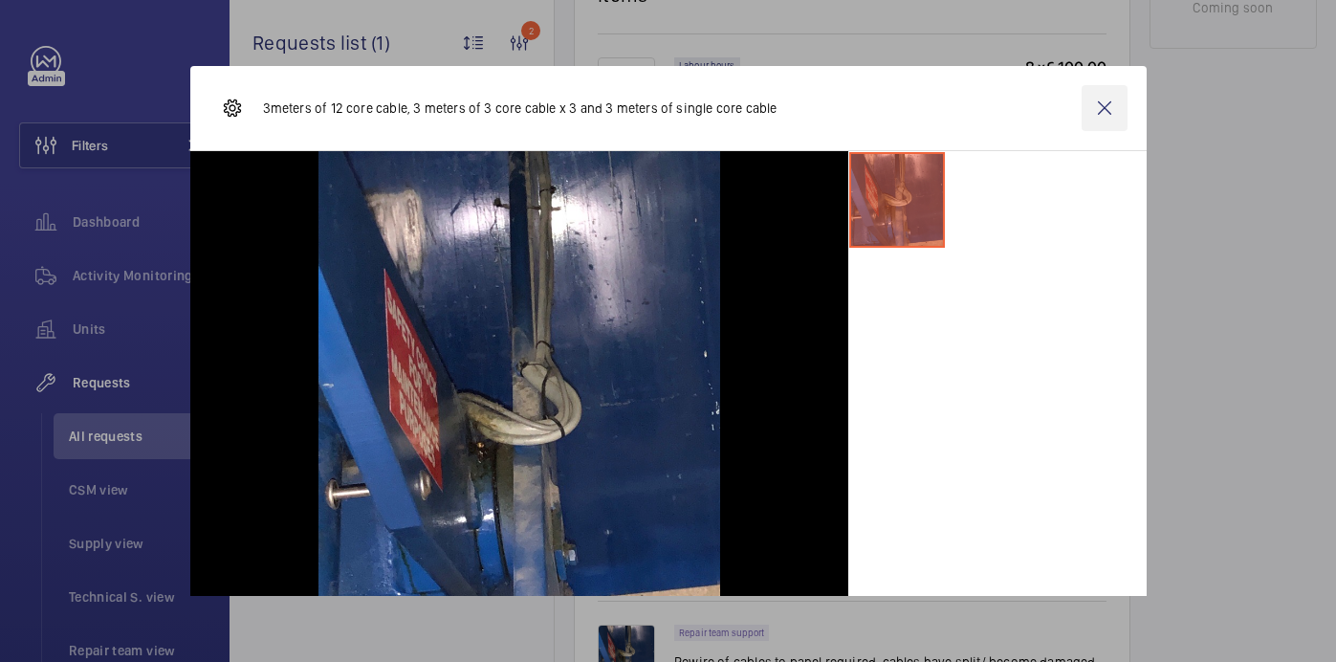
click at [1106, 117] on wm-front-icon-button at bounding box center [1105, 108] width 46 height 46
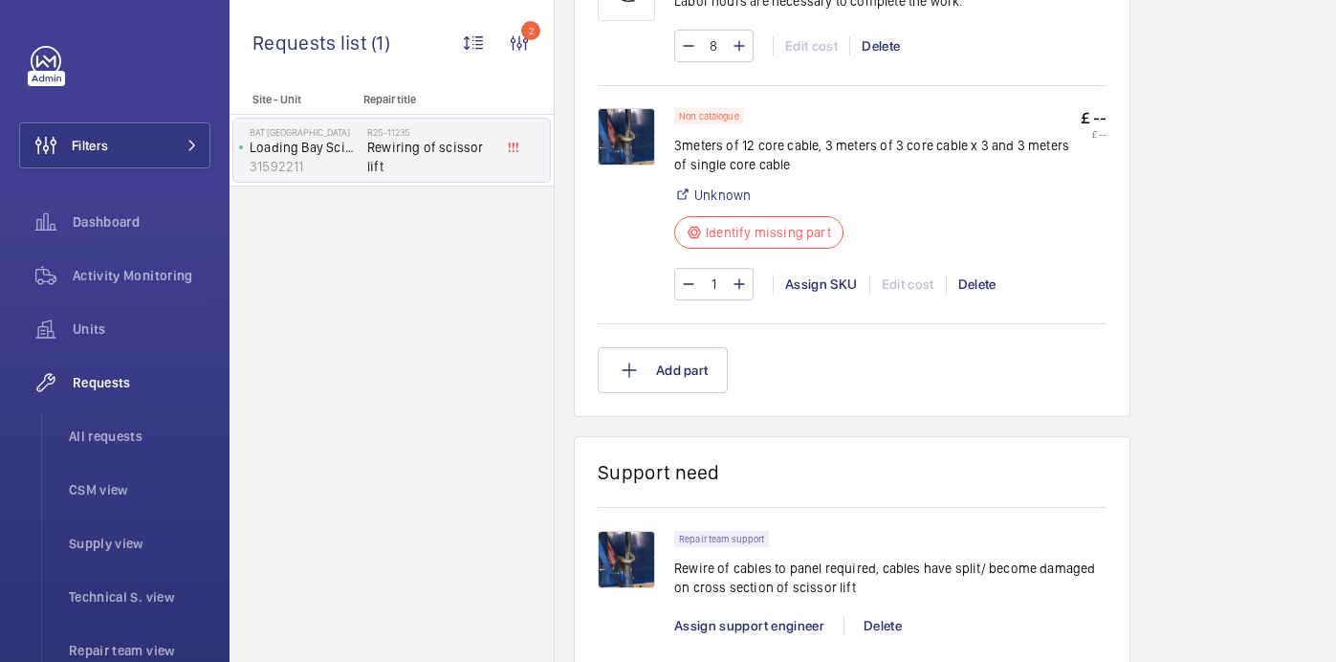
scroll to position [0, 0]
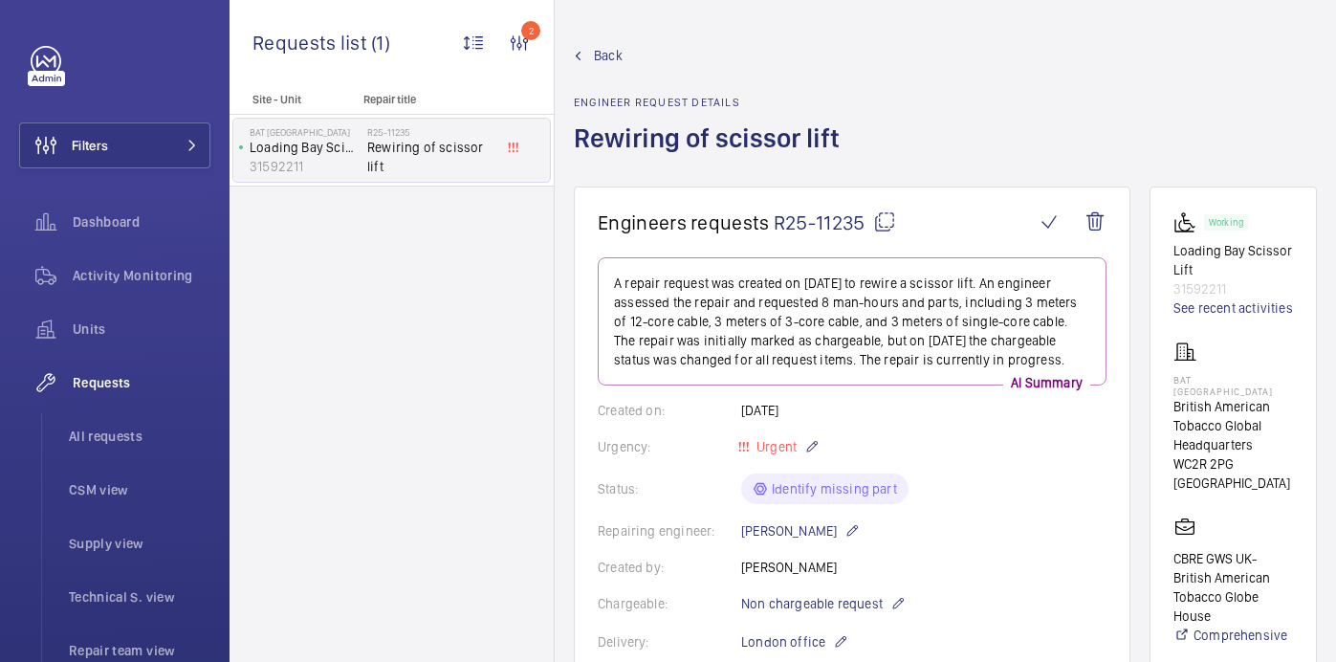
click at [890, 219] on mat-icon at bounding box center [884, 221] width 23 height 23
click at [1193, 378] on p "BAT [GEOGRAPHIC_DATA]" at bounding box center [1233, 385] width 120 height 23
copy p "BAT [GEOGRAPHIC_DATA]"
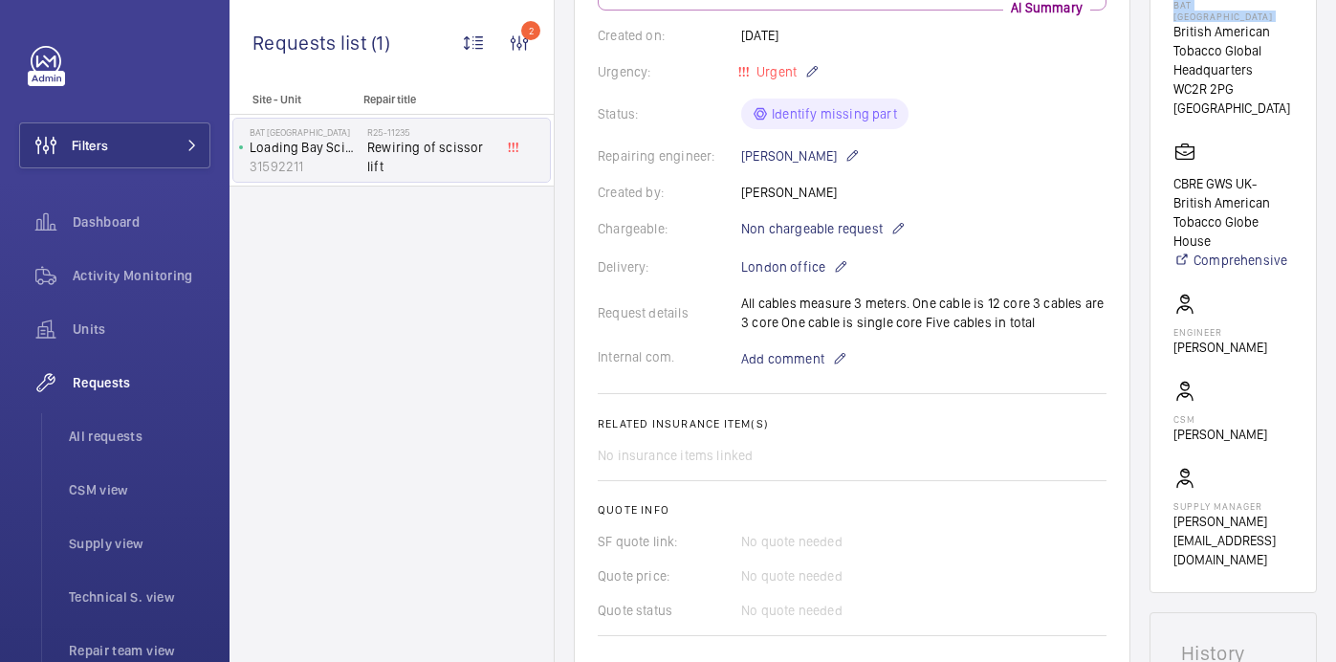
scroll to position [1111, 0]
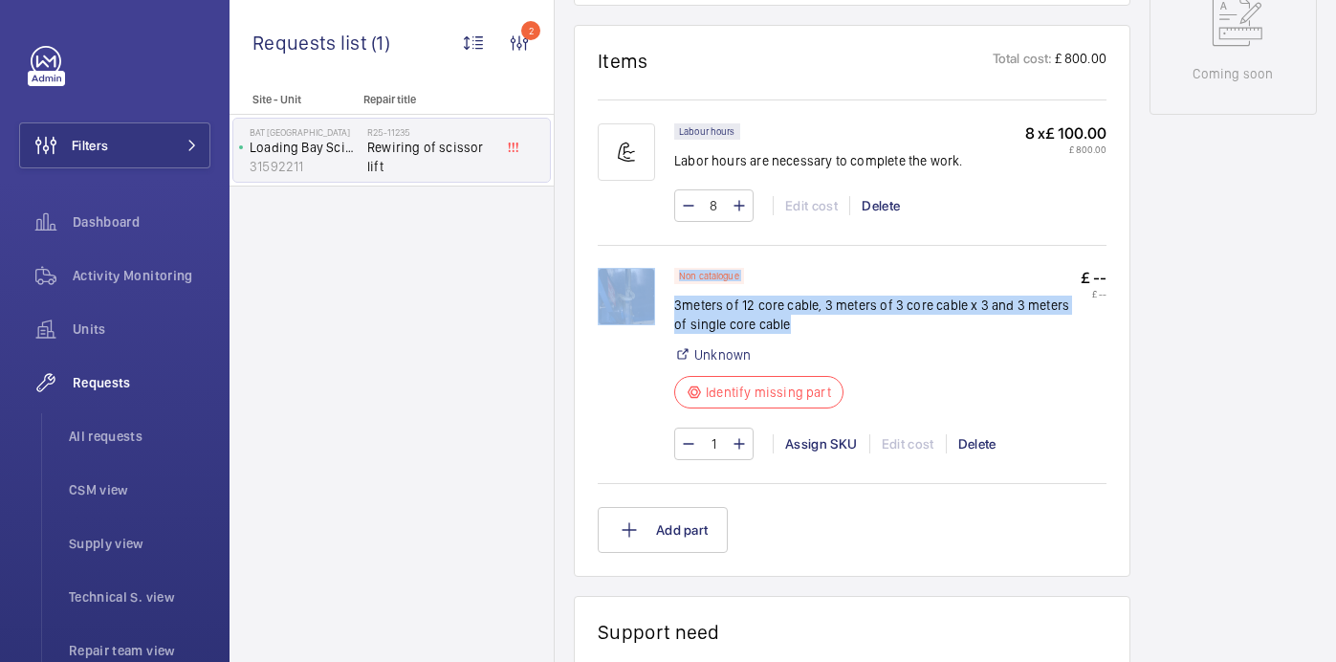
drag, startPoint x: 672, startPoint y: 309, endPoint x: 796, endPoint y: 334, distance: 125.9
click at [796, 334] on div "Non catalogue 3meters of 12 core cable, 3 meters of 3 core cable x 3 and 3 mete…" at bounding box center [852, 373] width 509 height 211
copy div "Non catalogue 3meters of 12 core cable, 3 meters of 3 core cable x 3 and 3 mete…"
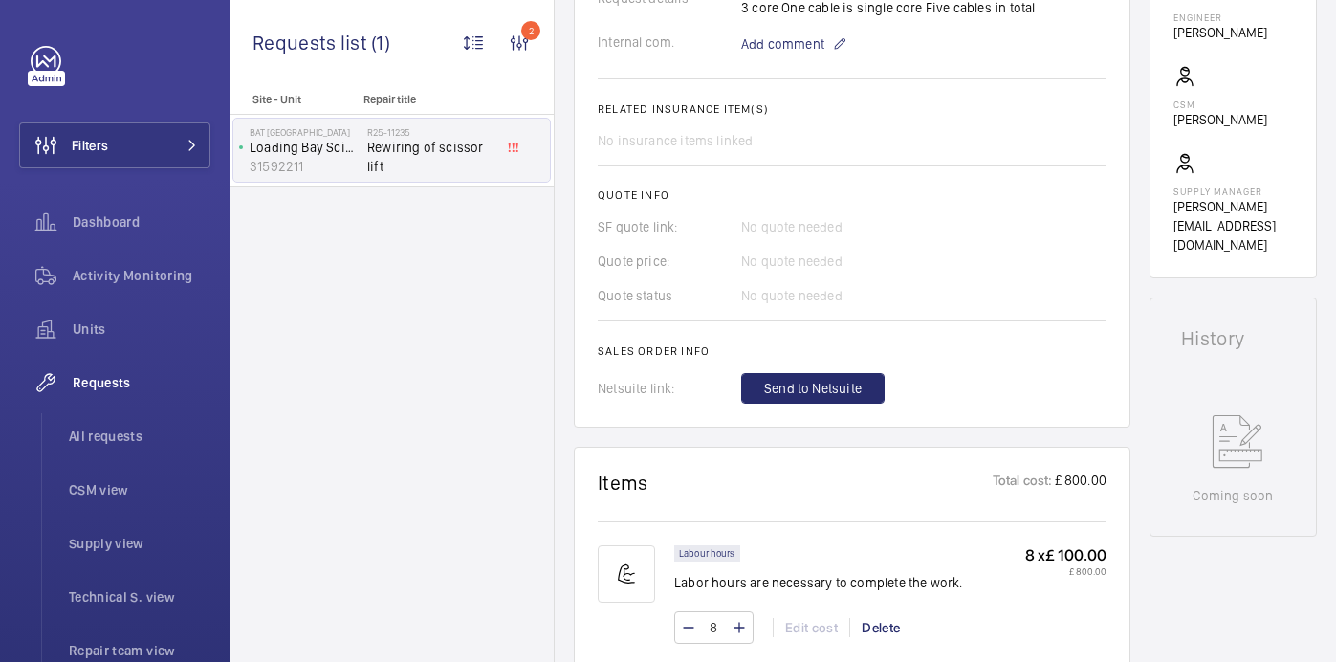
scroll to position [664, 0]
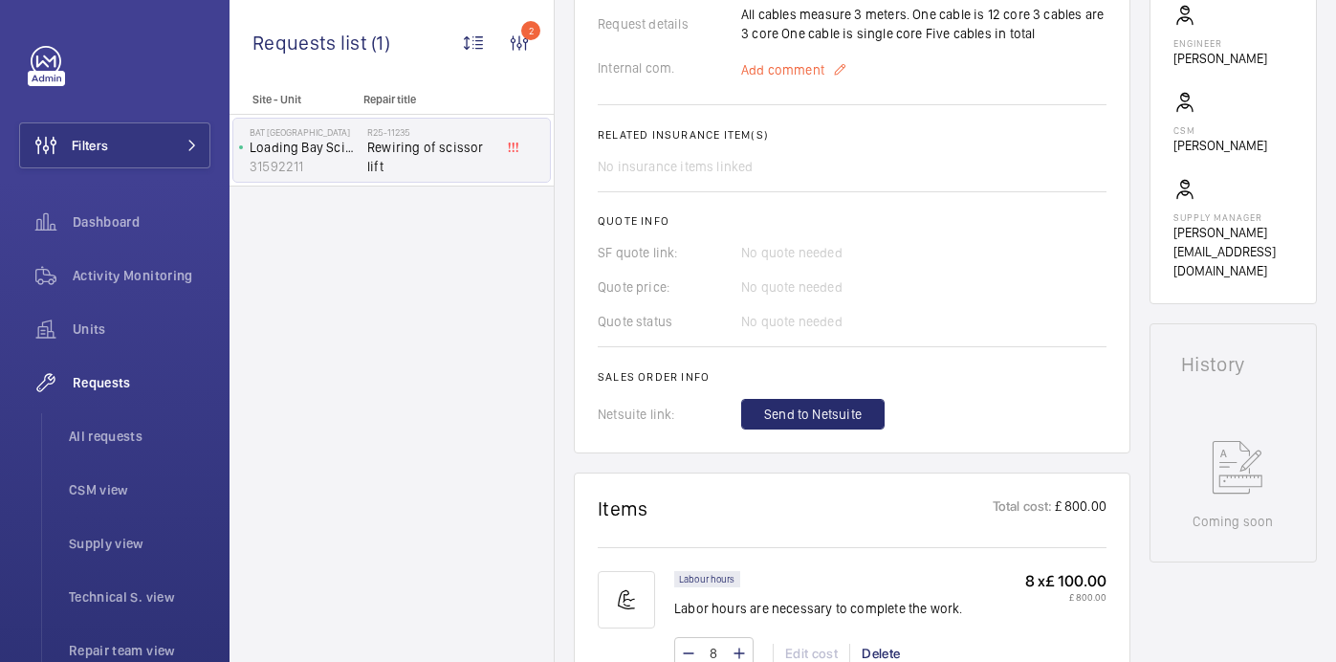
click at [780, 72] on span "Add comment" at bounding box center [782, 69] width 83 height 19
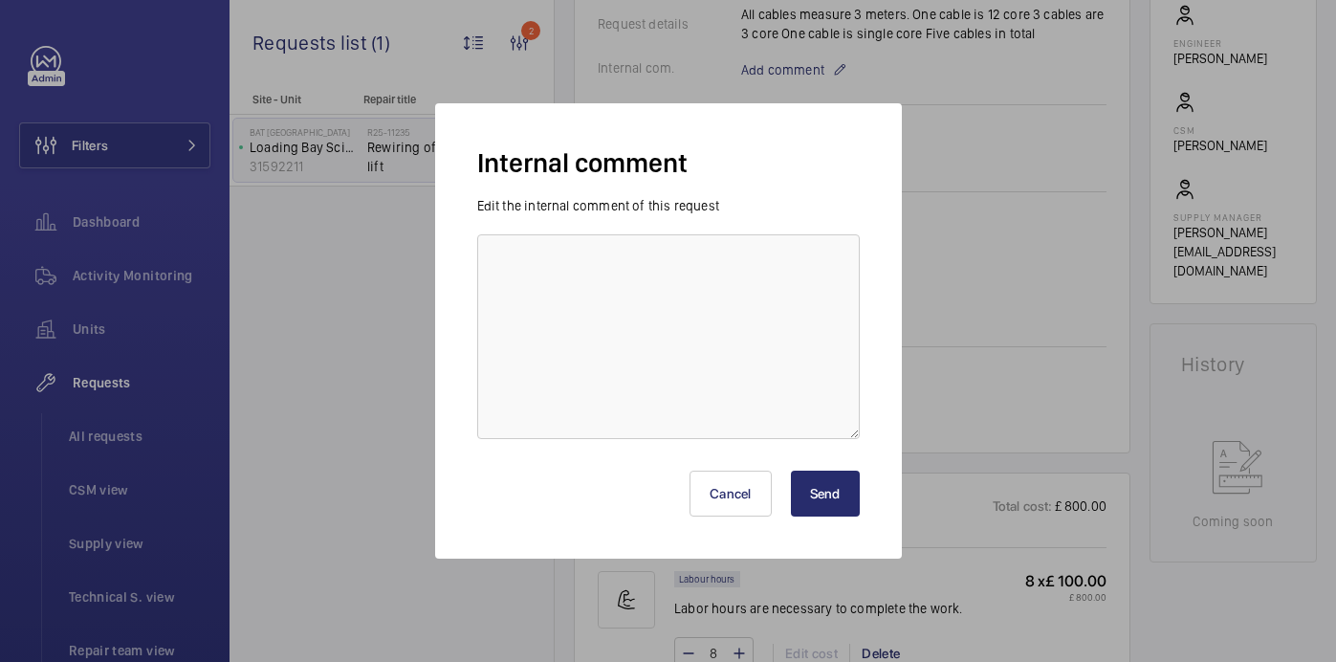
click at [710, 231] on div "Edit the internal comment of this request" at bounding box center [668, 317] width 383 height 243
click at [679, 274] on textarea at bounding box center [668, 336] width 383 height 205
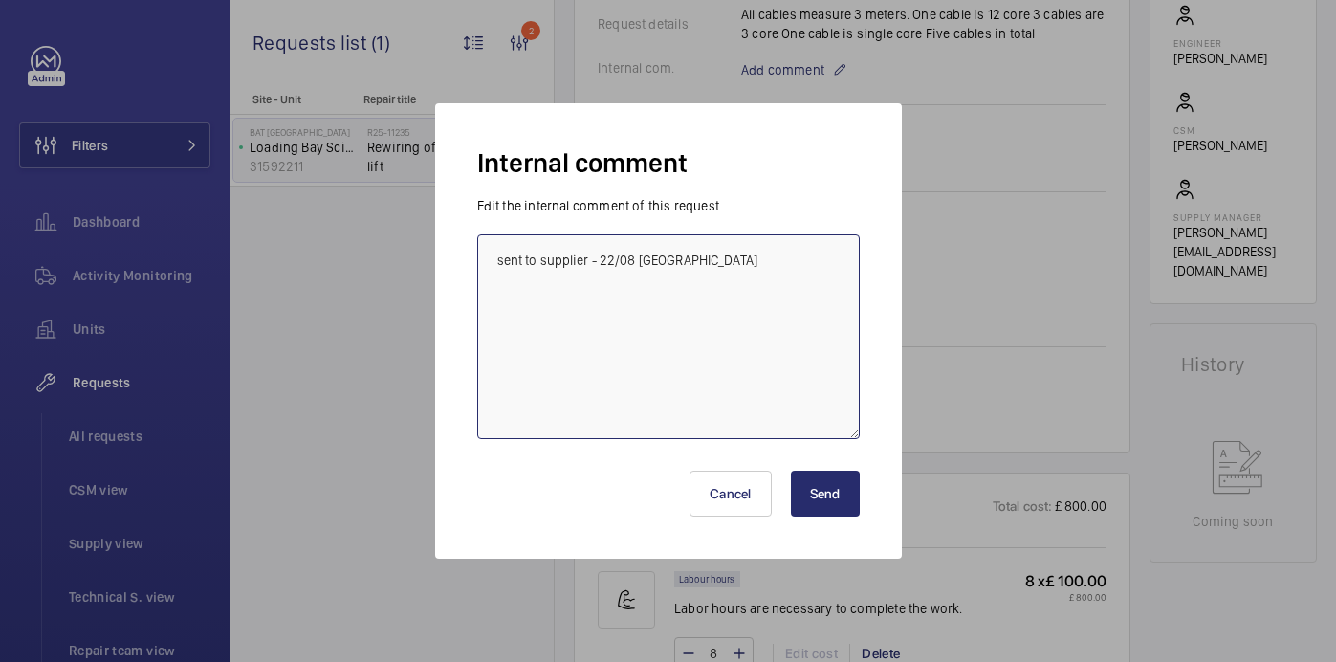
type textarea "sent to supplier - 22/08 india"
click at [840, 491] on button "Send" at bounding box center [825, 494] width 69 height 46
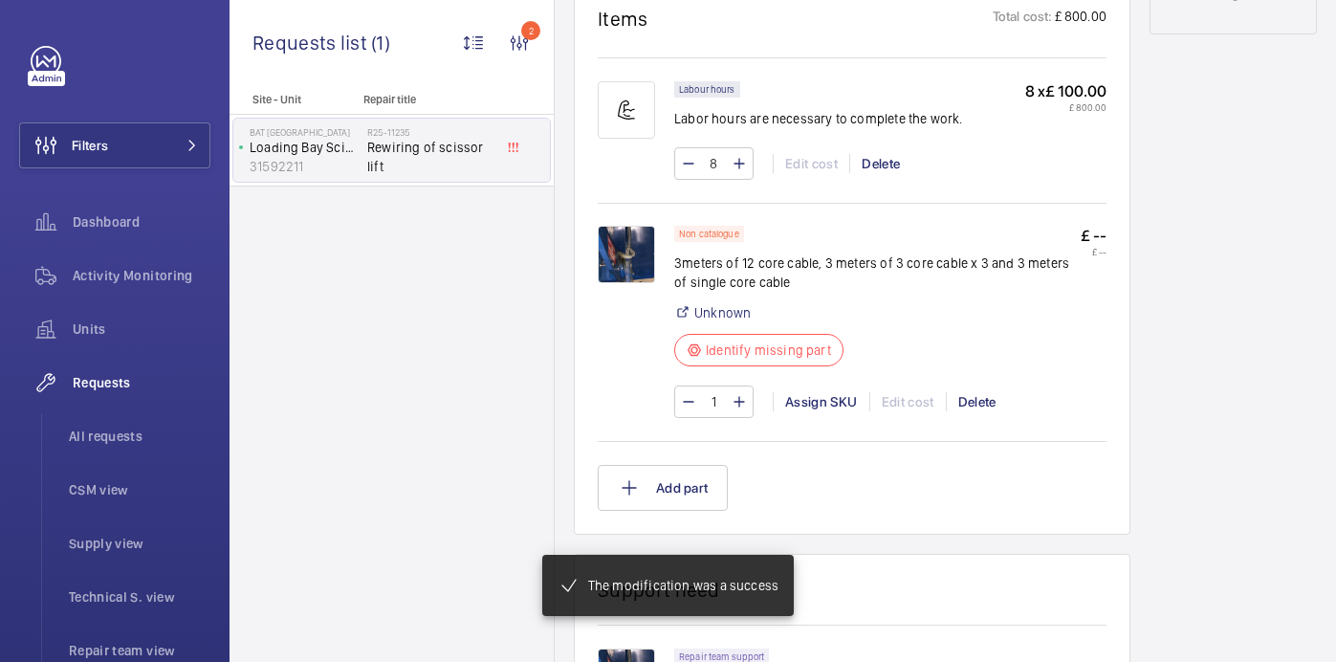
scroll to position [0, 0]
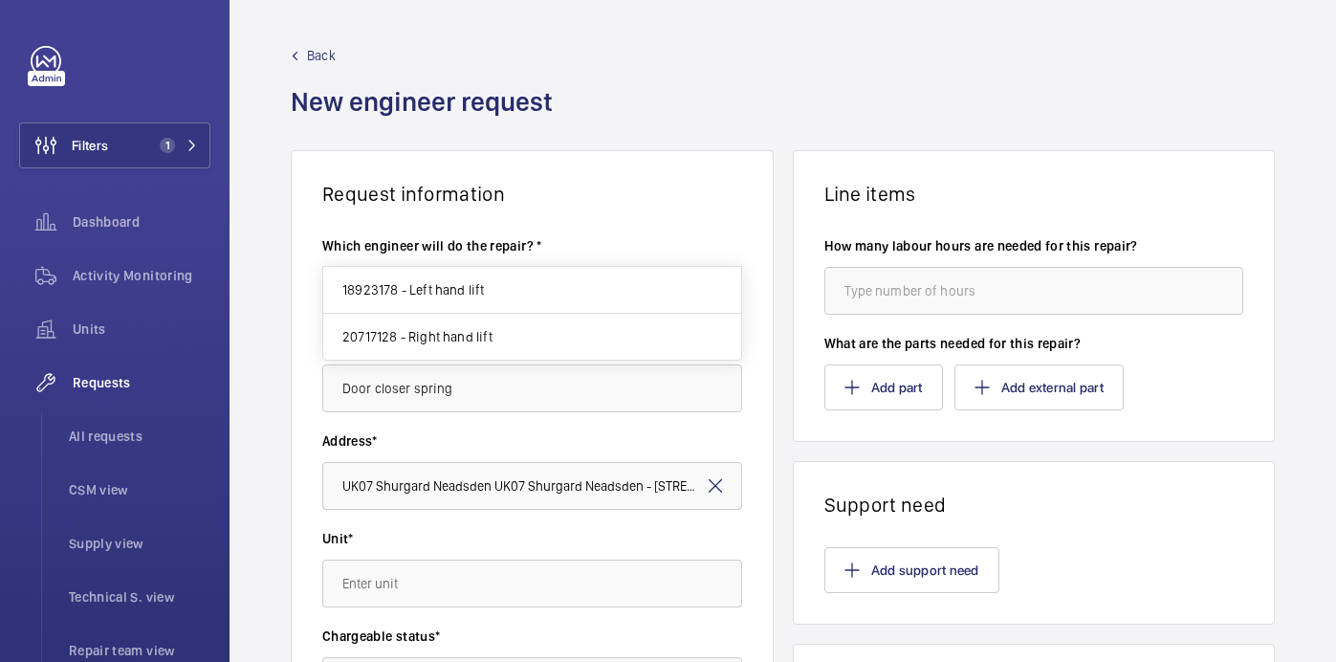
scroll to position [351, 0]
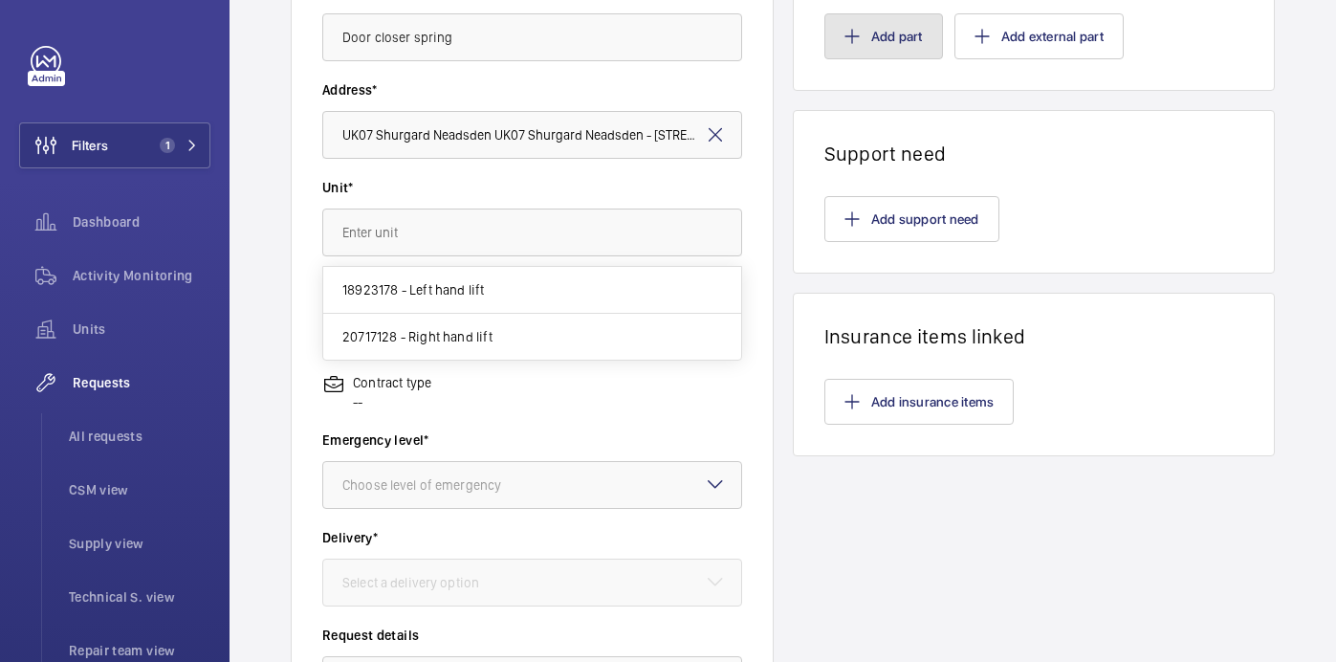
click at [877, 17] on button "Add part" at bounding box center [883, 36] width 119 height 46
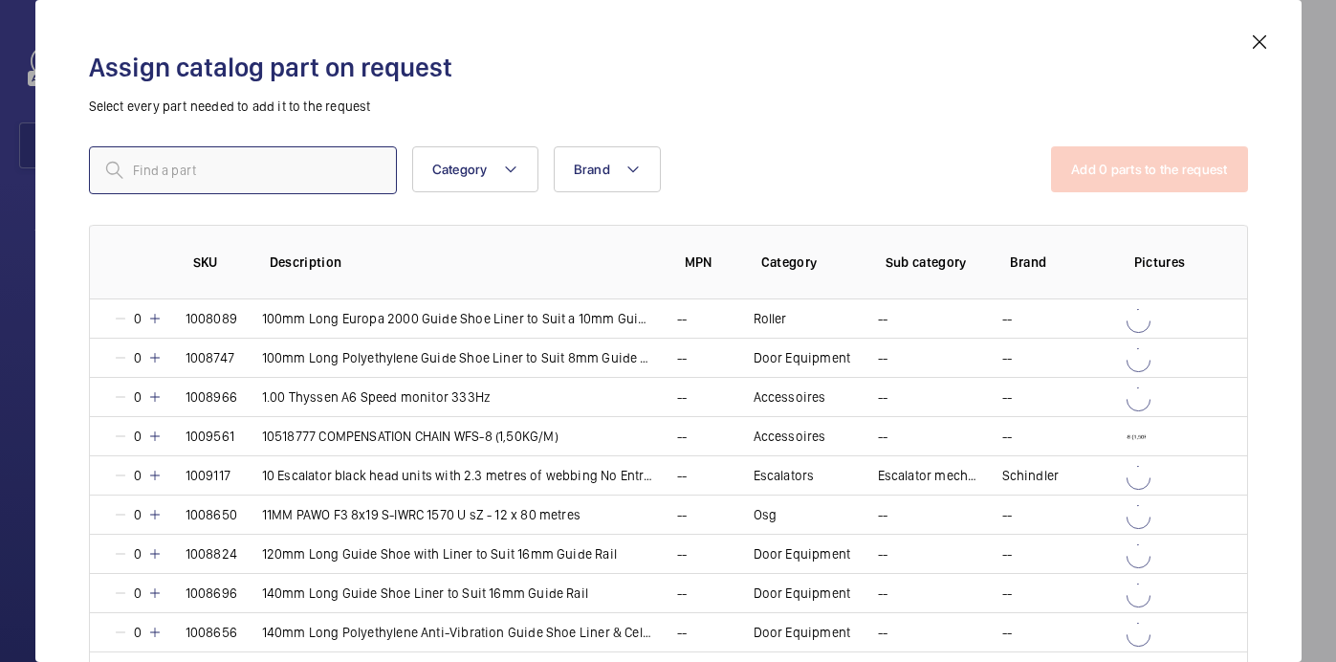
click at [203, 171] on input "text" at bounding box center [243, 170] width 308 height 48
paste input "1010032"
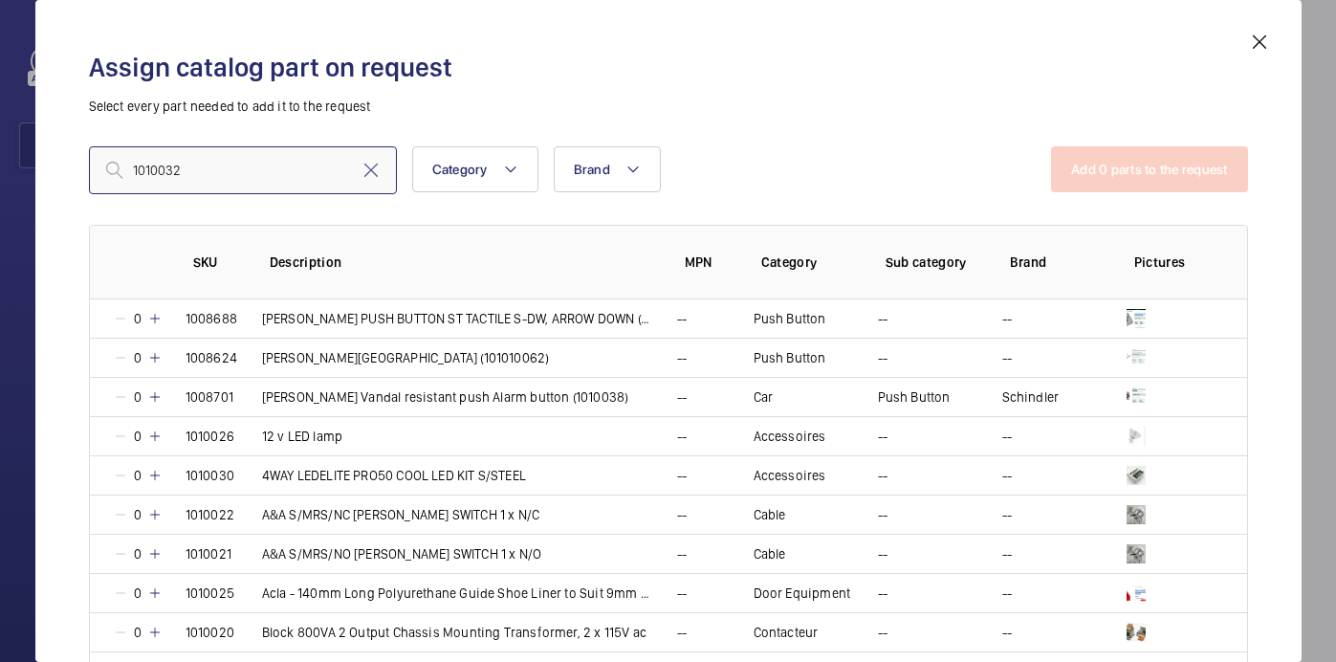
click at [136, 174] on input "1010032" at bounding box center [243, 170] width 308 height 48
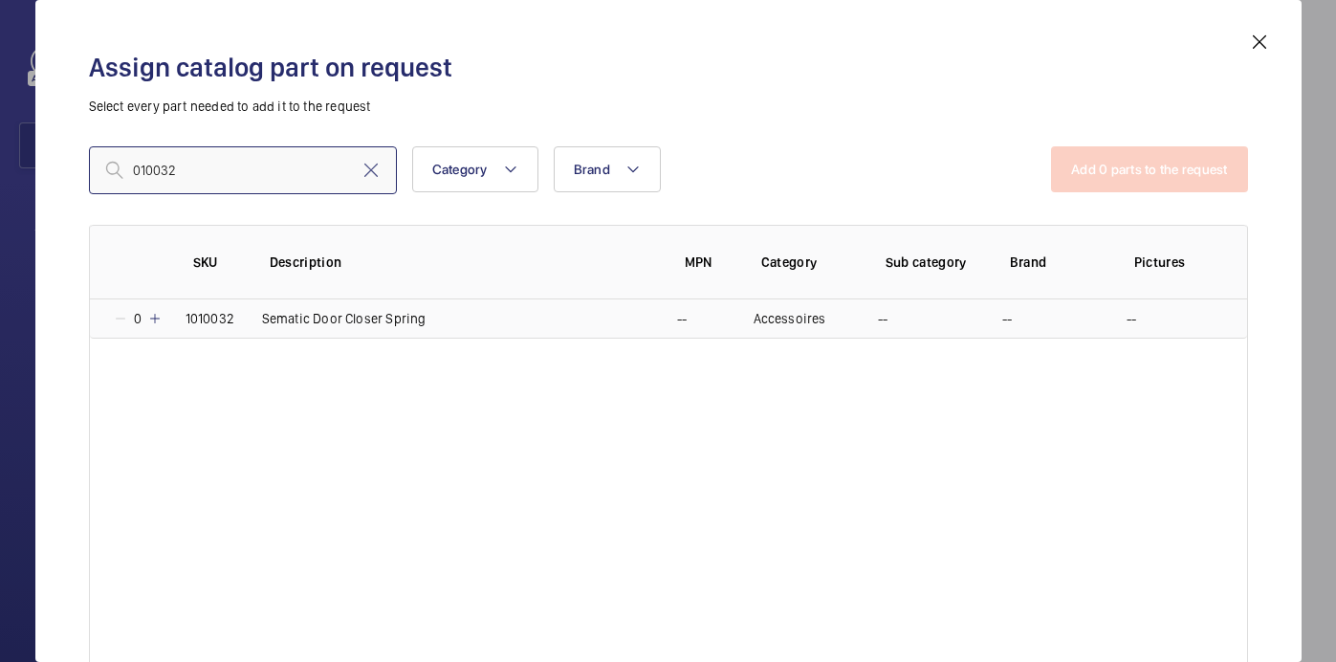
type input "010032"
click at [155, 322] on mat-icon at bounding box center [154, 318] width 15 height 15
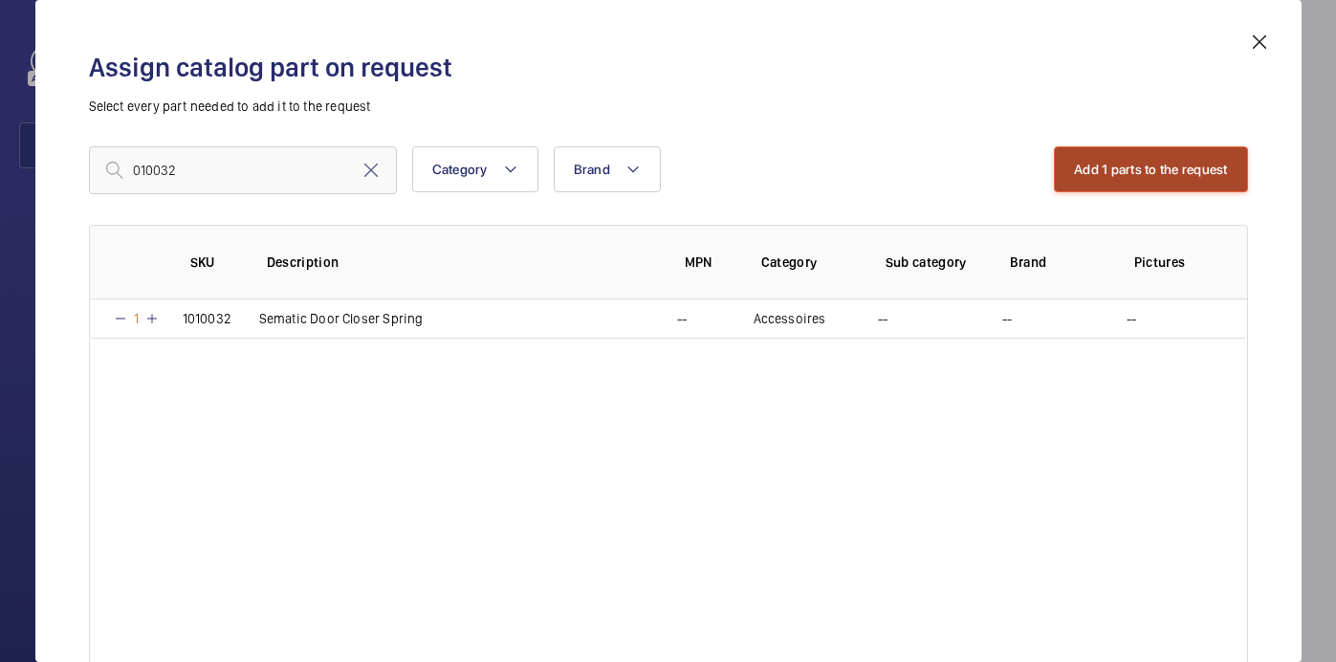
click at [1129, 167] on button "Add 1 parts to the request" at bounding box center [1151, 169] width 194 height 46
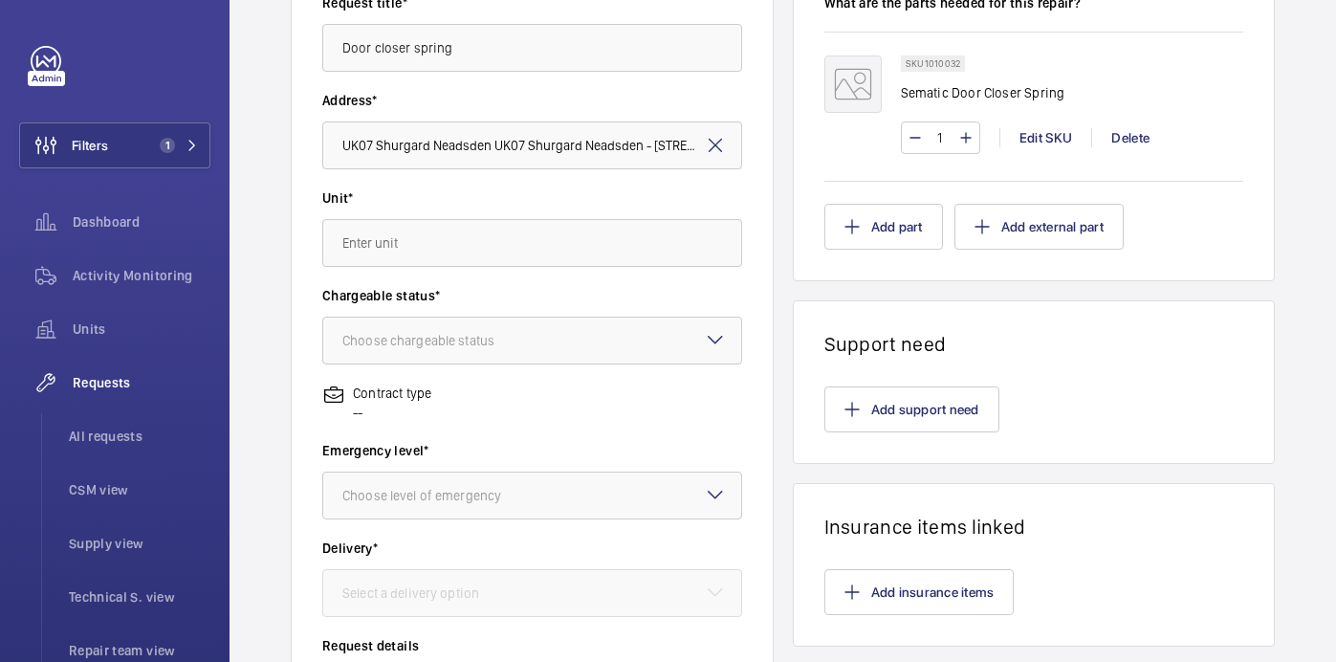
scroll to position [341, 0]
click at [535, 234] on input "text" at bounding box center [532, 242] width 420 height 48
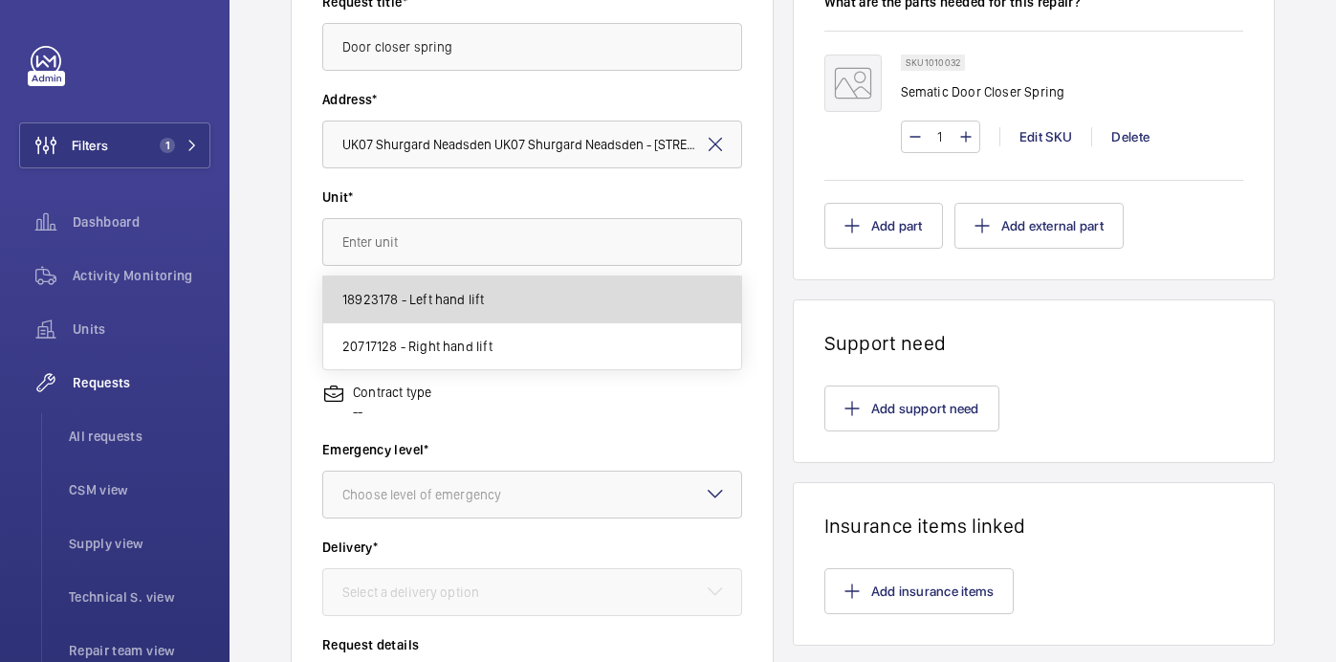
click at [514, 302] on mat-option "18923178 - Left hand lift" at bounding box center [532, 299] width 418 height 47
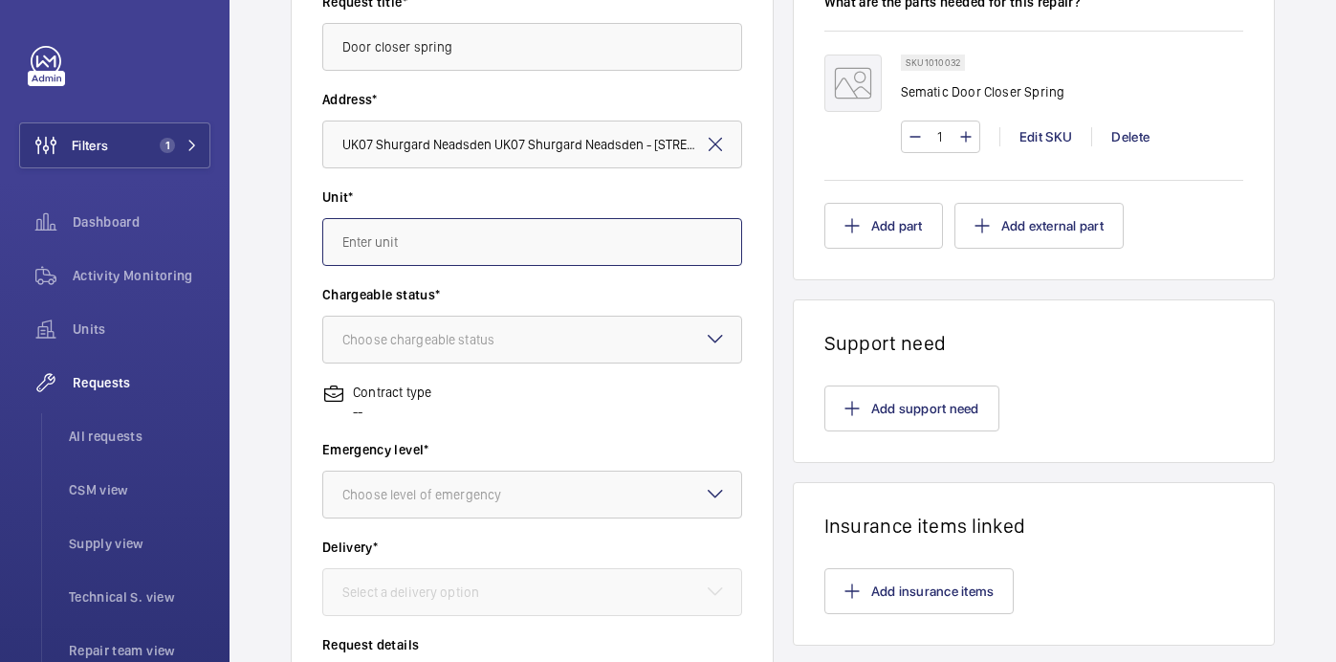
type input "18923178 - Left hand lift"
click at [464, 340] on div "Choose chargeable status" at bounding box center [442, 339] width 200 height 19
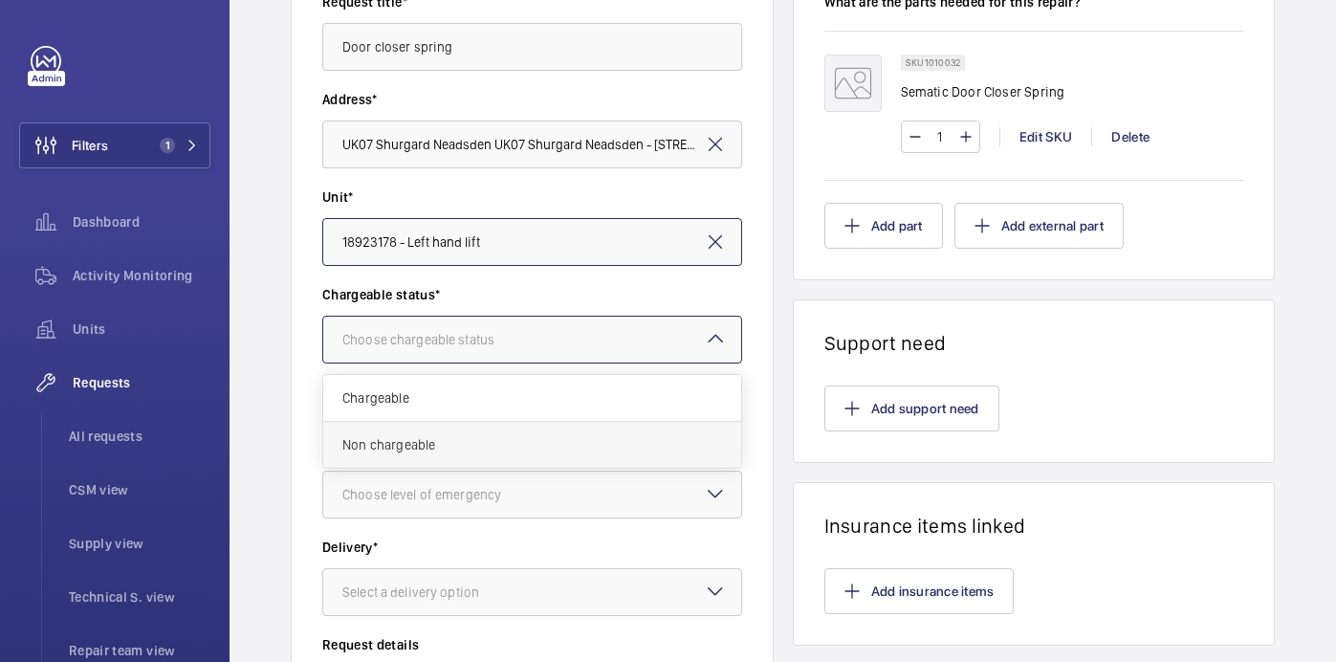
click at [452, 437] on span "Non chargeable" at bounding box center [532, 444] width 380 height 19
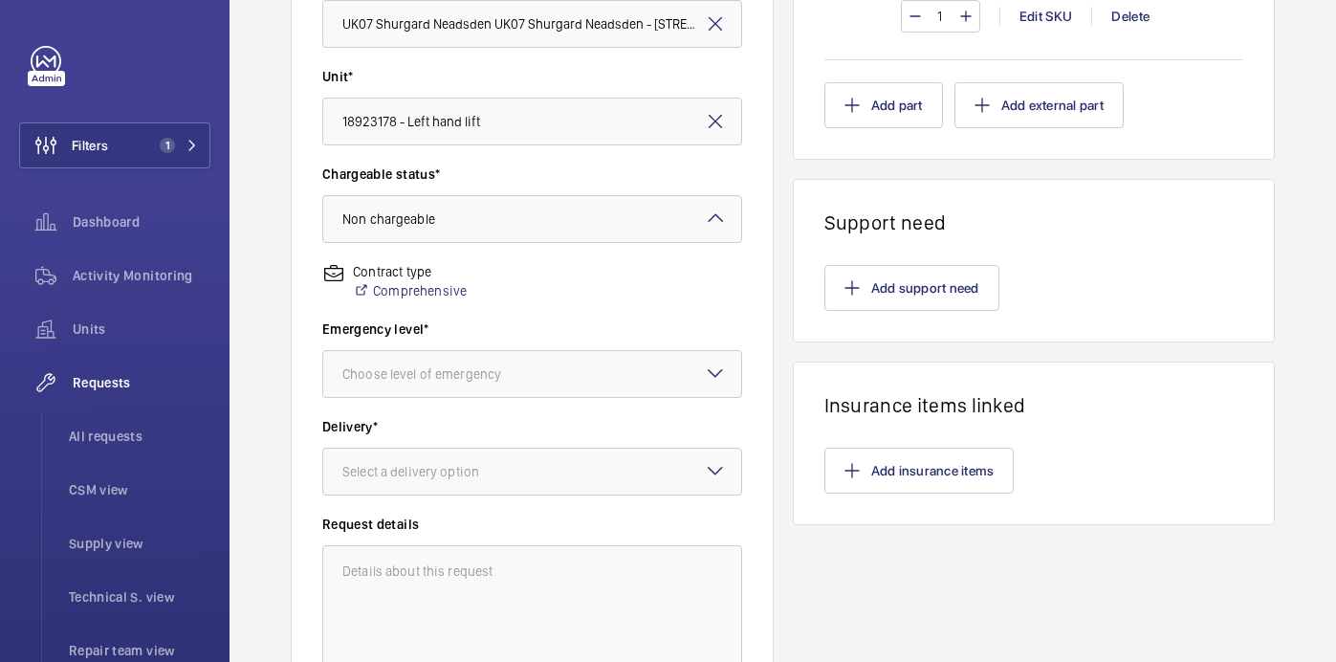
scroll to position [467, 0]
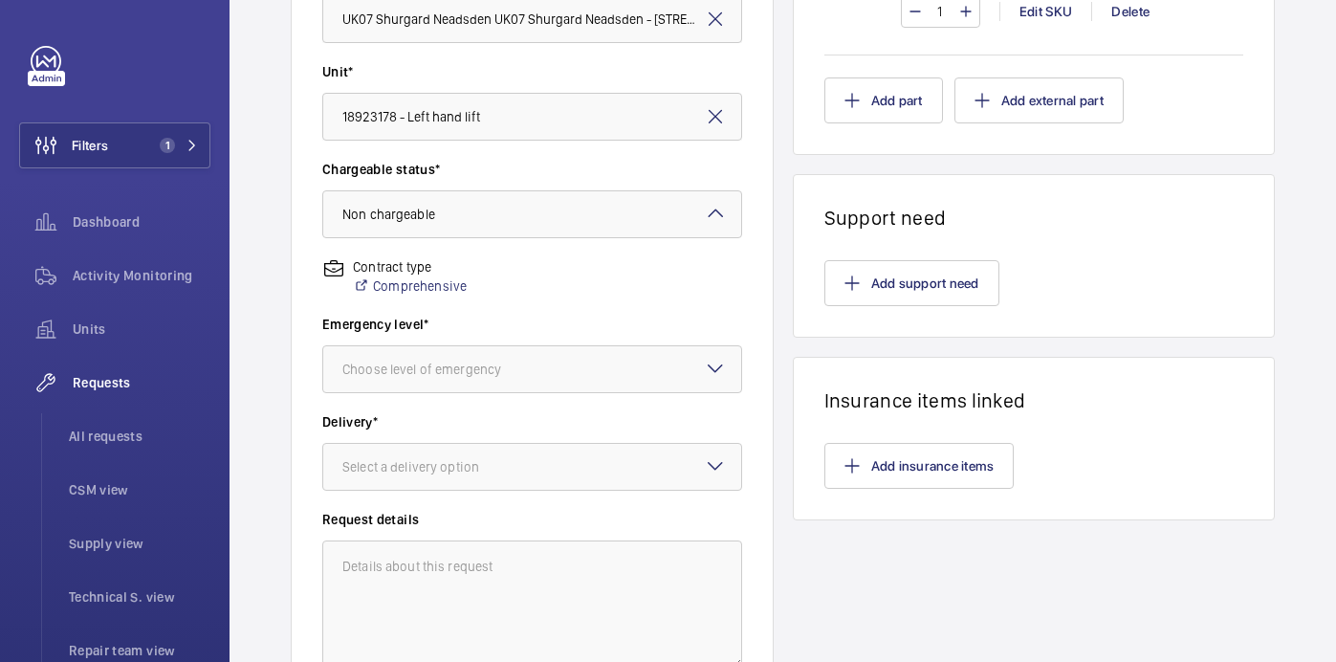
click at [437, 420] on label "Delivery*" at bounding box center [532, 421] width 420 height 19
click at [433, 381] on div at bounding box center [532, 369] width 418 height 46
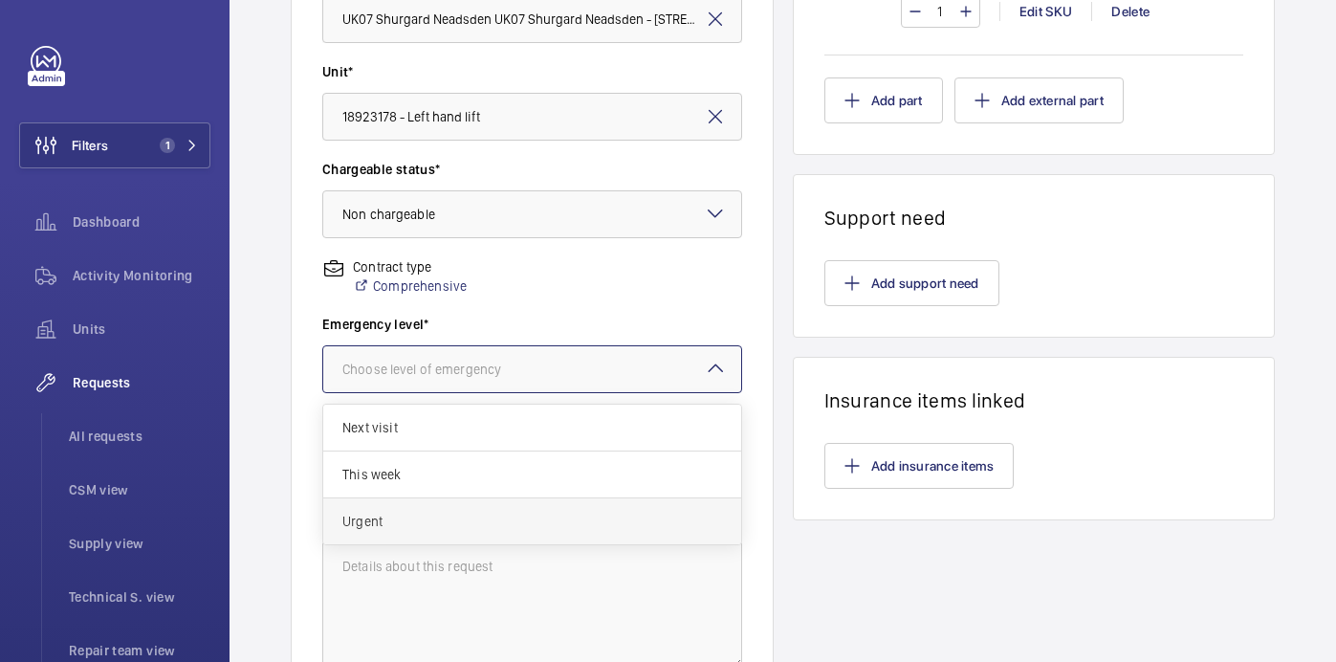
click at [424, 527] on span "Urgent" at bounding box center [532, 521] width 380 height 19
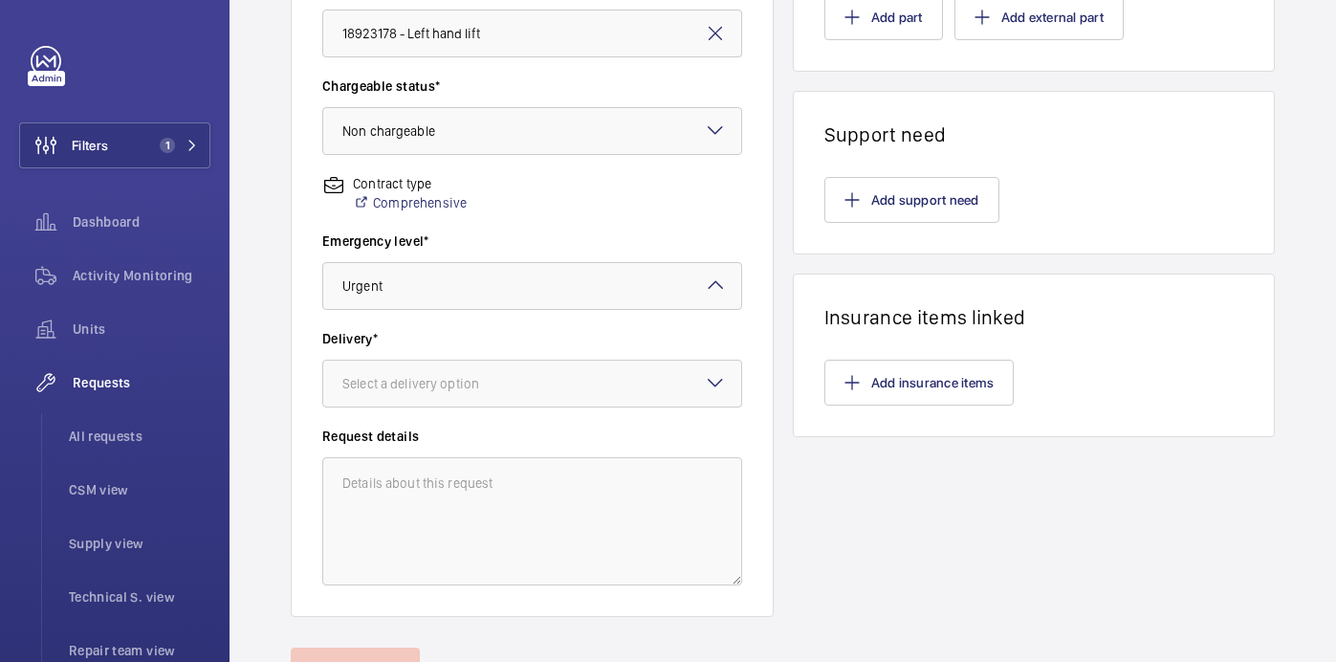
scroll to position [568, 0]
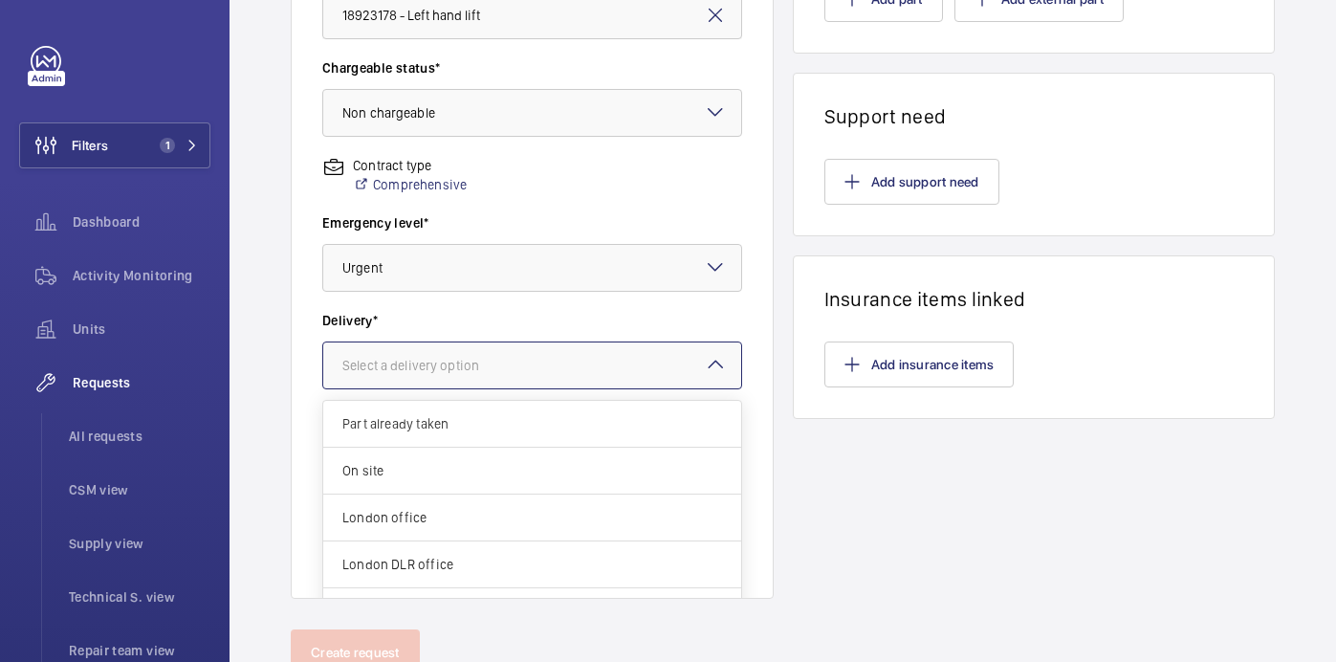
click at [398, 371] on div "Select a delivery option" at bounding box center [434, 365] width 185 height 19
click at [398, 478] on span "On site" at bounding box center [532, 470] width 380 height 19
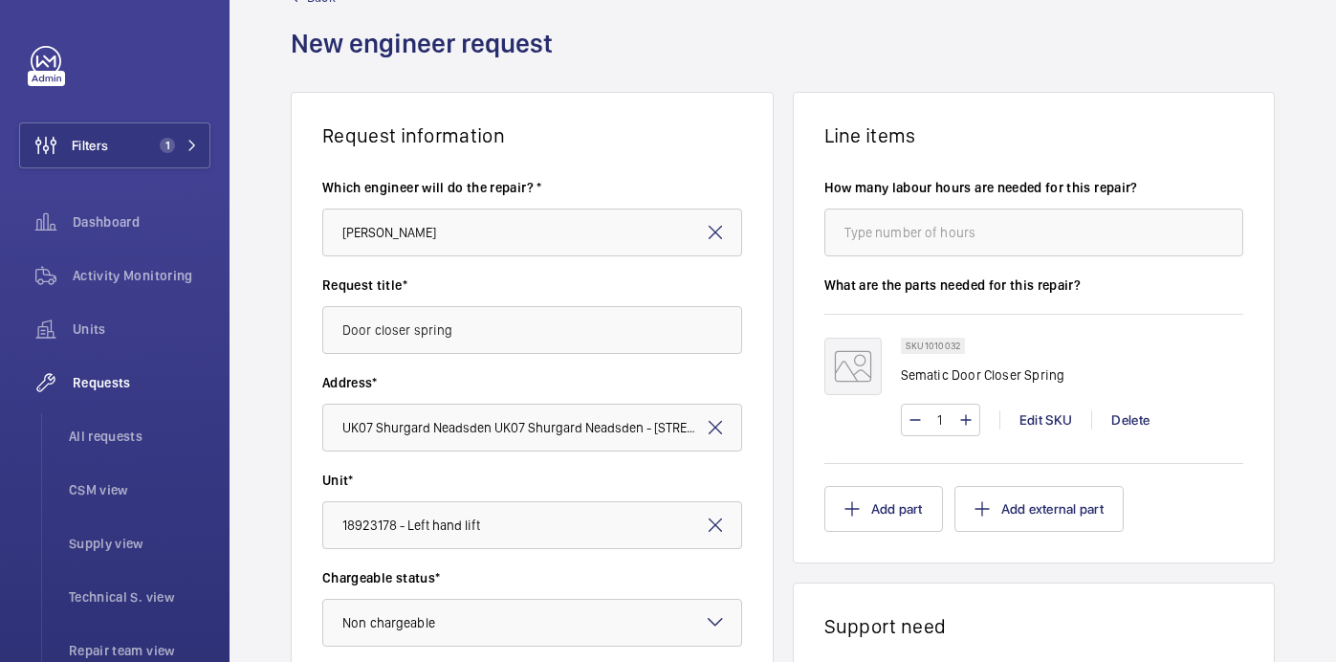
scroll to position [643, 0]
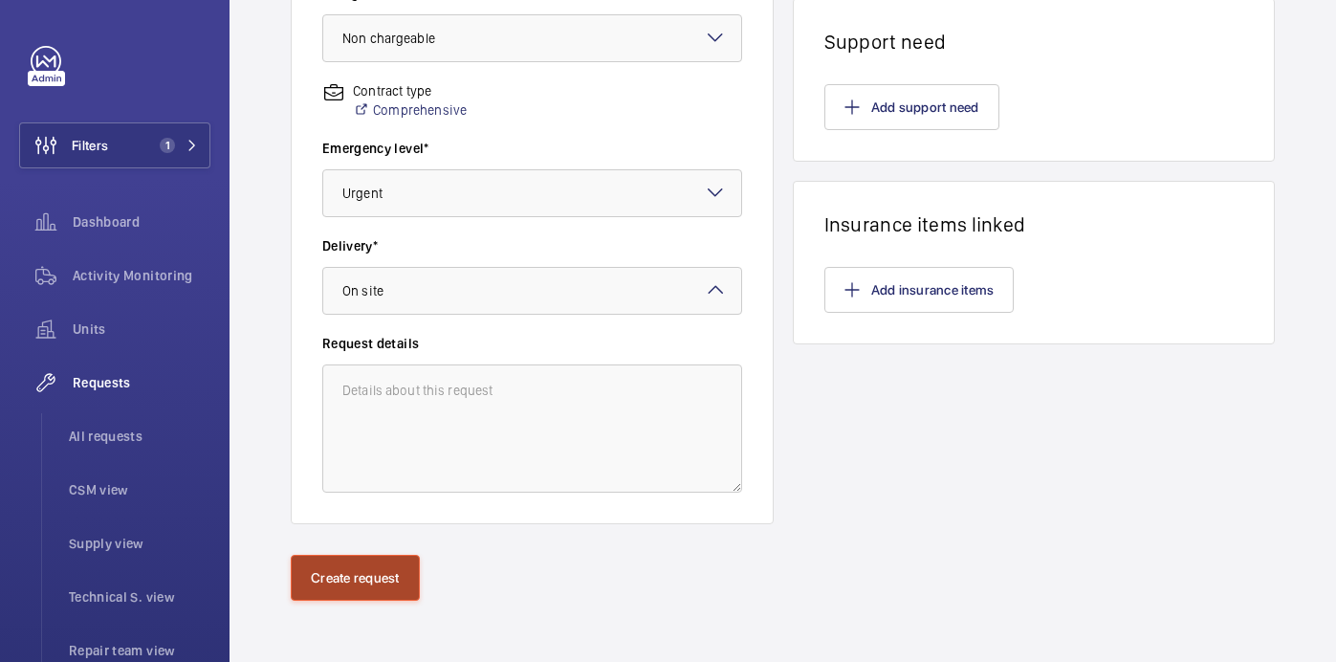
click at [351, 585] on button "Create request" at bounding box center [355, 578] width 129 height 46
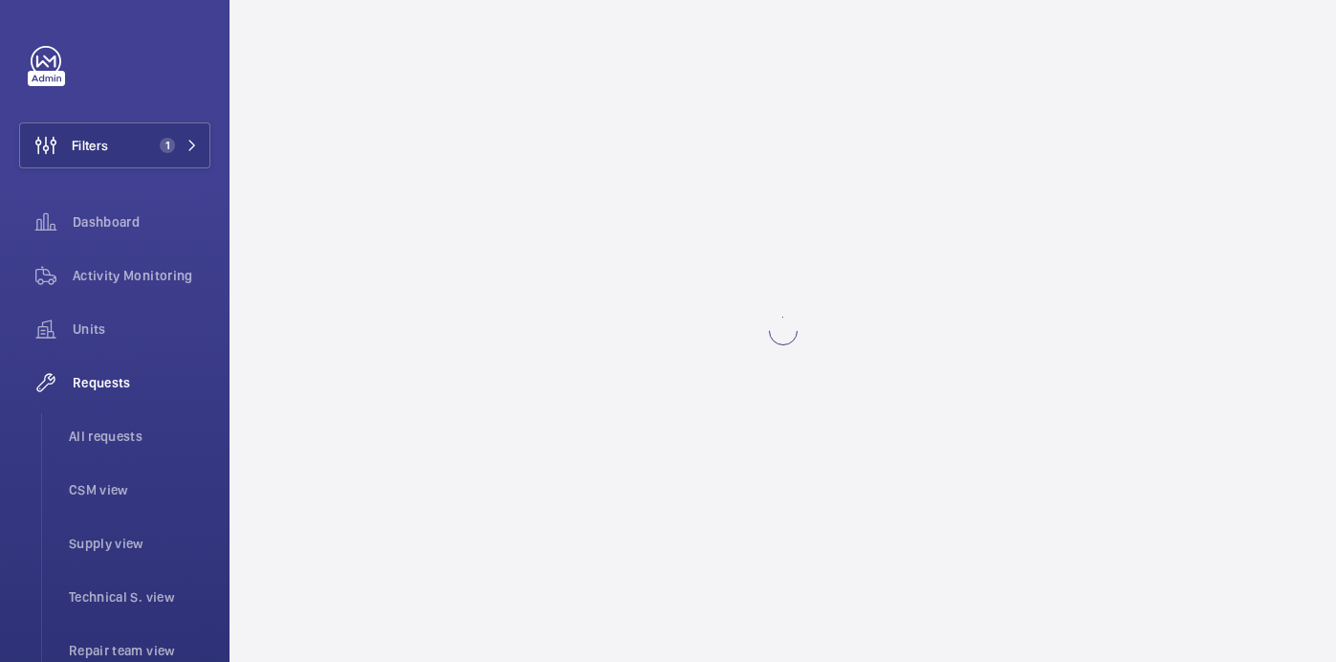
scroll to position [0, 0]
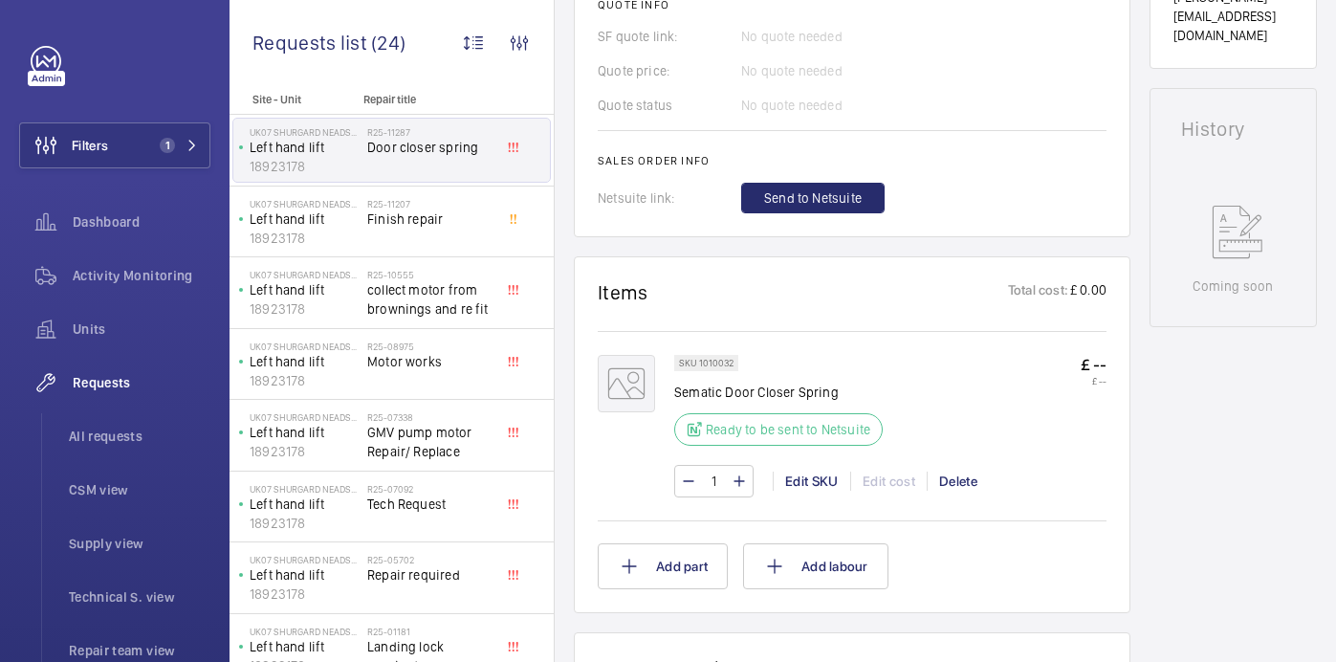
scroll to position [904, 0]
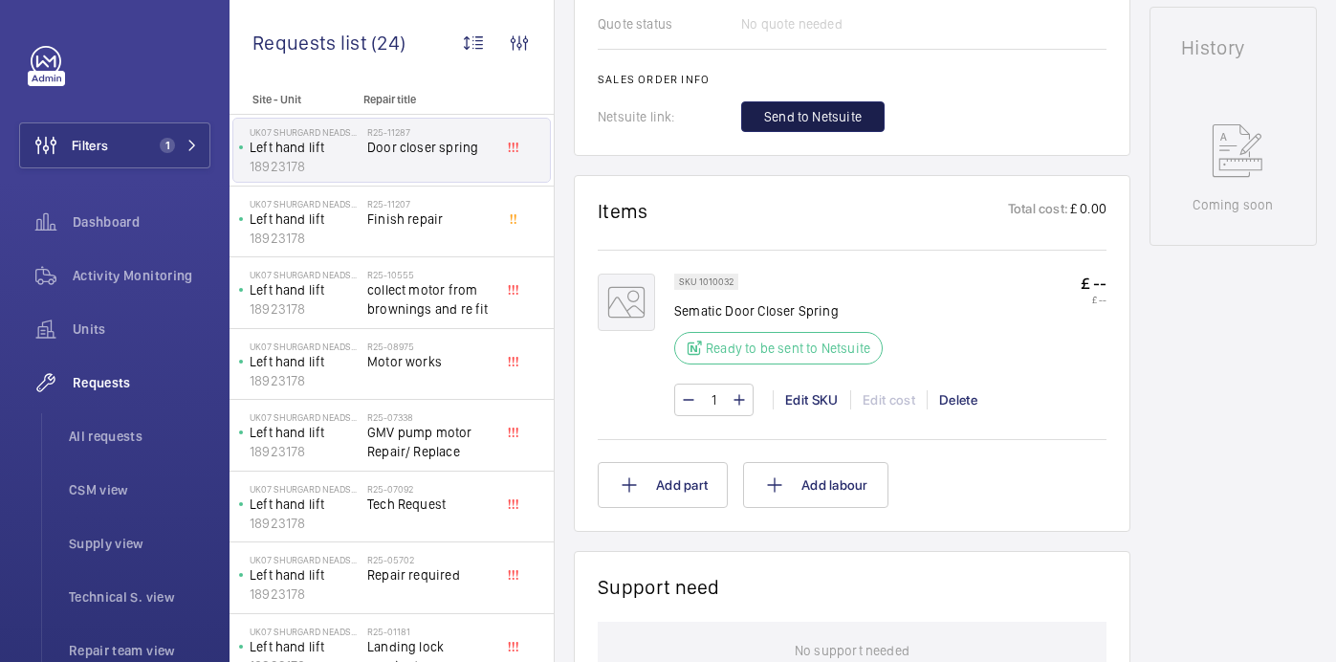
click at [791, 113] on span "Send to Netsuite" at bounding box center [813, 116] width 98 height 19
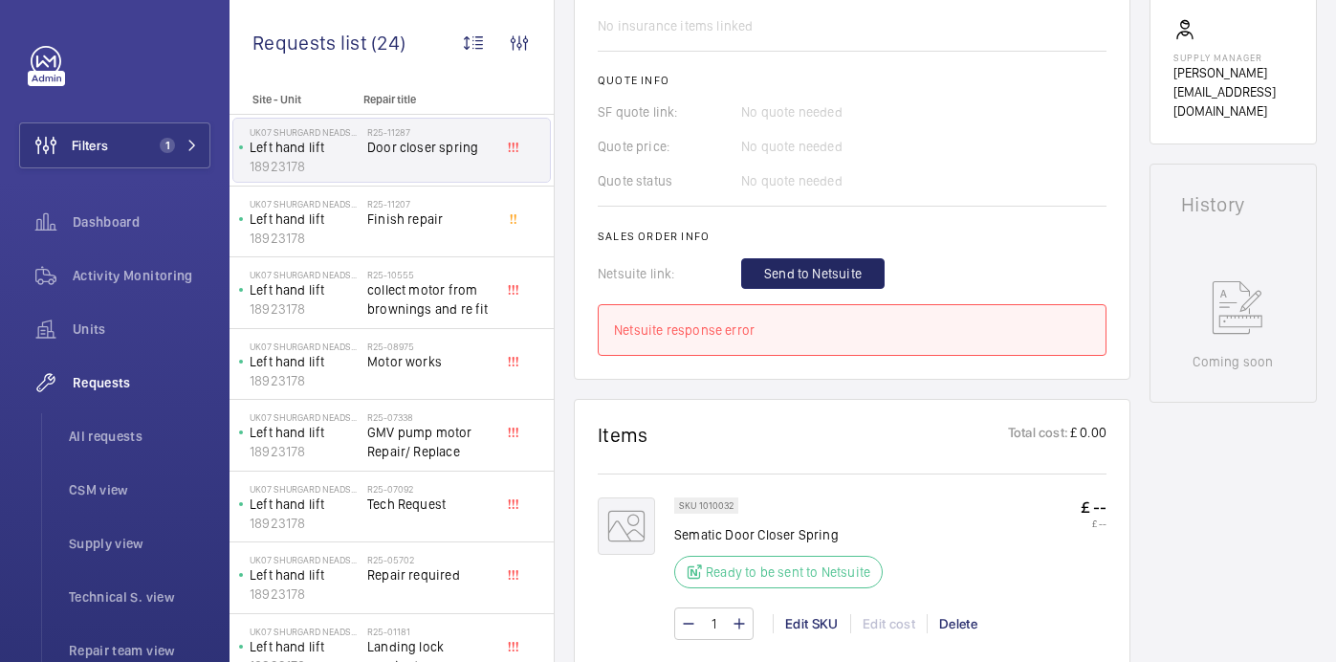
scroll to position [751, 0]
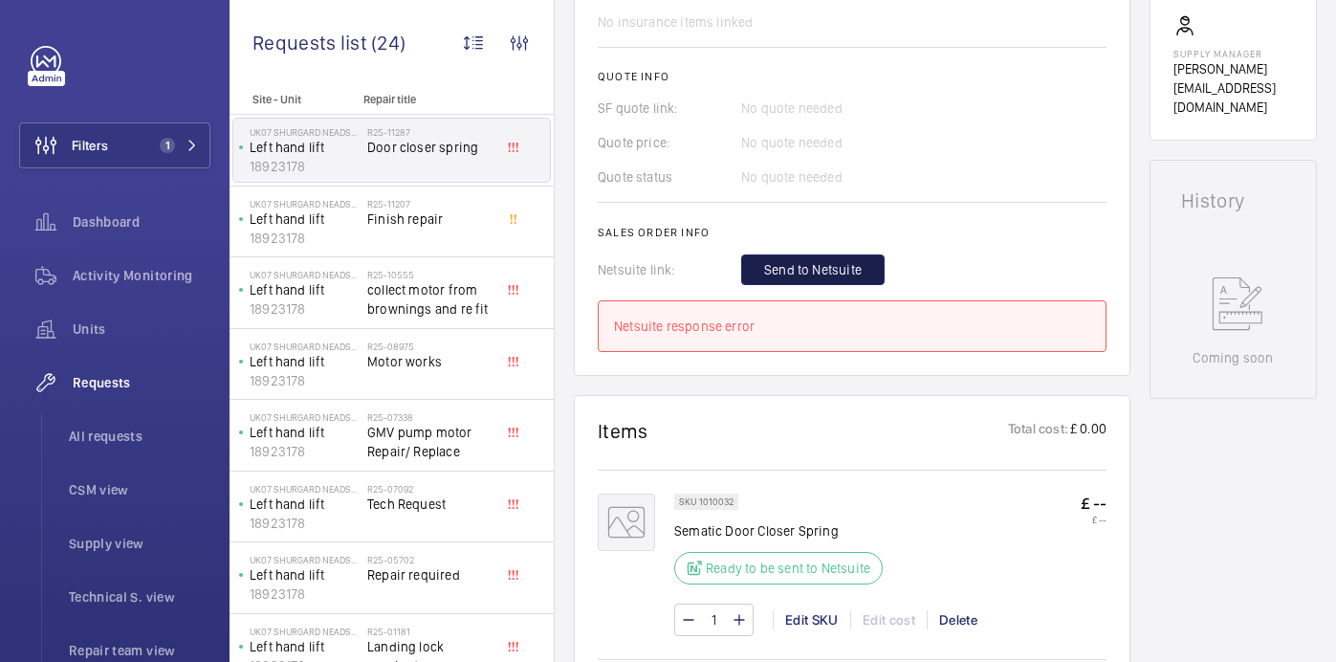
click at [808, 265] on span "Send to Netsuite" at bounding box center [813, 269] width 98 height 19
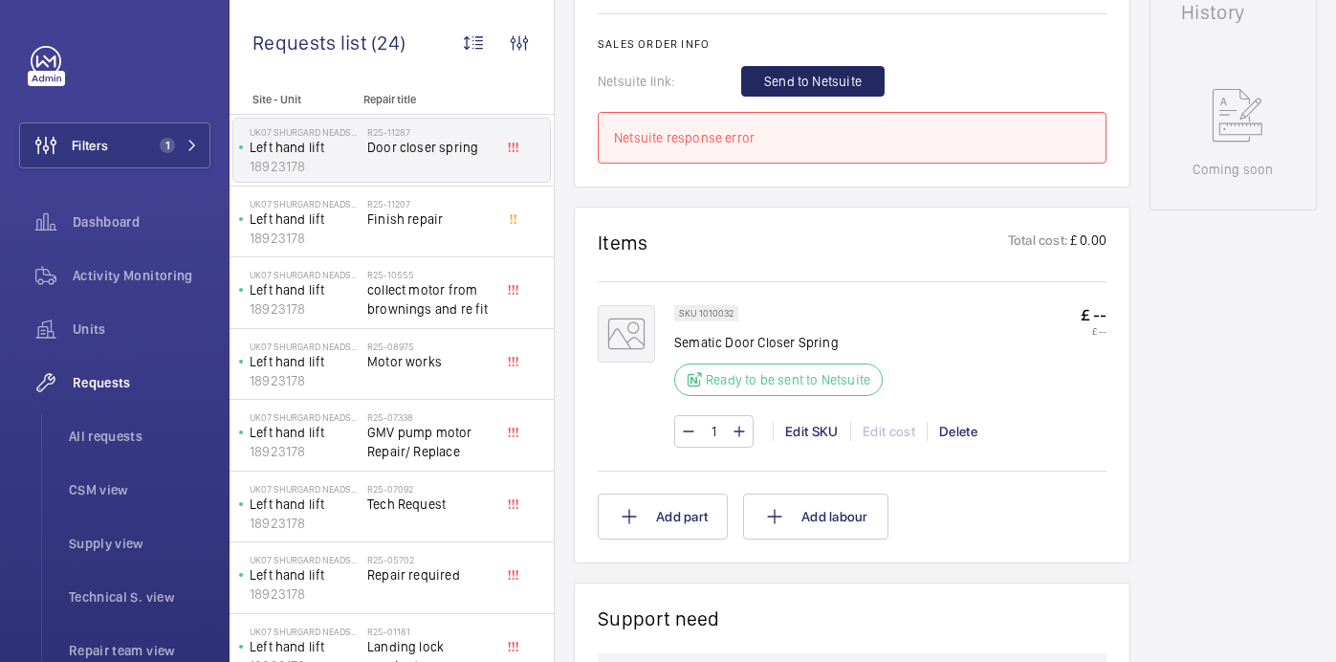
scroll to position [957, 0]
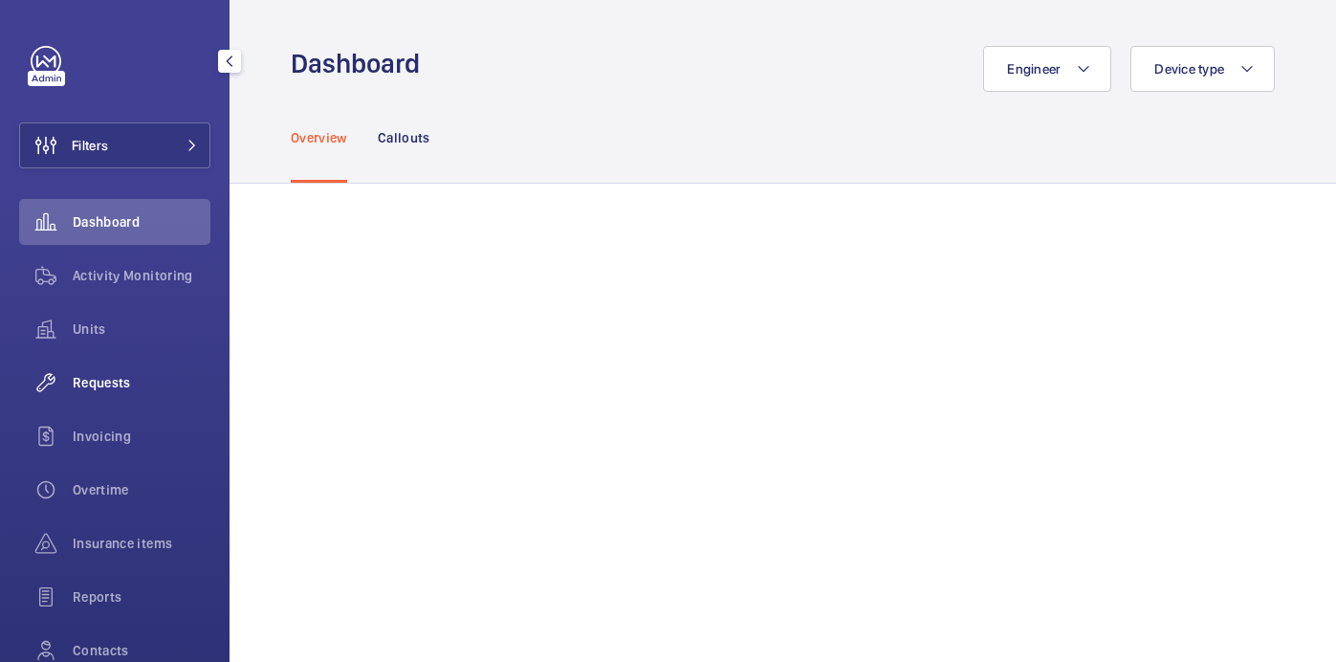
click at [114, 386] on span "Requests" at bounding box center [142, 382] width 138 height 19
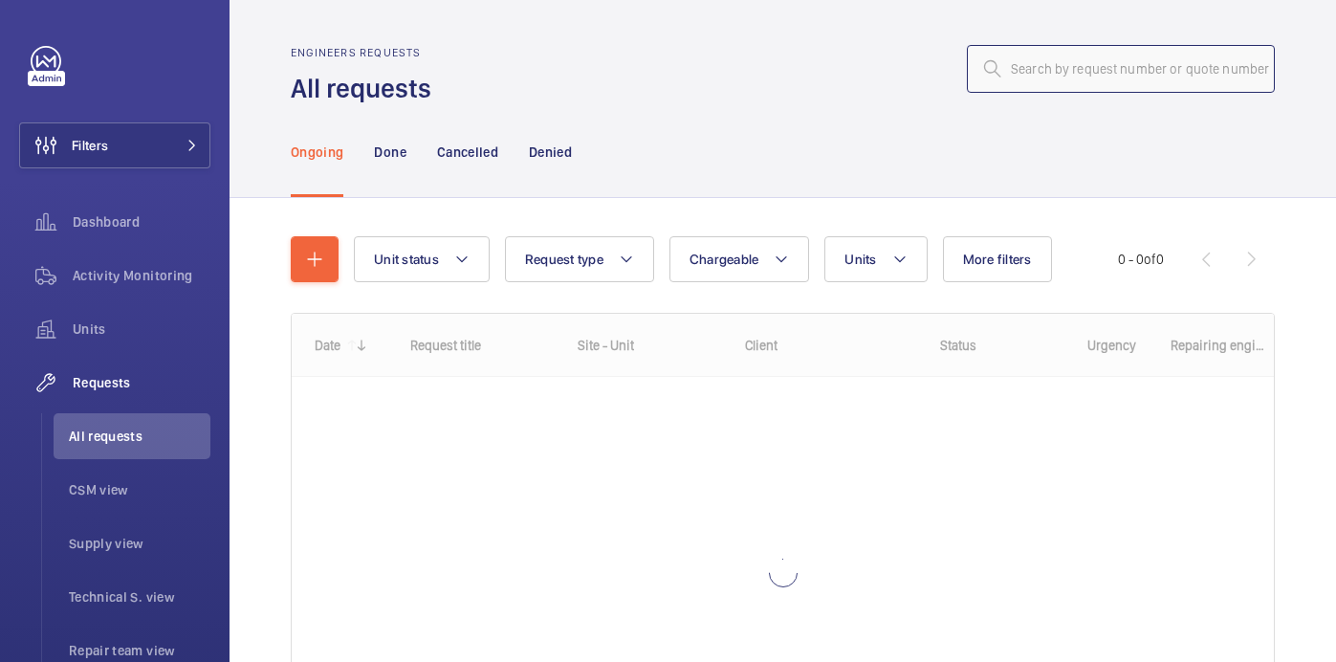
click at [1061, 87] on input "text" at bounding box center [1121, 69] width 308 height 48
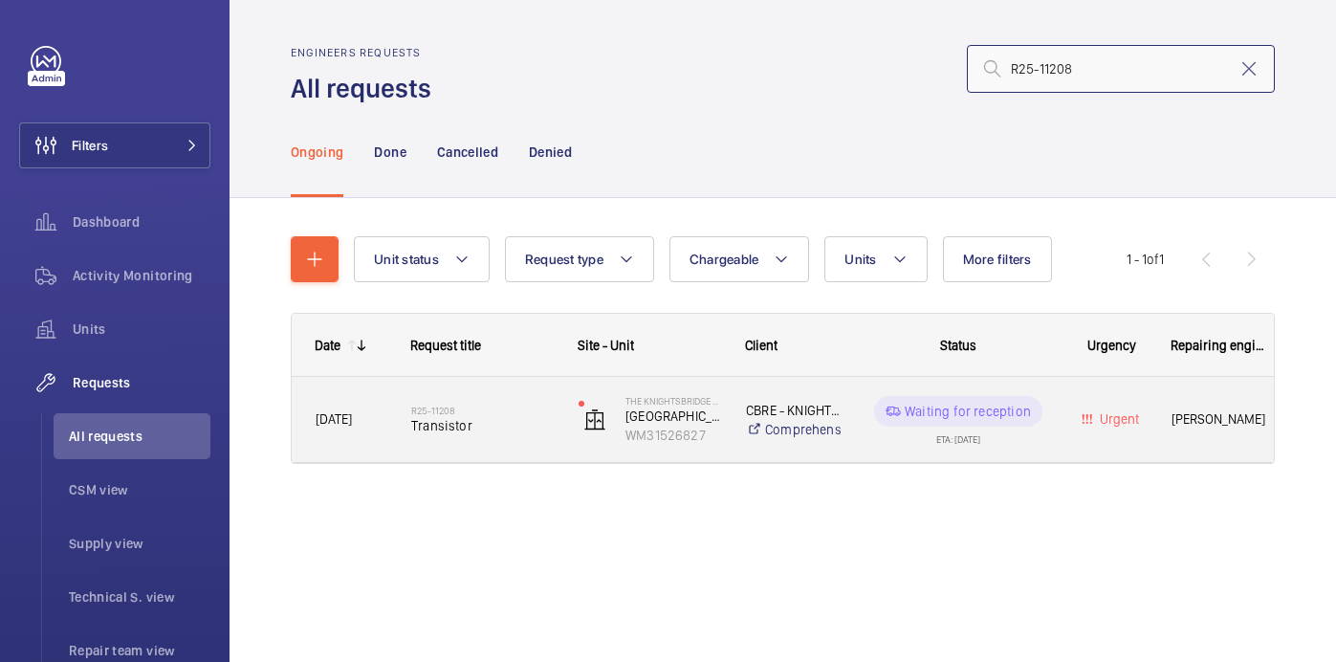
type input "R25-11208"
click at [498, 411] on h2 "R25-11208" at bounding box center [482, 410] width 142 height 11
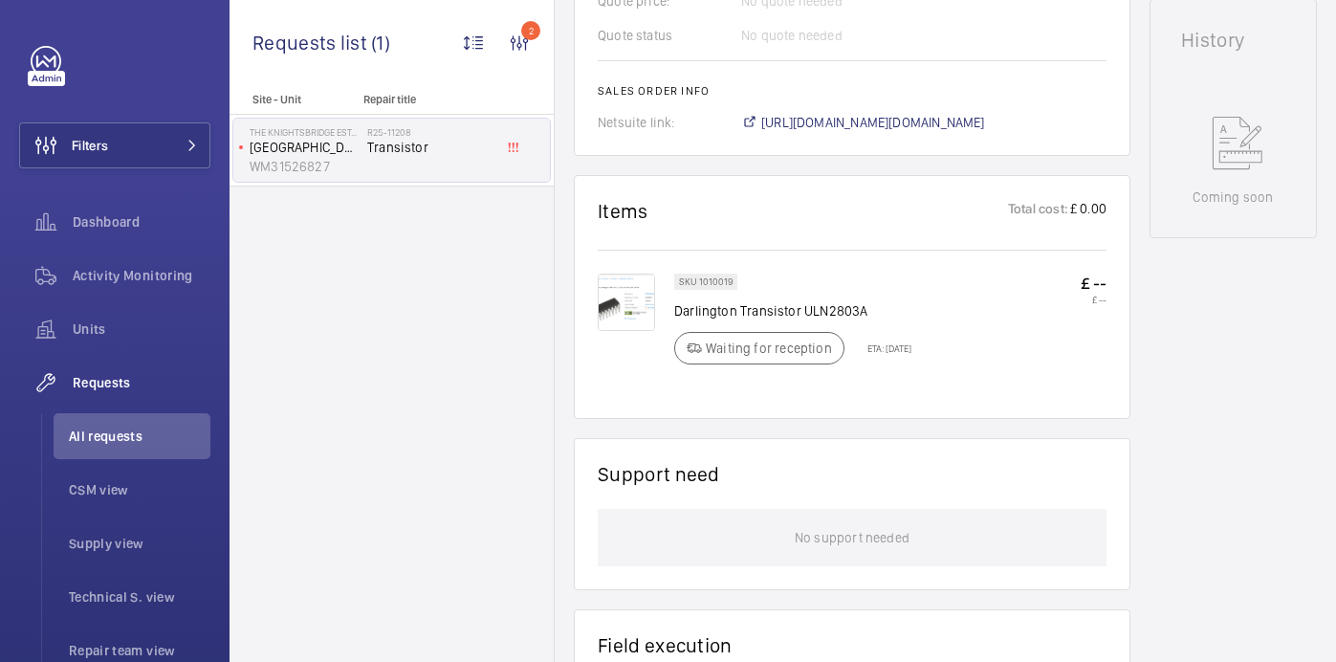
scroll to position [907, 0]
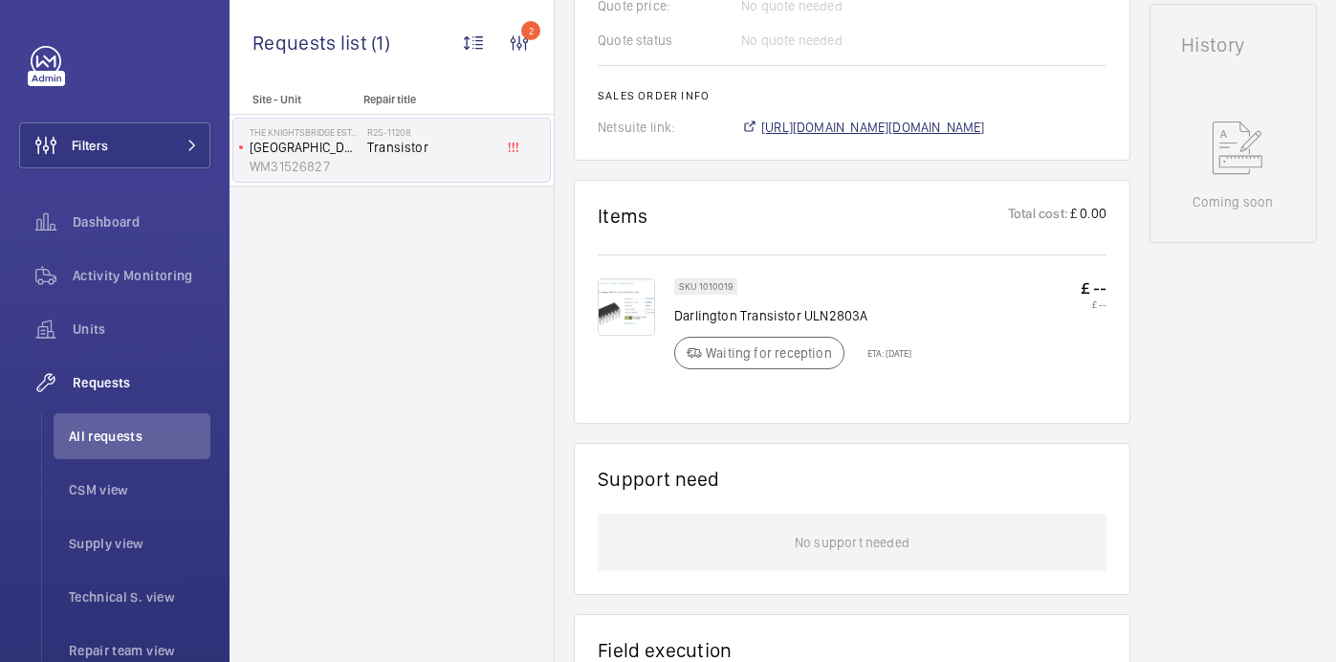
click at [846, 127] on span "[URL][DOMAIN_NAME][DOMAIN_NAME]" at bounding box center [873, 127] width 224 height 19
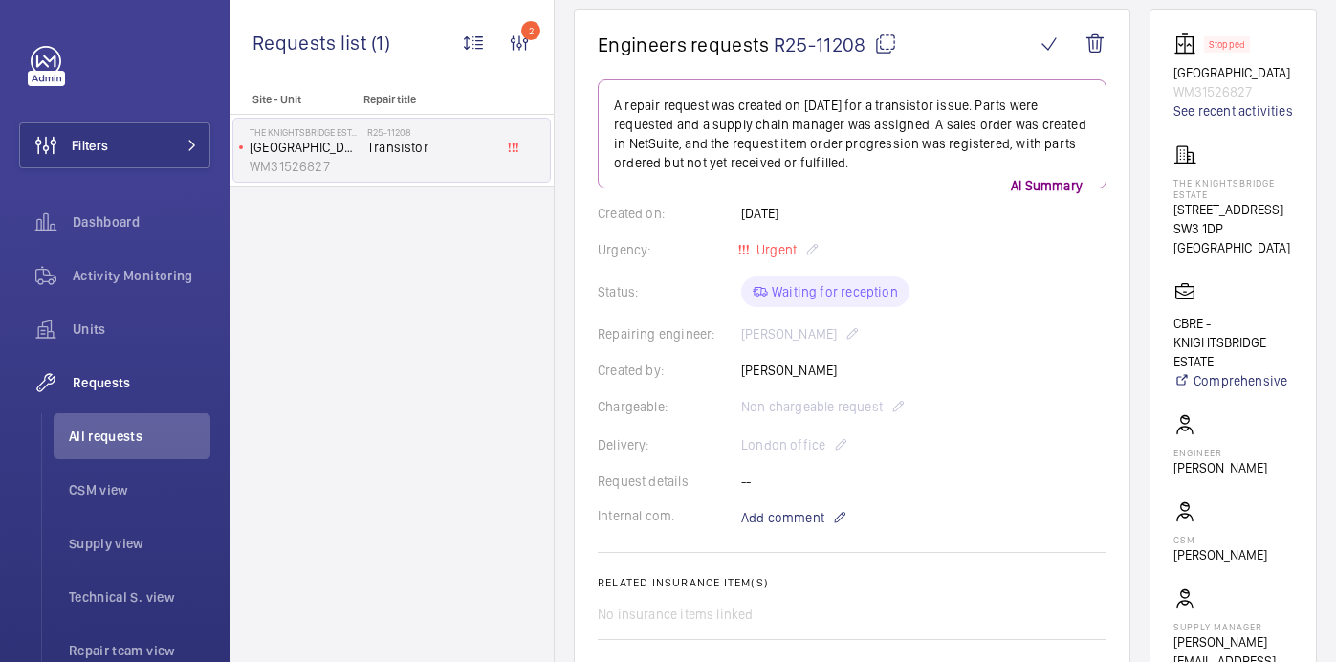
scroll to position [176, 0]
drag, startPoint x: 1218, startPoint y: 206, endPoint x: 1274, endPoint y: 223, distance: 58.1
click at [1274, 202] on p "The Knightsbridge Estate" at bounding box center [1233, 190] width 120 height 23
copy p "The Knightsbridge Estate"
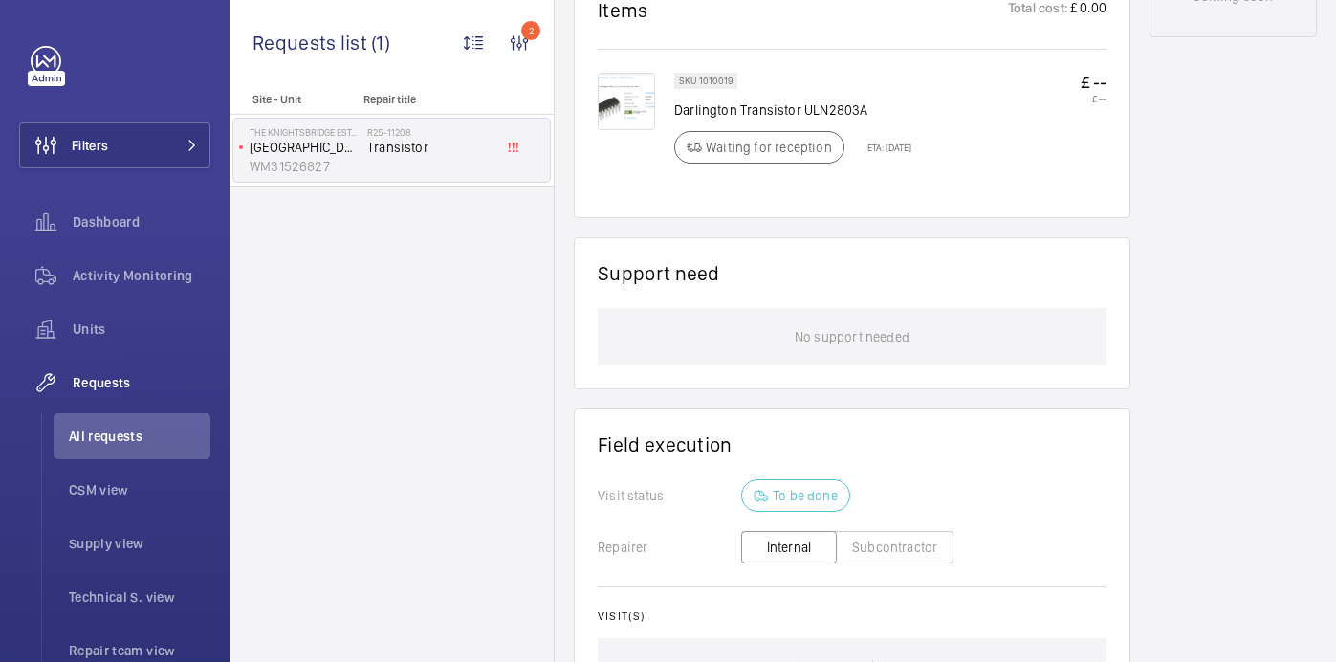
click at [747, 118] on p "Darlington Transistor ULN2803A" at bounding box center [792, 109] width 237 height 19
copy div "Darlington Transistor ULN2803A"
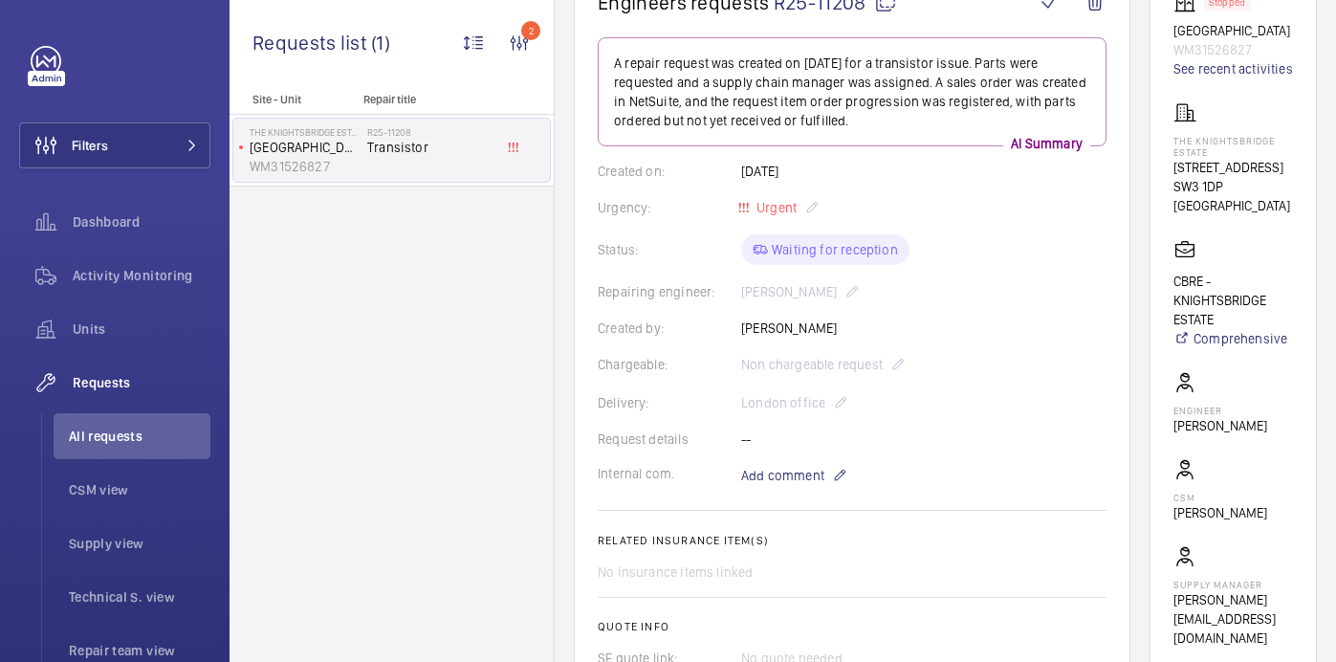
scroll to position [0, 0]
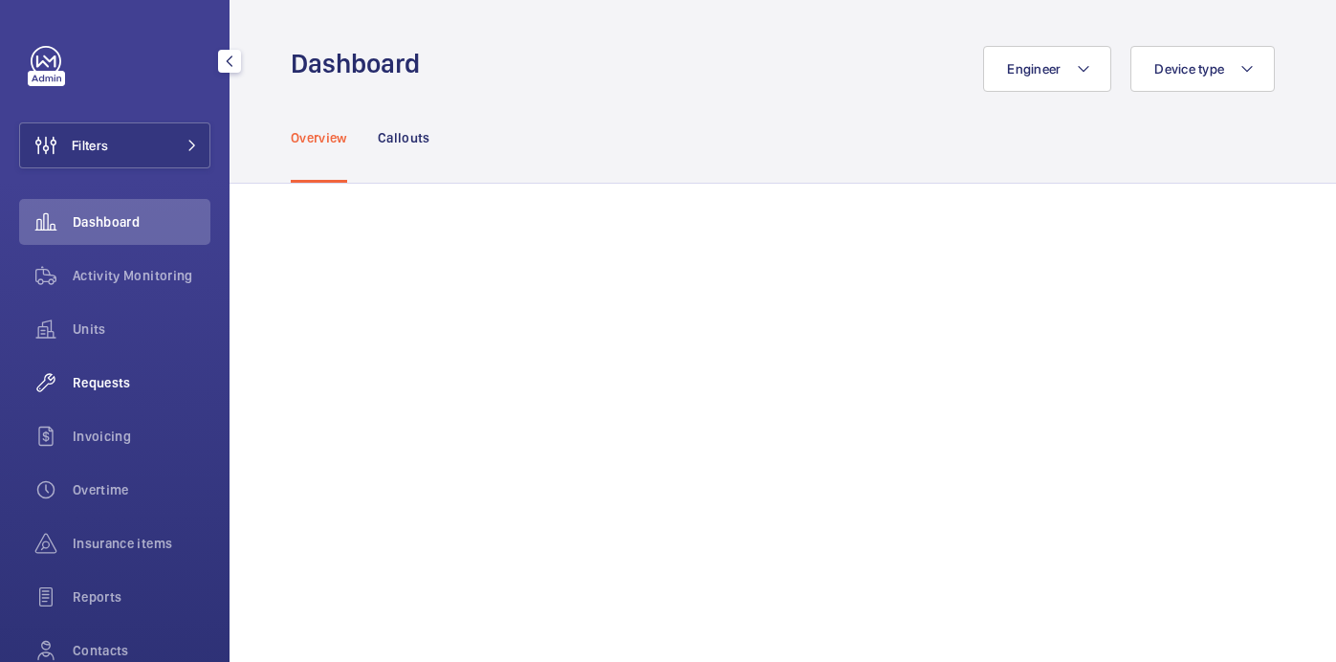
click at [59, 377] on wm-front-icon-button at bounding box center [46, 383] width 54 height 46
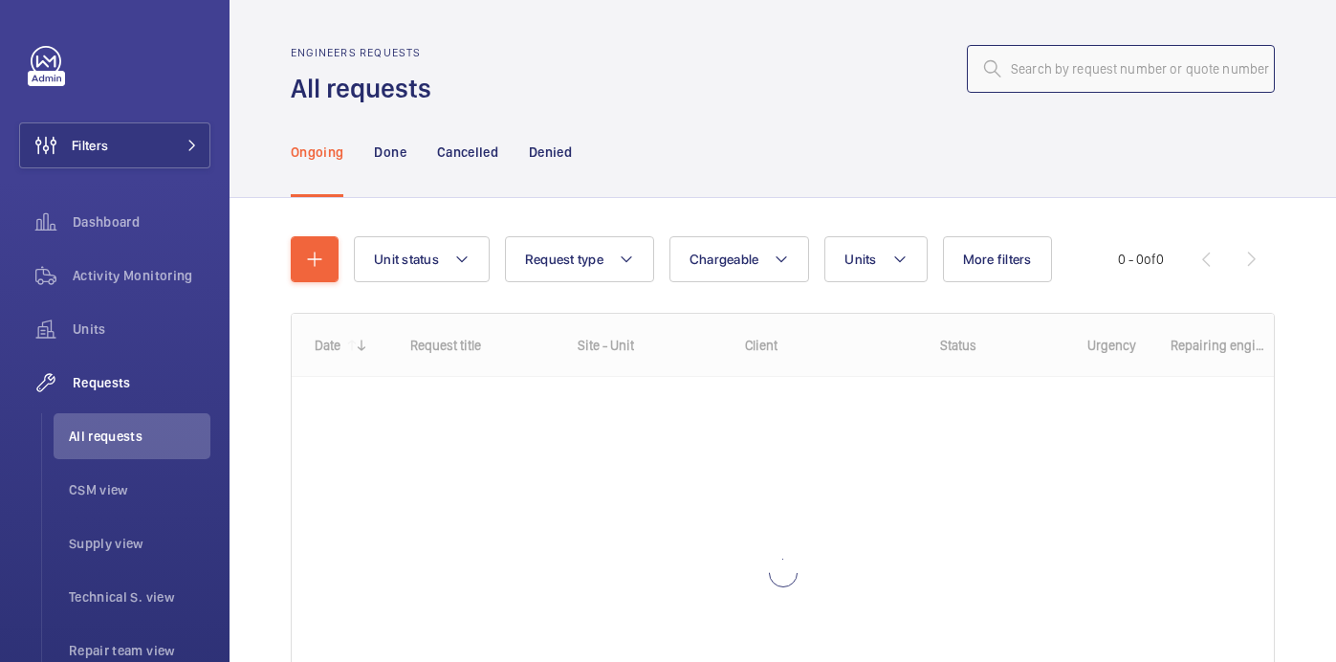
click at [1063, 59] on input "text" at bounding box center [1121, 69] width 308 height 48
paste input "R25-10532"
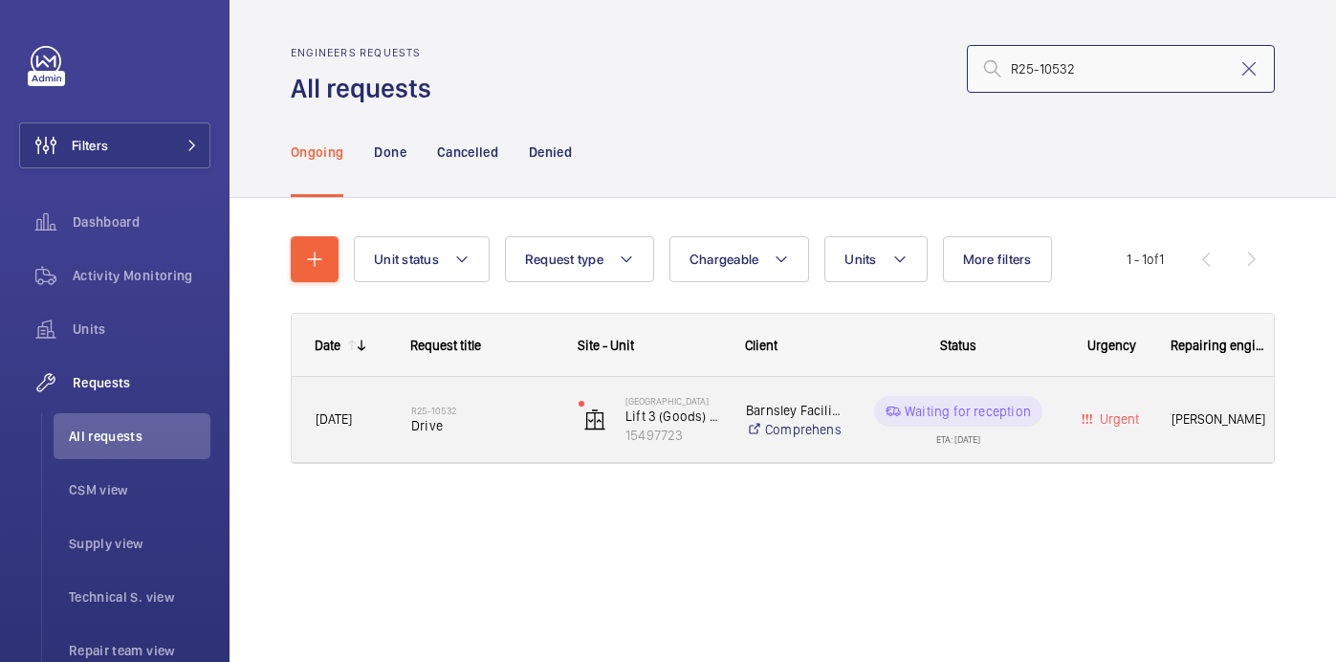
type input "R25-10532"
click at [483, 416] on span "Drive" at bounding box center [482, 425] width 142 height 19
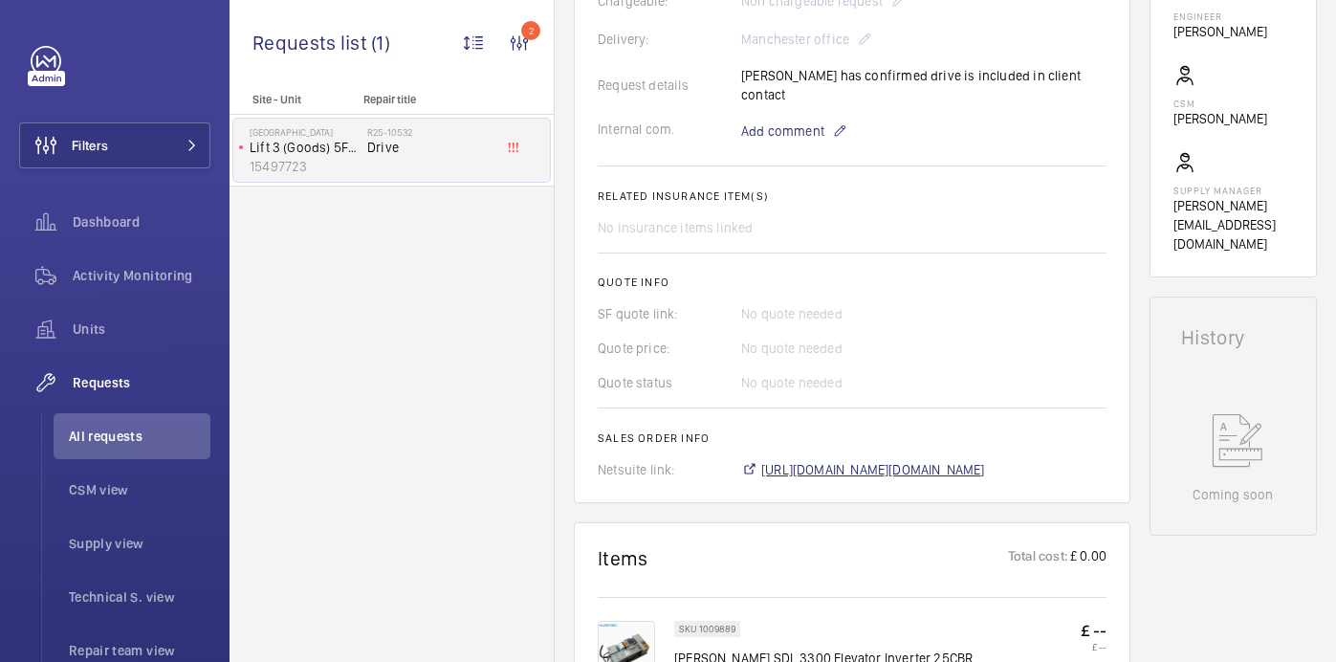
scroll to position [585, 0]
click at [870, 458] on span "[URL][DOMAIN_NAME][DOMAIN_NAME]" at bounding box center [873, 467] width 224 height 19
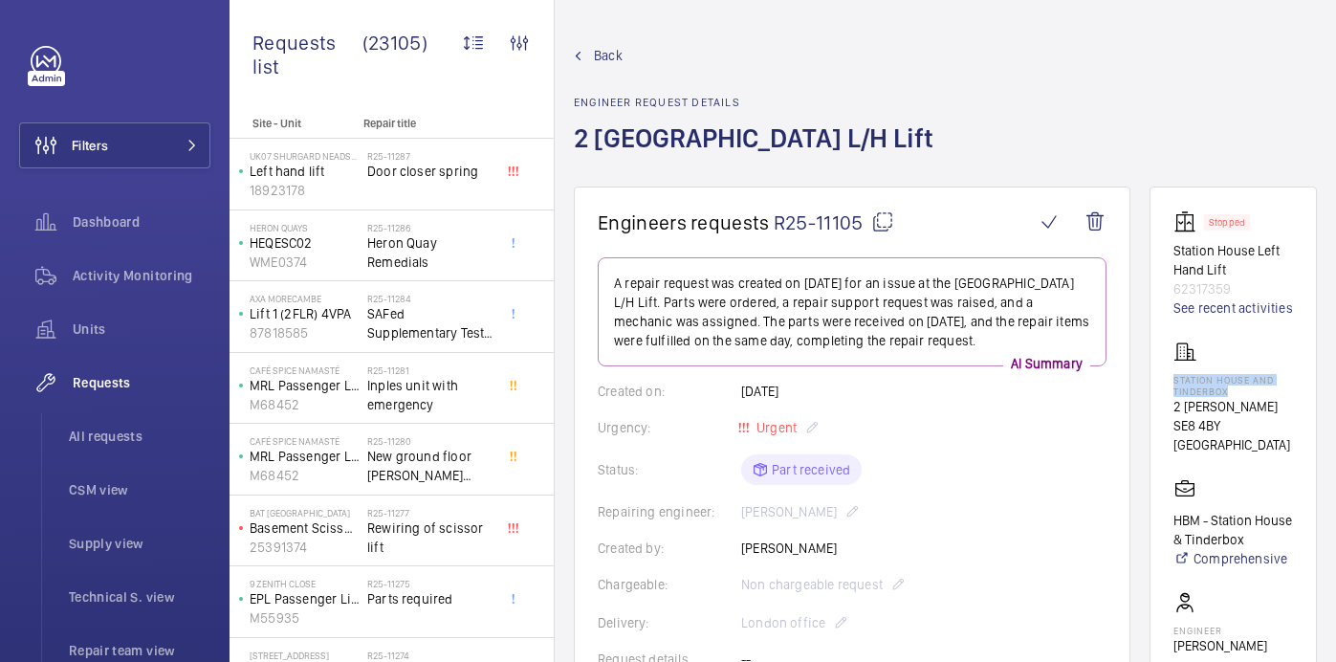
drag, startPoint x: 1215, startPoint y: 393, endPoint x: 1310, endPoint y: 410, distance: 97.2
click at [1310, 410] on wm-front-card "Stopped Station House Left Hand Lift 62317359 See recent activities Station Hou…" at bounding box center [1233, 548] width 167 height 724
copy p "Station House and Tinderbox"
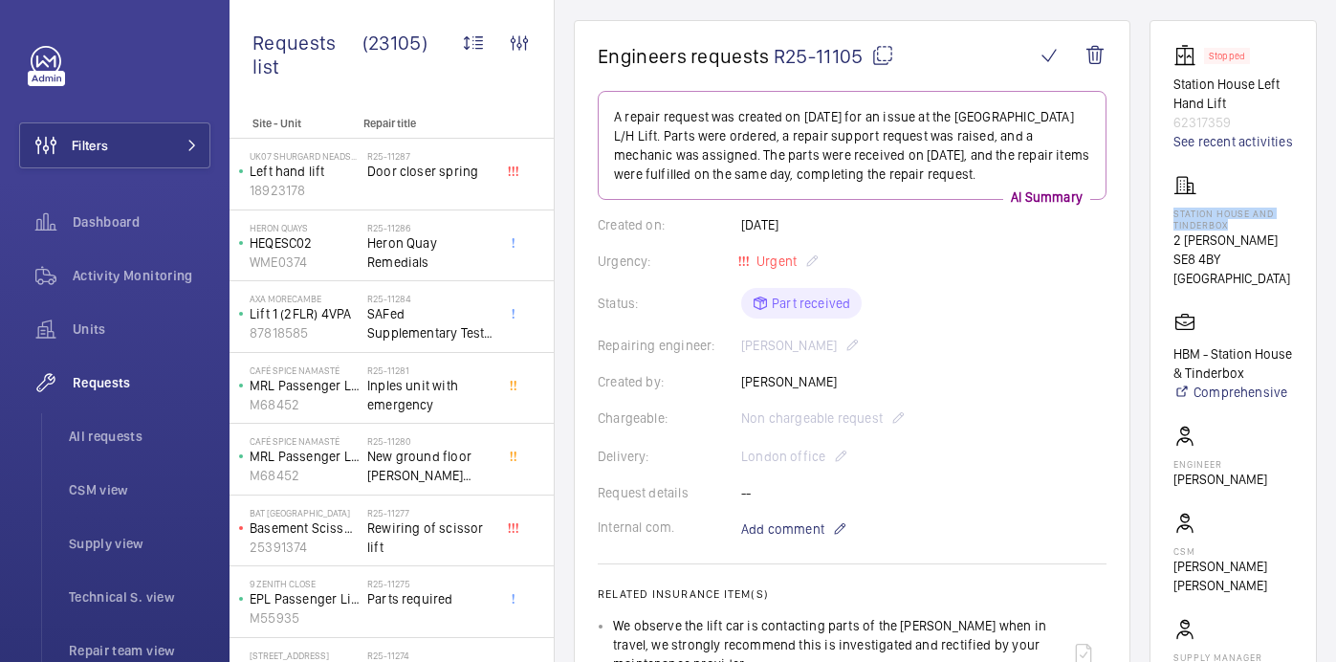
scroll to position [641, 0]
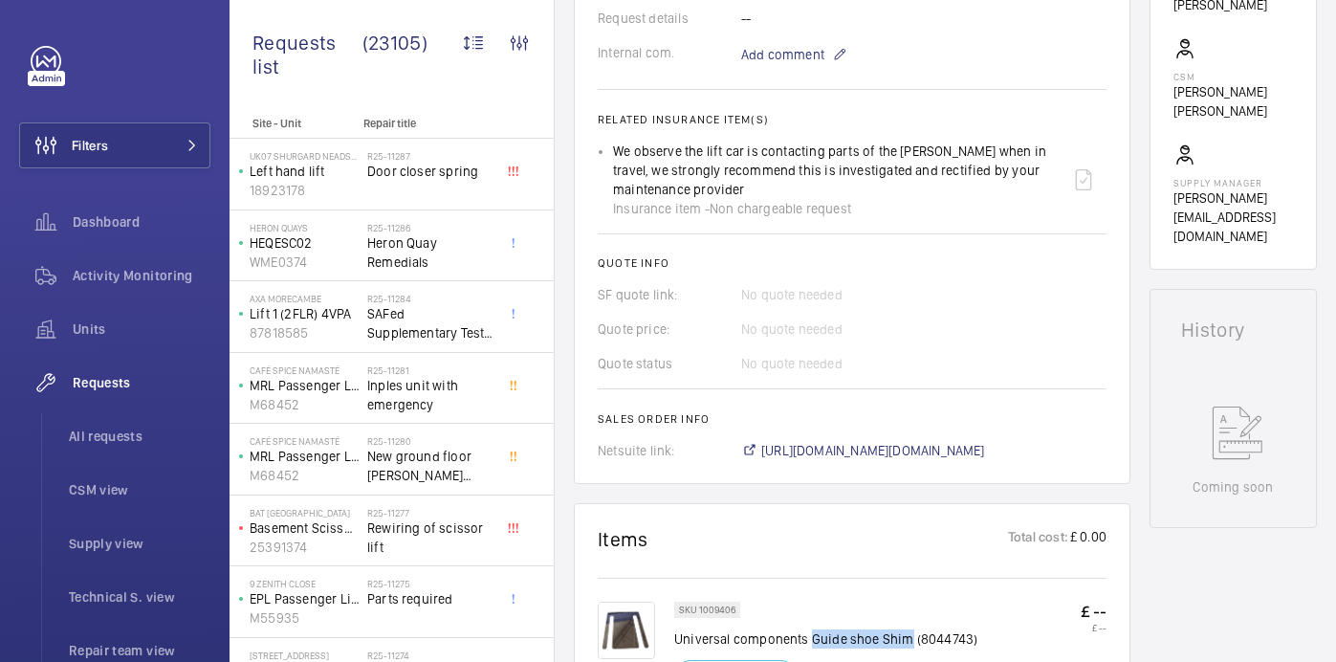
drag, startPoint x: 811, startPoint y: 621, endPoint x: 908, endPoint y: 624, distance: 96.6
click at [908, 629] on p "Universal components Guide shoe Shim (8044743)" at bounding box center [825, 638] width 303 height 19
copy p "Guide shoe Shim"
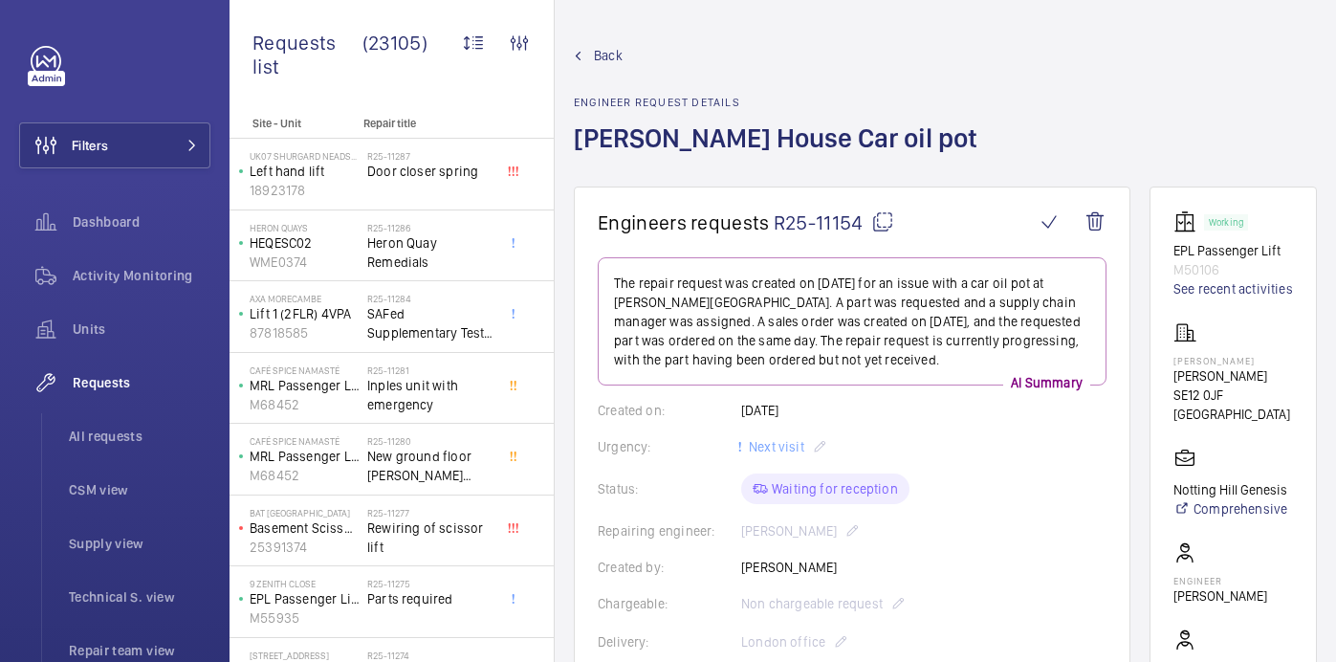
click at [879, 234] on wm-front-card-header "Engineers requests R25-11154" at bounding box center [852, 233] width 509 height 47
click at [882, 216] on mat-icon at bounding box center [882, 221] width 23 height 23
click at [1259, 366] on p "[PERSON_NAME]" at bounding box center [1233, 360] width 120 height 11
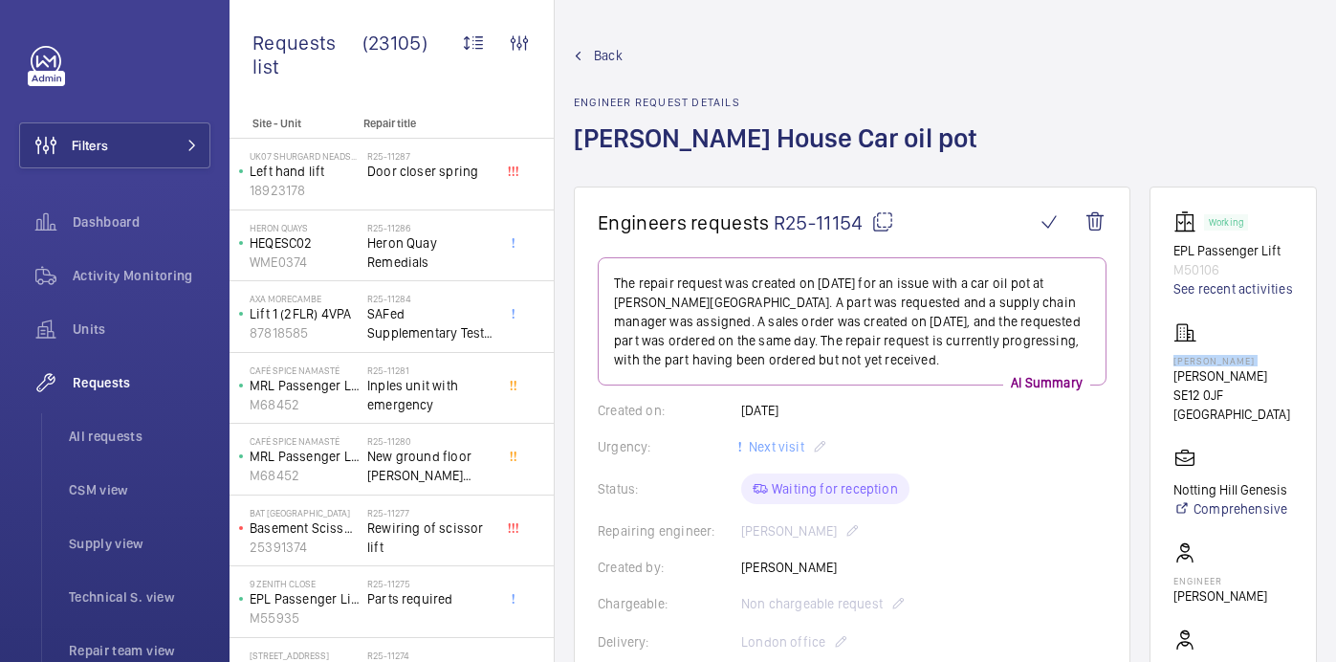
copy p "[PERSON_NAME]"
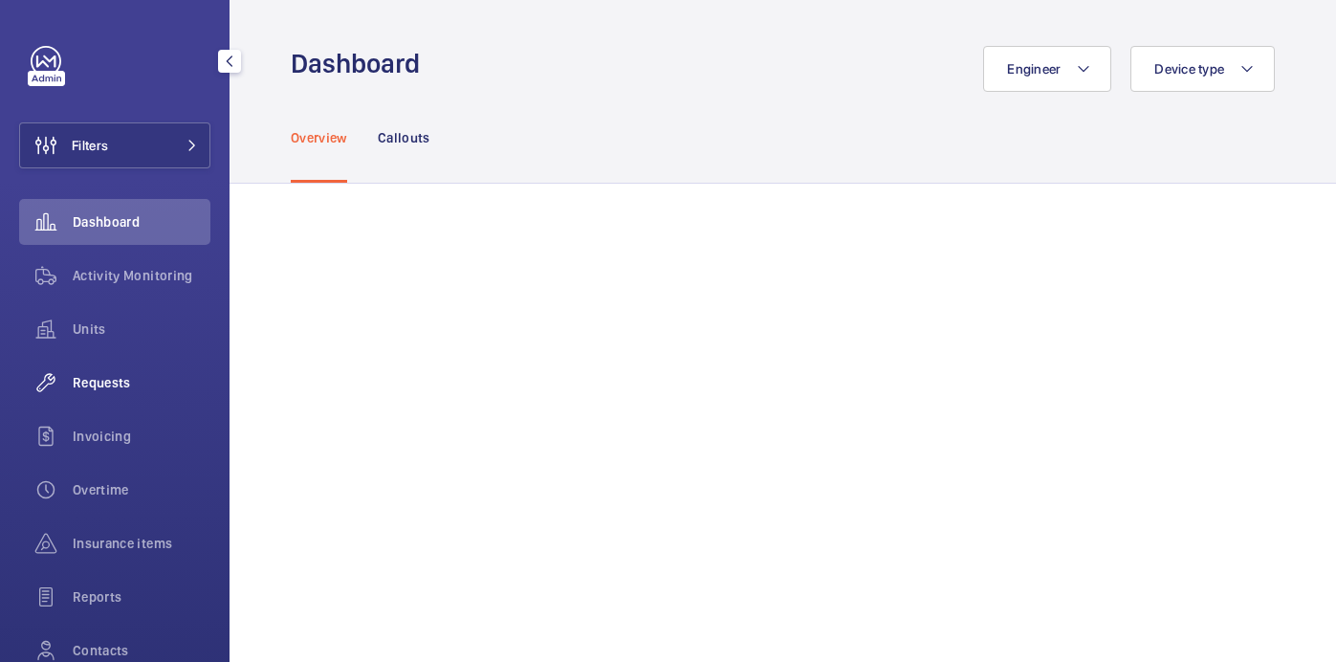
click at [114, 383] on span "Requests" at bounding box center [142, 382] width 138 height 19
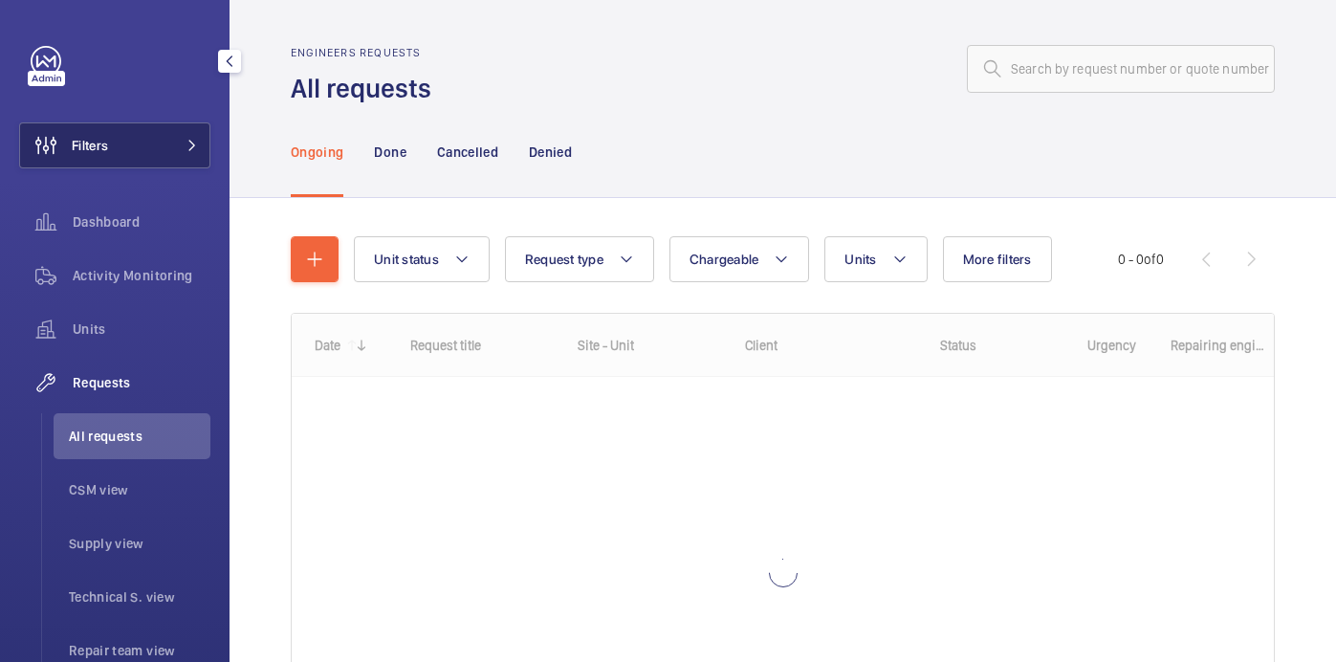
click at [197, 130] on button "Filters" at bounding box center [114, 145] width 191 height 46
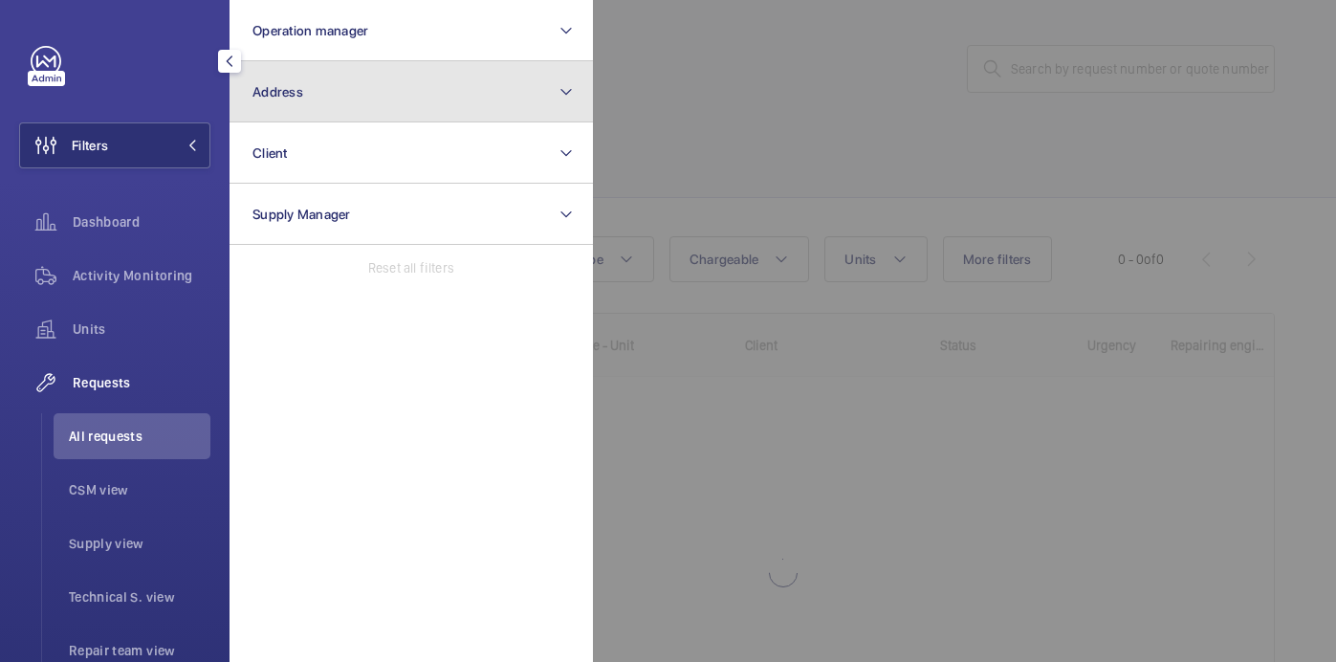
click at [383, 99] on button "Address" at bounding box center [411, 91] width 363 height 61
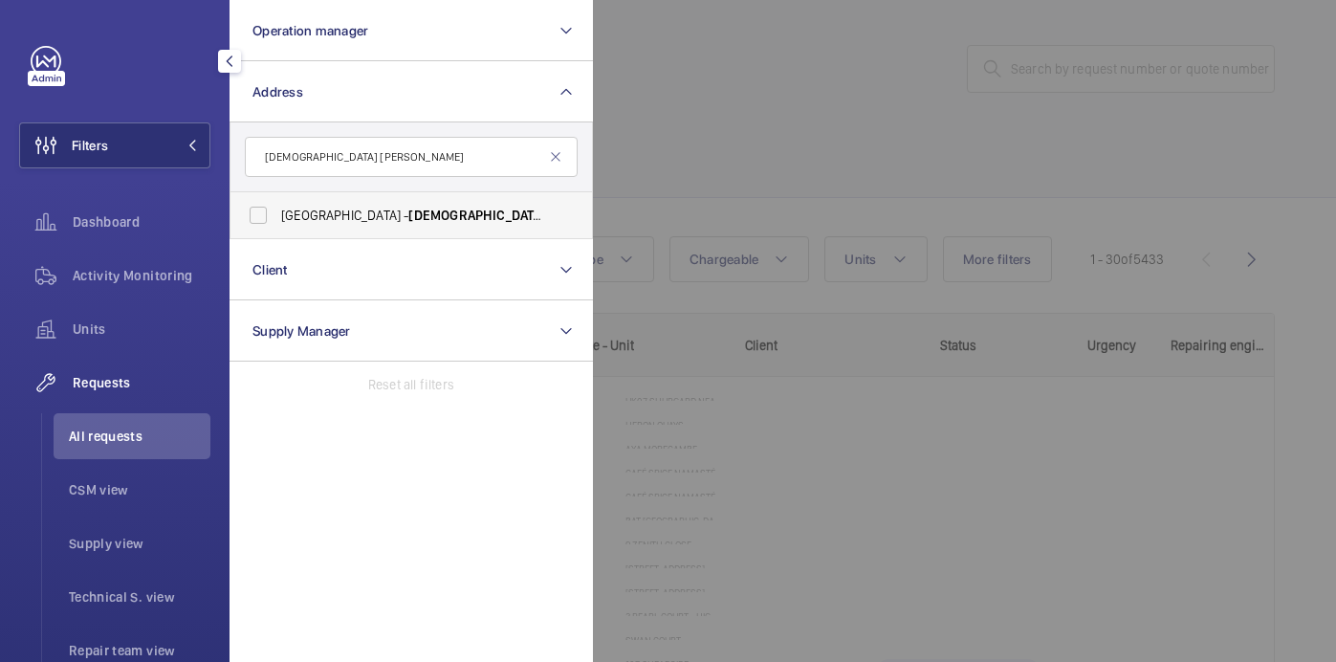
type input "[DEMOGRAPHIC_DATA] [PERSON_NAME]"
click at [515, 218] on span "[GEOGRAPHIC_DATA] - [DEMOGRAPHIC_DATA][GEOGRAPHIC_DATA][PERSON_NAME], [GEOGRAPH…" at bounding box center [412, 215] width 263 height 19
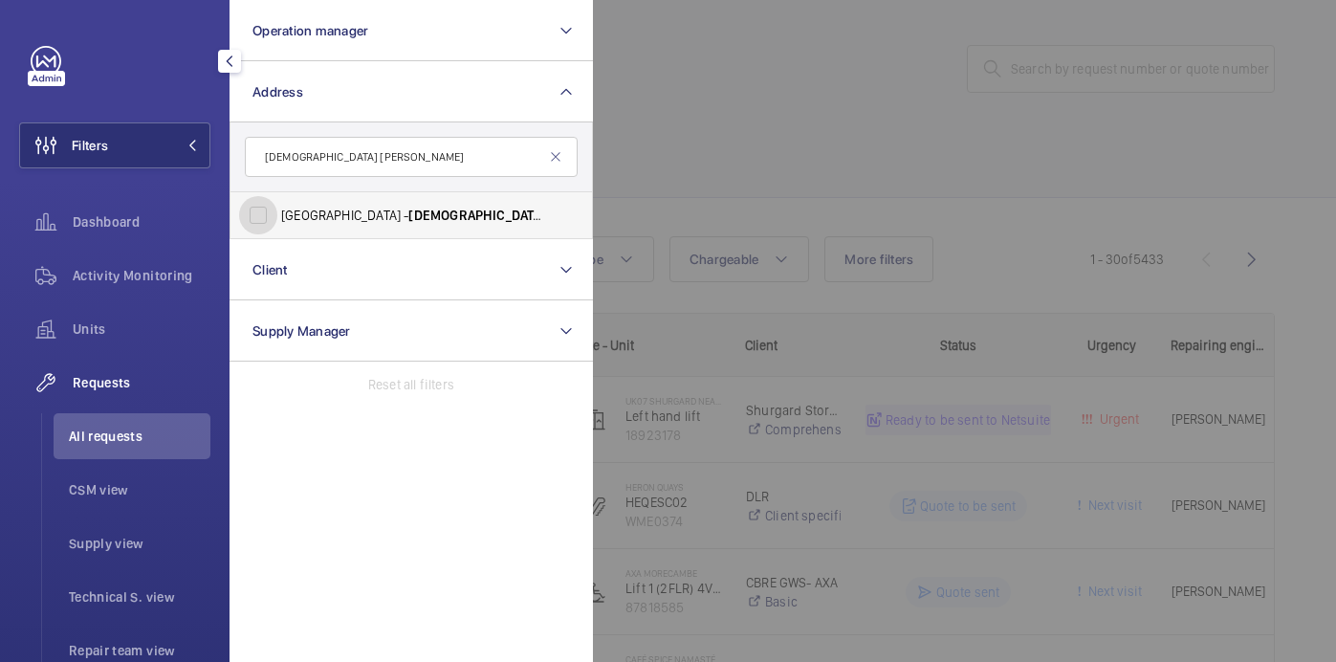
click at [277, 218] on input "[GEOGRAPHIC_DATA] - [DEMOGRAPHIC_DATA][GEOGRAPHIC_DATA][PERSON_NAME], [GEOGRAPH…" at bounding box center [258, 215] width 38 height 38
checkbox input "true"
click at [733, 184] on div at bounding box center [1261, 331] width 1336 height 662
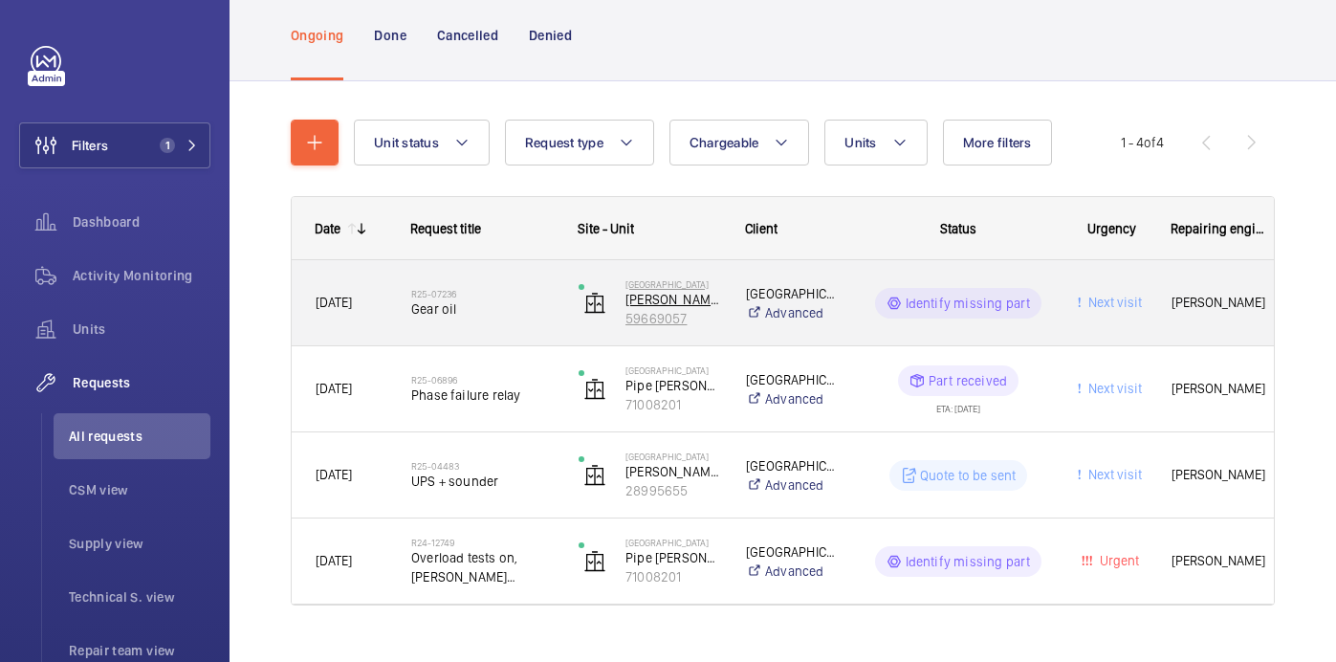
scroll to position [127, 0]
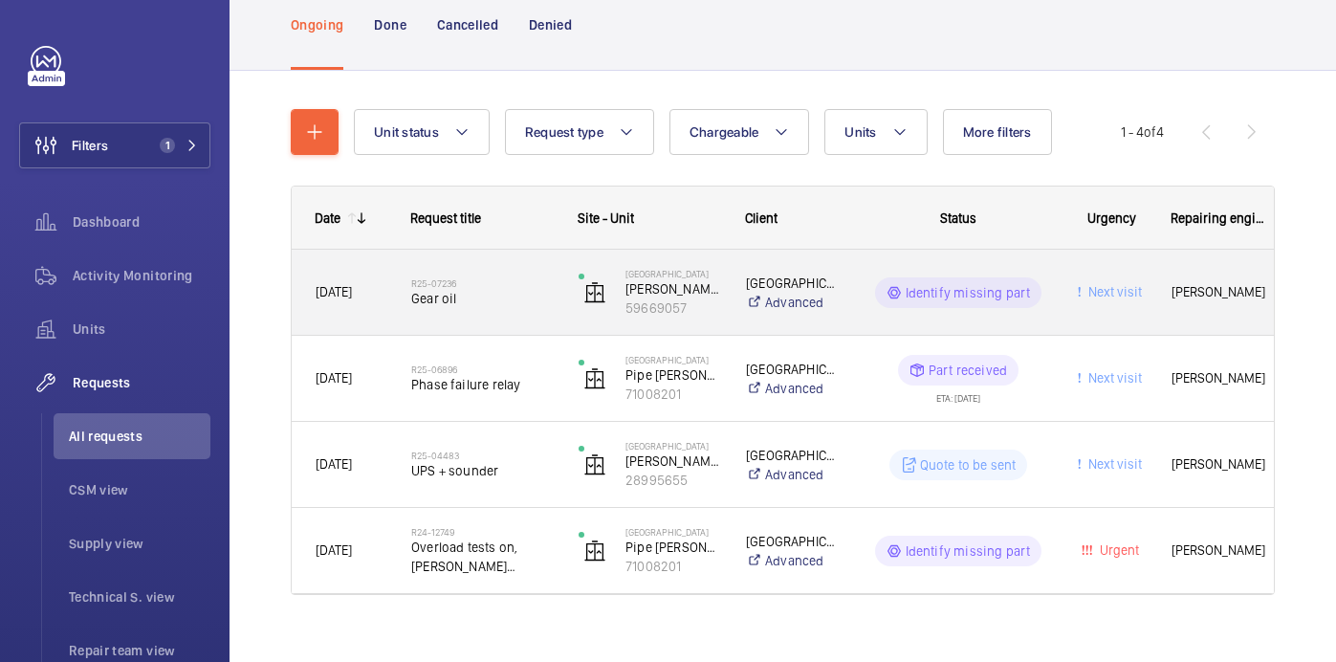
click at [474, 292] on span "Gear oil" at bounding box center [482, 298] width 142 height 19
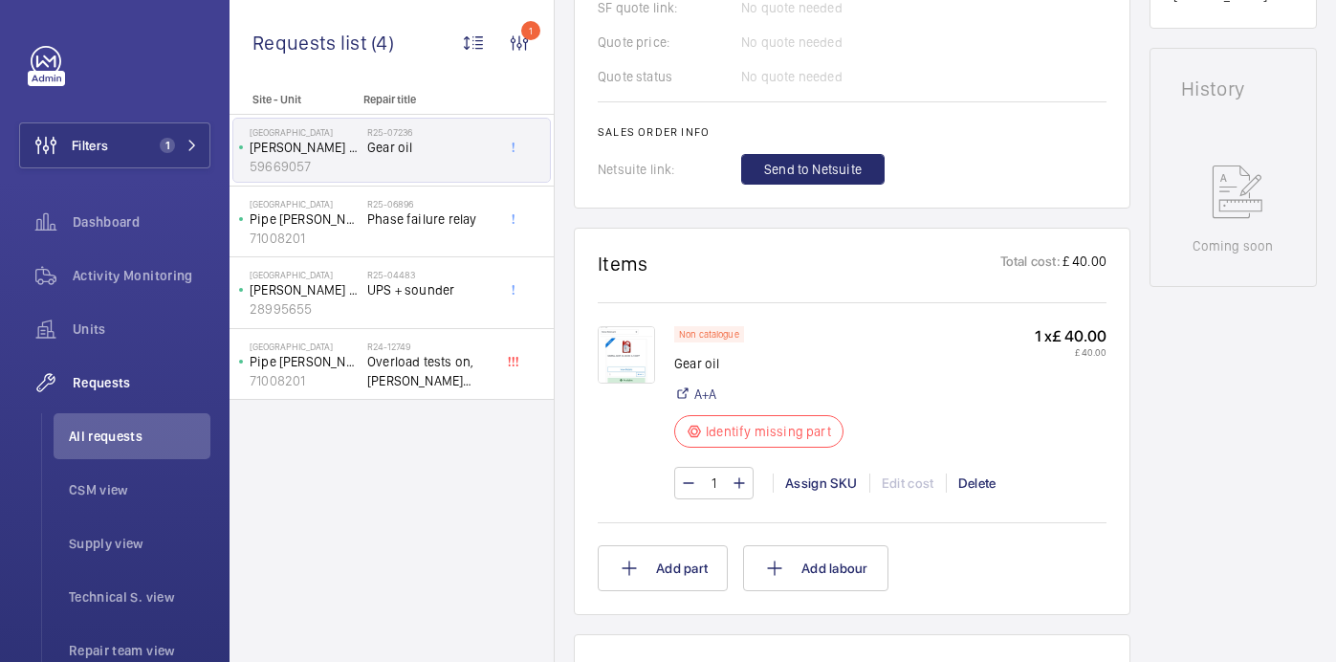
scroll to position [884, 0]
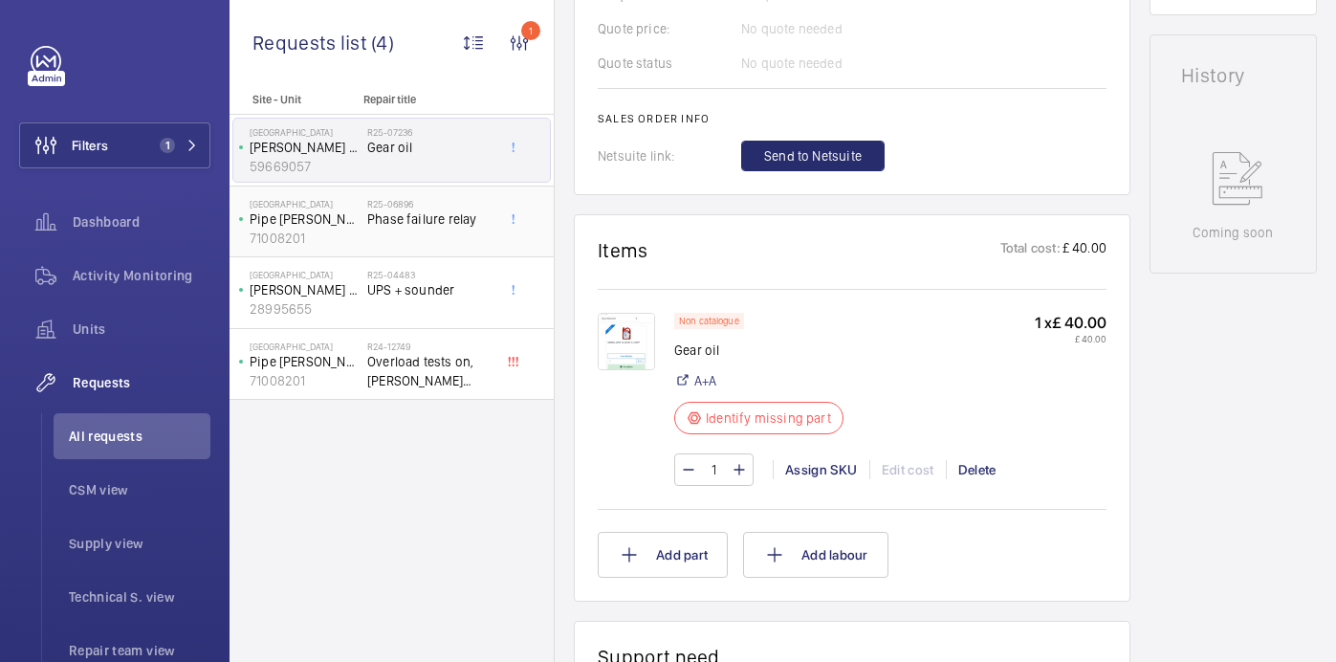
click at [441, 230] on div "R25-06896 Phase failure relay" at bounding box center [430, 225] width 126 height 55
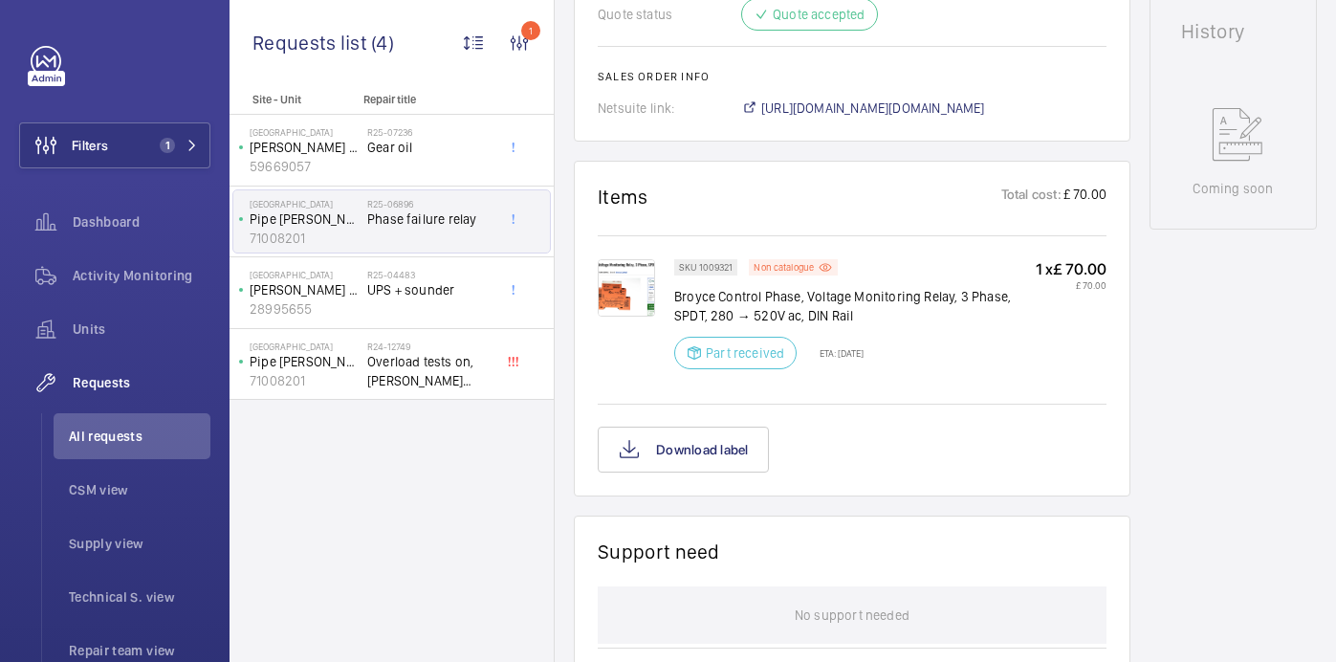
scroll to position [949, 0]
click at [442, 284] on span "UPS + sounder" at bounding box center [430, 289] width 126 height 19
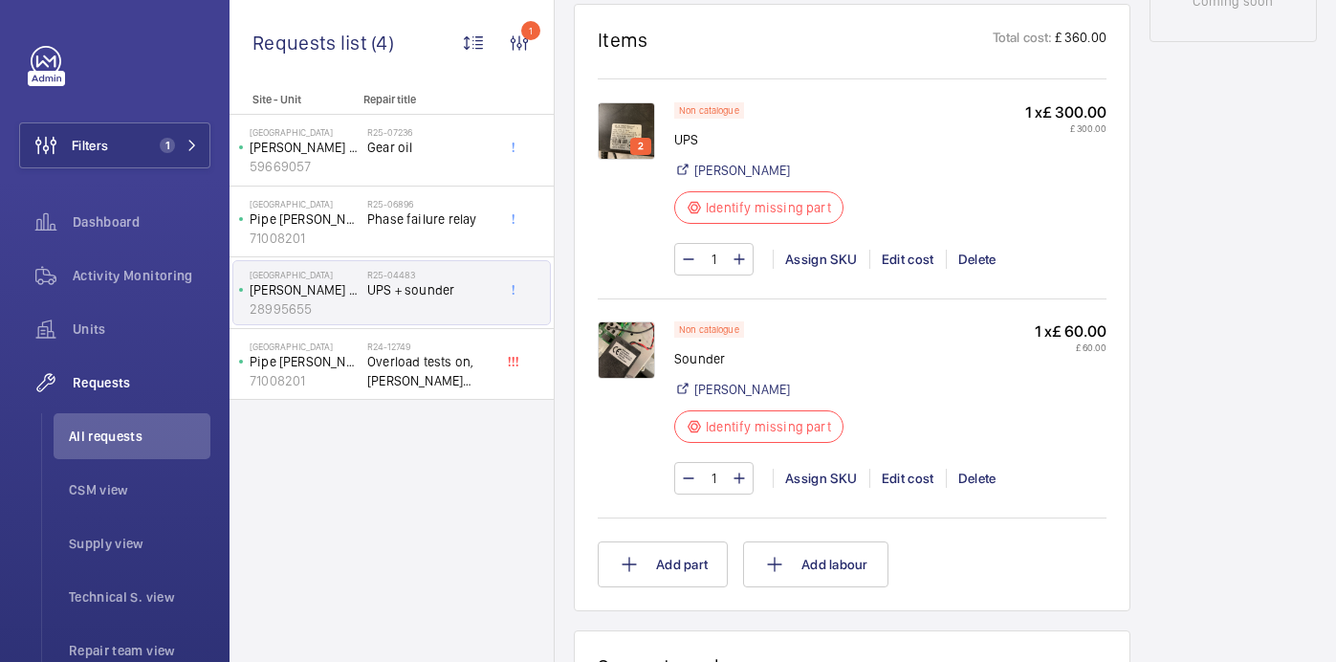
scroll to position [1075, 0]
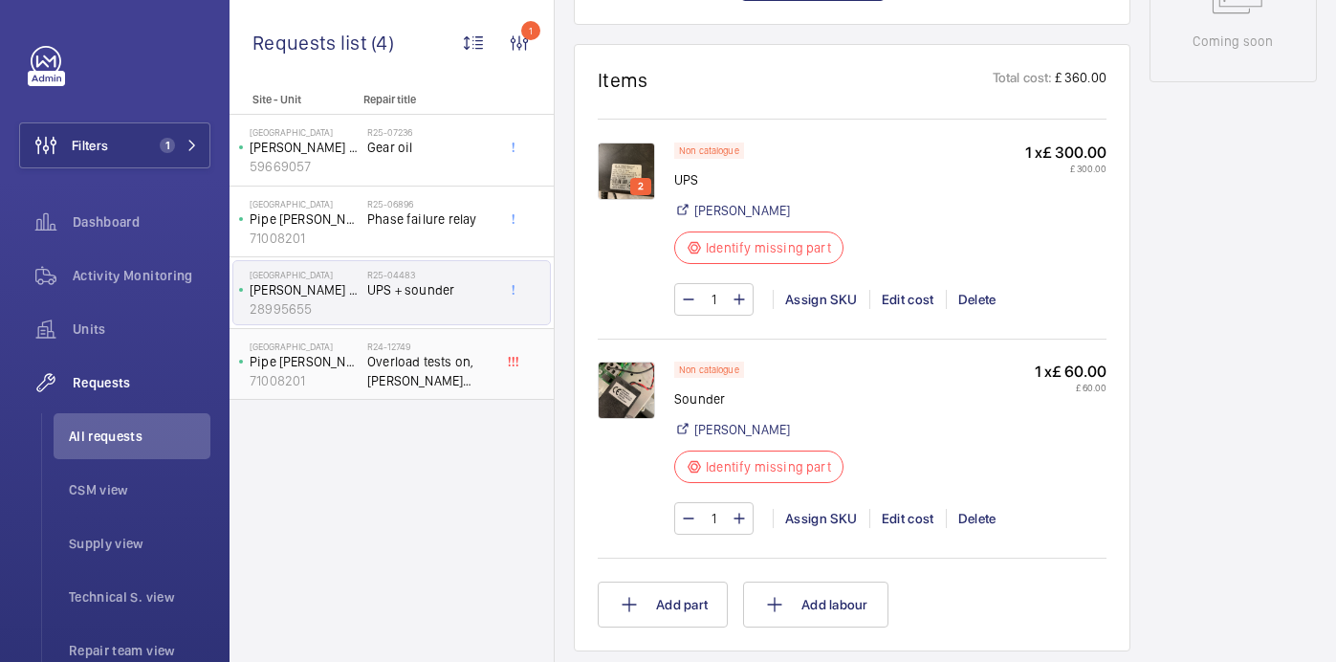
click at [410, 368] on span "Overload tests on, [PERSON_NAME] [PERSON_NAME], [PERSON_NAME] & [PERSON_NAME]" at bounding box center [430, 371] width 126 height 38
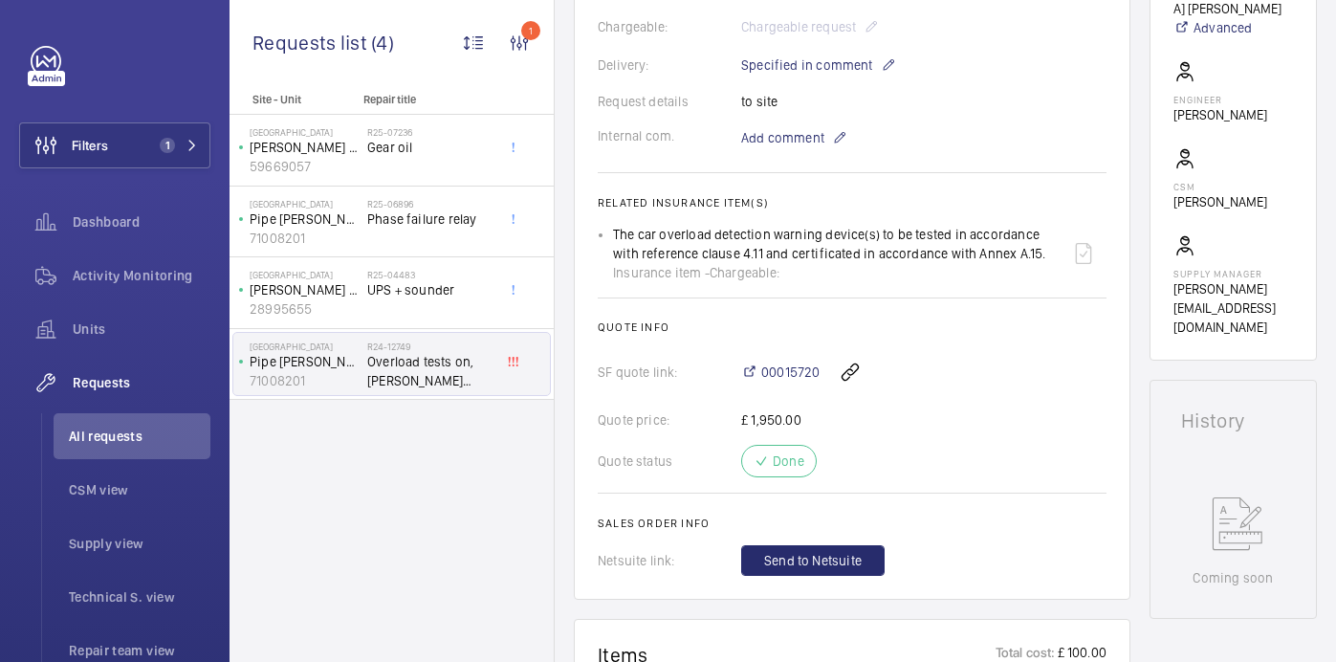
scroll to position [538, 0]
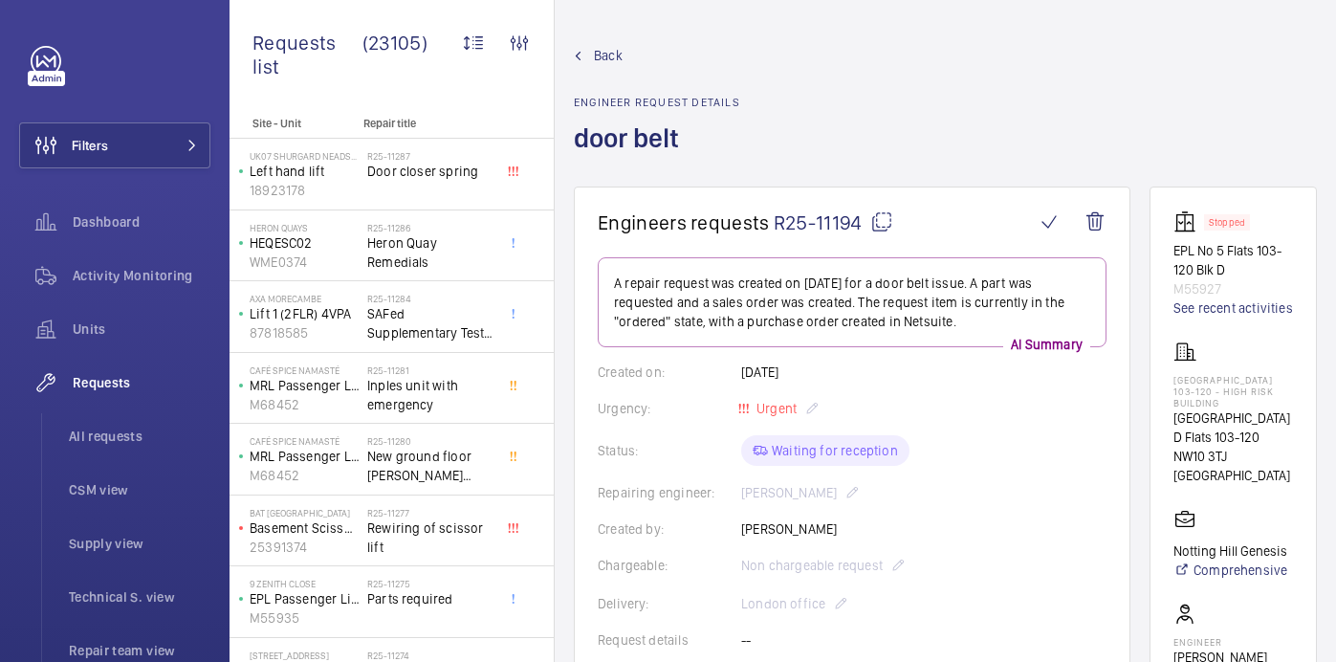
click at [888, 221] on mat-icon at bounding box center [881, 221] width 23 height 23
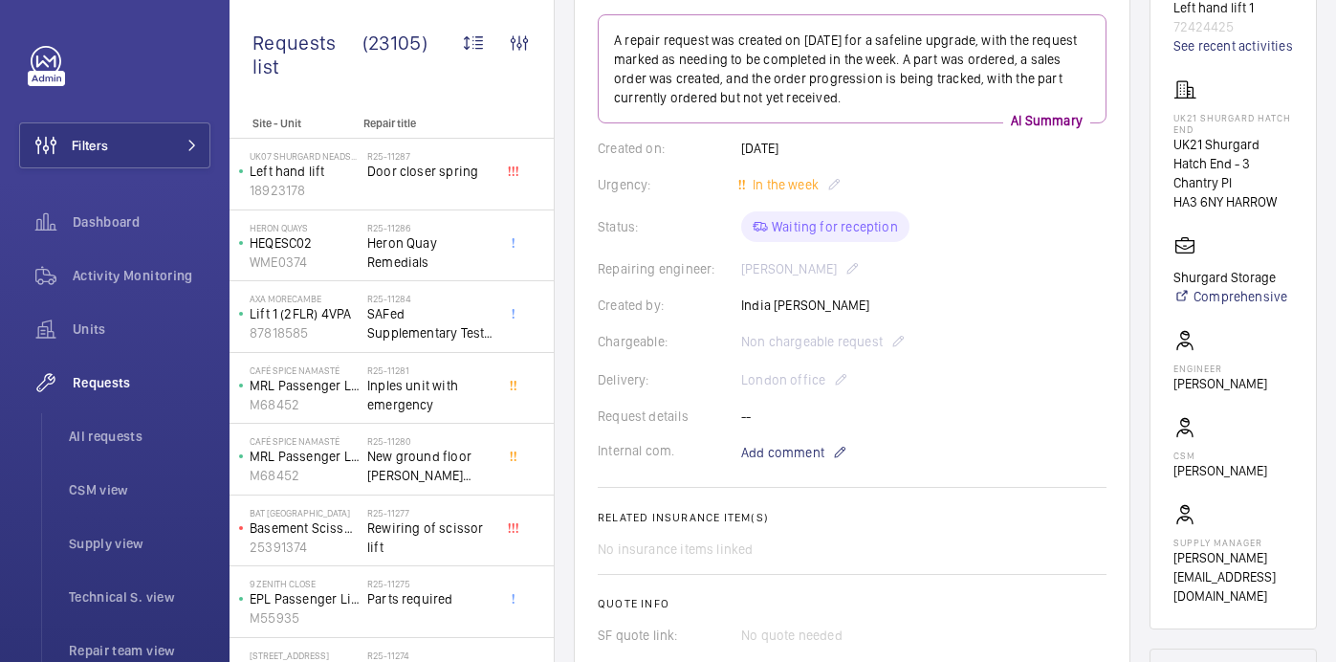
scroll to position [252, 0]
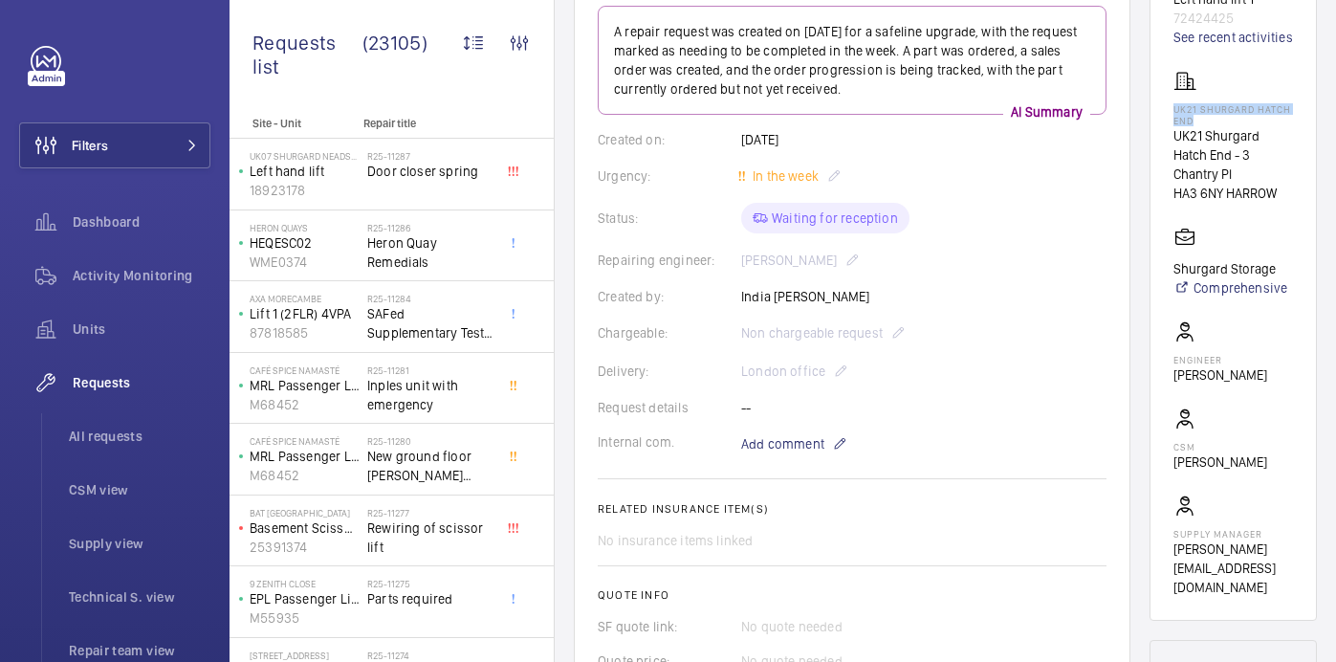
drag, startPoint x: 1216, startPoint y: 126, endPoint x: 1287, endPoint y: 142, distance: 72.6
click at [1287, 126] on p "UK21 Shurgard Hatch End" at bounding box center [1233, 114] width 120 height 23
copy p "UK21 Shurgard Hatch End"
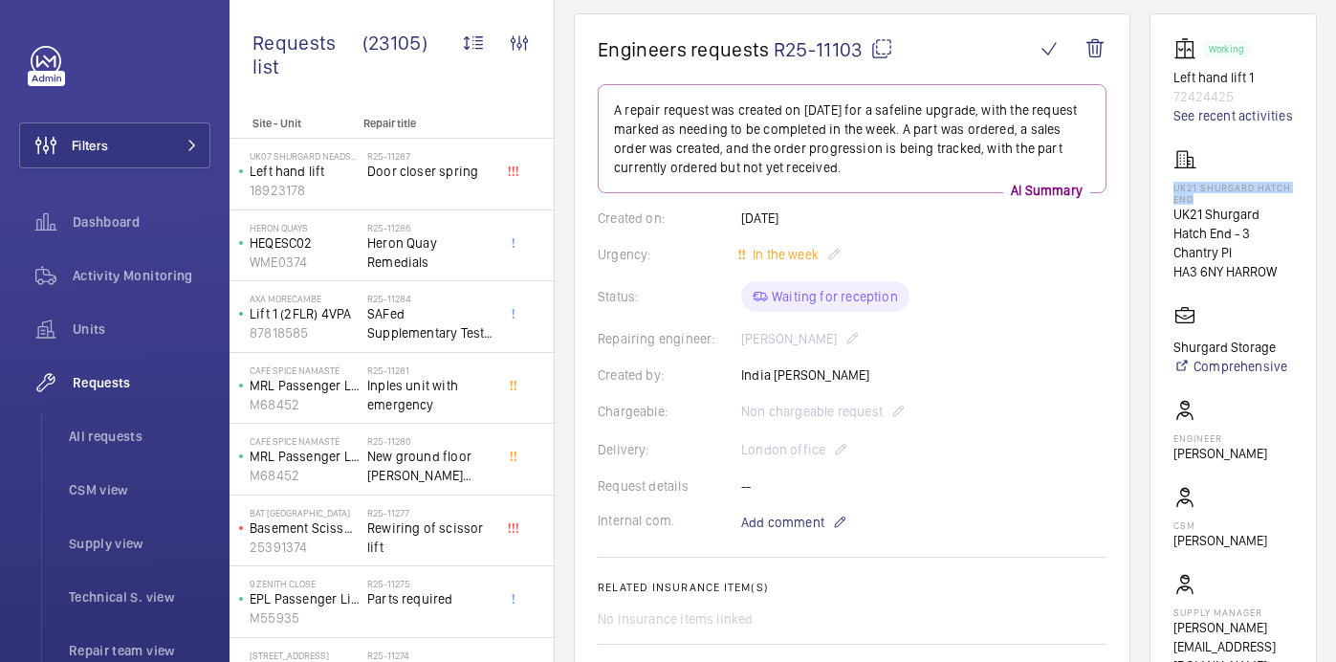
scroll to position [0, 0]
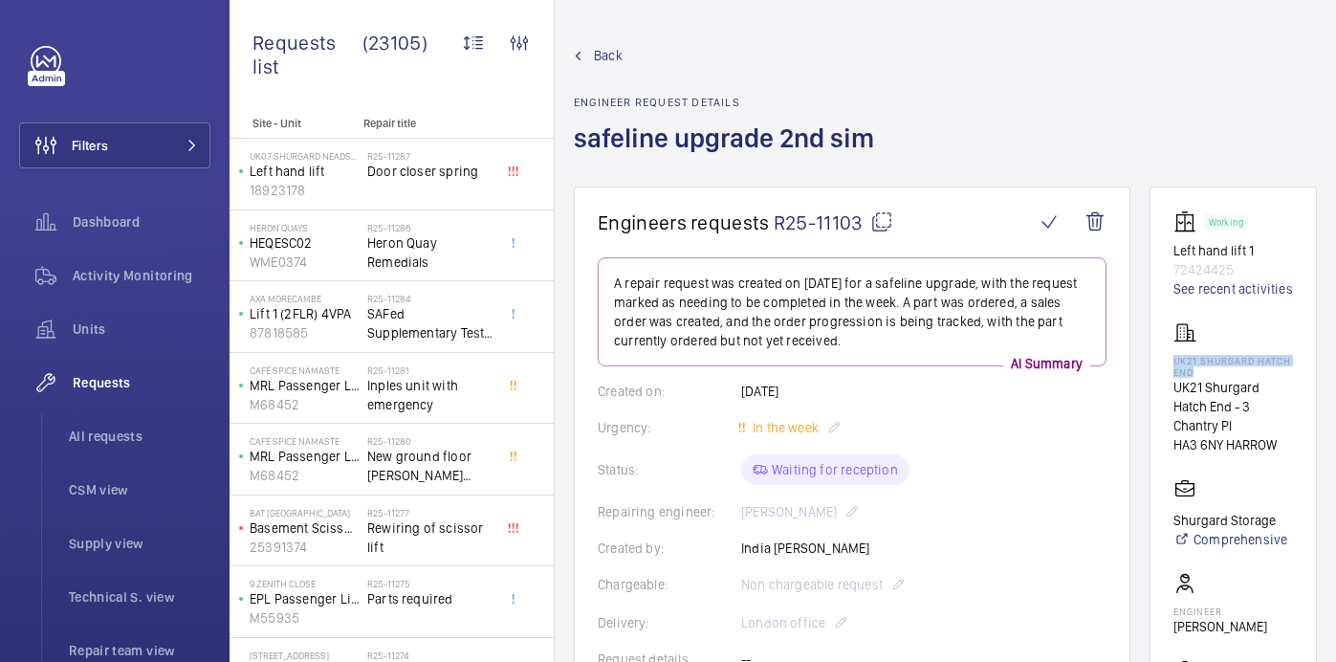
click at [885, 230] on mat-icon at bounding box center [881, 221] width 23 height 23
copy p "UK21 Shurgard Hatch End"
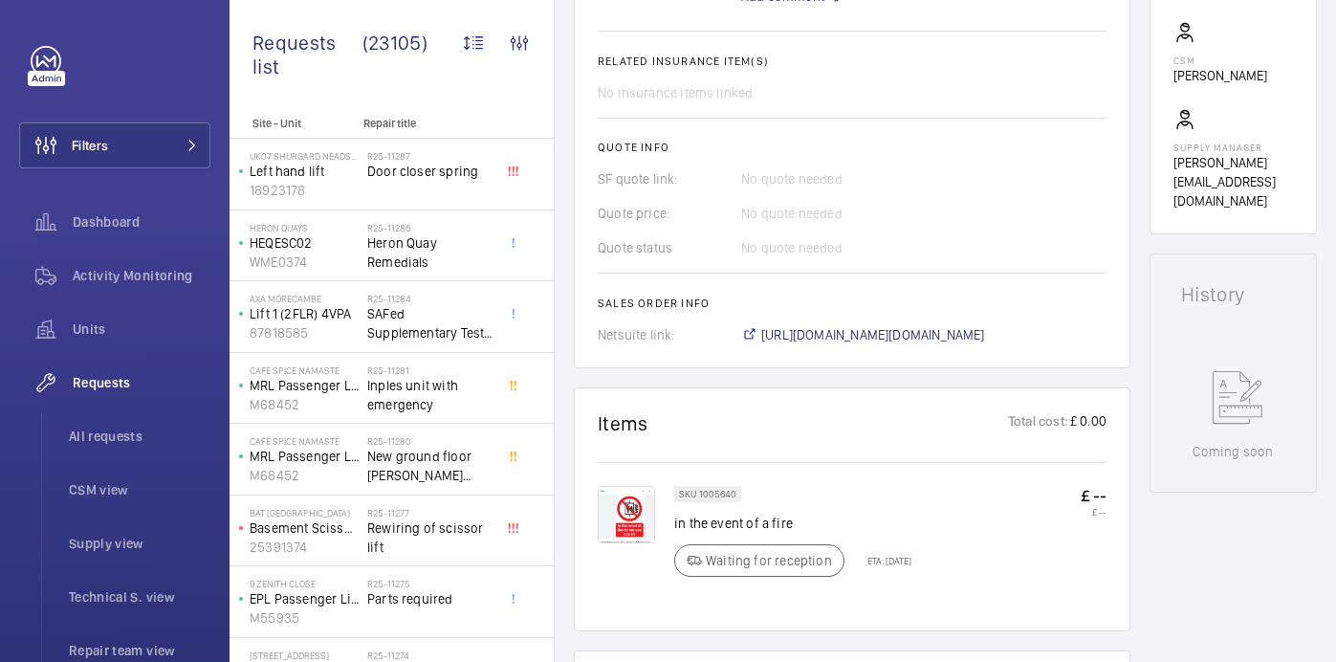
scroll to position [877, 0]
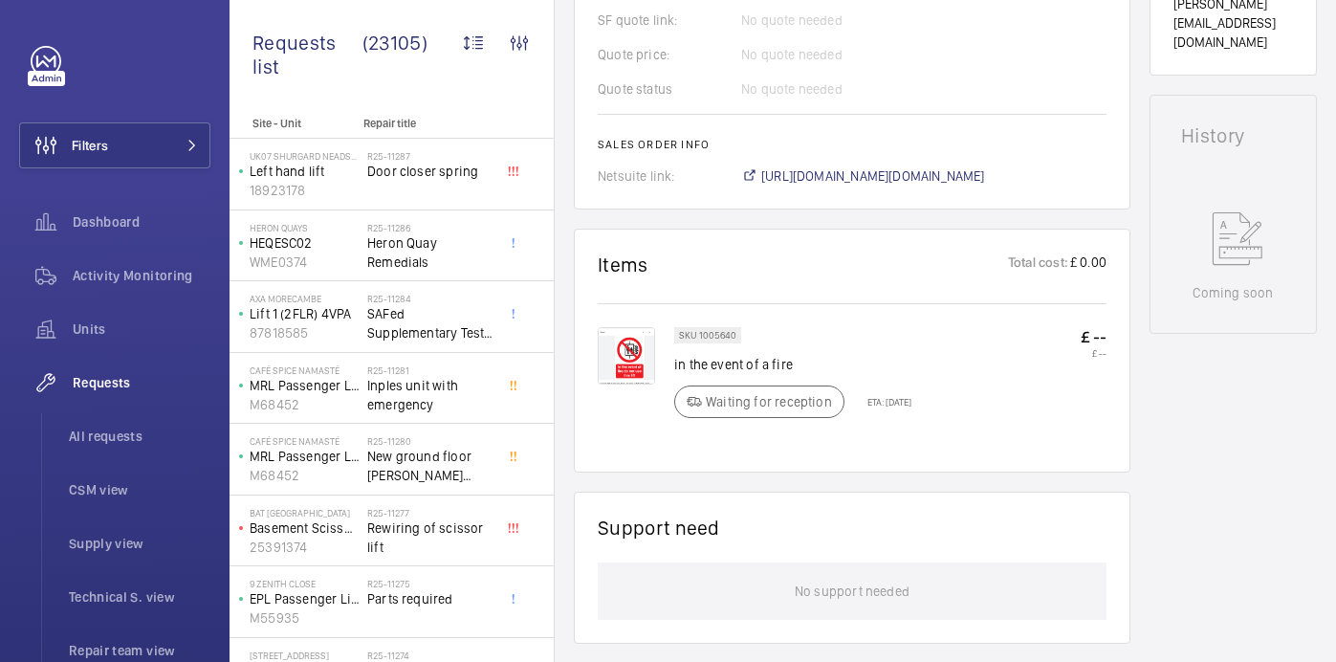
click at [736, 363] on p "in the event of a fire" at bounding box center [792, 364] width 237 height 19
copy div "in the event of a fire"
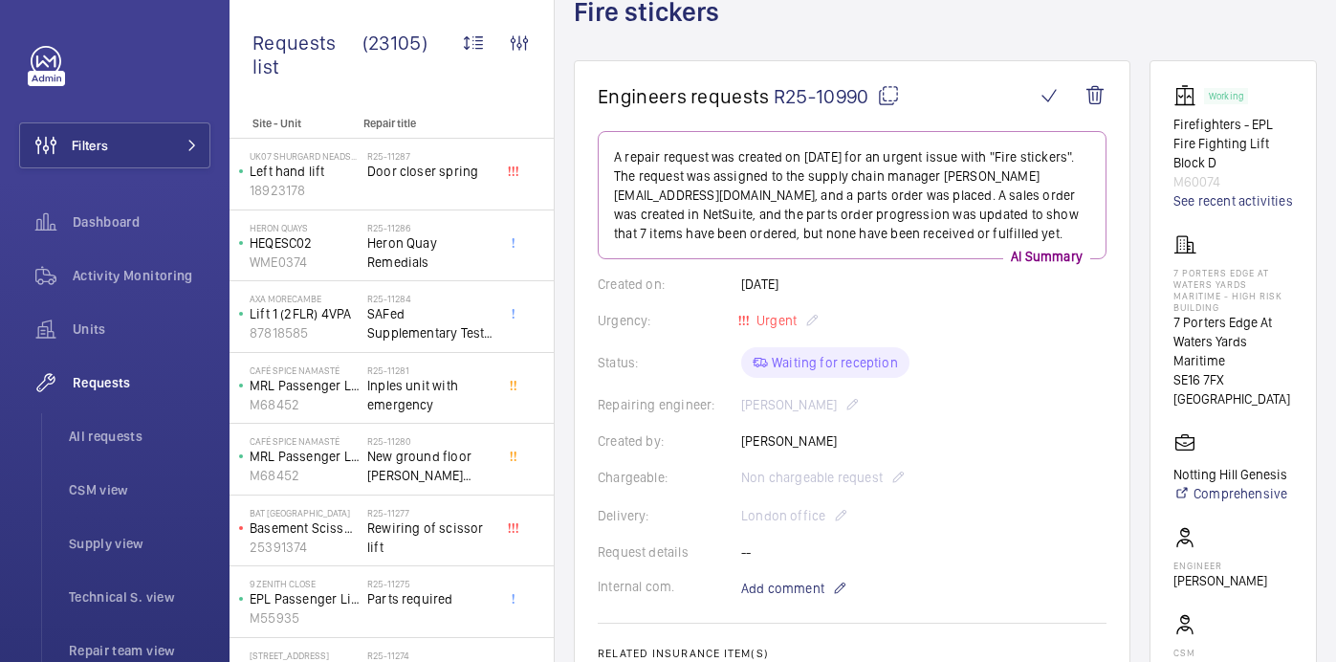
scroll to position [0, 0]
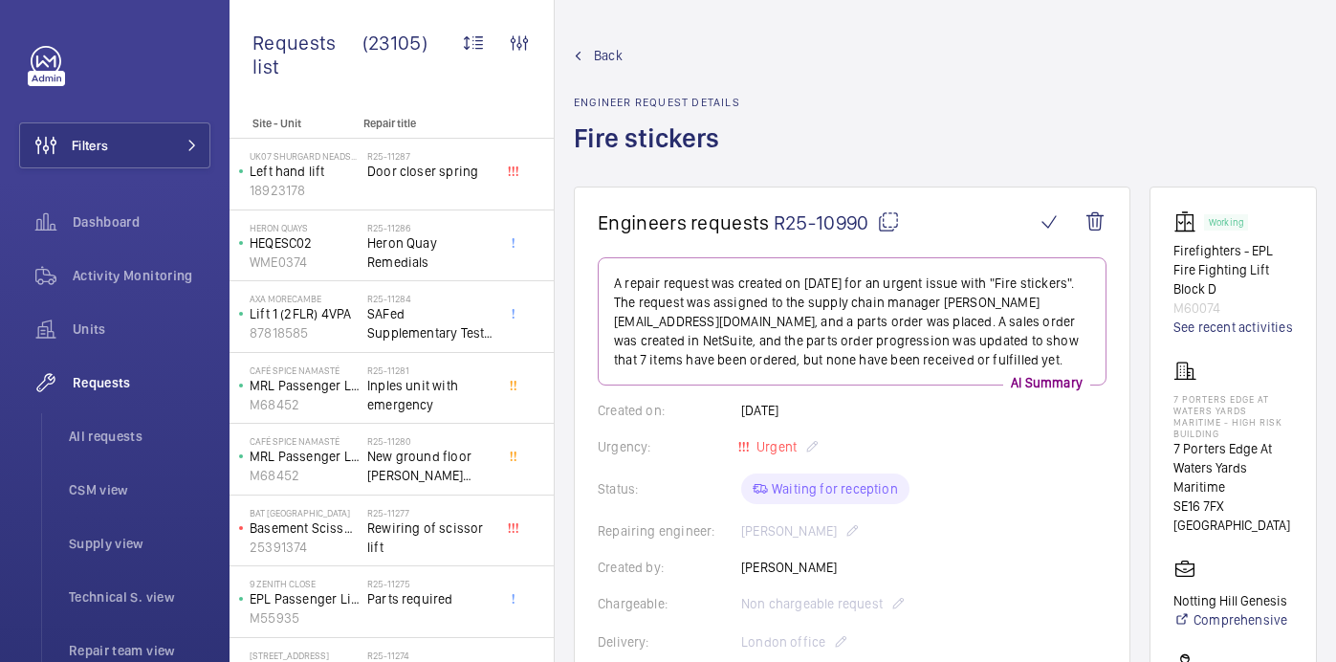
click at [1216, 437] on wm-front-card "Working Firefighters - EPL Fire Fighting Lift Block D M60074 See recent activit…" at bounding box center [1233, 569] width 167 height 766
click at [1274, 449] on wm-front-card "Working Firefighters - EPL Fire Fighting Lift Block D M60074 See recent activit…" at bounding box center [1233, 569] width 167 height 766
drag, startPoint x: 1269, startPoint y: 458, endPoint x: 1209, endPoint y: 436, distance: 64.1
click at [1209, 436] on wm-front-card "Working Firefighters - EPL Fire Fighting Lift Block D M60074 See recent activit…" at bounding box center [1233, 569] width 167 height 766
copy p "7 Porters Edge At Waters Yards Maritime"
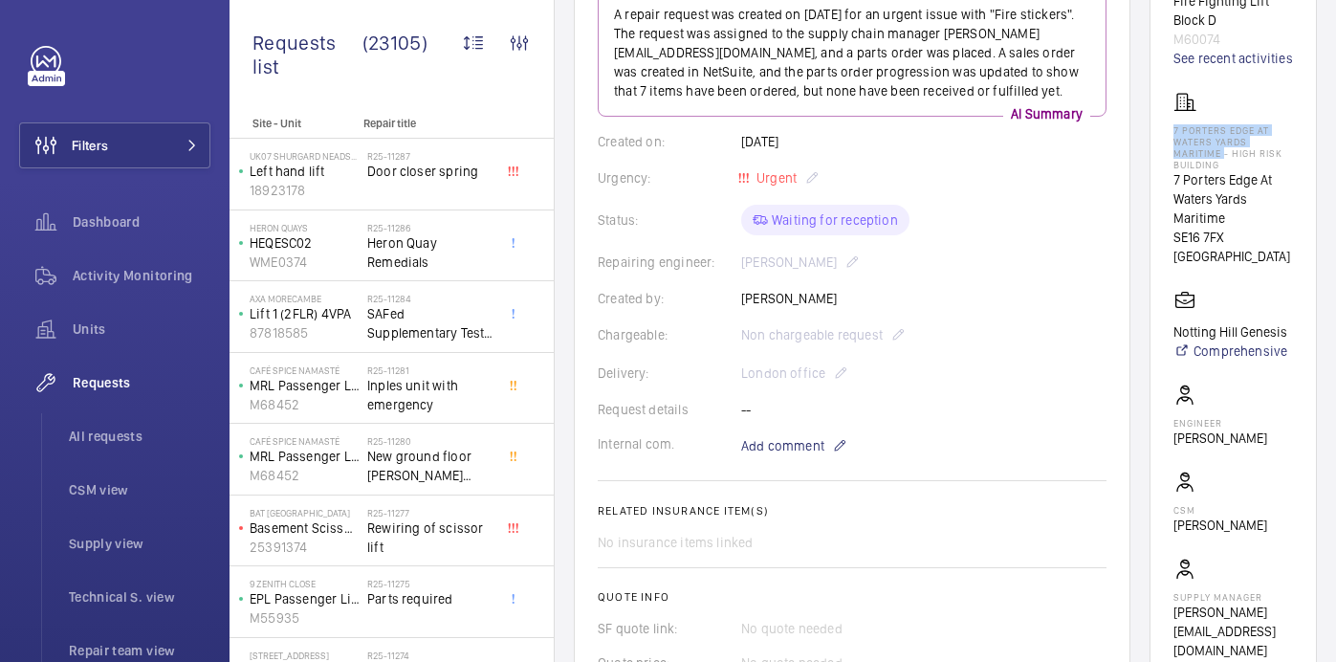
scroll to position [218, 0]
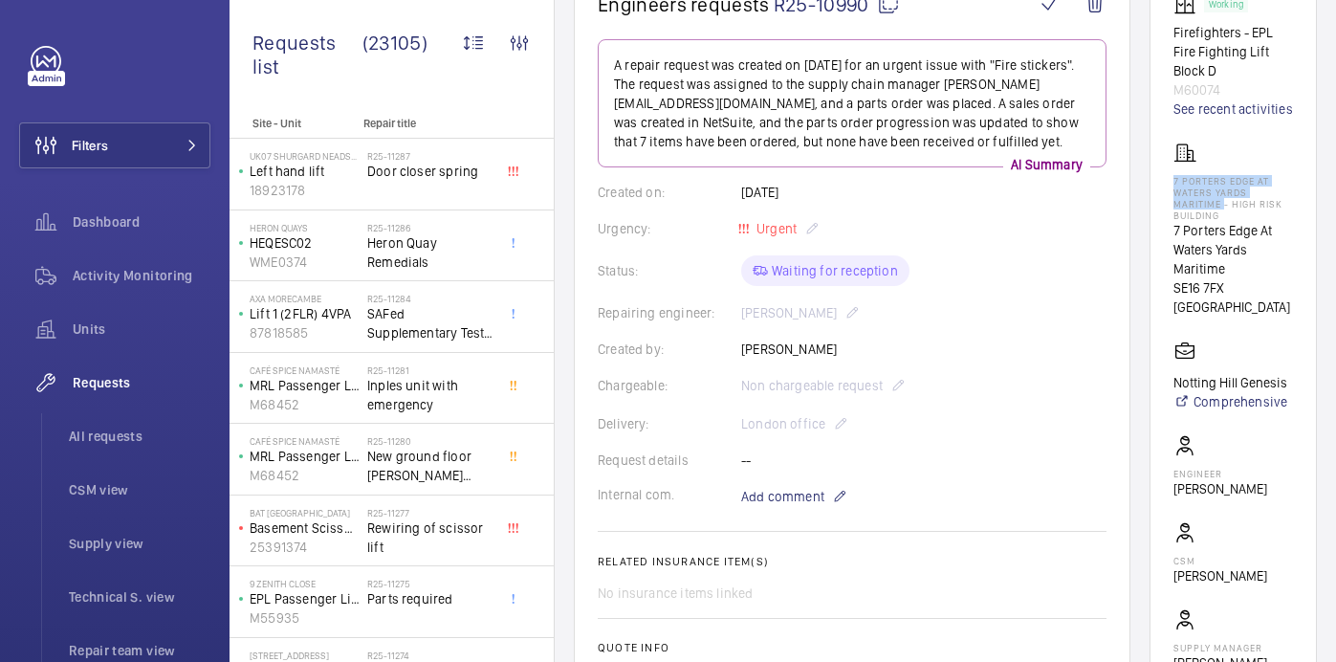
click at [884, 11] on mat-icon at bounding box center [888, 3] width 23 height 23
copy p "7 Porters Edge At Waters Yards Maritime"
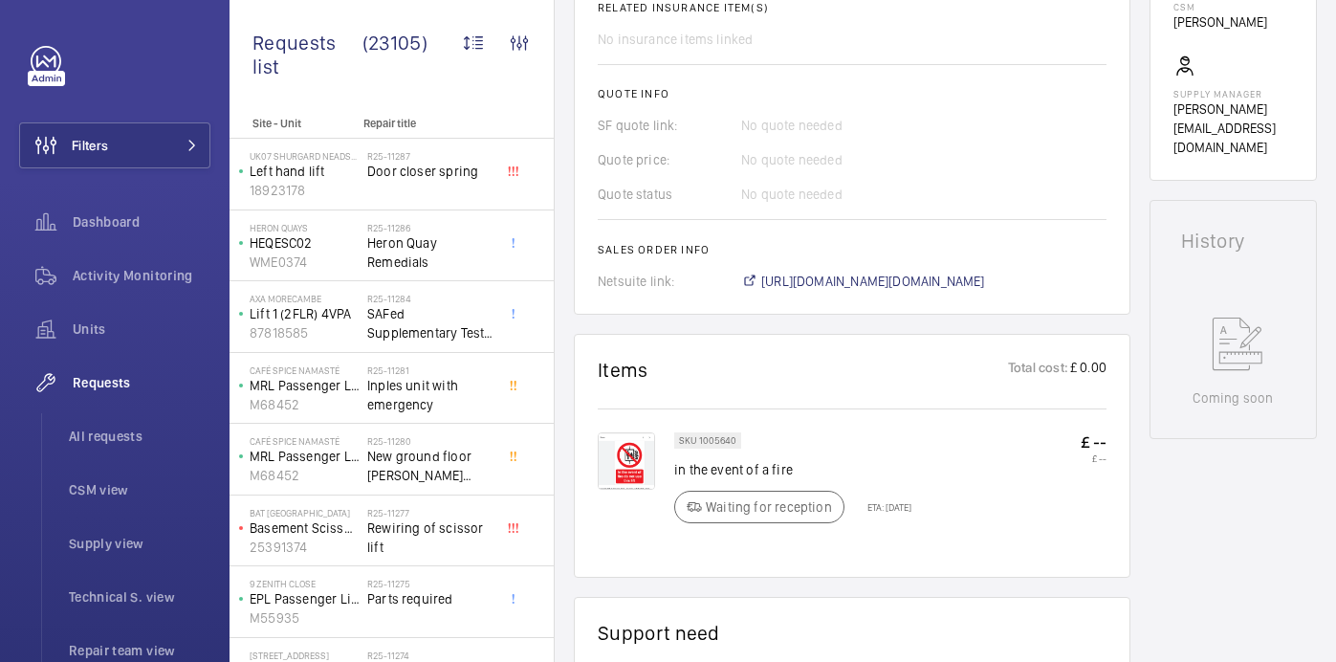
scroll to position [771, 0]
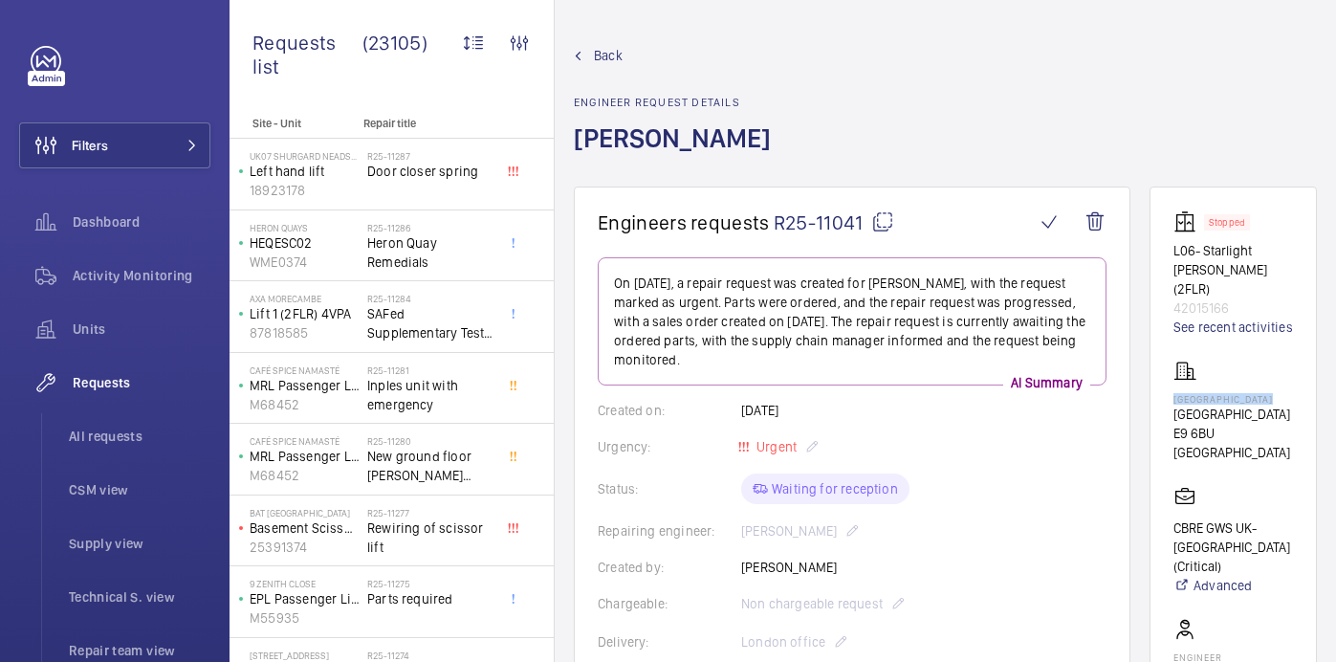
drag, startPoint x: 1219, startPoint y: 393, endPoint x: 1280, endPoint y: 408, distance: 62.2
click at [1280, 405] on p "[GEOGRAPHIC_DATA]" at bounding box center [1233, 398] width 120 height 11
copy p "[GEOGRAPHIC_DATA]"
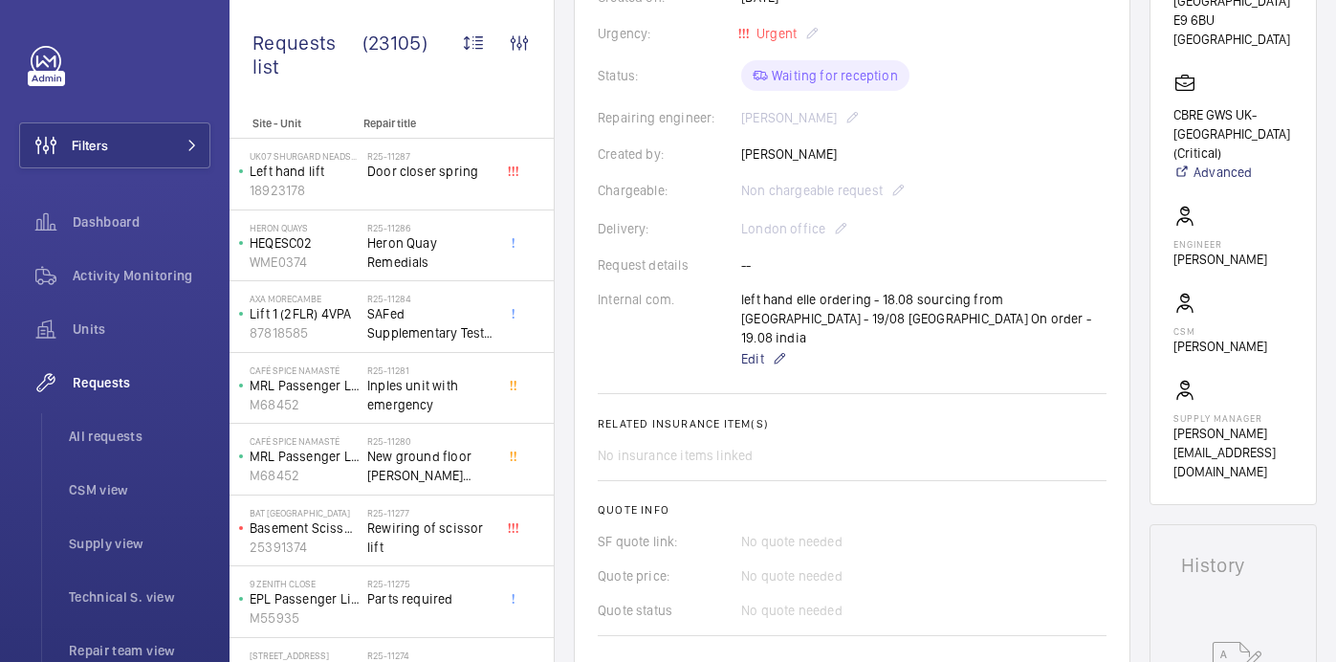
scroll to position [846, 0]
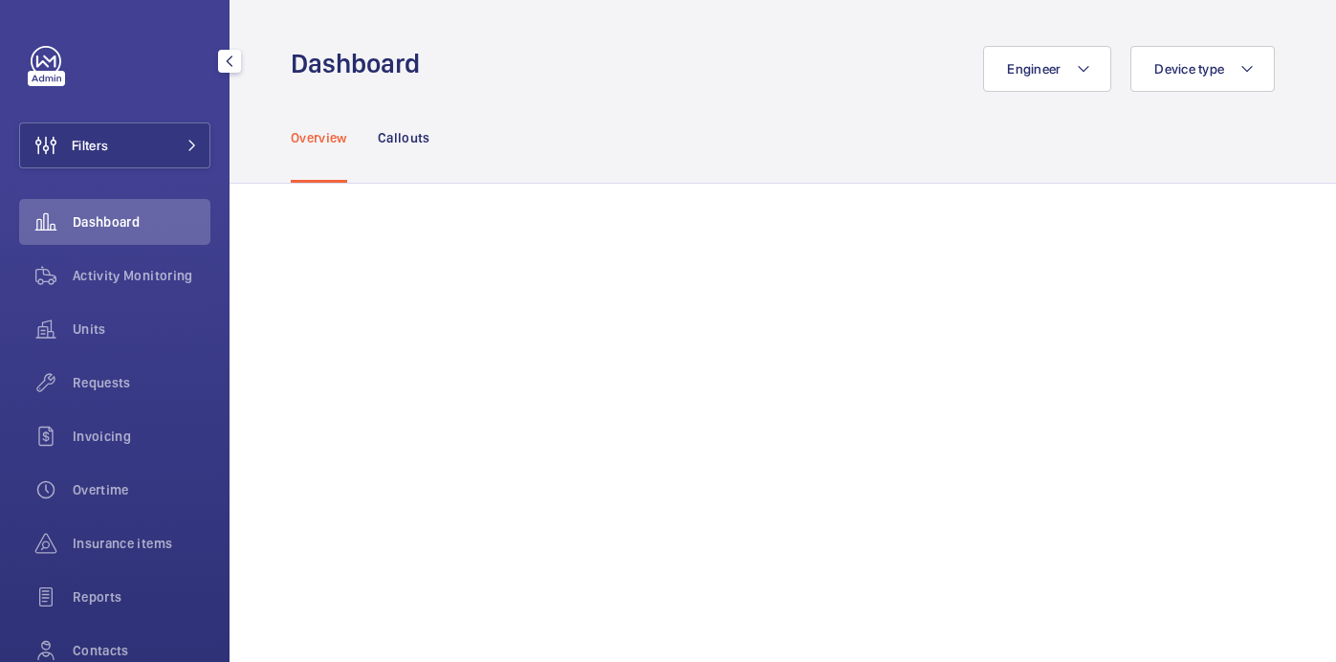
click at [109, 354] on div "Units" at bounding box center [114, 333] width 191 height 54
click at [101, 341] on div "Units" at bounding box center [114, 329] width 191 height 46
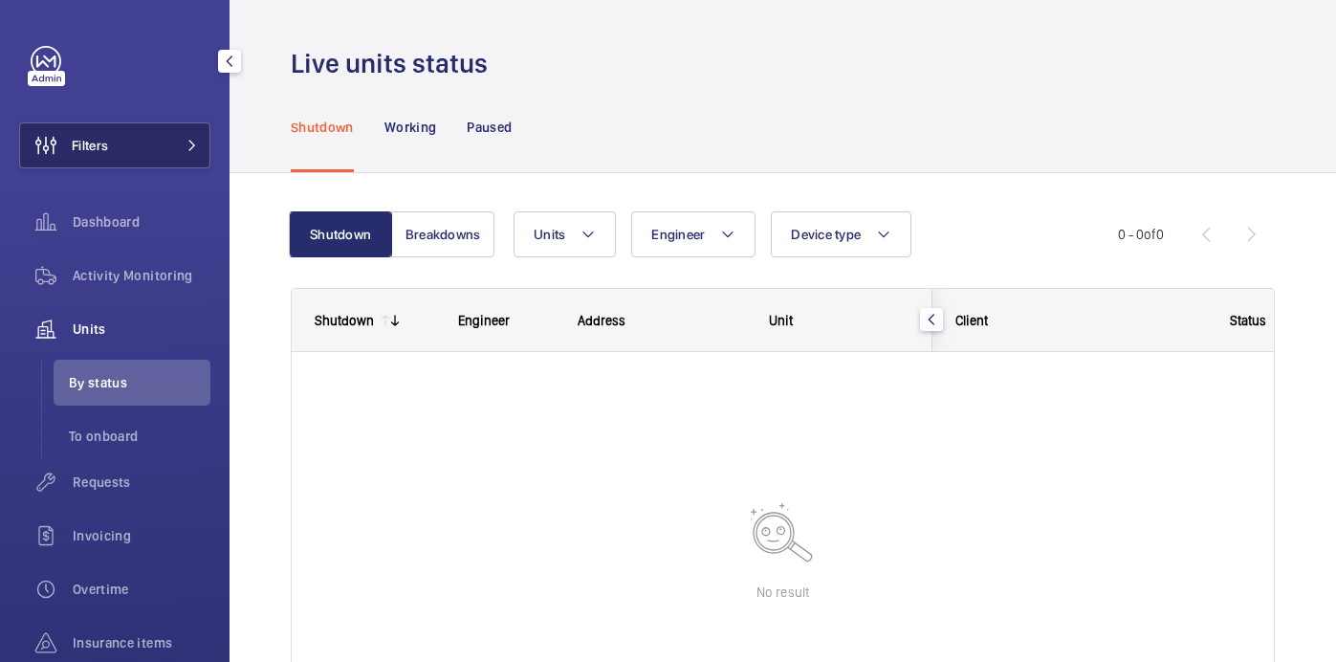
click at [146, 146] on button "Filters" at bounding box center [114, 145] width 191 height 46
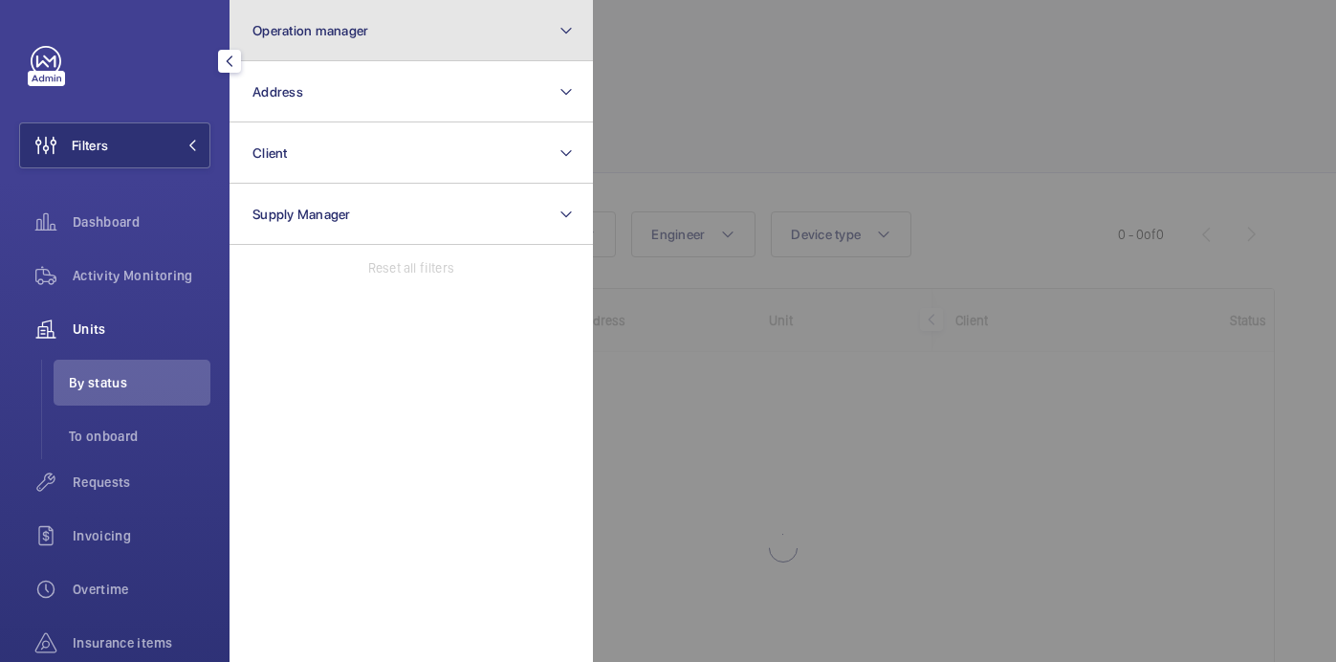
click at [319, 46] on button "Operation manager" at bounding box center [411, 30] width 363 height 61
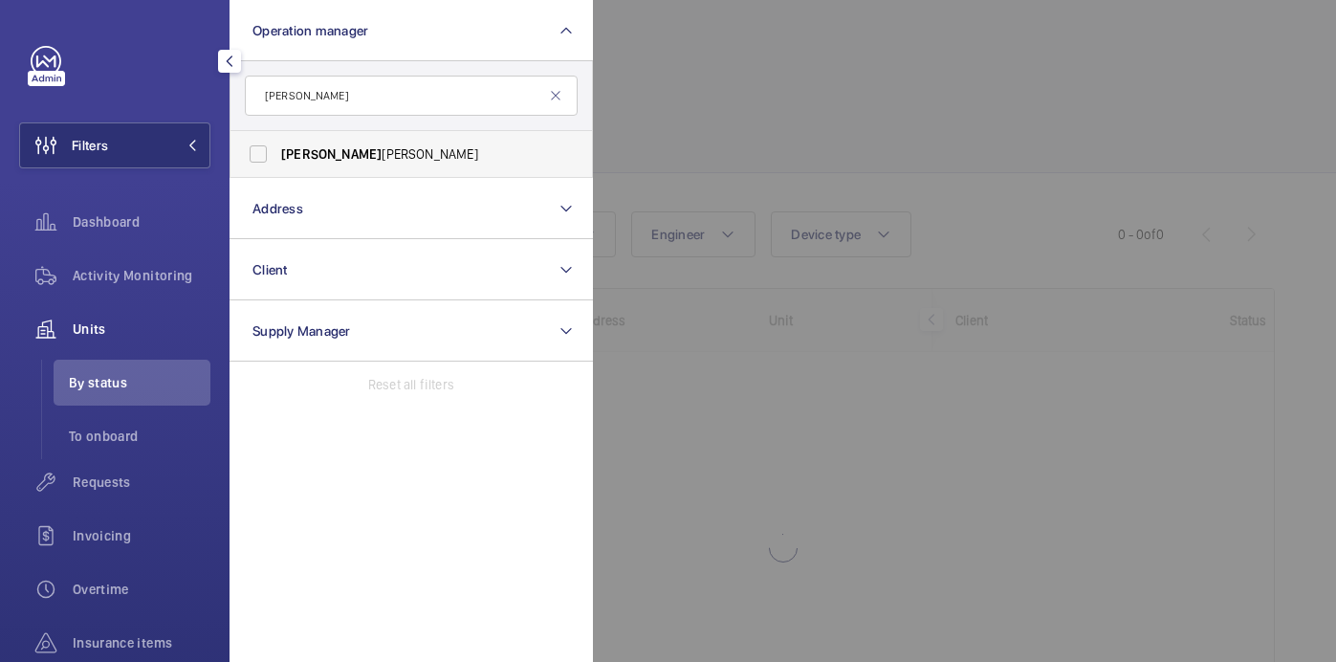
type input "[PERSON_NAME]"
click at [402, 151] on span "John Smith" at bounding box center [412, 153] width 263 height 19
click at [277, 151] on input "John Smith" at bounding box center [258, 154] width 38 height 38
checkbox input "true"
click at [772, 121] on div at bounding box center [1261, 331] width 1336 height 662
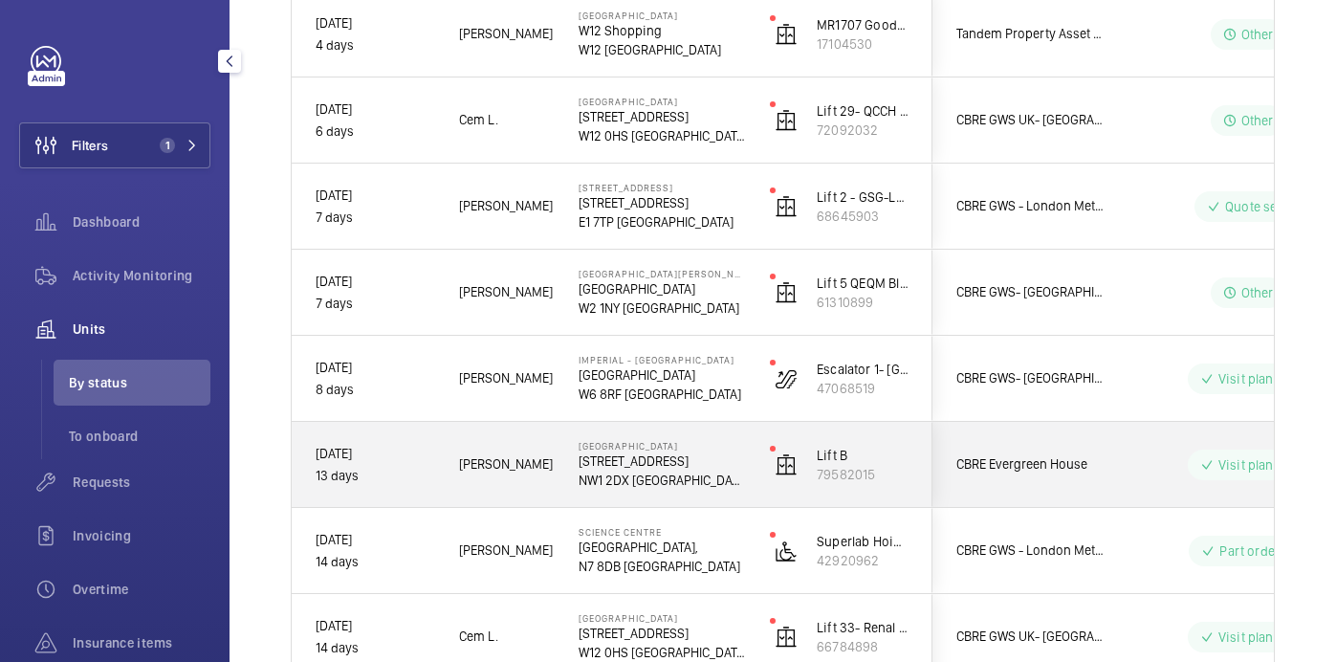
scroll to position [1081, 0]
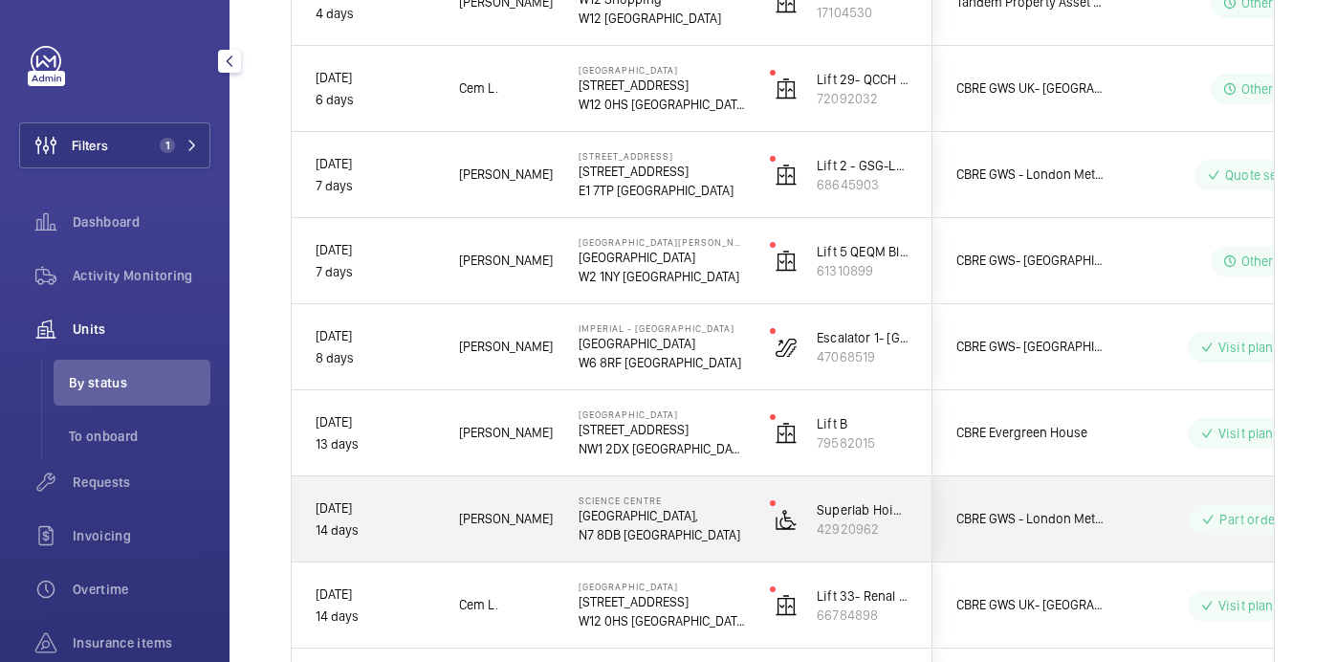
click at [711, 515] on p "Science Centre," at bounding box center [662, 515] width 166 height 19
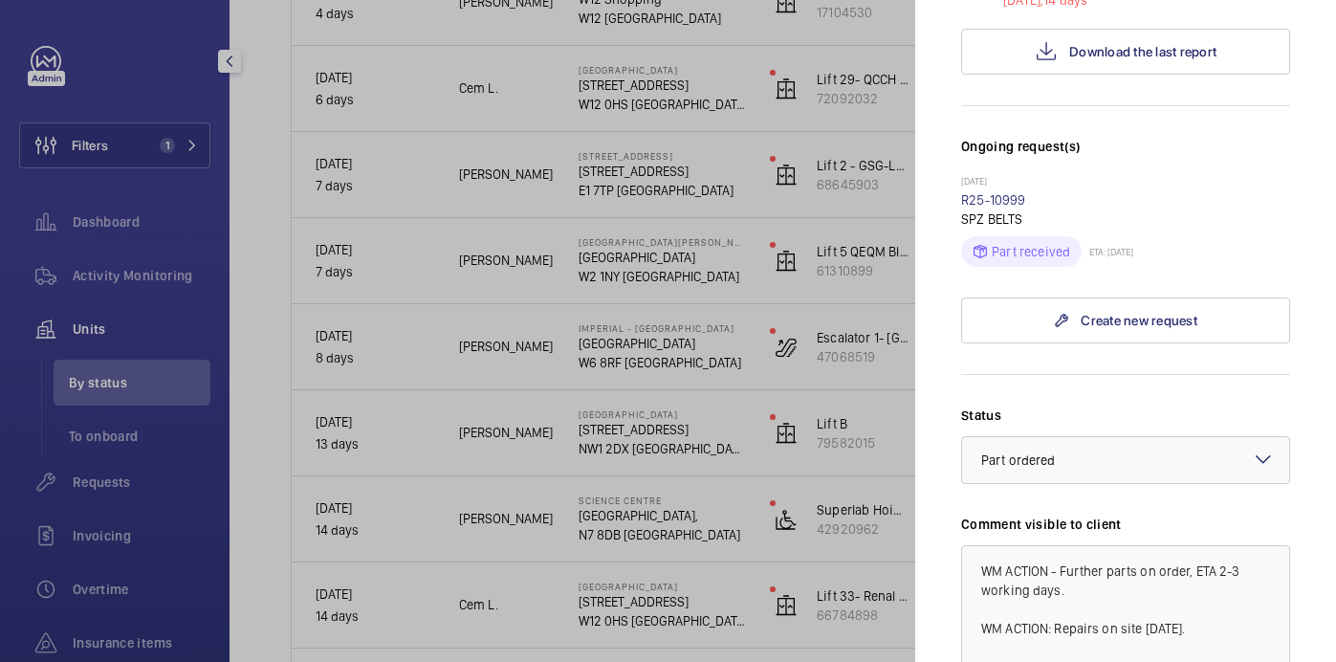
scroll to position [446, 0]
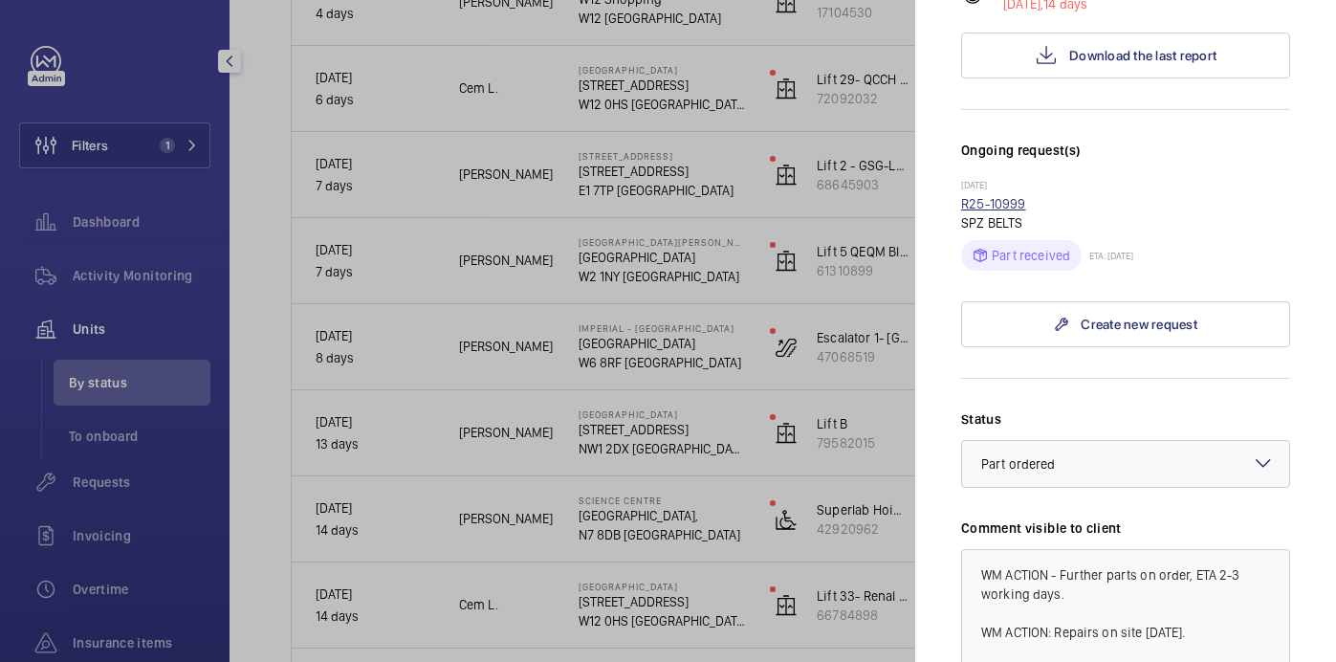
click at [1006, 196] on link "R25-10999" at bounding box center [993, 203] width 65 height 15
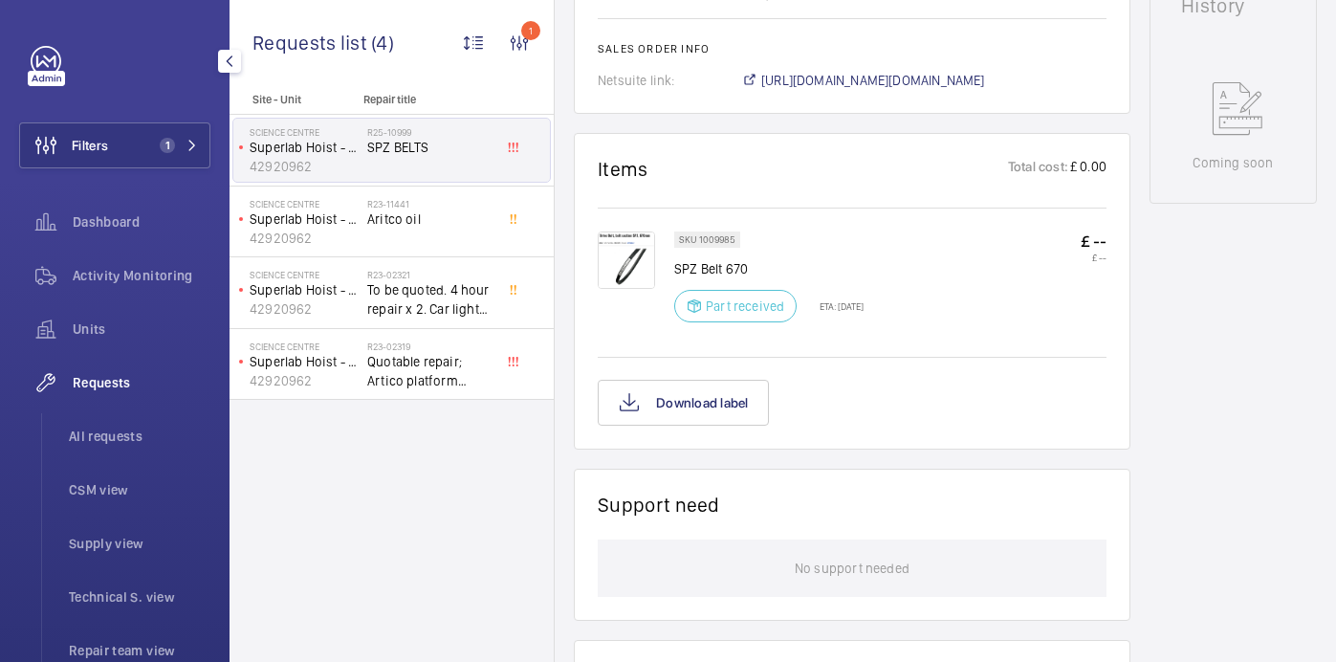
scroll to position [933, 0]
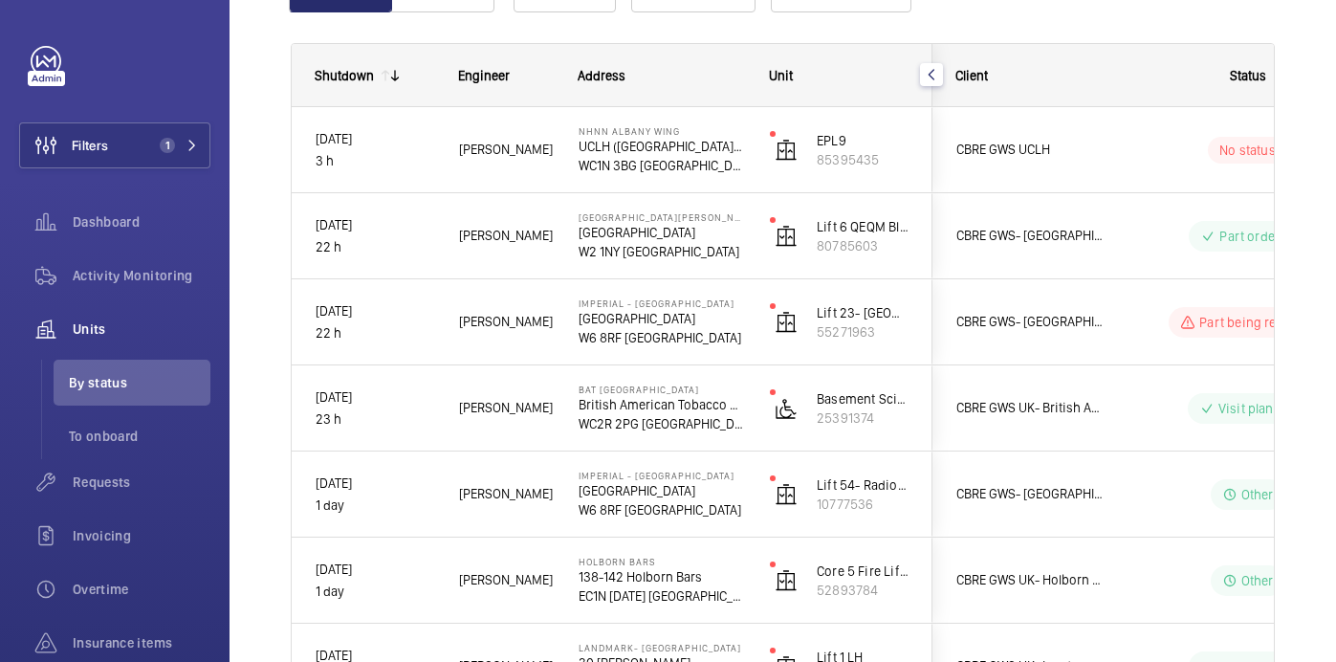
scroll to position [254, 0]
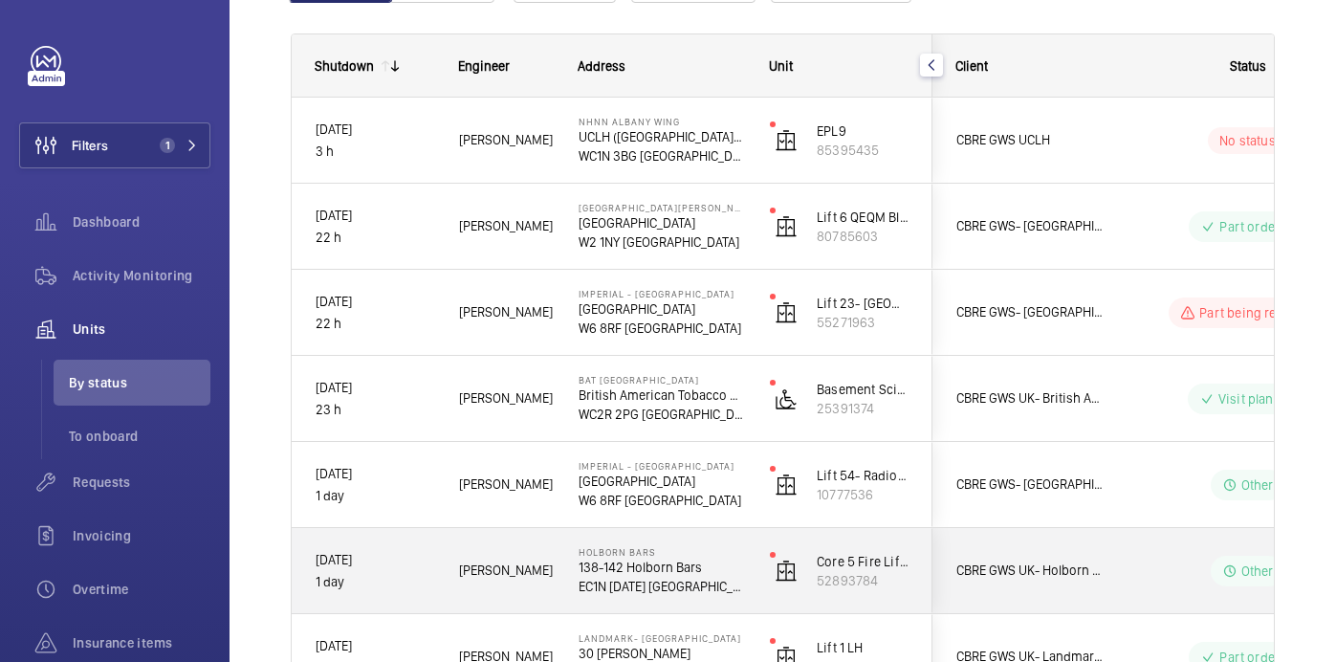
click at [703, 574] on p "138-142 Holborn Bars" at bounding box center [662, 567] width 166 height 19
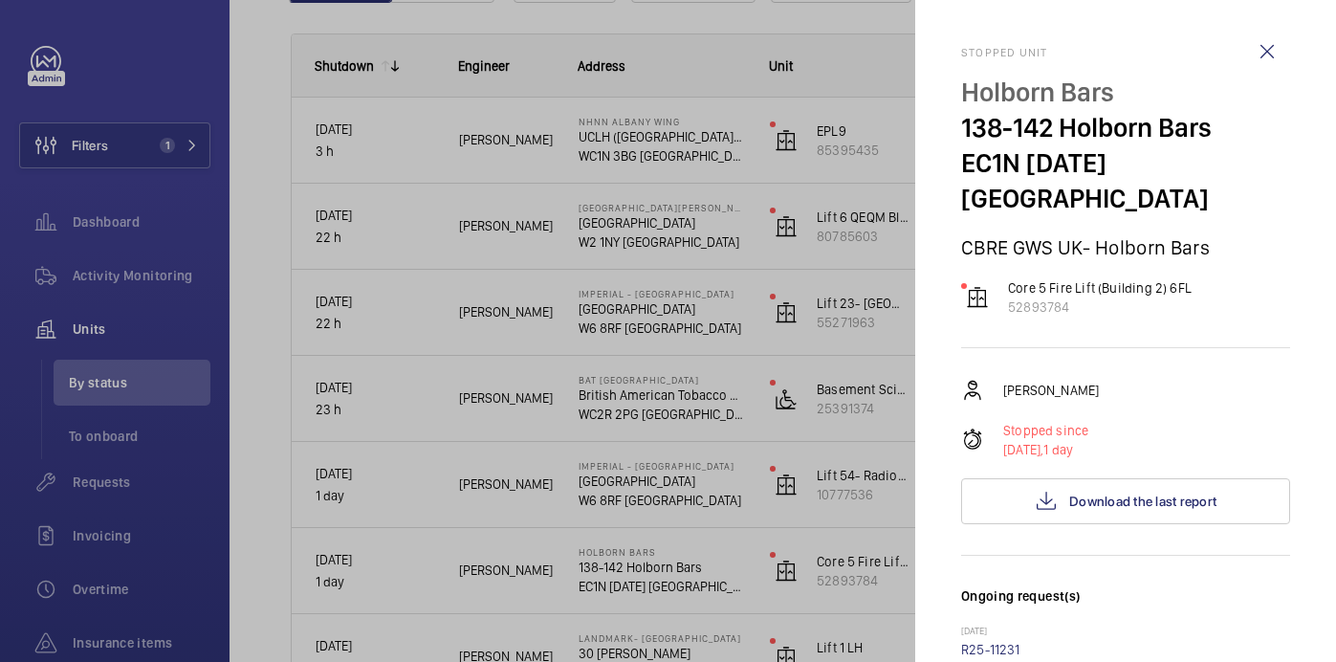
scroll to position [800, 0]
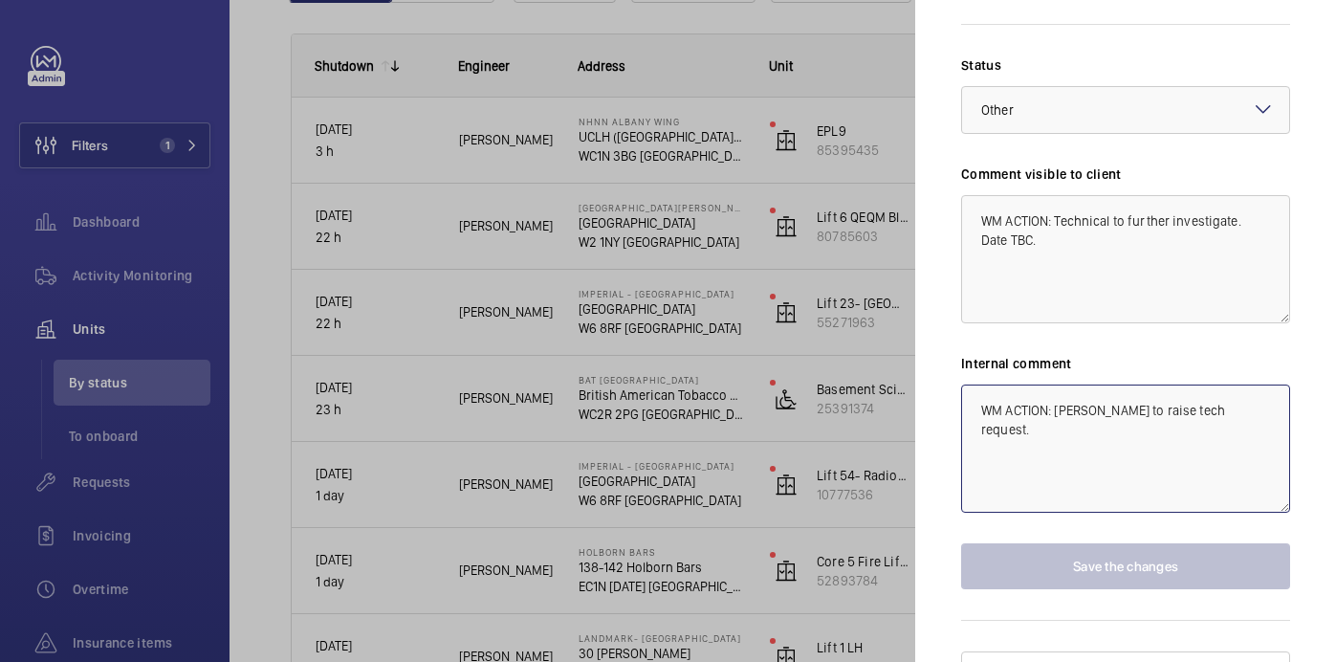
click at [1238, 384] on textarea "WM ACTION: Piotr to raise tech request." at bounding box center [1125, 448] width 329 height 128
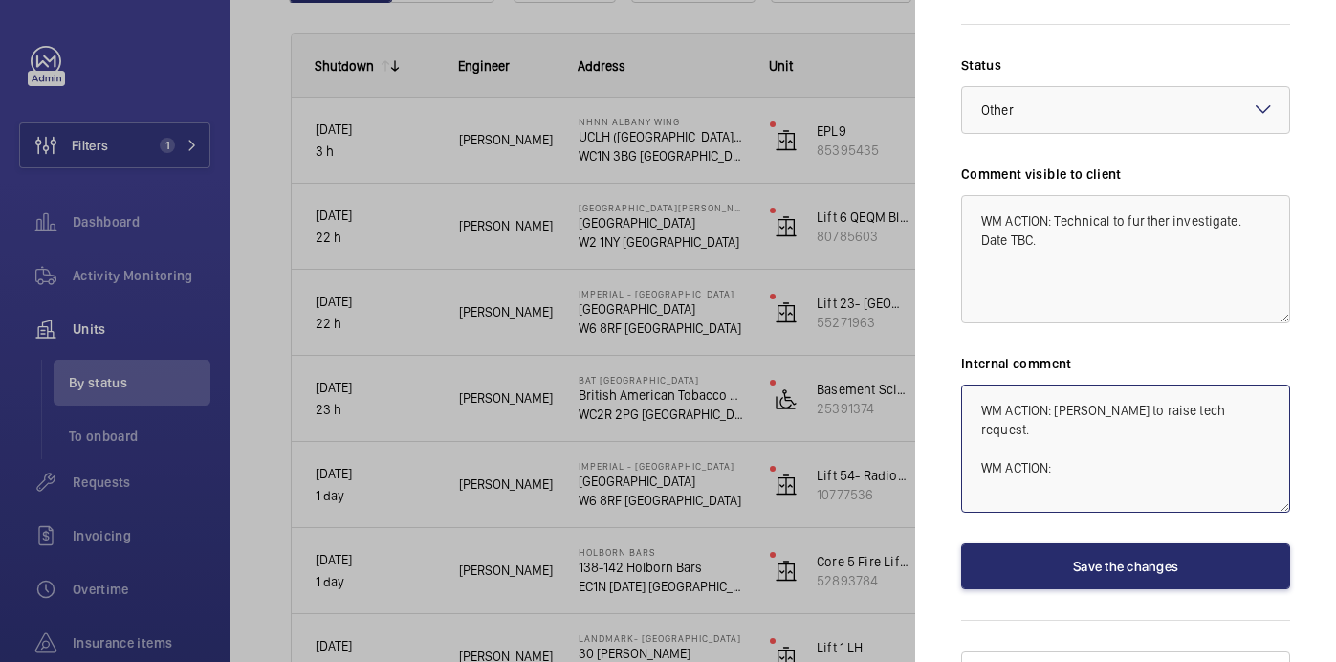
paste textarea "Don’t worry about that request as I have managed to fix the issue with the indi…"
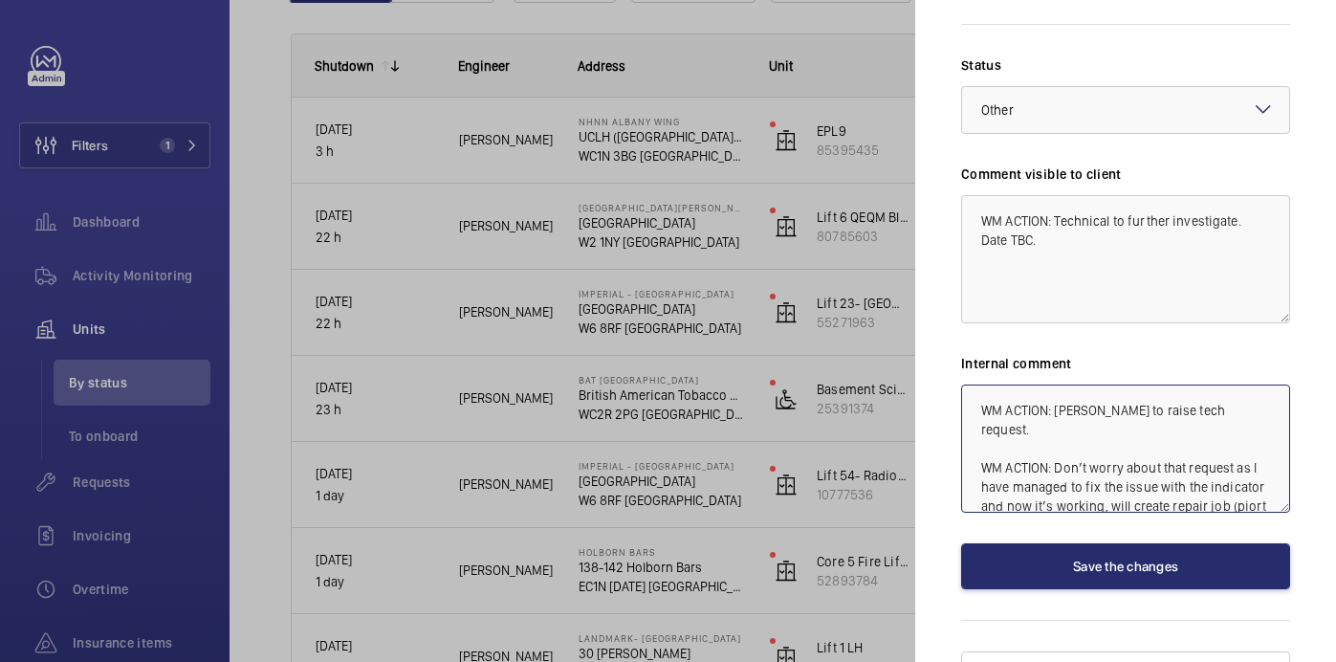
scroll to position [2, 0]
click at [1258, 451] on textarea "WM ACTION: Piotr to raise tech request. WM ACTION: Don’t worry about that reque…" at bounding box center [1125, 448] width 329 height 128
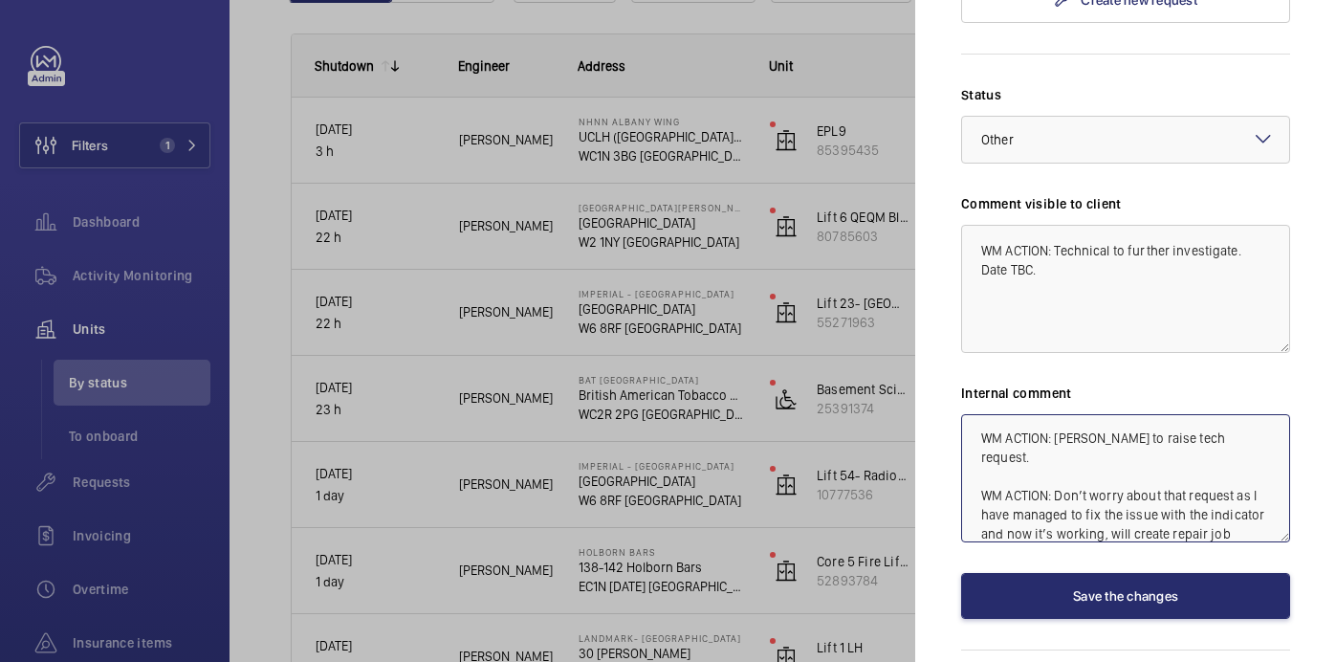
scroll to position [800, 0]
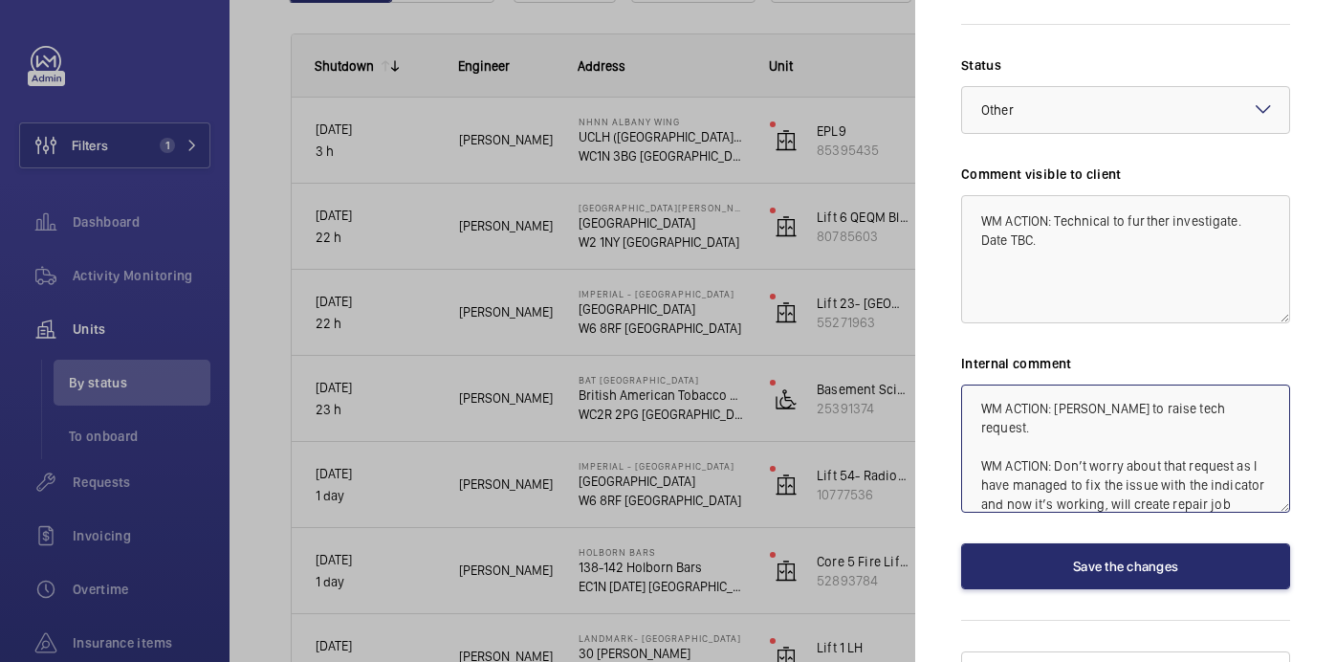
type textarea "WM ACTION: Piotr to raise tech request. WM ACTION: Don’t worry about that reque…"
click at [1030, 207] on textarea "WM ACTION: Technical to further investigate. Date TBC." at bounding box center [1125, 259] width 329 height 128
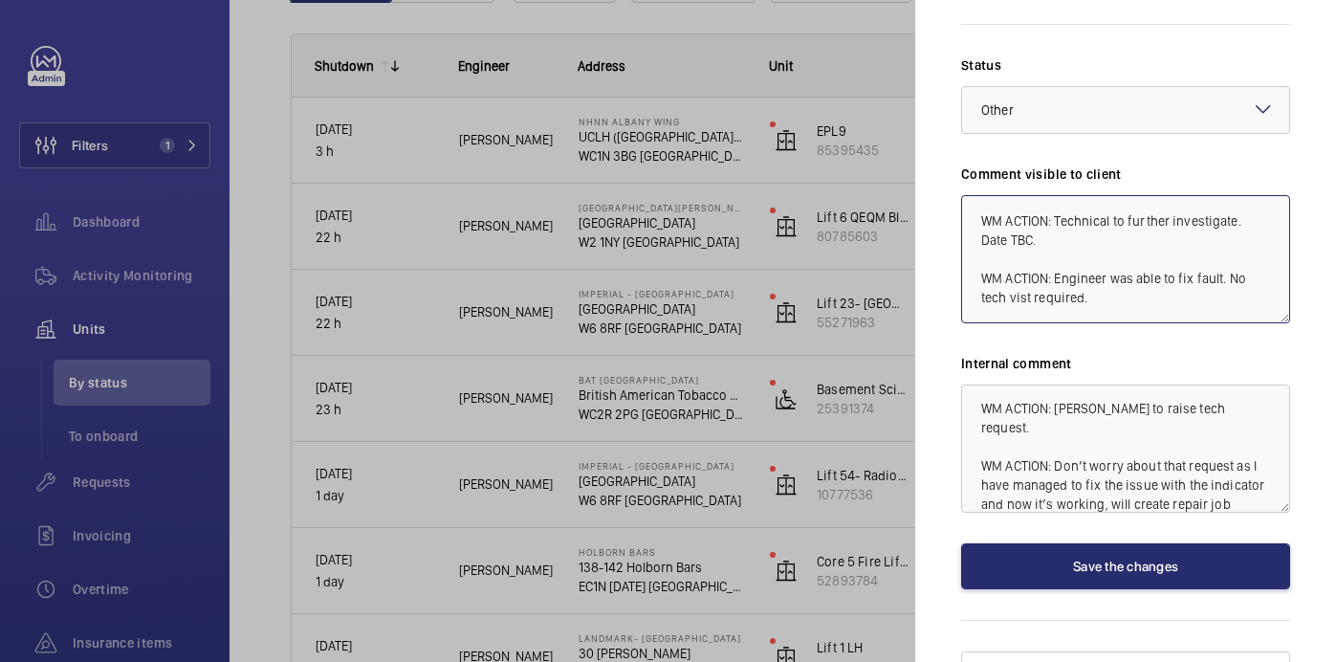
click at [1032, 267] on textarea "WM ACTION: Technical to further investigate. Date TBC. WM ACTION: Engineer was …" at bounding box center [1125, 259] width 329 height 128
click at [1113, 273] on textarea "WM ACTION: Technical to further investigate. Date TBC. WM ACTION: Engineer was …" at bounding box center [1125, 259] width 329 height 128
type textarea "WM ACTION: Technical to further investigate. Date TBC. WM ACTION: Engineer was …"
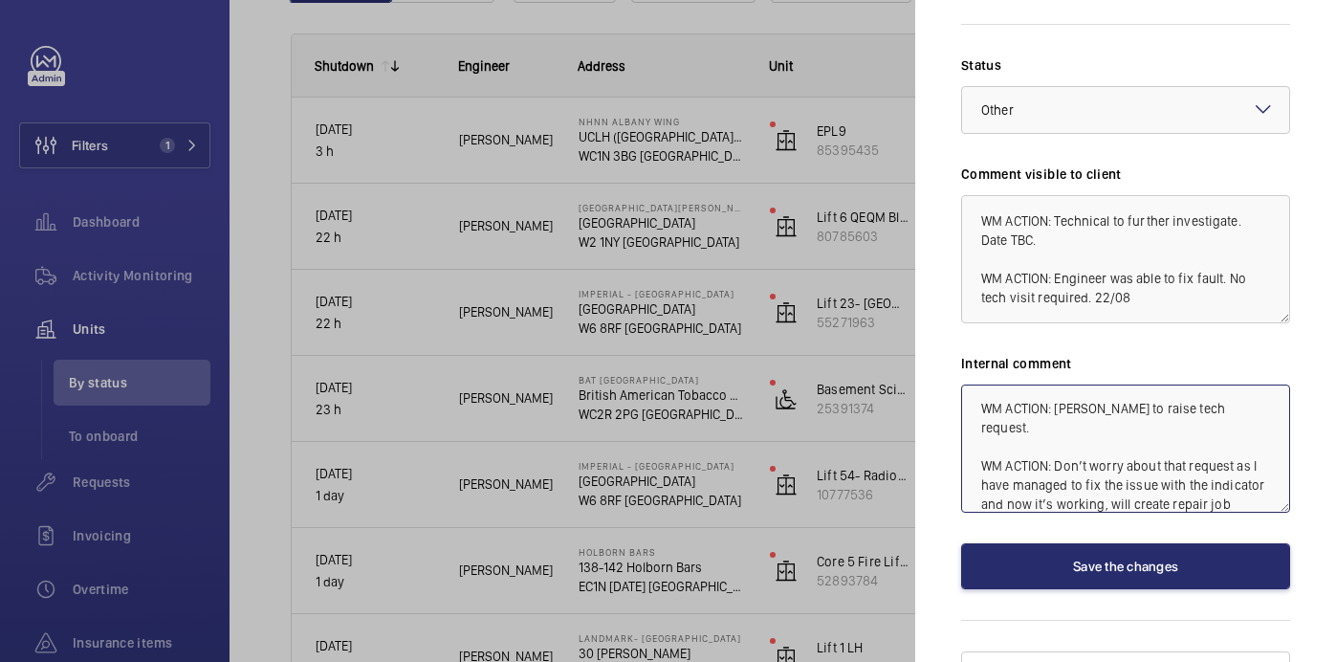
click at [1051, 471] on textarea "WM ACTION: Piotr to raise tech request. WM ACTION: Don’t worry about that reque…" at bounding box center [1125, 448] width 329 height 128
type textarea "WM ACTION: Piotr to raise tech request. WM ACTION: Don’t worry about that reque…"
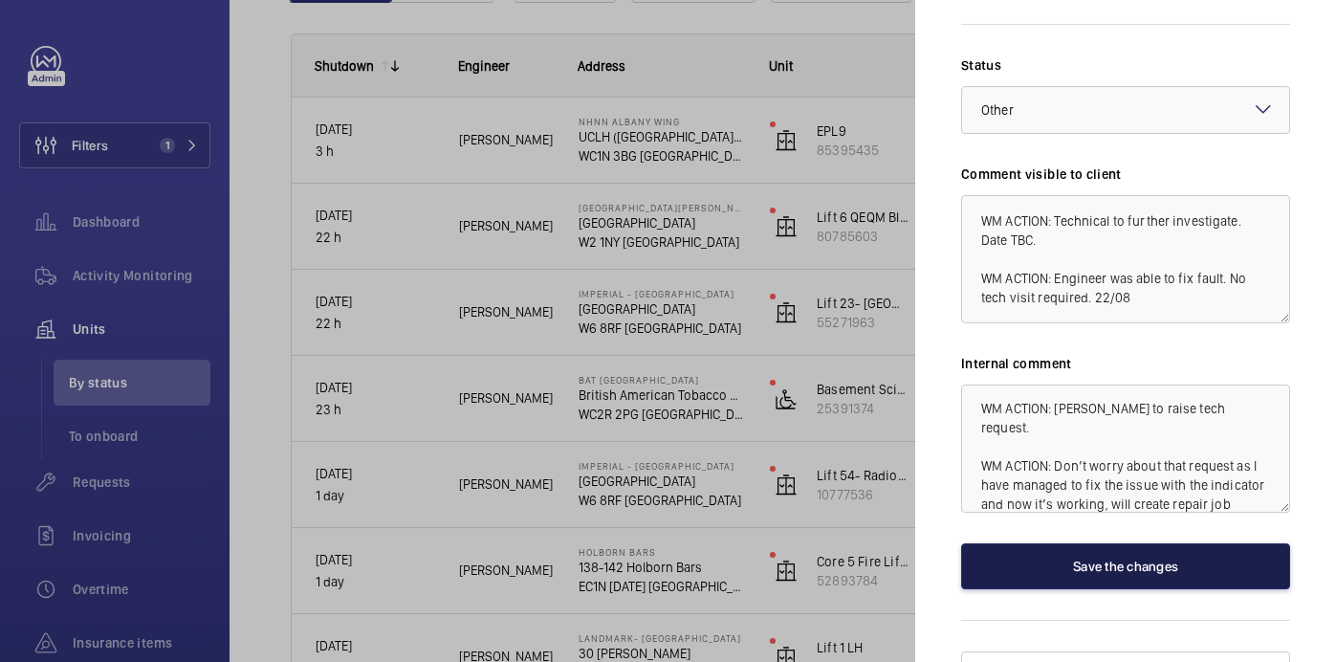
click at [1081, 543] on button "Save the changes" at bounding box center [1125, 566] width 329 height 46
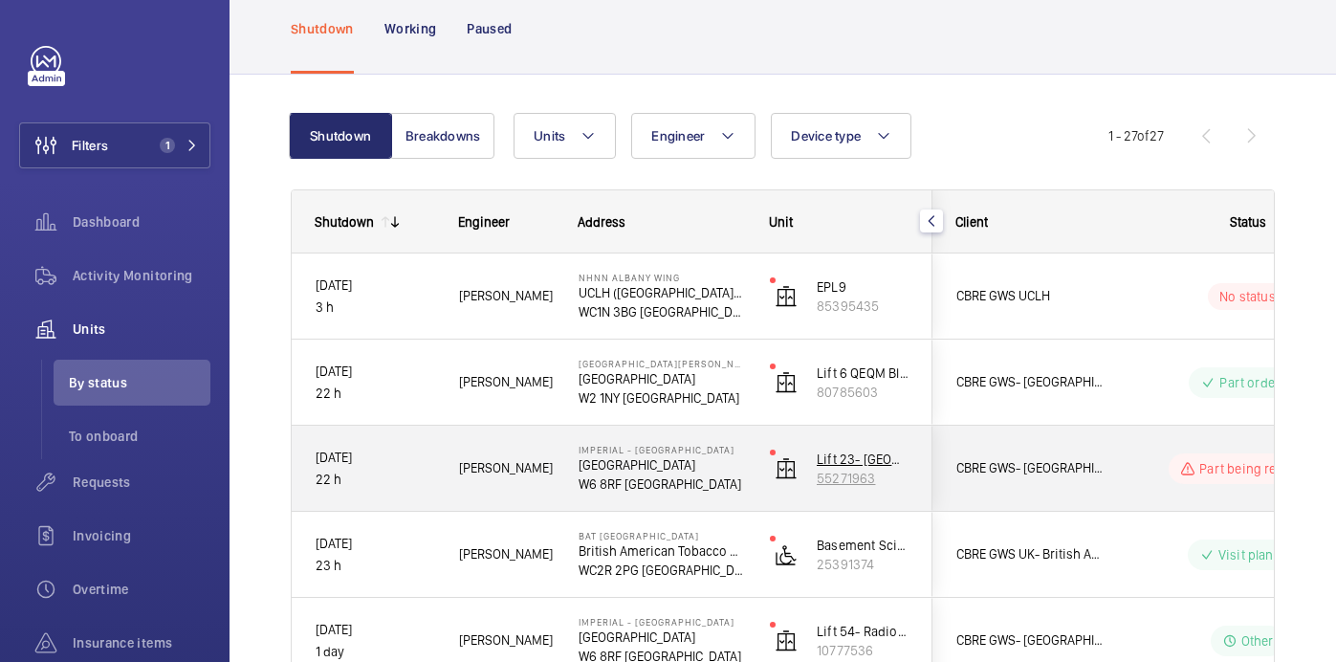
scroll to position [119, 0]
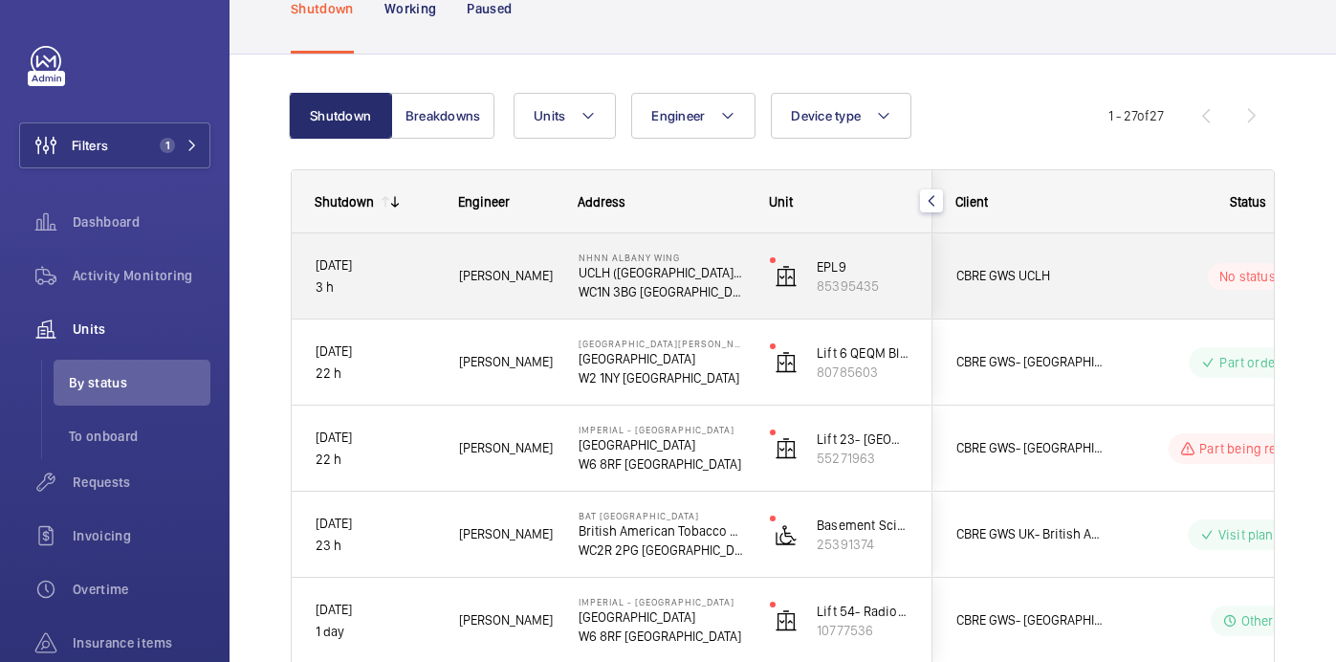
click at [728, 295] on p "WC1N 3BG LONDON" at bounding box center [662, 291] width 166 height 19
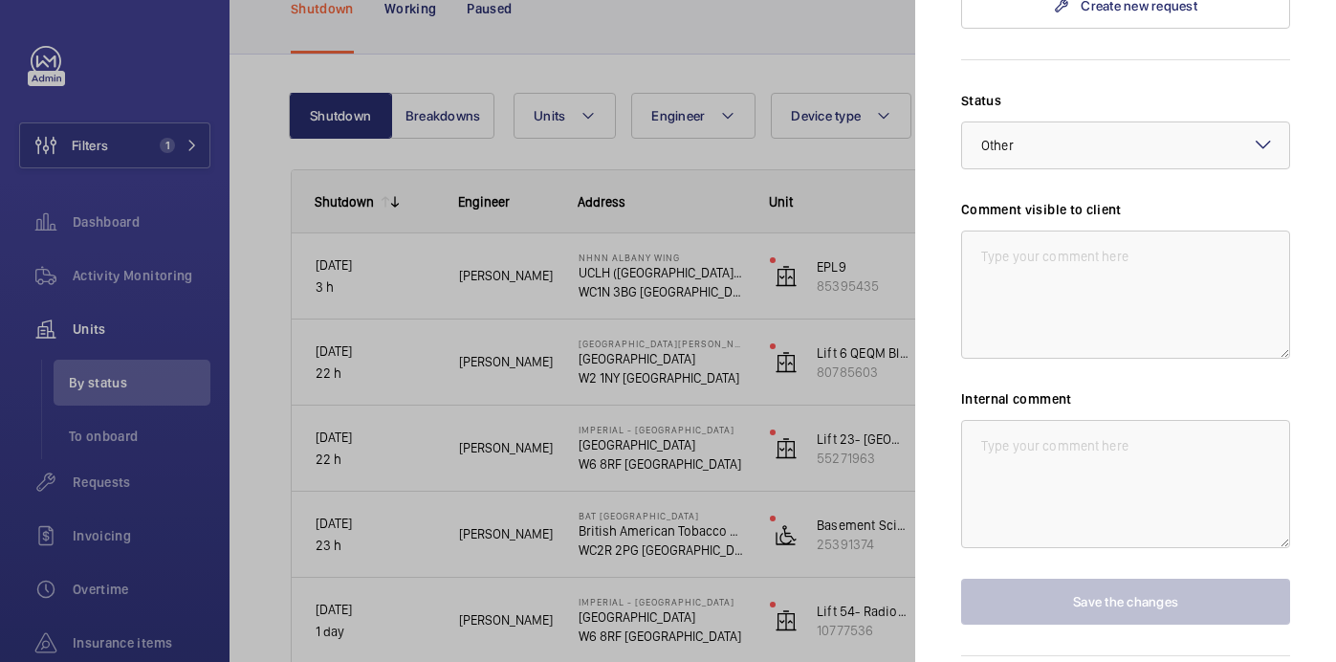
scroll to position [0, 0]
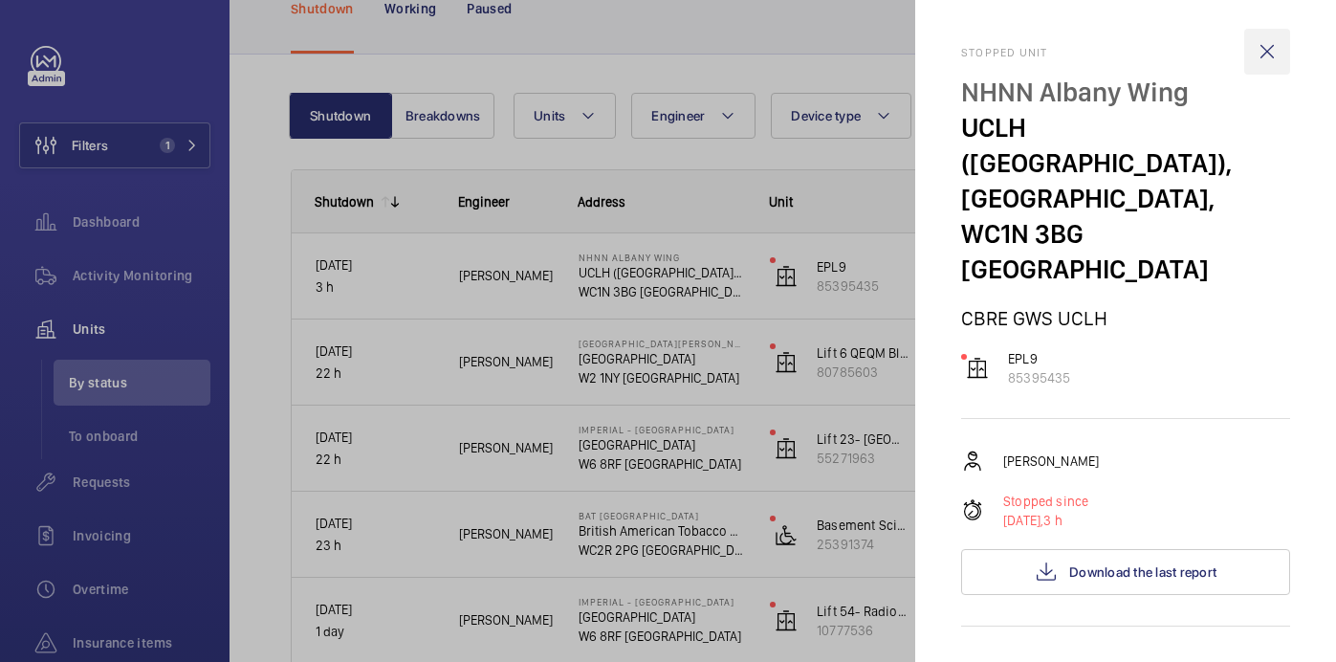
click at [1262, 48] on wm-front-icon-button at bounding box center [1267, 52] width 46 height 46
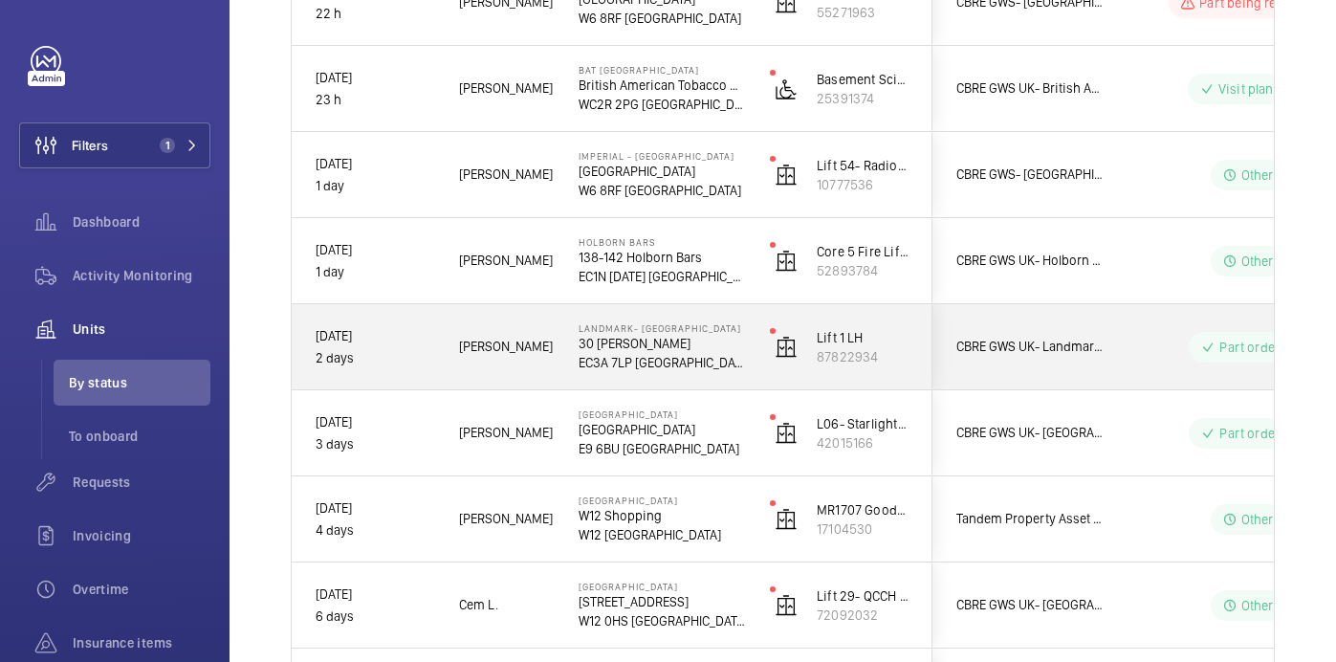
scroll to position [576, 0]
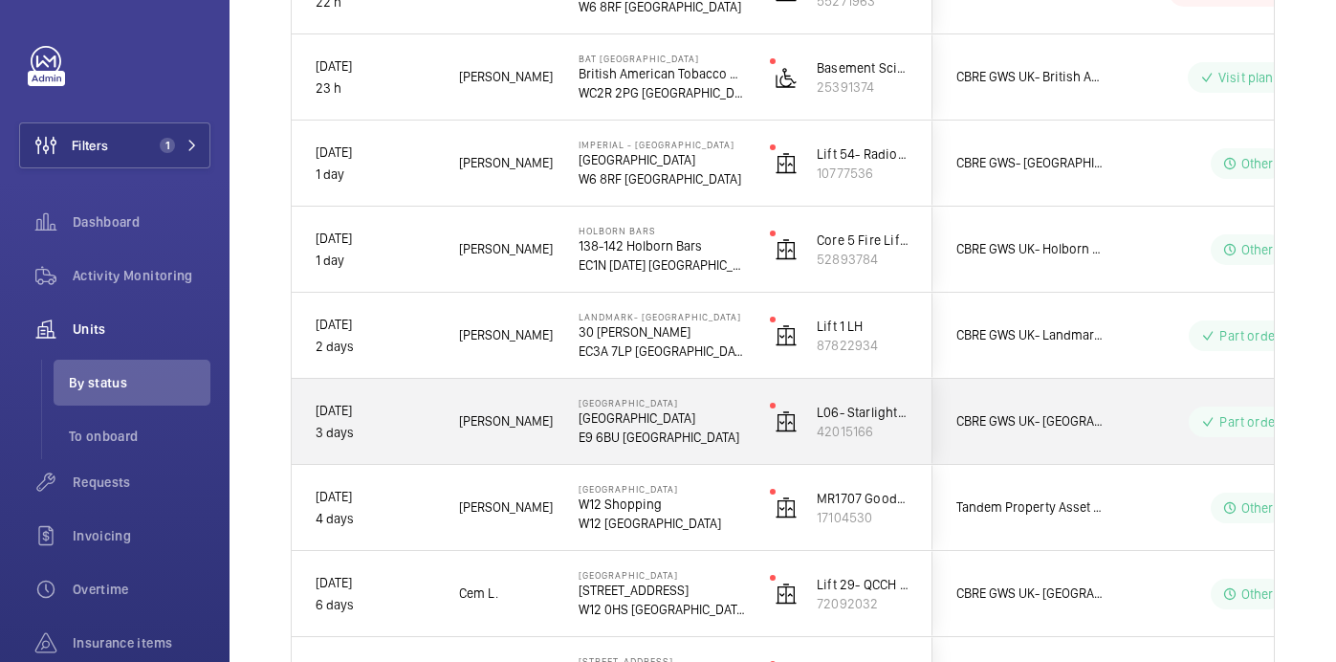
click at [704, 435] on p "E9 6BU LONDON" at bounding box center [662, 436] width 166 height 19
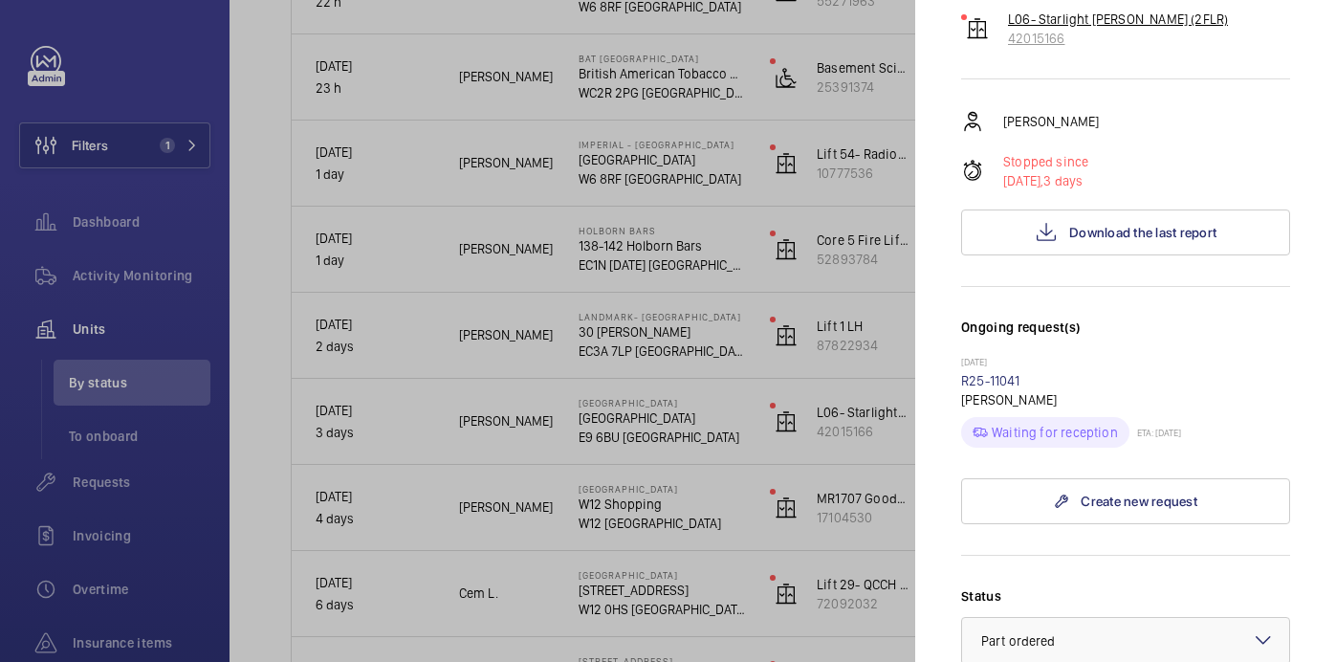
scroll to position [823, 0]
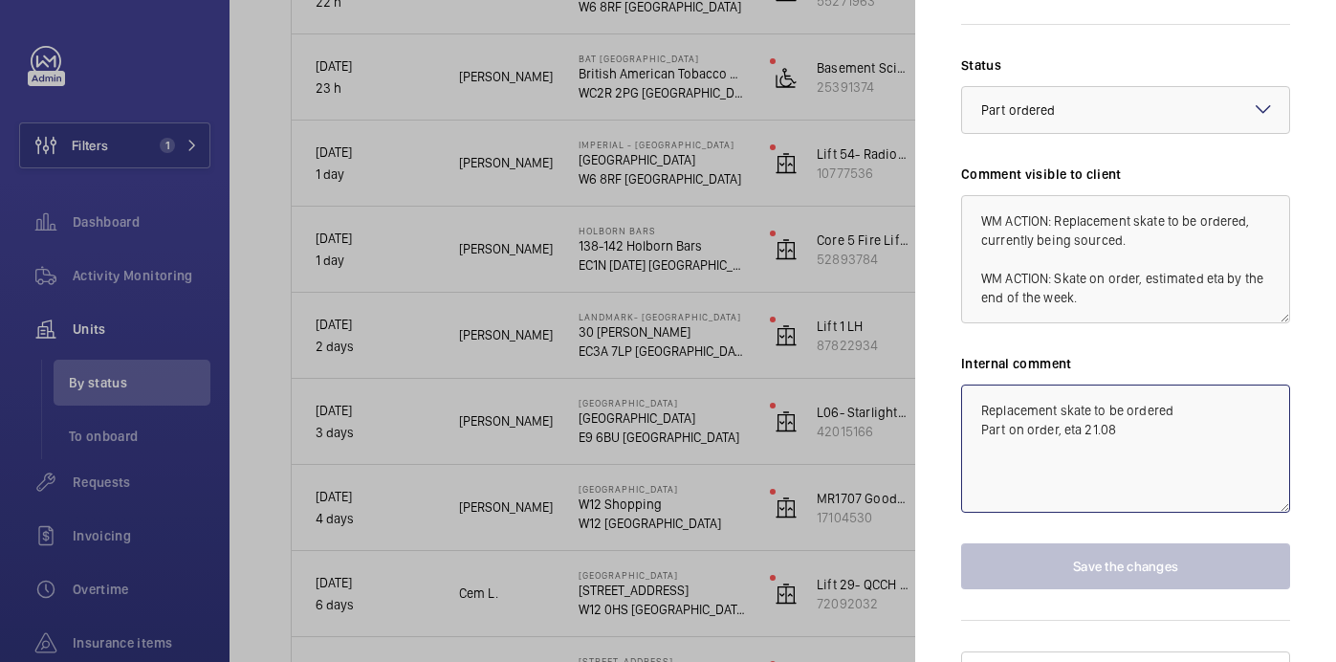
click at [1138, 401] on textarea "Replacement skate to be ordered Part on order, eta 21.08" at bounding box center [1125, 448] width 329 height 128
click at [1087, 275] on textarea "WM ACTION: Replacement skate to be ordered, currently being sourced. WM ACTION:…" at bounding box center [1125, 259] width 329 height 128
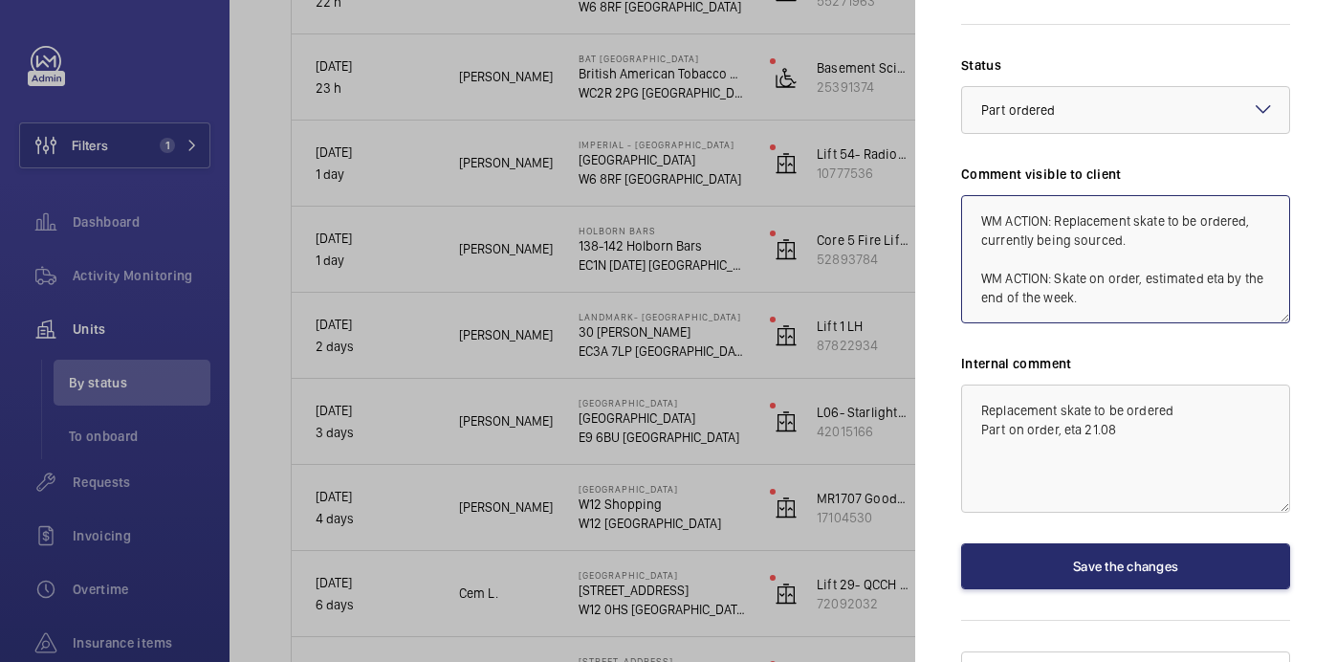
scroll to position [21, 0]
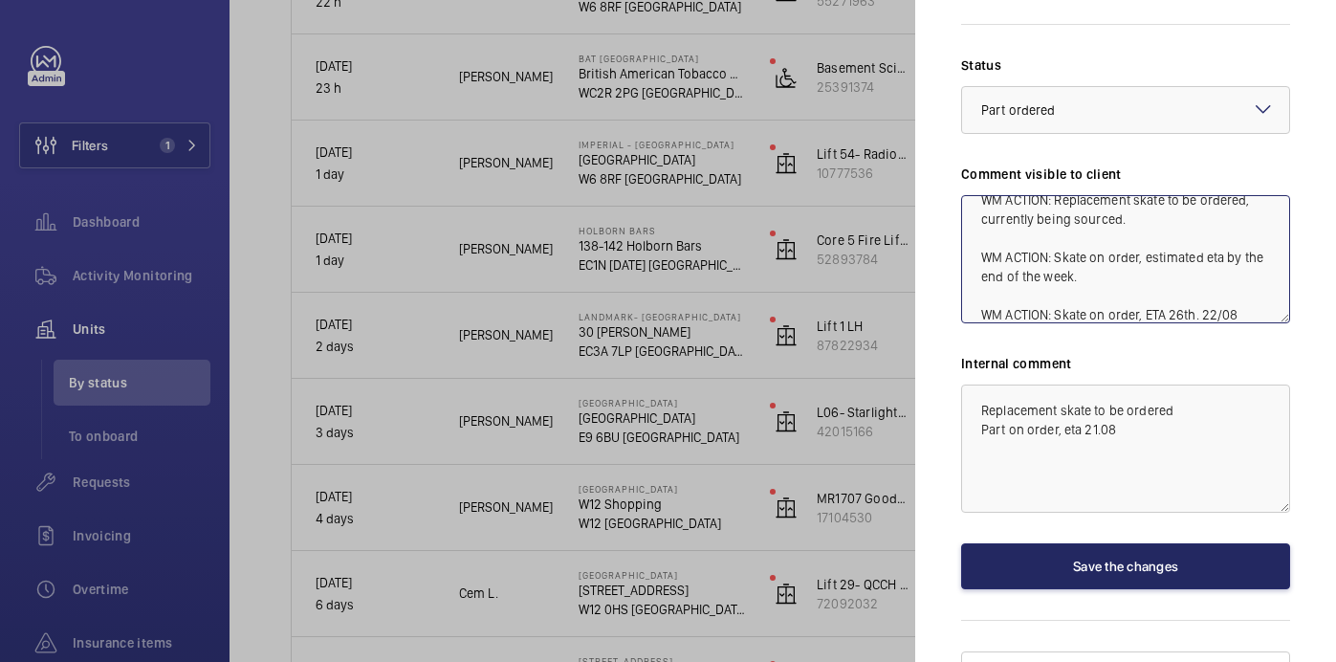
type textarea "WM ACTION: Replacement skate to be ordered, currently being sourced. WM ACTION:…"
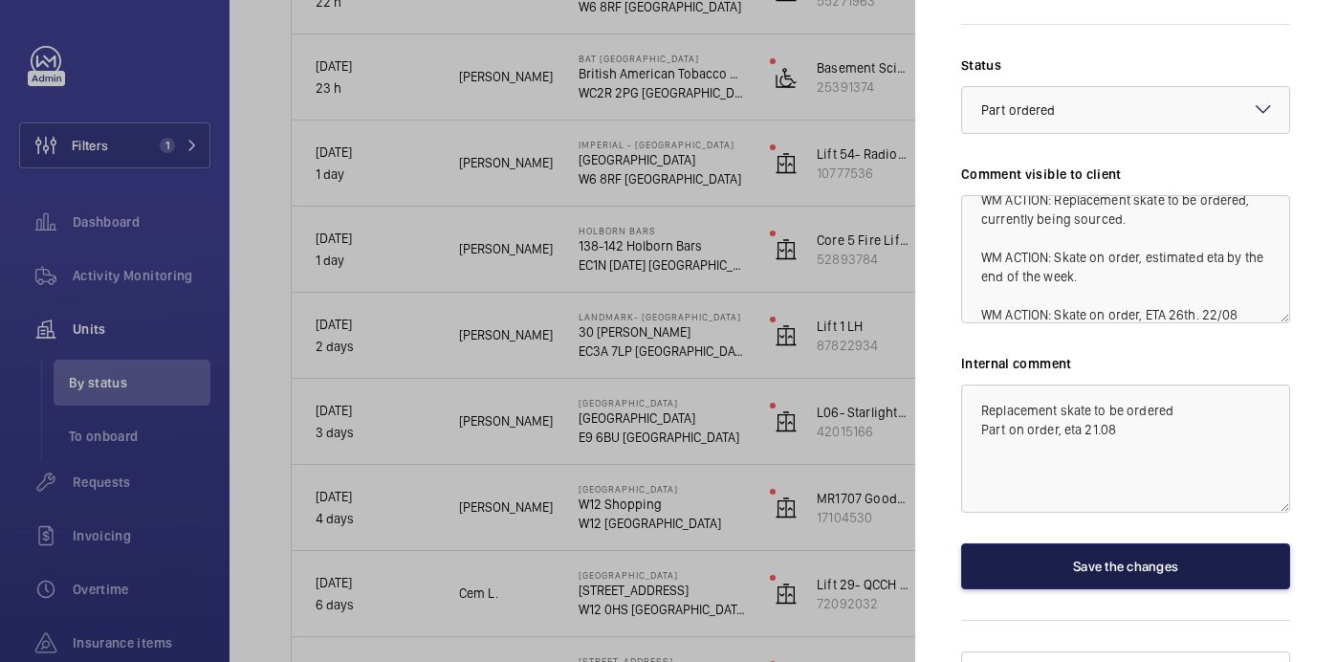
click at [1080, 543] on button "Save the changes" at bounding box center [1125, 566] width 329 height 46
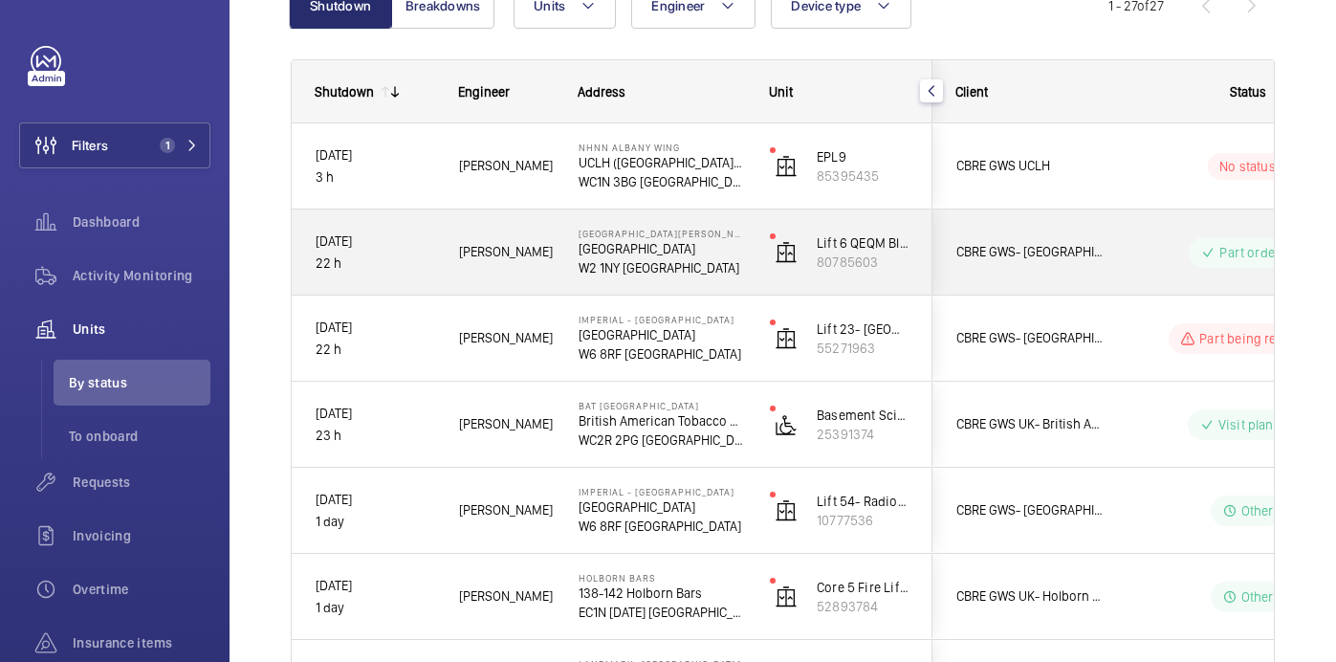
scroll to position [227, 0]
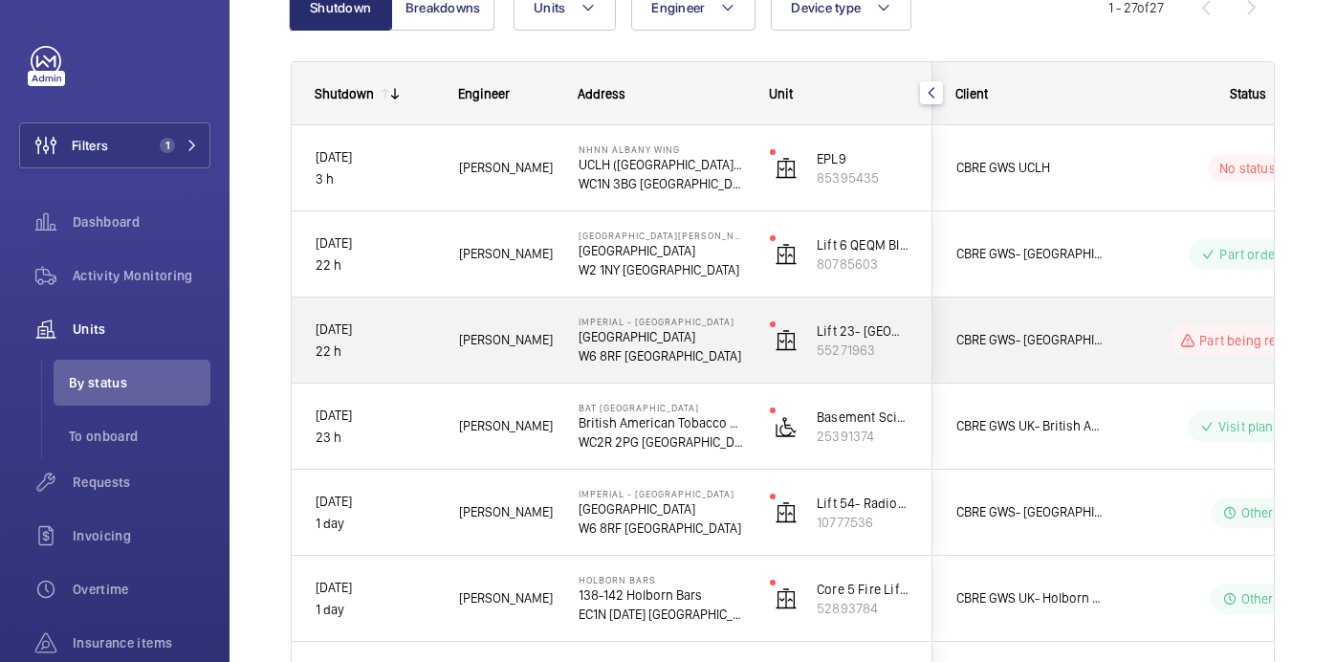
click at [734, 350] on p "W6 8RF LONDON" at bounding box center [662, 355] width 166 height 19
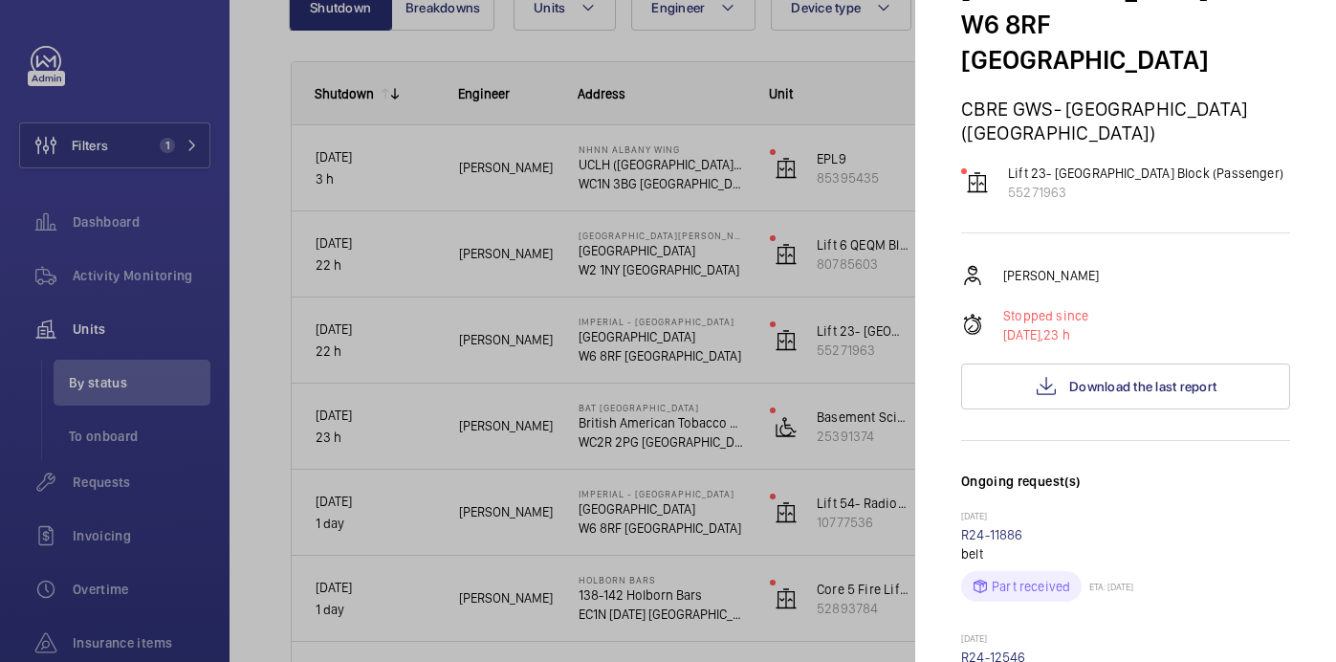
scroll to position [1, 0]
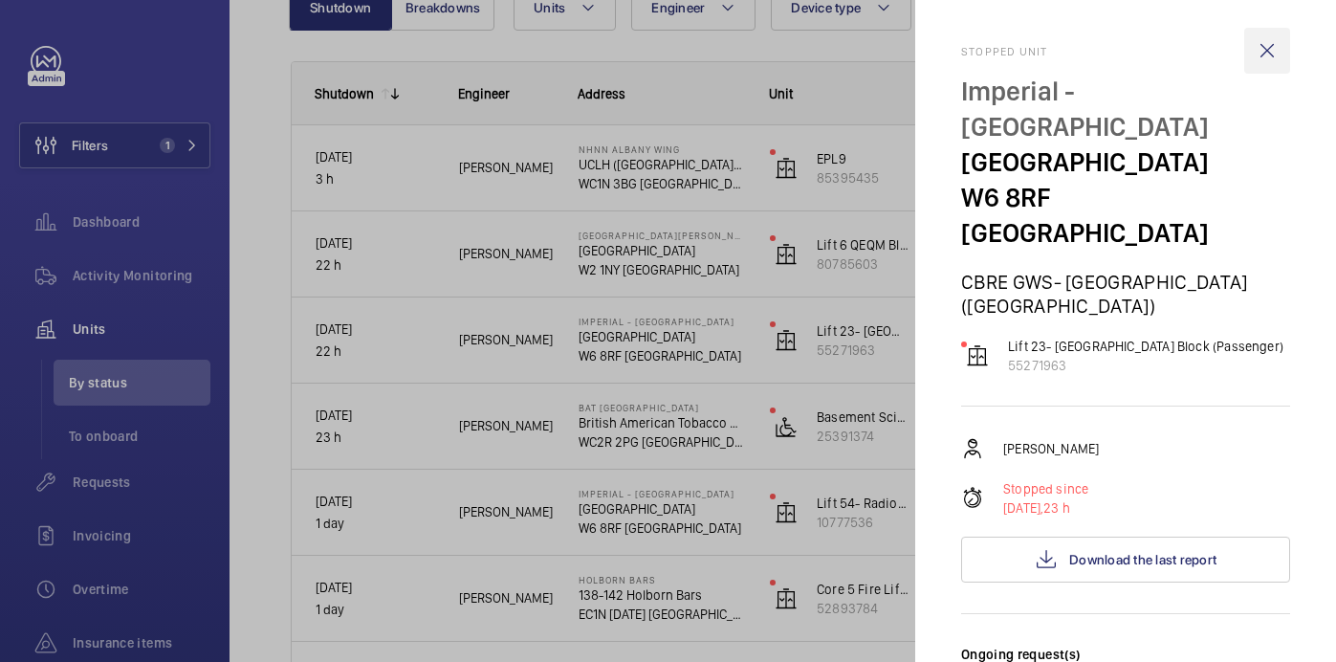
click at [1266, 49] on wm-front-icon-button at bounding box center [1267, 51] width 46 height 46
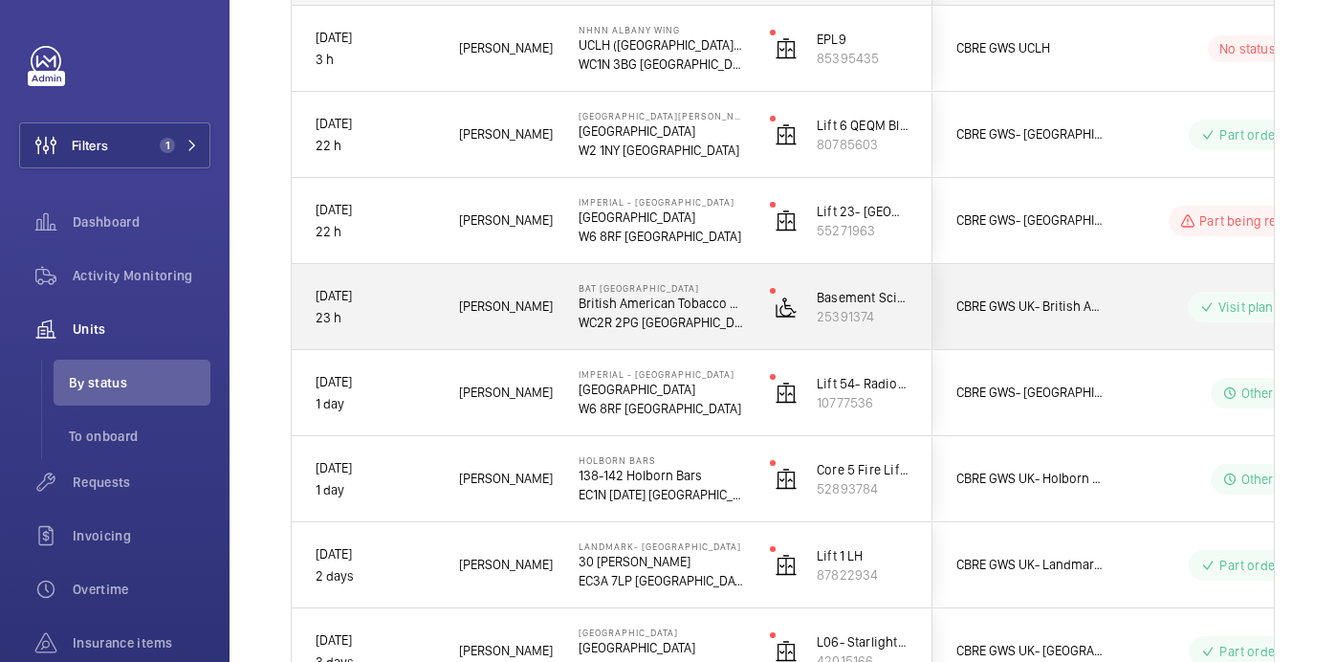
scroll to position [391, 0]
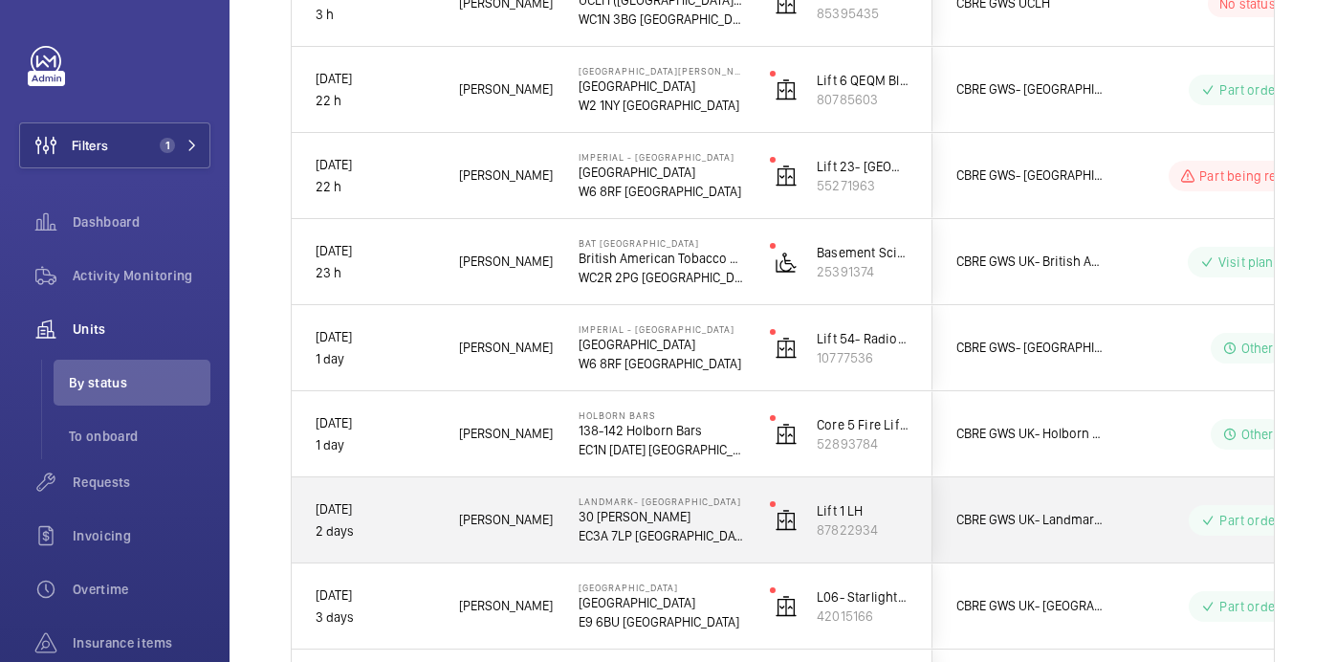
click at [713, 515] on p "30 Dukes Pl" at bounding box center [662, 516] width 166 height 19
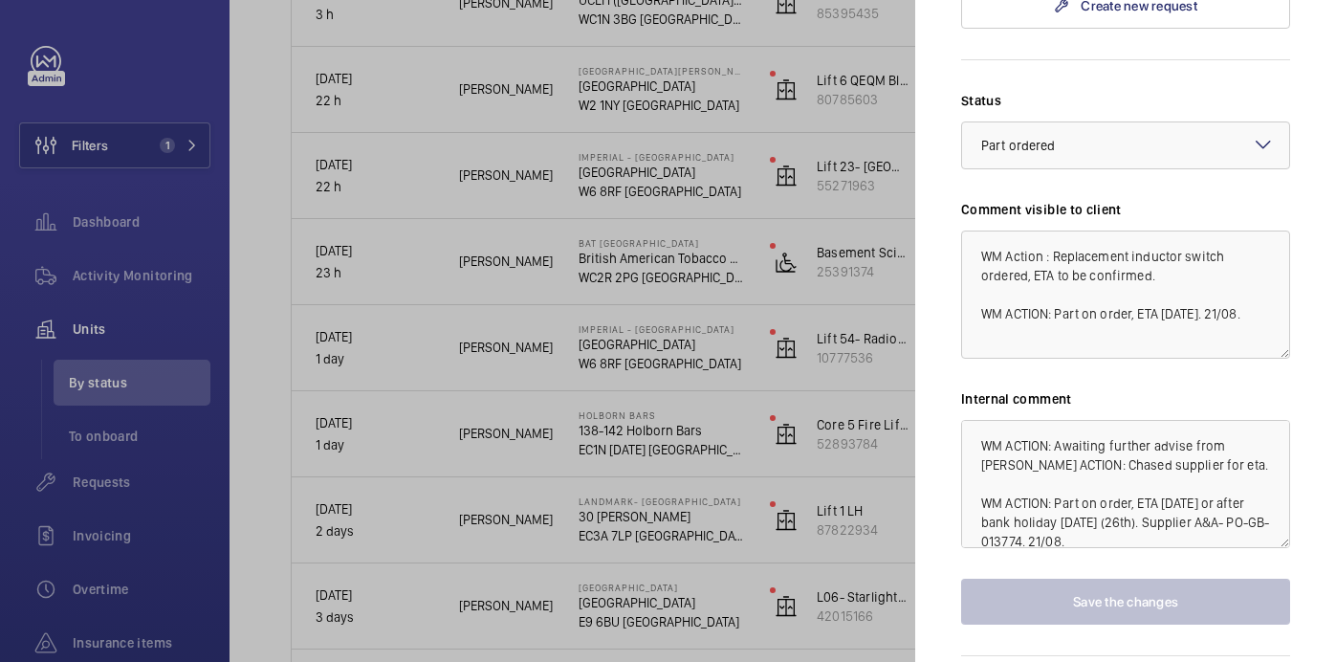
scroll to position [38, 0]
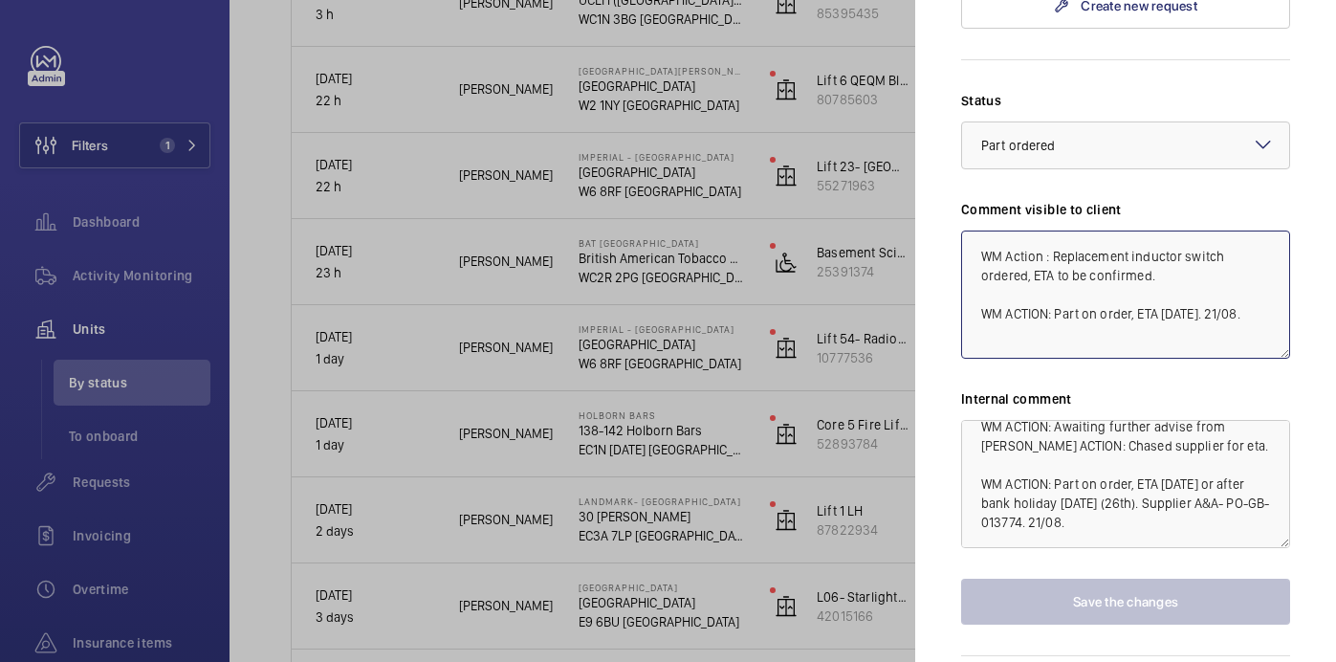
click at [1034, 269] on textarea "WM Action : Replacement inductor switch ordered, ETA to be confirmed. WM ACTION…" at bounding box center [1125, 294] width 329 height 128
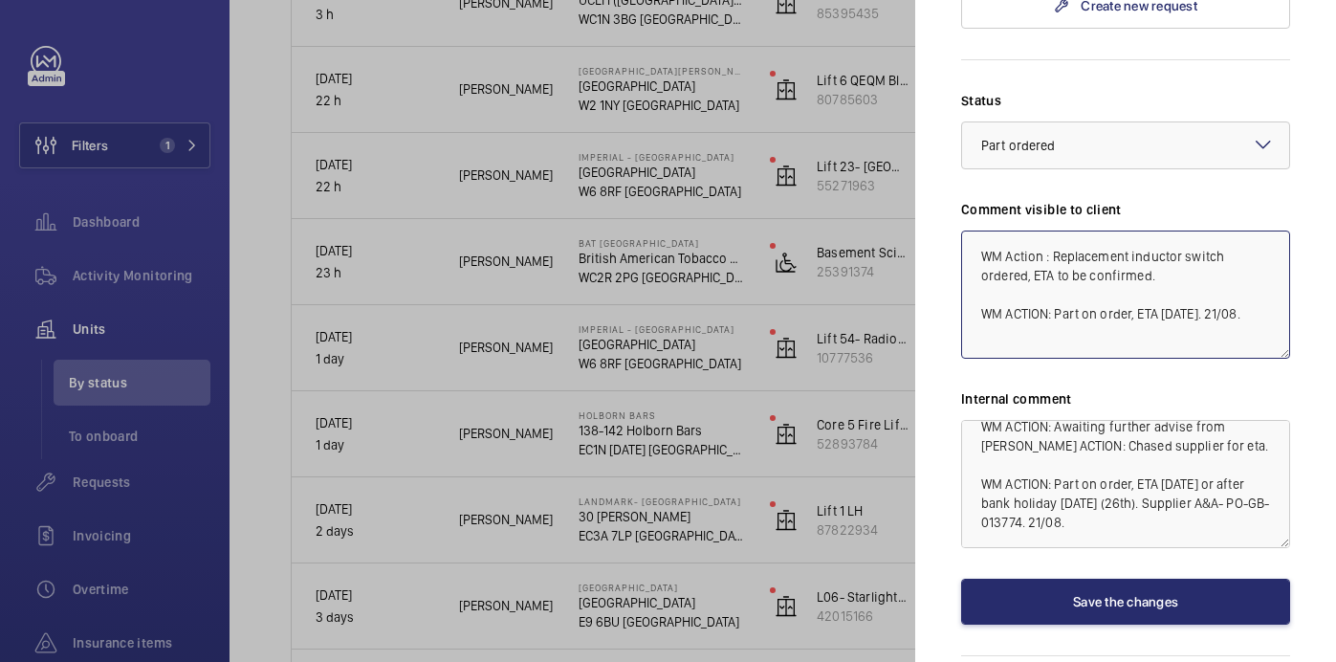
scroll to position [21, 0]
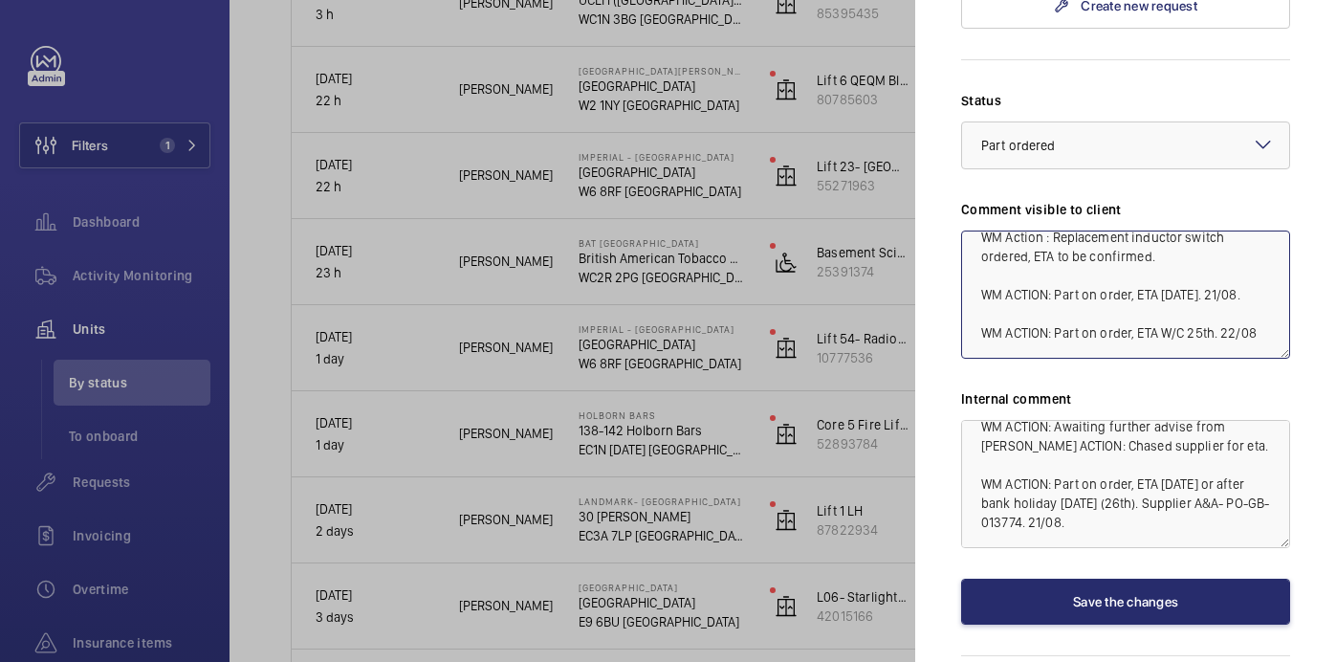
drag, startPoint x: 1261, startPoint y: 275, endPoint x: 975, endPoint y: 274, distance: 286.9
click at [975, 274] on textarea "WM Action : Replacement inductor switch ordered, ETA to be confirmed. WM ACTION…" at bounding box center [1125, 294] width 329 height 128
type textarea "WM Action : Replacement inductor switch ordered, ETA to be confirmed. WM ACTION…"
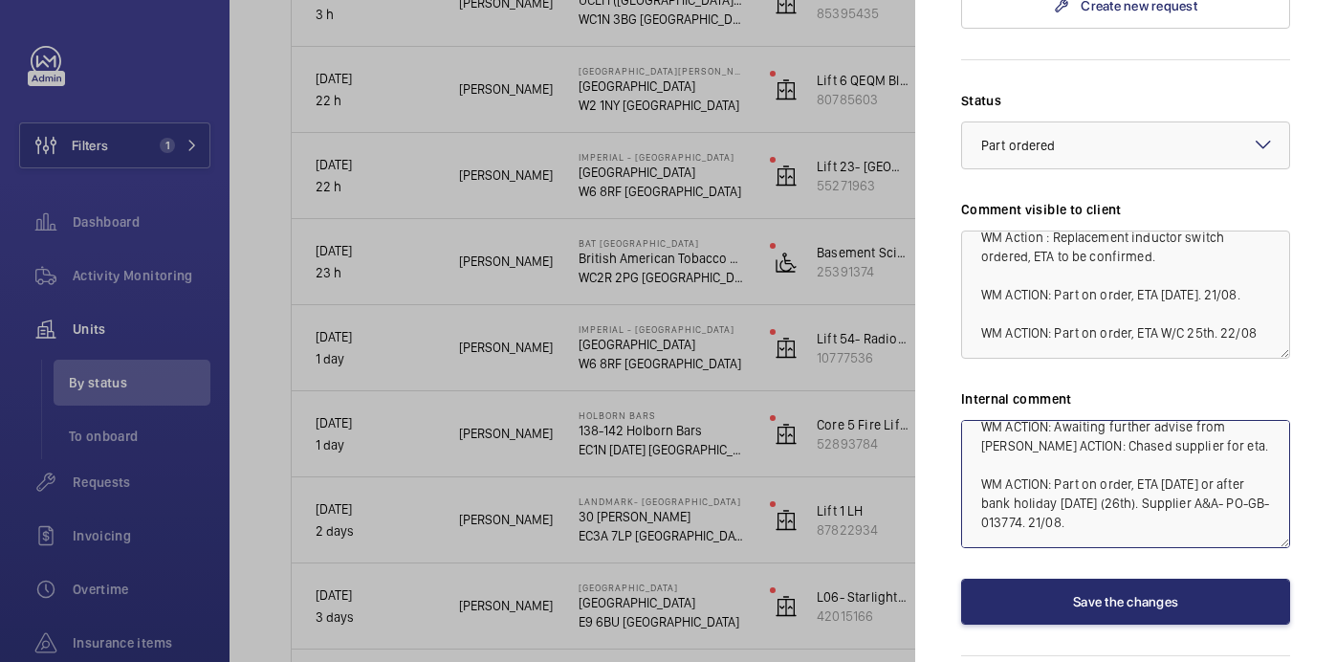
click at [1101, 460] on textarea "WM ACTION: Awaiting further advise from Simon WM ACTION: Chased supplier for et…" at bounding box center [1125, 484] width 329 height 128
paste textarea "WM ACTION: Part on order, ETA W/C 25th. 22/08"
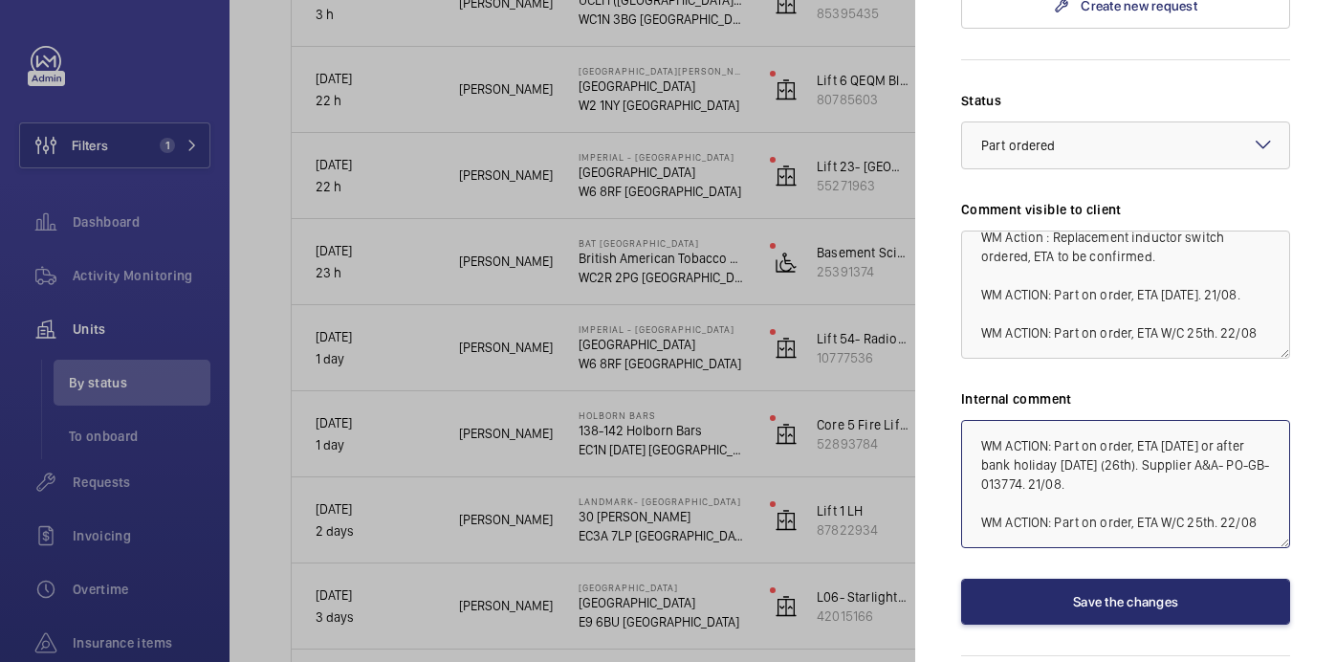
drag, startPoint x: 1254, startPoint y: 464, endPoint x: 1159, endPoint y: 473, distance: 95.2
click at [1159, 473] on textarea "WM ACTION: Awaiting further advise from Simon WM ACTION: Chased supplier for et…" at bounding box center [1125, 484] width 329 height 128
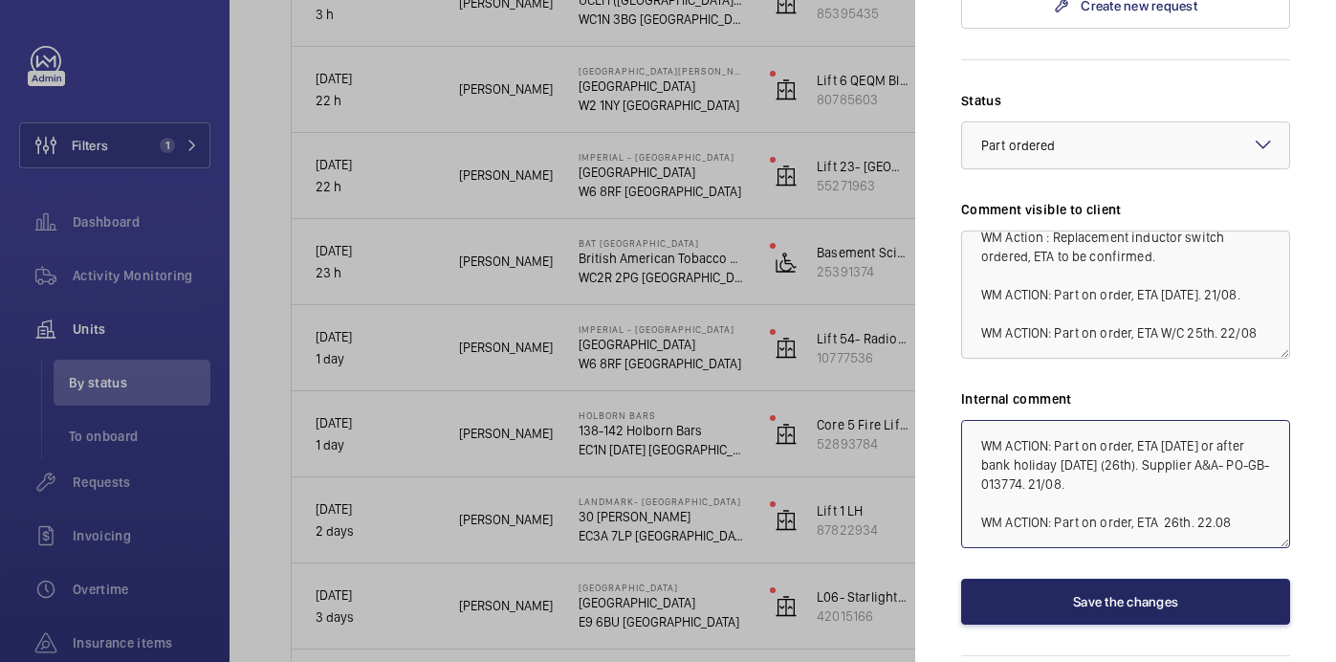
type textarea "WM ACTION: Awaiting further advise from Simon WM ACTION: Chased supplier for et…"
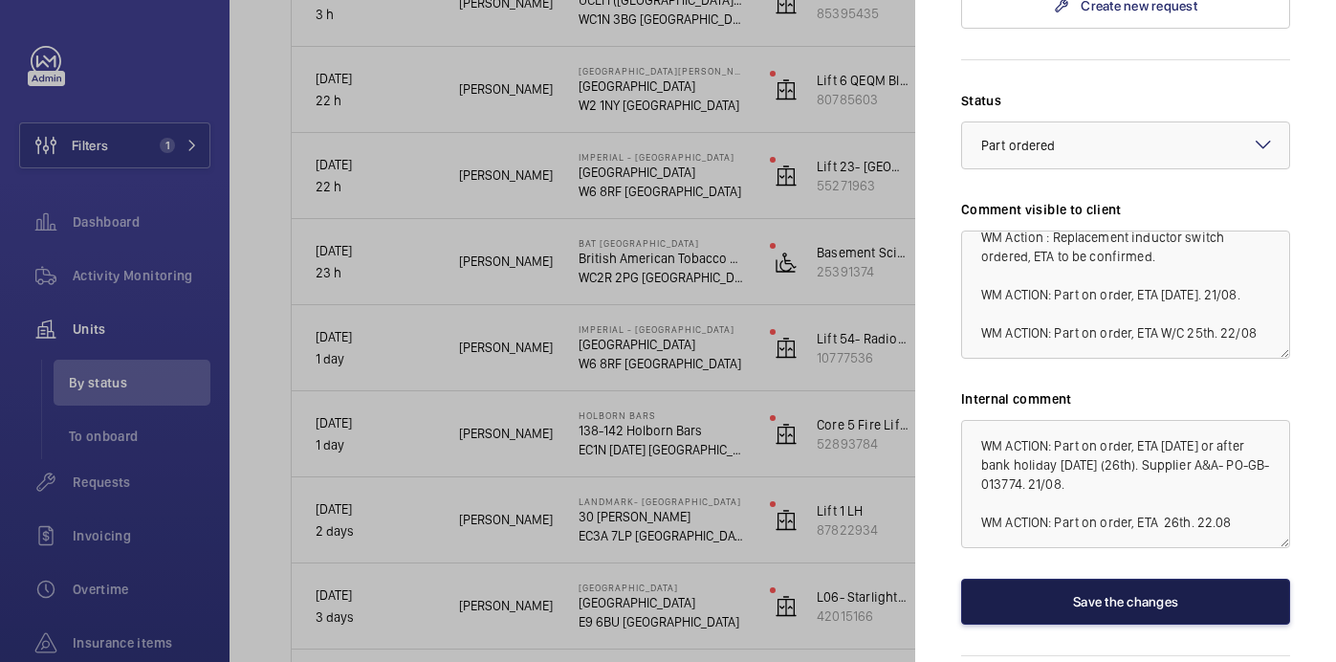
click at [1179, 579] on button "Save the changes" at bounding box center [1125, 602] width 329 height 46
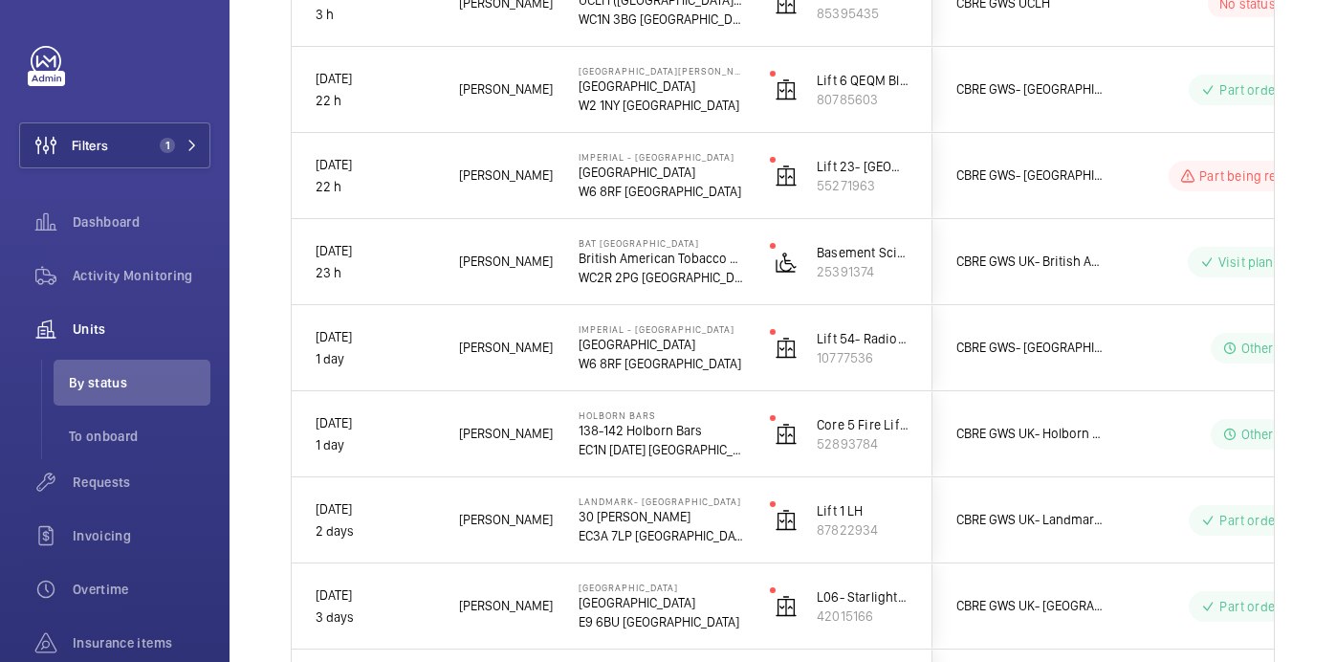
scroll to position [0, 0]
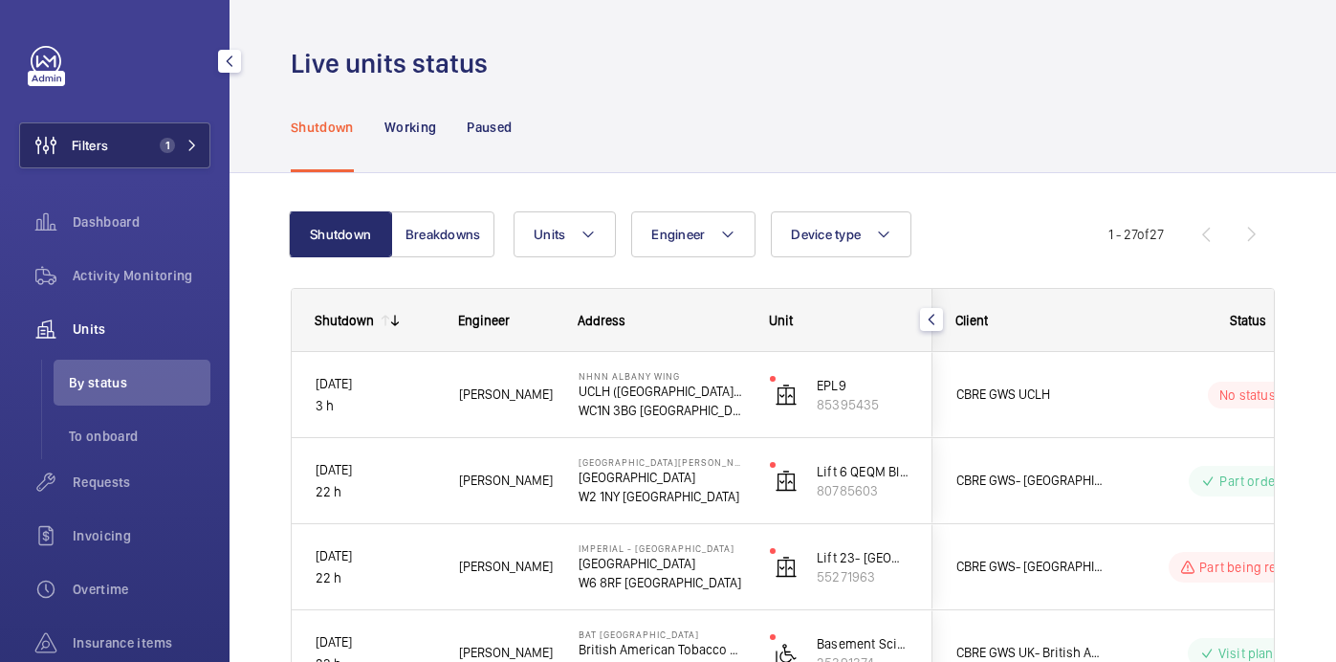
click at [165, 122] on button "Filters 1" at bounding box center [114, 145] width 191 height 46
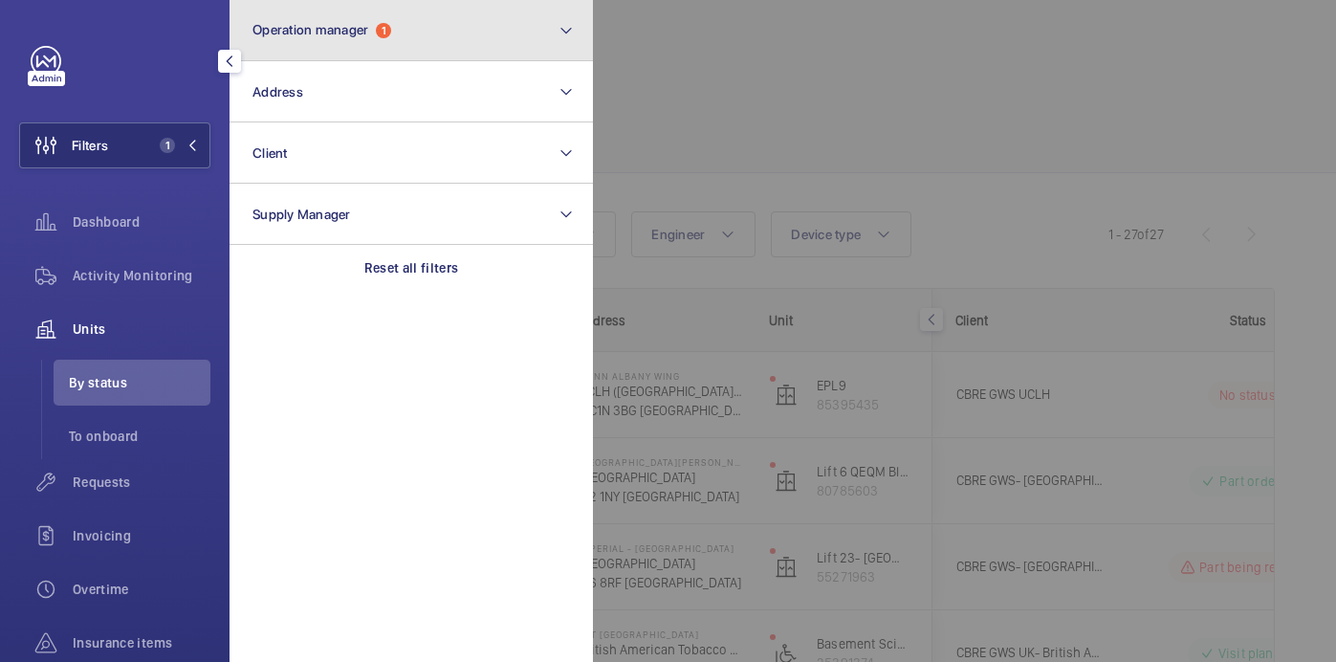
click at [343, 34] on span "Operation manager" at bounding box center [310, 29] width 116 height 15
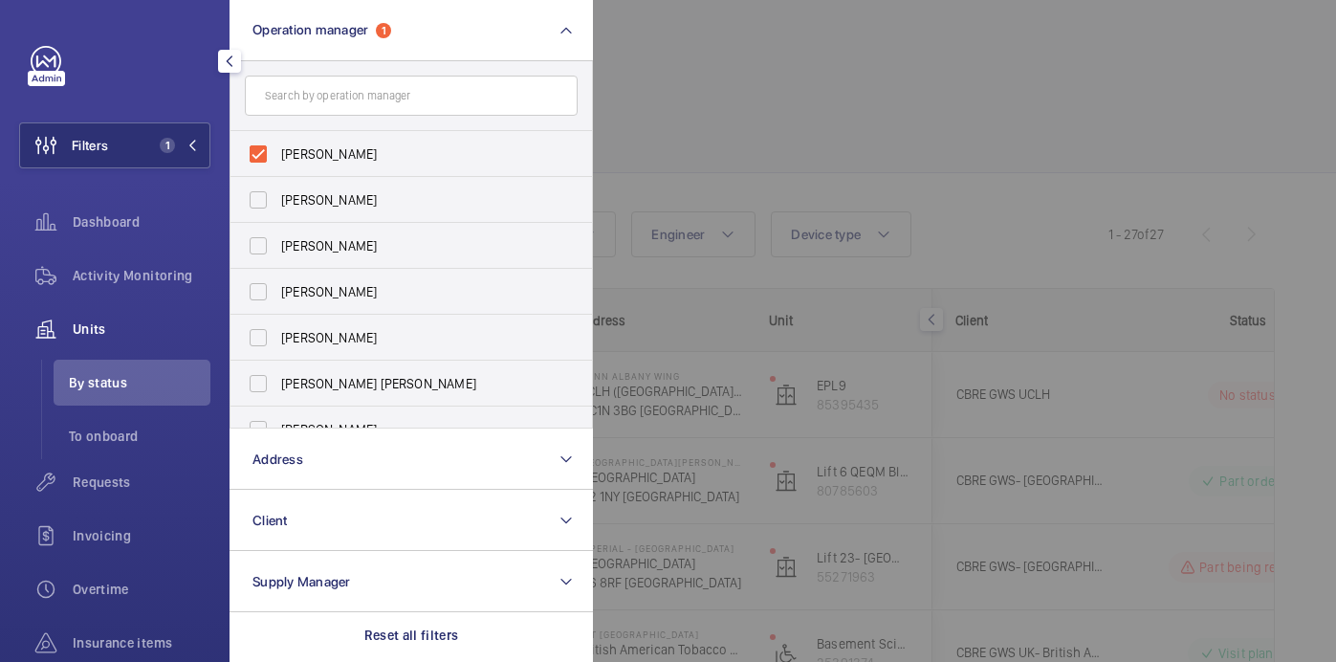
click at [713, 97] on div at bounding box center [1261, 331] width 1336 height 662
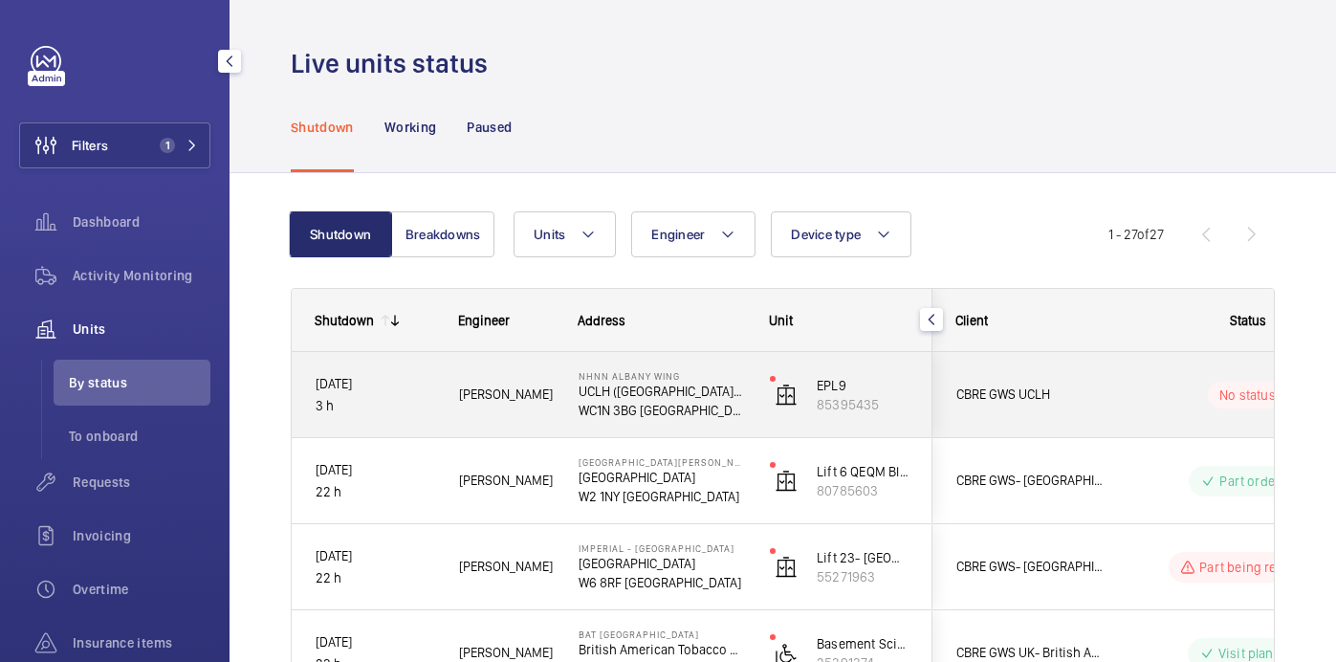
click at [531, 411] on div "Kari O." at bounding box center [495, 394] width 118 height 60
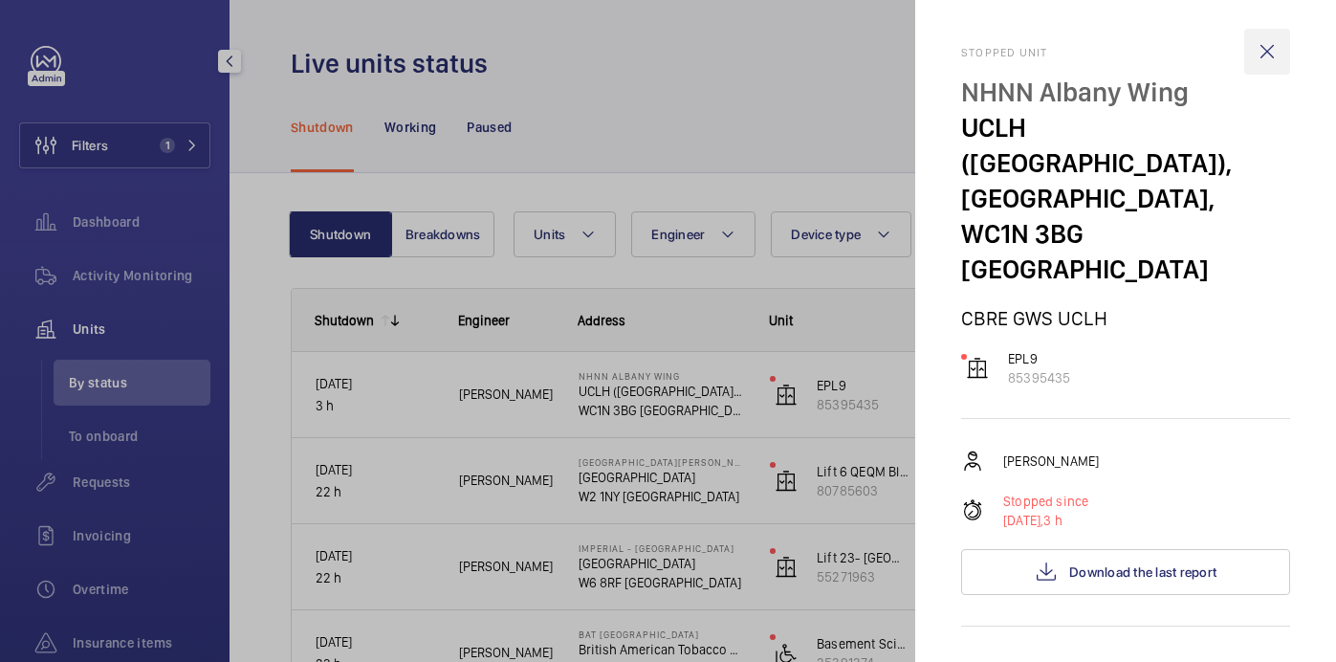
click at [1262, 54] on wm-front-icon-button at bounding box center [1267, 52] width 46 height 46
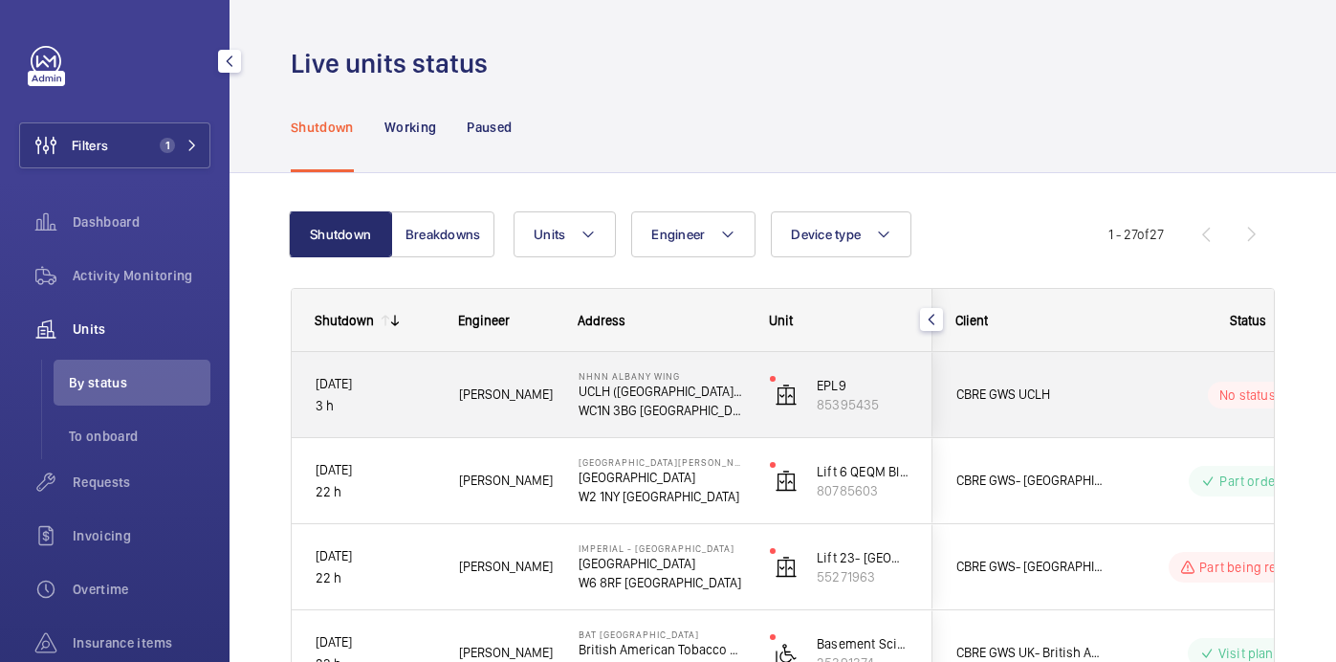
click at [542, 410] on div "Kari O." at bounding box center [495, 394] width 118 height 60
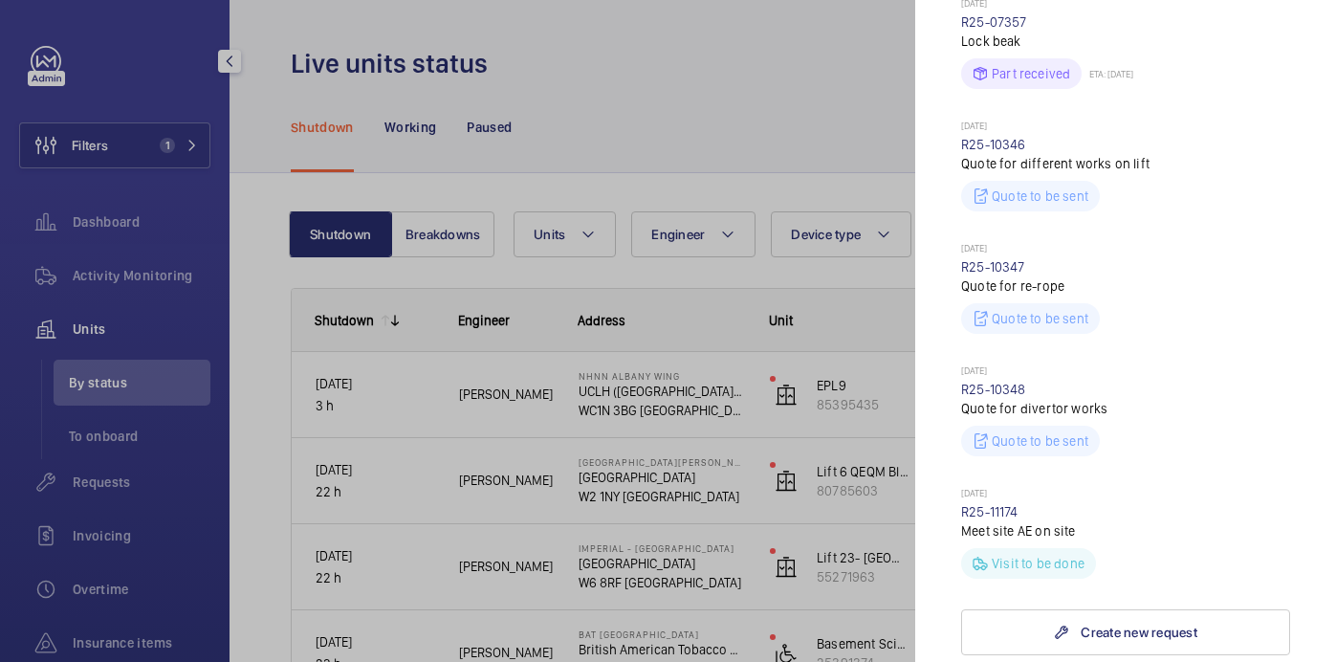
scroll to position [395, 0]
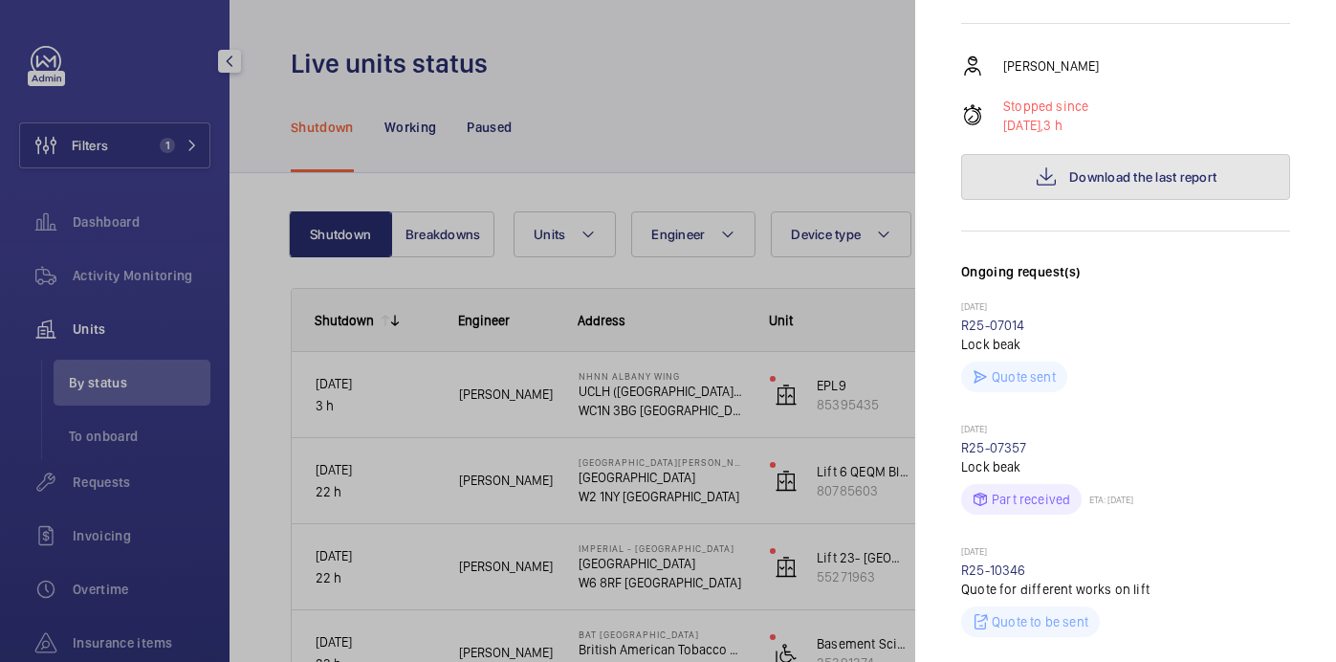
click at [1062, 154] on button "Download the last report" at bounding box center [1125, 177] width 329 height 46
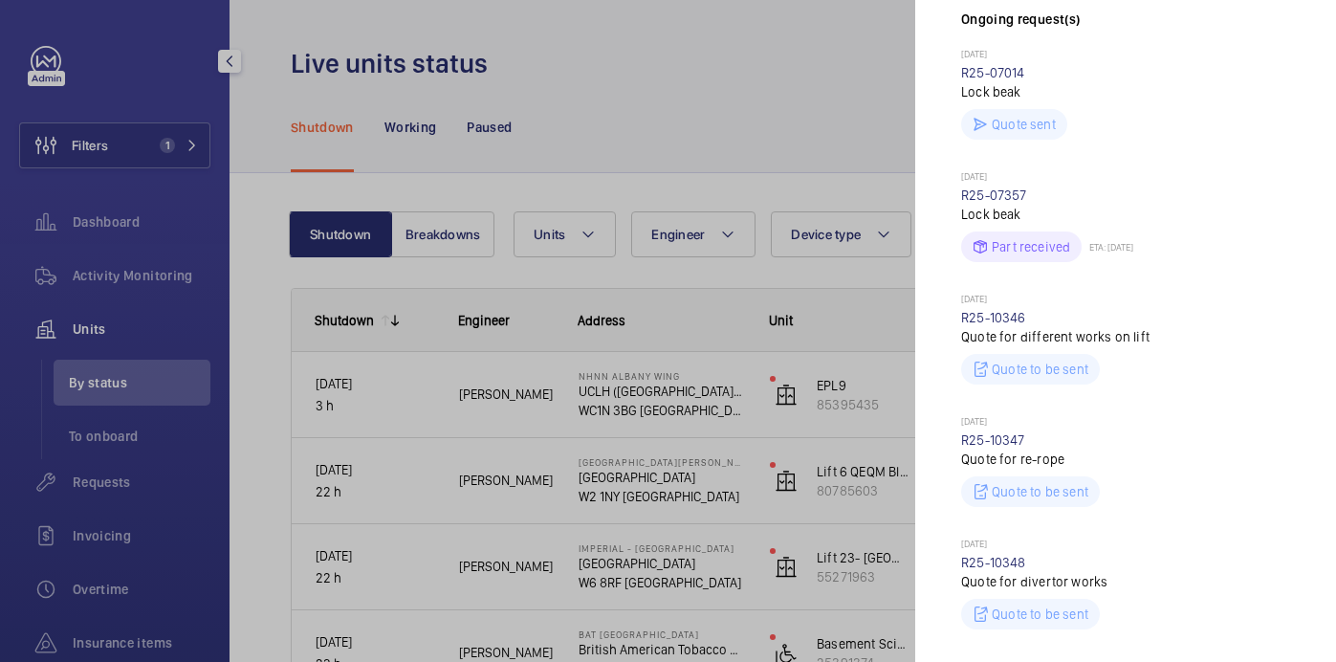
scroll to position [1447, 0]
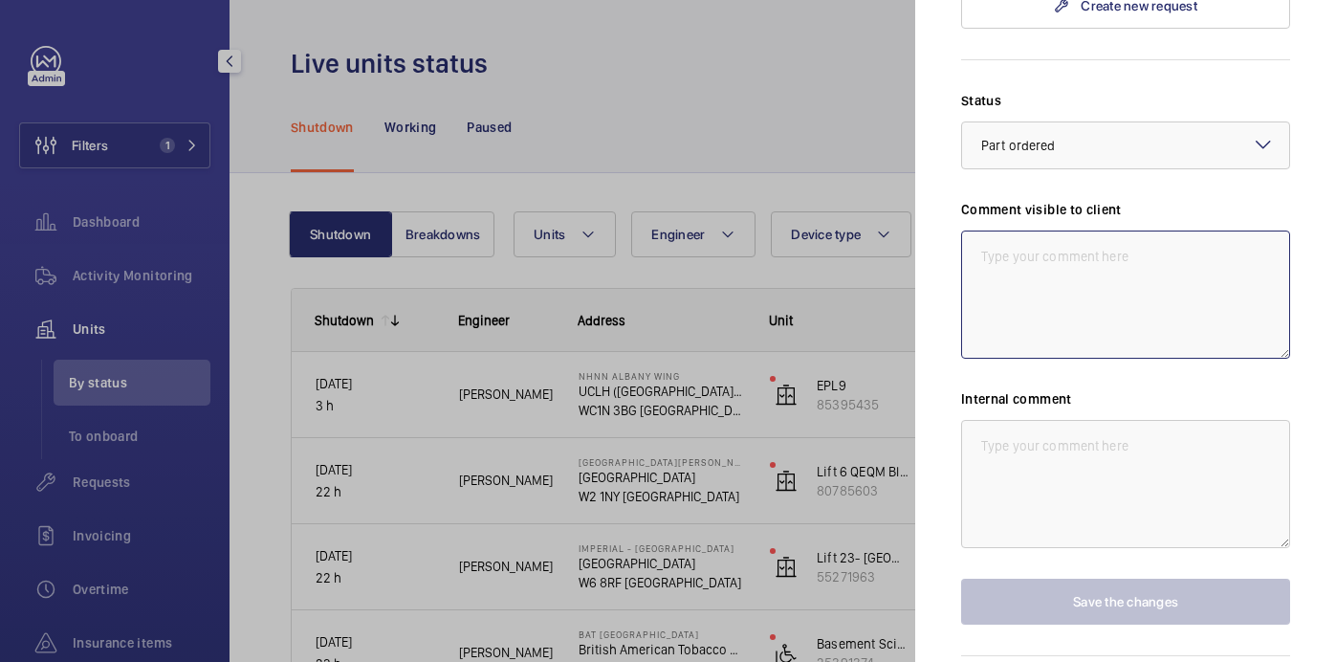
click at [1054, 230] on textarea at bounding box center [1125, 294] width 329 height 128
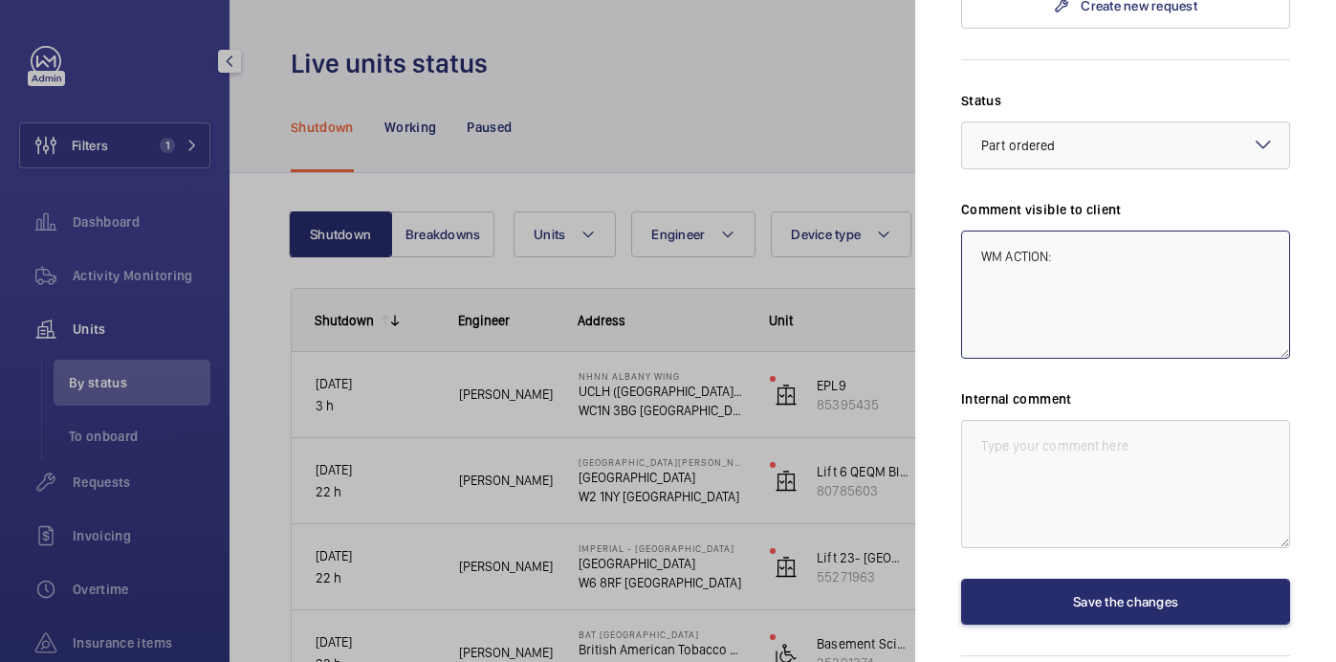
paste textarea "insurance inspection"
click at [1058, 230] on textarea "WM ACTION: insurance inspection" at bounding box center [1125, 294] width 329 height 128
click at [1182, 230] on textarea "WM ACTION: Insurance inspection" at bounding box center [1125, 294] width 329 height 128
click at [1181, 230] on textarea "WM ACTION: Insurance inspection carried" at bounding box center [1125, 294] width 329 height 128
click at [1258, 230] on textarea "WM ACTION: Insurance inspection to be carried" at bounding box center [1125, 294] width 329 height 128
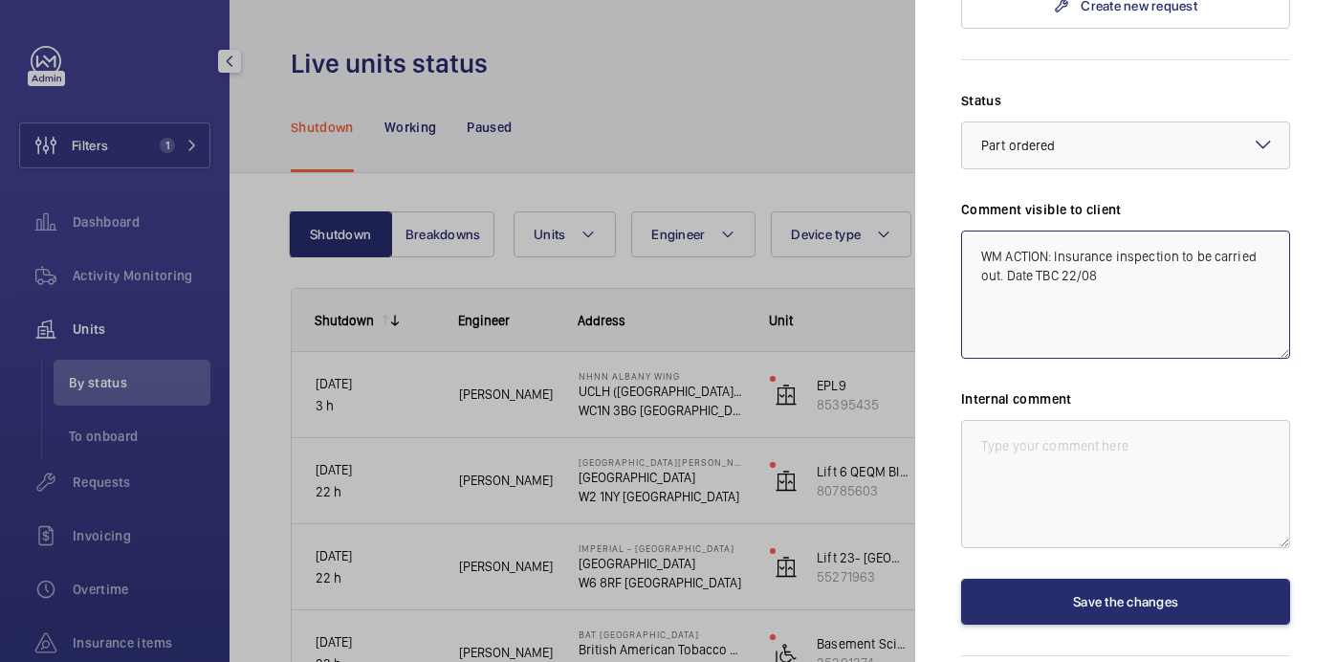
drag, startPoint x: 1069, startPoint y: 205, endPoint x: 956, endPoint y: 187, distance: 114.2
click at [956, 187] on mat-sidenav "Stopped unit NHNN Albany Wing UCLH (Queens Square), Albany Wing, WC1N 3BG LONDO…" at bounding box center [1125, 331] width 421 height 662
type textarea "WM ACTION: Insurance inspection to be carried out. Date TBC 22/08"
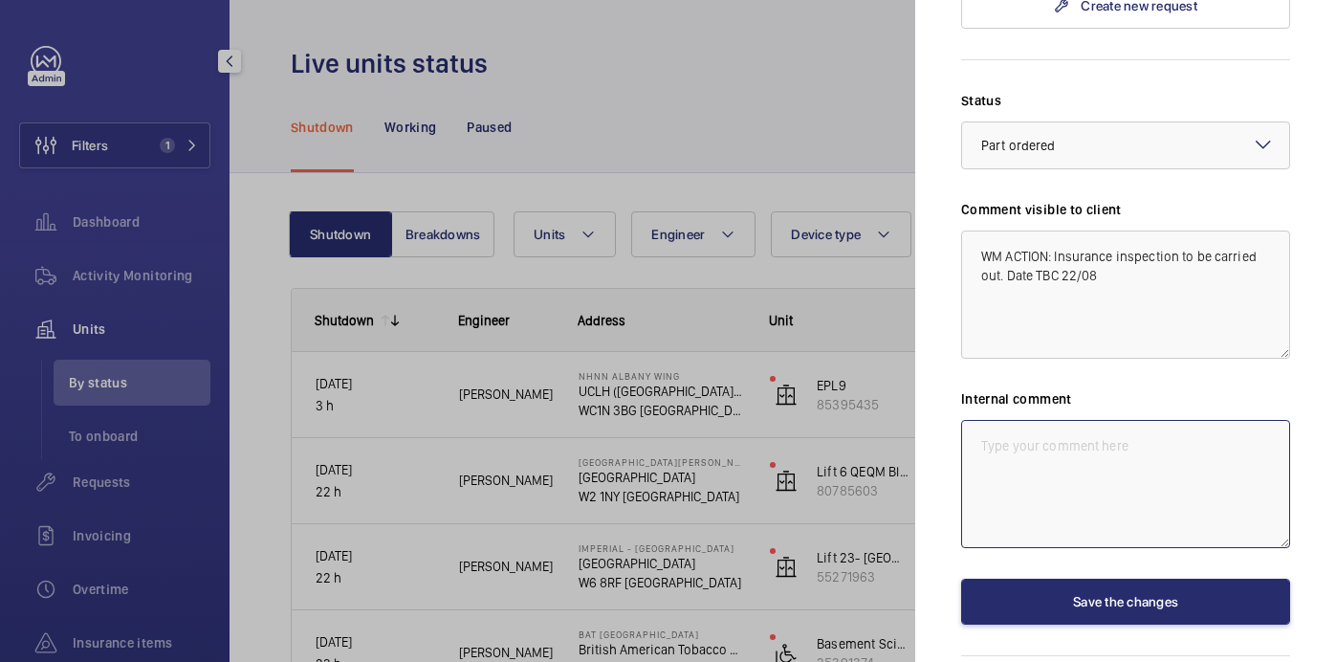
click at [1077, 422] on textarea at bounding box center [1125, 484] width 329 height 128
paste textarea "WM ACTION: Insurance inspection to be carried out. Date TBC 22/08"
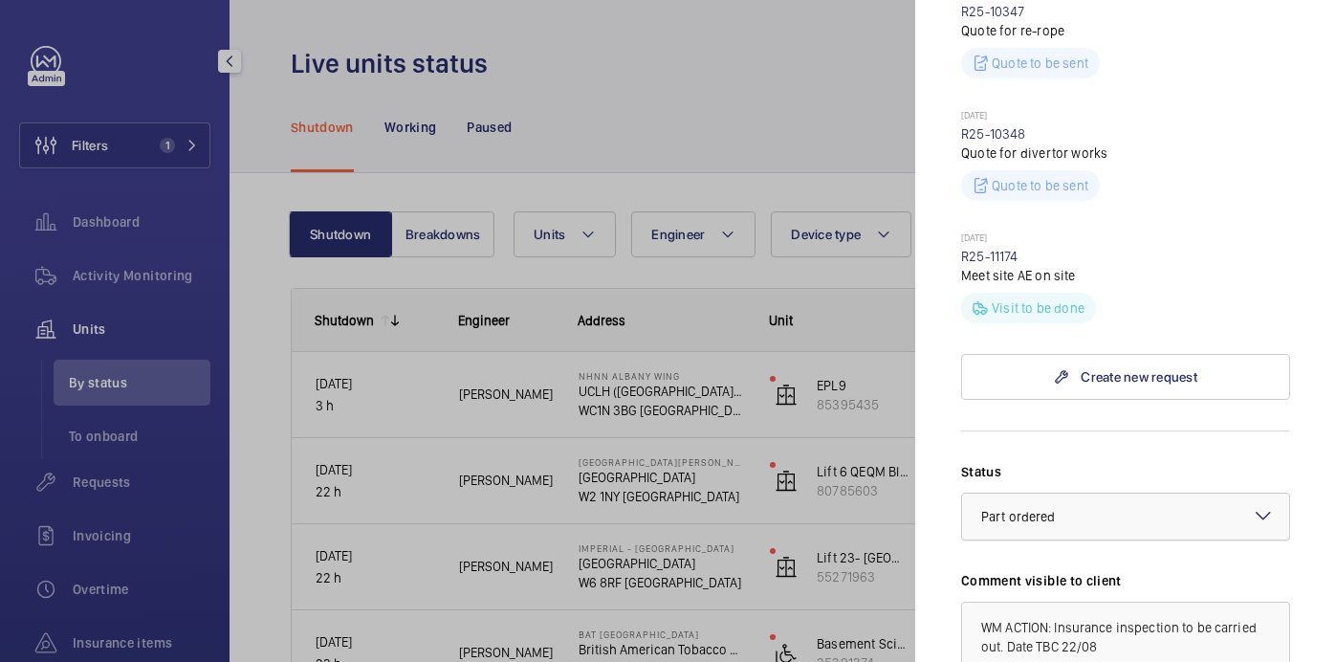
scroll to position [938, 0]
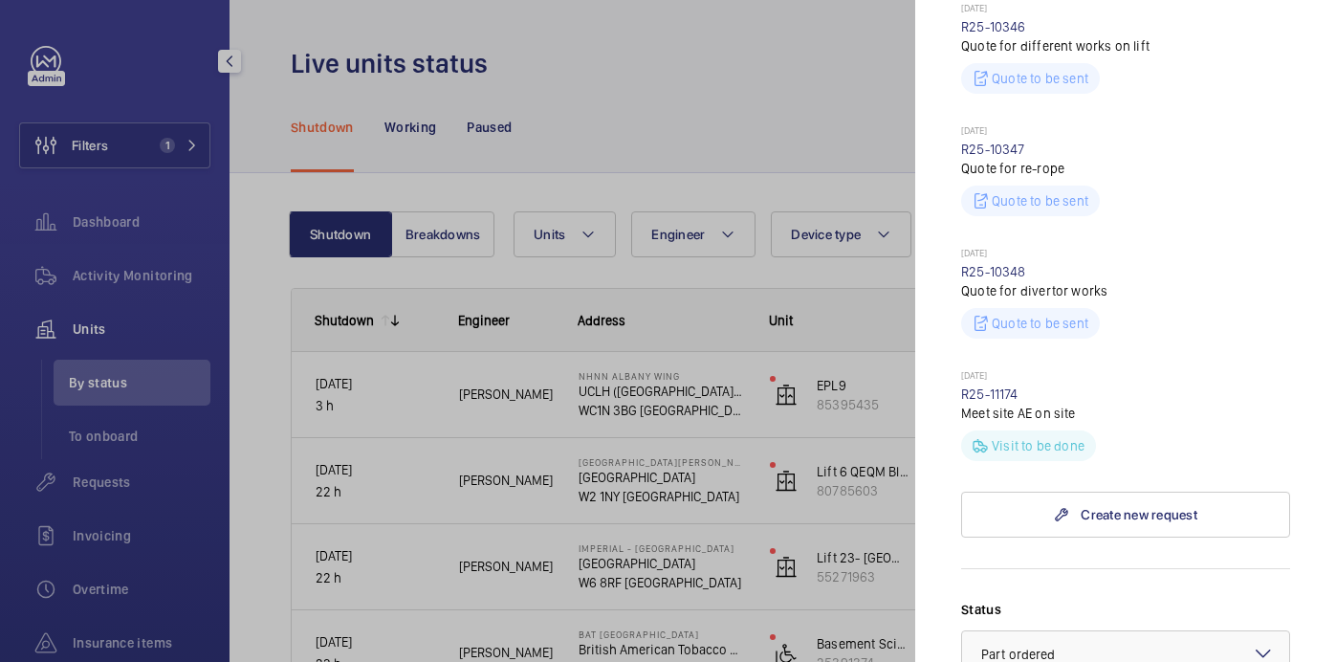
type textarea "WM ACTION: Insurance inspection to be carried out. Date TBC 22/08"
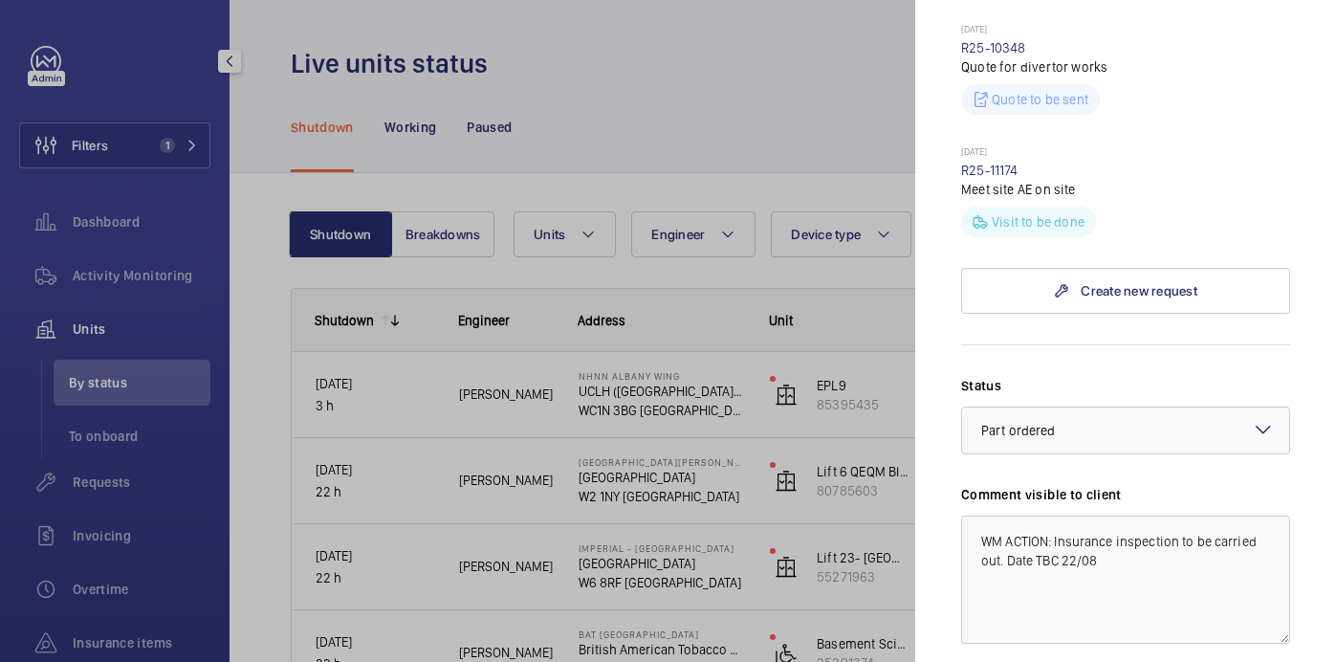
scroll to position [1447, 0]
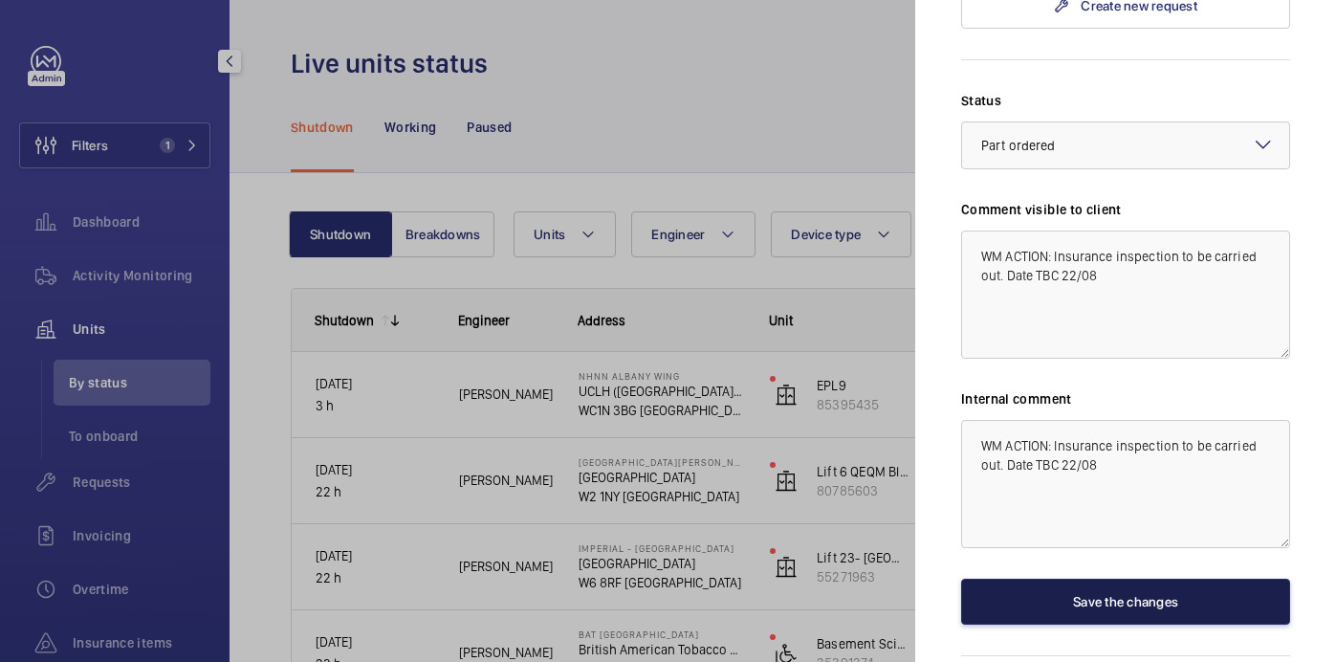
click at [1107, 579] on button "Save the changes" at bounding box center [1125, 602] width 329 height 46
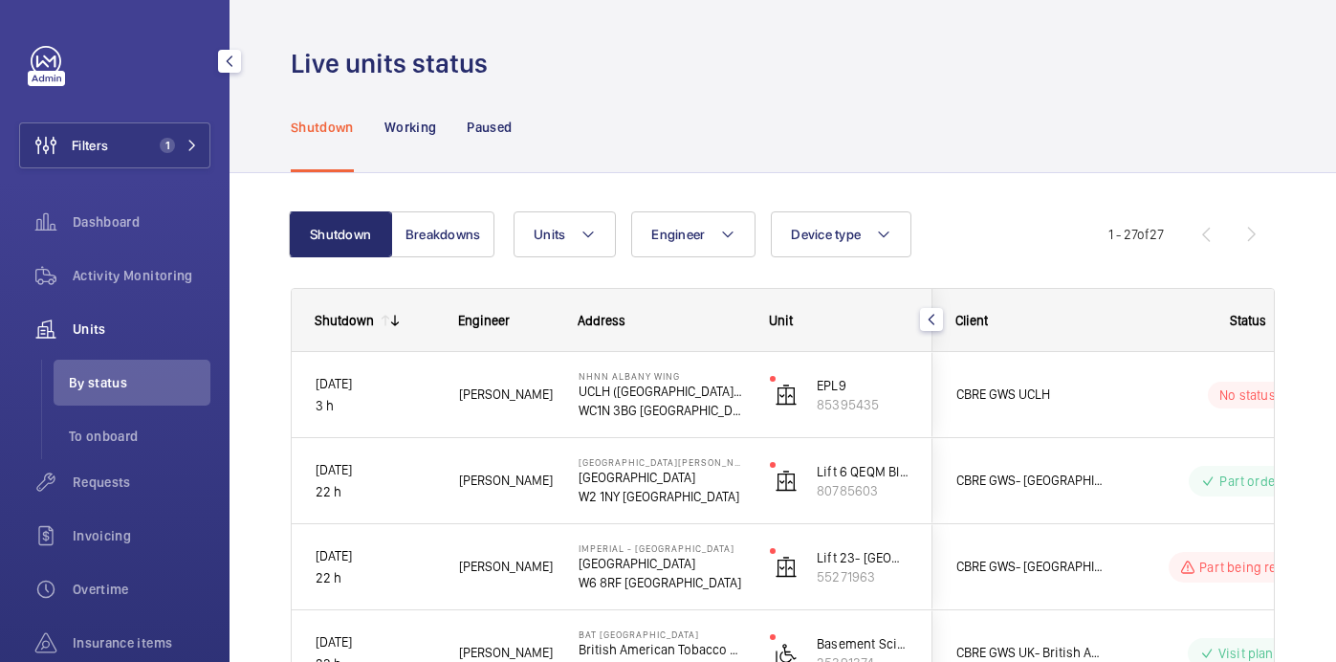
scroll to position [0, 0]
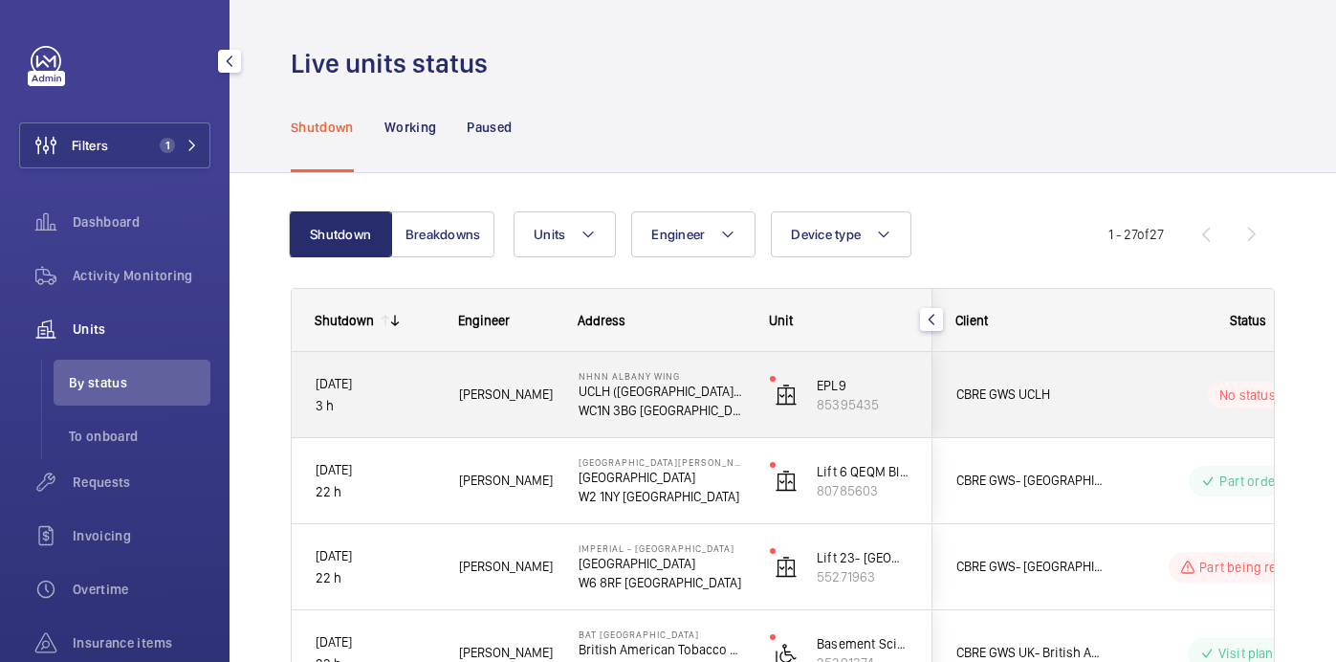
click at [520, 406] on div "Kari O." at bounding box center [495, 394] width 118 height 60
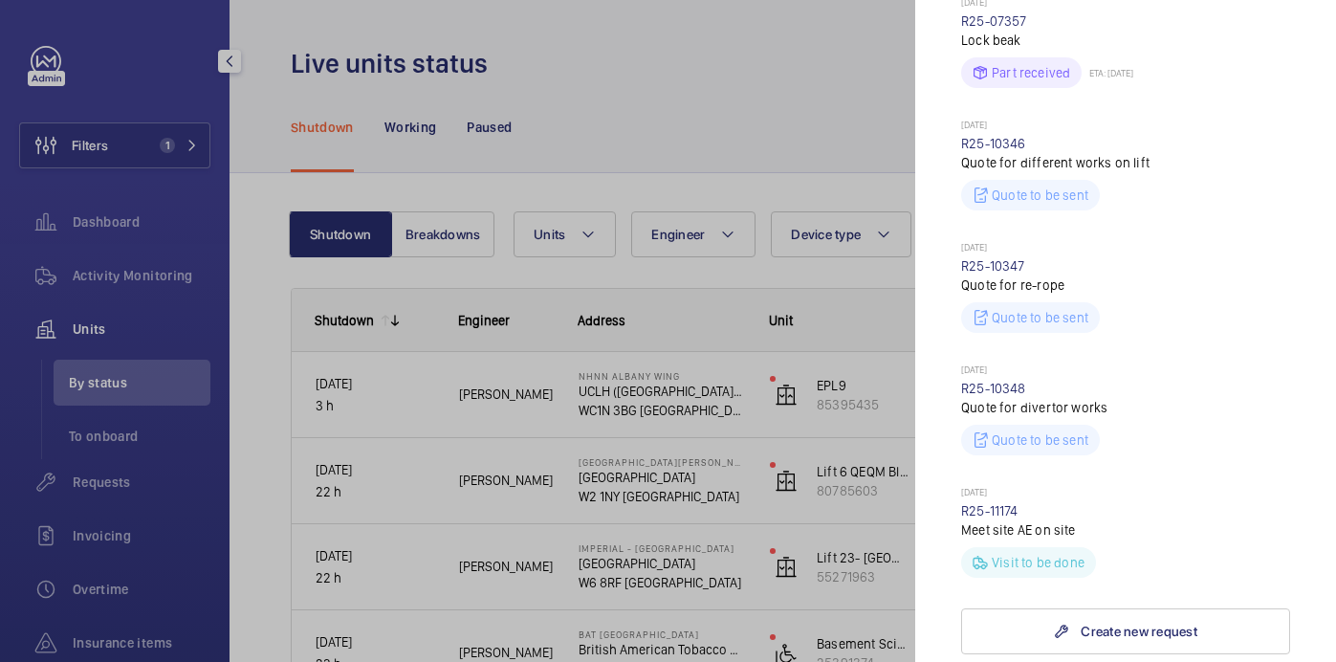
scroll to position [1127, 0]
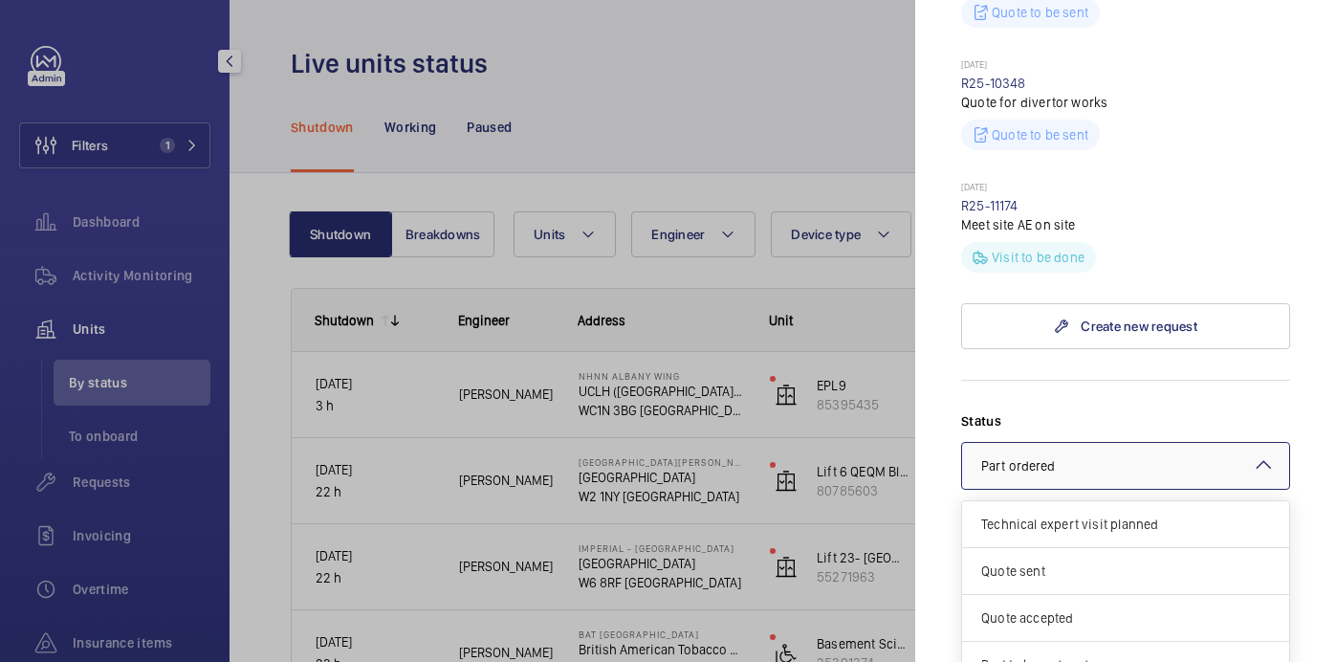
click at [1078, 443] on div at bounding box center [1125, 466] width 327 height 46
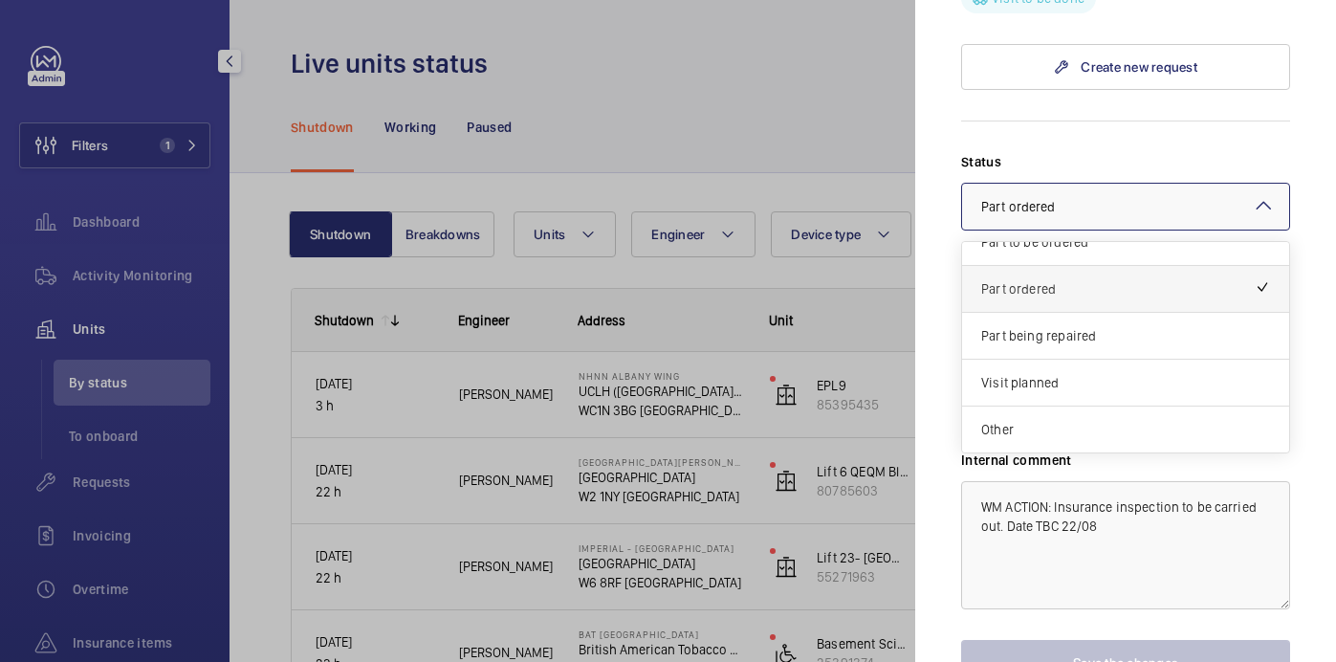
scroll to position [1447, 0]
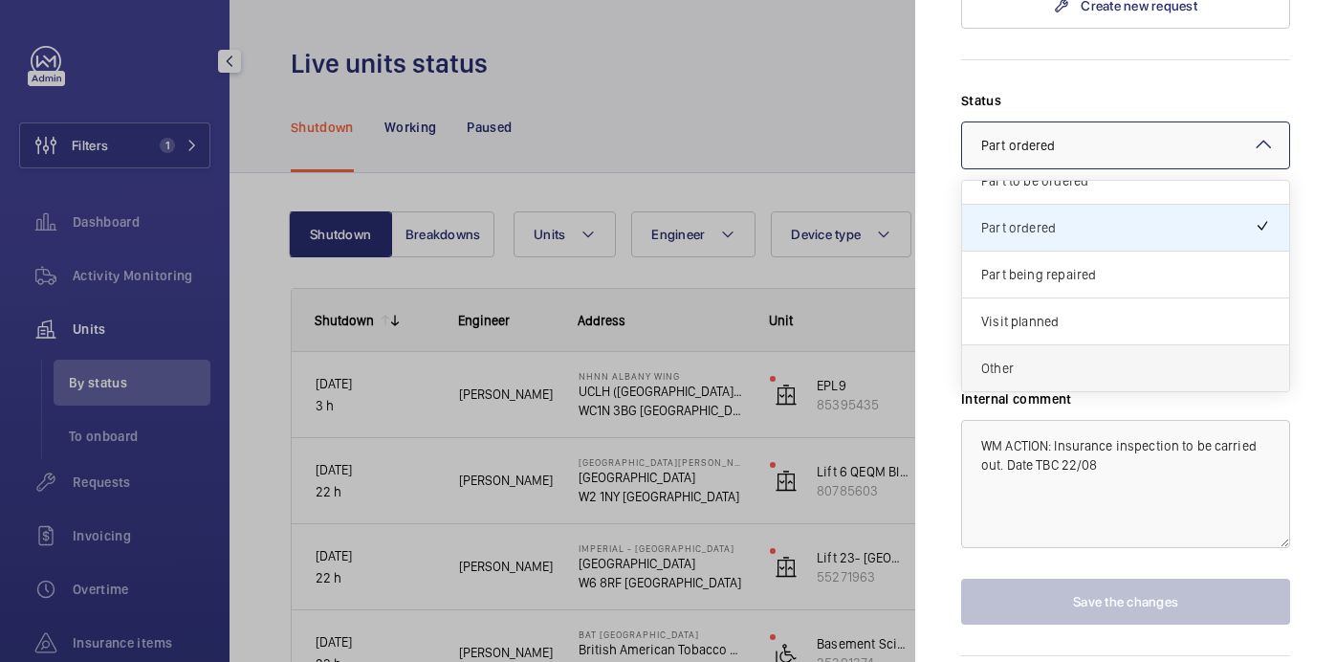
click at [1058, 345] on div "Other" at bounding box center [1125, 368] width 327 height 46
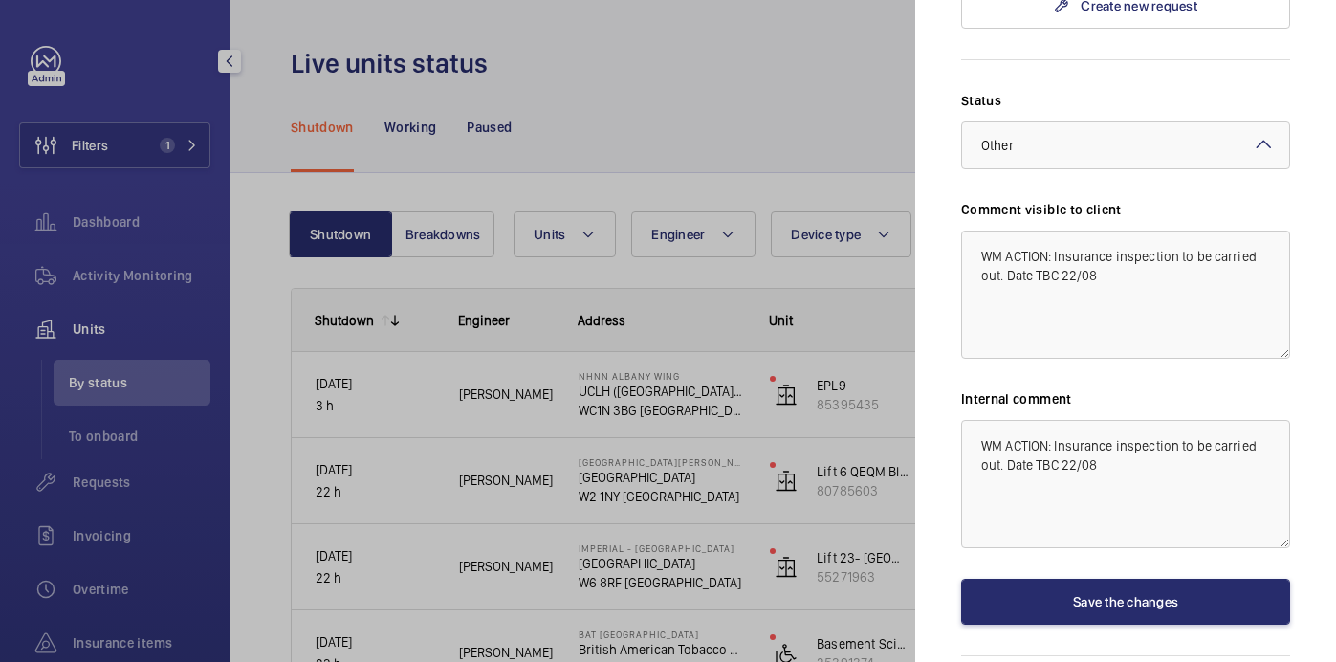
scroll to position [1440, 0]
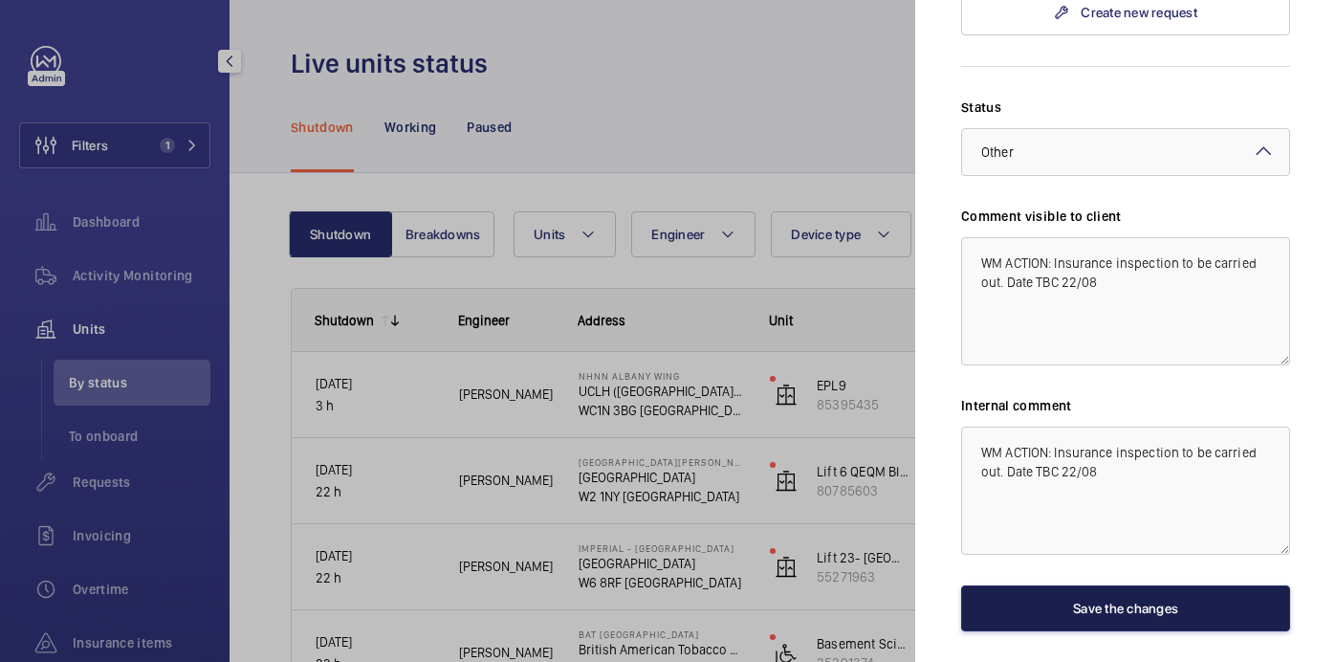
click at [1060, 585] on button "Save the changes" at bounding box center [1125, 608] width 329 height 46
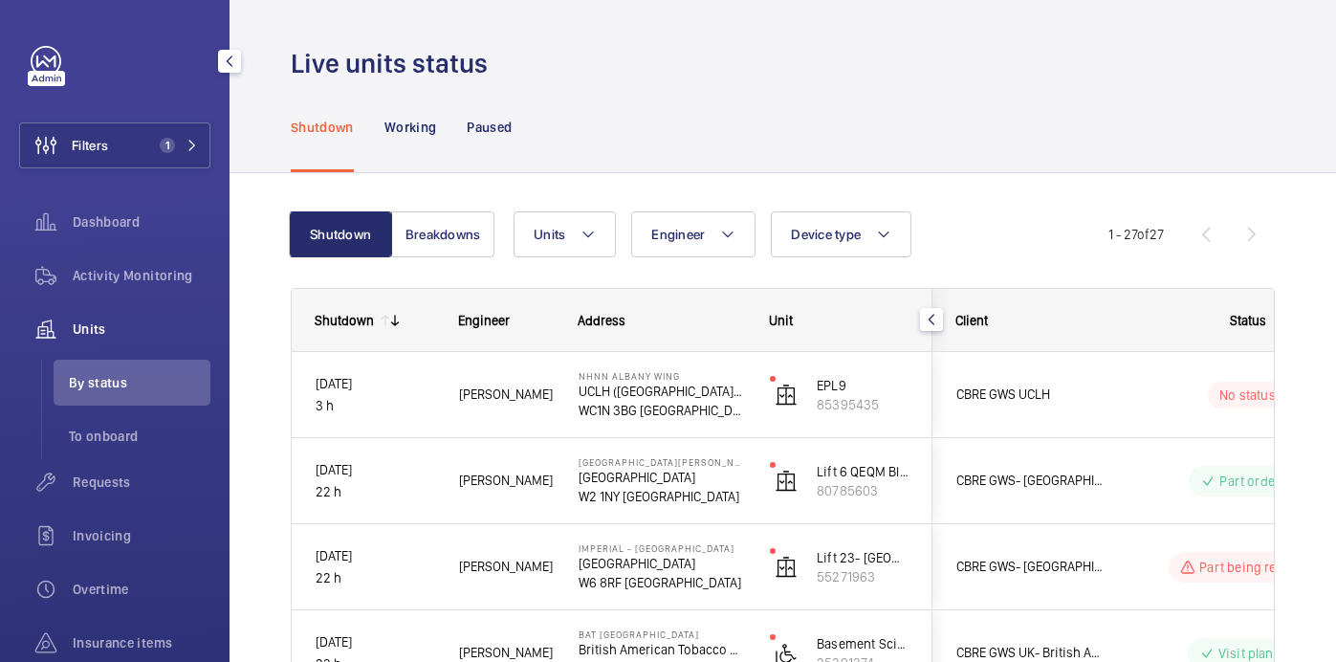
scroll to position [0, 0]
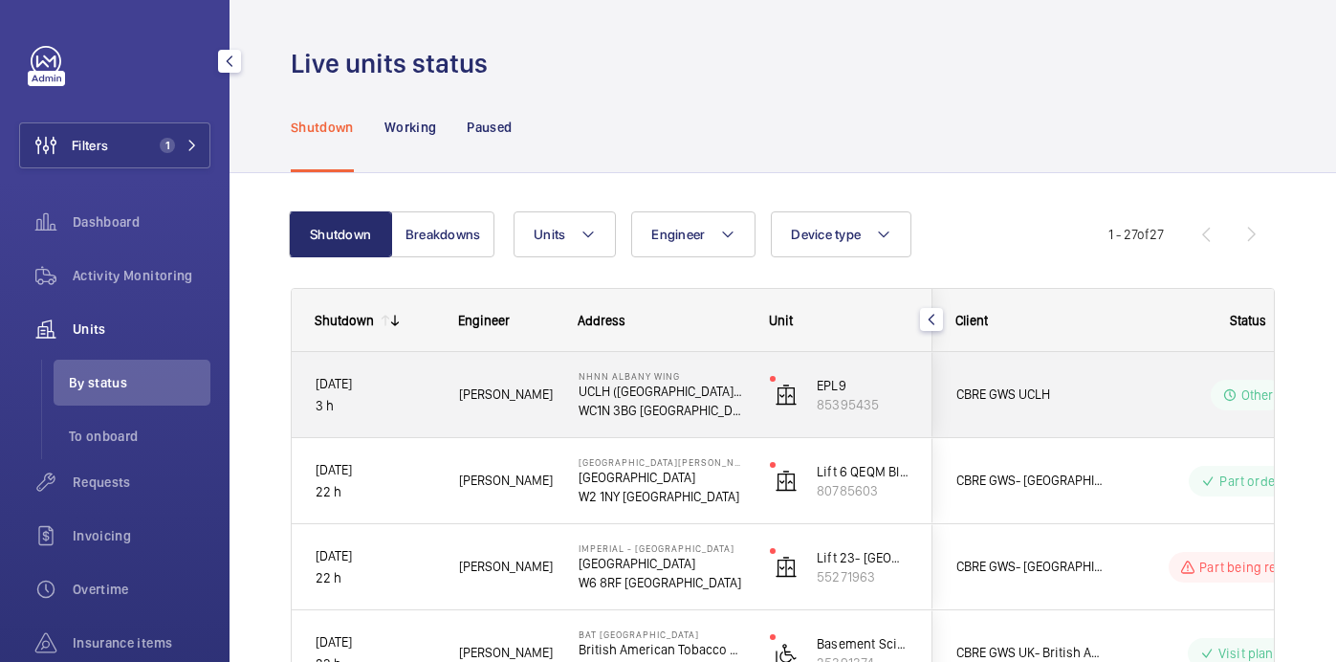
click at [640, 376] on p "NHNN Albany Wing" at bounding box center [662, 375] width 166 height 11
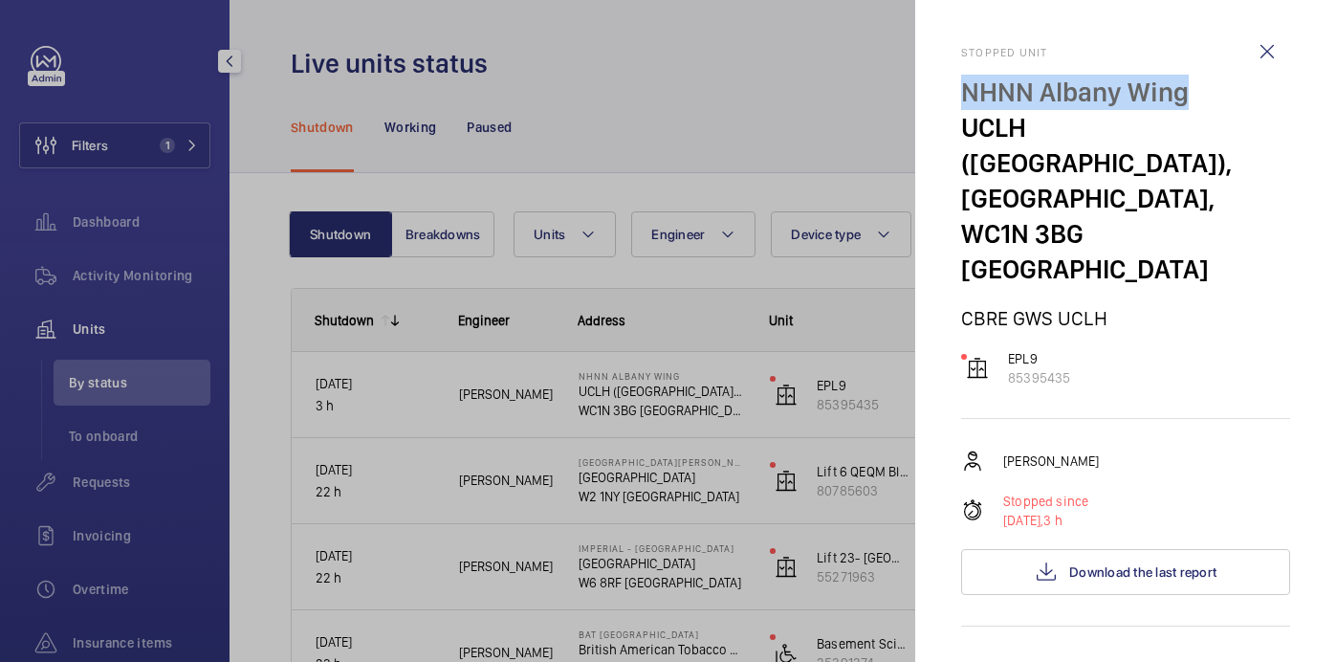
drag, startPoint x: 957, startPoint y: 80, endPoint x: 1246, endPoint y: 92, distance: 289.0
click at [1246, 92] on mat-sidenav "Stopped unit NHNN Albany Wing UCLH (Queens Square), Albany Wing, WC1N 3BG LONDO…" at bounding box center [1125, 331] width 421 height 662
copy p "NHNN Albany Wing"
click at [749, 136] on div at bounding box center [668, 331] width 1336 height 662
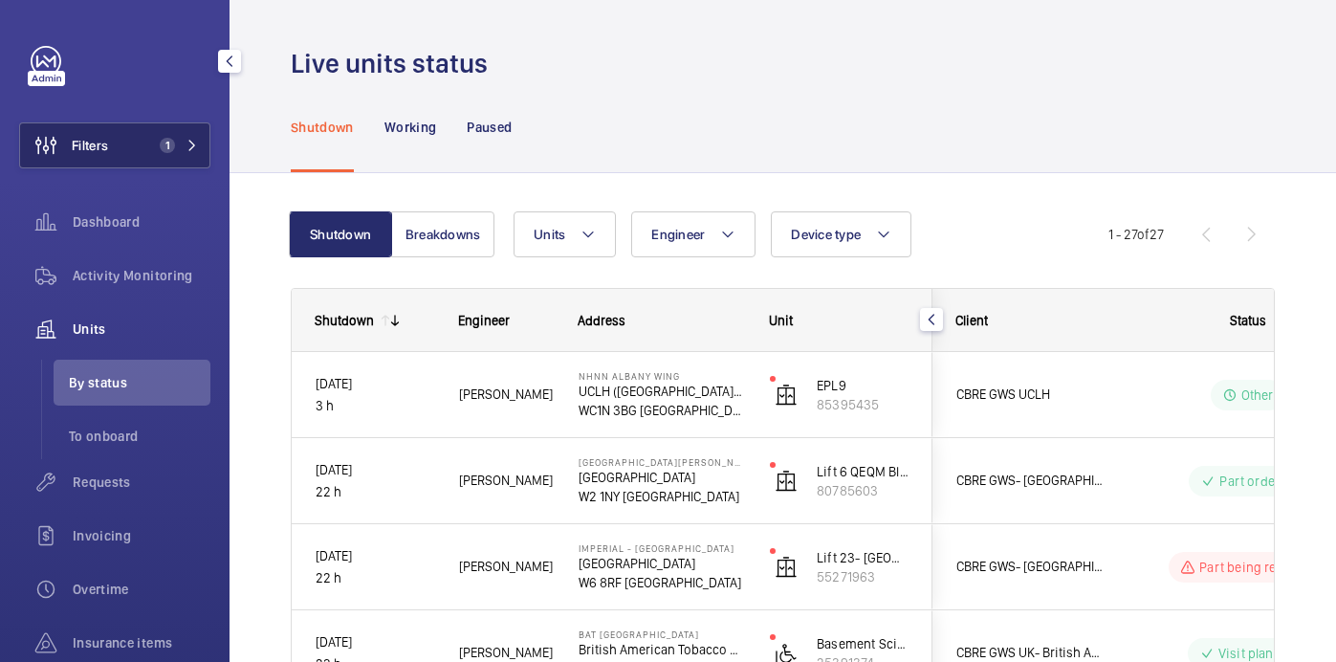
click at [94, 155] on span "Filters" at bounding box center [64, 145] width 88 height 46
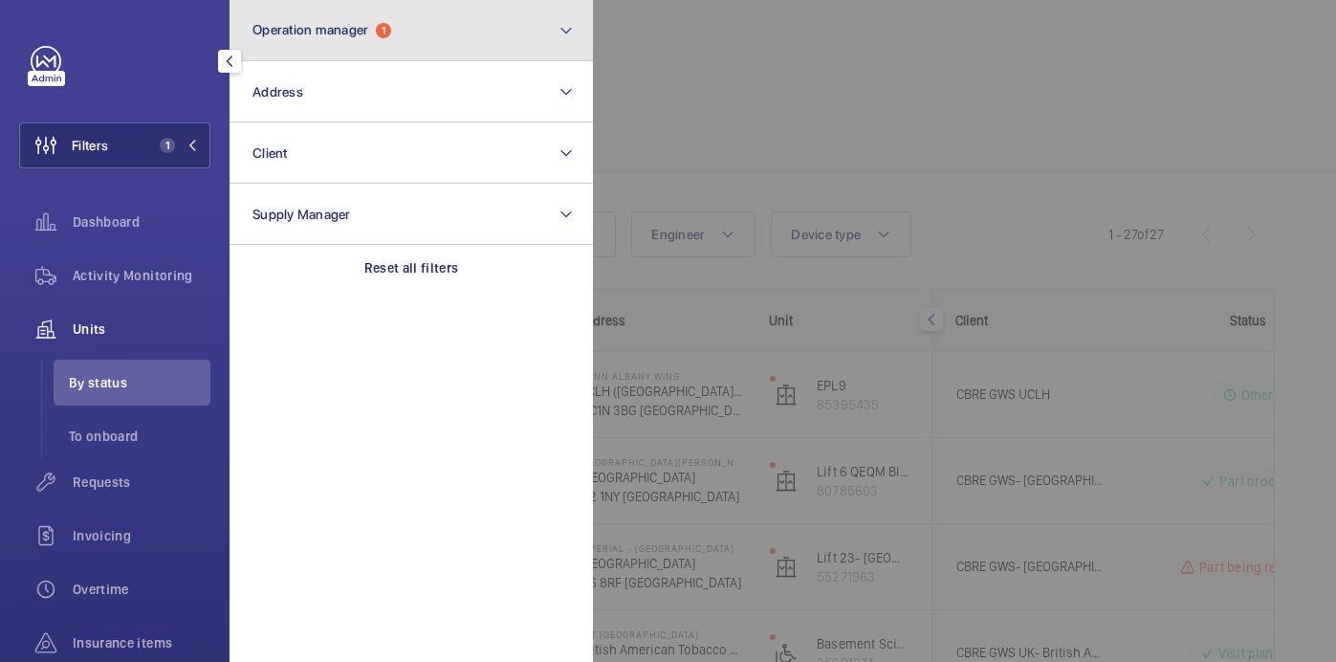
click at [390, 56] on button "Operation manager 1" at bounding box center [411, 30] width 363 height 61
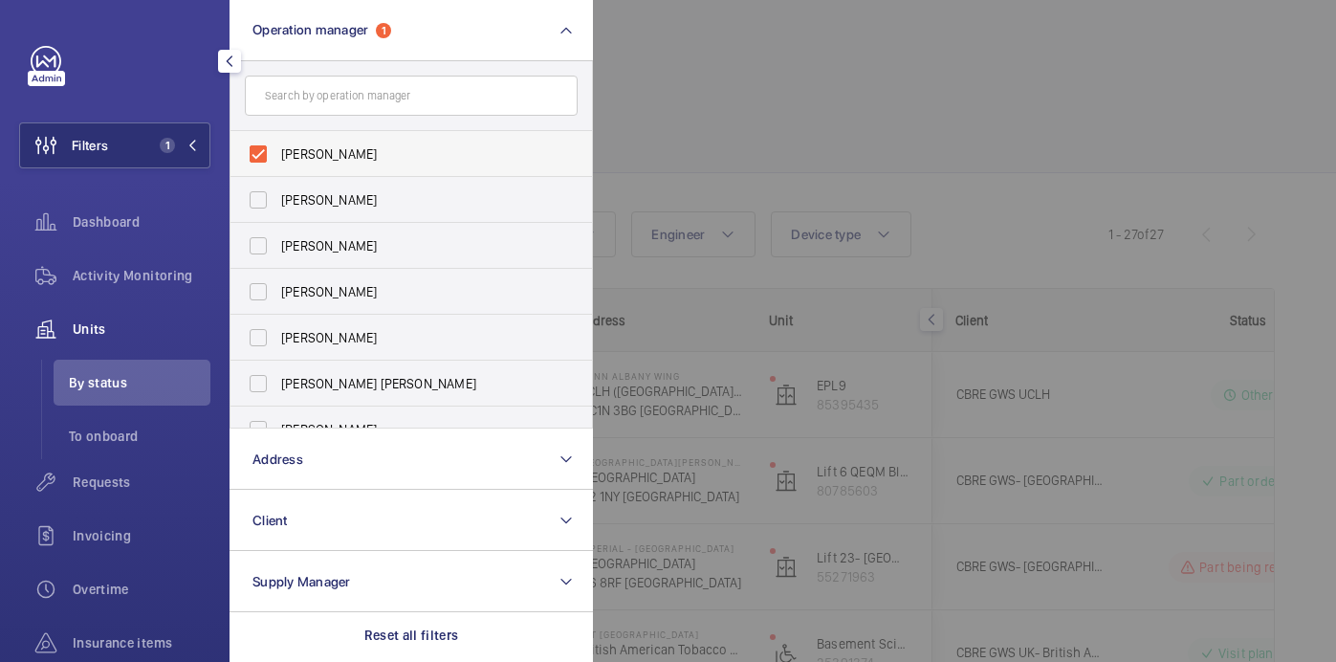
click at [336, 138] on label "John Smith" at bounding box center [396, 154] width 333 height 46
click at [277, 138] on input "John Smith" at bounding box center [258, 154] width 38 height 38
checkbox input "false"
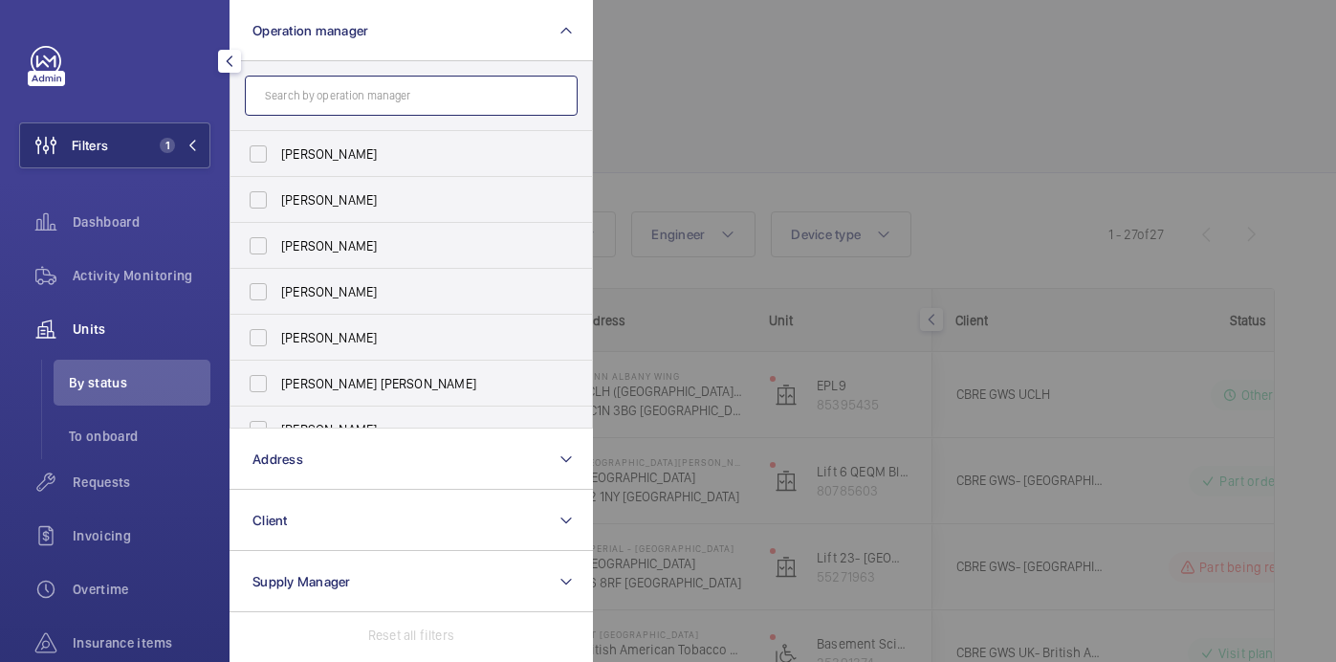
click at [336, 105] on input "text" at bounding box center [411, 96] width 333 height 40
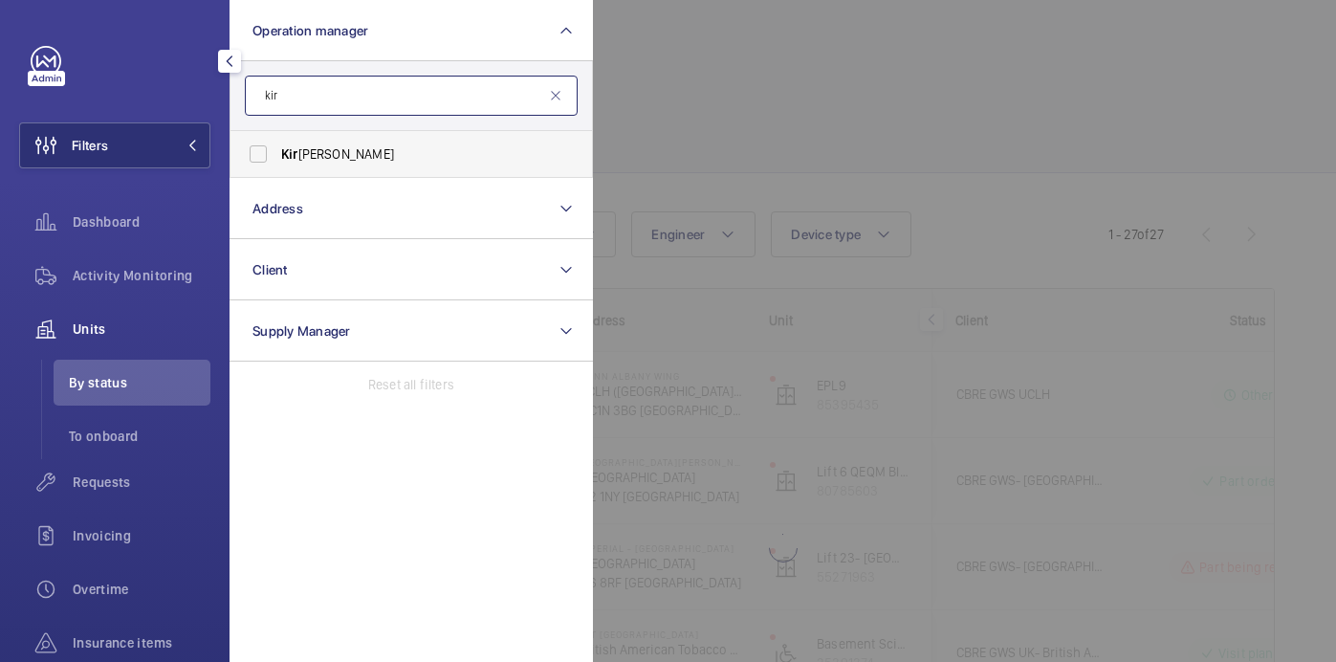
type input "kir"
click at [366, 145] on span "Kir sten Kalaher" at bounding box center [412, 153] width 263 height 19
click at [277, 145] on input "Kir sten Kalaher" at bounding box center [258, 154] width 38 height 38
checkbox input "true"
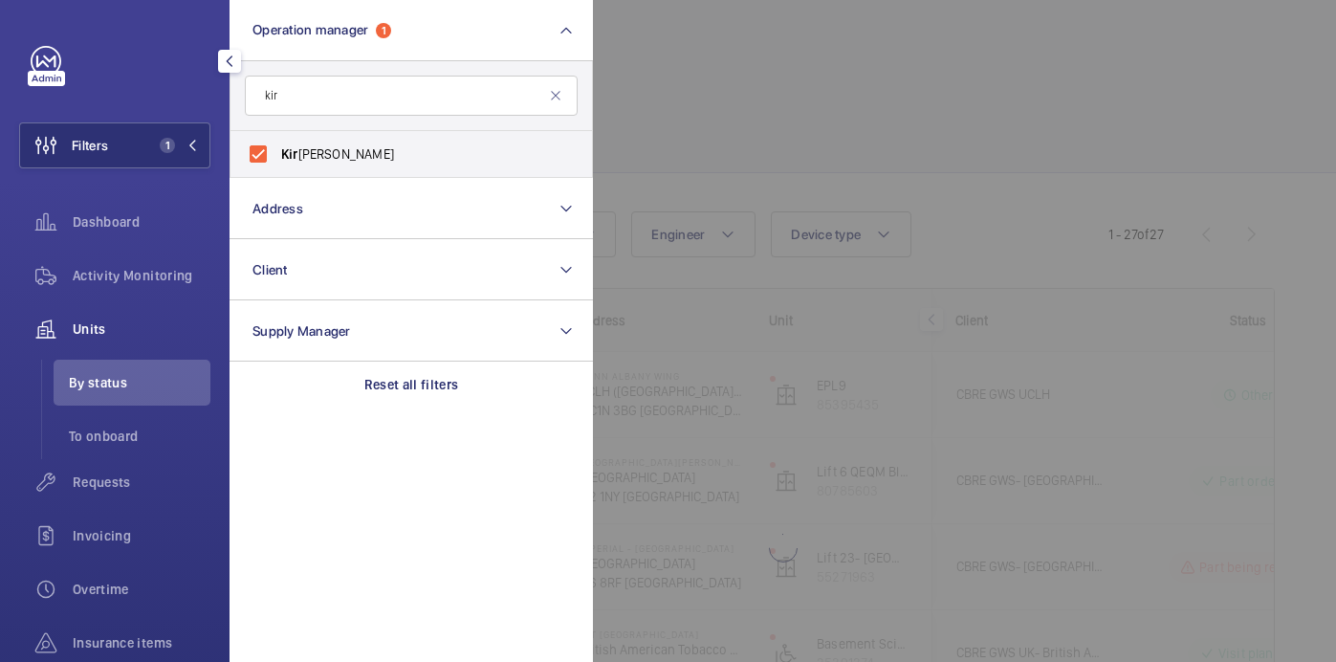
click at [861, 90] on div at bounding box center [1261, 331] width 1336 height 662
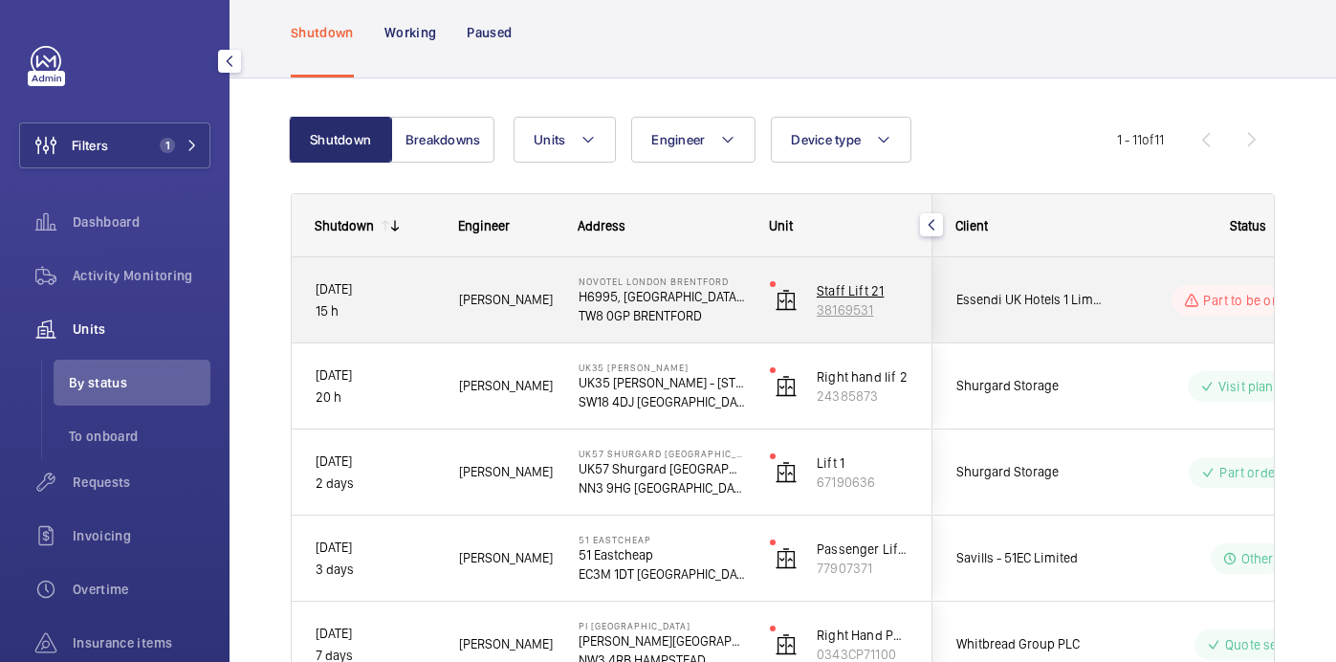
scroll to position [96, 0]
click at [511, 329] on div "Solomon F." at bounding box center [495, 298] width 120 height 85
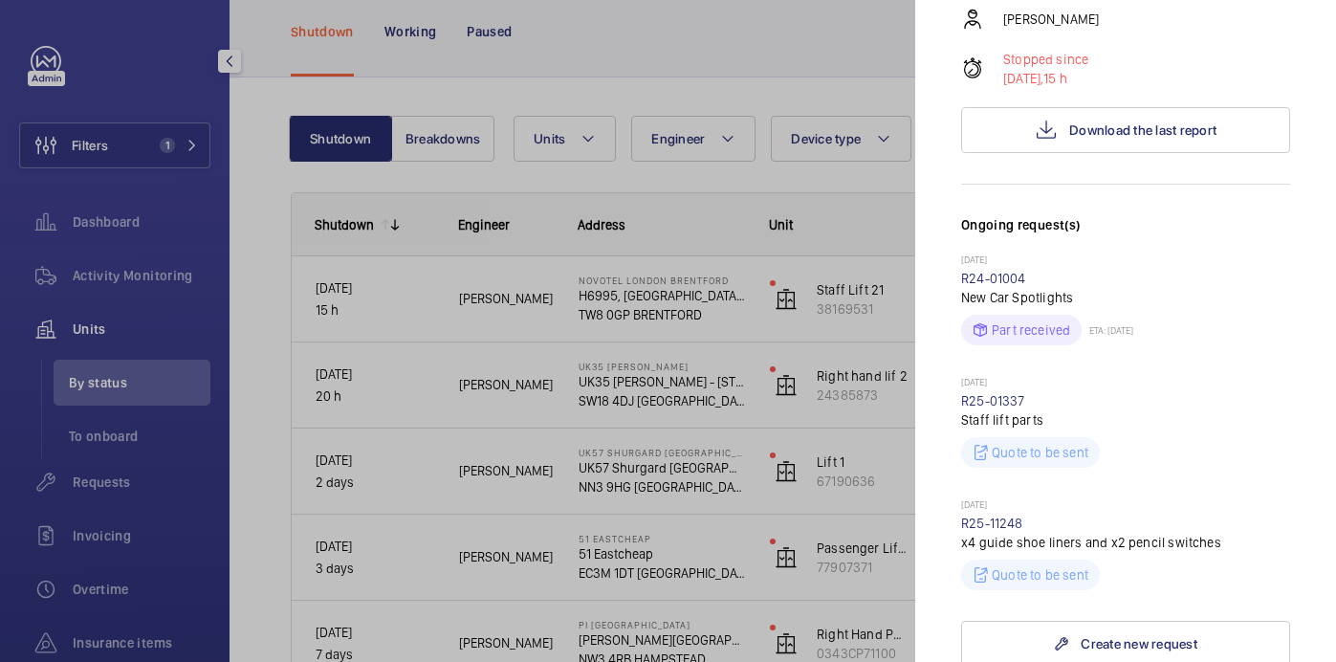
scroll to position [0, 0]
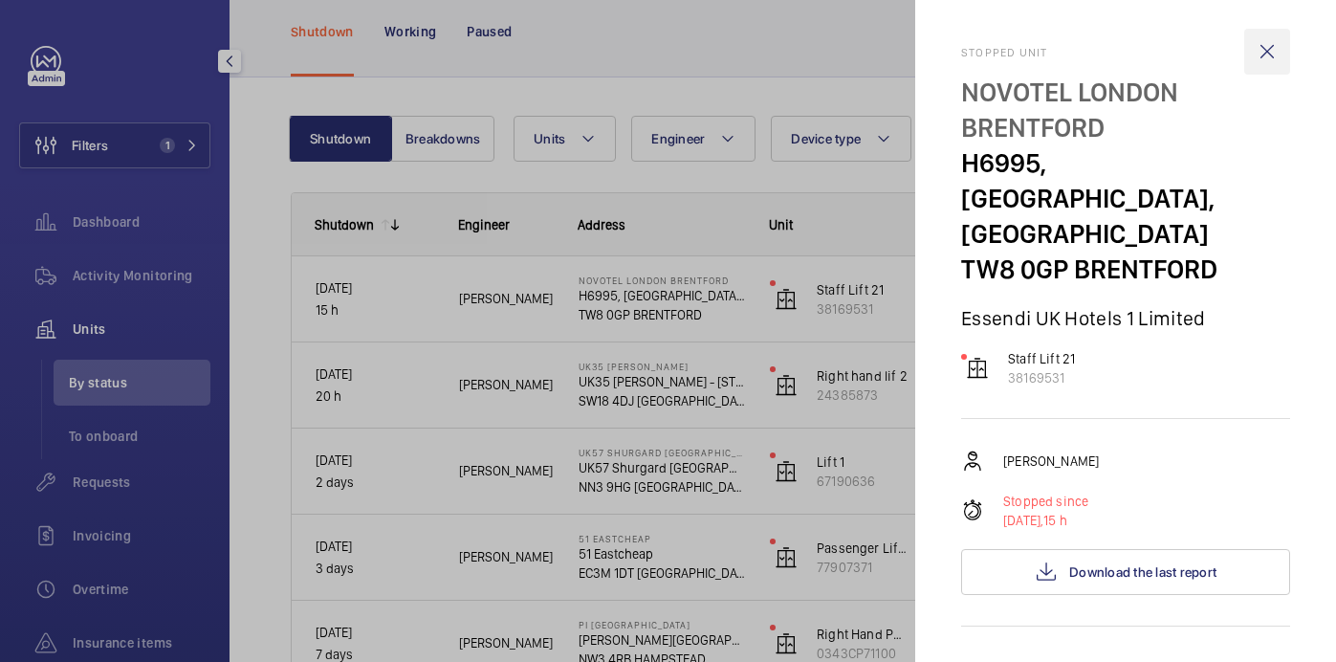
click at [1263, 42] on wm-front-icon-button at bounding box center [1267, 52] width 46 height 46
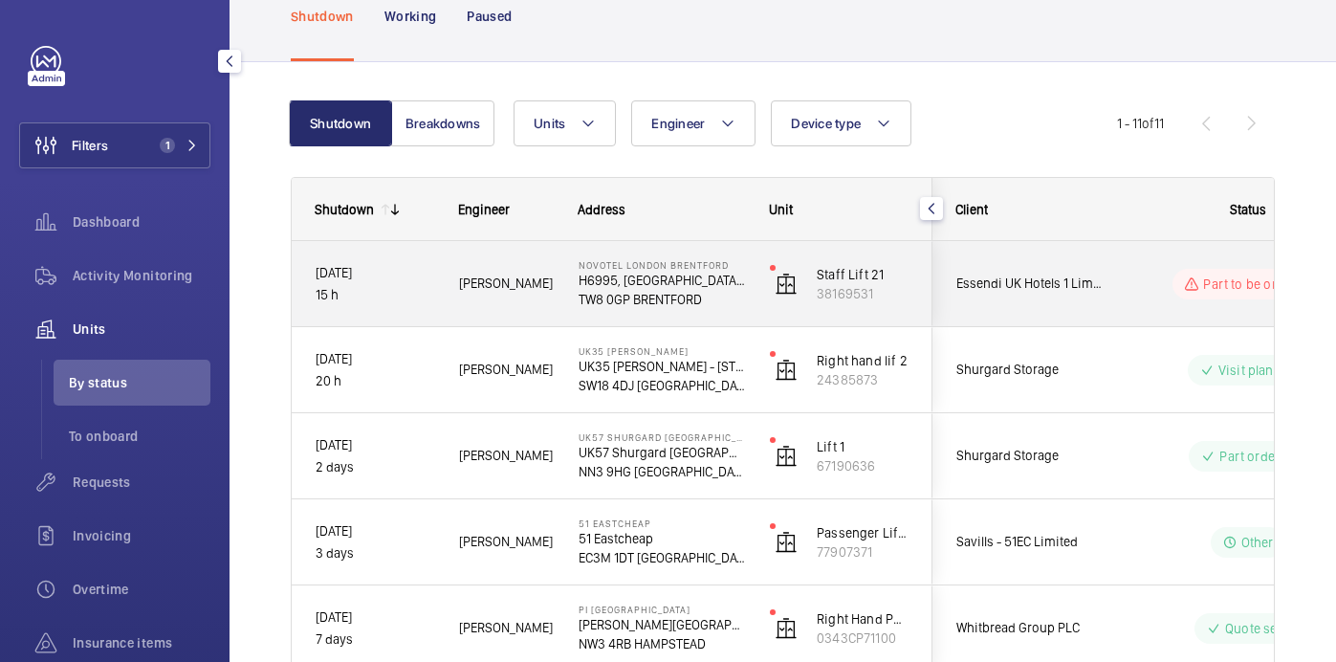
scroll to position [109, 0]
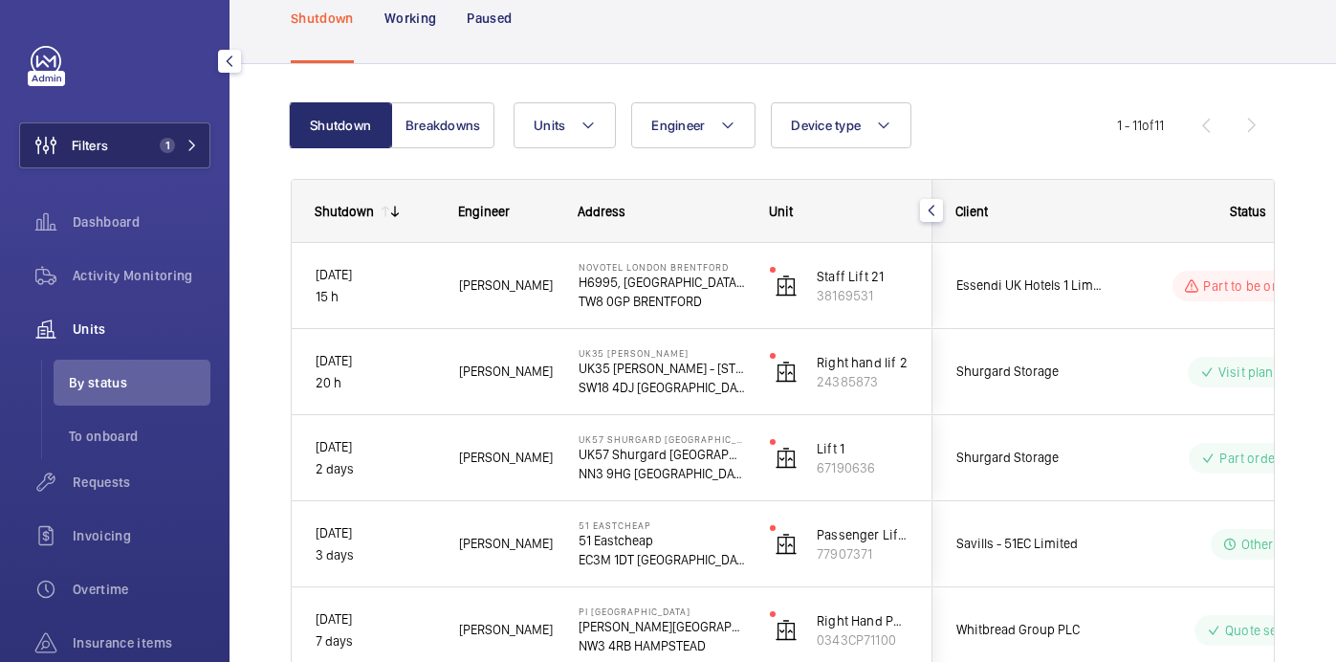
click at [164, 142] on span "1" at bounding box center [167, 145] width 15 height 15
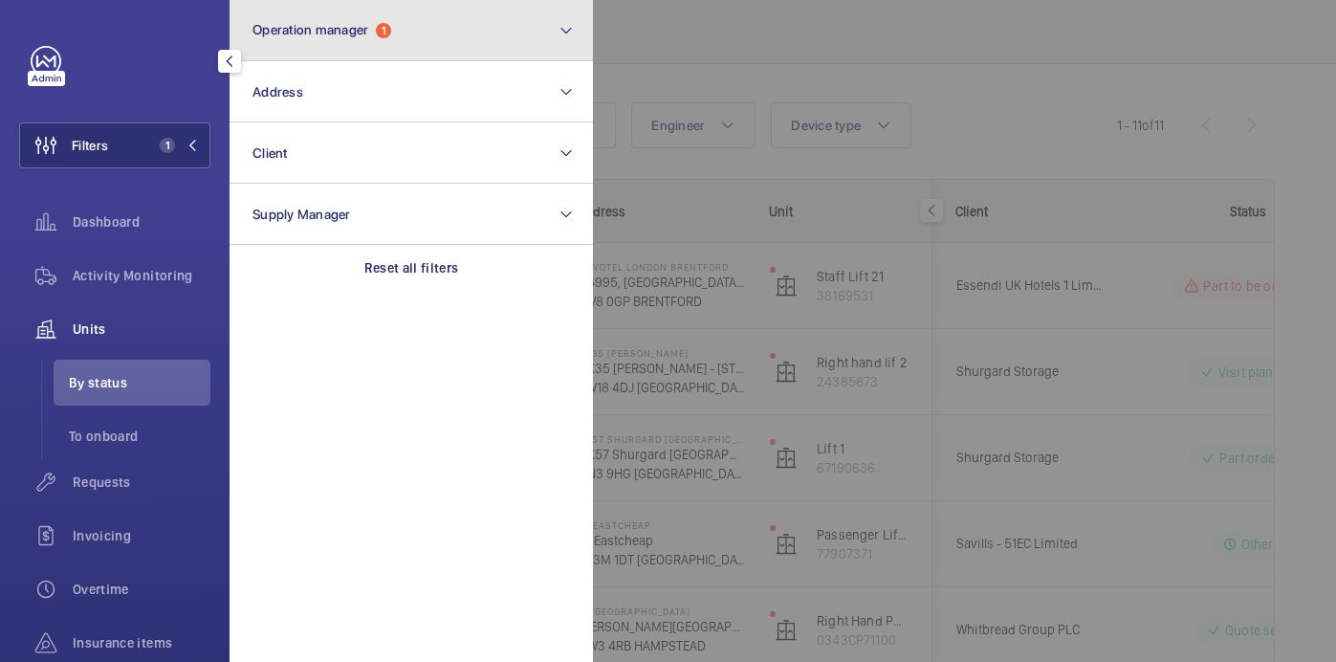
click at [425, 35] on button "Operation manager 1" at bounding box center [411, 30] width 363 height 61
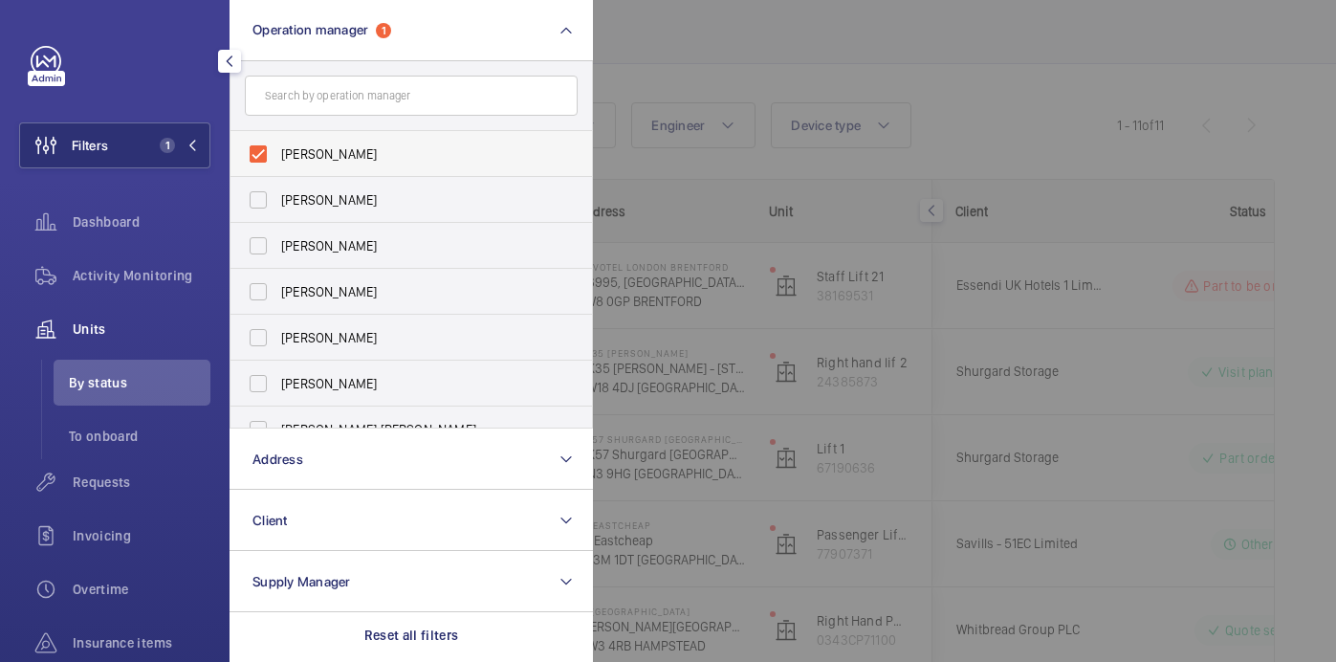
click at [340, 153] on span "Kirsten Kalaher" at bounding box center [412, 153] width 263 height 19
click at [277, 153] on input "Kirsten Kalaher" at bounding box center [258, 154] width 38 height 38
checkbox input "false"
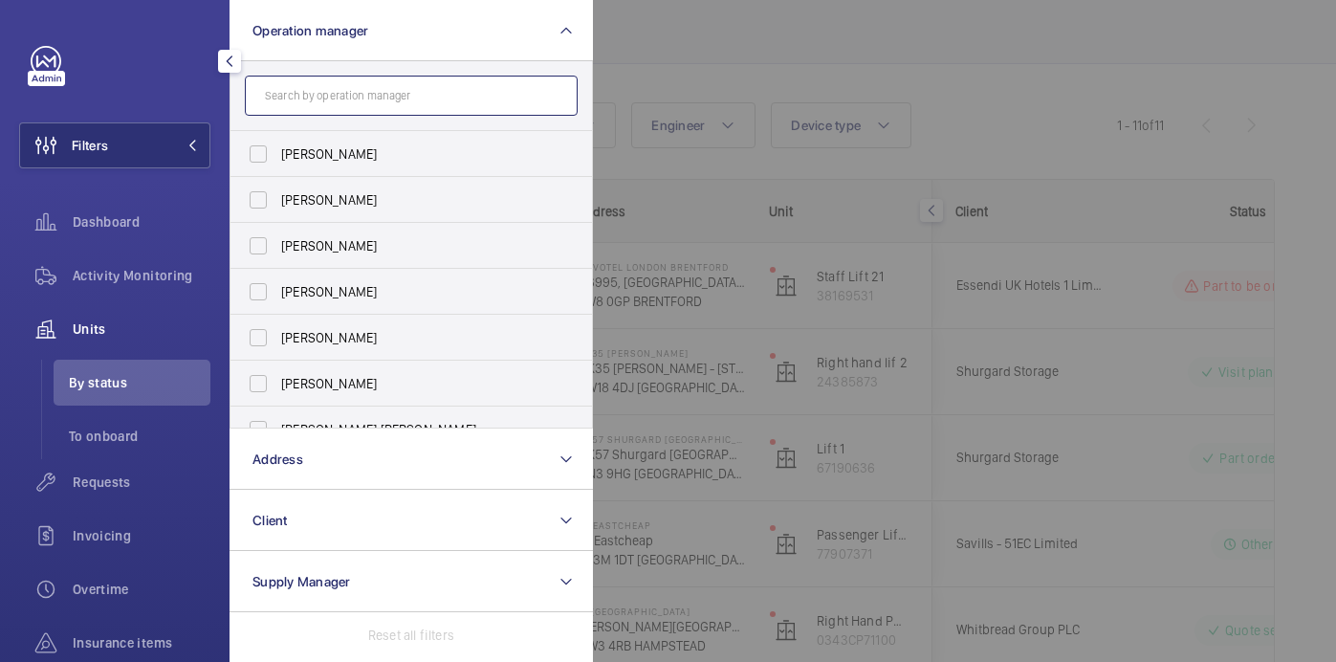
click at [333, 101] on input "text" at bounding box center [411, 96] width 333 height 40
type input "h"
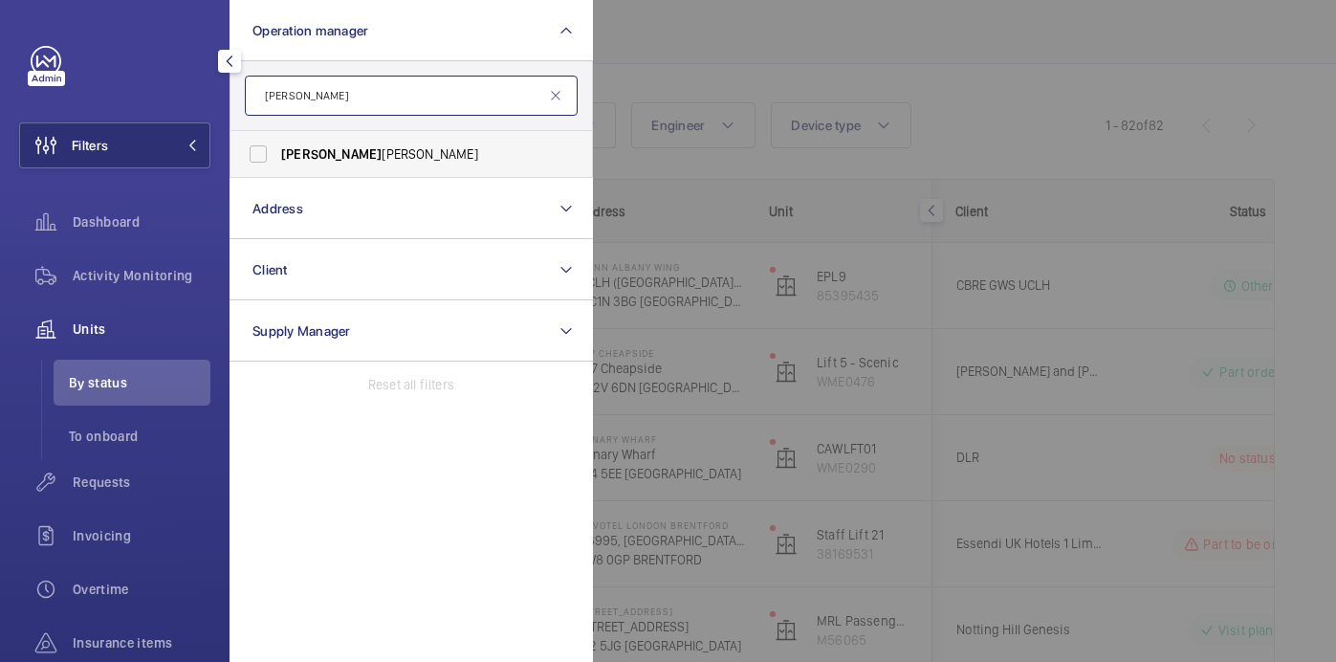
type input "john"
click at [337, 147] on span "John Smith" at bounding box center [412, 153] width 263 height 19
click at [277, 147] on input "John Smith" at bounding box center [258, 154] width 38 height 38
checkbox input "true"
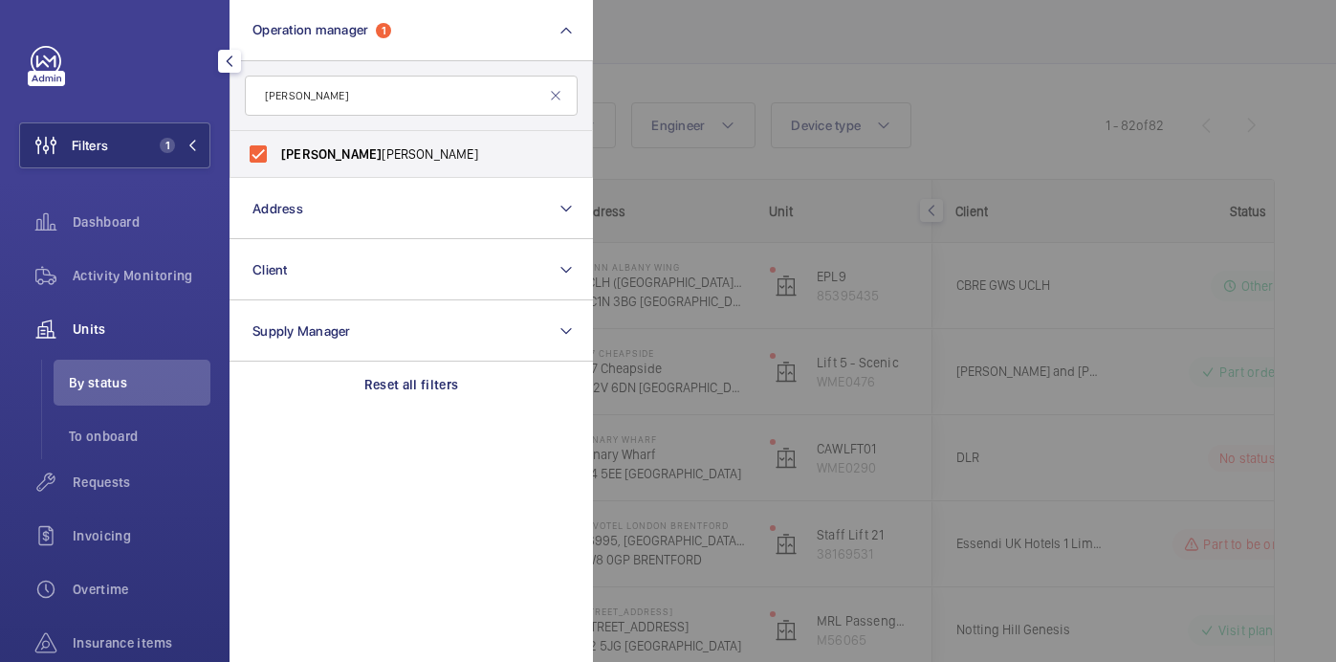
click at [800, 107] on div at bounding box center [1261, 331] width 1336 height 662
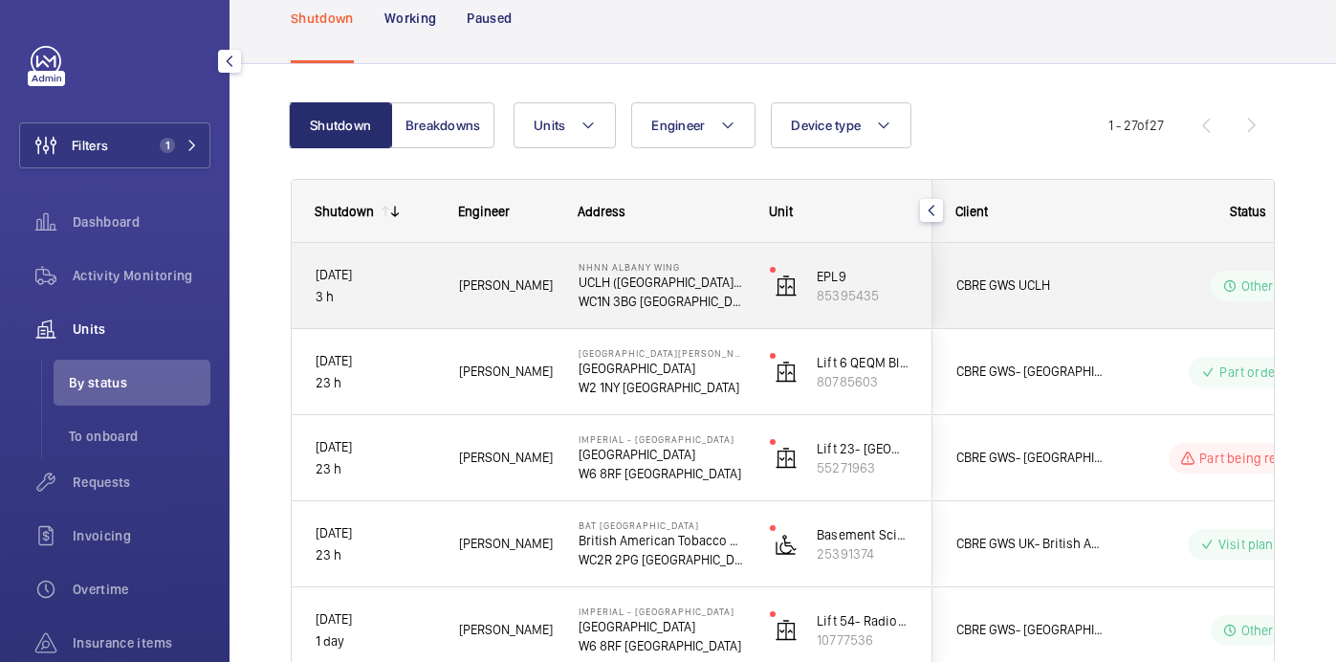
click at [706, 311] on div "NHNN Albany Wing UCLH (Queens Square), Albany Wing, WC1N 3BG LONDON" at bounding box center [650, 286] width 189 height 86
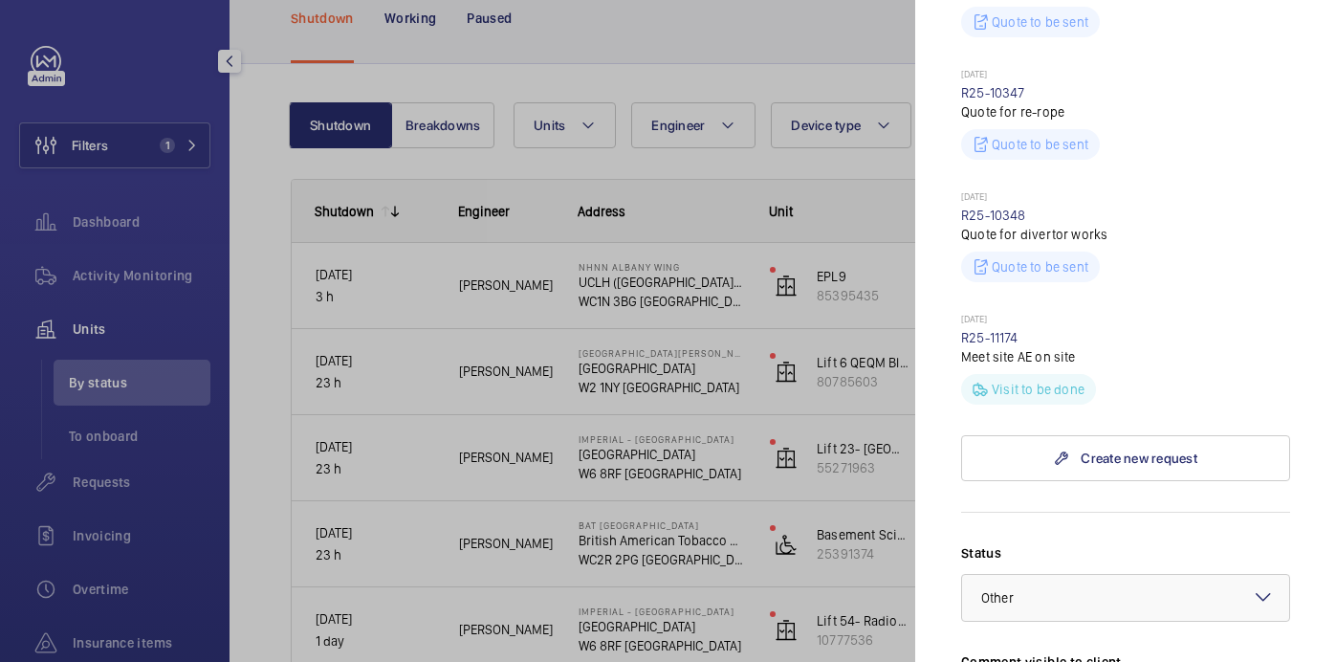
scroll to position [1238, 0]
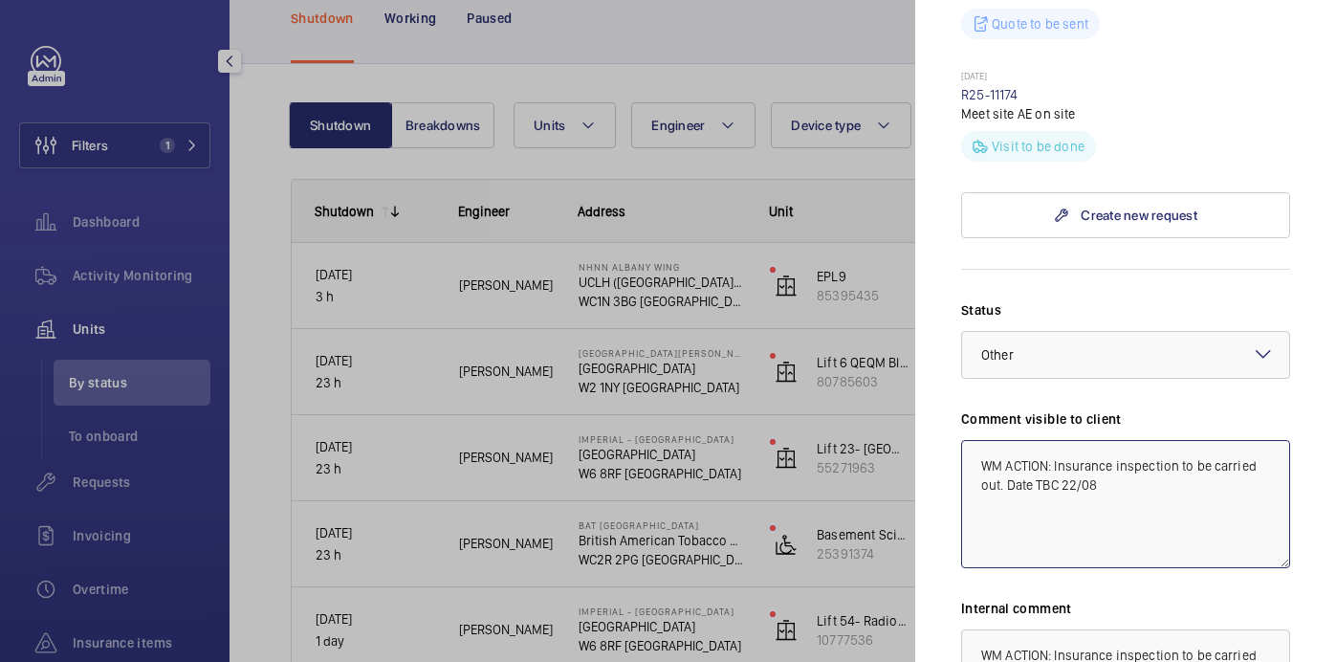
click at [1010, 440] on textarea "WM ACTION: Insurance inspection to be carried out. Date TBC 22/08" at bounding box center [1125, 504] width 329 height 128
click at [1202, 440] on textarea "WM ACTION: Insurance inspection to be carried out. Wednesday 27th August.Date T…" at bounding box center [1125, 504] width 329 height 128
click at [1003, 440] on textarea "WM ACTION: Insurance inspection to be carried out. Wednesday 27th August. 22/08" at bounding box center [1125, 504] width 329 height 128
drag, startPoint x: 1254, startPoint y: 422, endPoint x: 960, endPoint y: 398, distance: 294.6
click at [960, 398] on mat-sidenav "Stopped unit NHNN Albany Wing UCLH (Queens Square), Albany Wing, WC1N 3BG LONDO…" at bounding box center [1125, 331] width 421 height 662
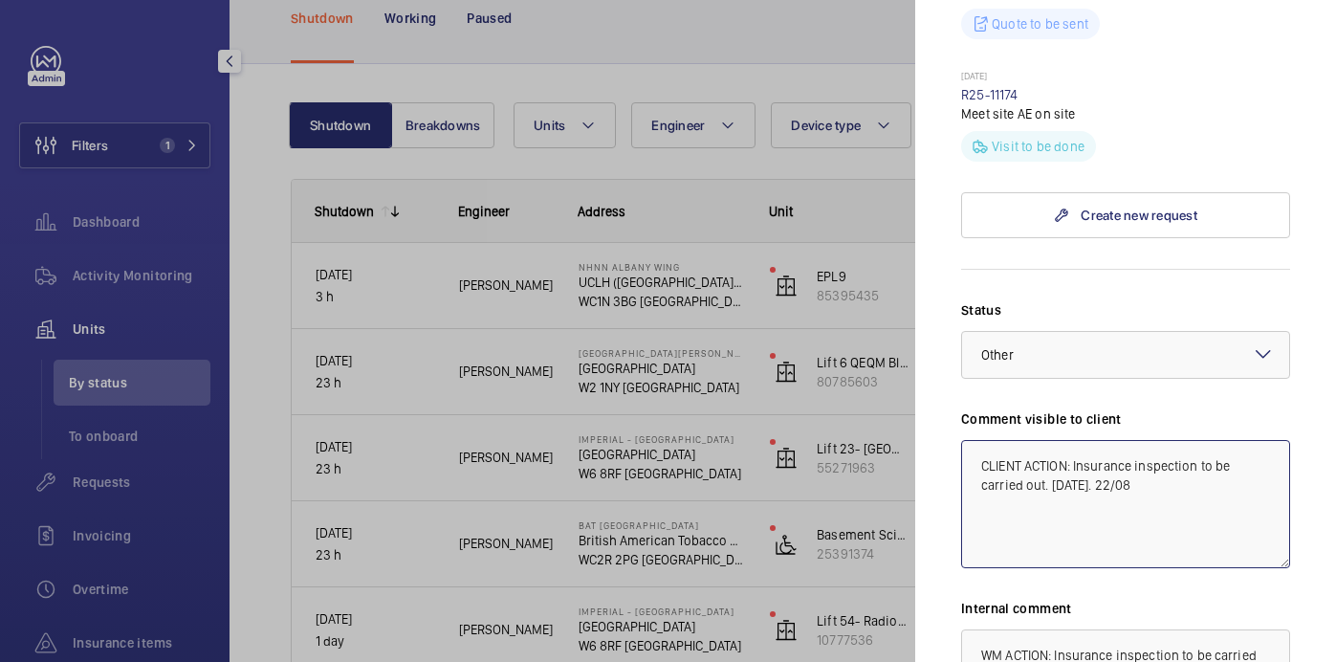
type textarea "CLIENT ACTION: Insurance inspection to be carried out. Wednesday 27th August. 2…"
drag, startPoint x: 1134, startPoint y: 631, endPoint x: 946, endPoint y: 587, distance: 193.5
click at [946, 587] on mat-sidenav "Stopped unit NHNN Albany Wing UCLH (Queens Square), Albany Wing, WC1N 3BG LONDO…" at bounding box center [1125, 331] width 421 height 662
paste textarea "CLIENT ACTION: Insurance inspection to be carried out. Wednesday 27th August. 2…"
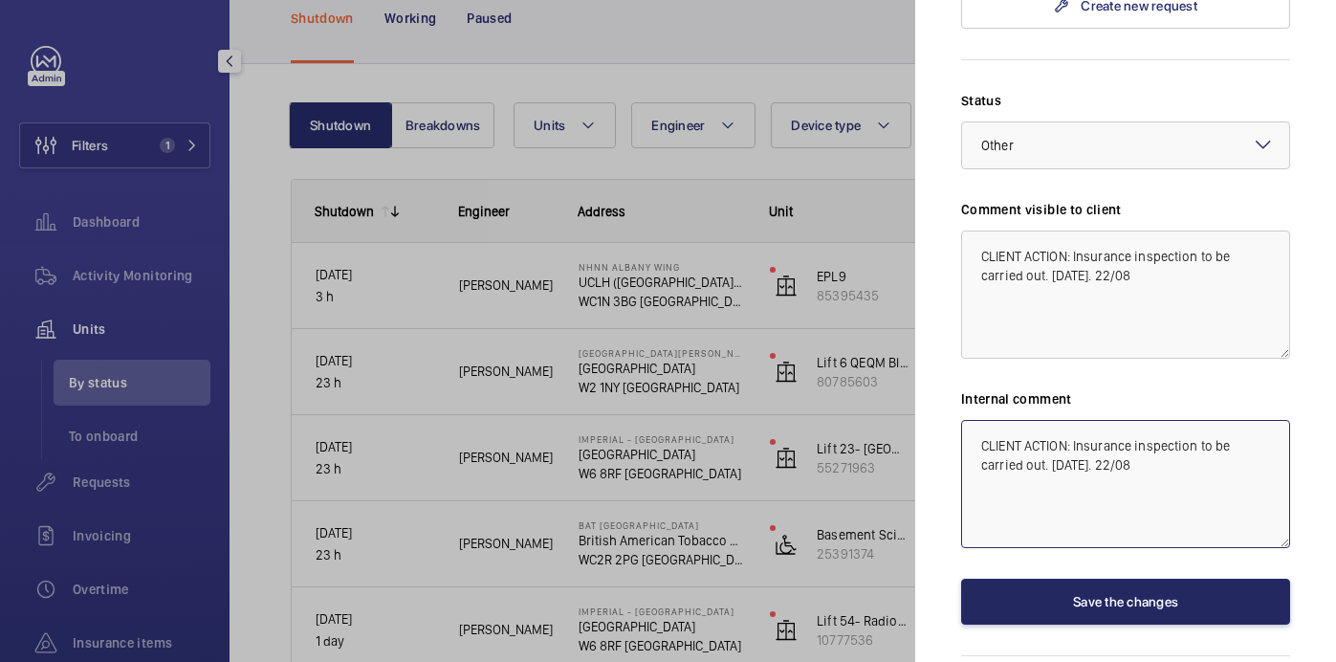
type textarea "CLIENT ACTION: Insurance inspection to be carried out. Wednesday 27th August. 2…"
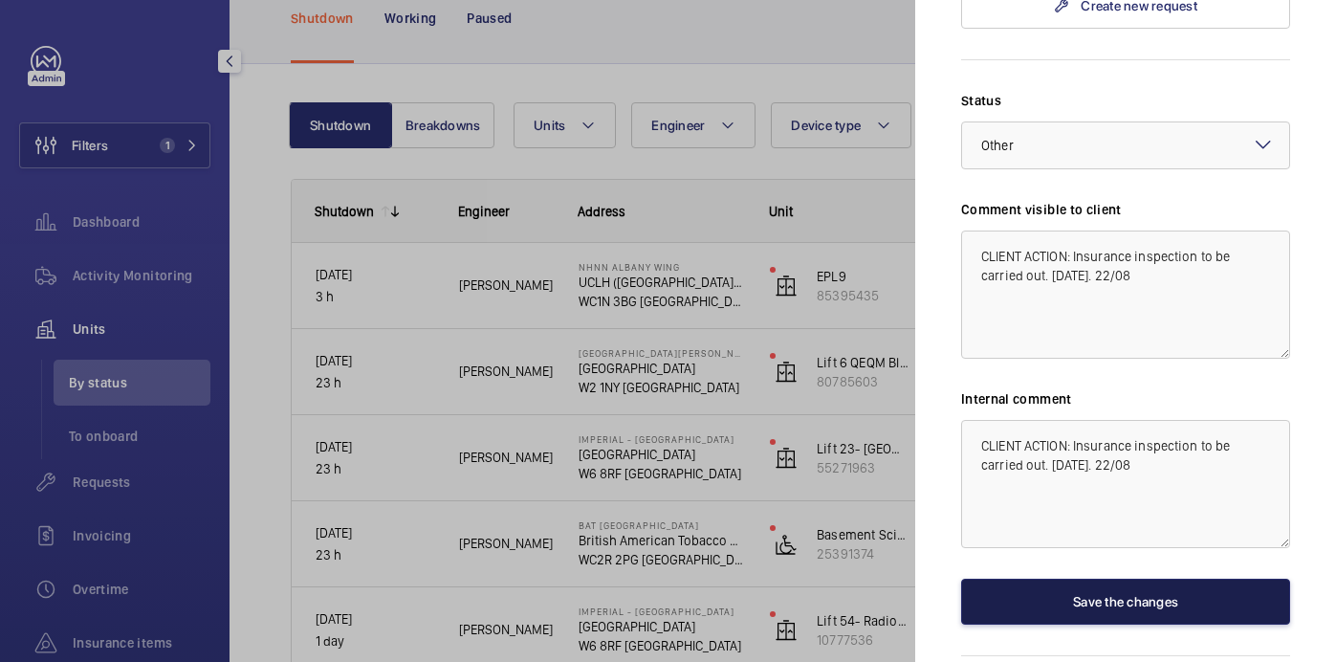
click at [1113, 579] on button "Save the changes" at bounding box center [1125, 602] width 329 height 46
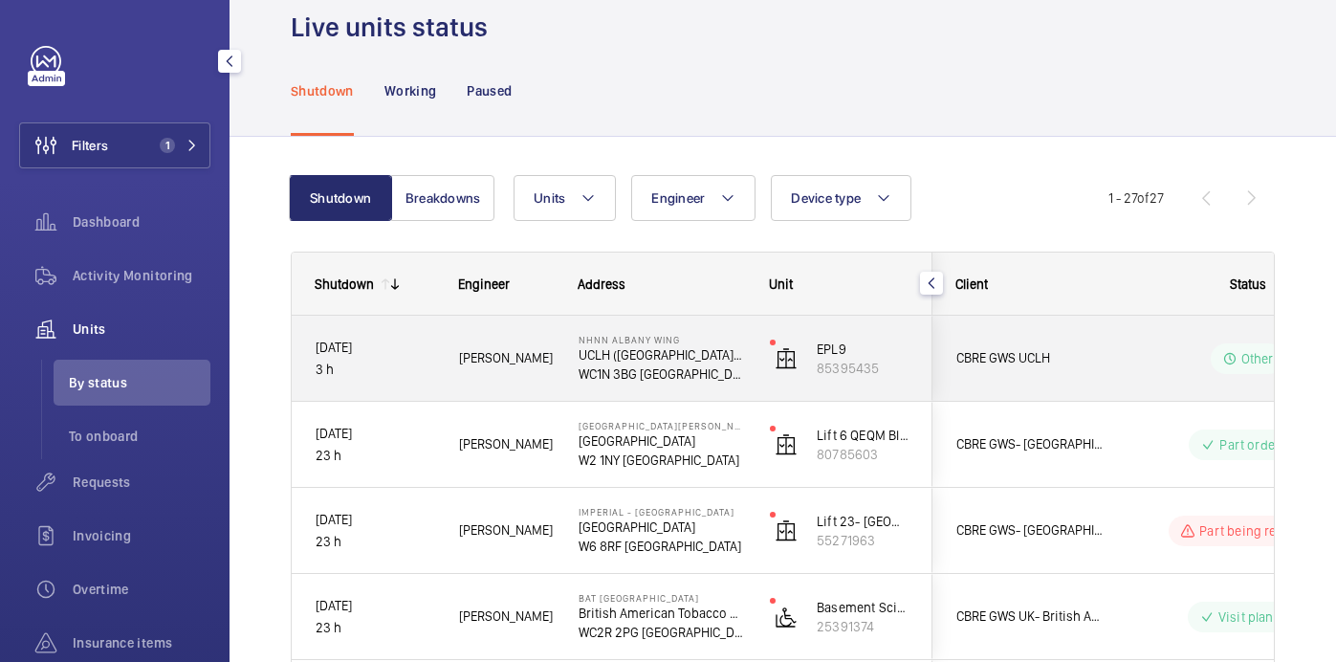
scroll to position [0, 0]
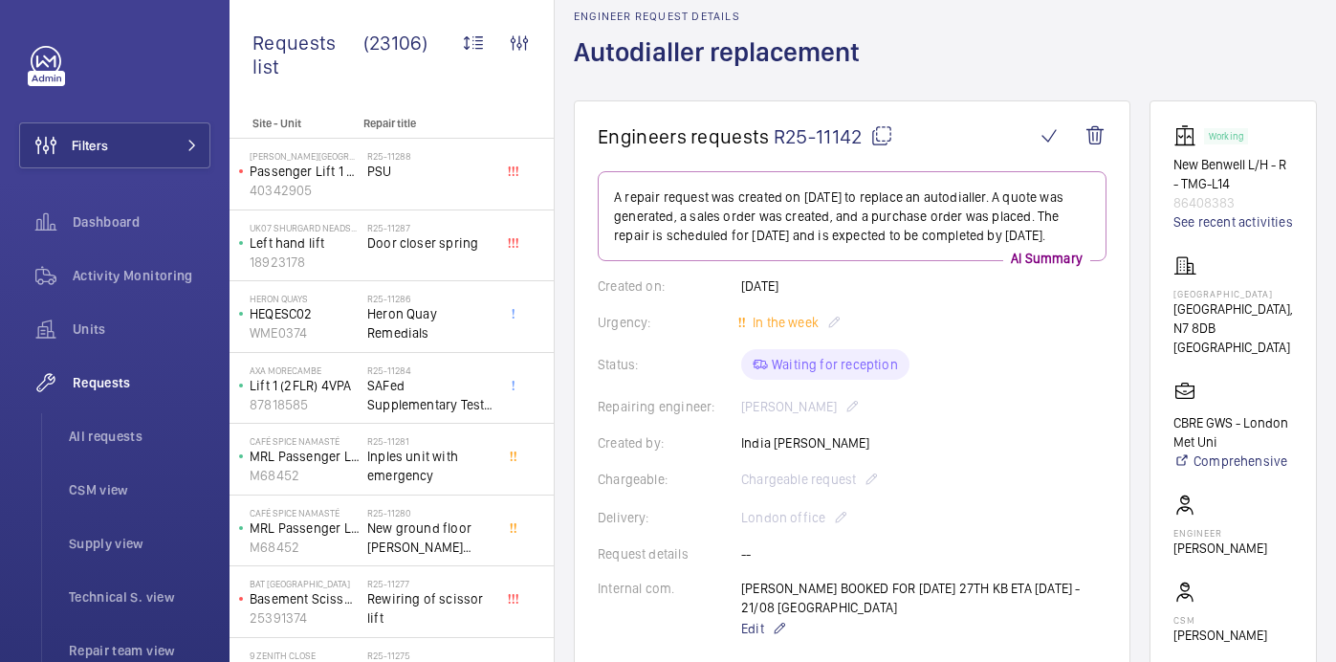
scroll to position [87, 0]
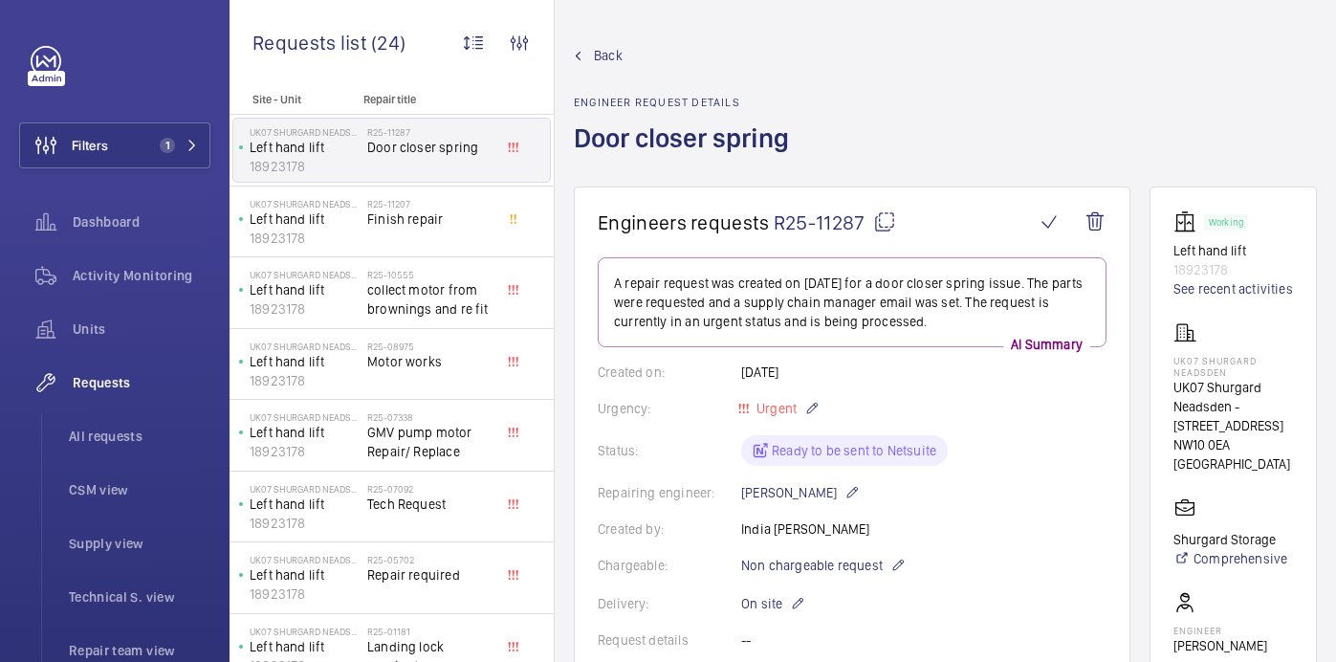
scroll to position [957, 0]
